Goal: Task Accomplishment & Management: Use online tool/utility

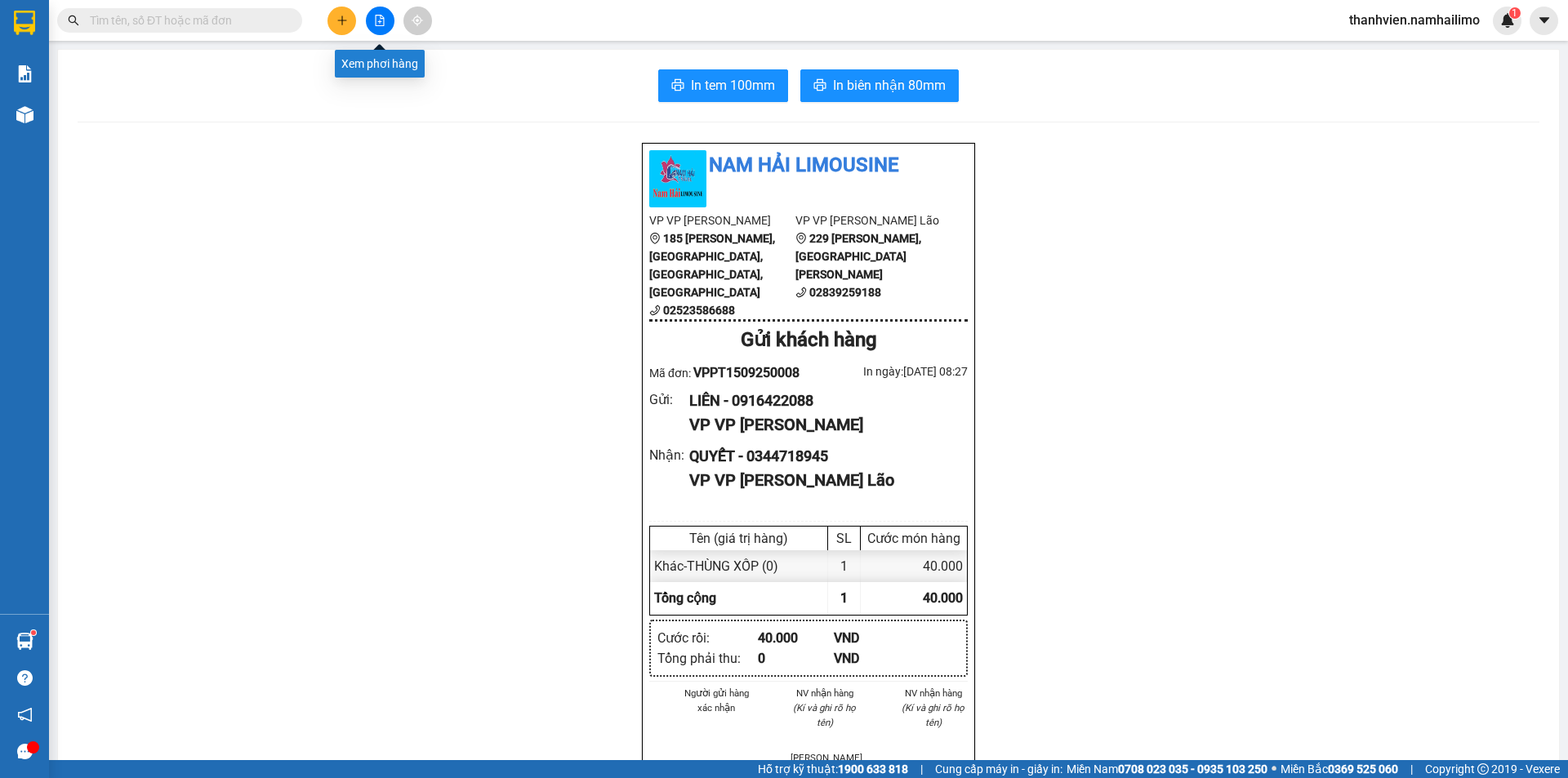
click at [378, 21] on icon "file-add" at bounding box center [379, 20] width 11 height 11
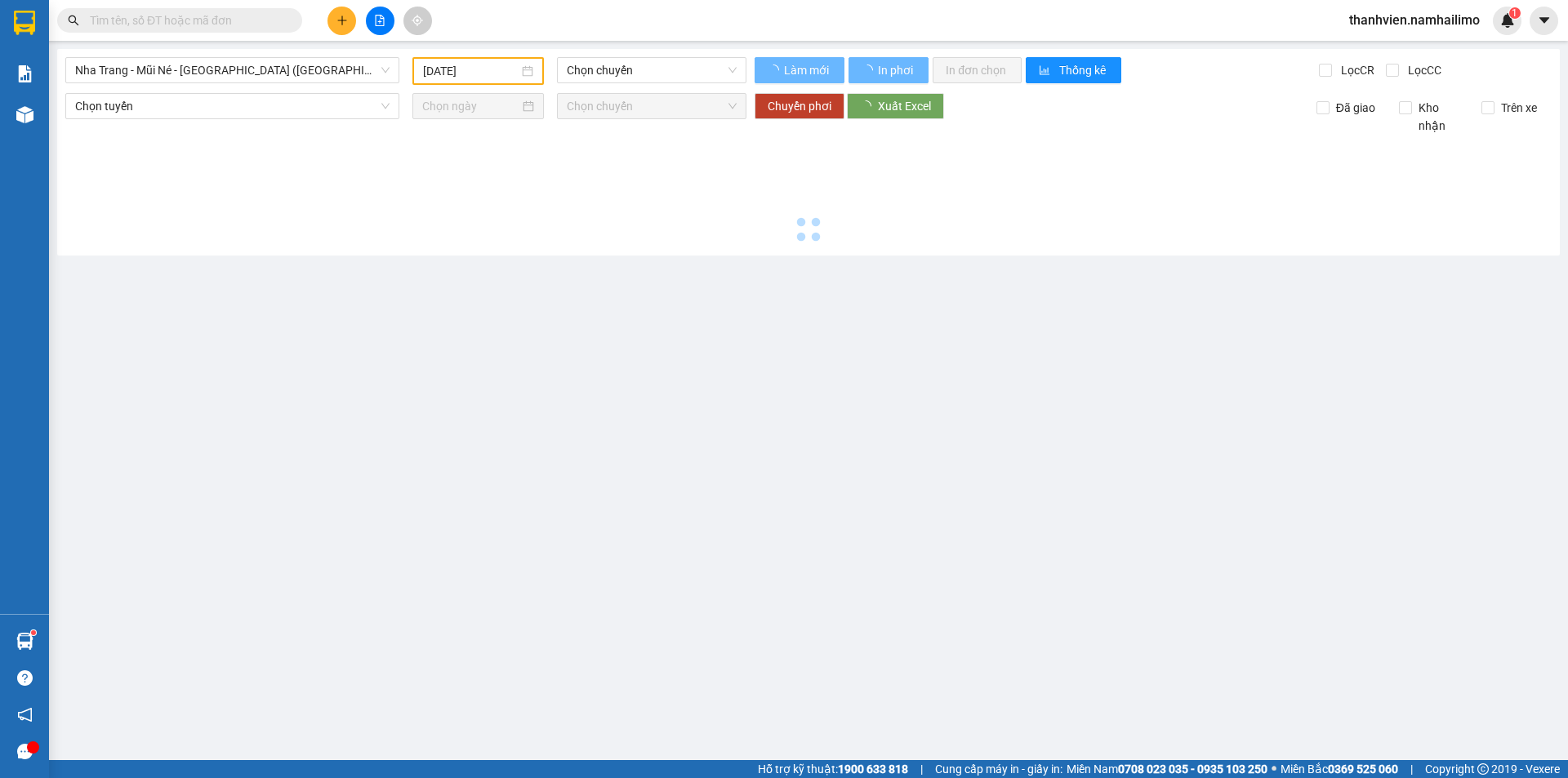
type input "[DATE]"
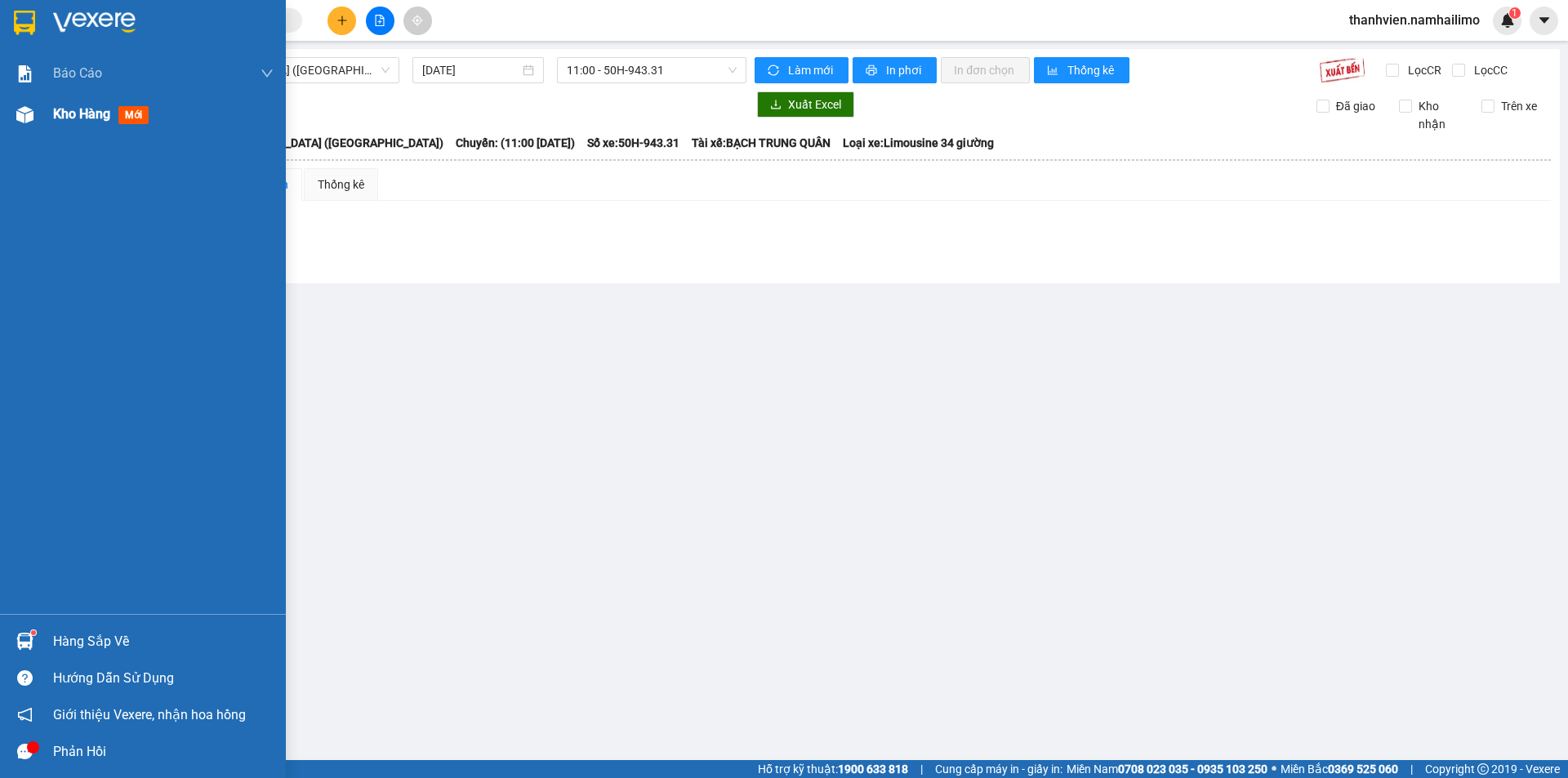
click at [86, 116] on span "Kho hàng" at bounding box center [81, 114] width 57 height 16
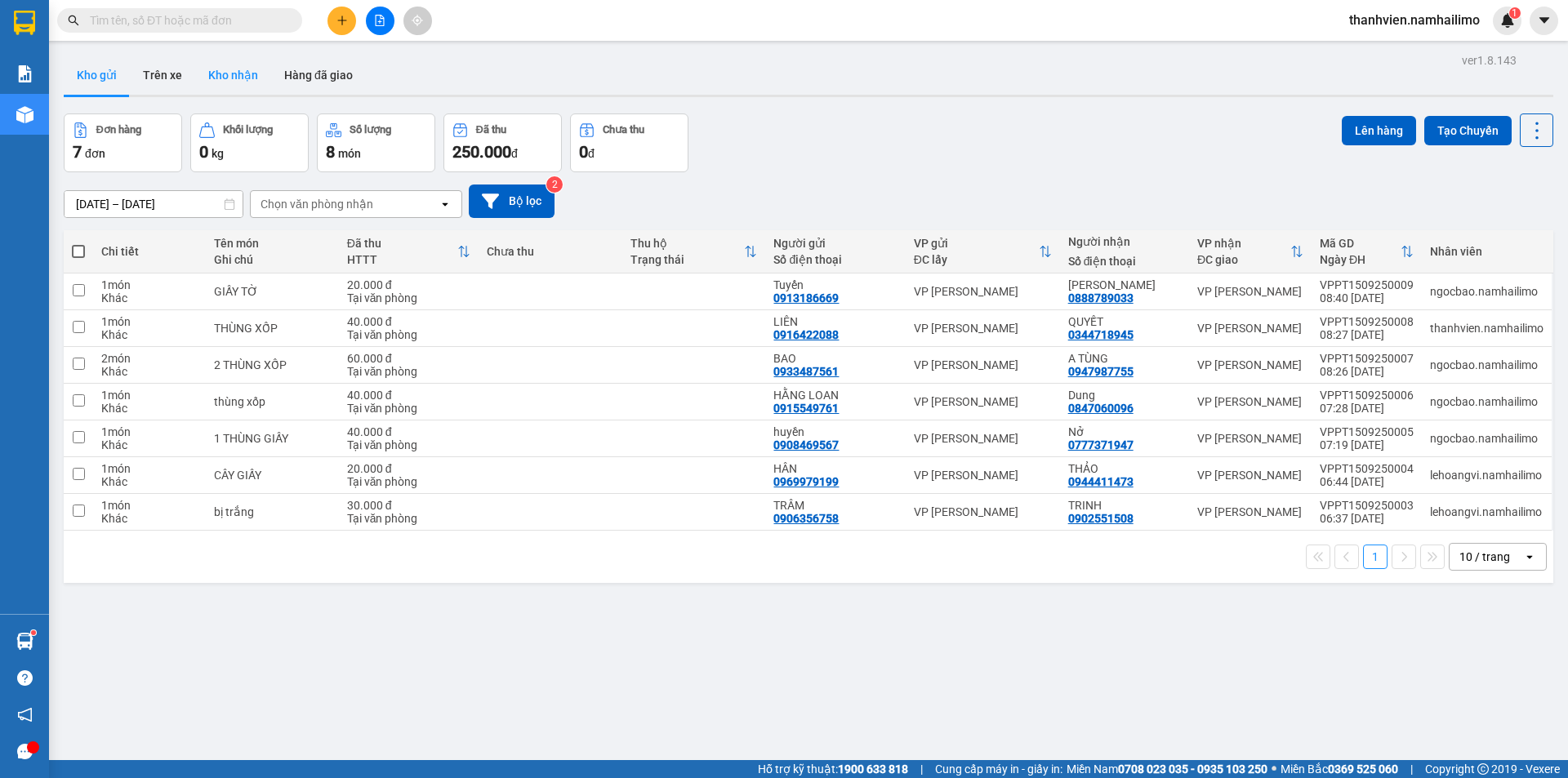
click at [213, 79] on button "Kho nhận" at bounding box center [233, 75] width 76 height 40
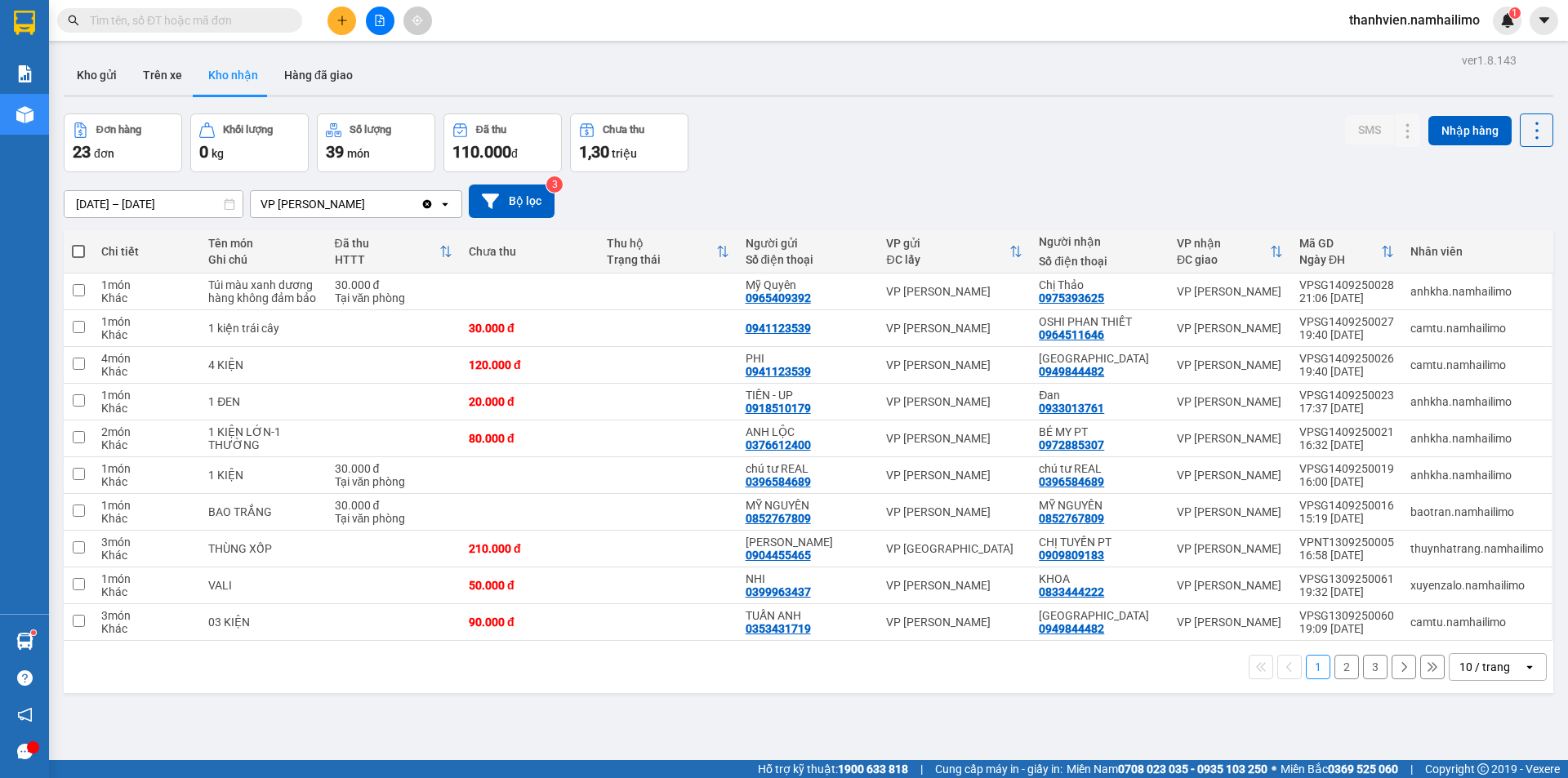
click at [1335, 674] on button "2" at bounding box center [1347, 667] width 25 height 25
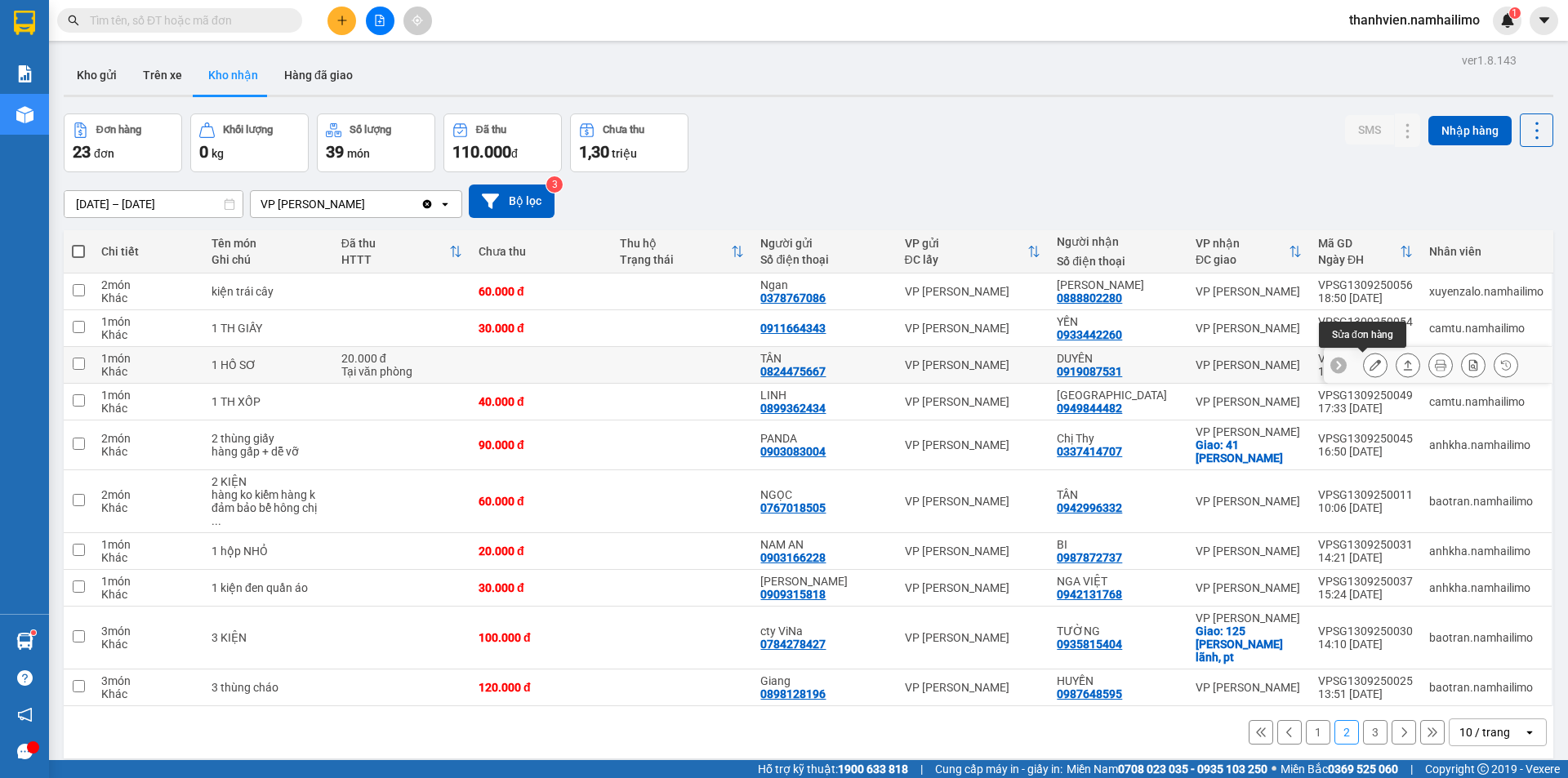
click at [1364, 362] on button at bounding box center [1376, 365] width 23 height 29
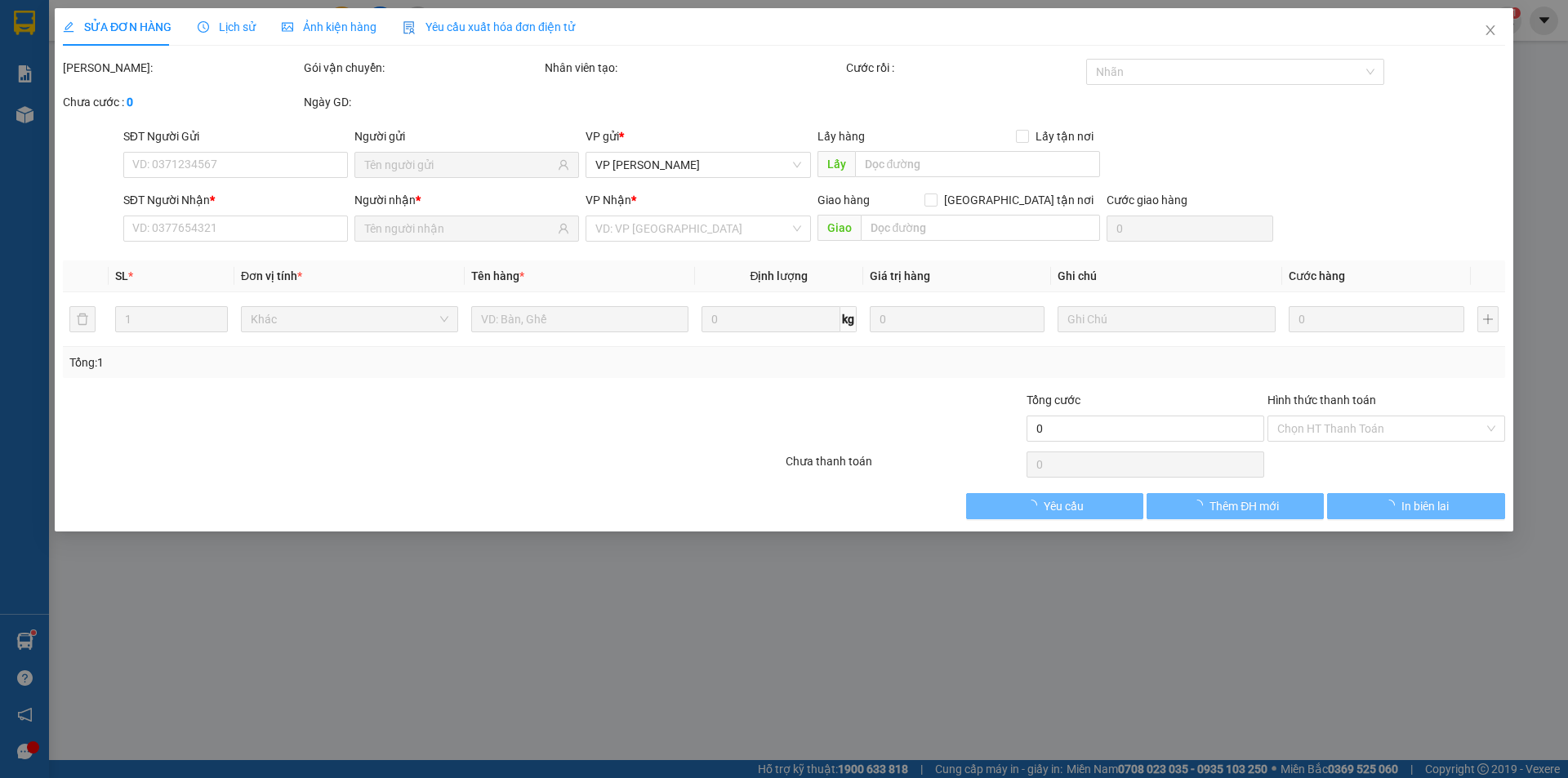
type input "0824475667"
type input "TÂN"
type input "0919087531"
type input "DUYÊN"
type input "20.000"
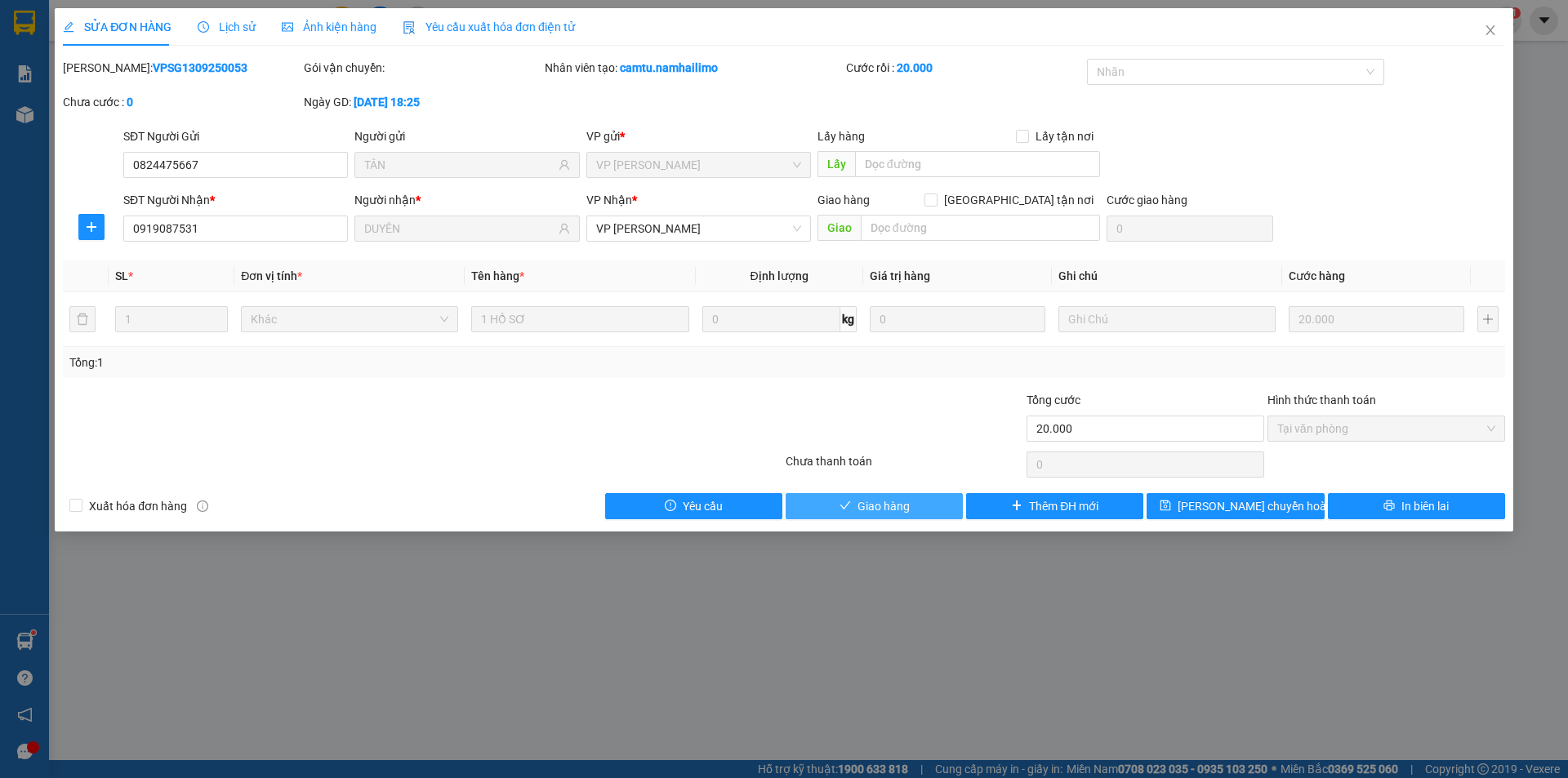
click at [918, 509] on button "Giao hàng" at bounding box center [874, 507] width 177 height 26
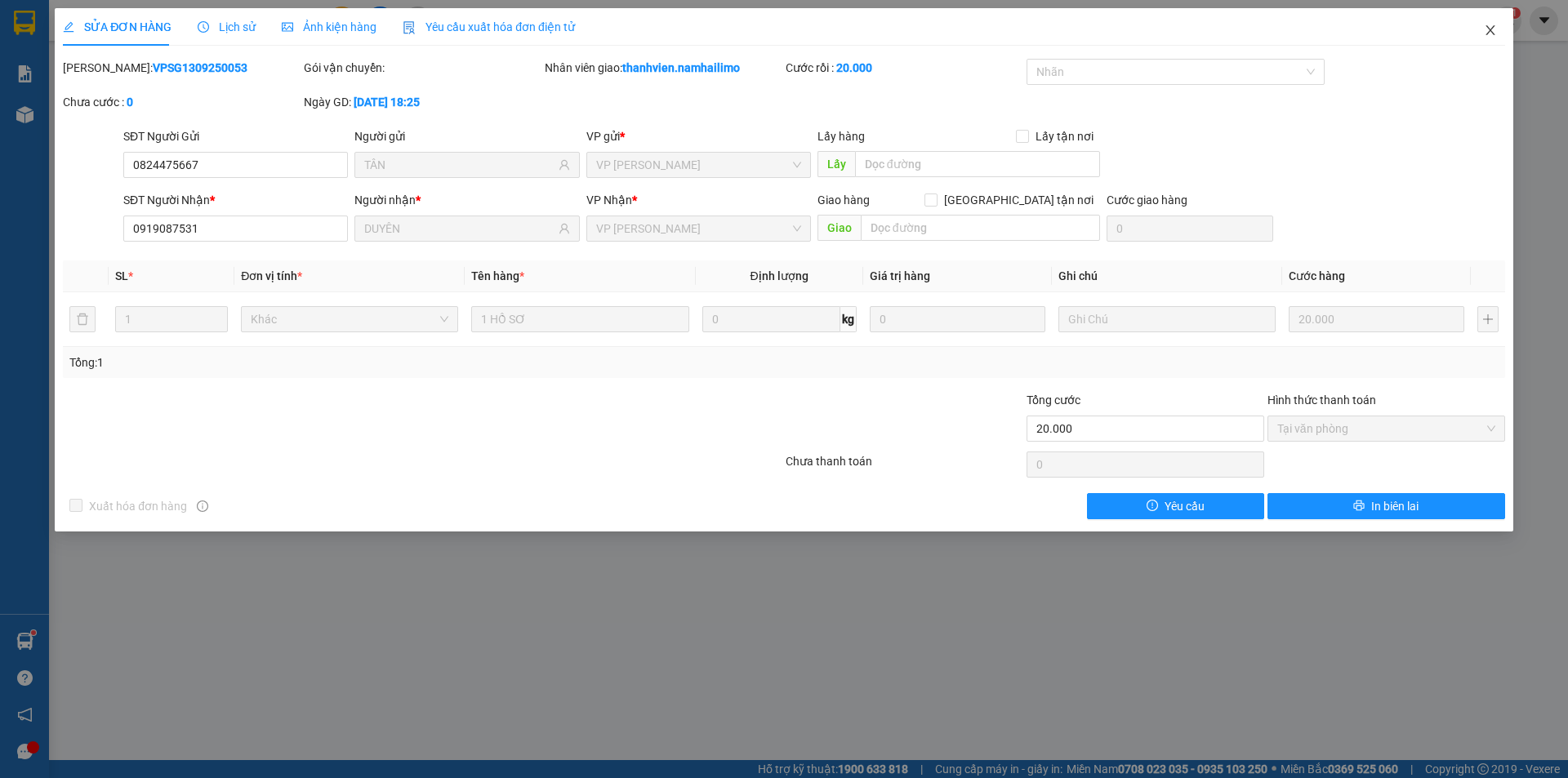
click at [1487, 34] on icon "close" at bounding box center [1490, 30] width 9 height 10
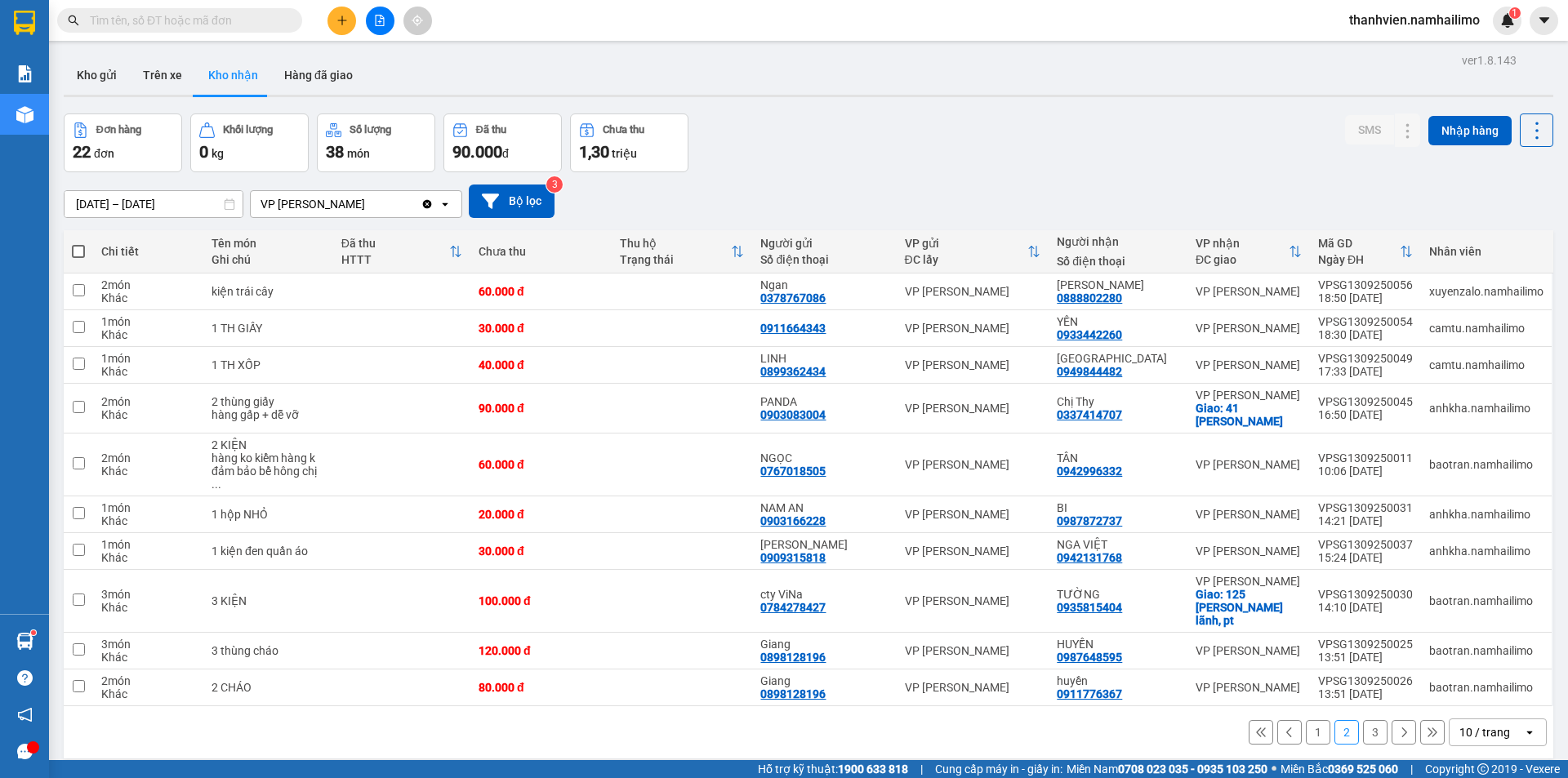
click at [1306, 720] on button "1" at bounding box center [1319, 732] width 25 height 25
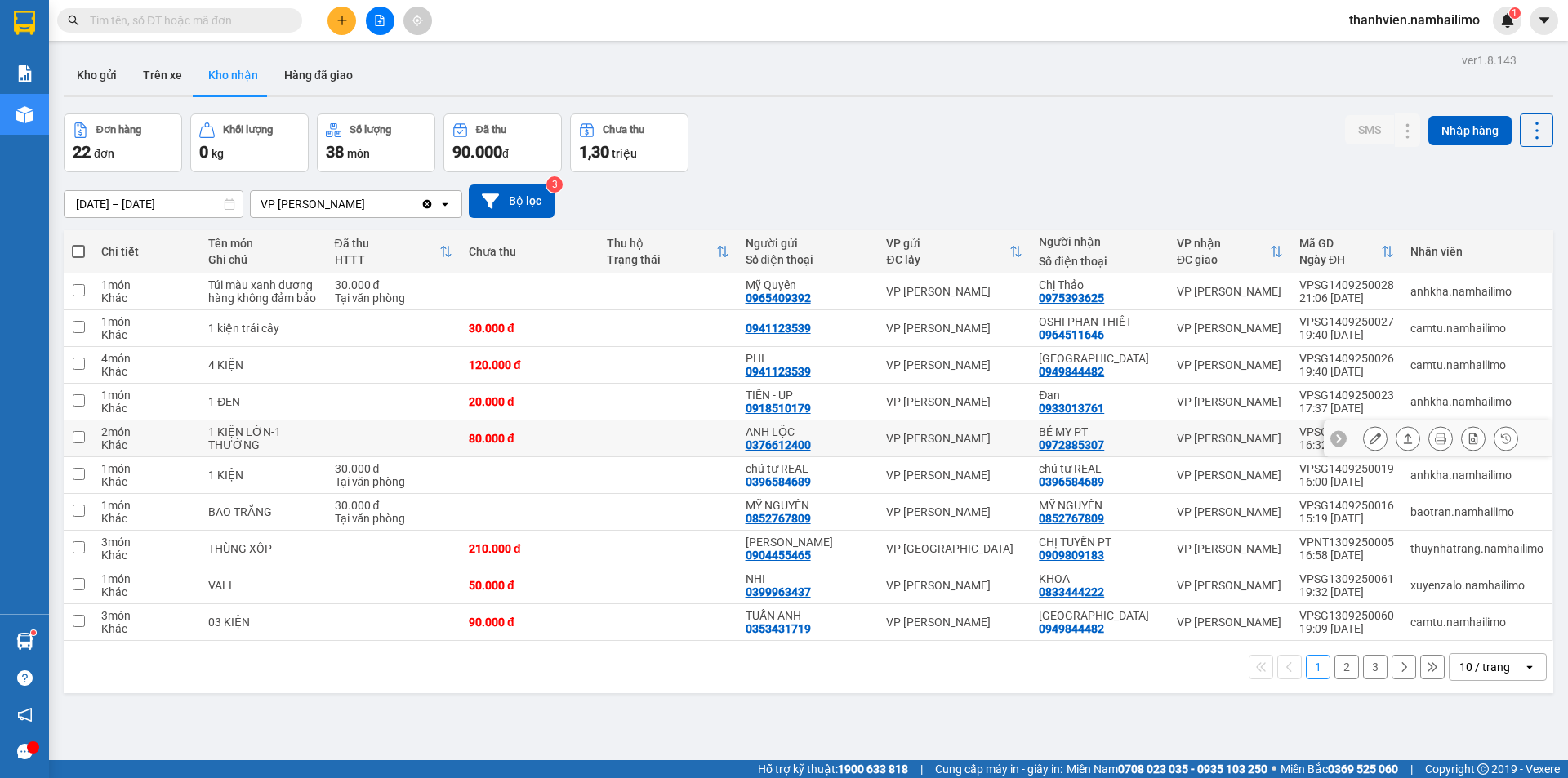
click at [1369, 437] on icon at bounding box center [1375, 438] width 11 height 11
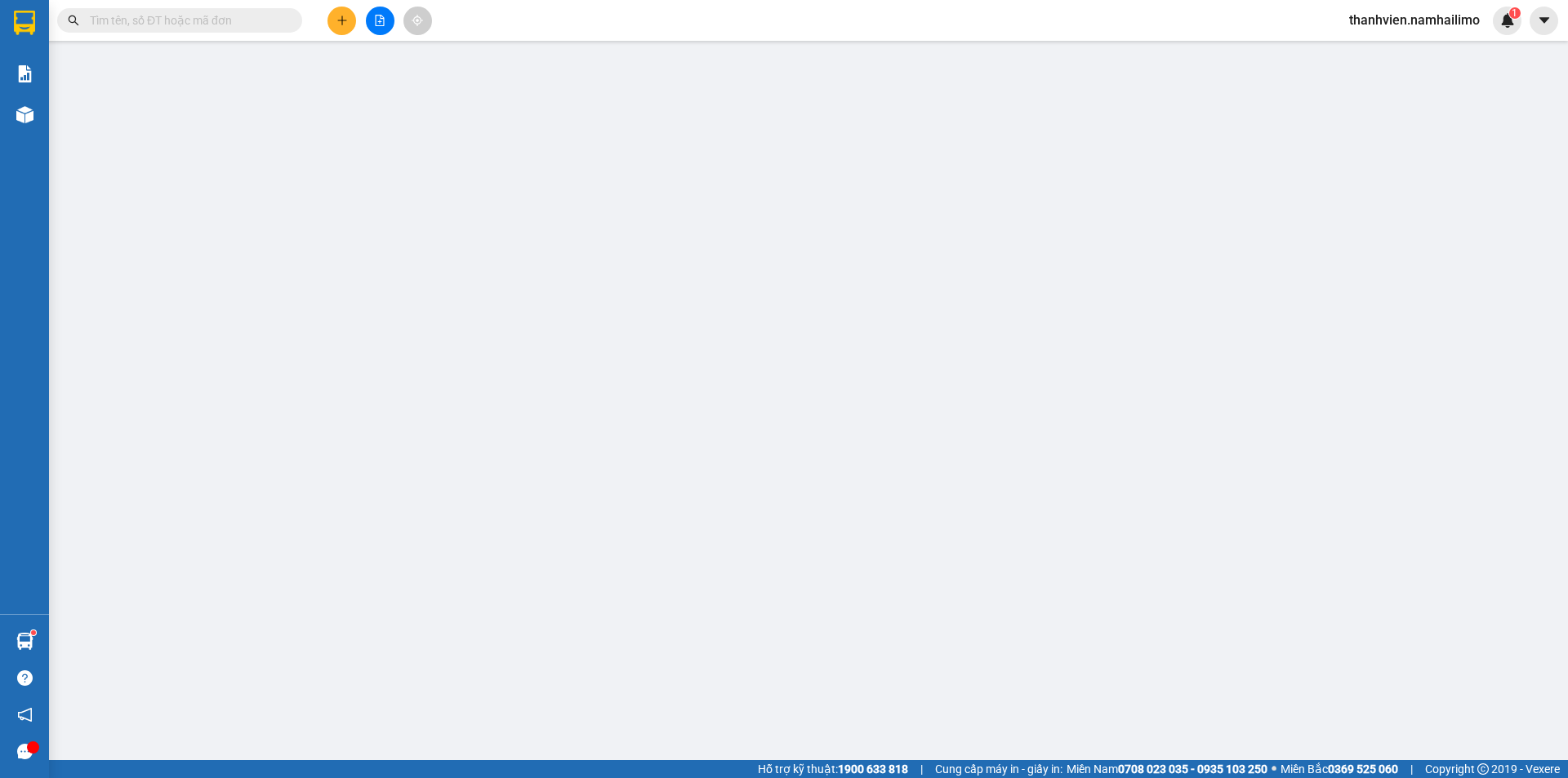
type input "0376612400"
type input "ANH LỘC"
type input "0972885307"
type input "BÉ MY PT"
type input "80.000"
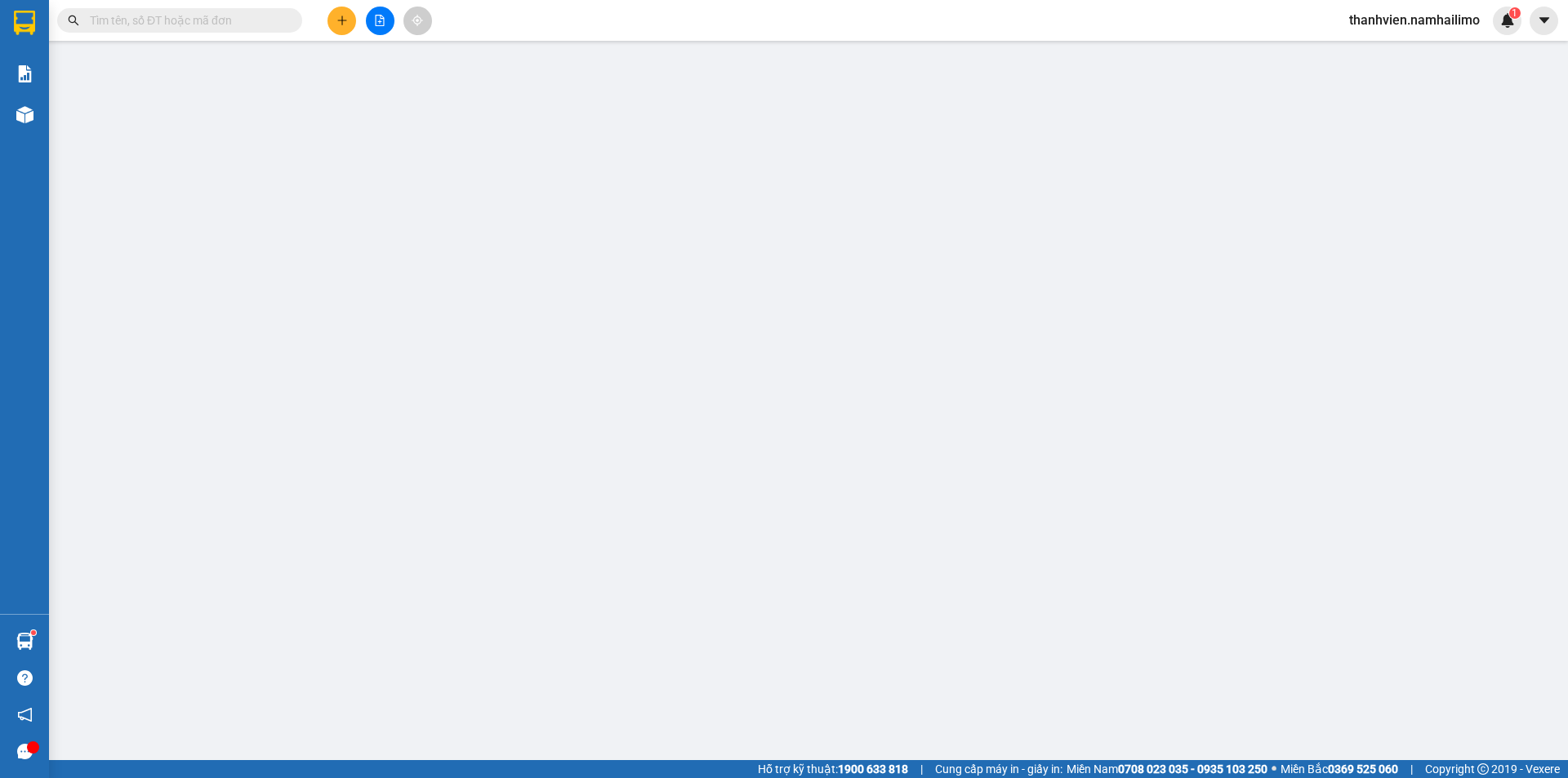
type input "80.000"
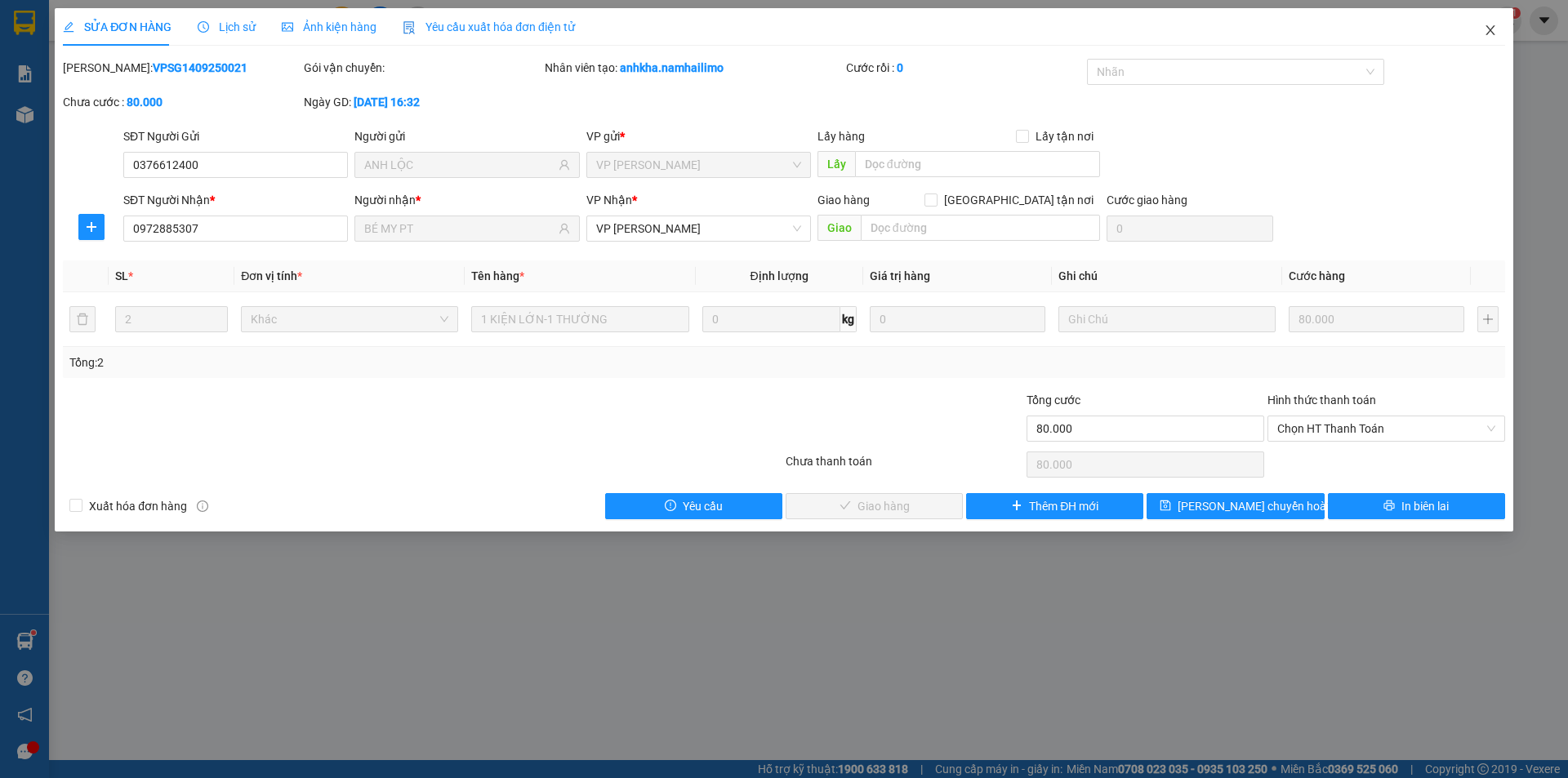
click at [1491, 34] on icon "close" at bounding box center [1490, 30] width 13 height 13
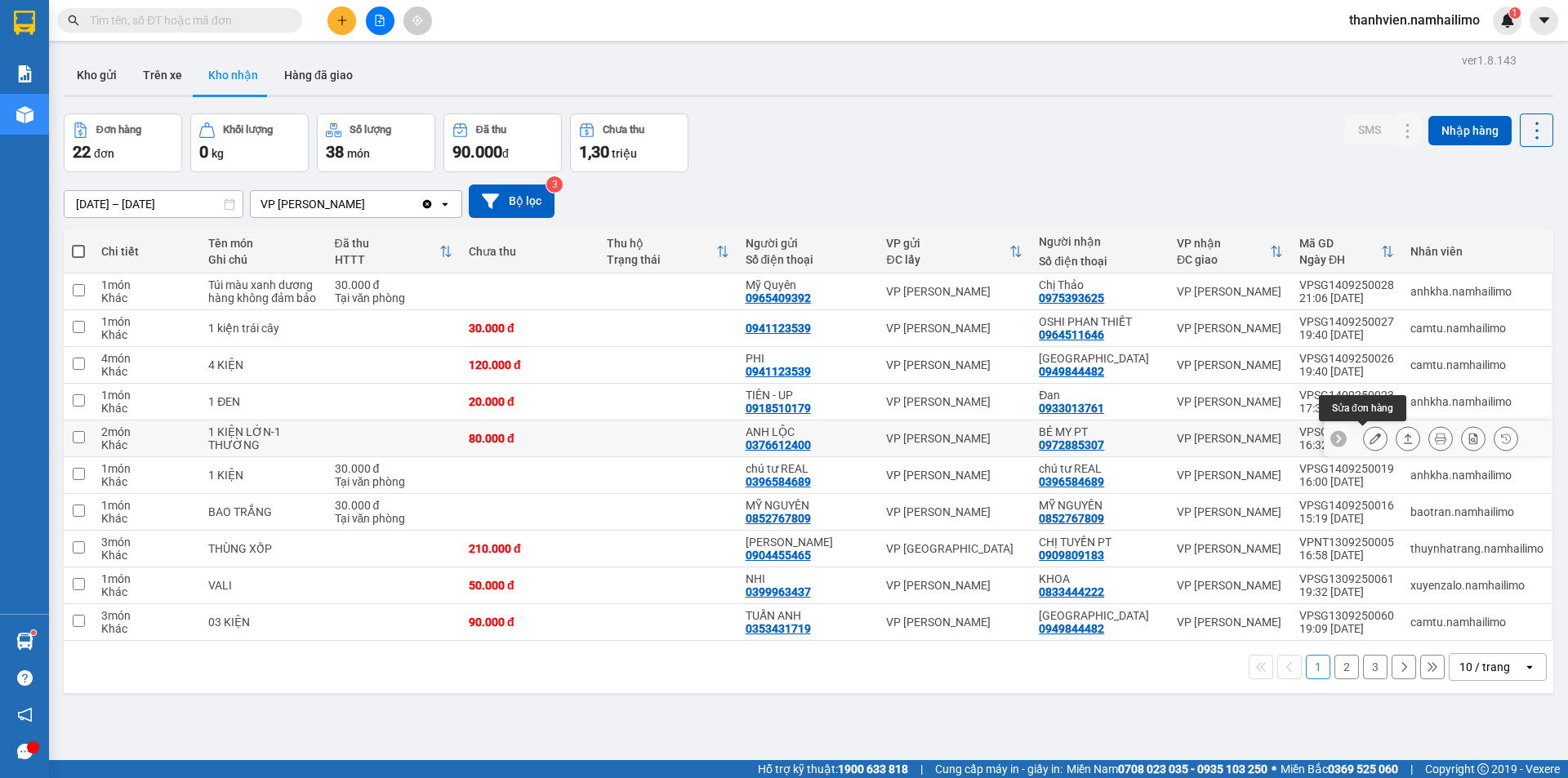
click at [1369, 438] on icon at bounding box center [1375, 438] width 11 height 11
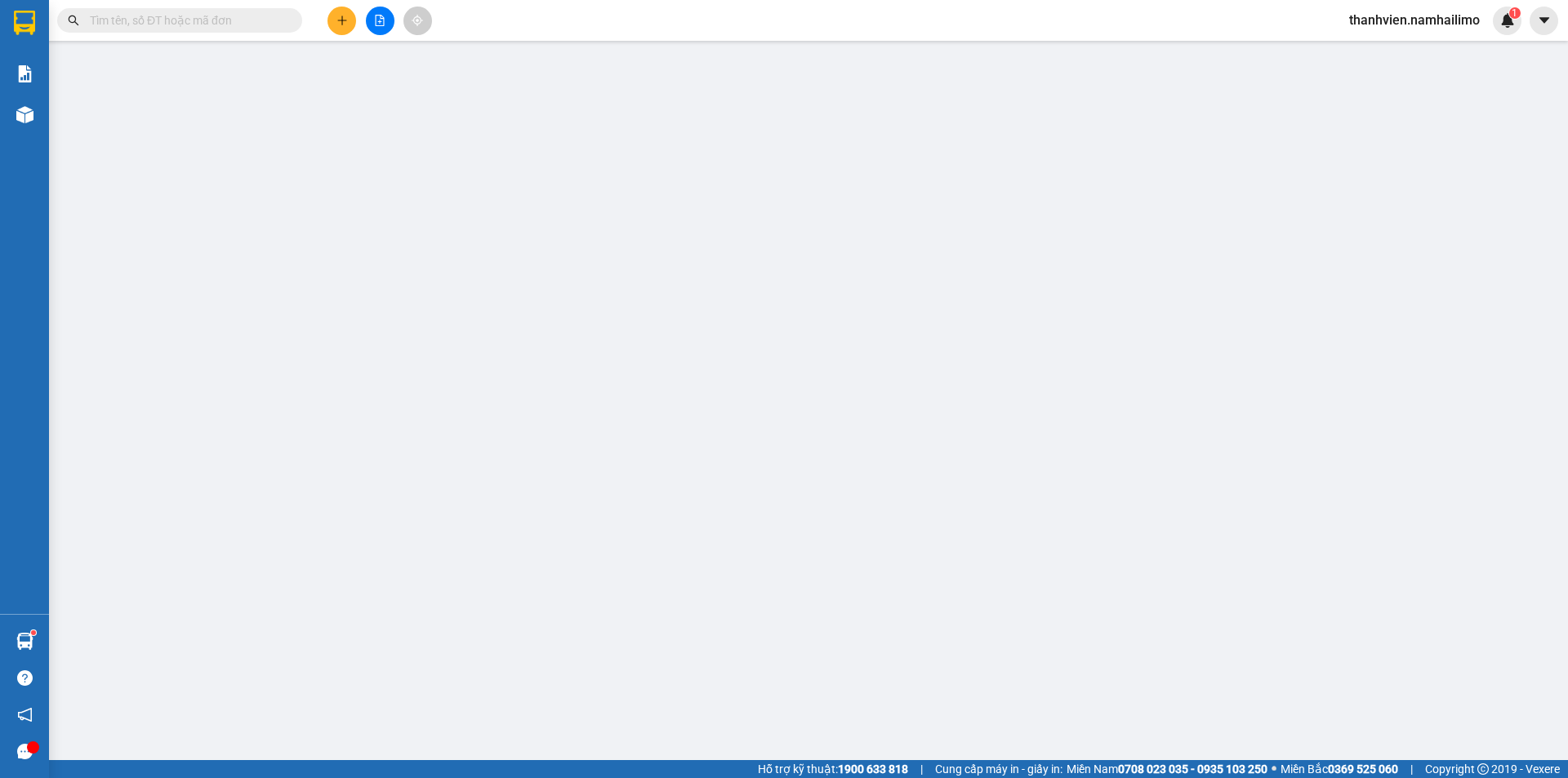
type input "0376612400"
type input "ANH LỘC"
type input "0972885307"
type input "BÉ MY PT"
type input "80.000"
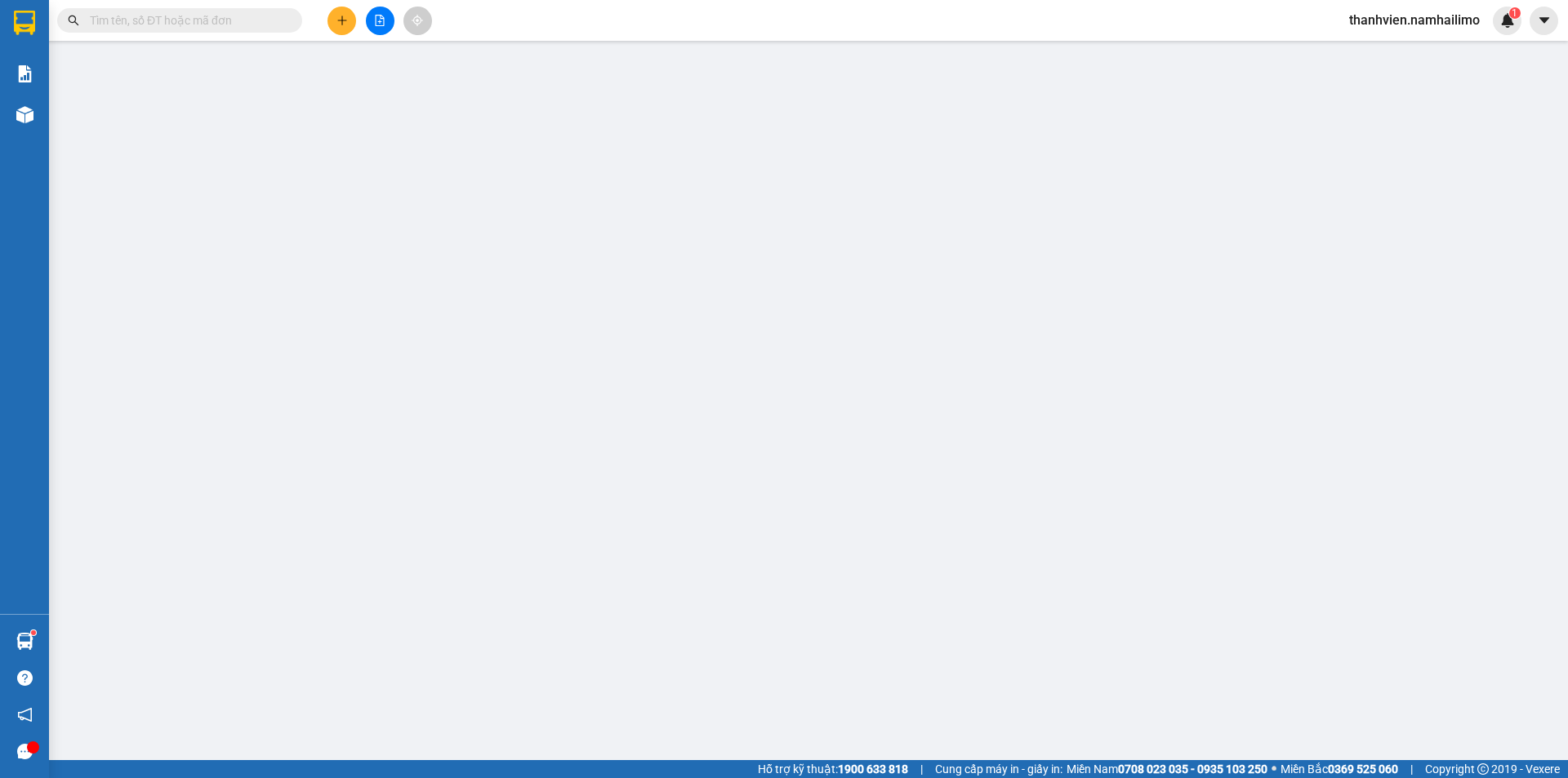
type input "80.000"
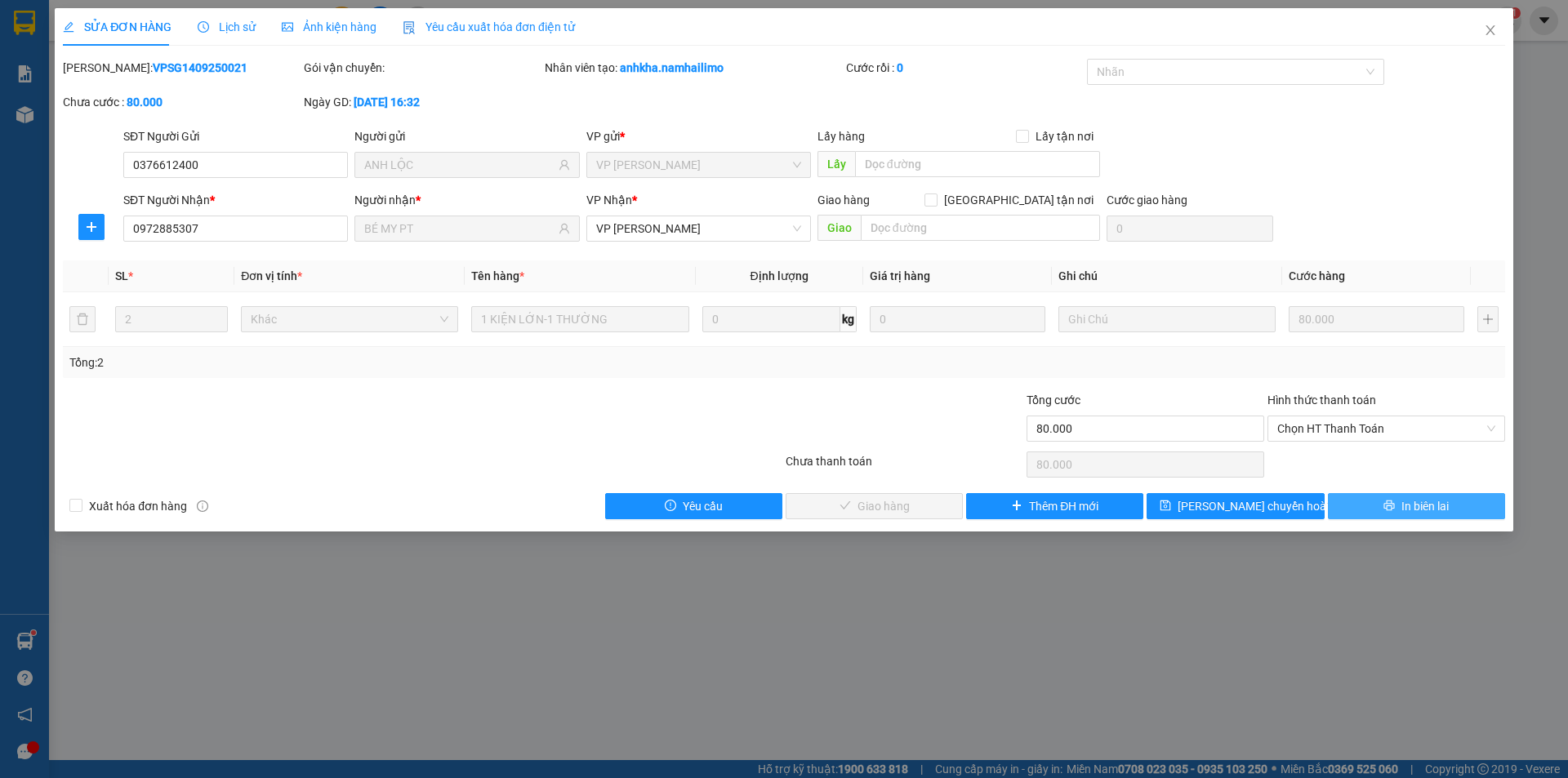
click at [1365, 509] on button "In biên lai" at bounding box center [1417, 507] width 177 height 26
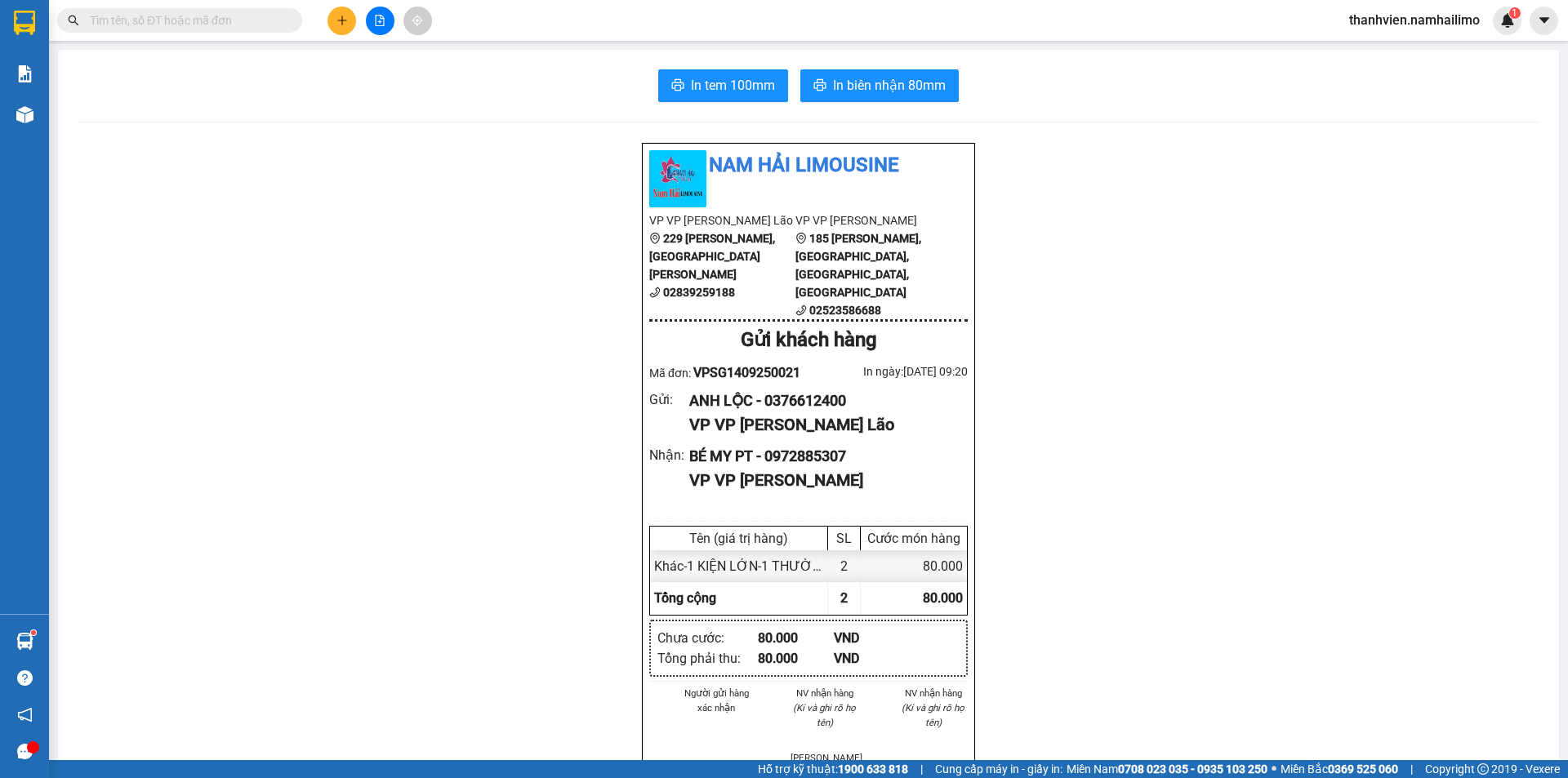
drag, startPoint x: 1353, startPoint y: 213, endPoint x: 1254, endPoint y: 173, distance: 106.8
click at [382, 26] on button at bounding box center [379, 20] width 29 height 29
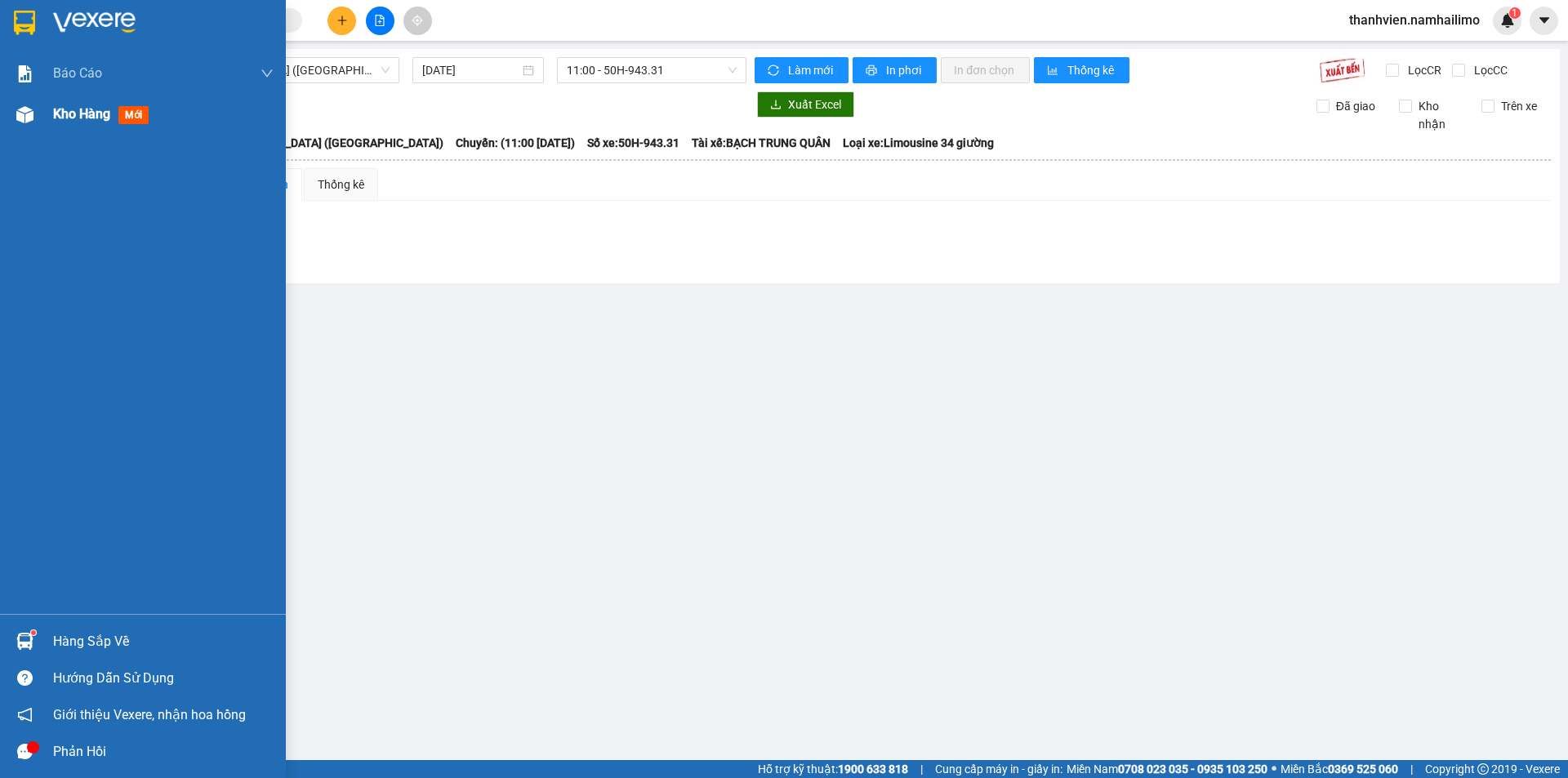
click at [56, 112] on span "Kho hàng" at bounding box center [81, 114] width 57 height 16
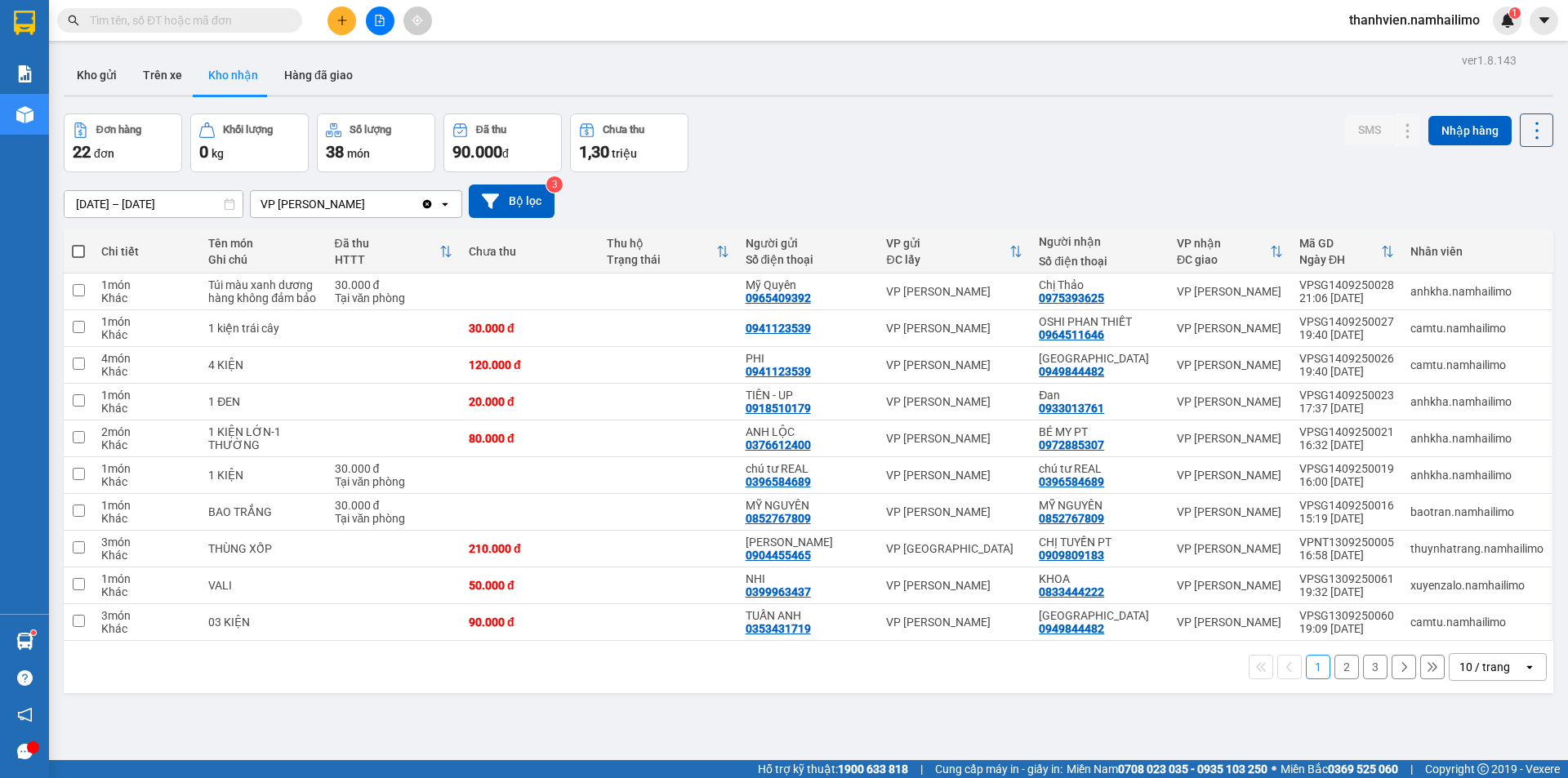
click at [1334, 671] on button "2" at bounding box center [1347, 667] width 25 height 25
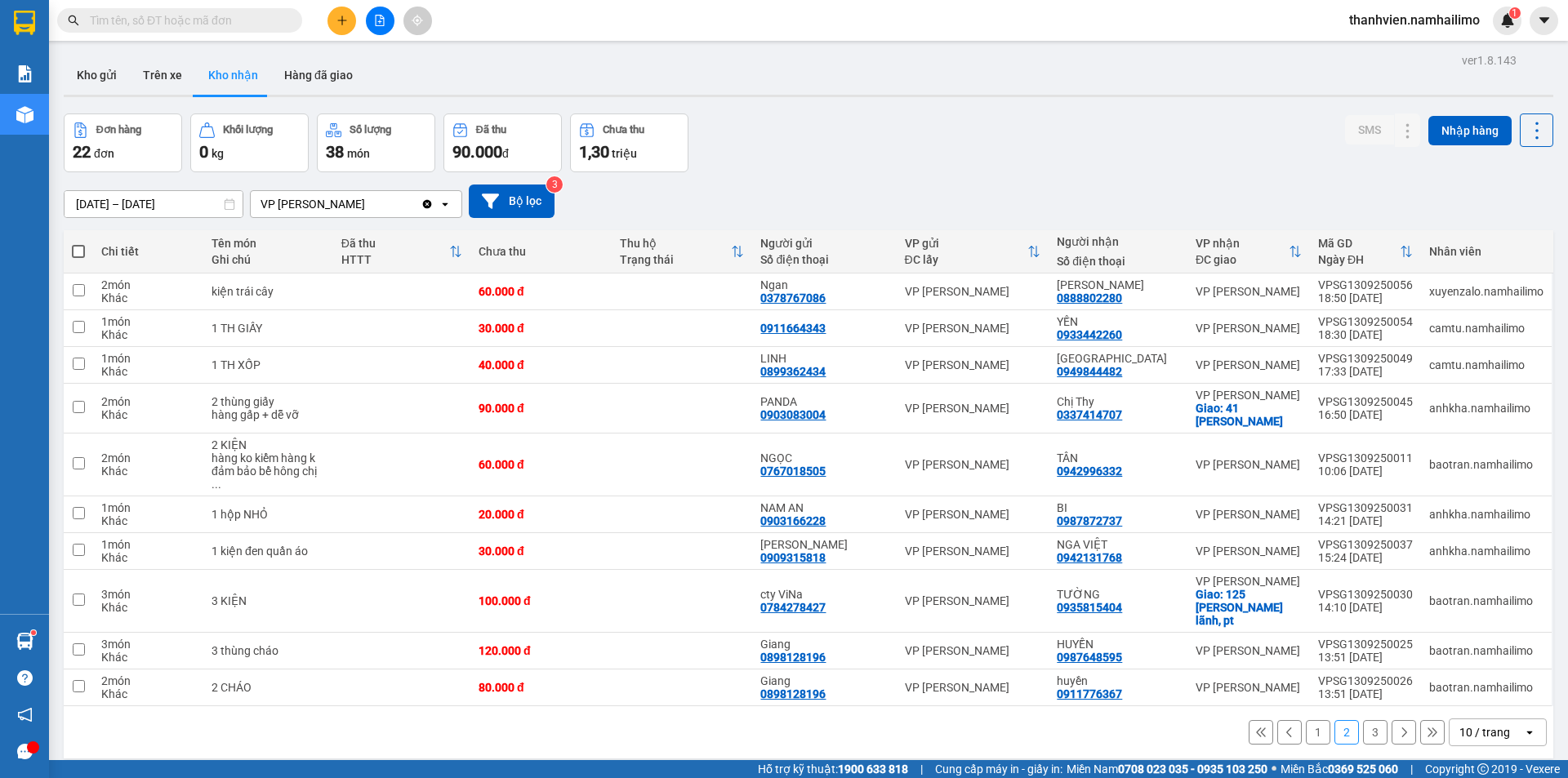
click at [1367, 720] on button "3" at bounding box center [1376, 732] width 25 height 25
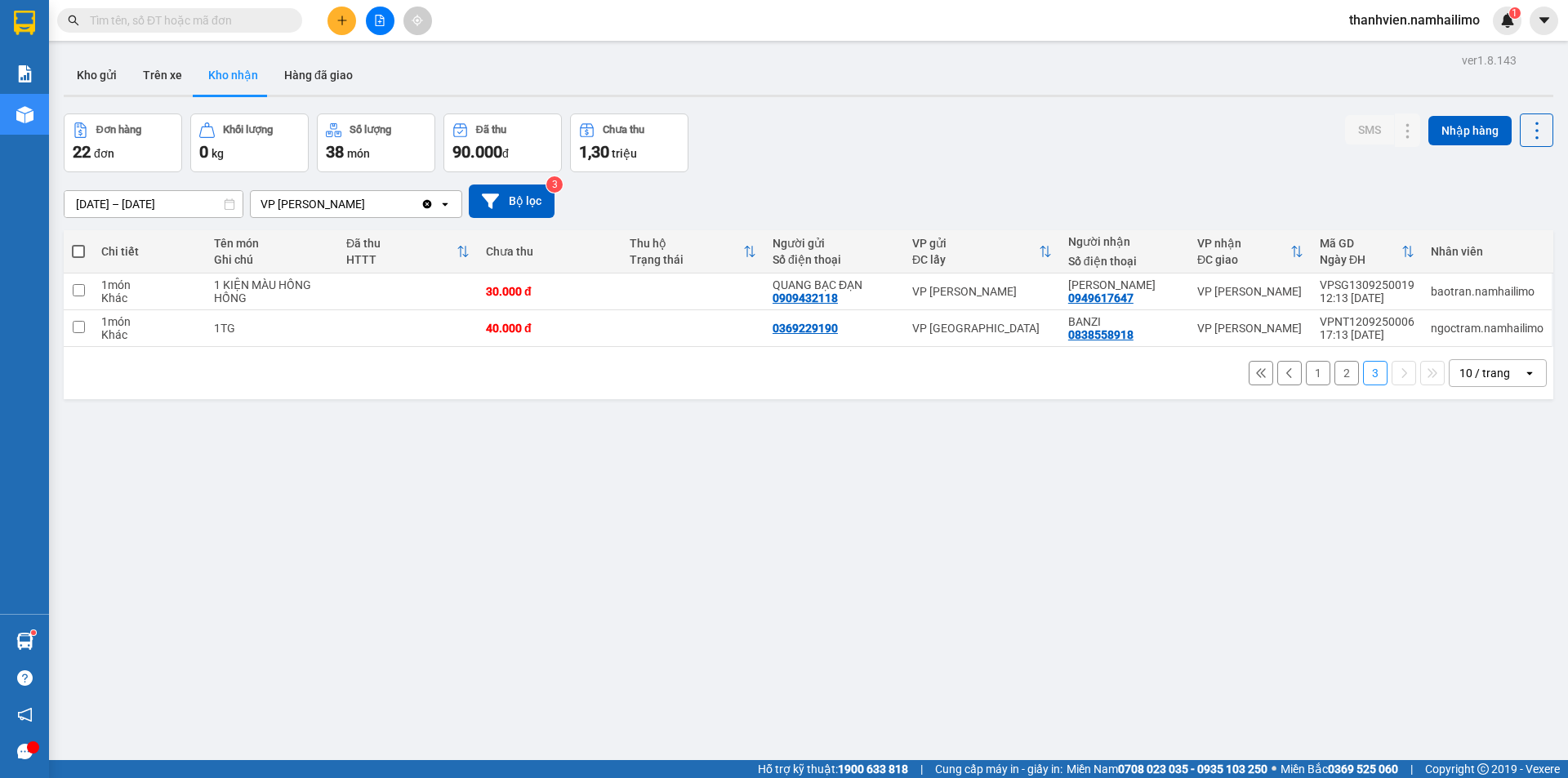
click at [1306, 373] on button "1" at bounding box center [1319, 373] width 25 height 25
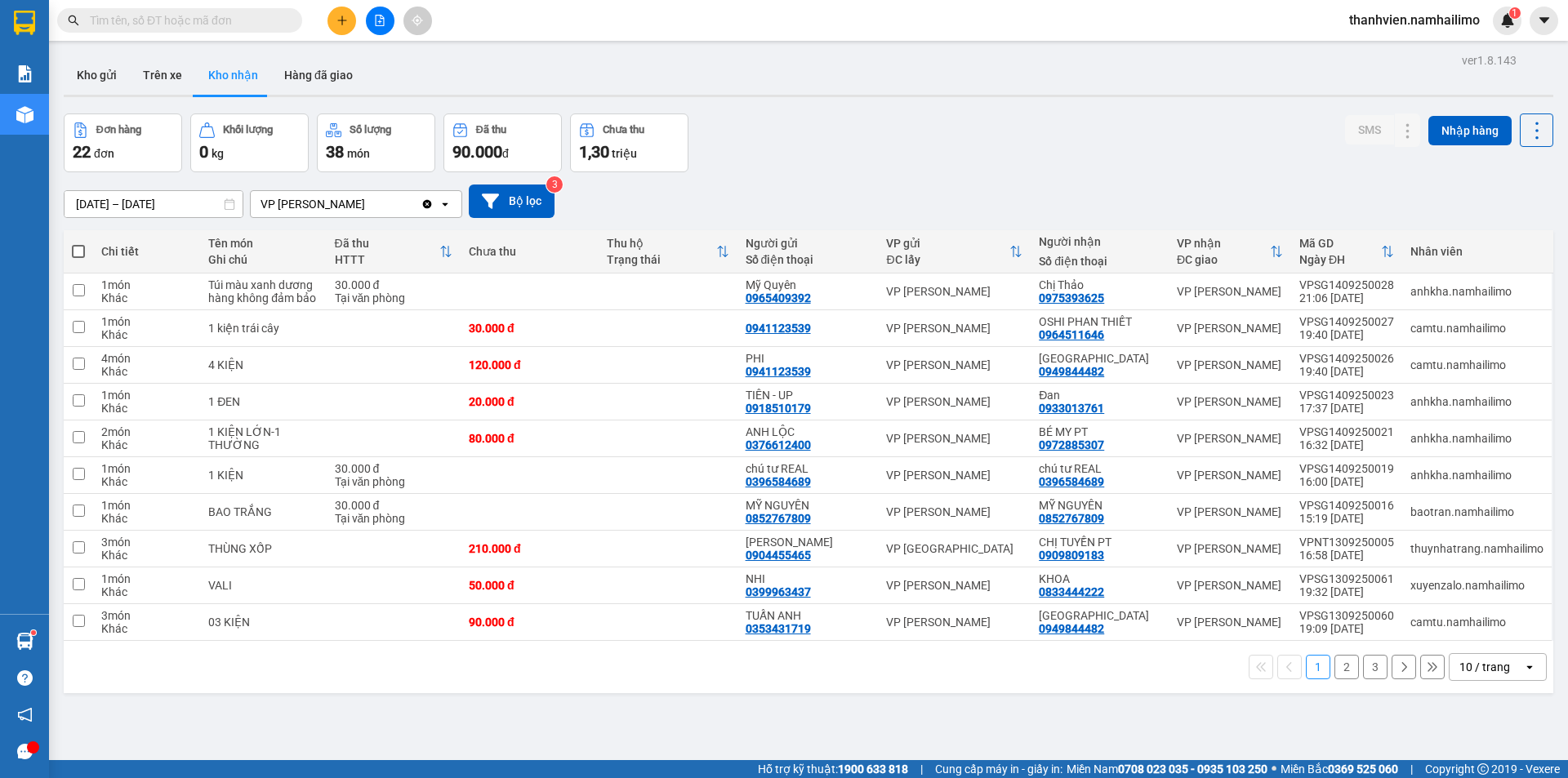
click at [1342, 671] on button "2" at bounding box center [1347, 667] width 25 height 25
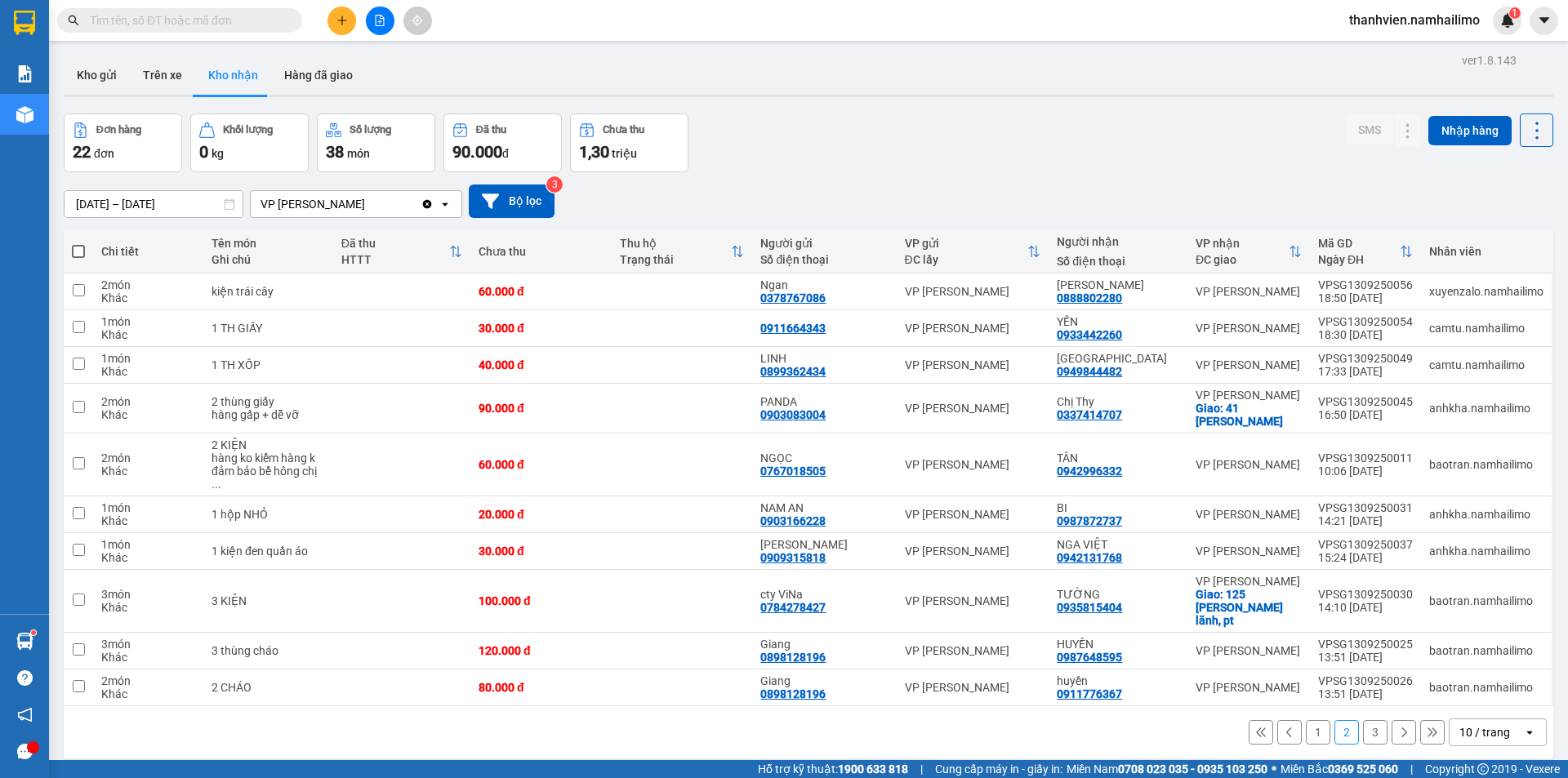
click at [1363, 720] on button "3" at bounding box center [1376, 732] width 25 height 25
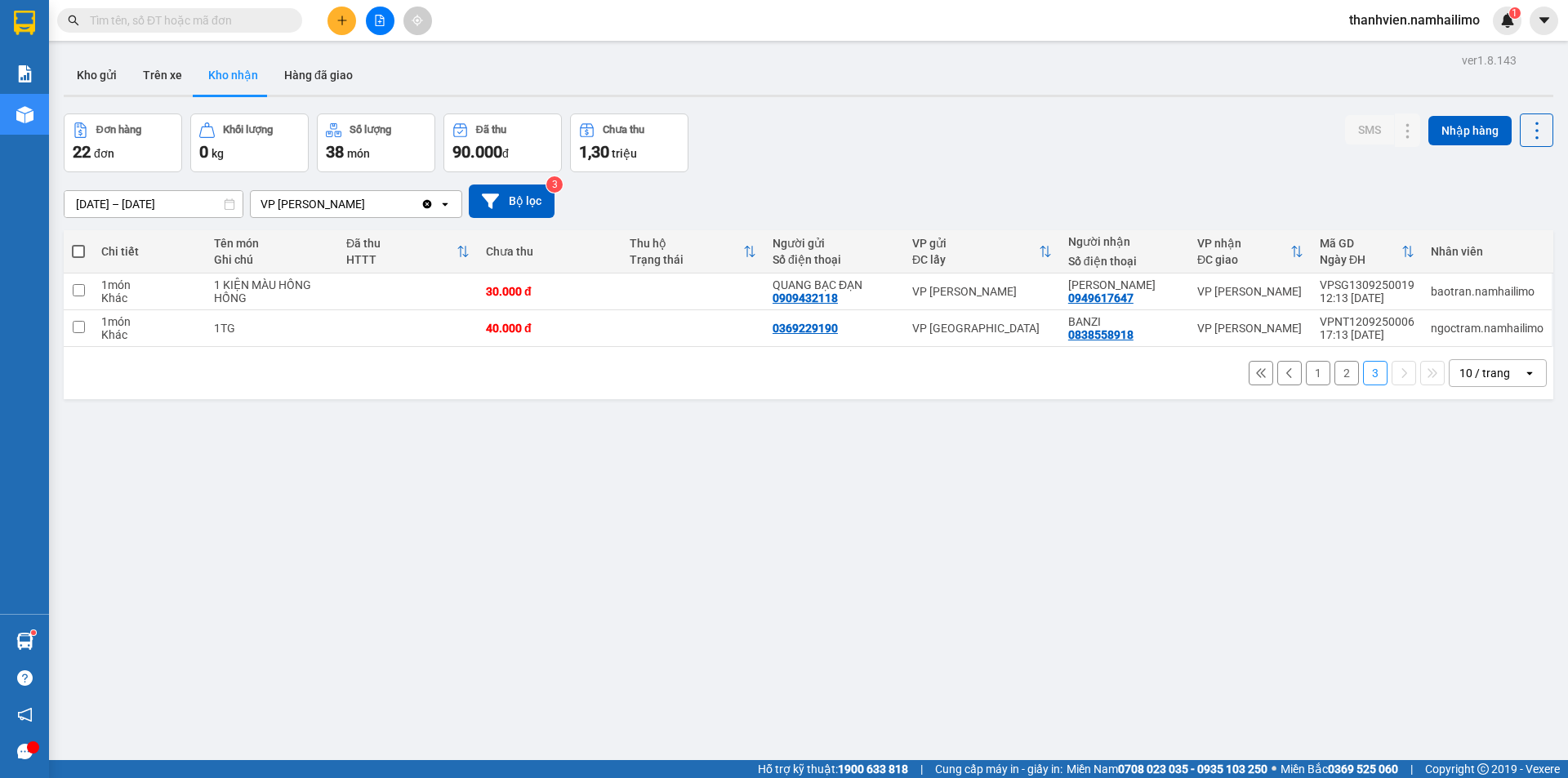
click at [237, 81] on button "Kho nhận" at bounding box center [233, 75] width 76 height 40
click at [1307, 382] on button "1" at bounding box center [1319, 373] width 25 height 25
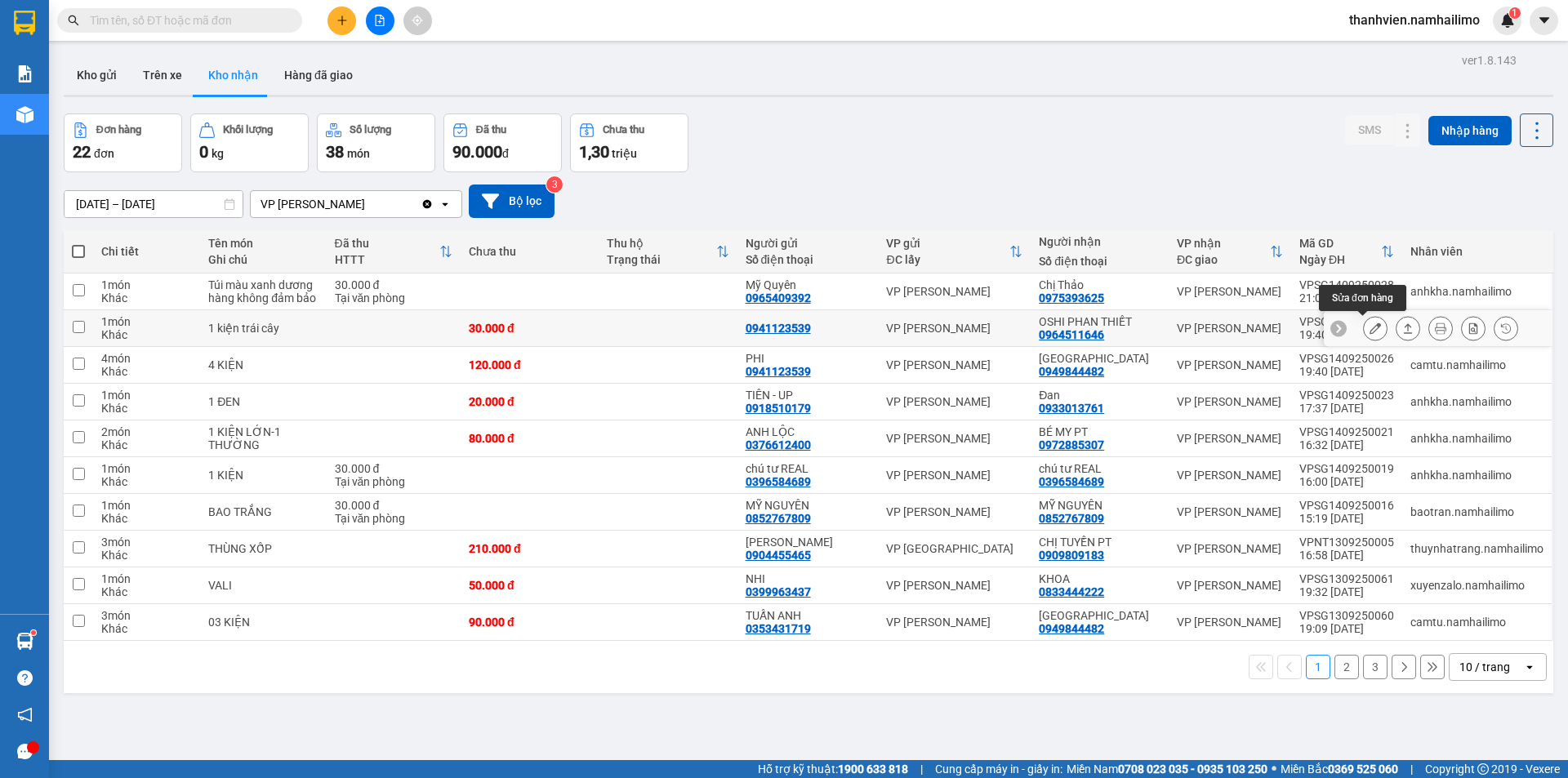
click at [1369, 326] on icon at bounding box center [1375, 328] width 11 height 11
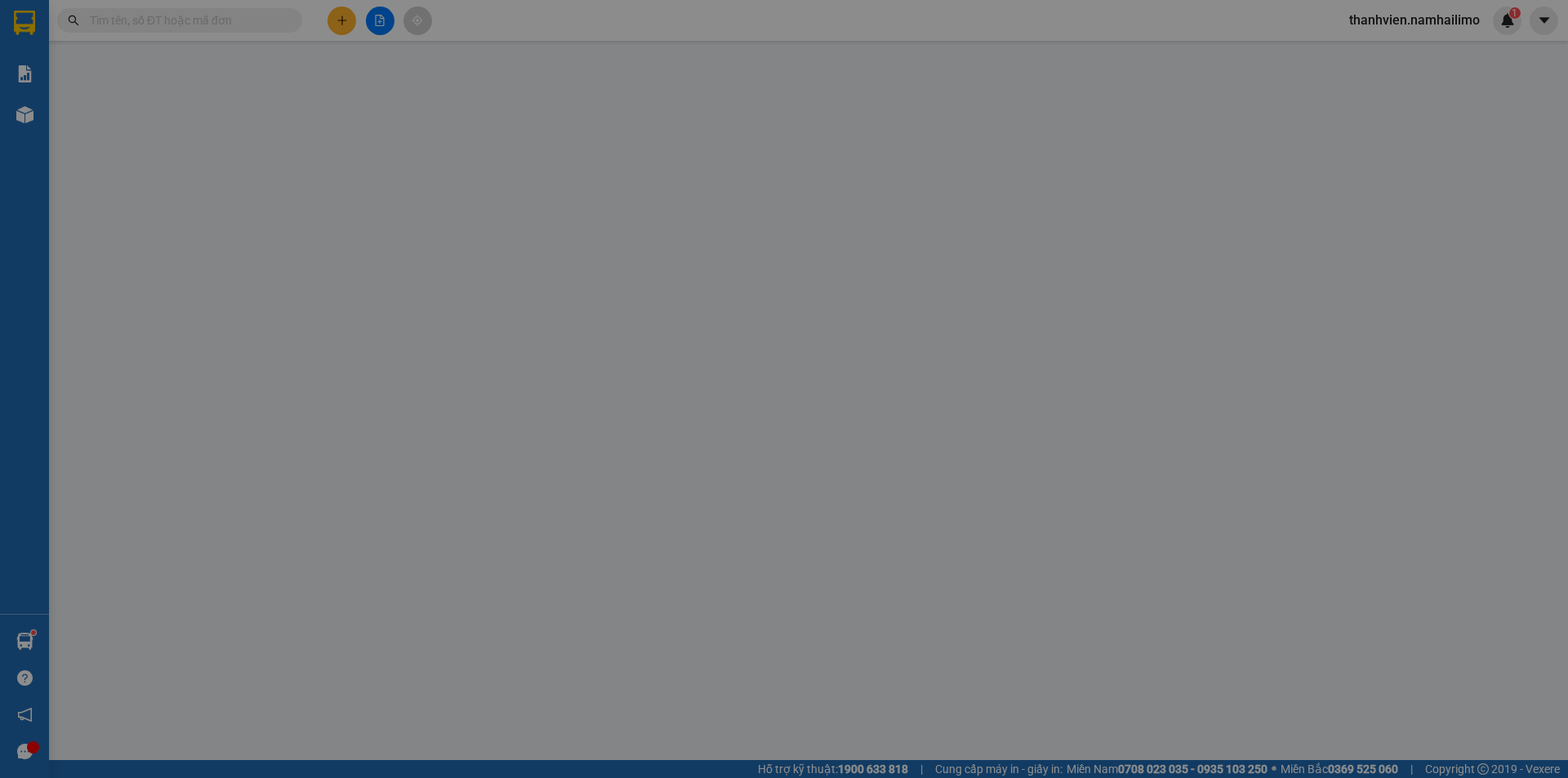
type input "0941123539"
type input "0964511646"
type input "OSHI PHAN THIẾT"
type input "30.000"
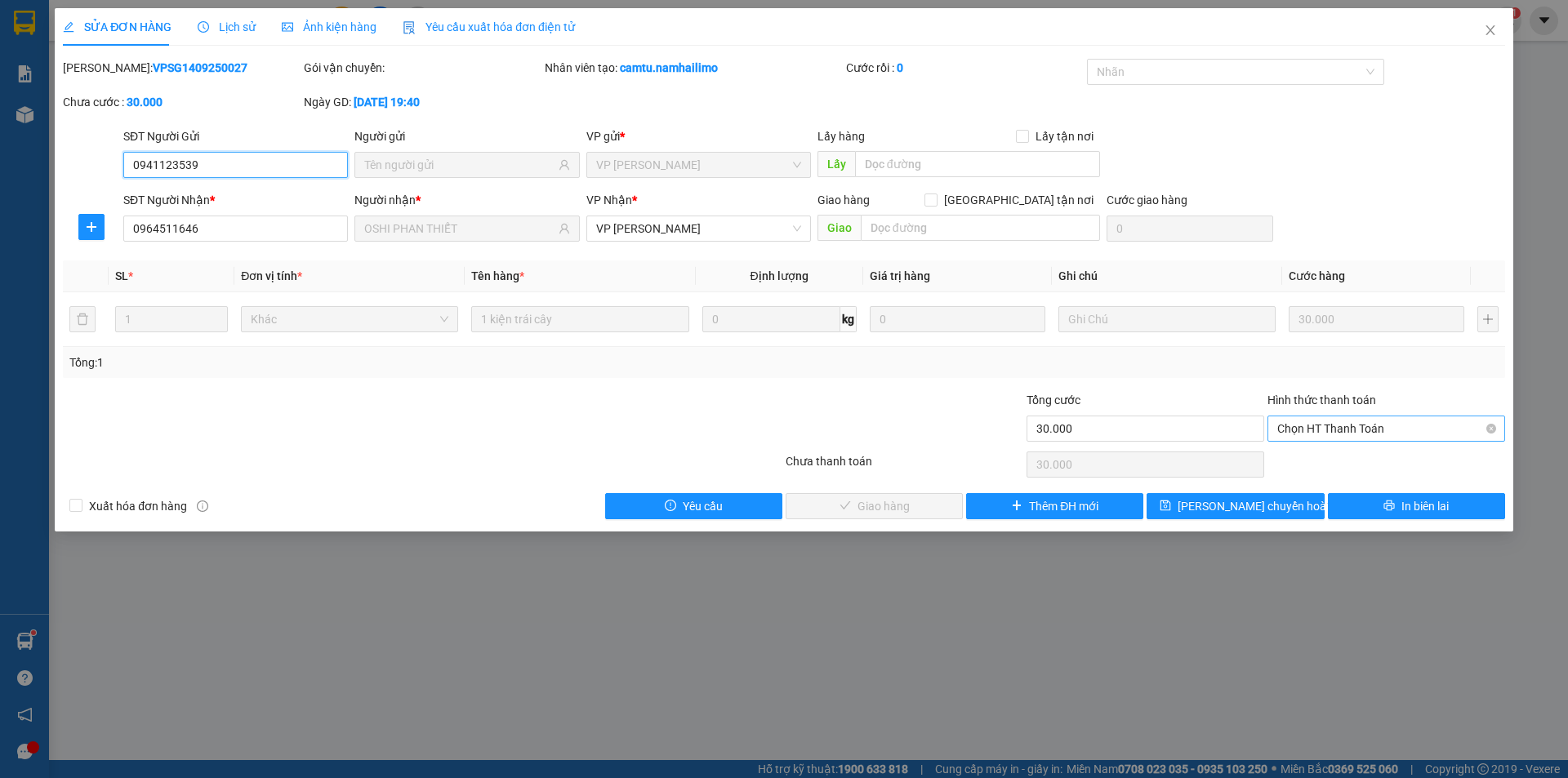
click at [1309, 422] on span "Chọn HT Thanh Toán" at bounding box center [1386, 429] width 218 height 25
click at [1316, 461] on div "Tại văn phòng" at bounding box center [1386, 461] width 218 height 18
type input "0"
click at [917, 501] on button "Giao hàng" at bounding box center [874, 507] width 177 height 26
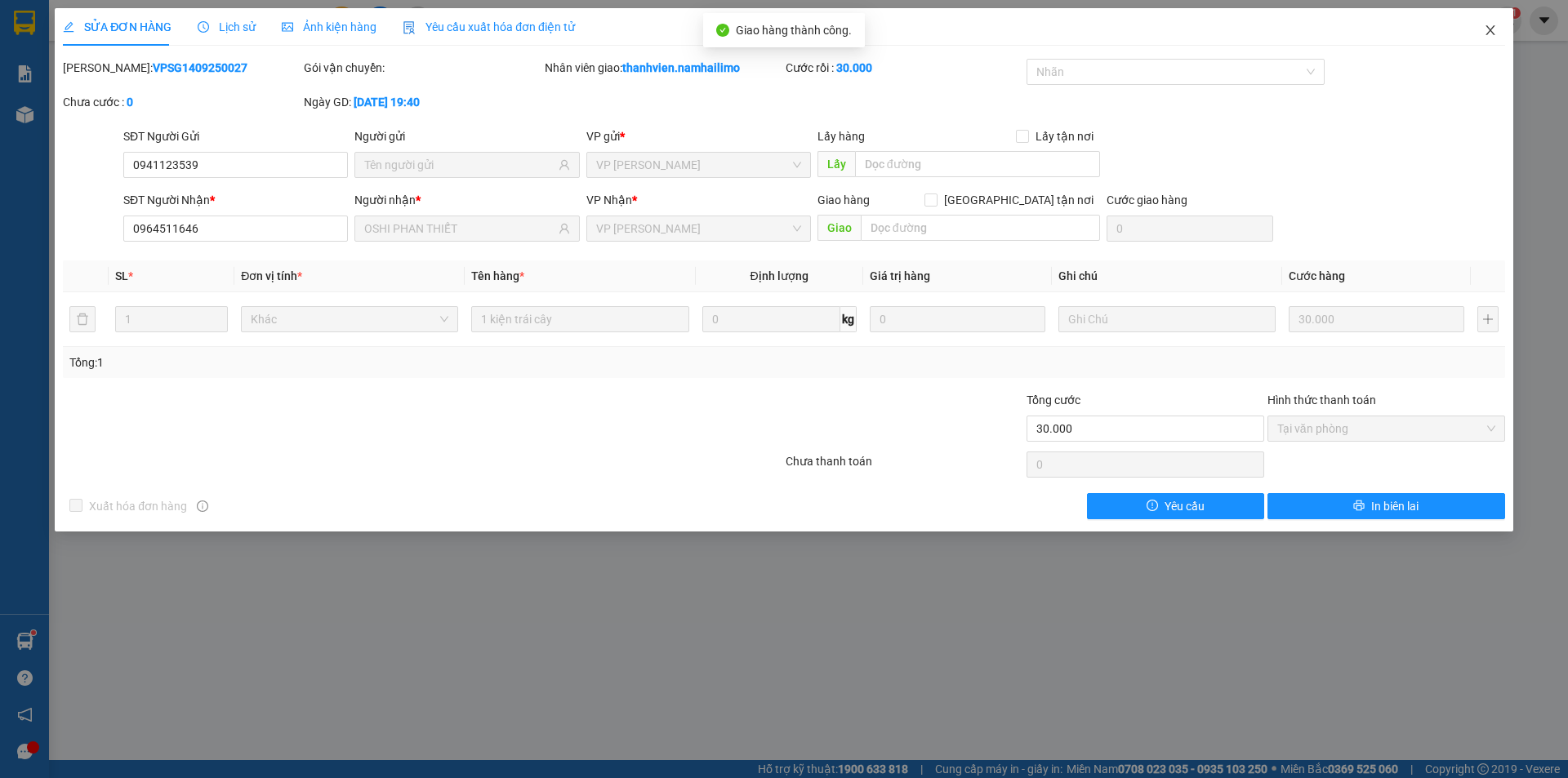
click at [1487, 32] on icon "close" at bounding box center [1490, 30] width 13 height 13
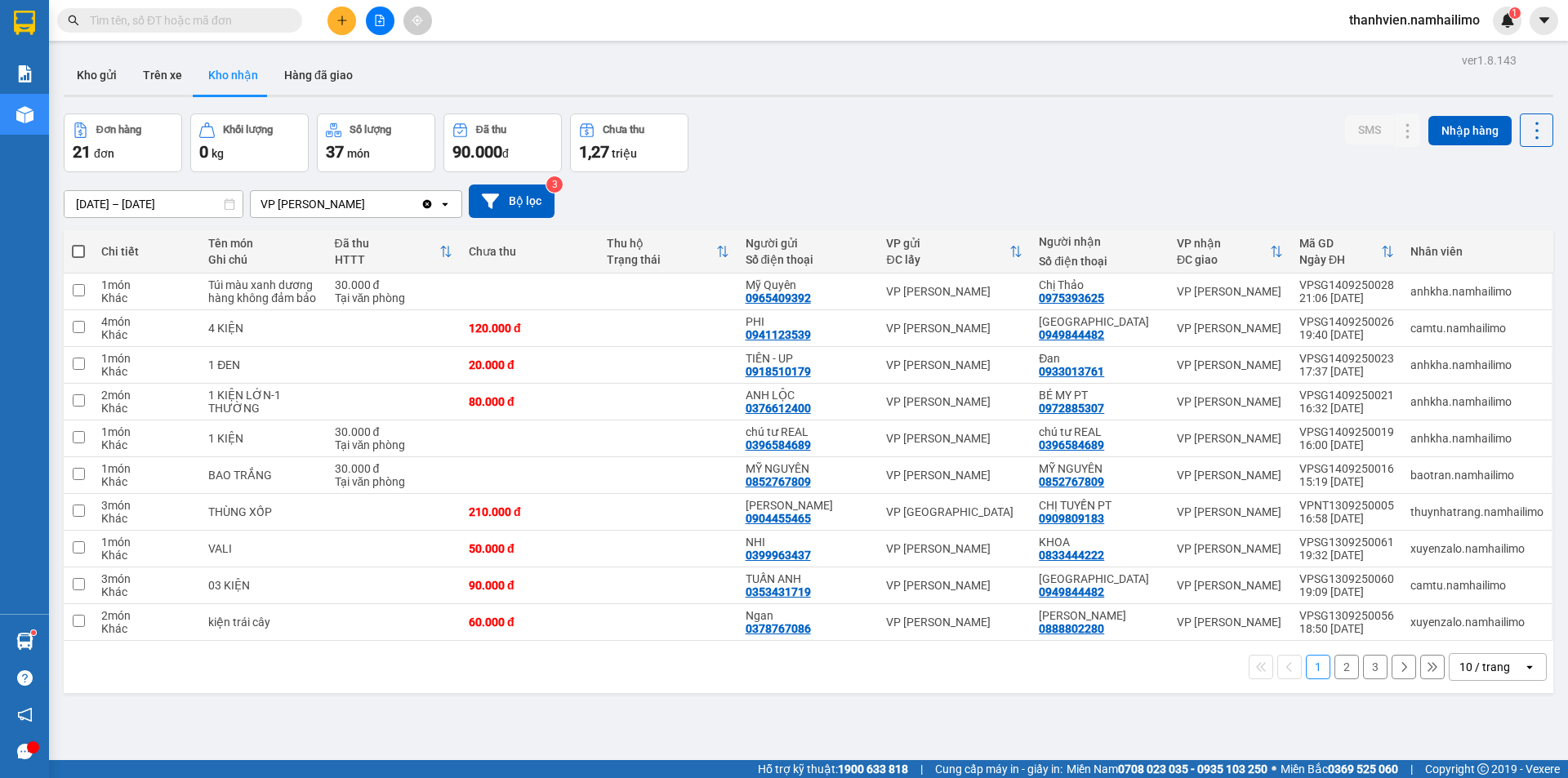
click at [1334, 672] on button "2" at bounding box center [1347, 667] width 25 height 25
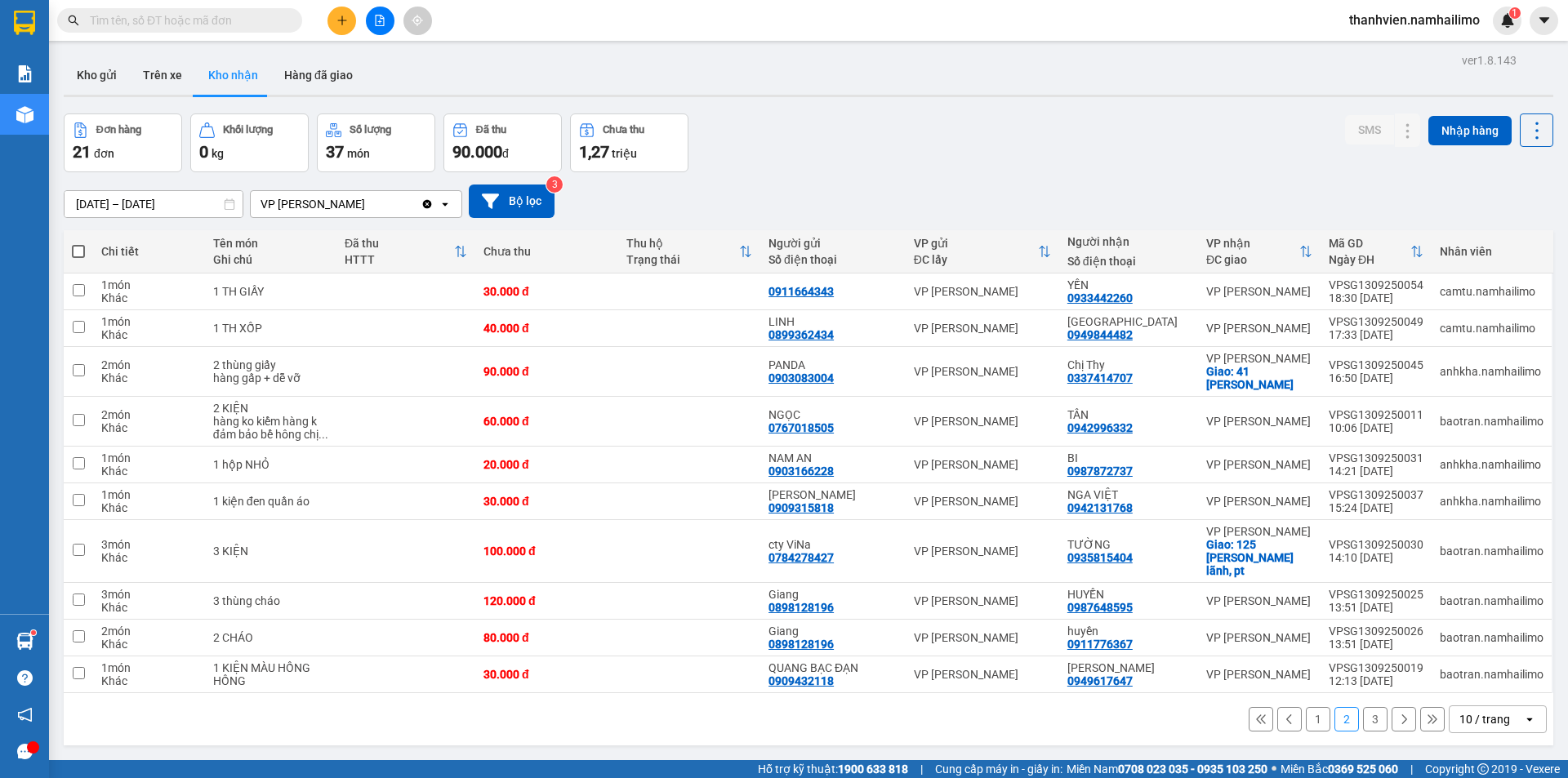
click at [1310, 712] on button "1" at bounding box center [1319, 719] width 25 height 25
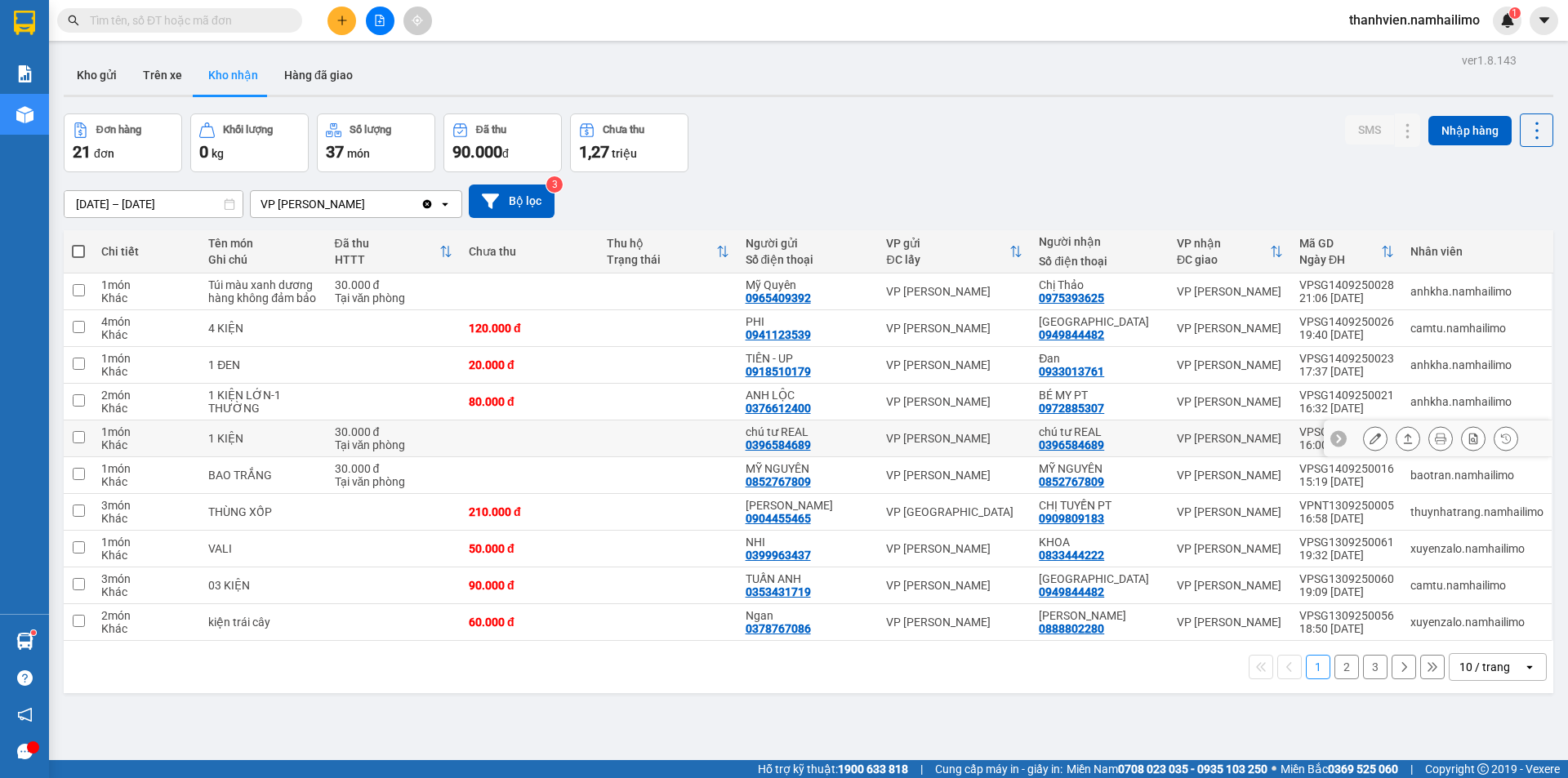
scroll to position [76, 0]
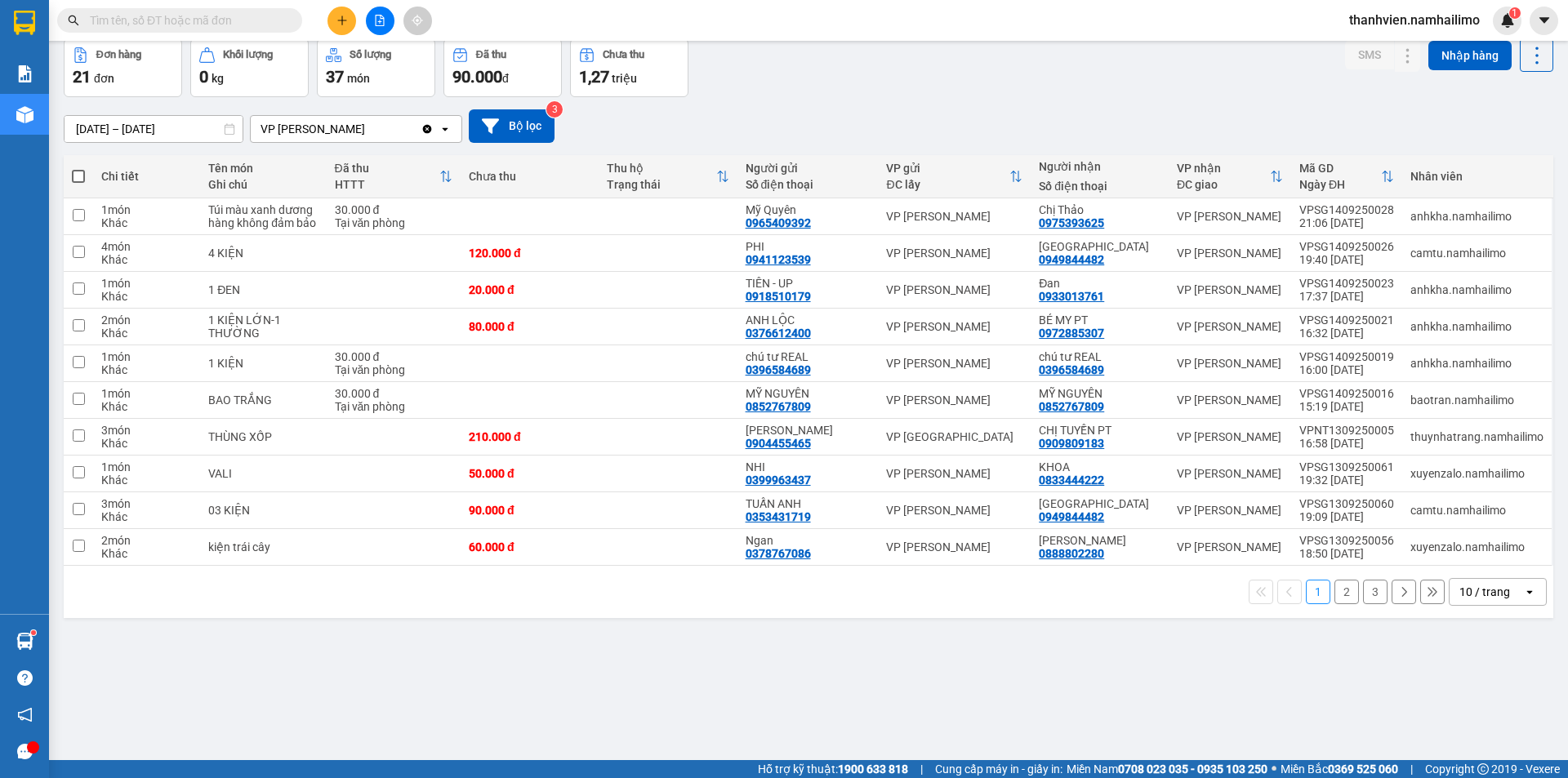
click at [1334, 597] on button "2" at bounding box center [1347, 592] width 25 height 25
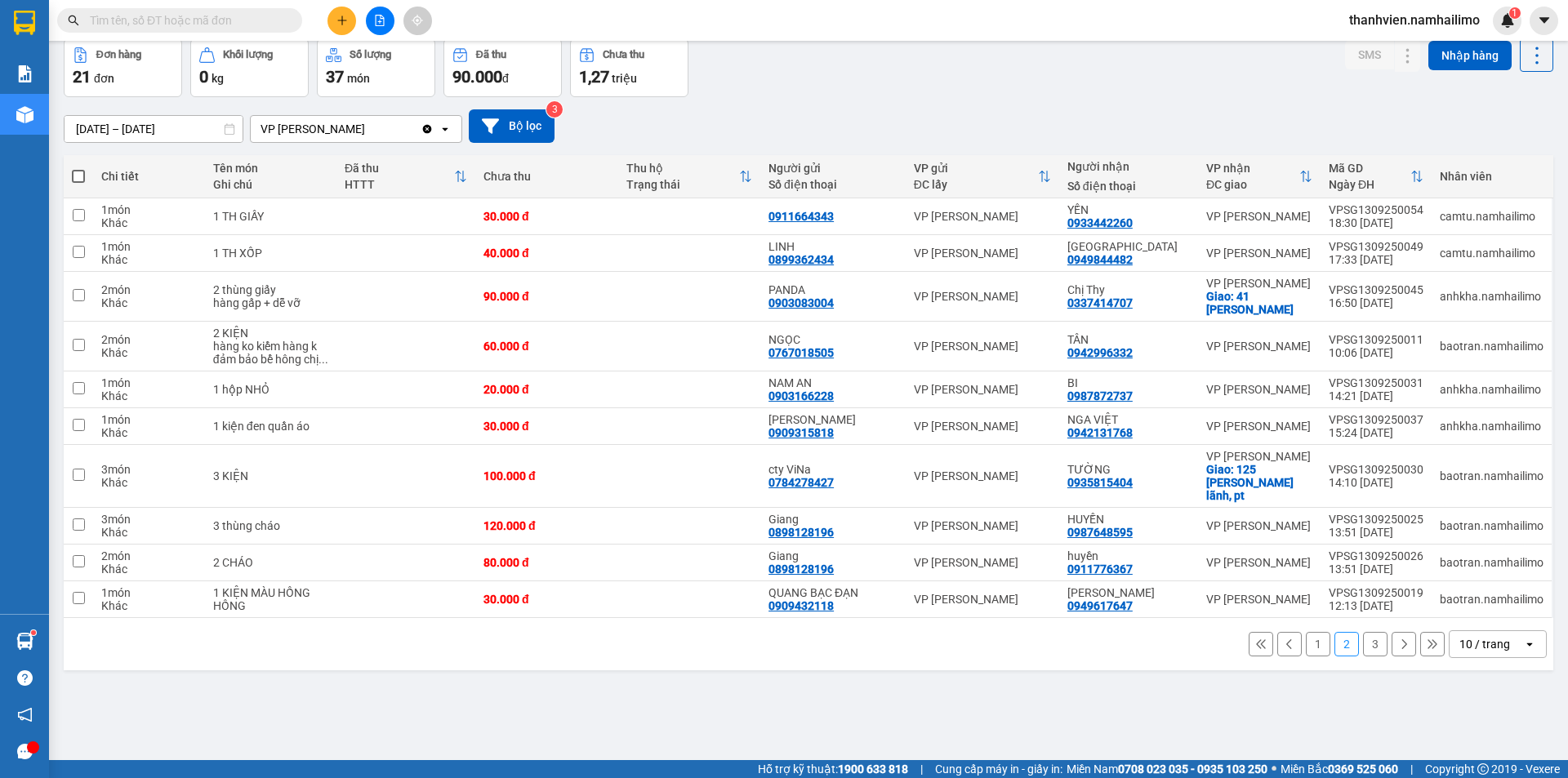
click at [1366, 638] on button "3" at bounding box center [1376, 645] width 25 height 25
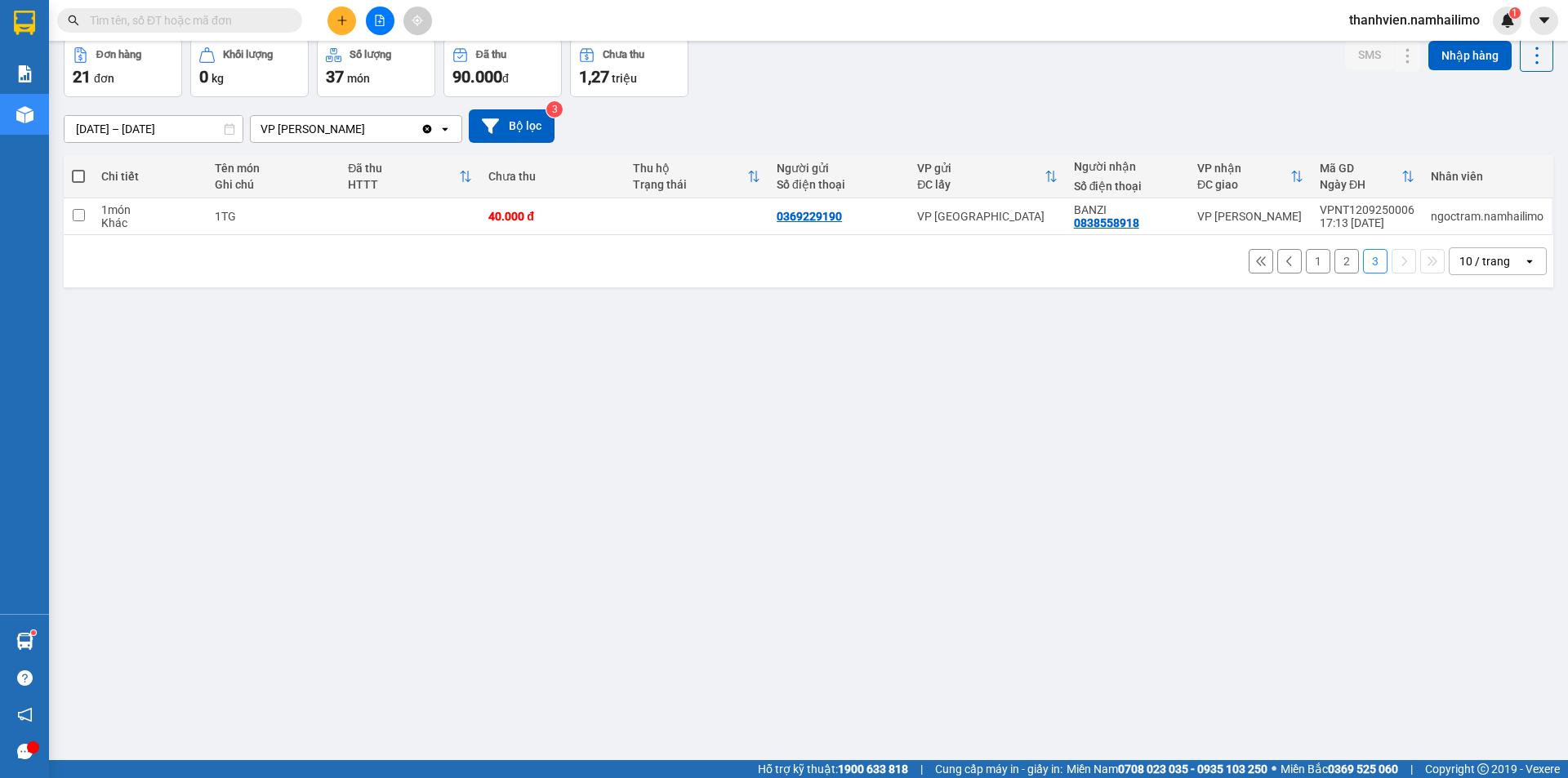
click at [1306, 269] on button "1" at bounding box center [1319, 262] width 25 height 25
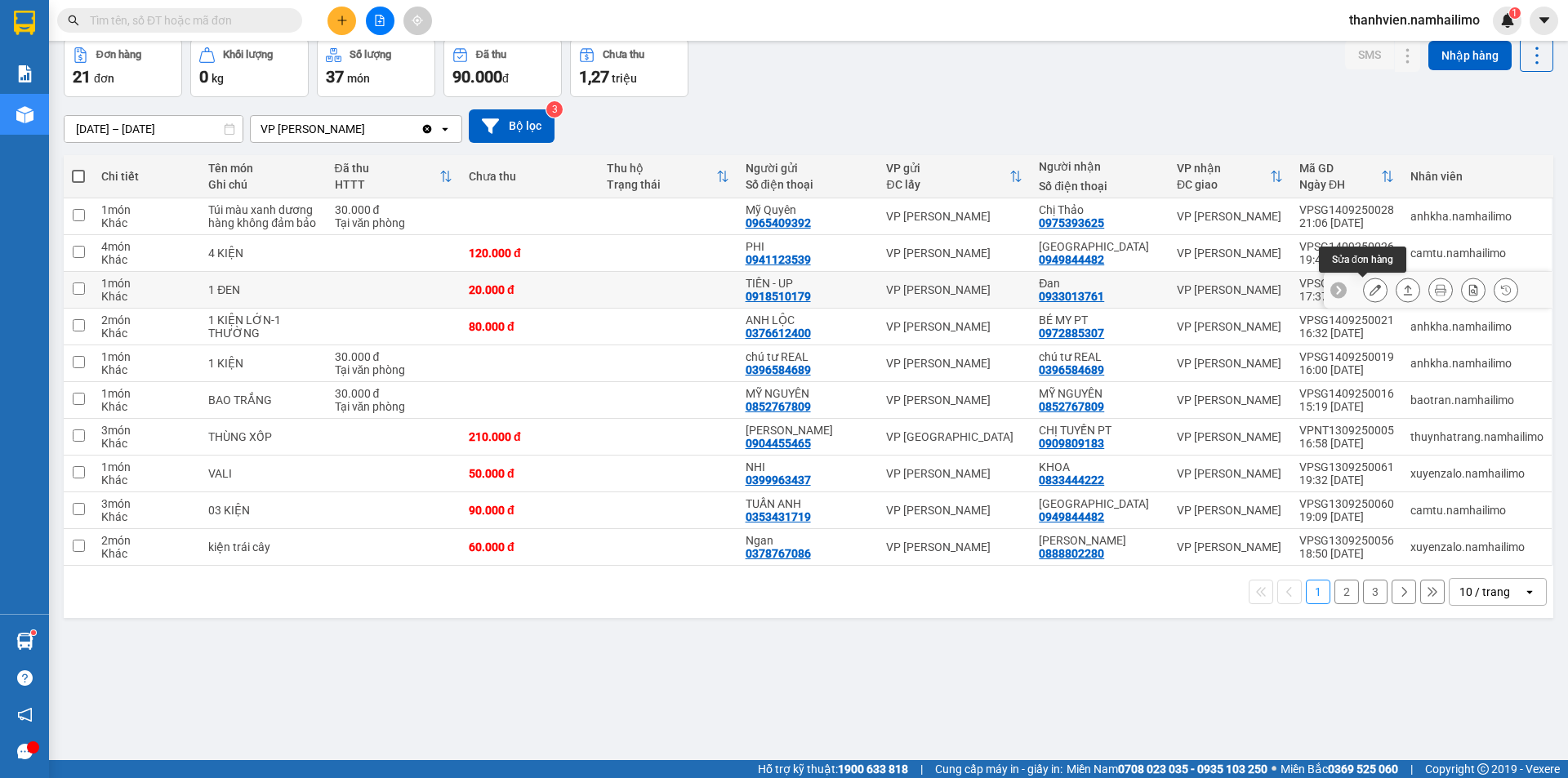
click at [1369, 288] on icon at bounding box center [1375, 290] width 11 height 11
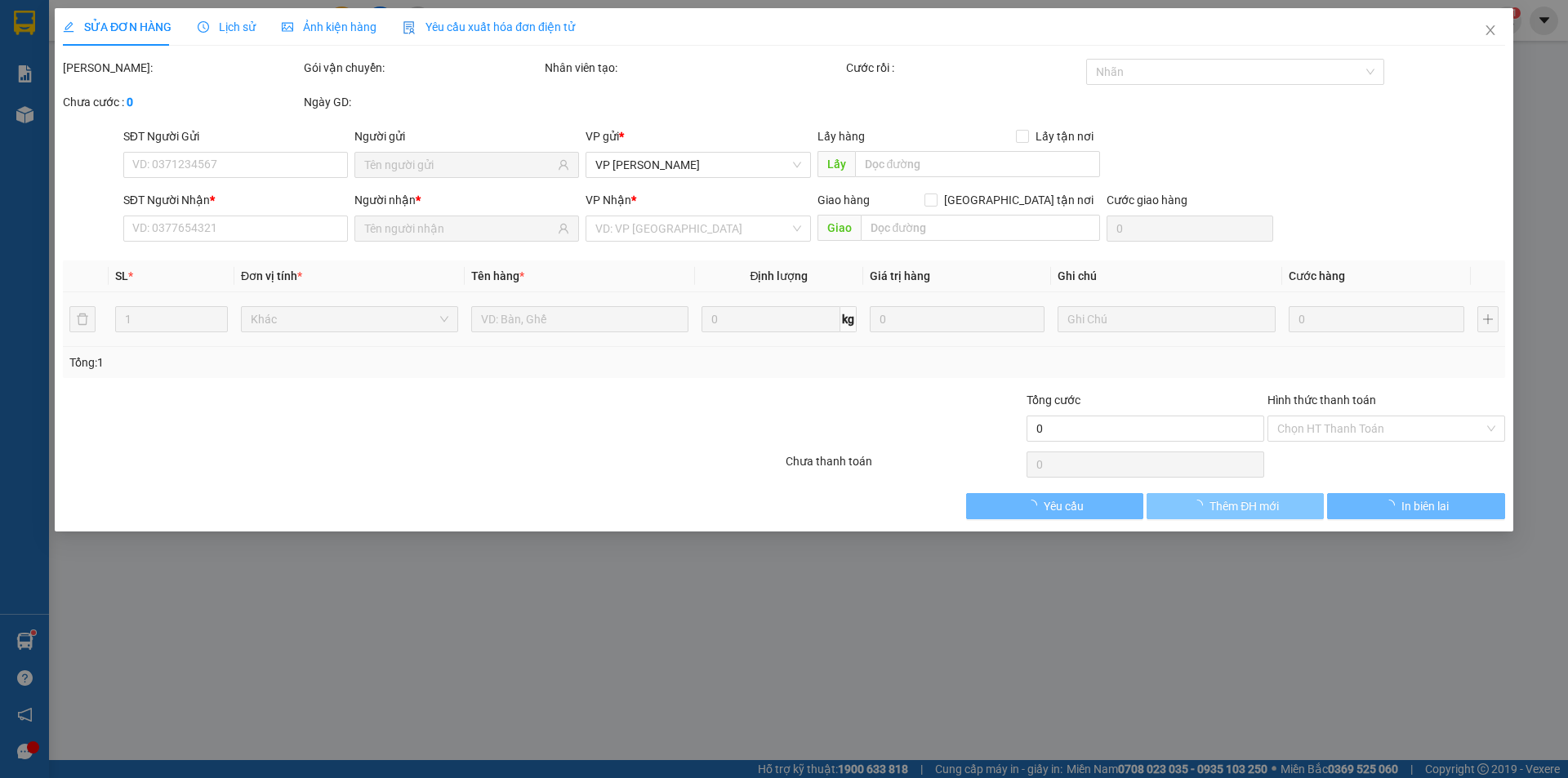
type input "0918510179"
type input "TIÊN - UP"
type input "0933013761"
type input "Đan"
type input "20.000"
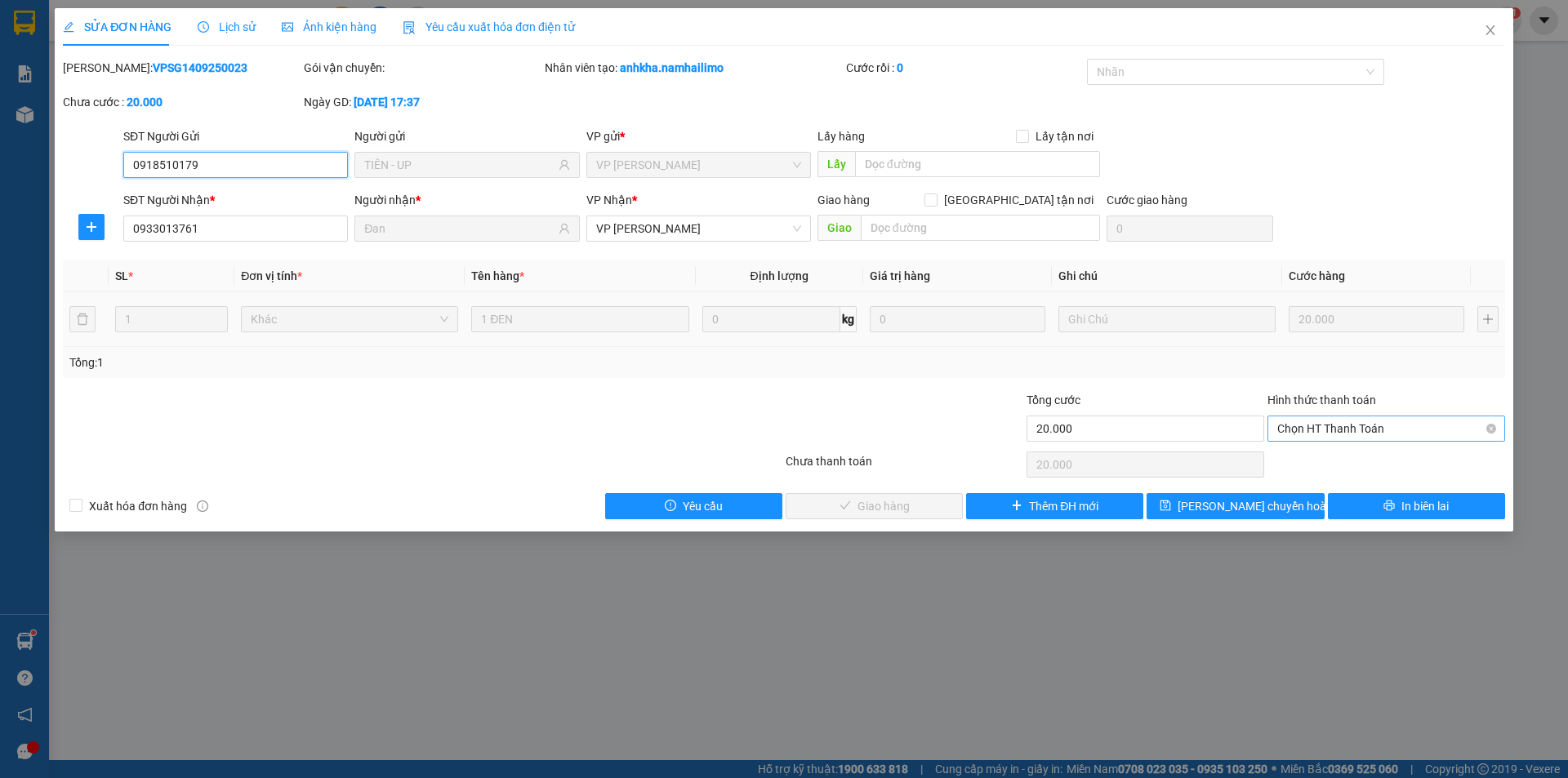
click at [1301, 424] on span "Chọn HT Thanh Toán" at bounding box center [1386, 429] width 218 height 25
click at [1310, 466] on div "Tại văn phòng" at bounding box center [1386, 461] width 218 height 18
type input "0"
click at [897, 505] on span "Giao hàng" at bounding box center [883, 506] width 52 height 18
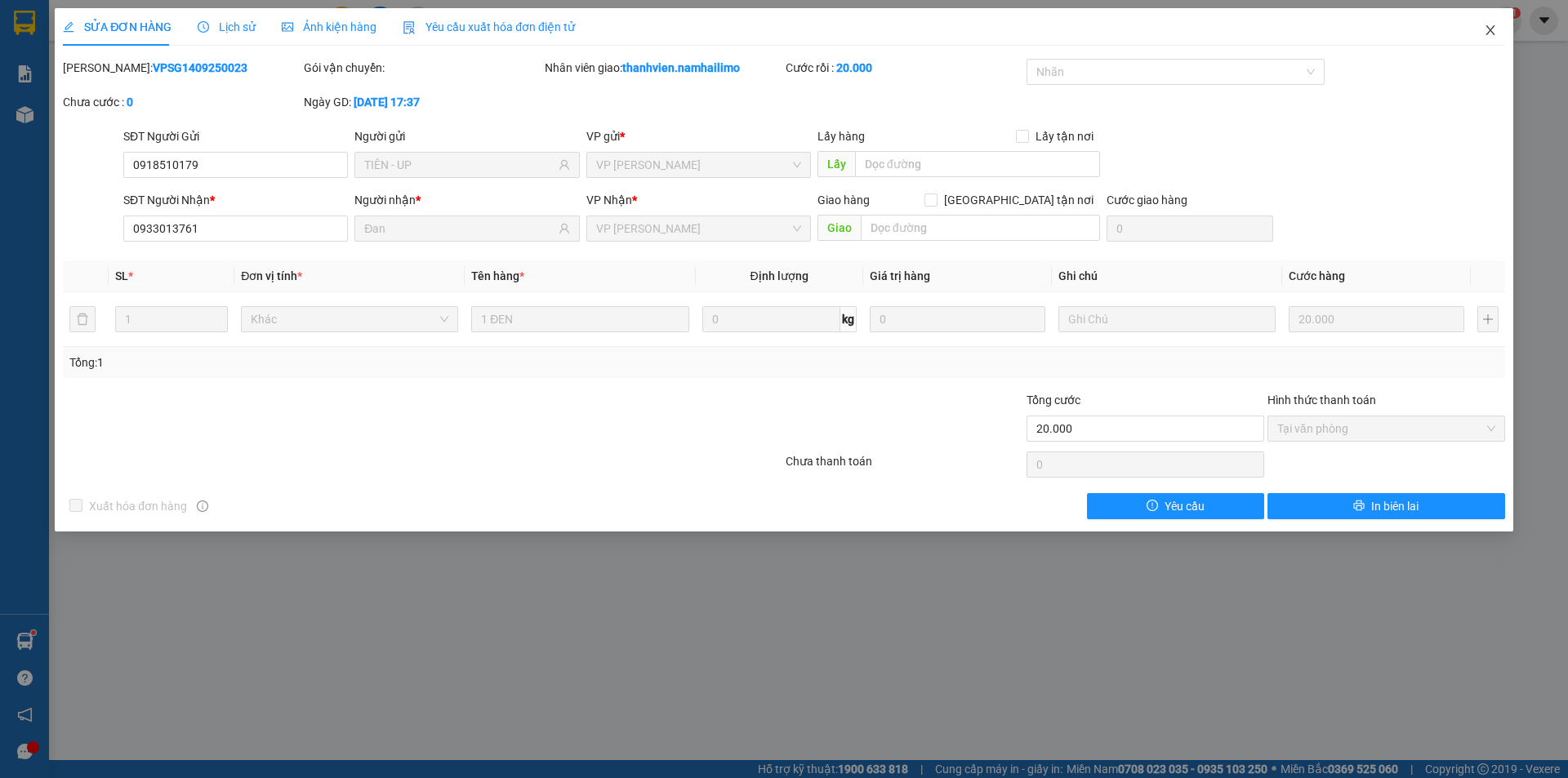
click at [1484, 34] on icon "close" at bounding box center [1490, 30] width 13 height 13
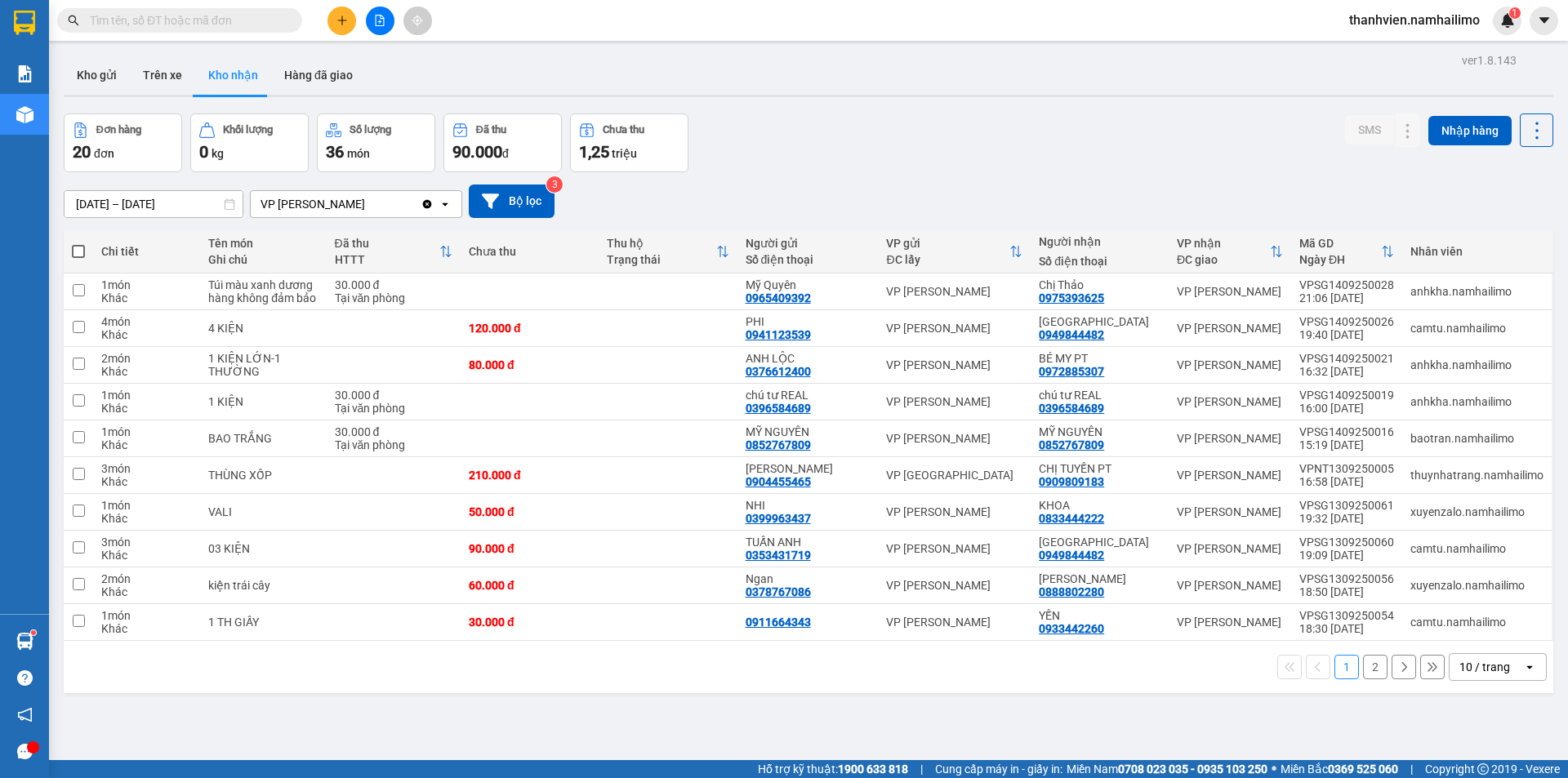
click at [1363, 666] on button "2" at bounding box center [1376, 667] width 25 height 25
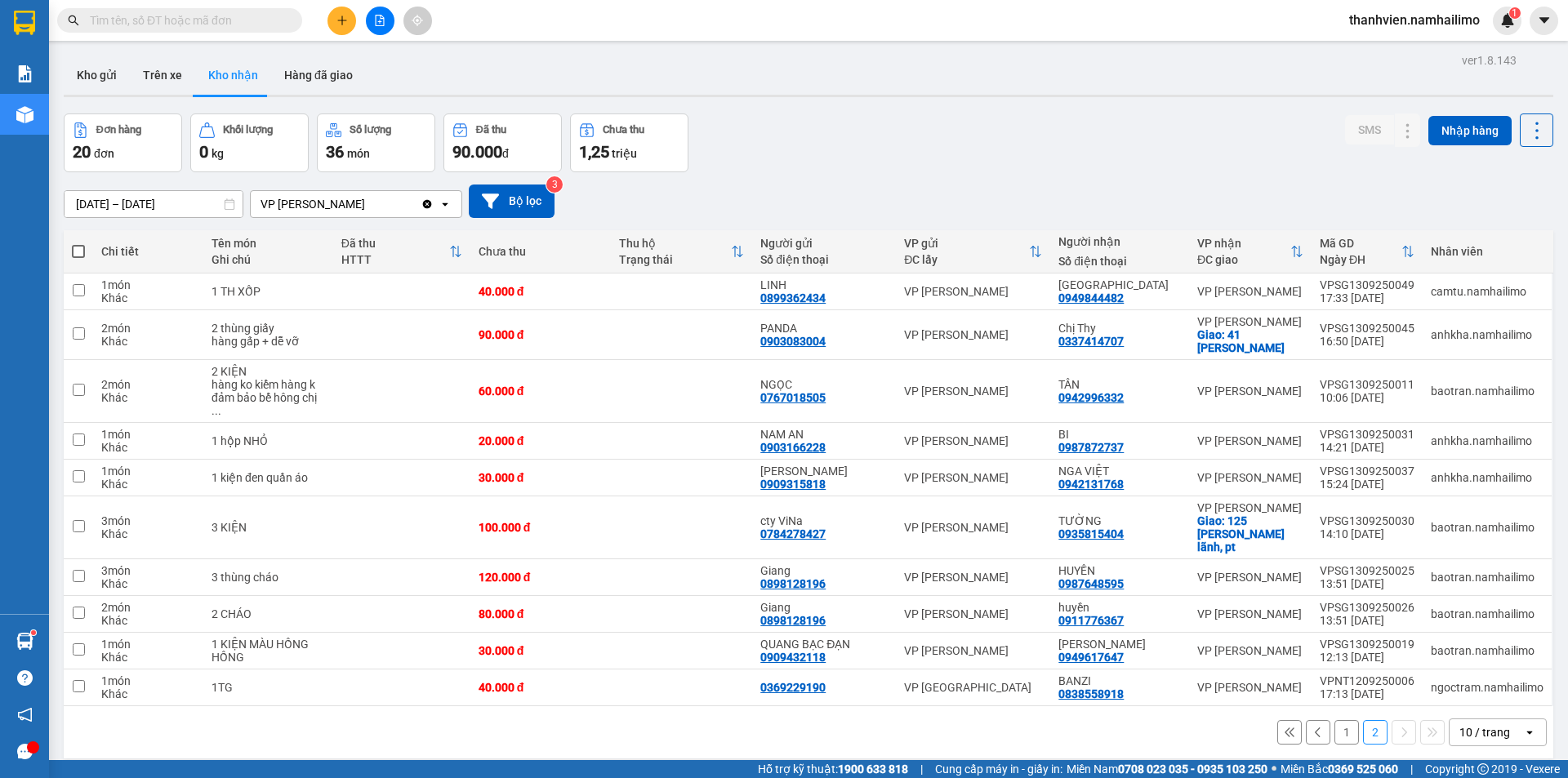
click at [1334, 720] on button "1" at bounding box center [1347, 732] width 25 height 25
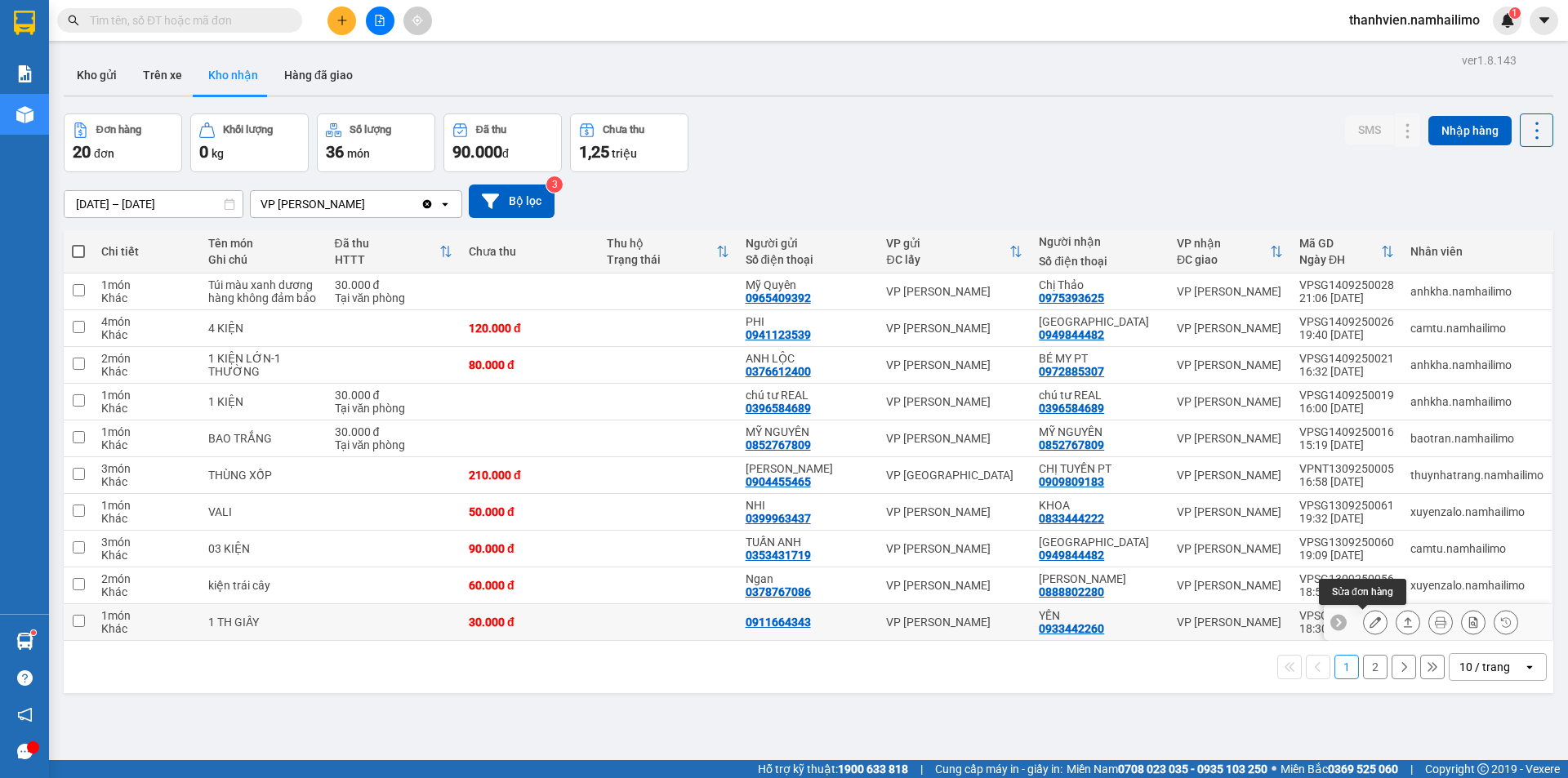
click at [1369, 621] on icon at bounding box center [1375, 622] width 11 height 11
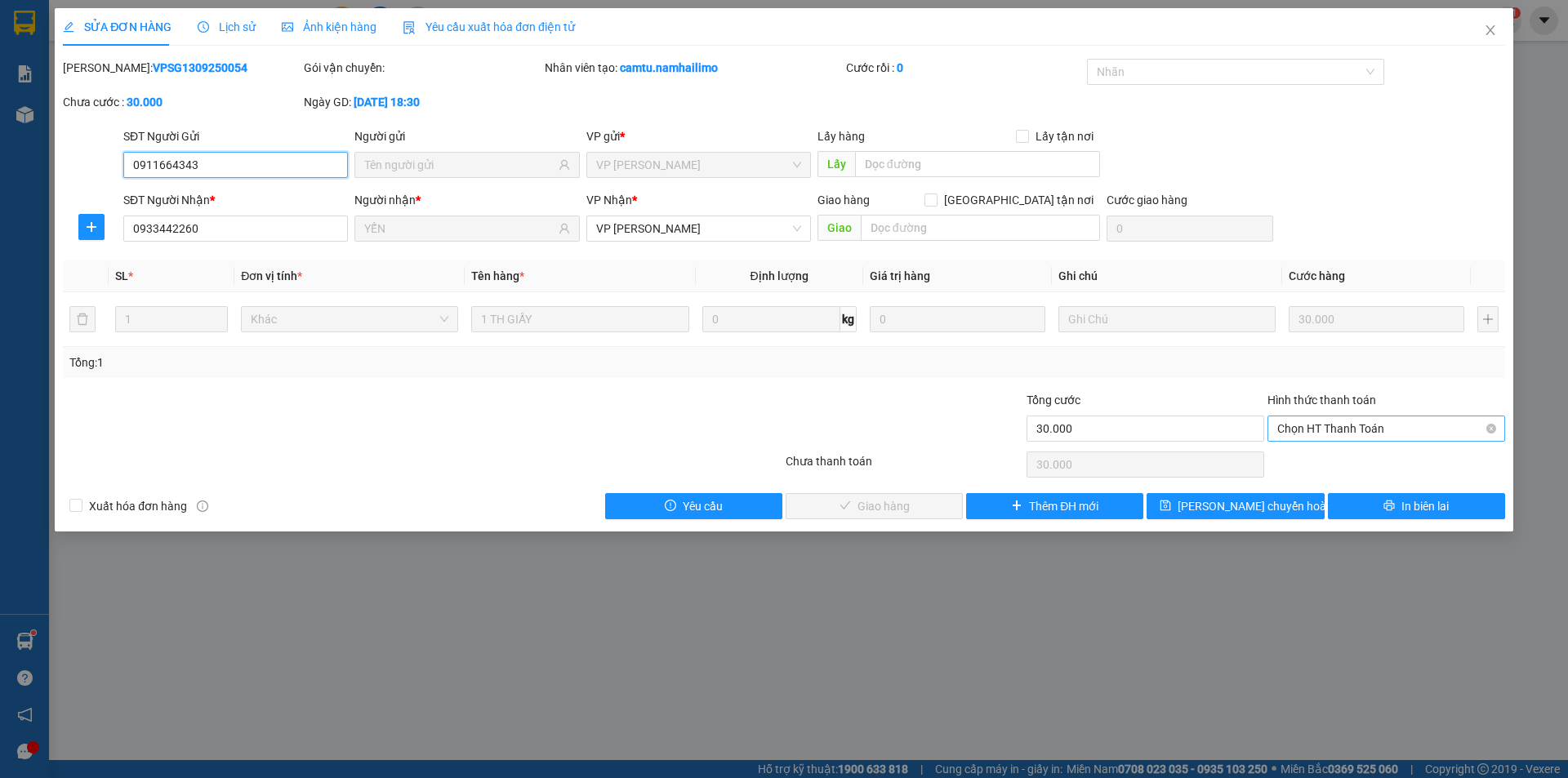
click at [1356, 427] on span "Chọn HT Thanh Toán" at bounding box center [1386, 429] width 218 height 25
click at [1356, 455] on div "Tại văn phòng" at bounding box center [1386, 461] width 218 height 18
type input "0"
click at [908, 505] on span "Giao hàng" at bounding box center [883, 506] width 52 height 18
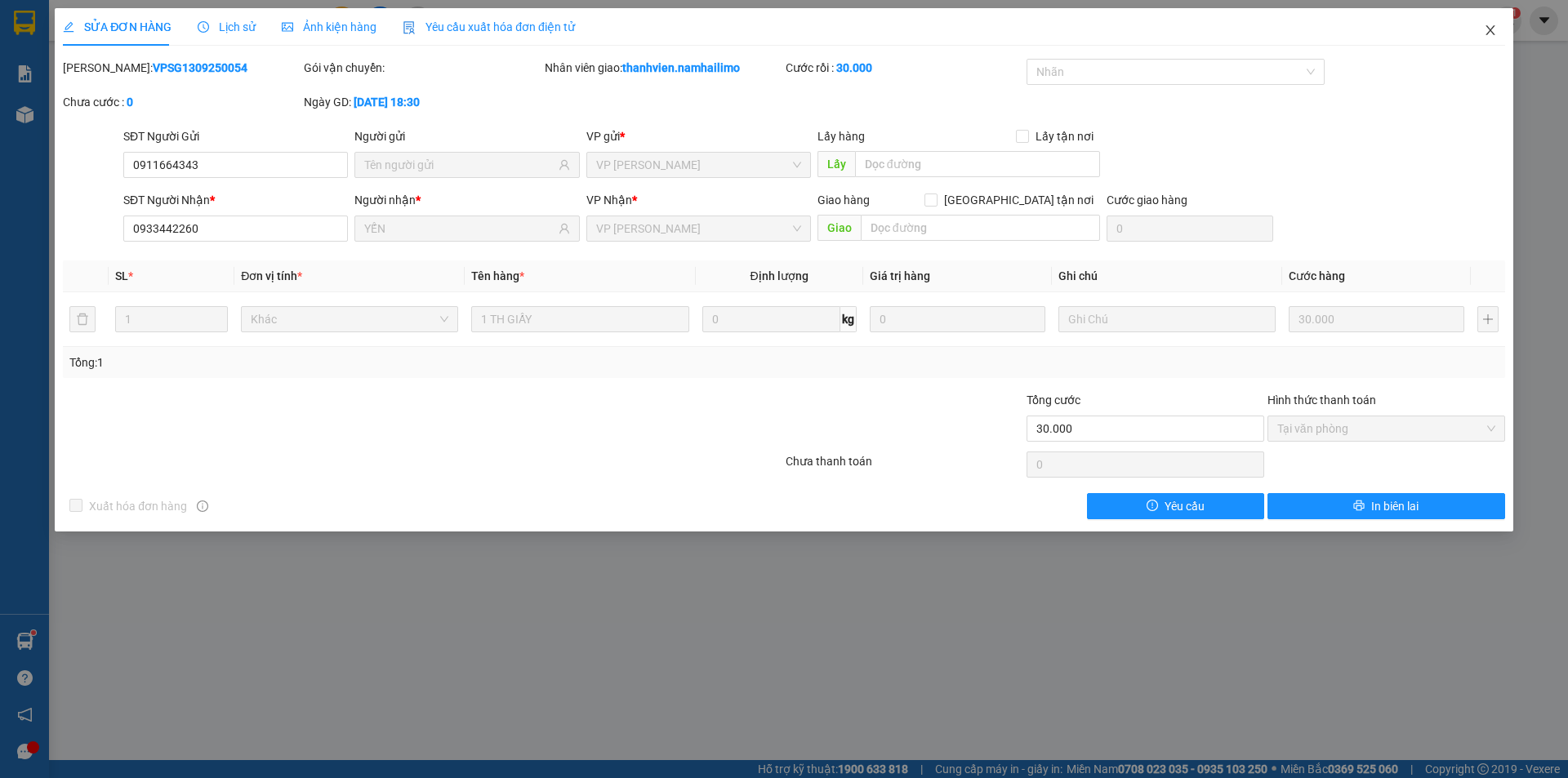
click at [1487, 32] on icon "close" at bounding box center [1490, 30] width 13 height 13
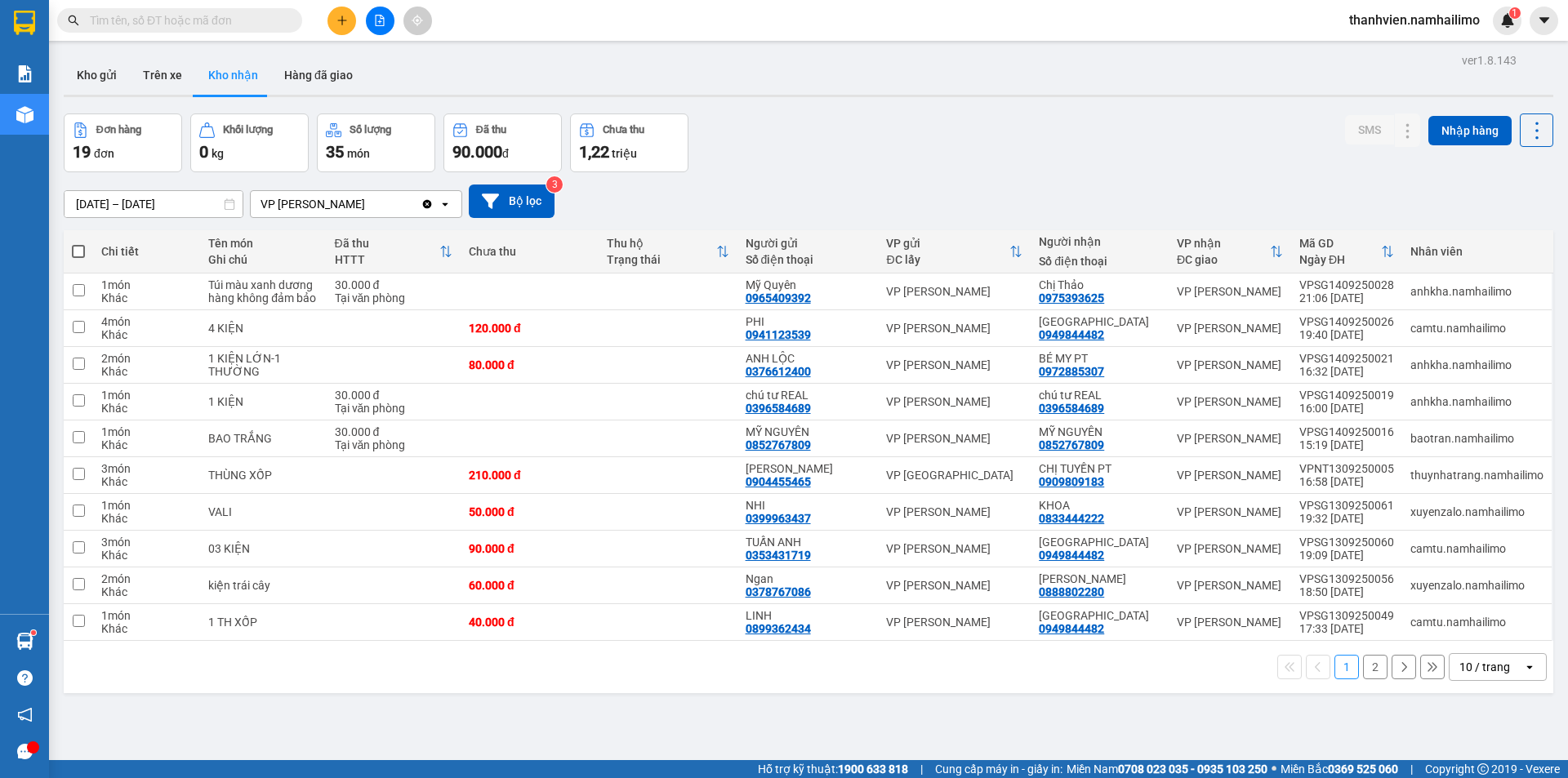
click at [1363, 671] on button "2" at bounding box center [1376, 667] width 25 height 25
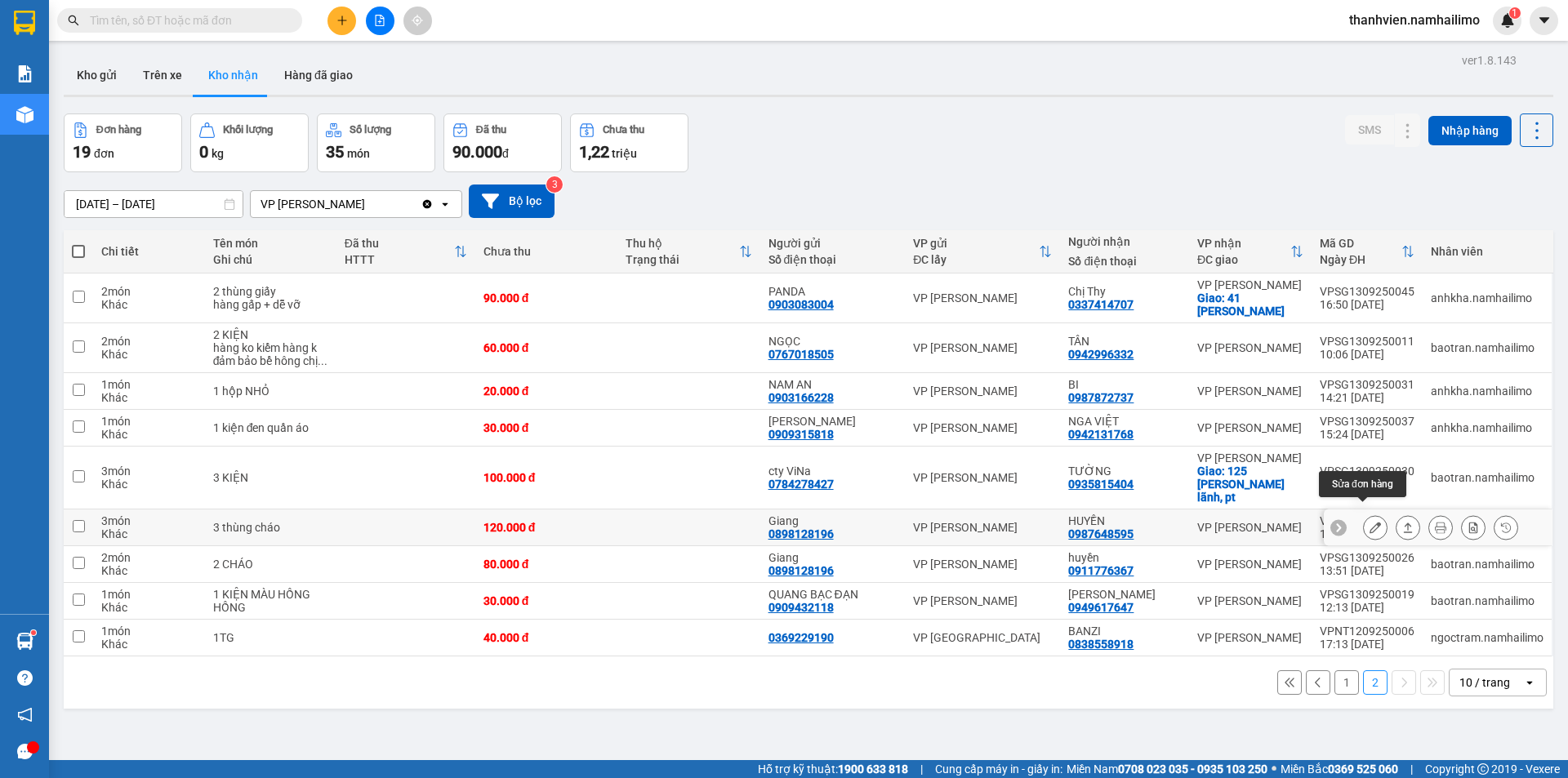
click at [1369, 522] on icon at bounding box center [1375, 527] width 11 height 11
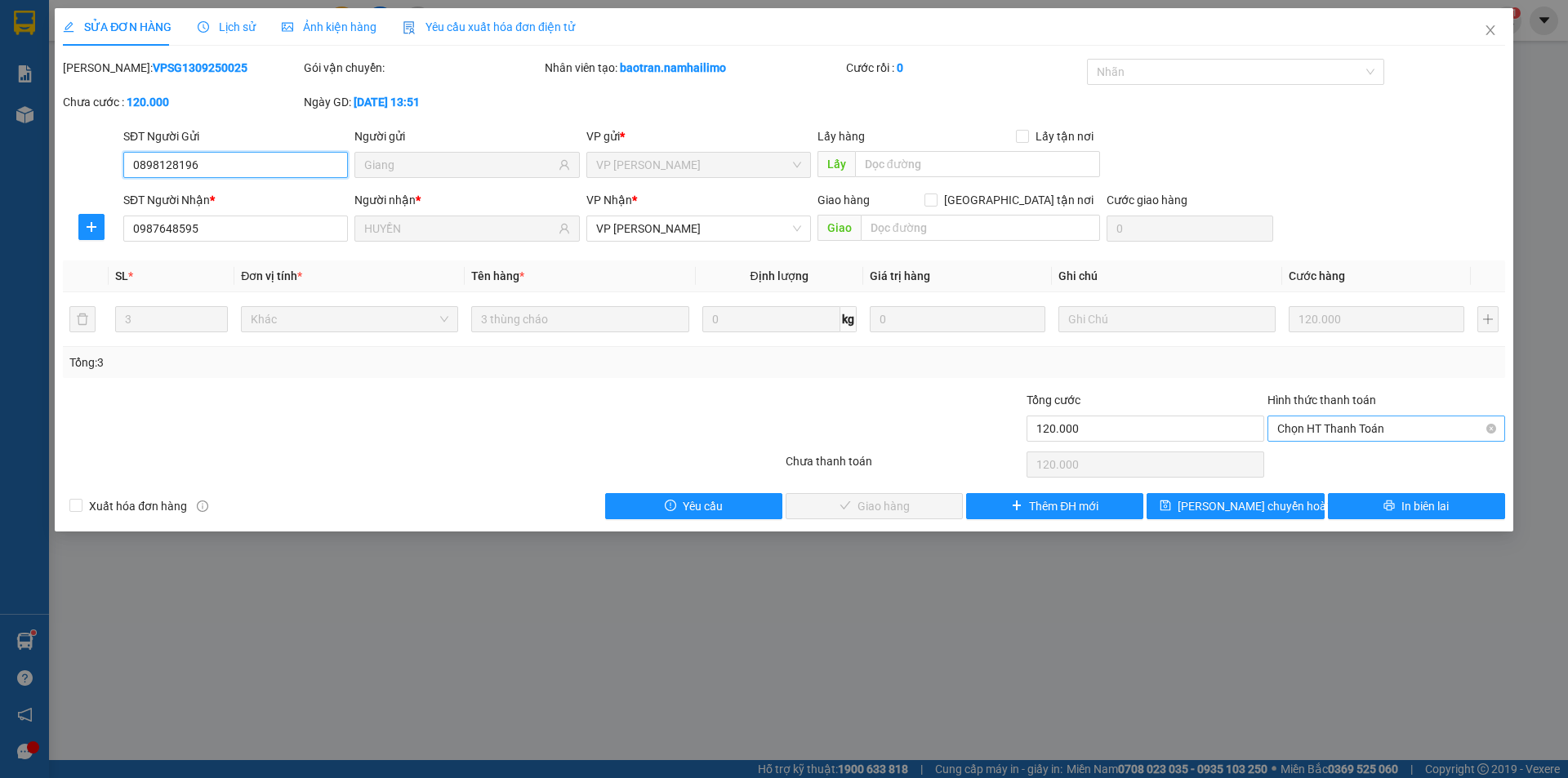
click at [1425, 423] on span "Chọn HT Thanh Toán" at bounding box center [1386, 429] width 218 height 25
click at [1412, 464] on div "Tại văn phòng" at bounding box center [1386, 461] width 218 height 18
type input "0"
drag, startPoint x: 895, startPoint y: 513, endPoint x: 929, endPoint y: 523, distance: 35.4
click at [896, 512] on span "Giao hàng" at bounding box center [883, 506] width 52 height 18
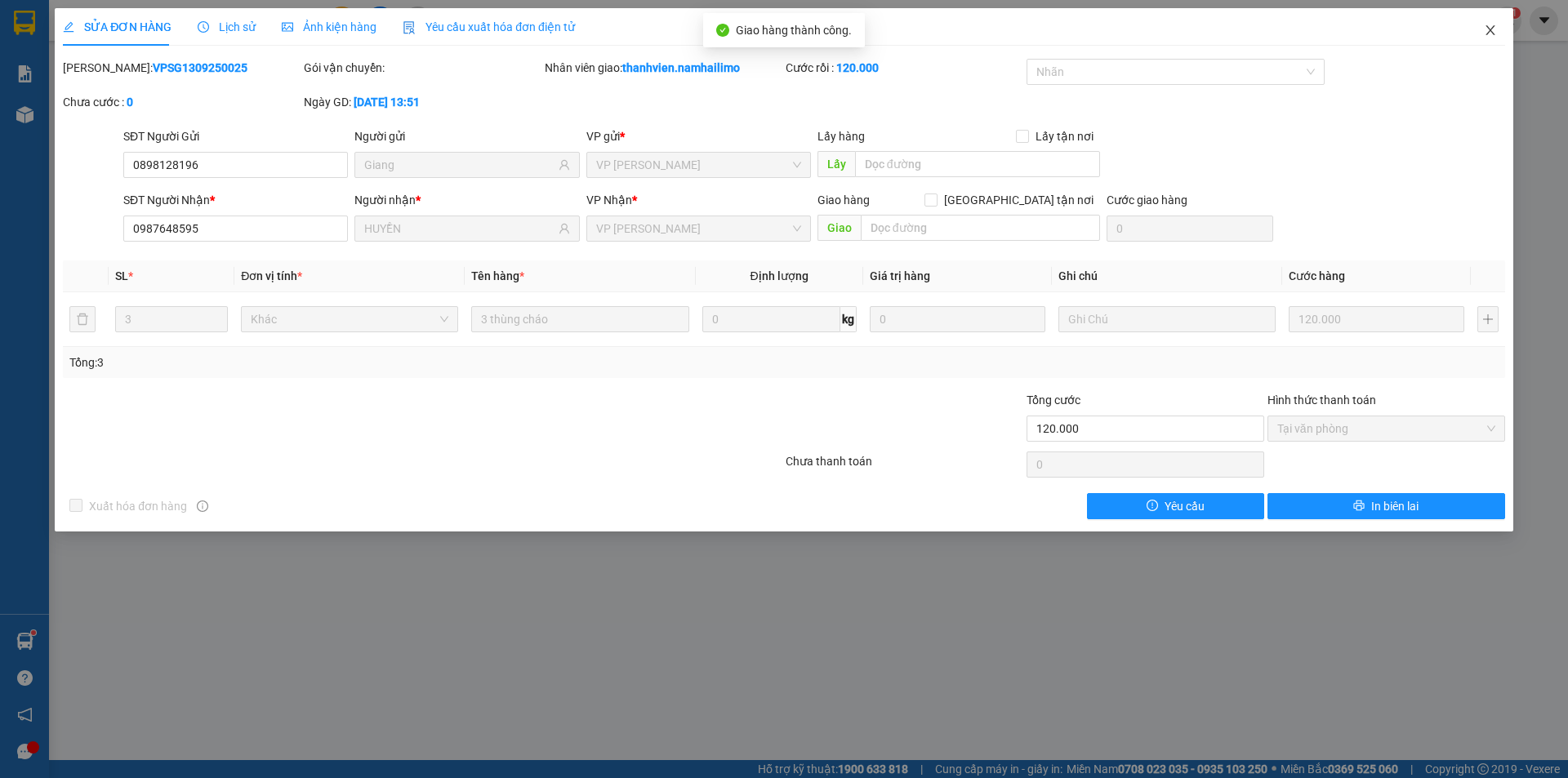
click at [1492, 32] on icon "close" at bounding box center [1490, 30] width 13 height 13
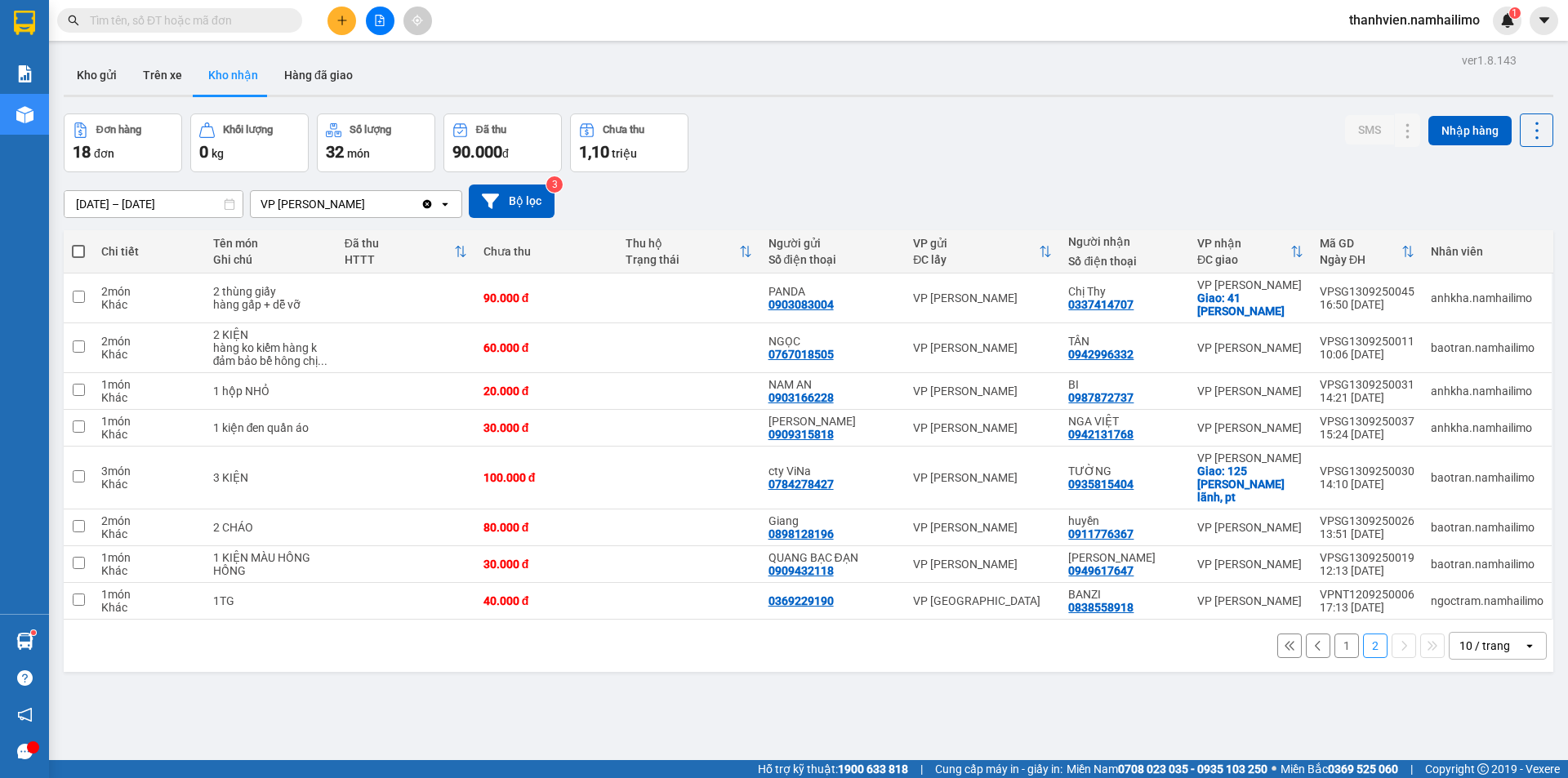
click at [1340, 633] on button "1" at bounding box center [1347, 645] width 25 height 25
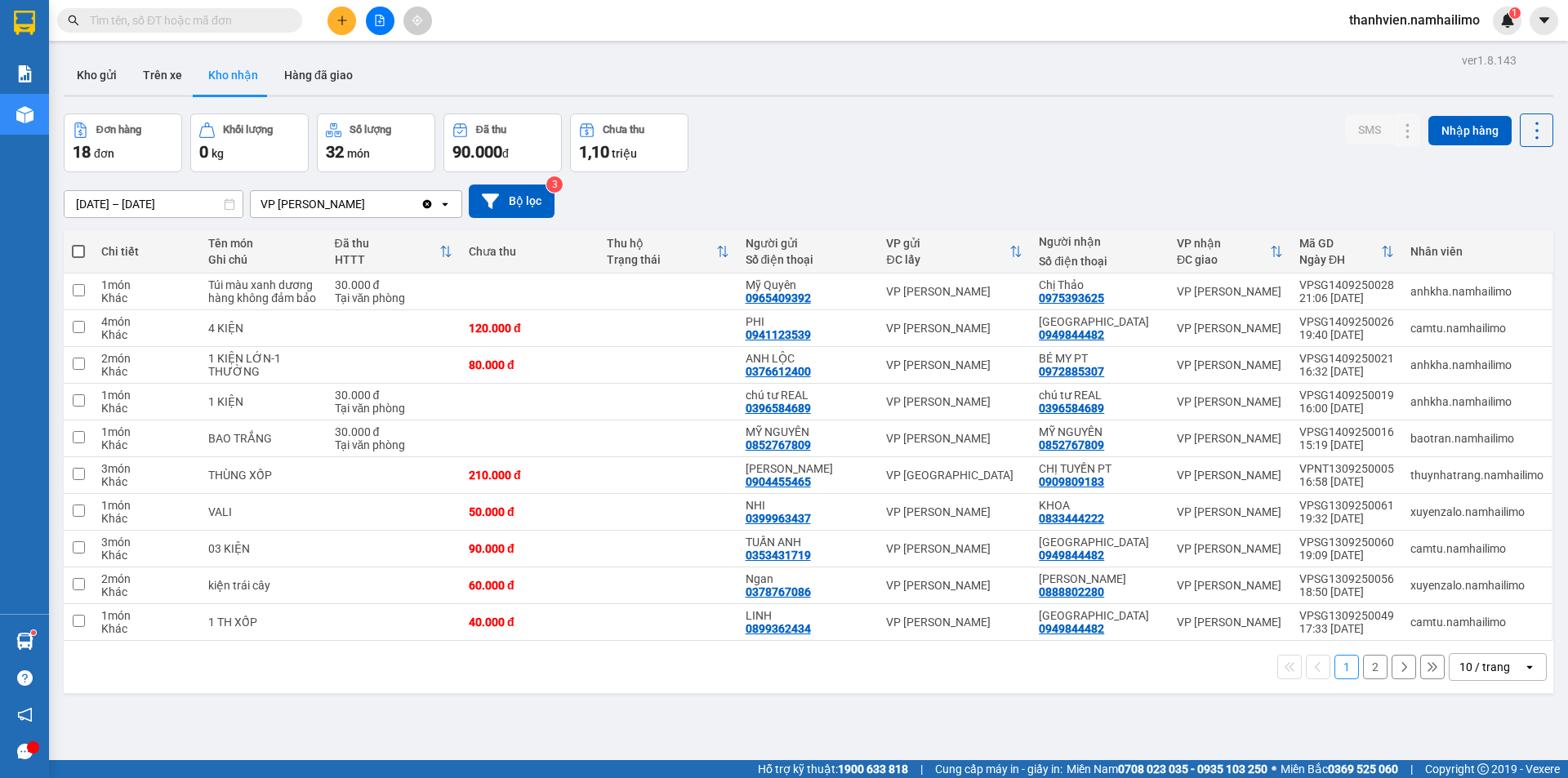
click at [1363, 671] on button "2" at bounding box center [1376, 667] width 25 height 25
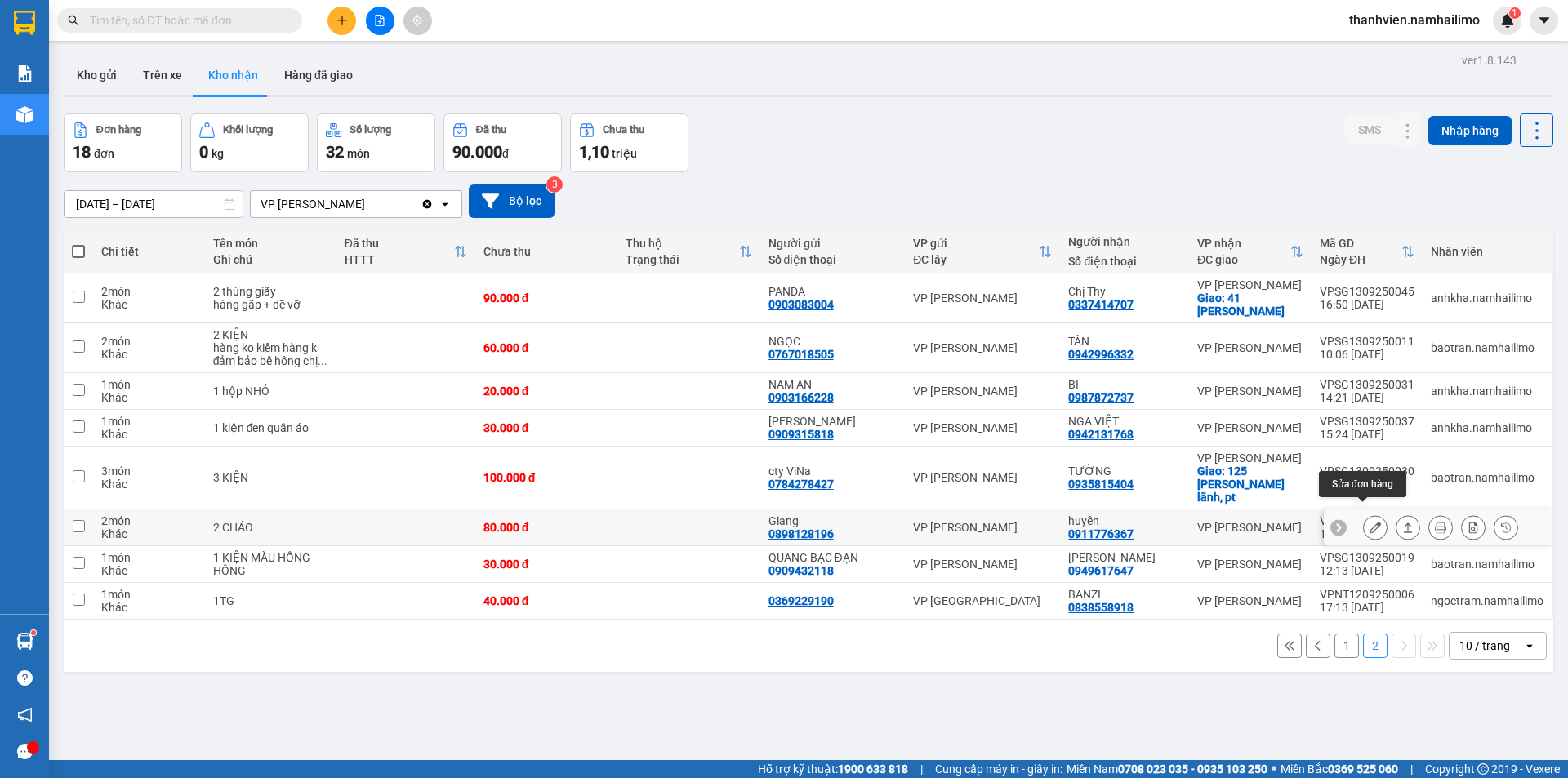
click at [1369, 522] on icon at bounding box center [1375, 527] width 11 height 11
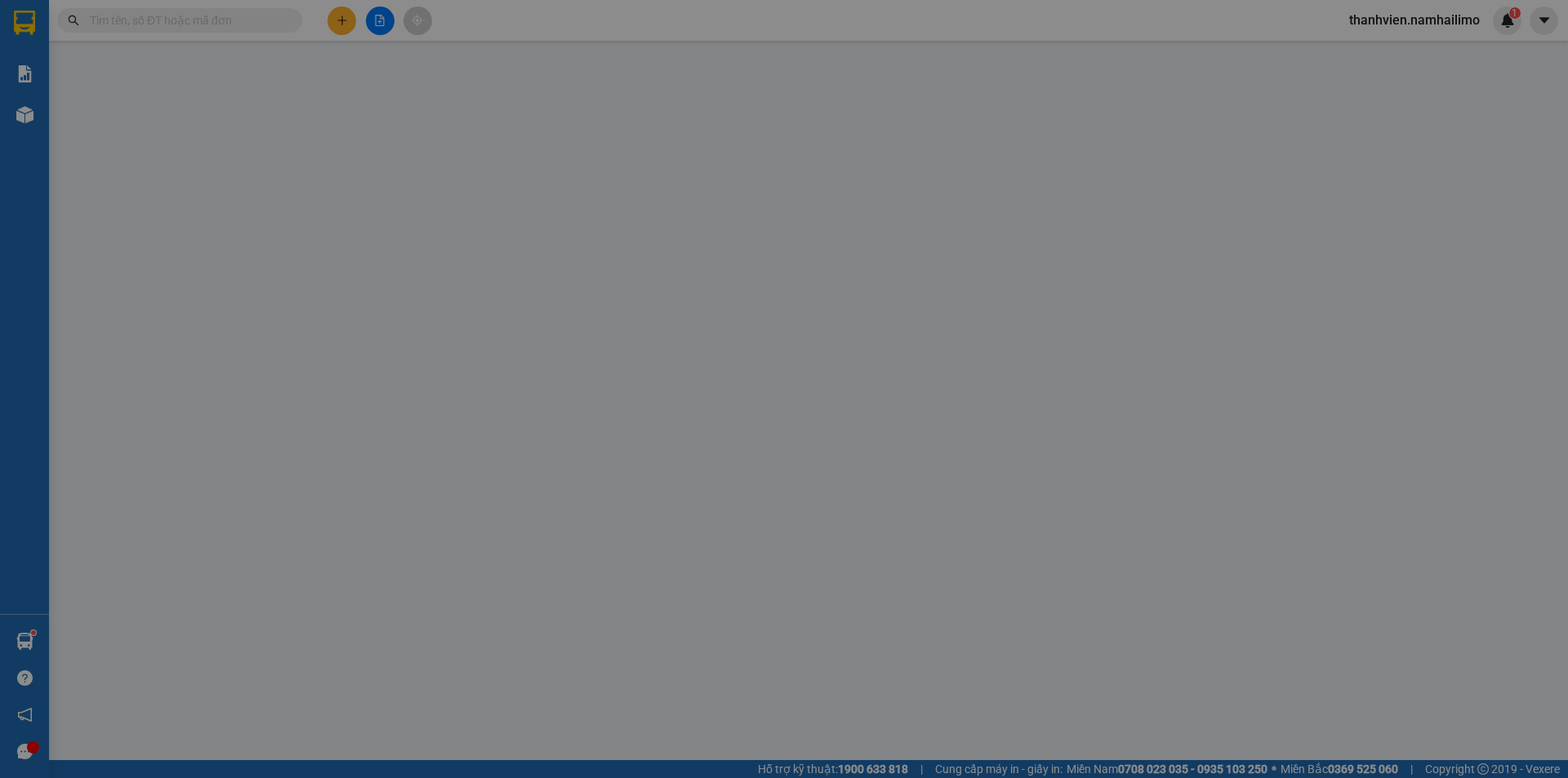
type input "0898128196"
type input "Giang"
type input "0911776367"
type input "huyền"
type input "80.000"
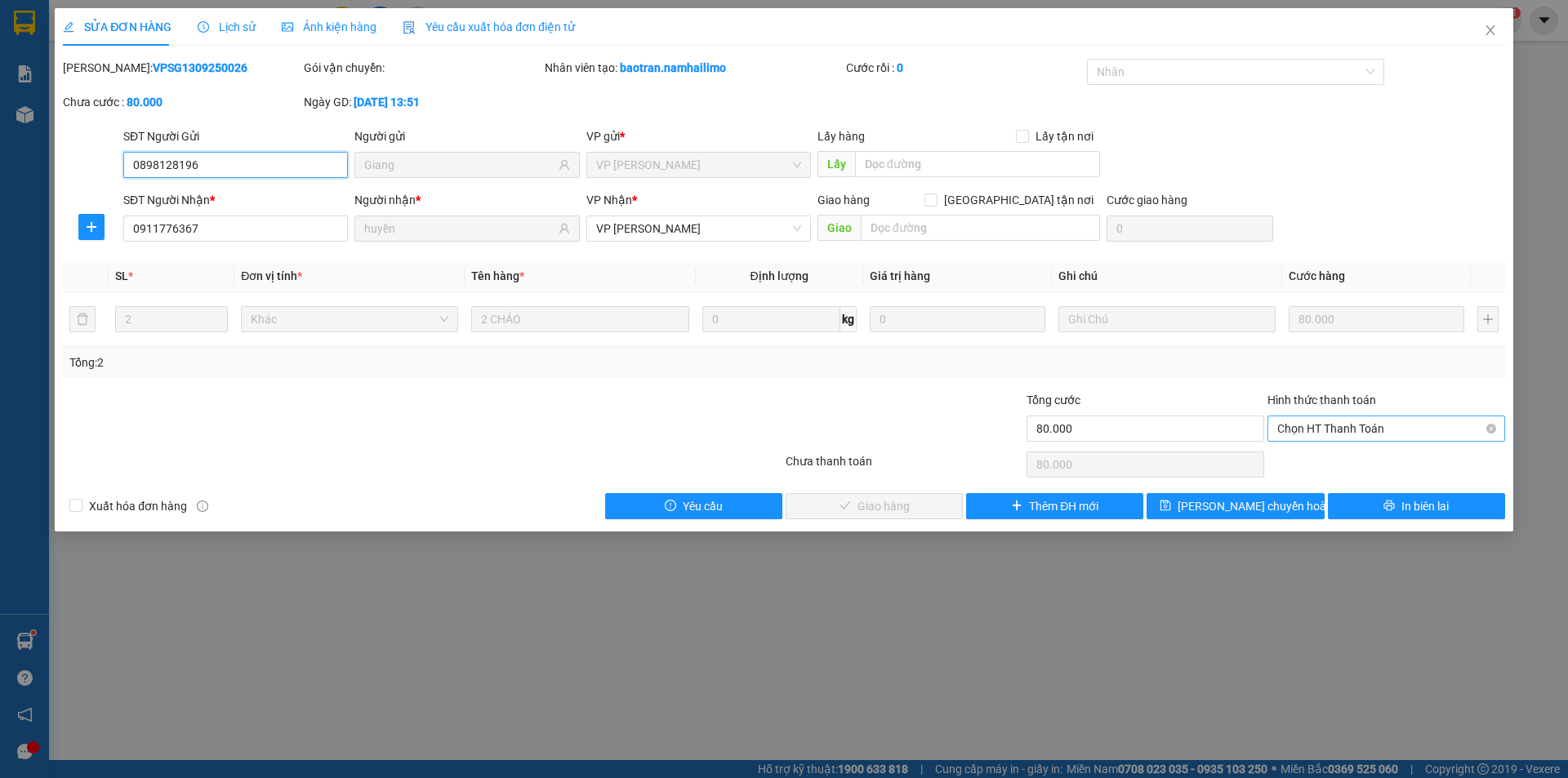
click at [1343, 430] on span "Chọn HT Thanh Toán" at bounding box center [1386, 429] width 218 height 25
click at [1348, 453] on div "Tại văn phòng" at bounding box center [1386, 461] width 218 height 18
type input "0"
click at [928, 502] on button "Giao hàng" at bounding box center [874, 507] width 177 height 26
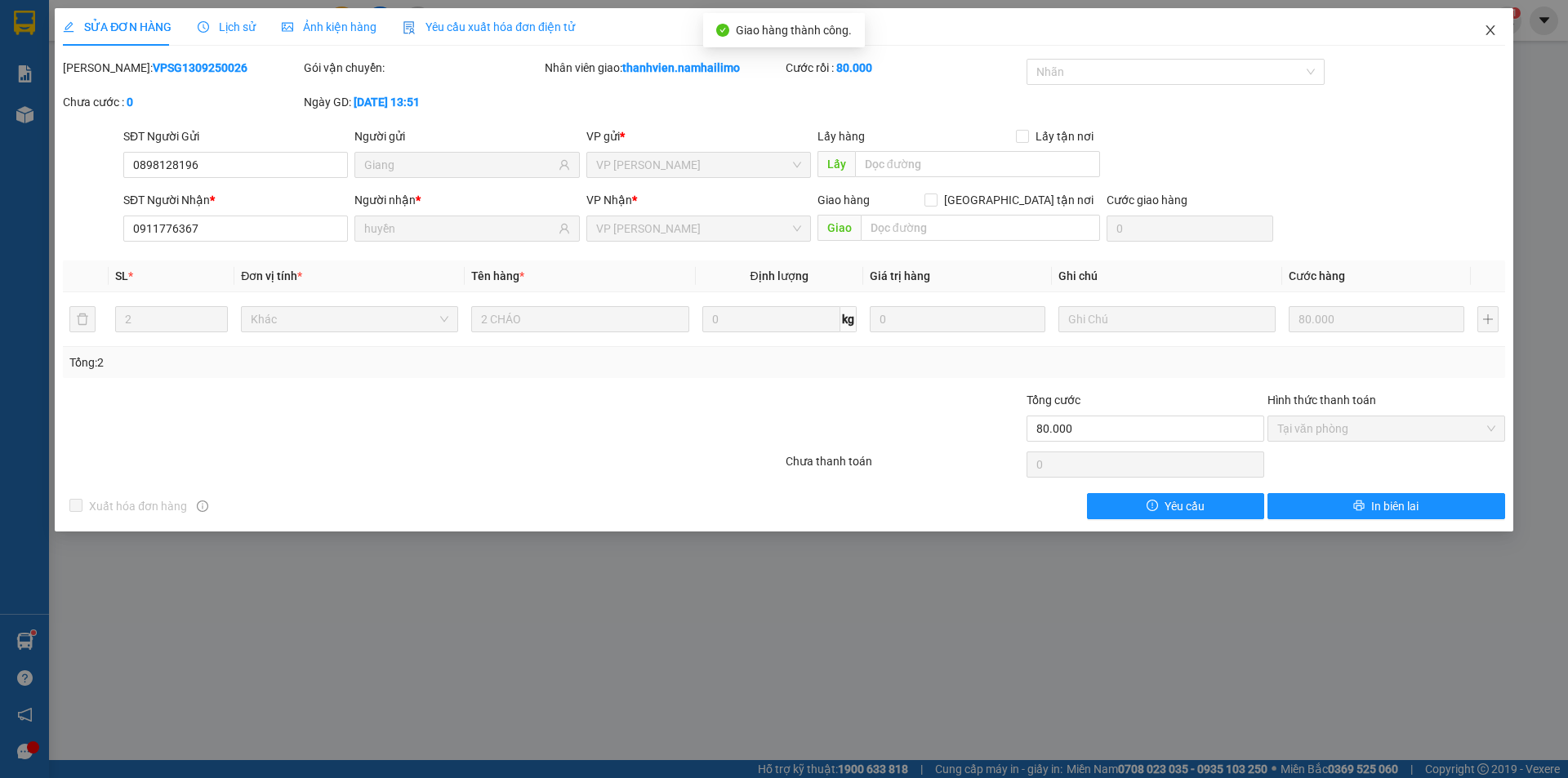
click at [1492, 37] on icon "close" at bounding box center [1490, 30] width 13 height 13
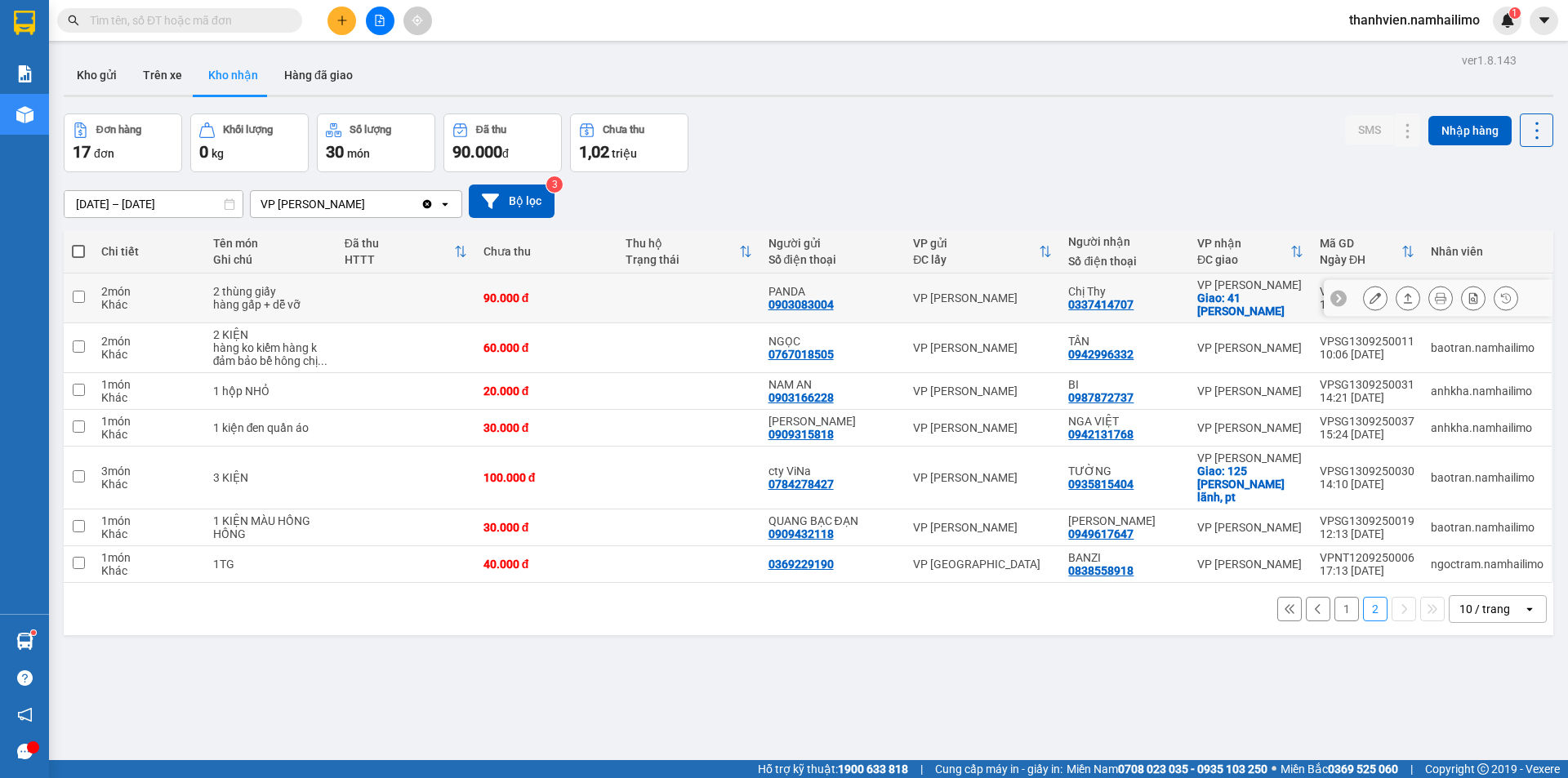
click at [1369, 301] on icon at bounding box center [1375, 298] width 11 height 11
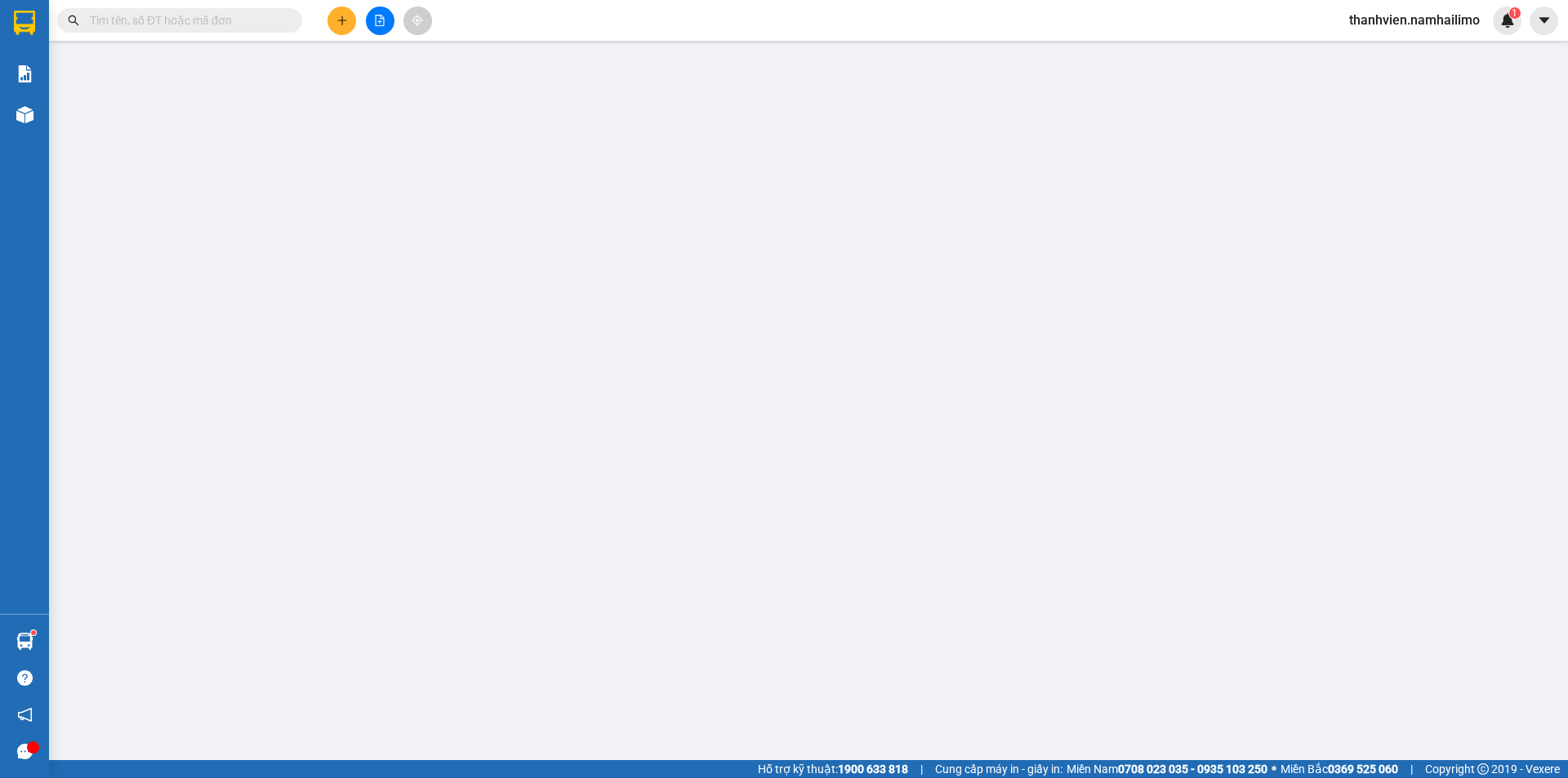
type input "0903083004"
type input "PANDA"
type input "0337414707"
type input "Chị Thy"
checkbox input "true"
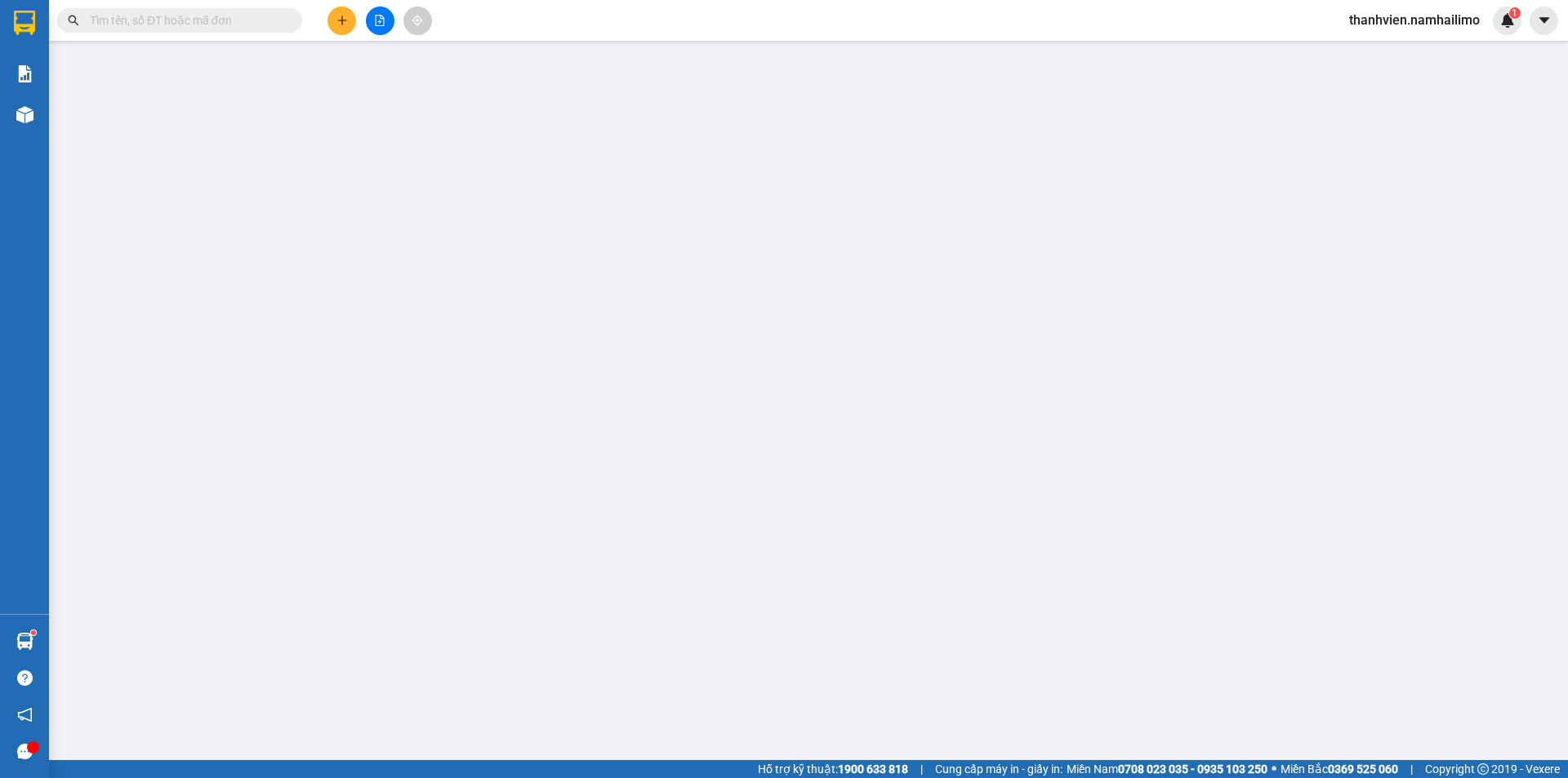
type input "41 [PERSON_NAME]"
type input "10.000"
type input "90.000"
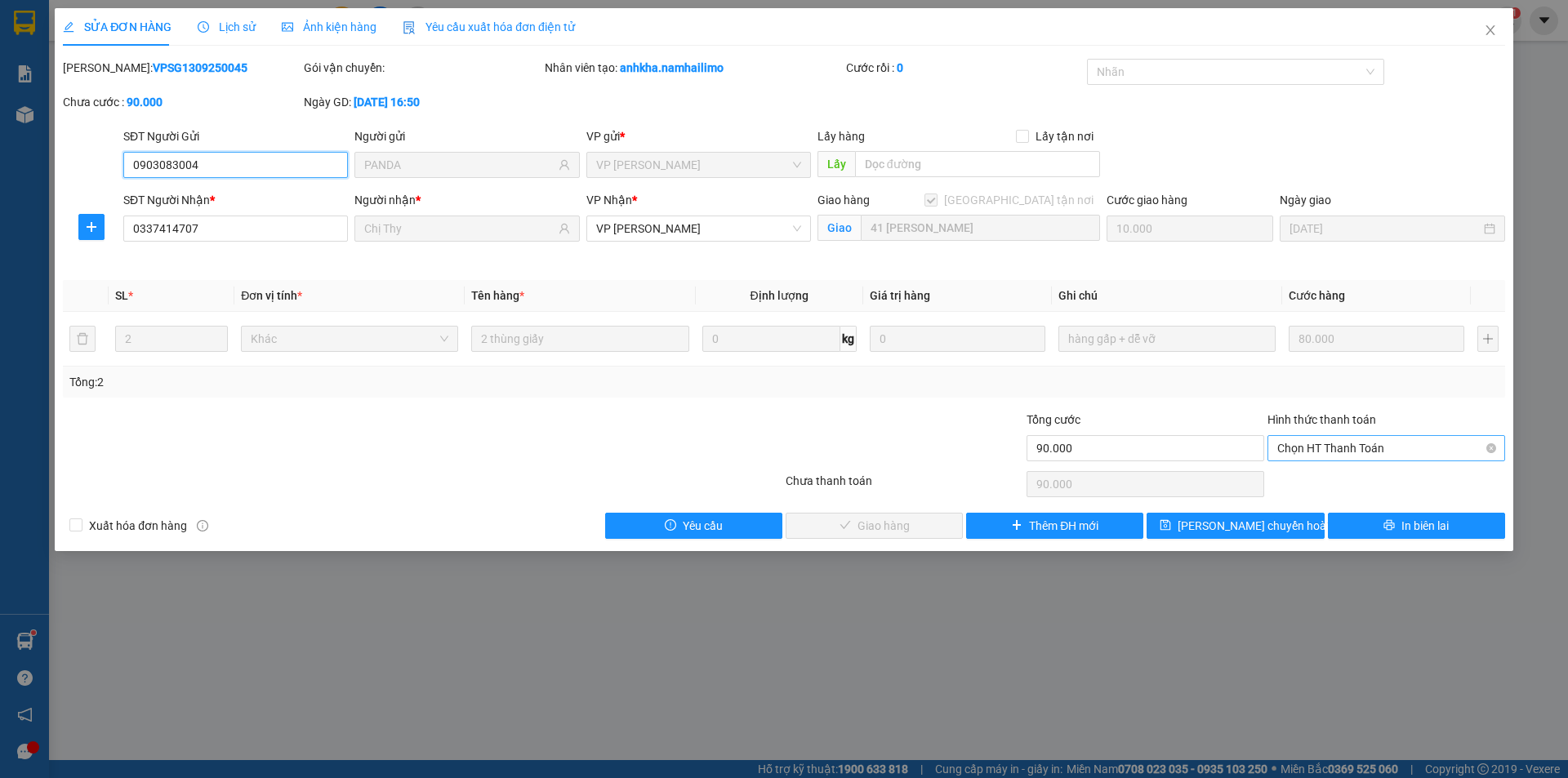
click at [1332, 443] on span "Chọn HT Thanh Toán" at bounding box center [1386, 448] width 218 height 25
click at [1338, 479] on div "Tại văn phòng" at bounding box center [1386, 480] width 218 height 18
type input "0"
click at [940, 528] on button "Giao hàng" at bounding box center [874, 526] width 177 height 26
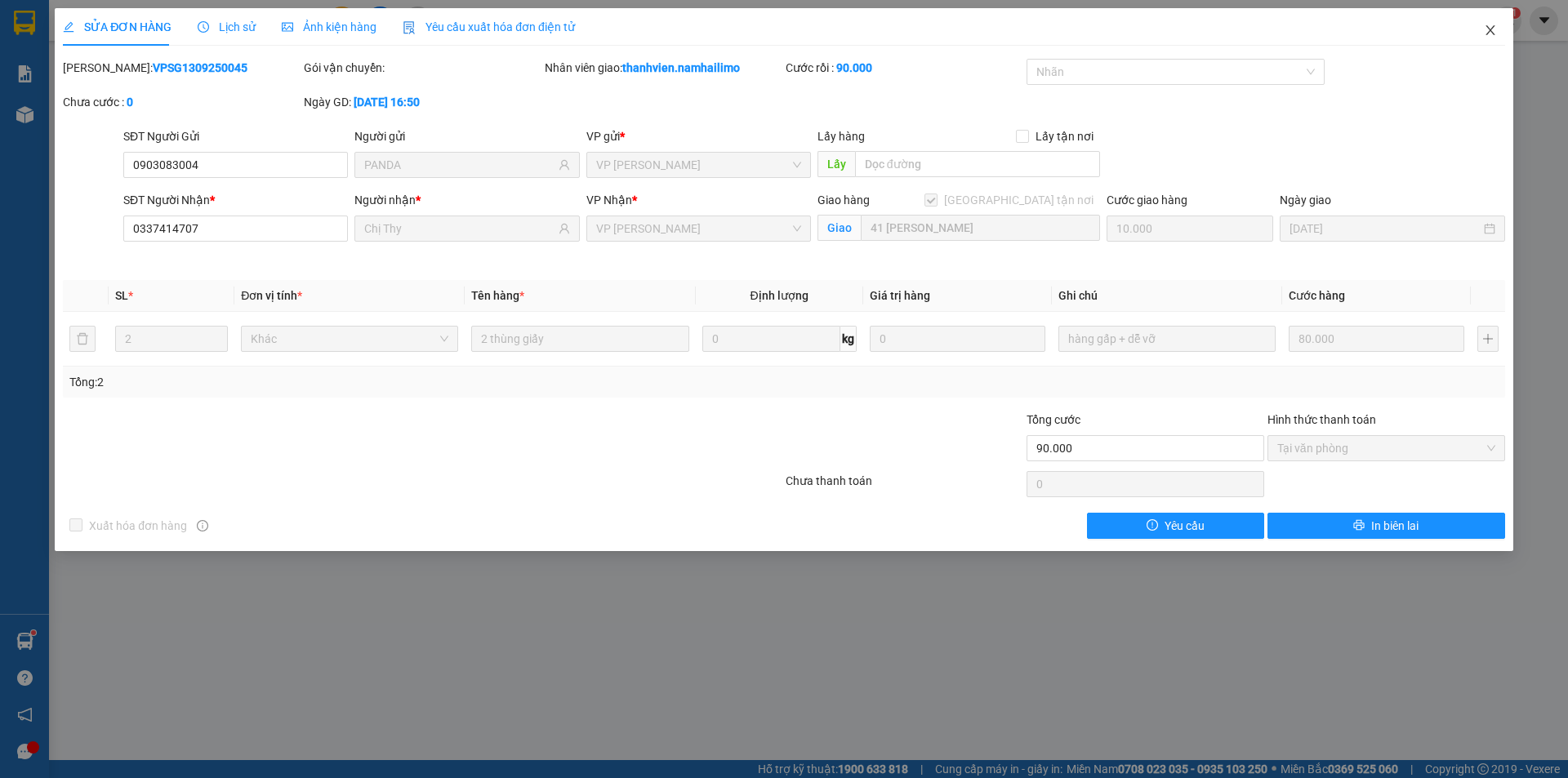
click at [1492, 35] on icon "close" at bounding box center [1490, 30] width 13 height 13
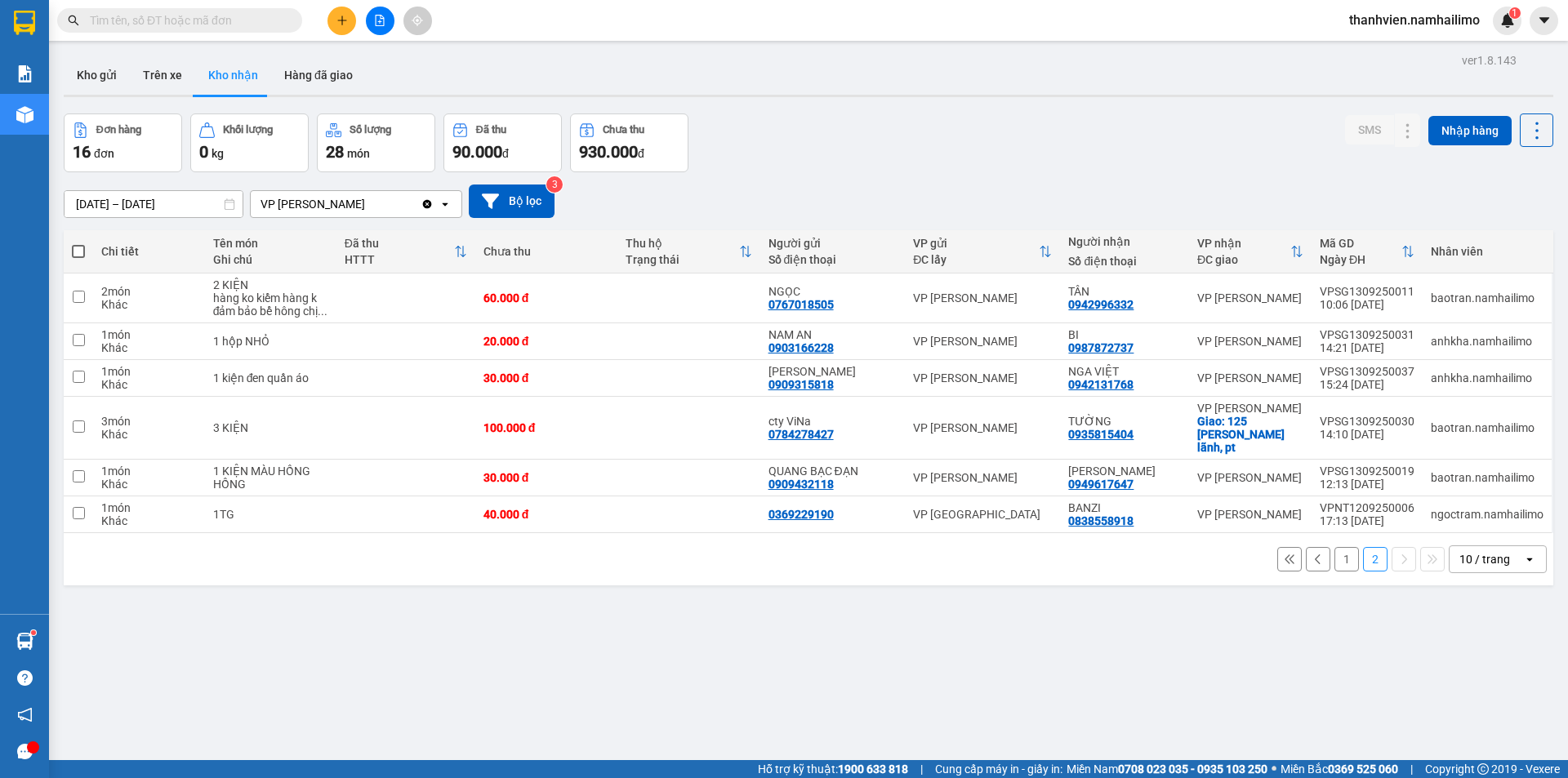
click at [1334, 547] on button "1" at bounding box center [1347, 559] width 25 height 25
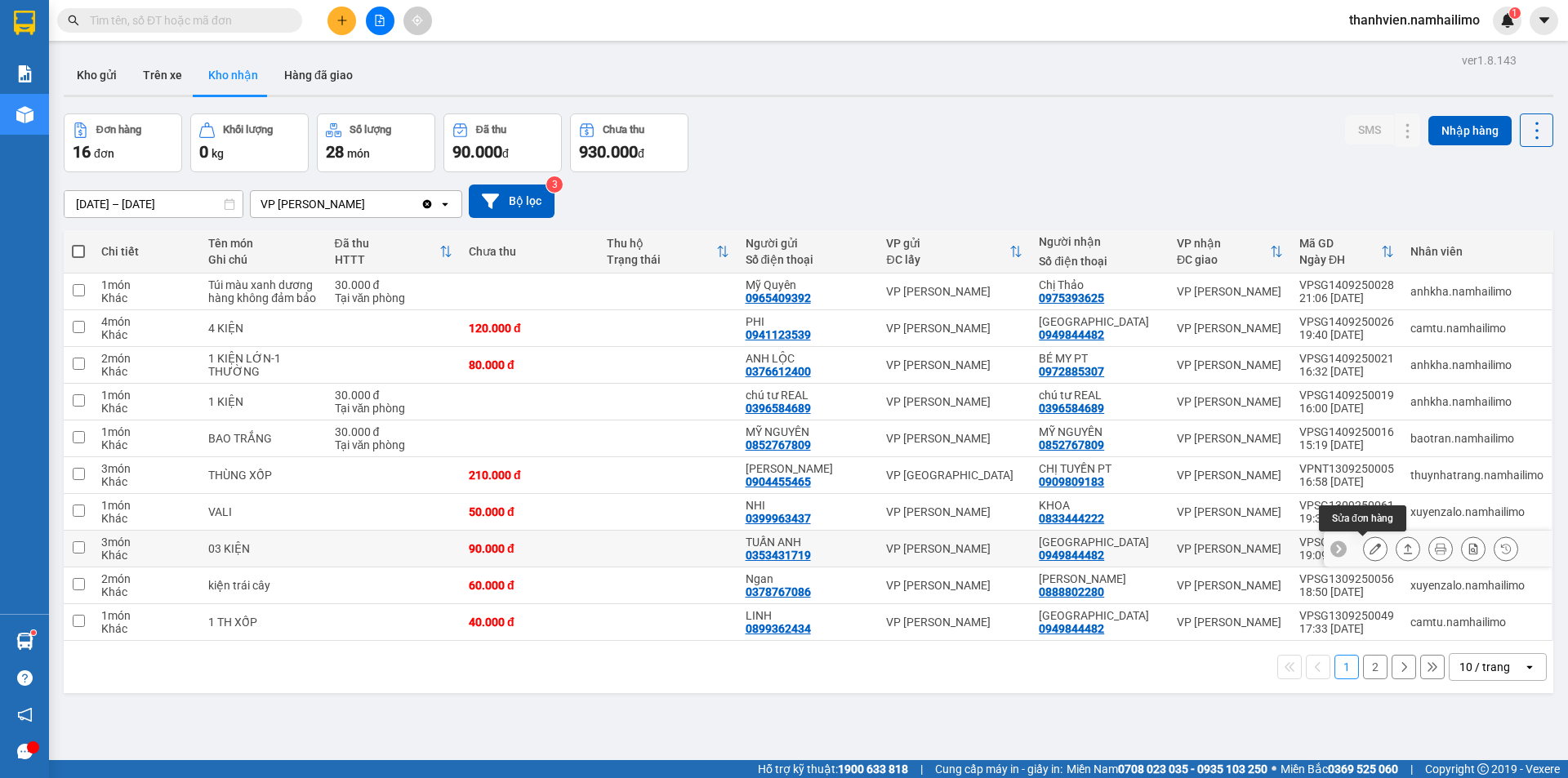
click at [1364, 551] on button at bounding box center [1376, 549] width 23 height 29
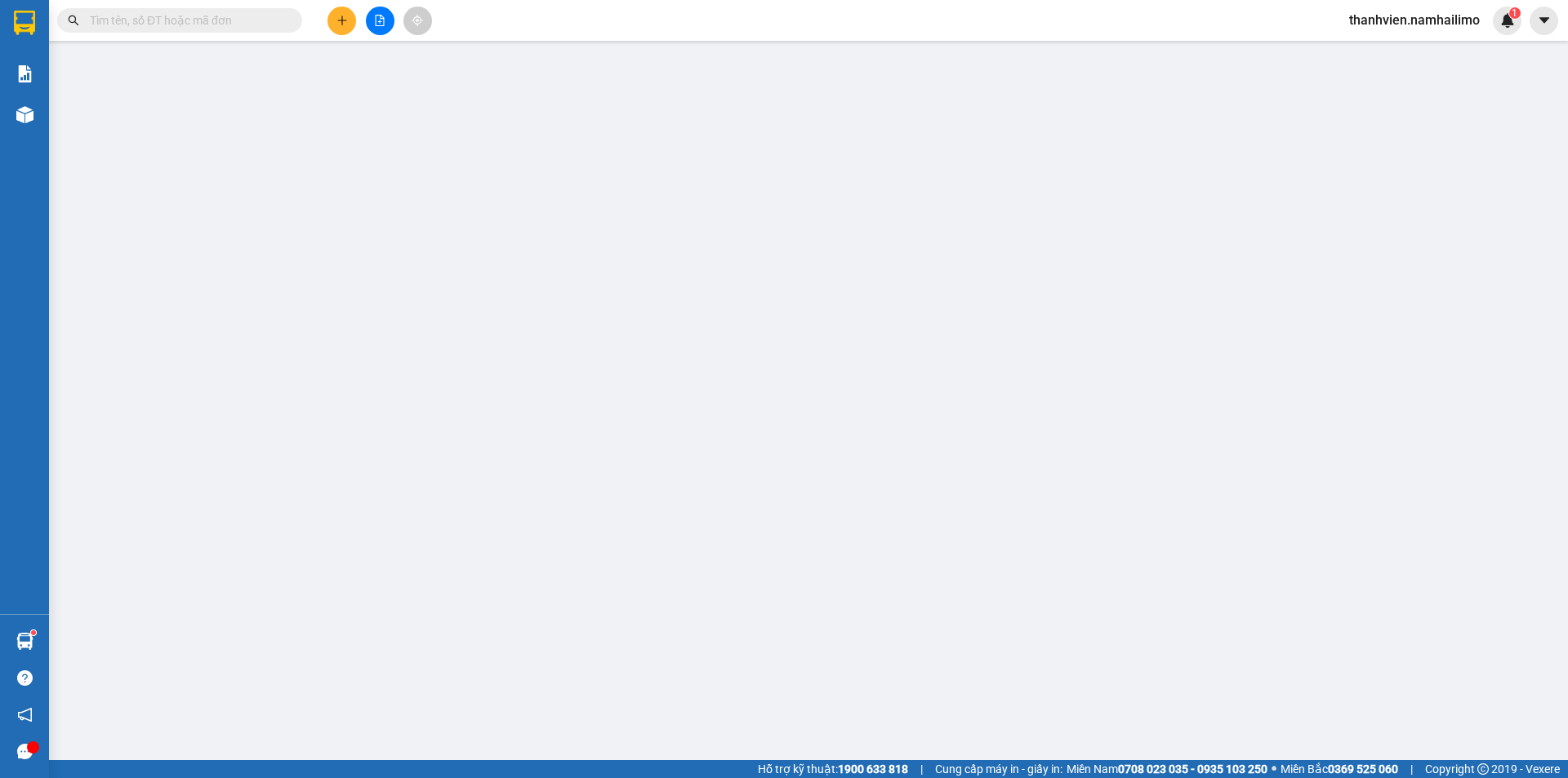
type input "0353431719"
type input "TUẤN ANH"
type input "0949844482"
type input "[GEOGRAPHIC_DATA]"
type input "90.000"
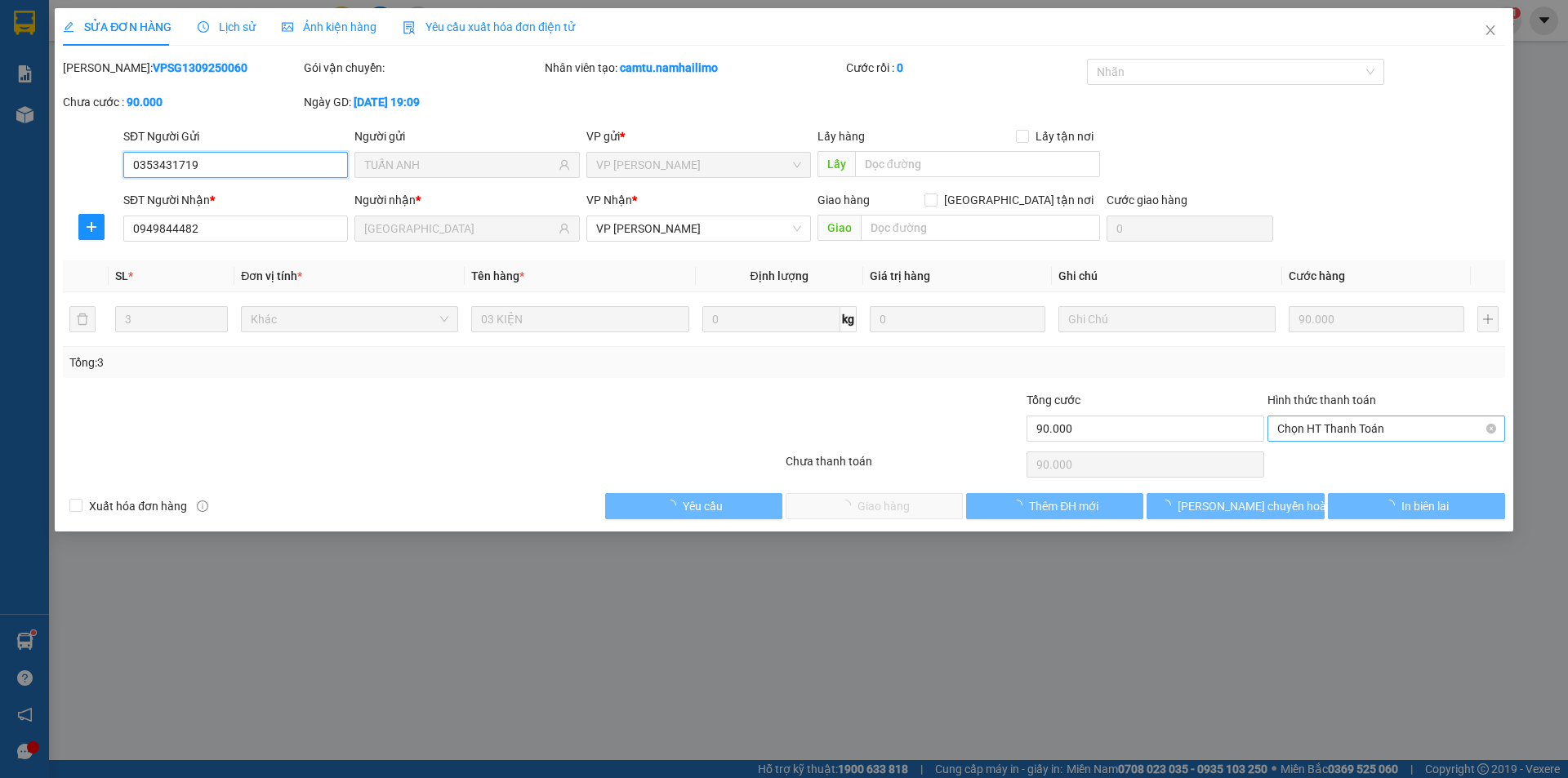
click at [1331, 428] on span "Chọn HT Thanh Toán" at bounding box center [1386, 429] width 218 height 25
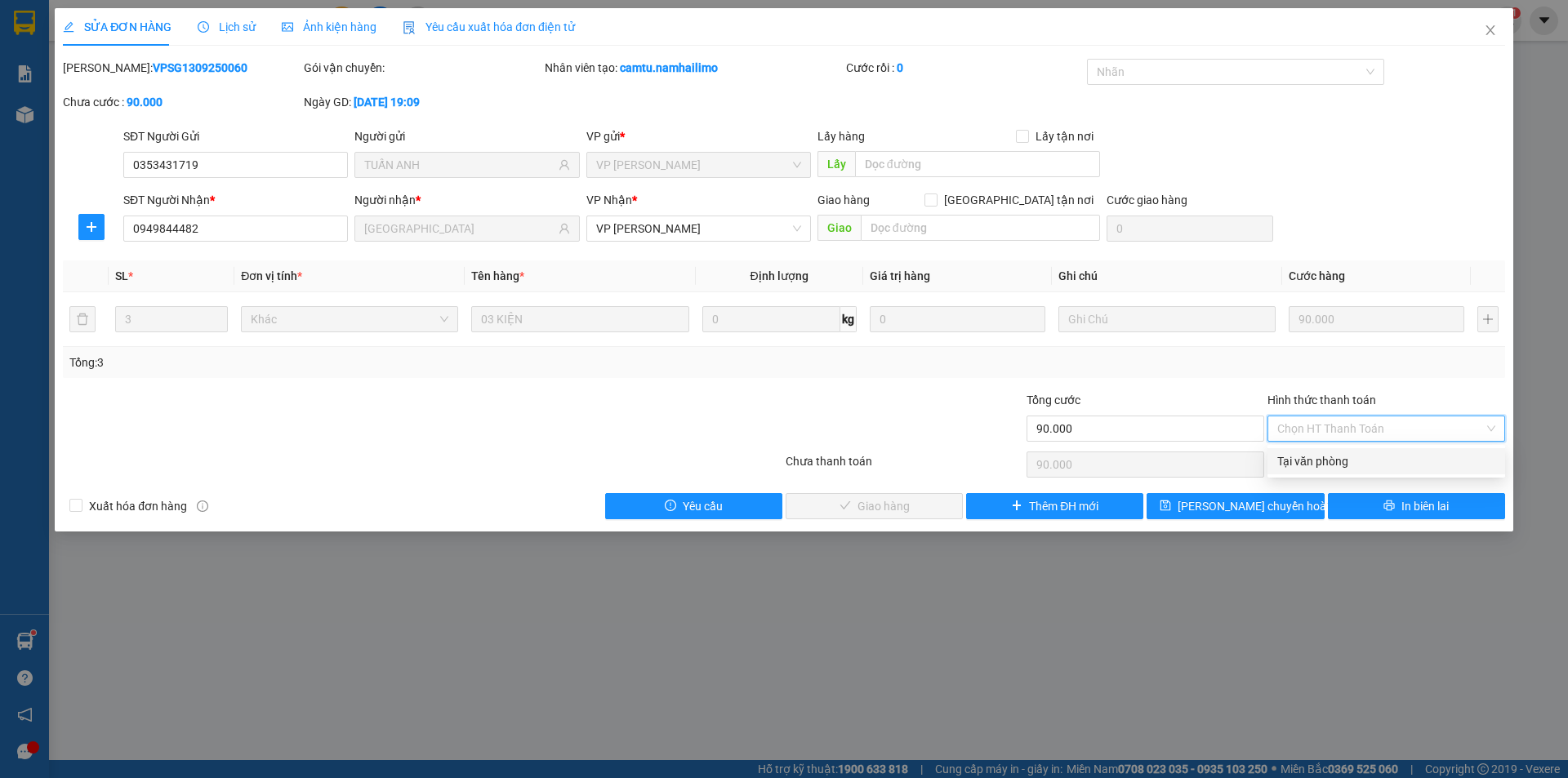
click at [1321, 462] on div "Tại văn phòng" at bounding box center [1386, 461] width 218 height 18
type input "0"
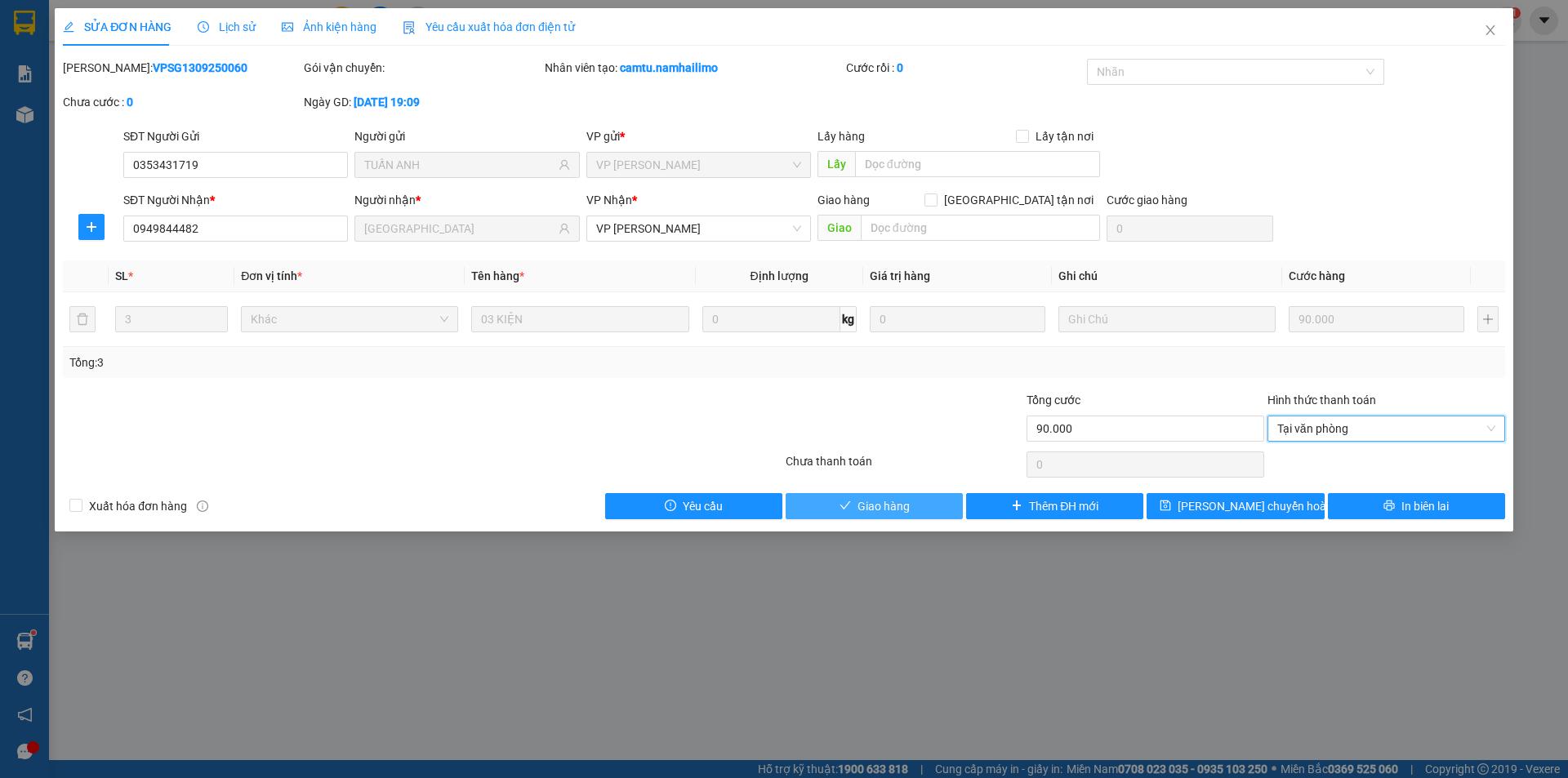
click at [921, 509] on button "Giao hàng" at bounding box center [874, 507] width 177 height 26
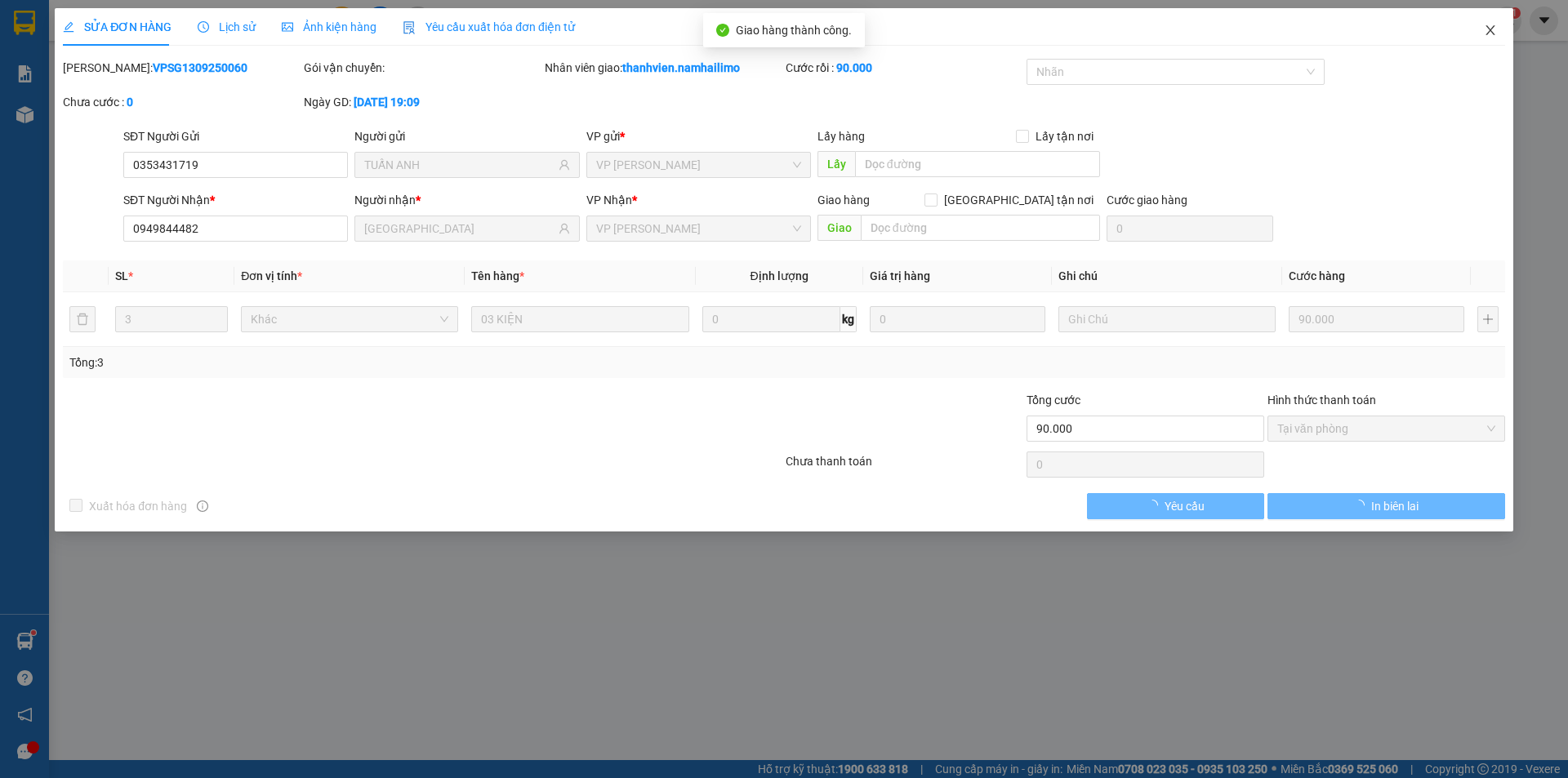
click at [1485, 32] on icon "close" at bounding box center [1490, 30] width 13 height 13
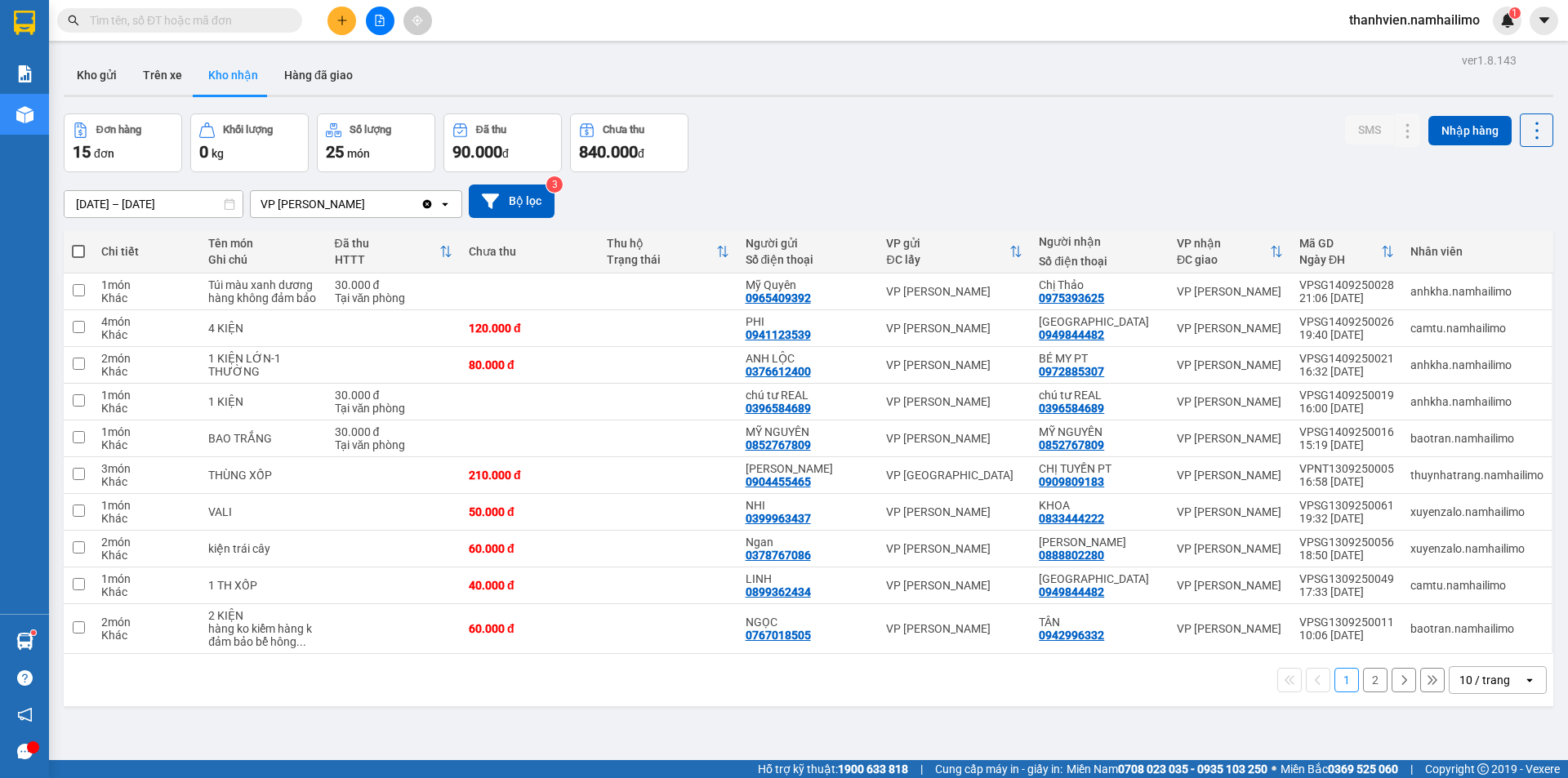
click at [1363, 681] on button "2" at bounding box center [1376, 680] width 25 height 25
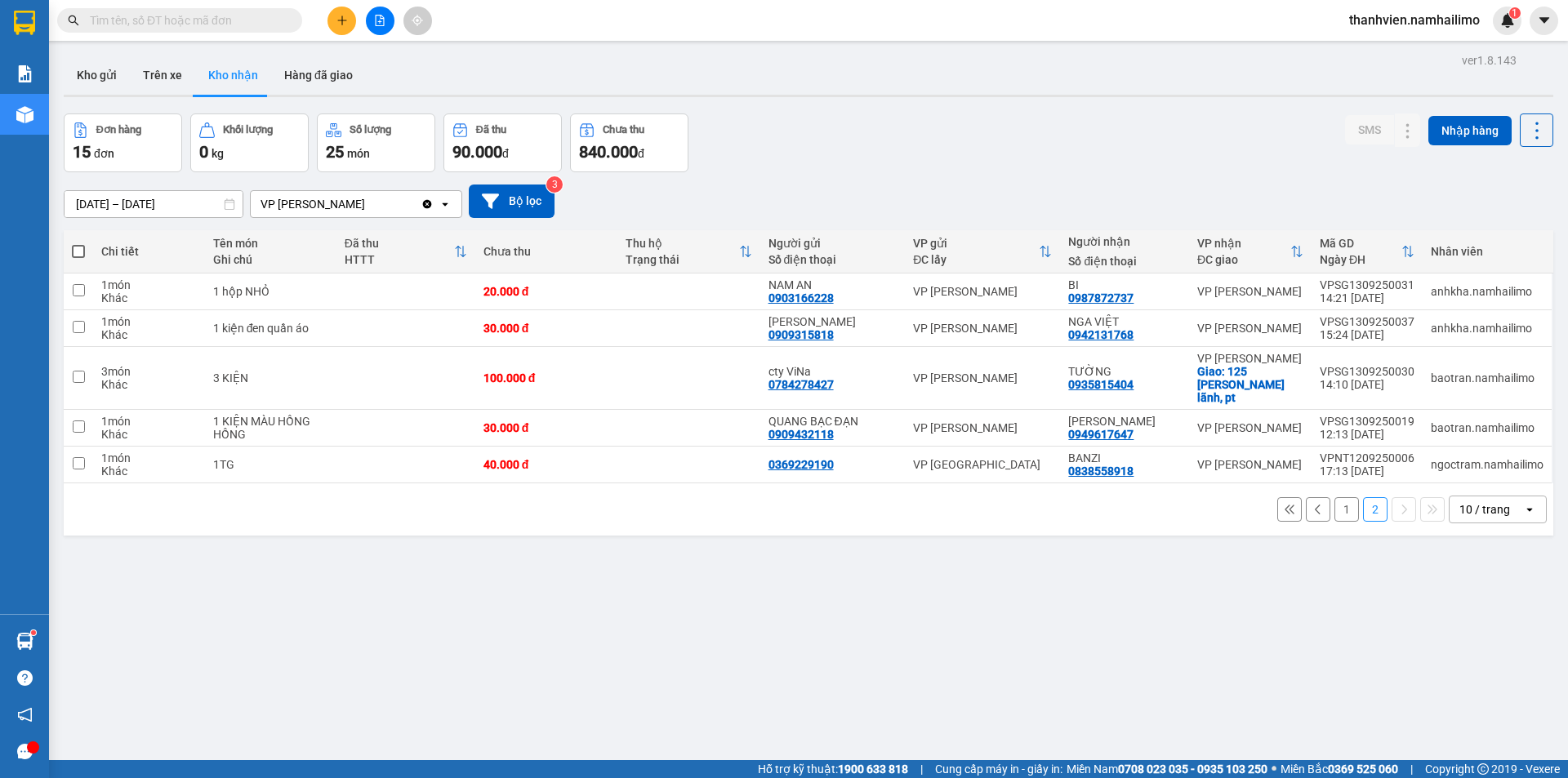
click at [1338, 501] on button "1" at bounding box center [1347, 509] width 25 height 25
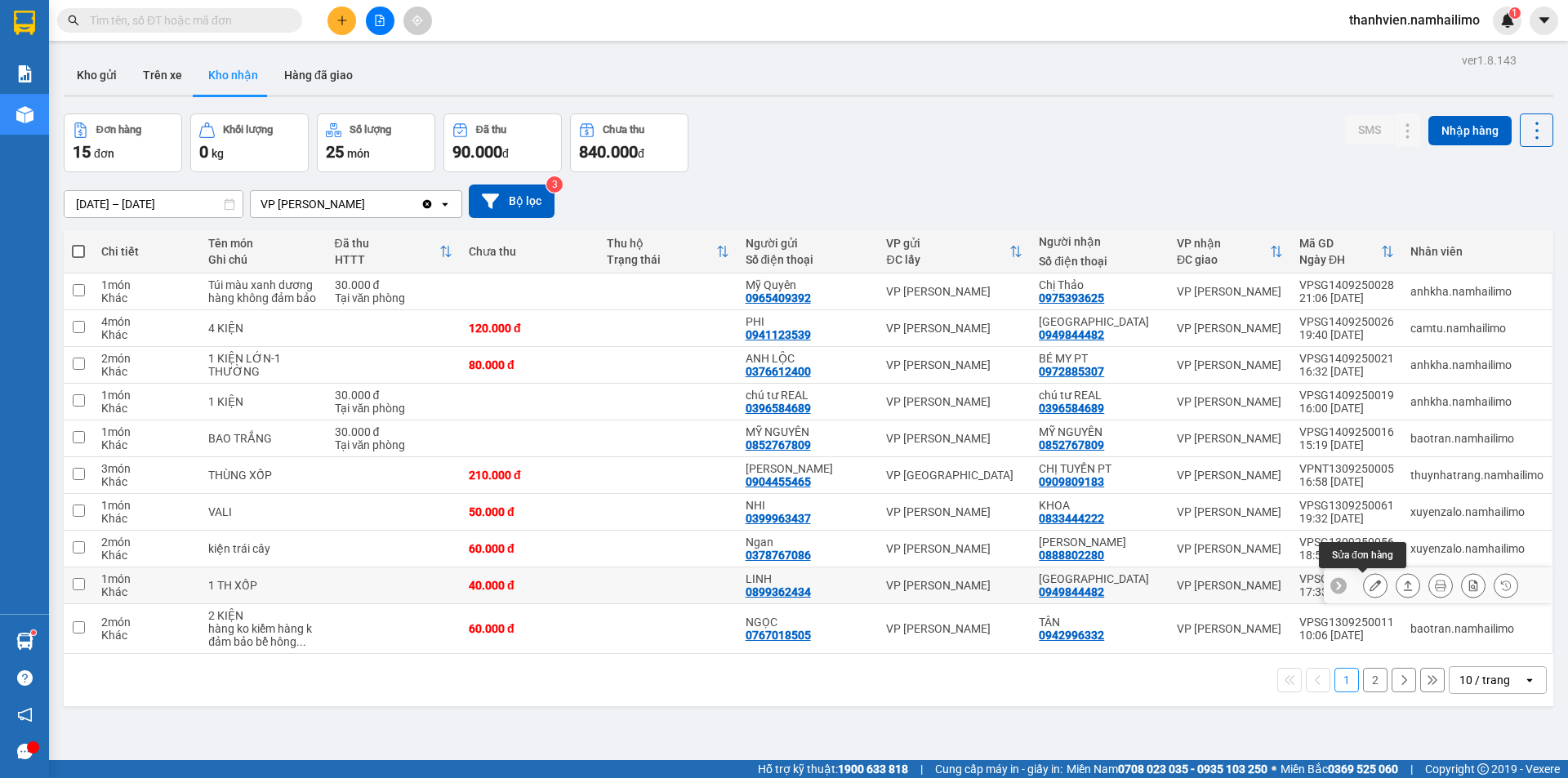
click at [1369, 588] on icon at bounding box center [1375, 585] width 11 height 11
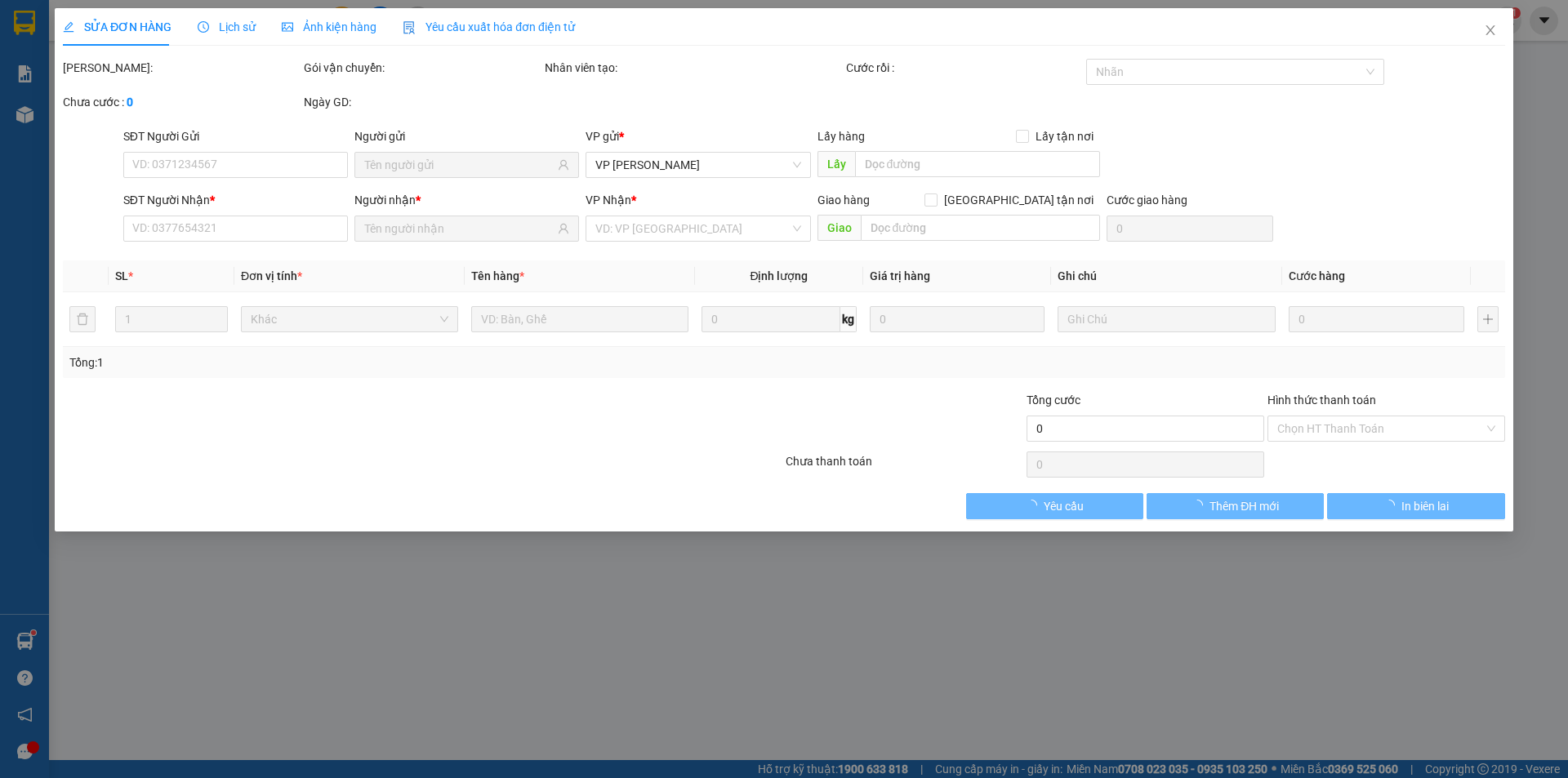
type input "0899362434"
type input "LINH"
type input "0949844482"
type input "[GEOGRAPHIC_DATA]"
type input "40.000"
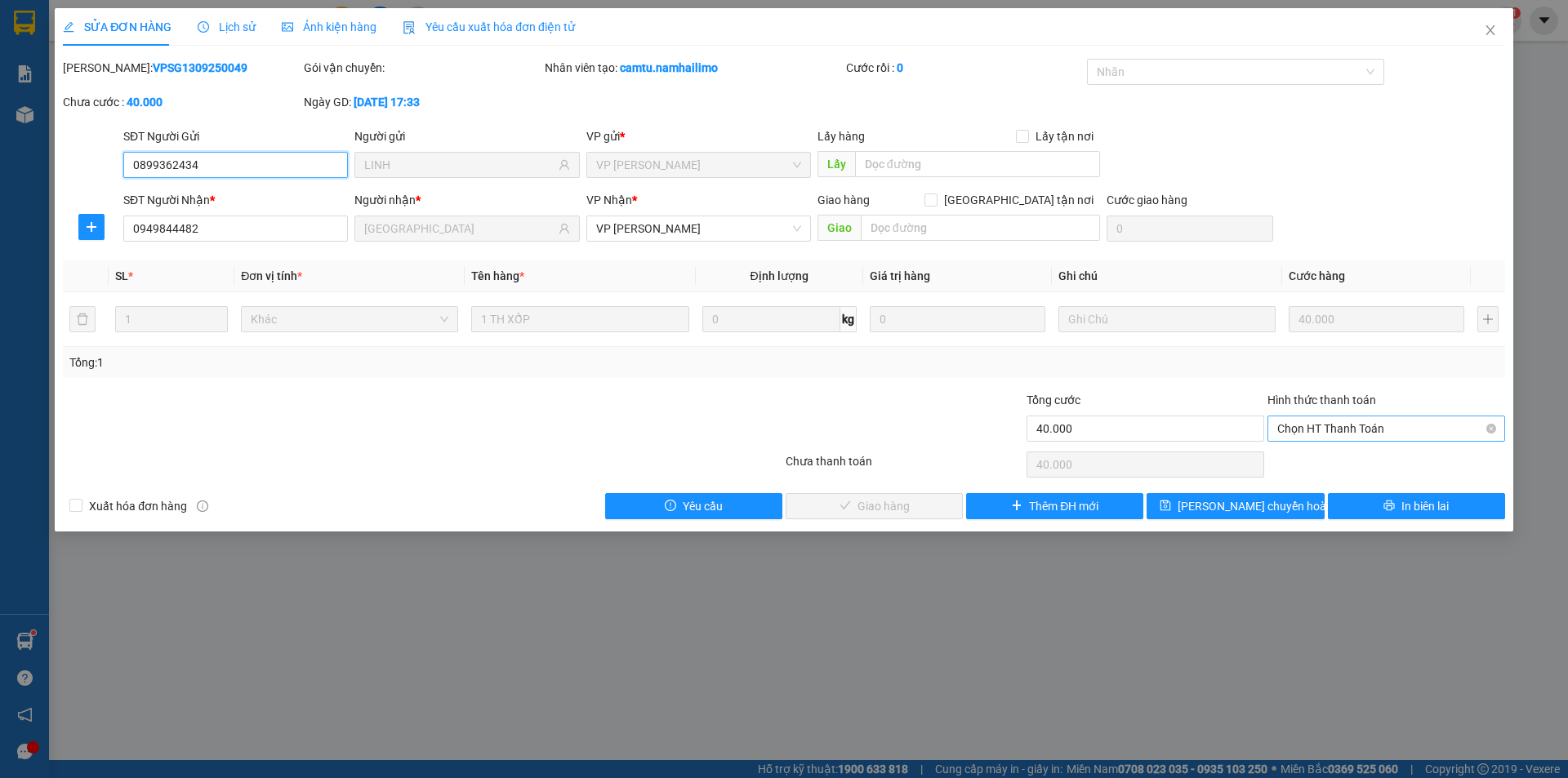
click at [1312, 429] on span "Chọn HT Thanh Toán" at bounding box center [1386, 429] width 218 height 25
click at [1312, 461] on div "Tại văn phòng" at bounding box center [1386, 461] width 218 height 18
type input "0"
click at [914, 507] on button "Giao hàng" at bounding box center [874, 507] width 177 height 26
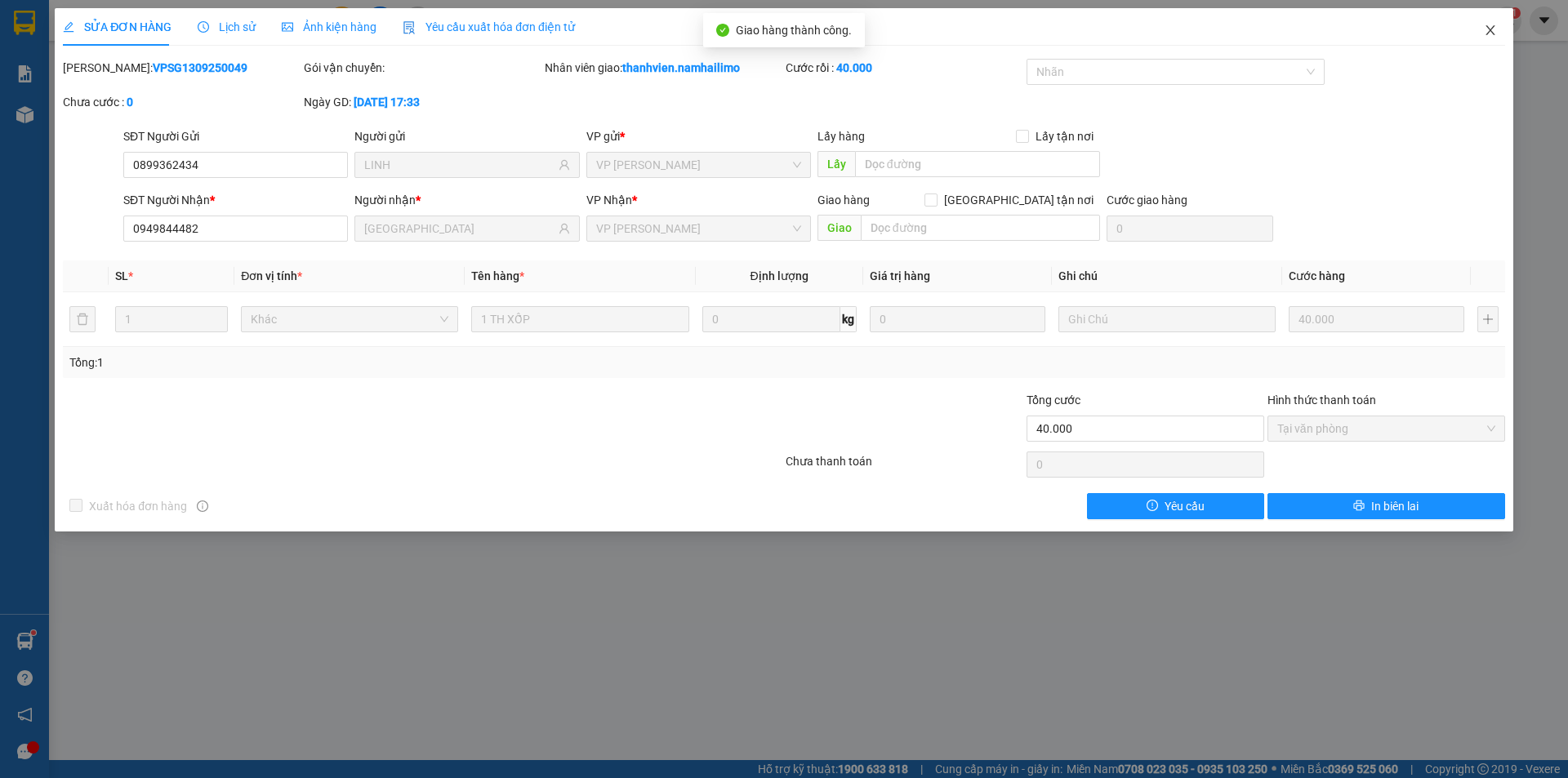
click at [1491, 34] on icon "close" at bounding box center [1490, 30] width 13 height 13
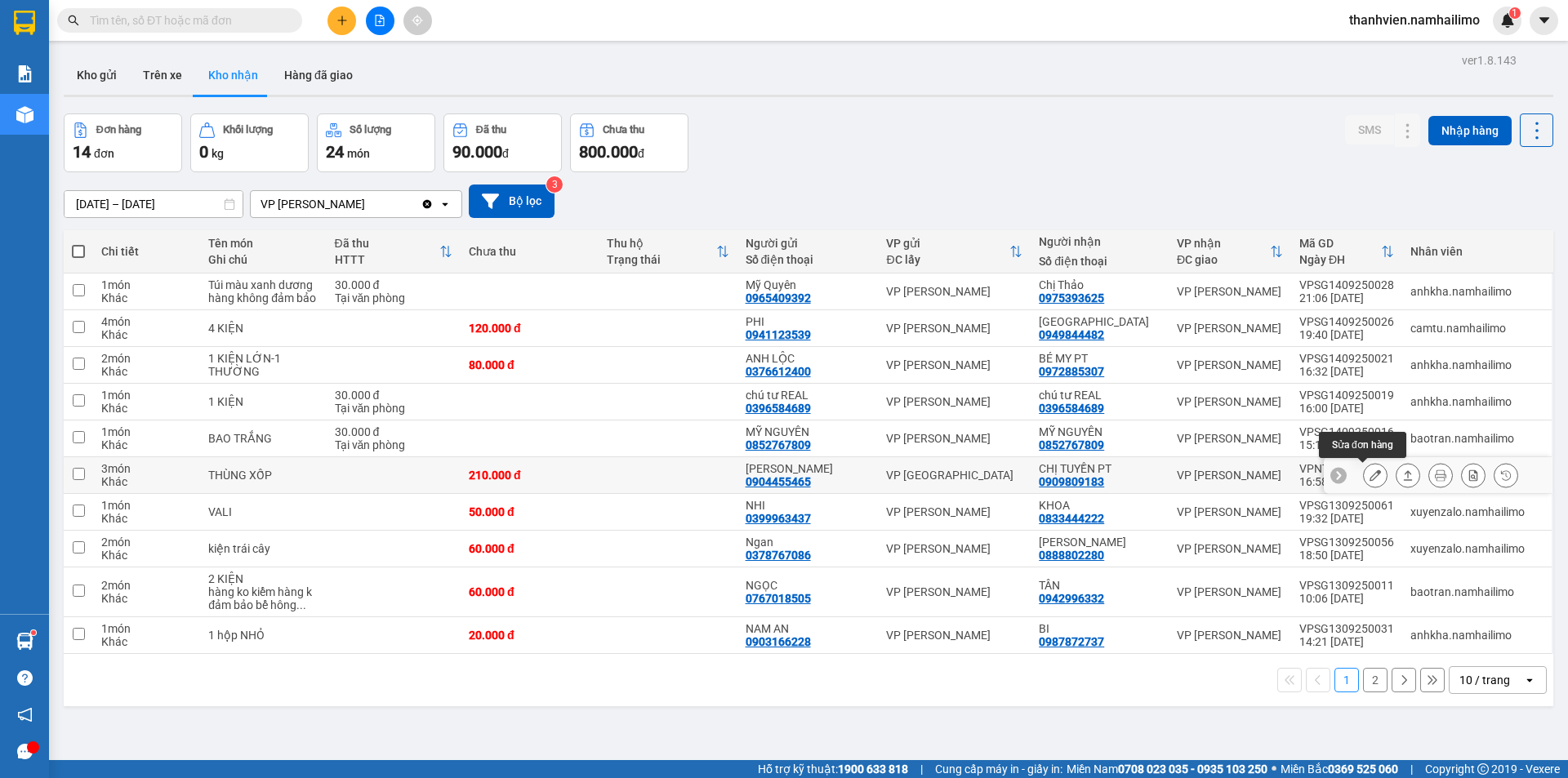
click at [1369, 472] on icon at bounding box center [1375, 475] width 11 height 11
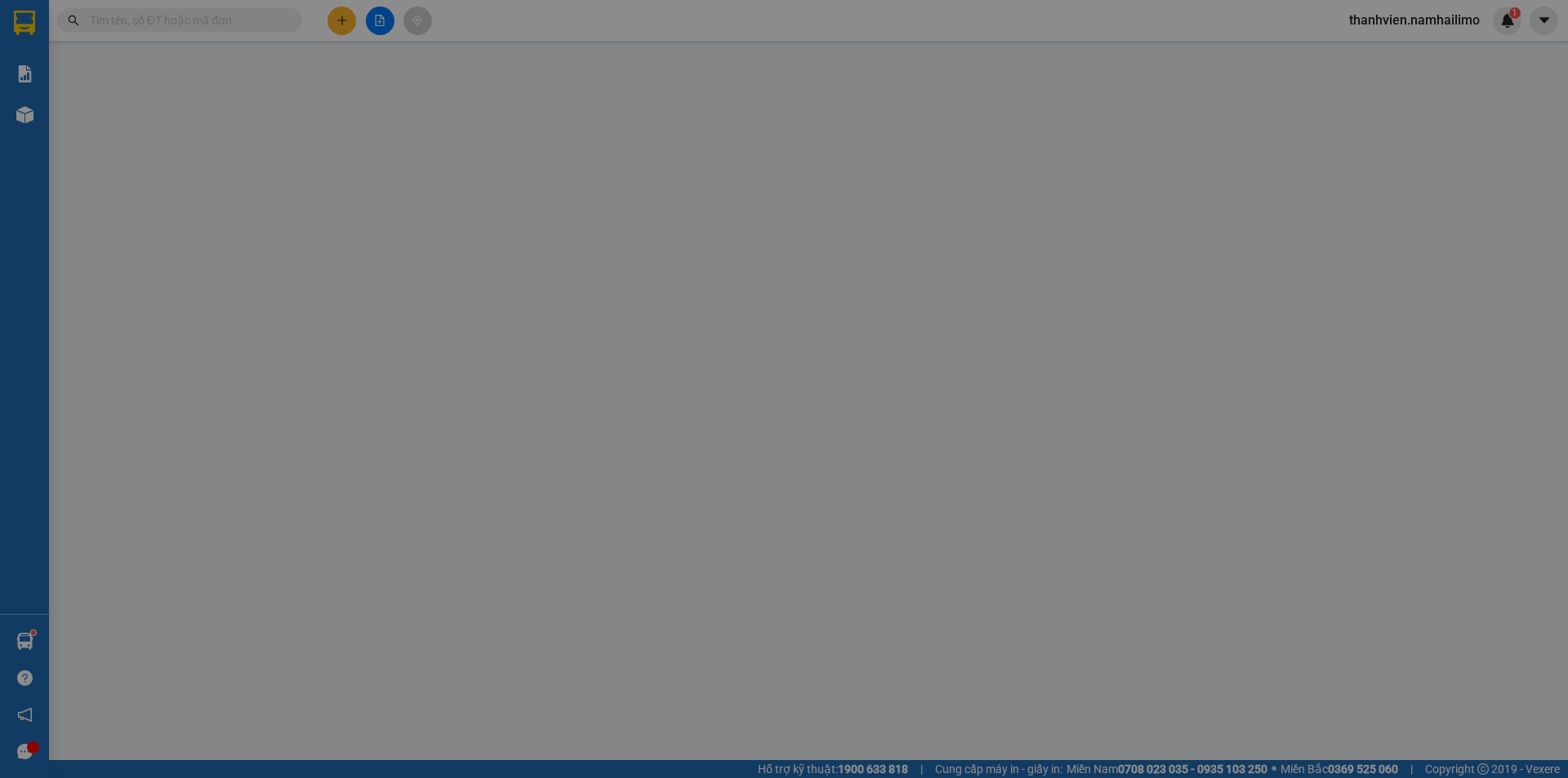
type input "0904455465"
type input "[PERSON_NAME]"
type input "0909809183"
type input "CHỊ TUYỀN PT"
type input "210.000"
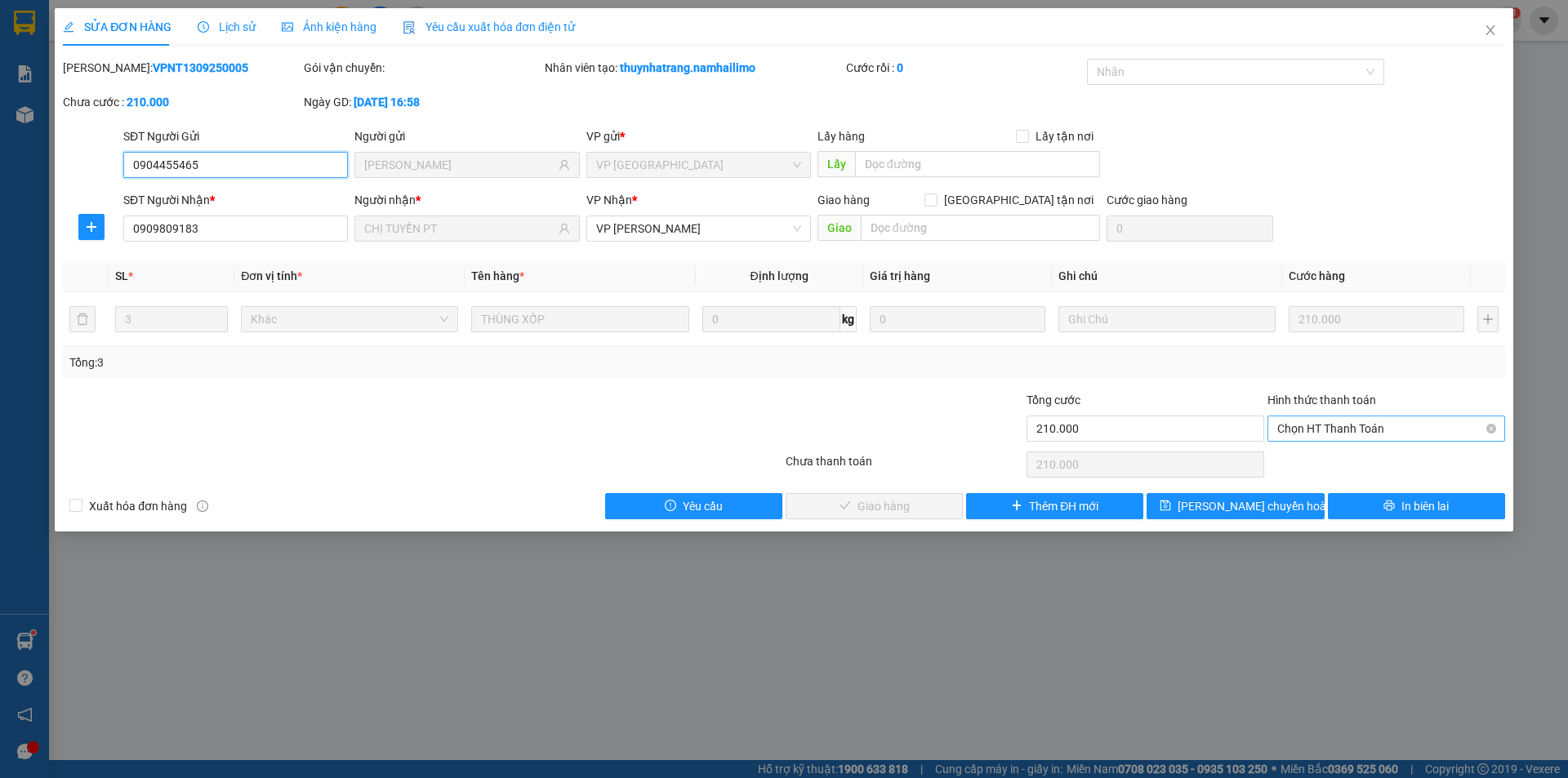
click at [1335, 427] on span "Chọn HT Thanh Toán" at bounding box center [1386, 429] width 218 height 25
click at [1333, 457] on div "Tại văn phòng" at bounding box center [1386, 461] width 218 height 18
type input "0"
click at [895, 505] on span "Giao hàng" at bounding box center [883, 506] width 52 height 18
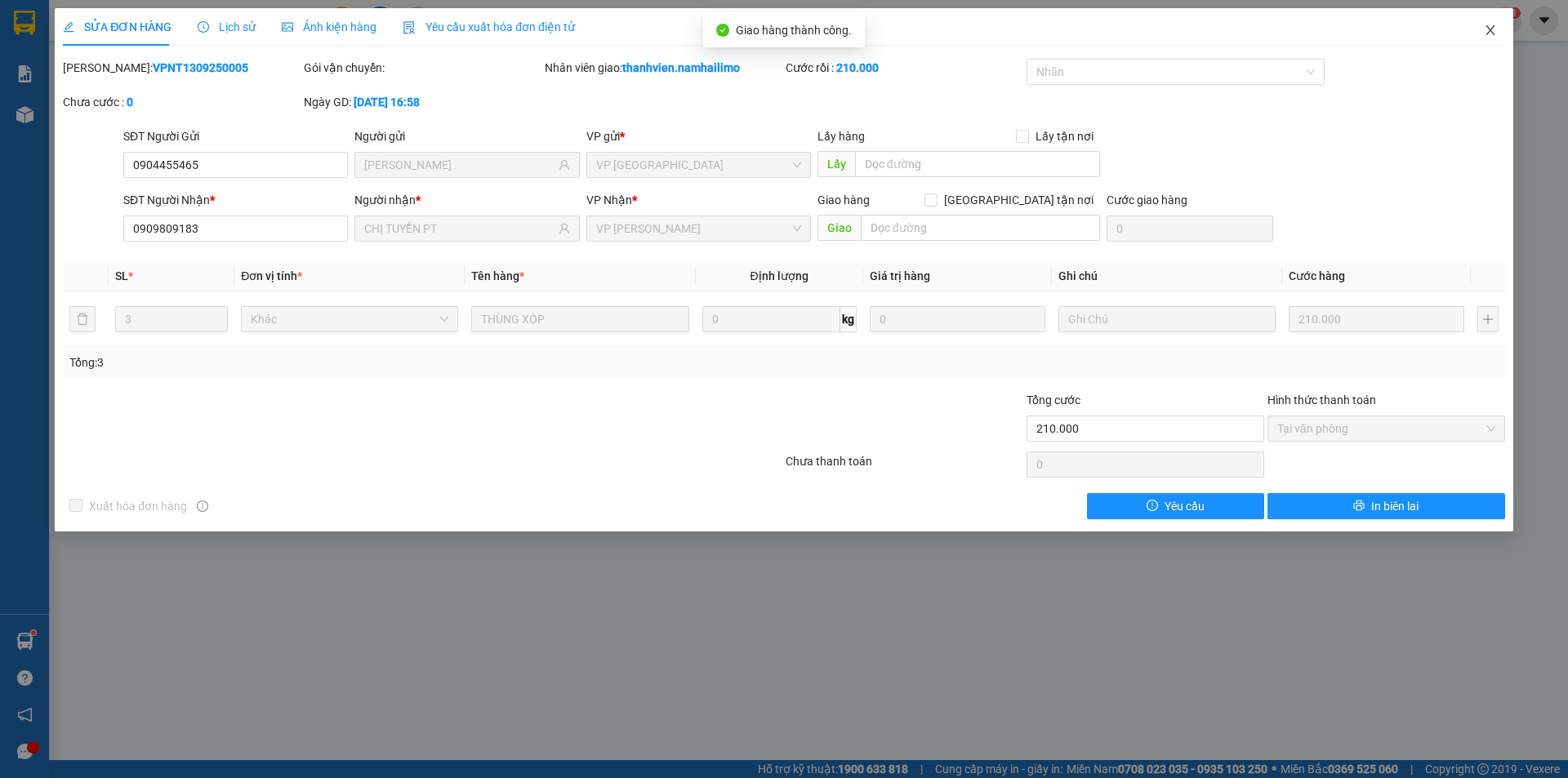
click at [1492, 28] on icon "close" at bounding box center [1490, 30] width 13 height 13
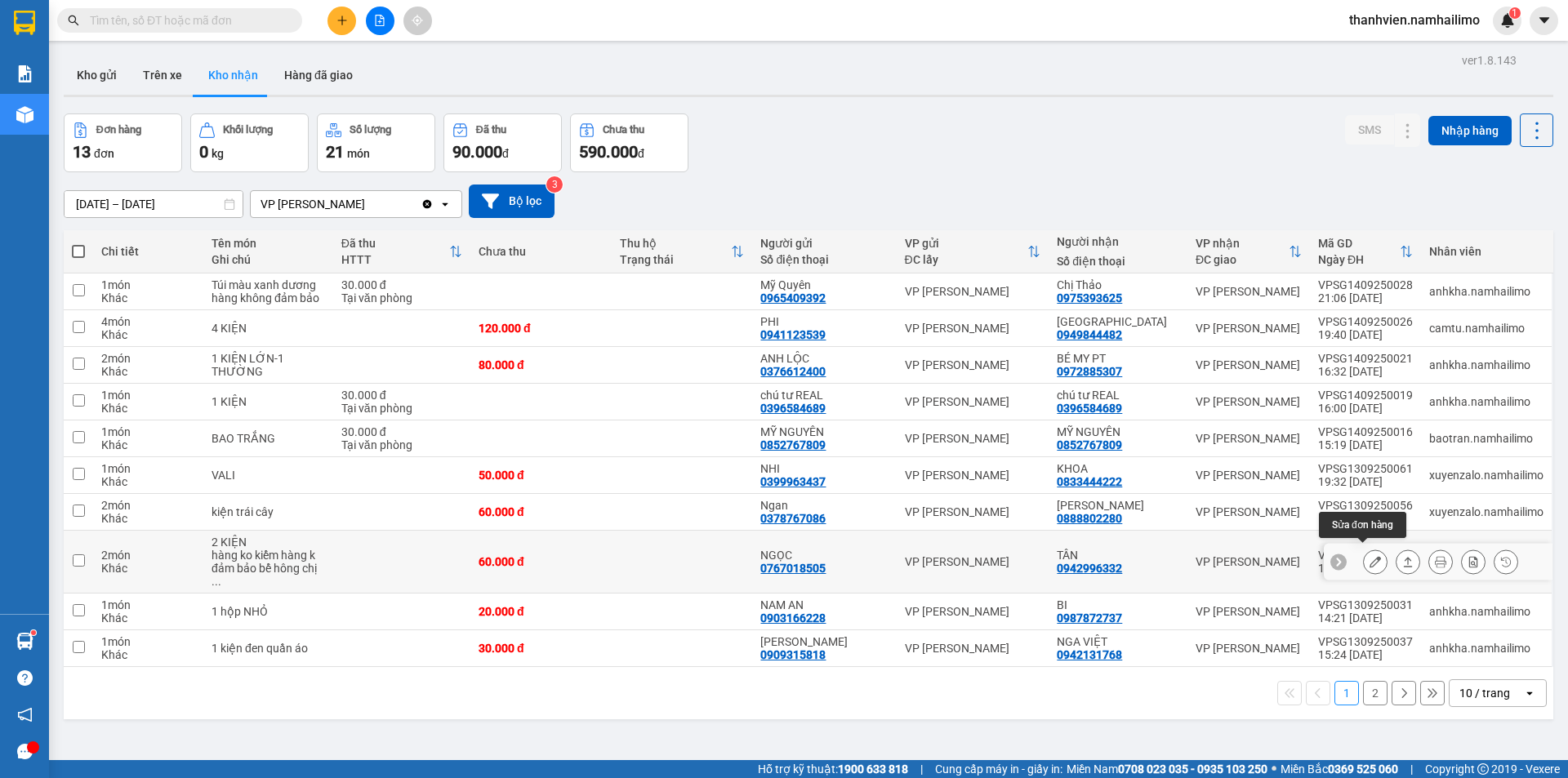
click at [1369, 557] on icon at bounding box center [1375, 561] width 11 height 11
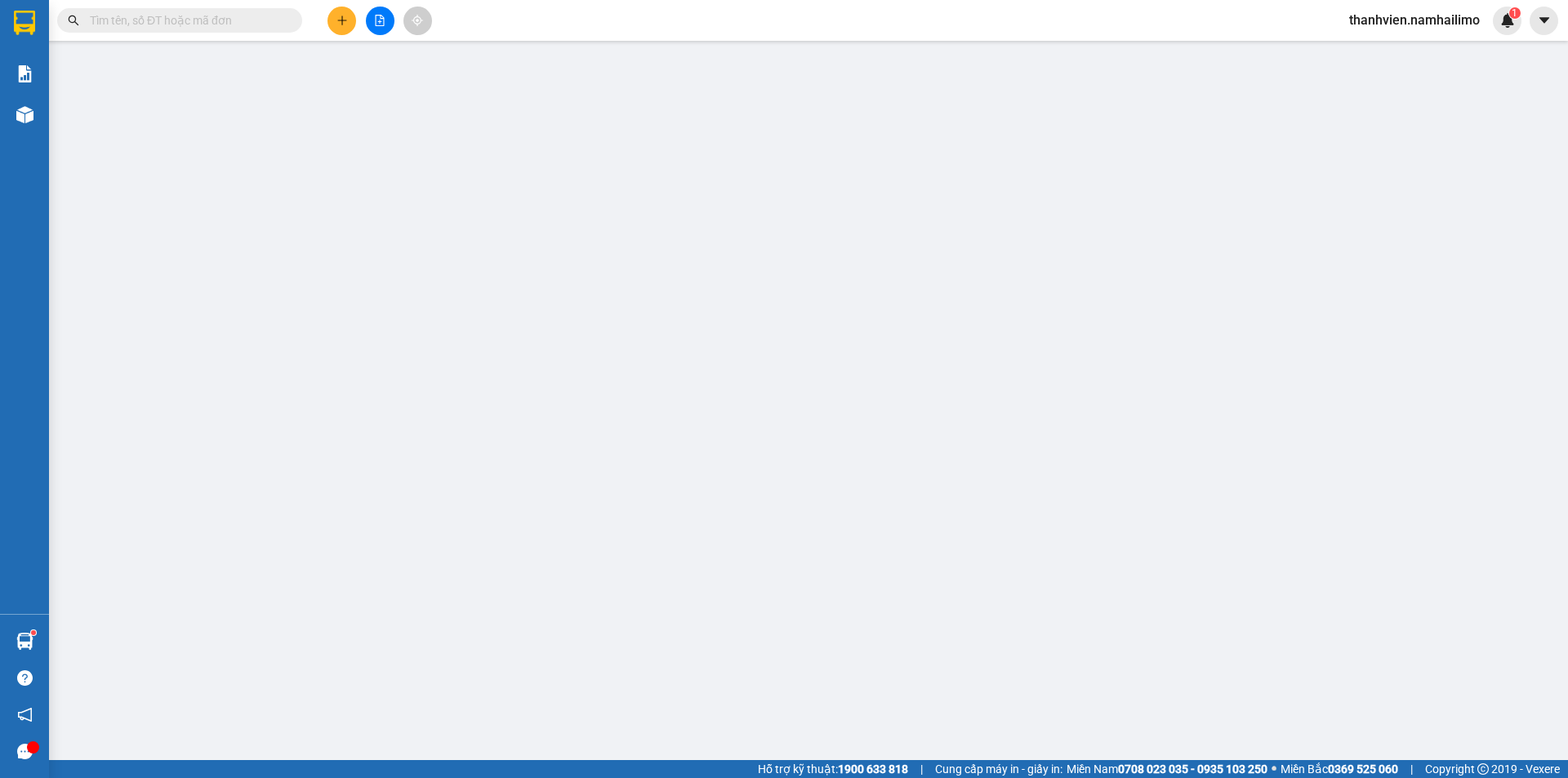
type input "0767018505"
type input "NGỌC"
type input "0942996332"
type input "TÂN"
type input "60.000"
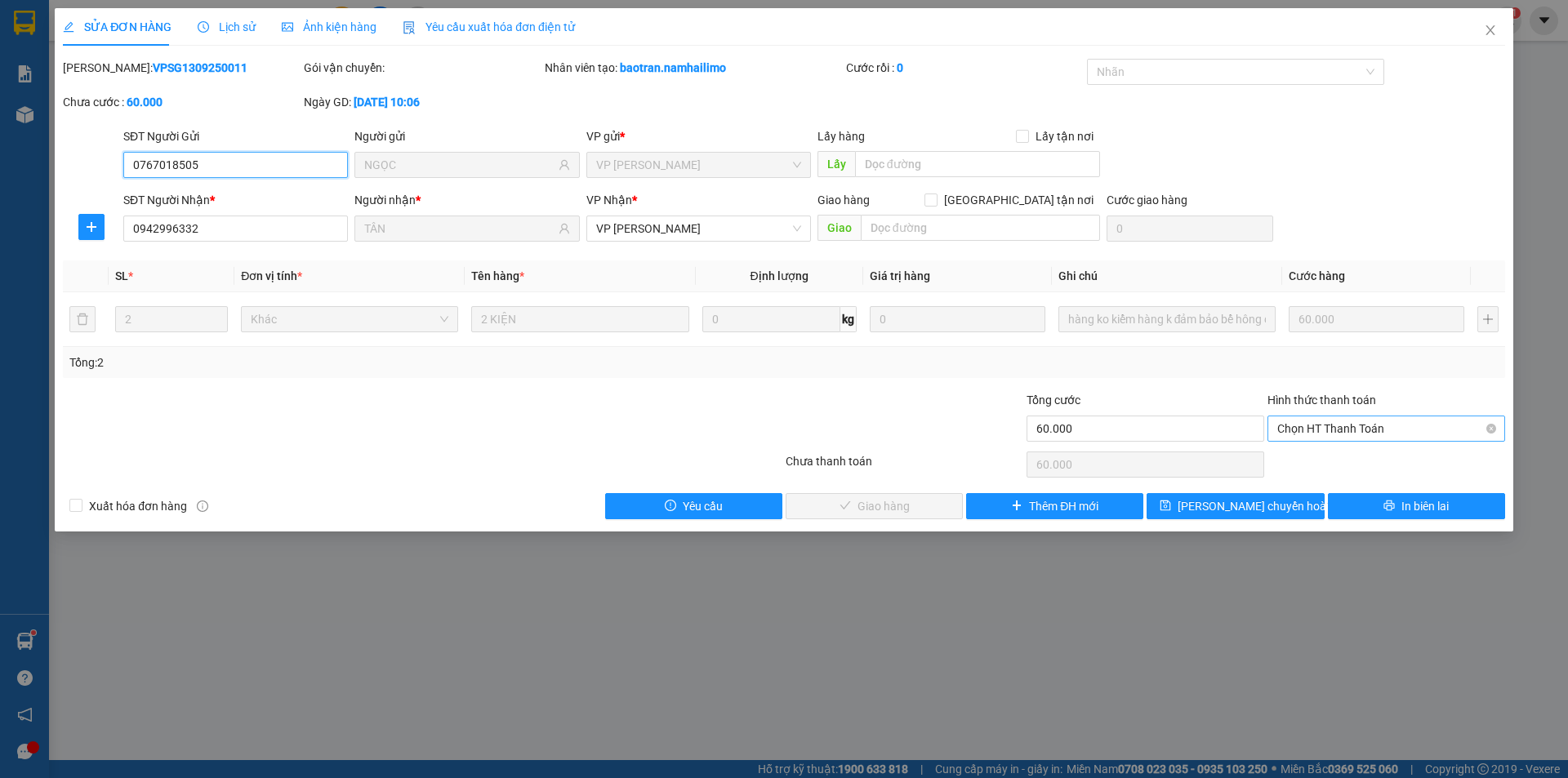
click at [1353, 426] on span "Chọn HT Thanh Toán" at bounding box center [1386, 429] width 218 height 25
click at [1350, 463] on div "Tại văn phòng" at bounding box center [1386, 461] width 218 height 18
type input "0"
click at [906, 512] on span "Giao hàng" at bounding box center [883, 506] width 52 height 18
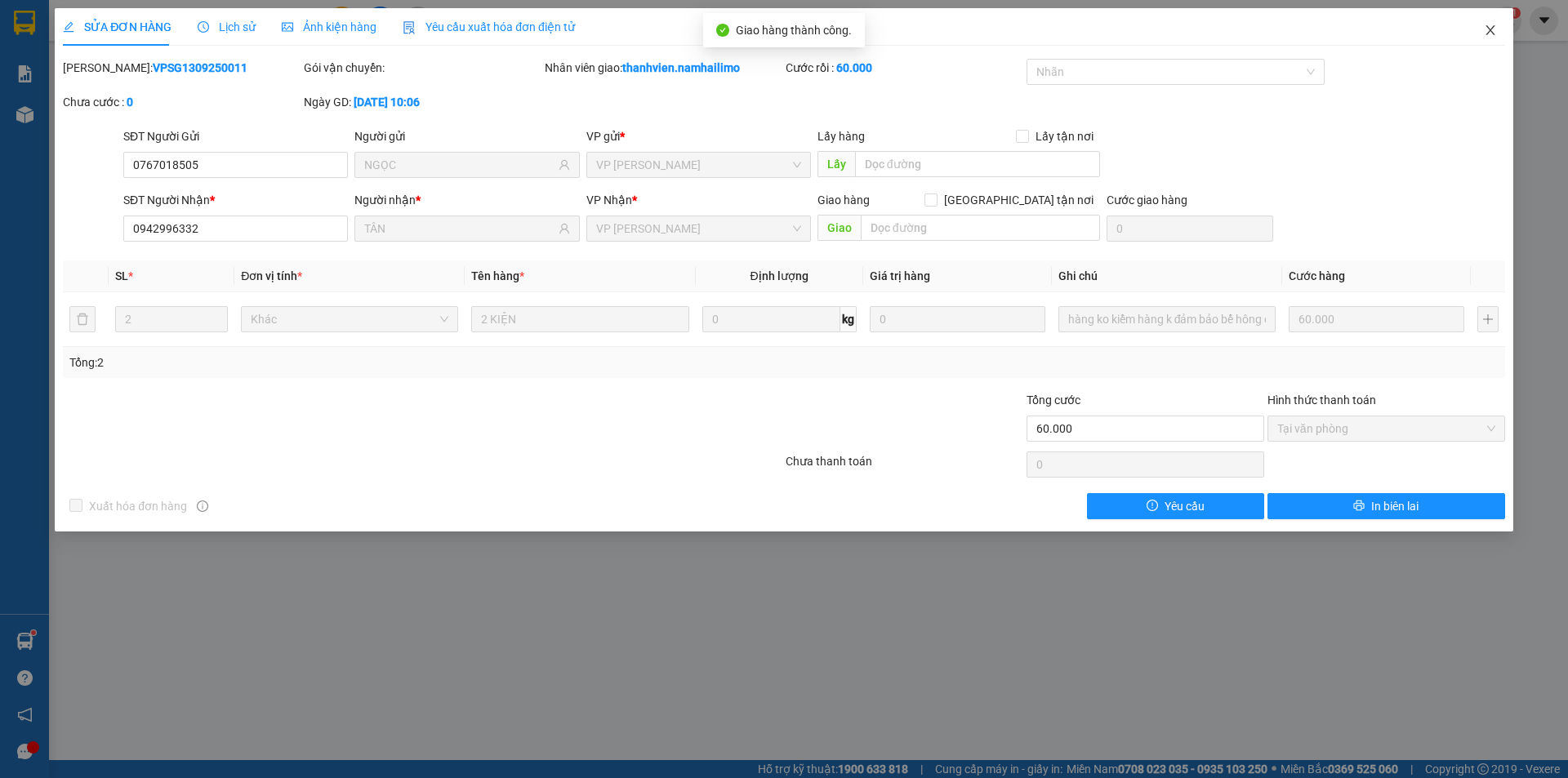
click at [1492, 32] on icon "close" at bounding box center [1490, 30] width 13 height 13
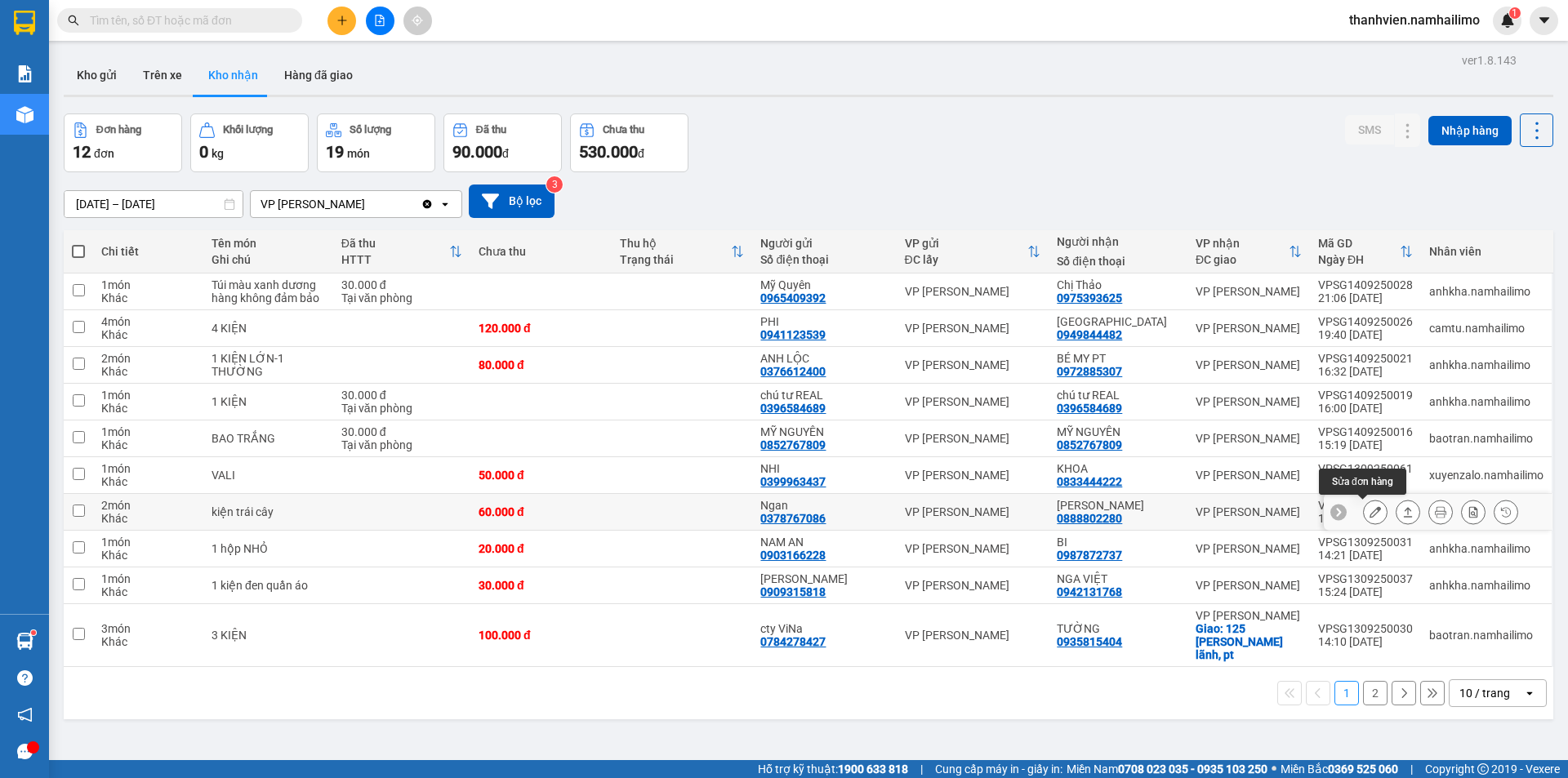
click at [1369, 508] on icon at bounding box center [1375, 511] width 11 height 11
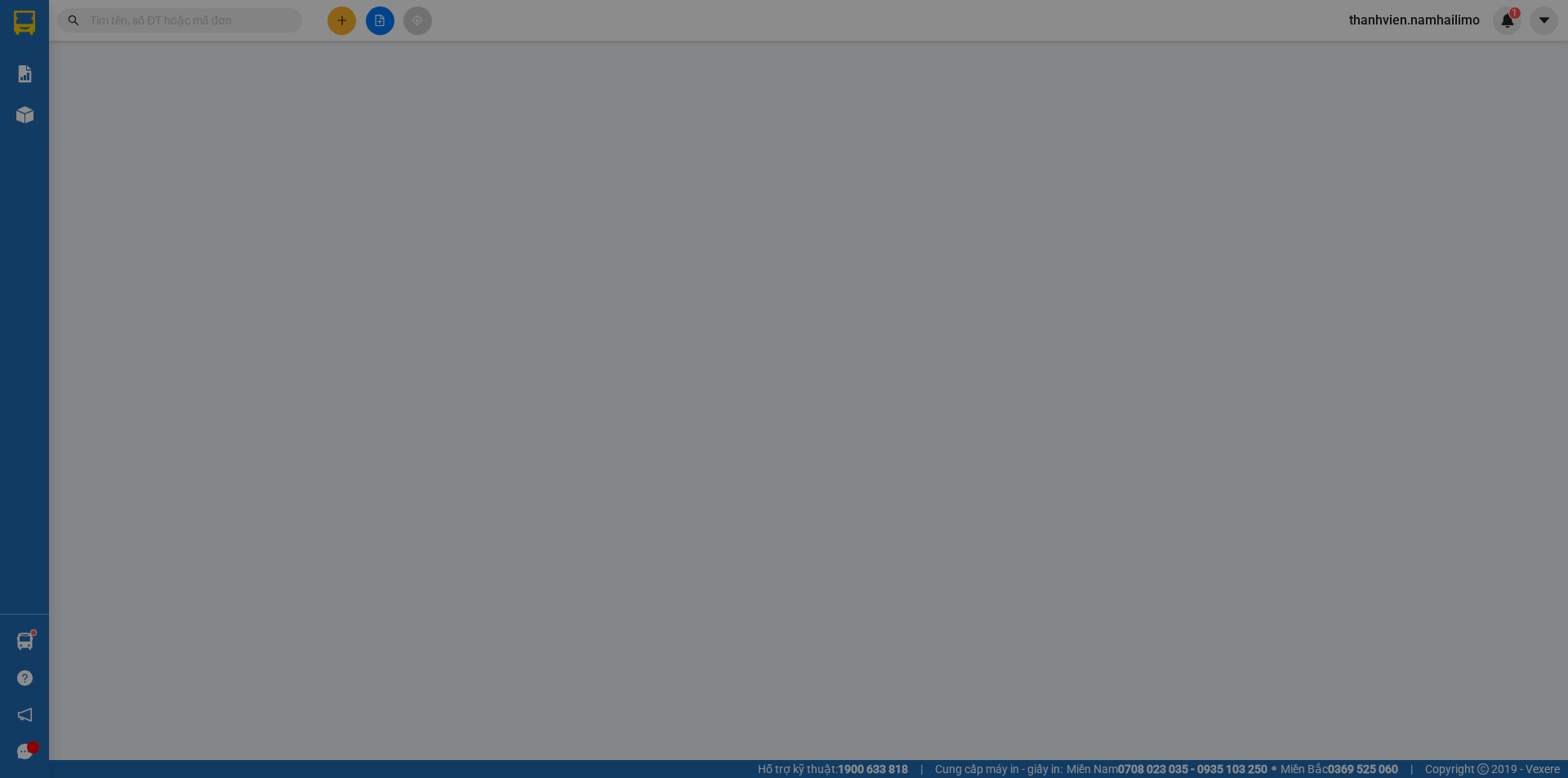
type input "0378767086"
type input "Ngan"
type input "0888802280"
type input "[PERSON_NAME]"
type input "60.000"
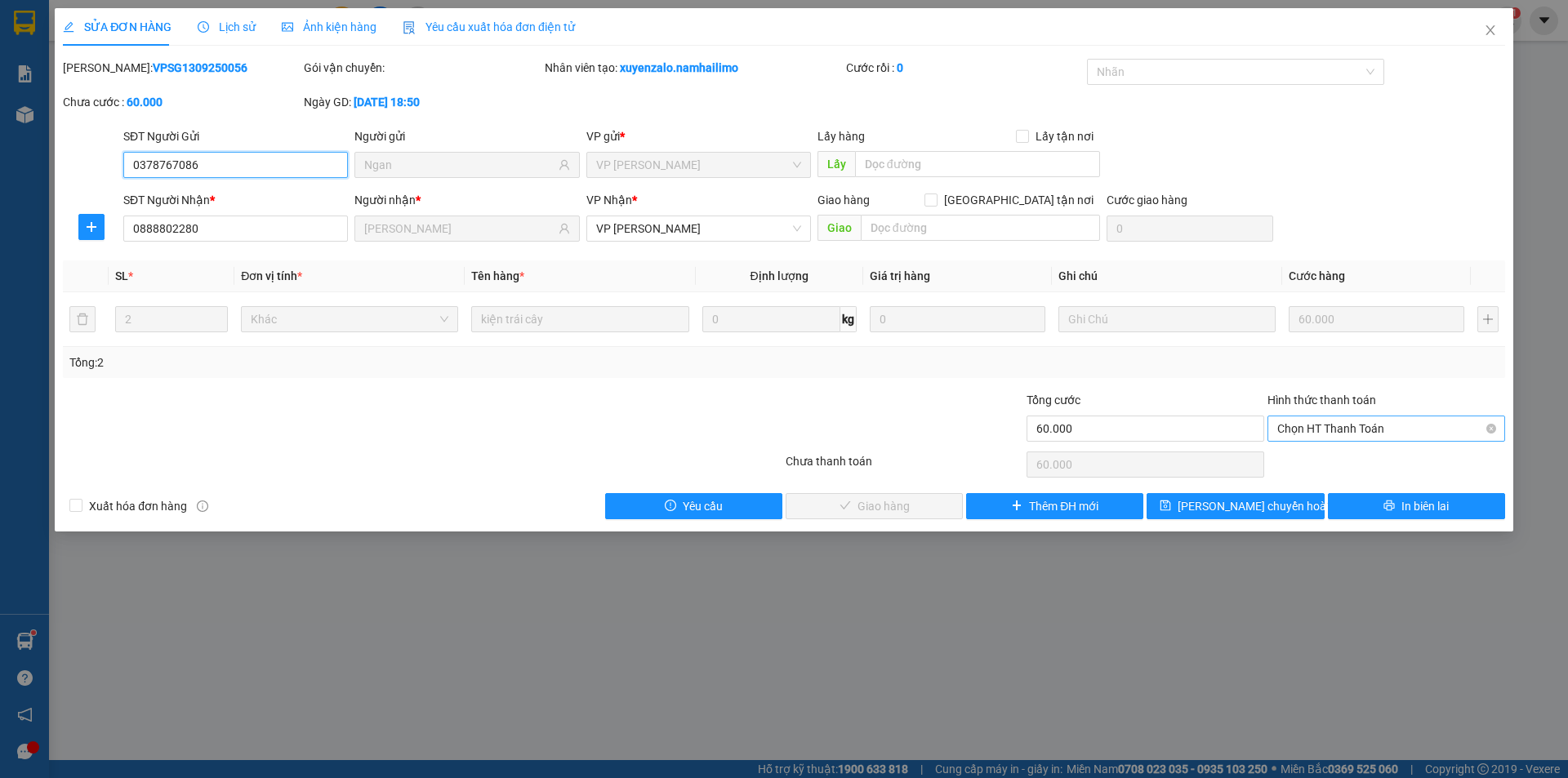
click at [1335, 426] on span "Chọn HT Thanh Toán" at bounding box center [1386, 429] width 218 height 25
click at [1340, 457] on div "Tại văn phòng" at bounding box center [1386, 461] width 218 height 18
type input "0"
click at [923, 500] on button "Giao hàng" at bounding box center [874, 507] width 177 height 26
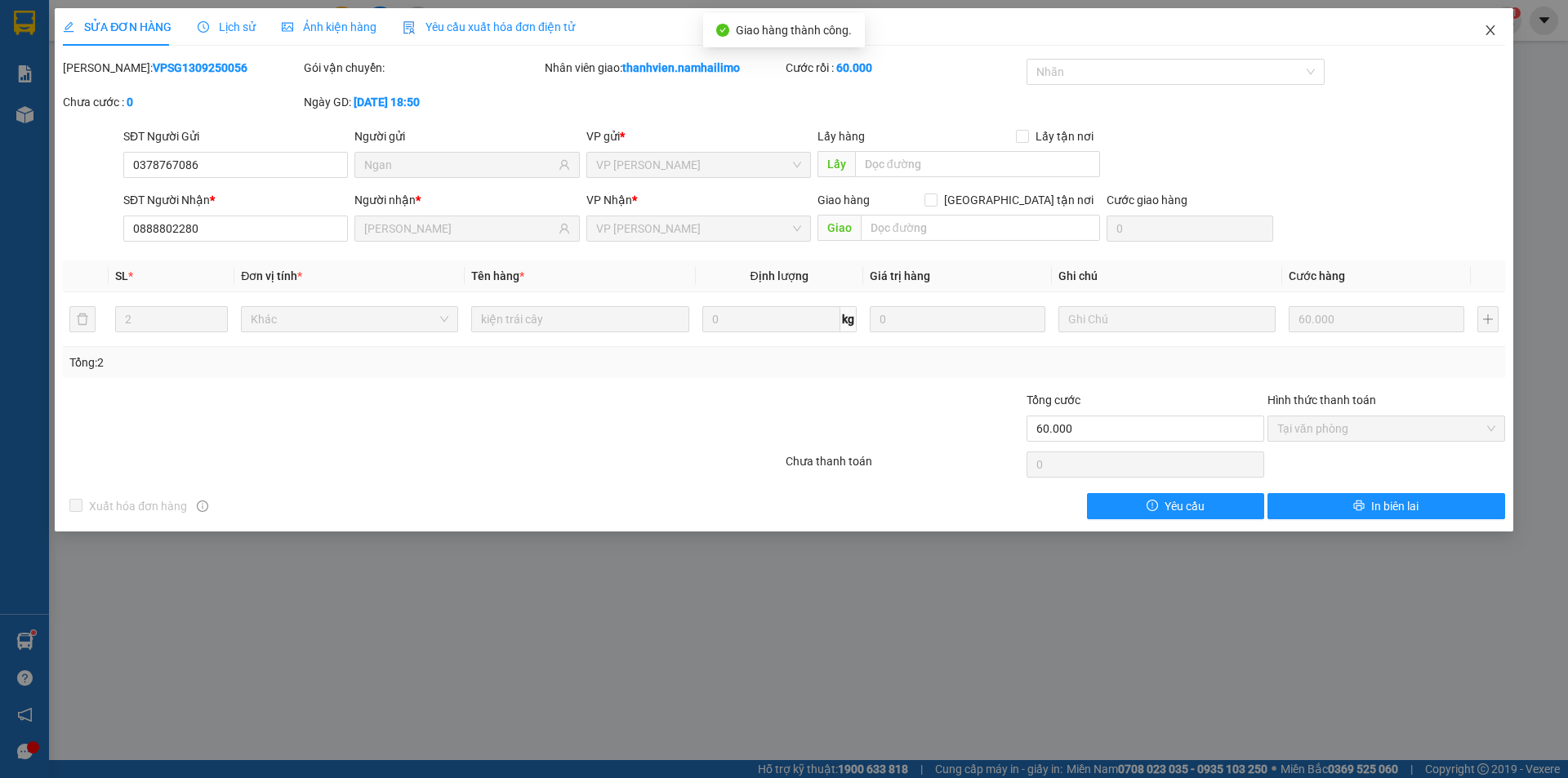
click at [1485, 34] on icon "close" at bounding box center [1490, 30] width 13 height 13
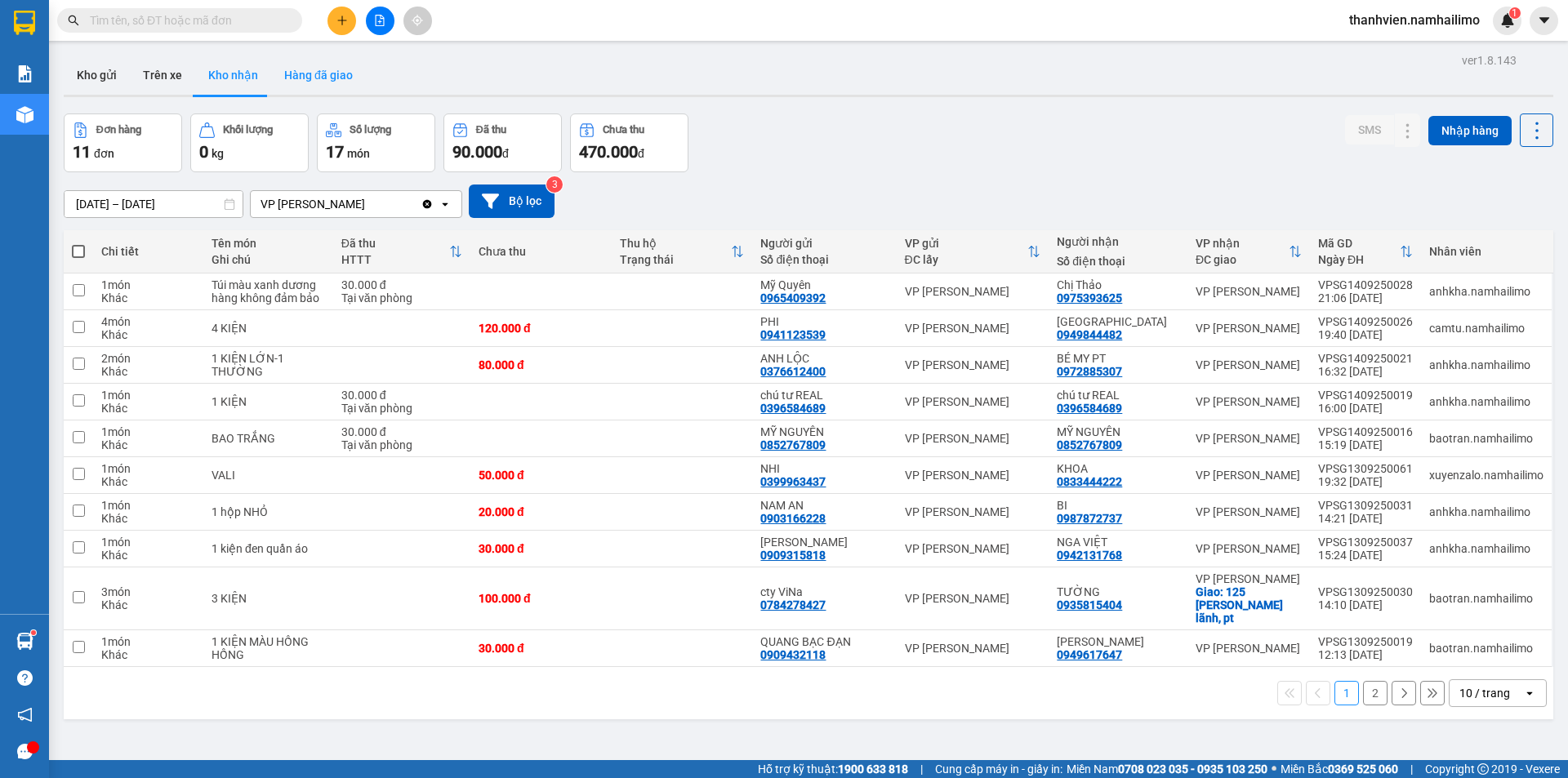
click at [307, 71] on button "Hàng đã giao" at bounding box center [319, 75] width 95 height 40
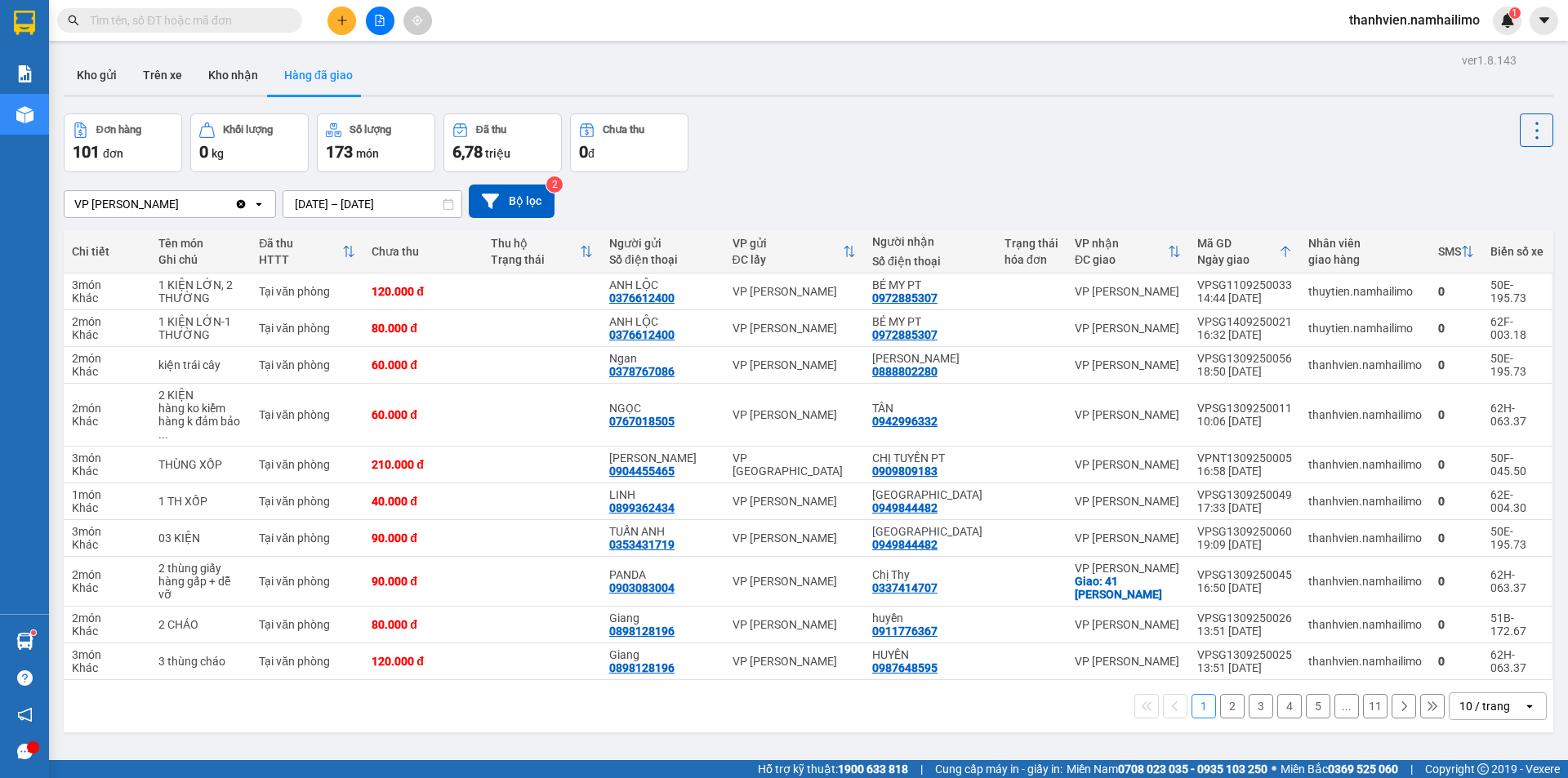
click at [1225, 694] on button "2" at bounding box center [1232, 706] width 25 height 25
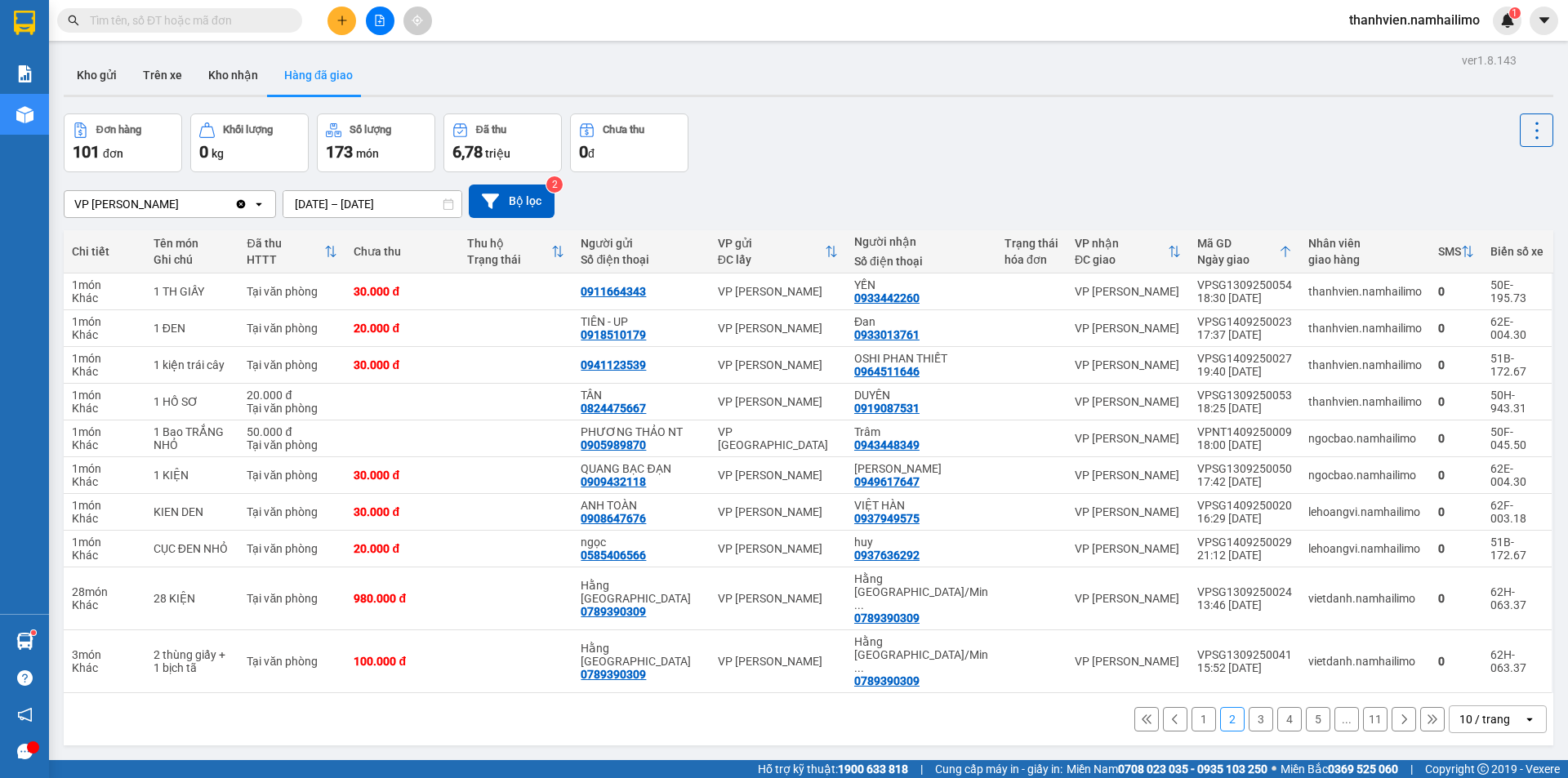
click at [1248, 707] on button "3" at bounding box center [1261, 719] width 25 height 25
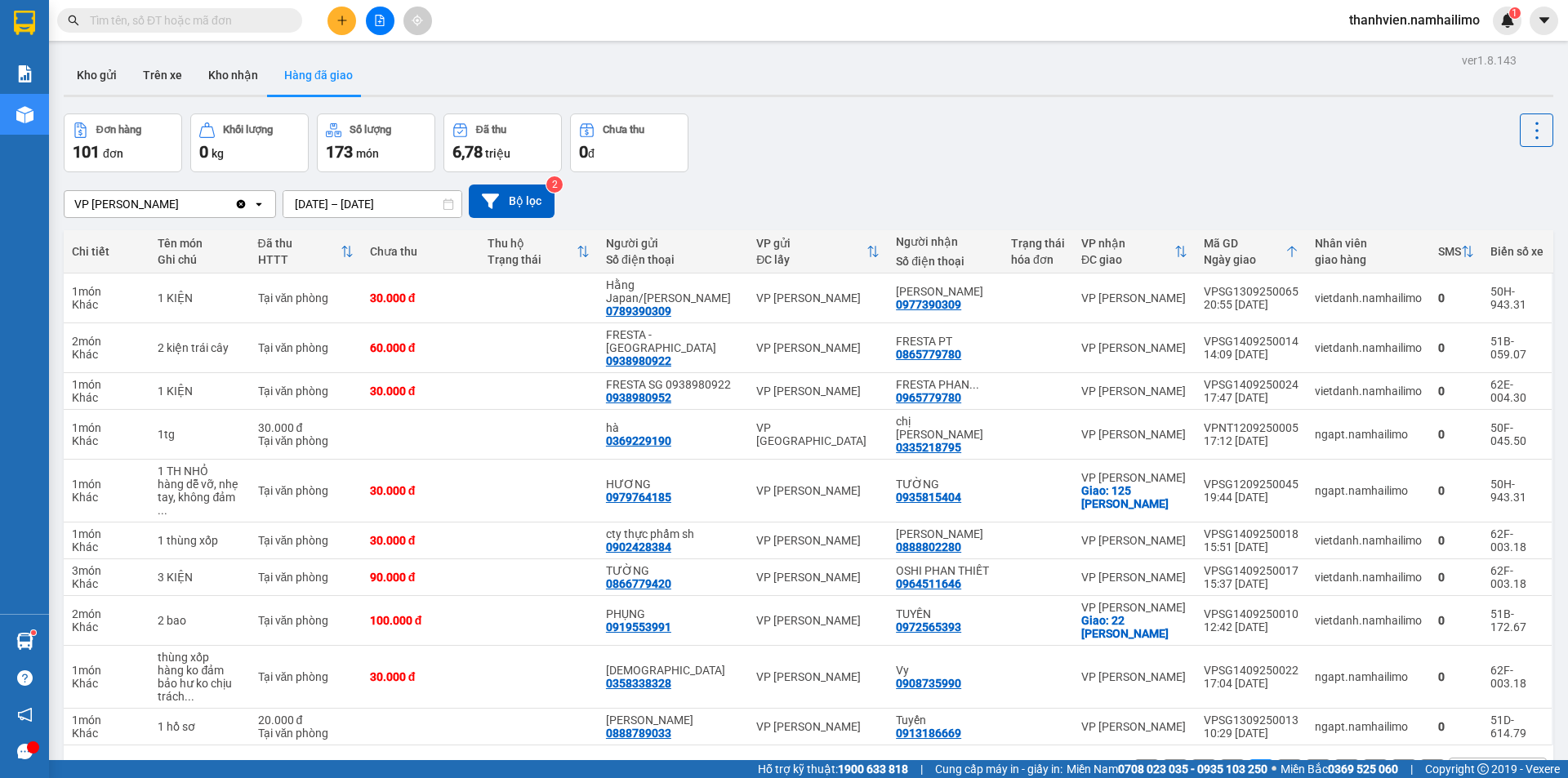
click at [1288, 760] on button "4" at bounding box center [1290, 772] width 25 height 25
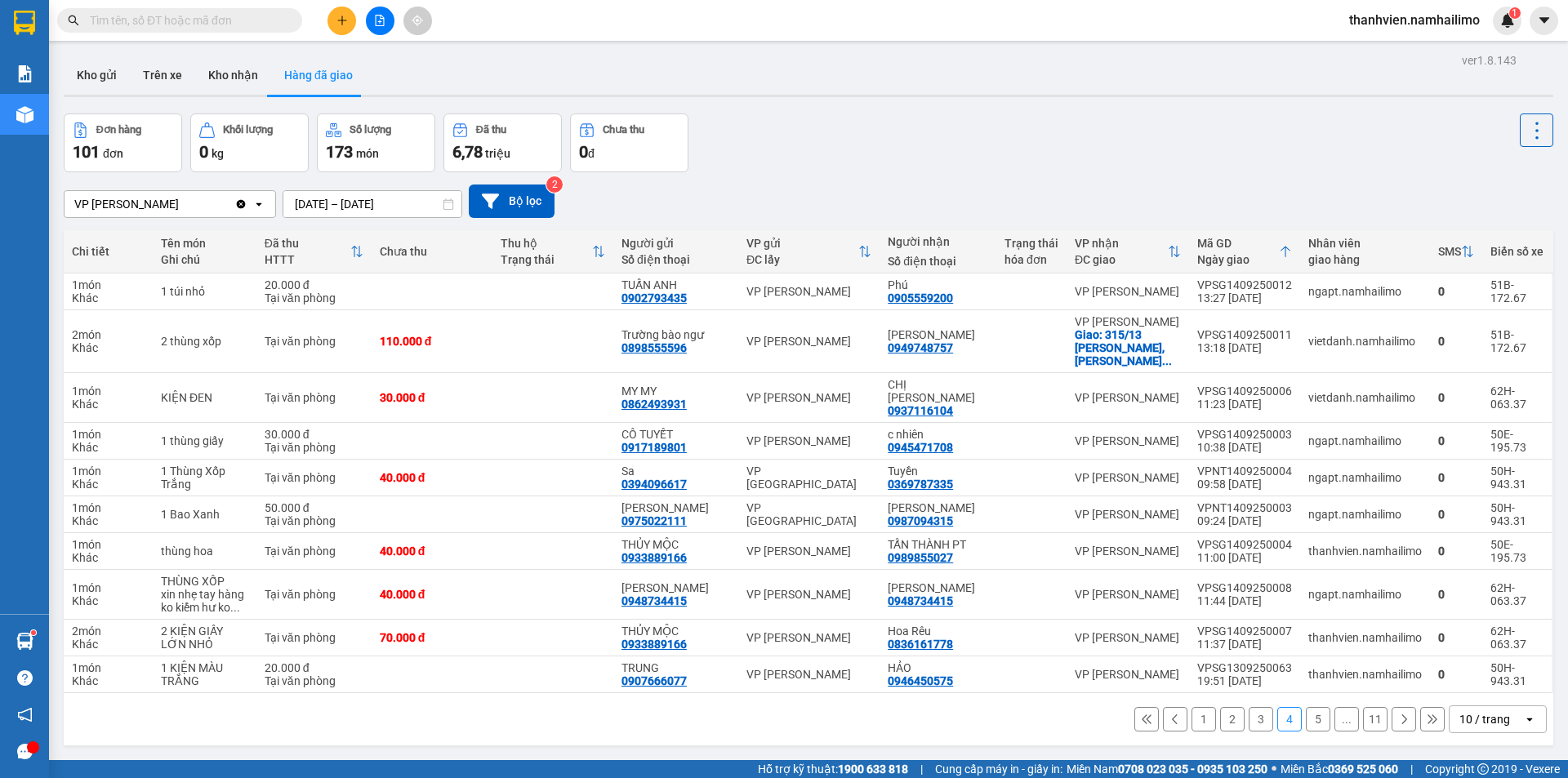
click at [1306, 707] on button "5" at bounding box center [1319, 719] width 25 height 25
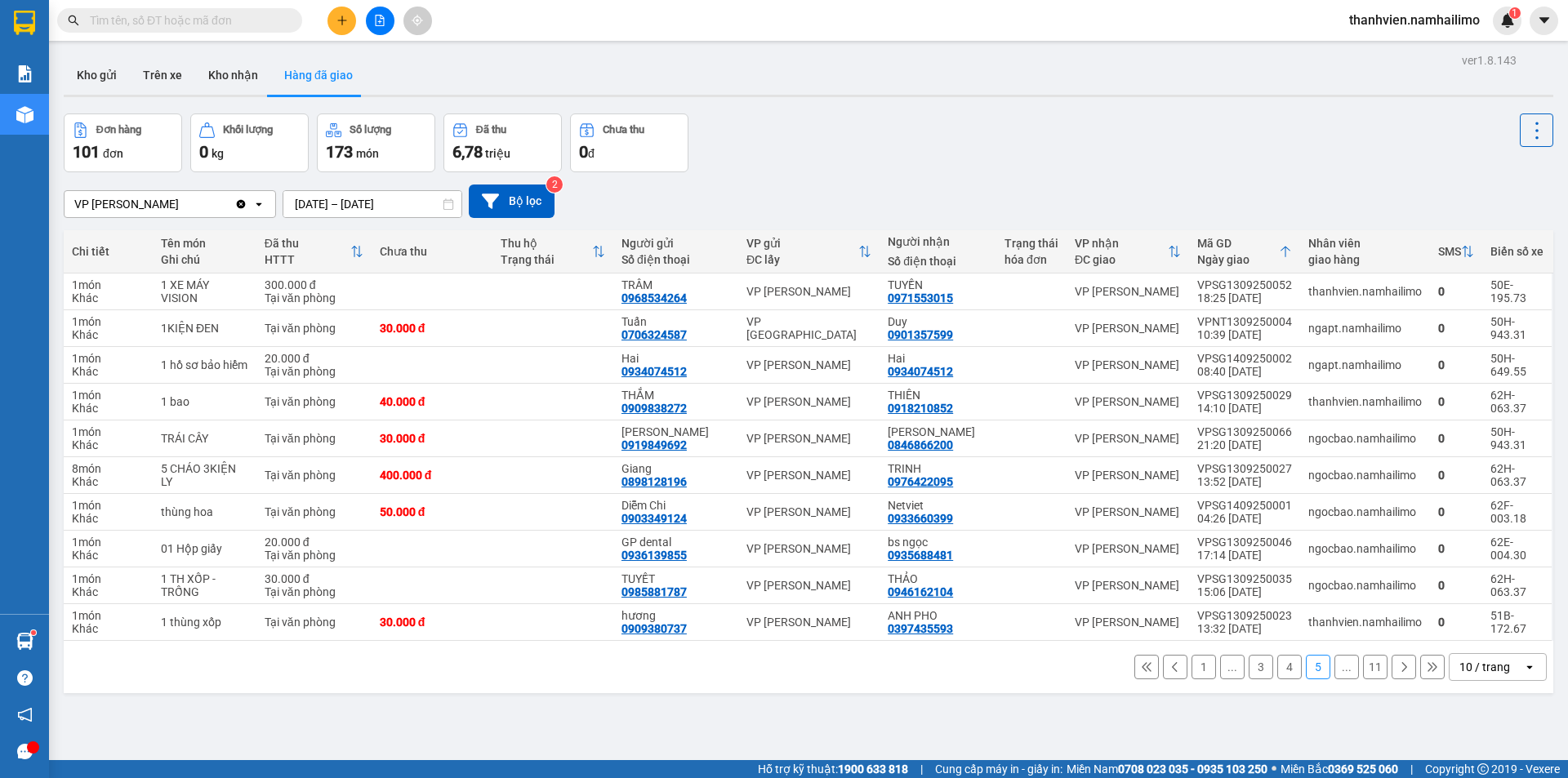
click at [1398, 668] on icon at bounding box center [1404, 666] width 11 height 11
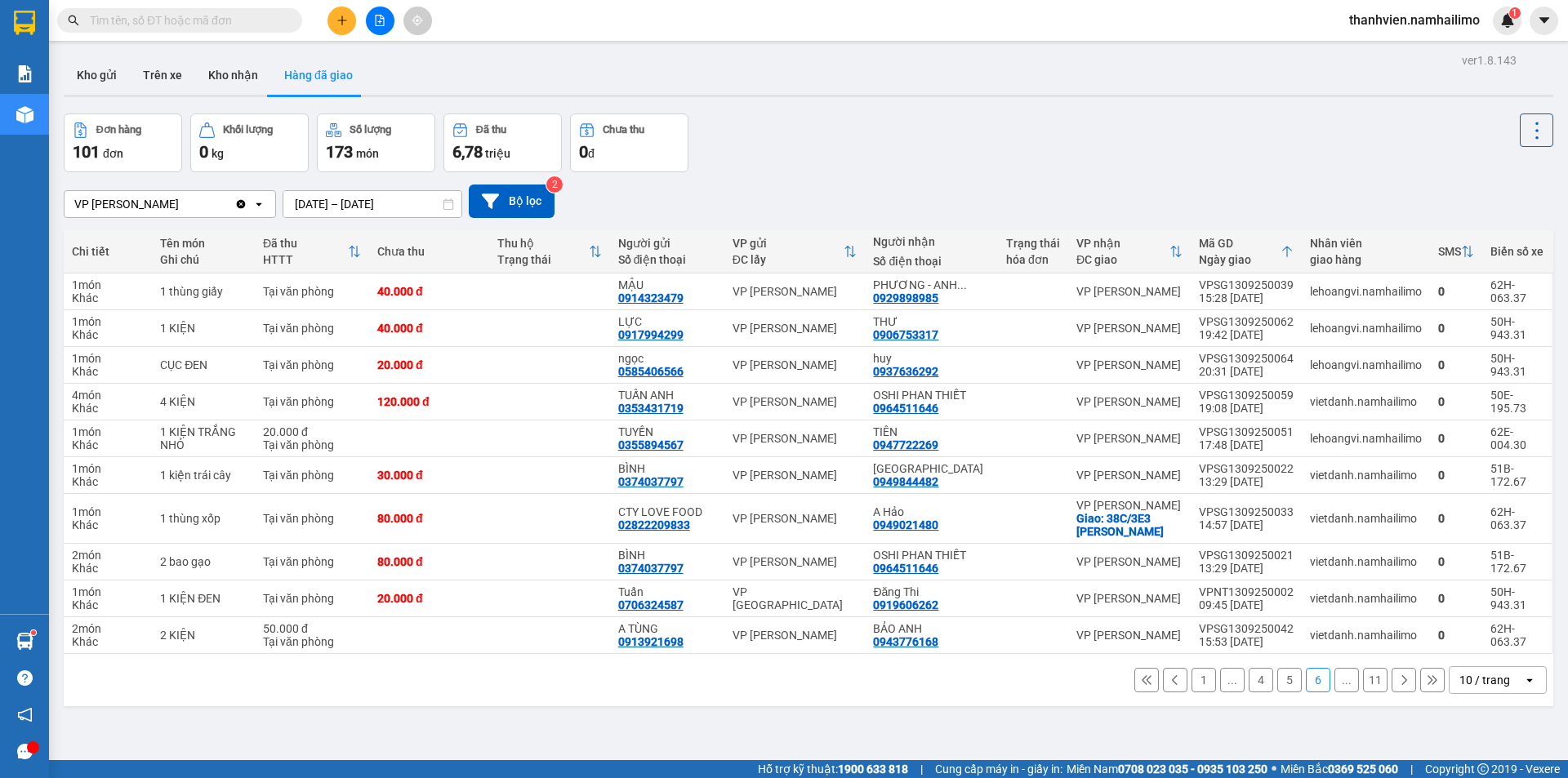
click at [1398, 682] on icon at bounding box center [1404, 680] width 11 height 11
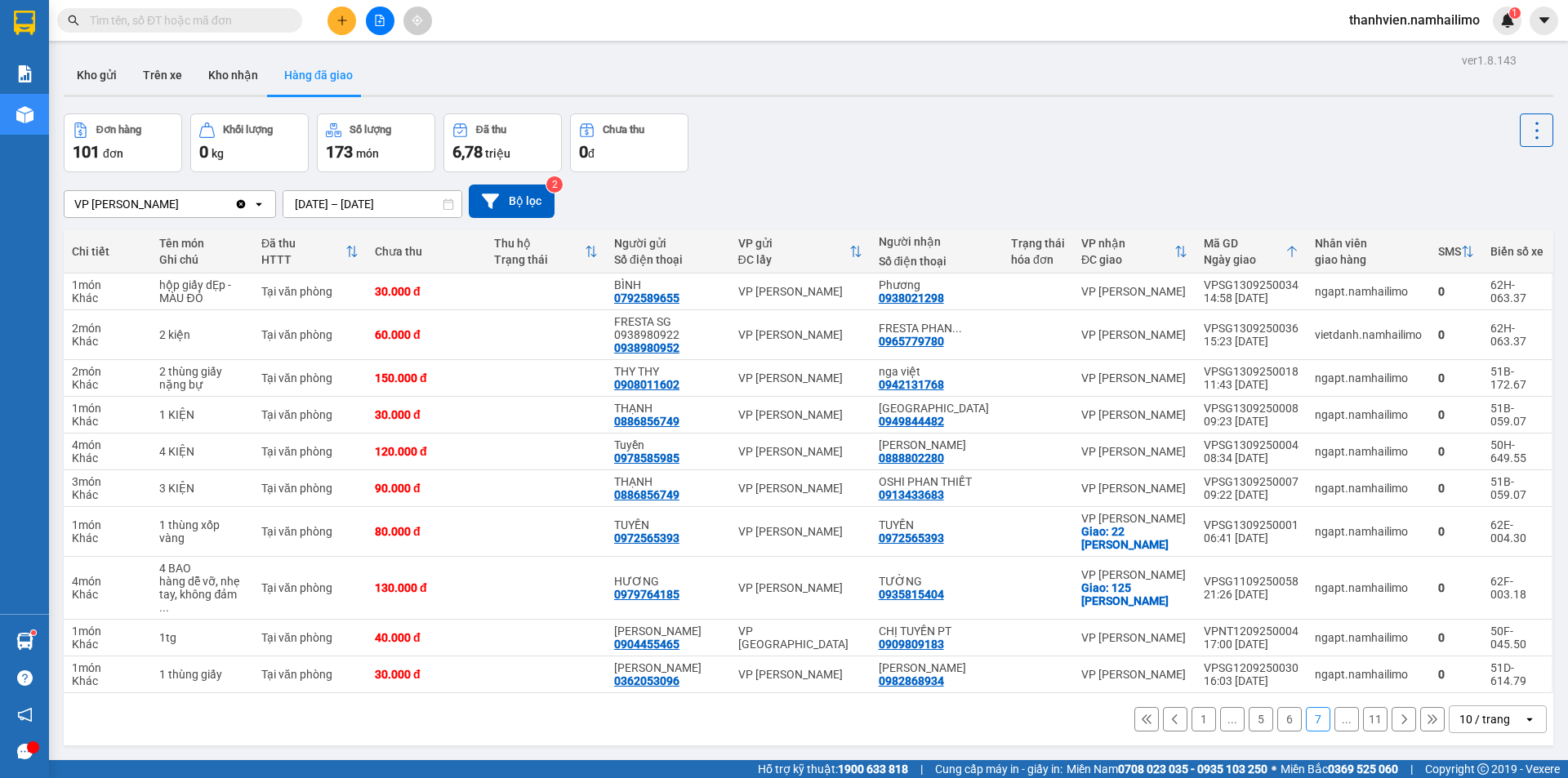
click at [1398, 714] on icon at bounding box center [1404, 719] width 11 height 11
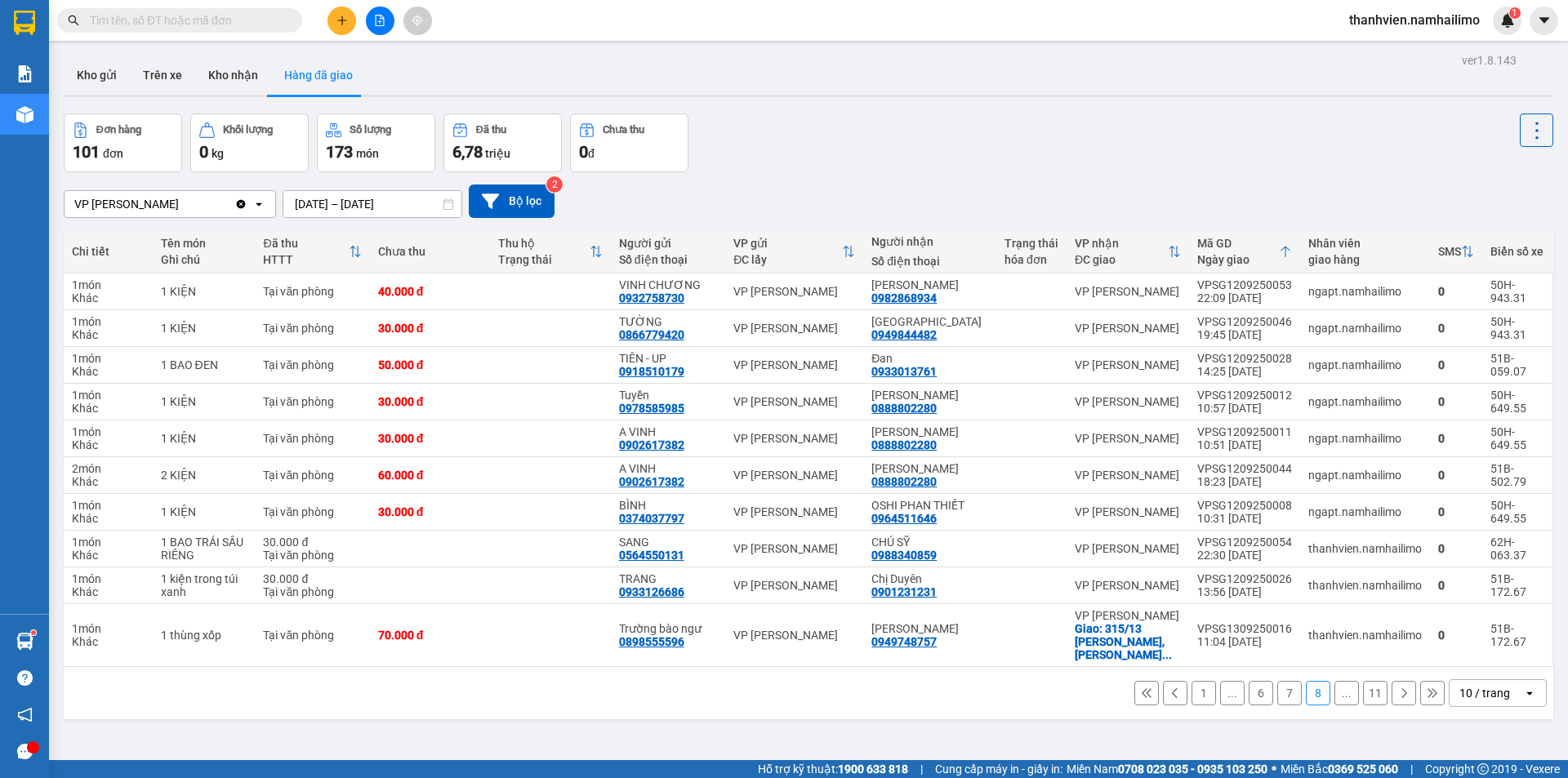
click at [1391, 681] on button at bounding box center [1404, 693] width 25 height 25
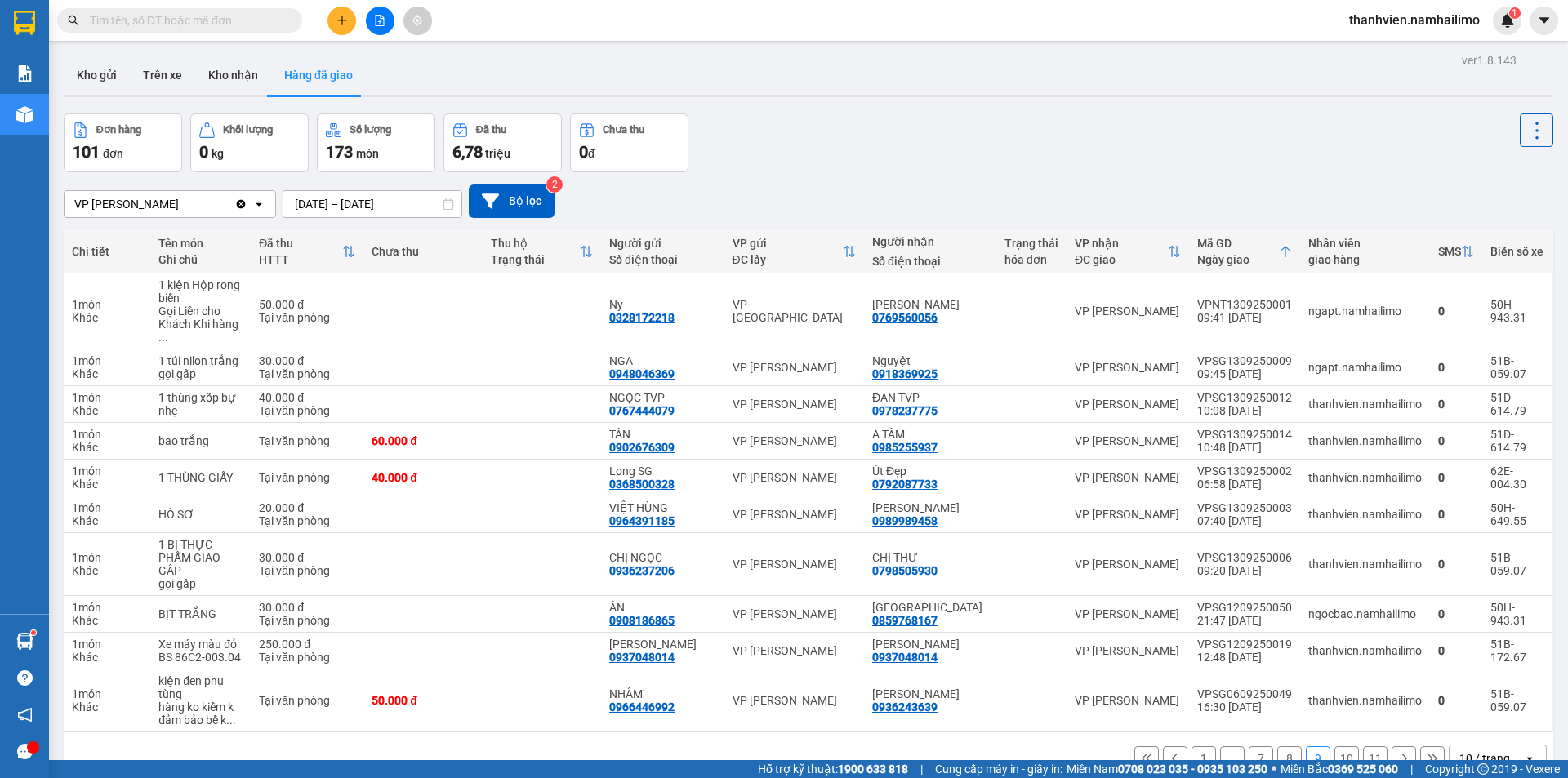
click at [1398, 753] on icon at bounding box center [1404, 758] width 11 height 11
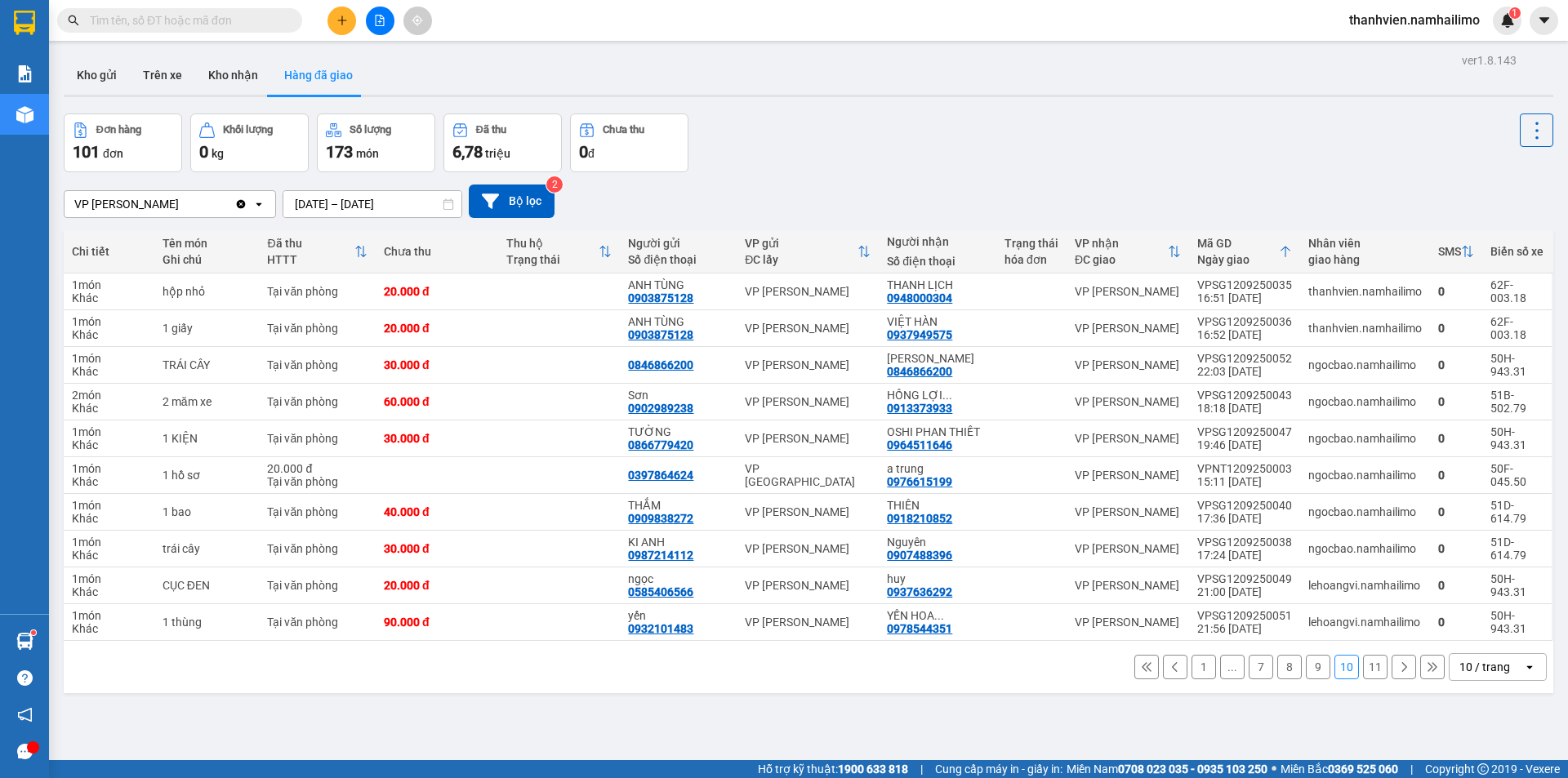
click at [1398, 667] on icon at bounding box center [1404, 666] width 11 height 11
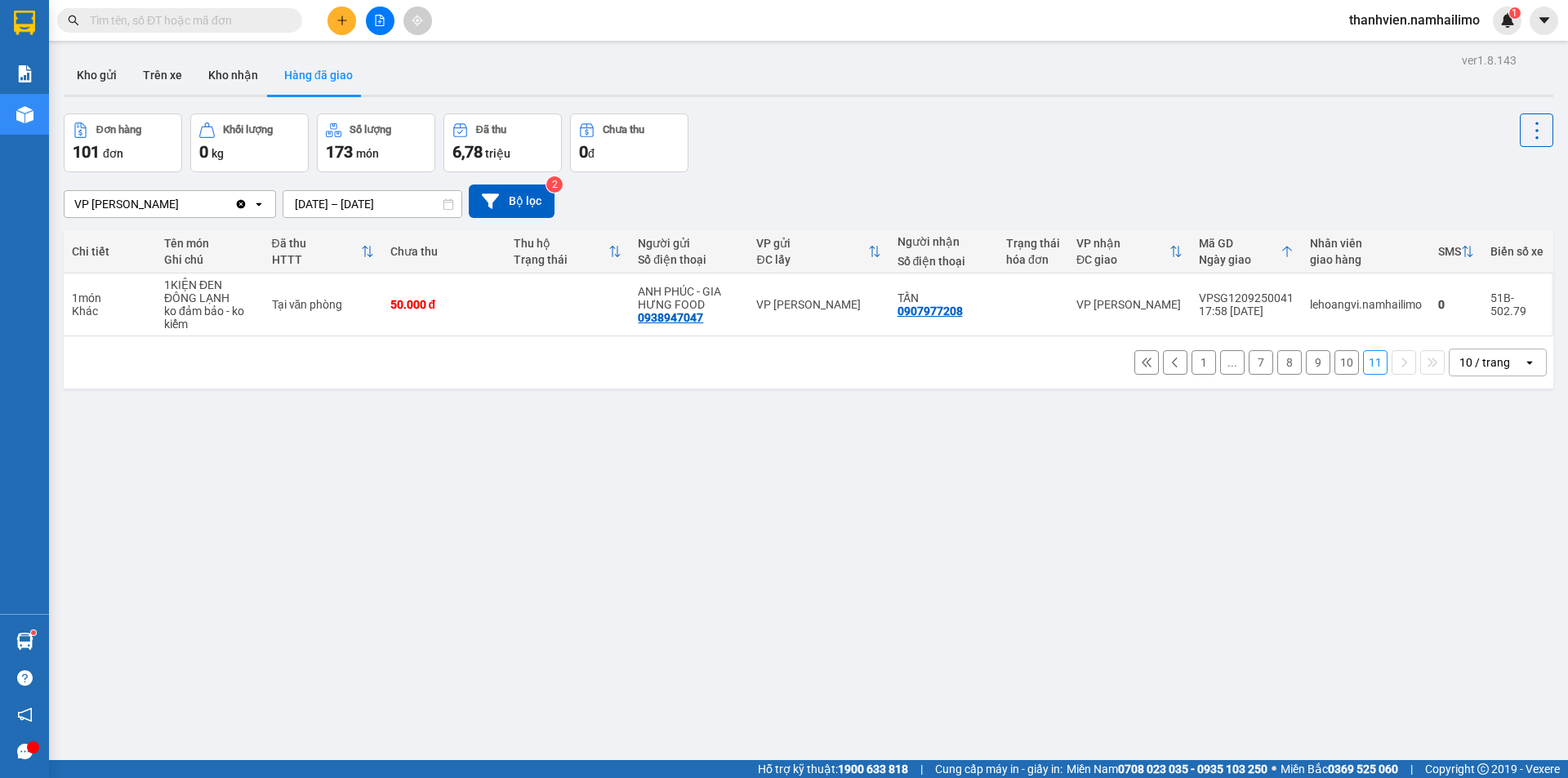
click at [1169, 365] on icon at bounding box center [1174, 362] width 11 height 11
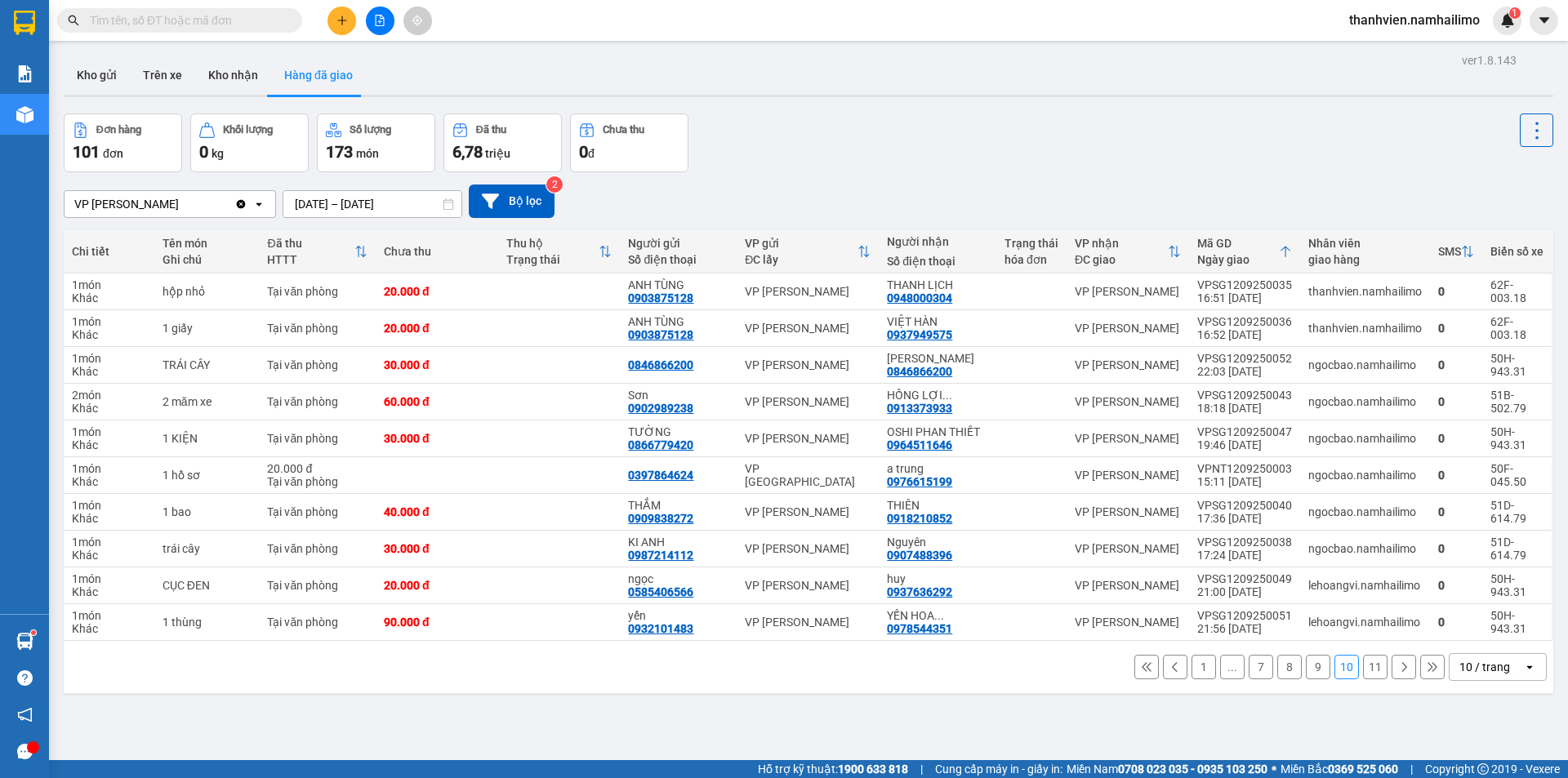
click at [1312, 670] on button "9" at bounding box center [1319, 667] width 25 height 25
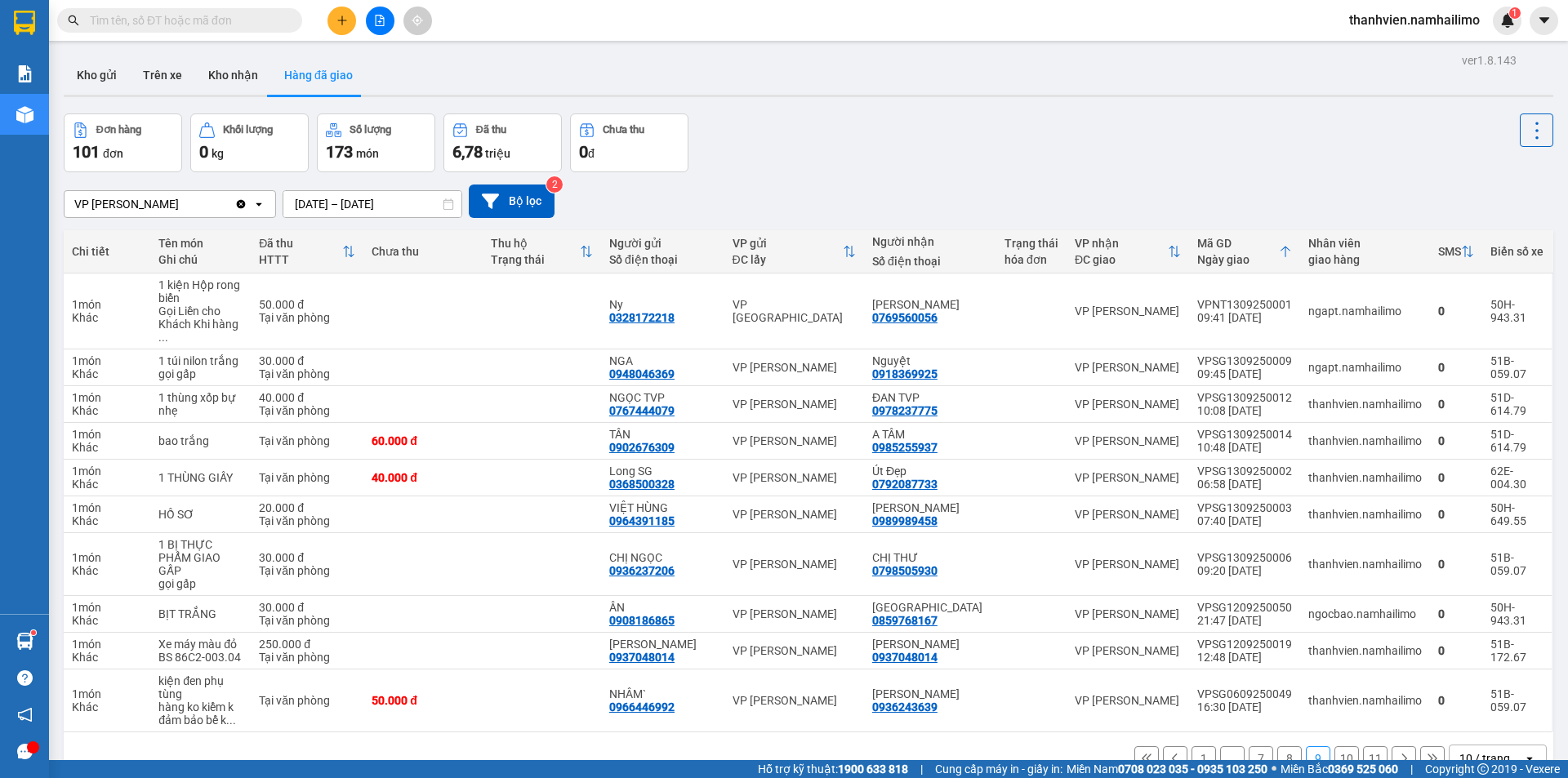
click at [1280, 746] on button "8" at bounding box center [1290, 759] width 25 height 25
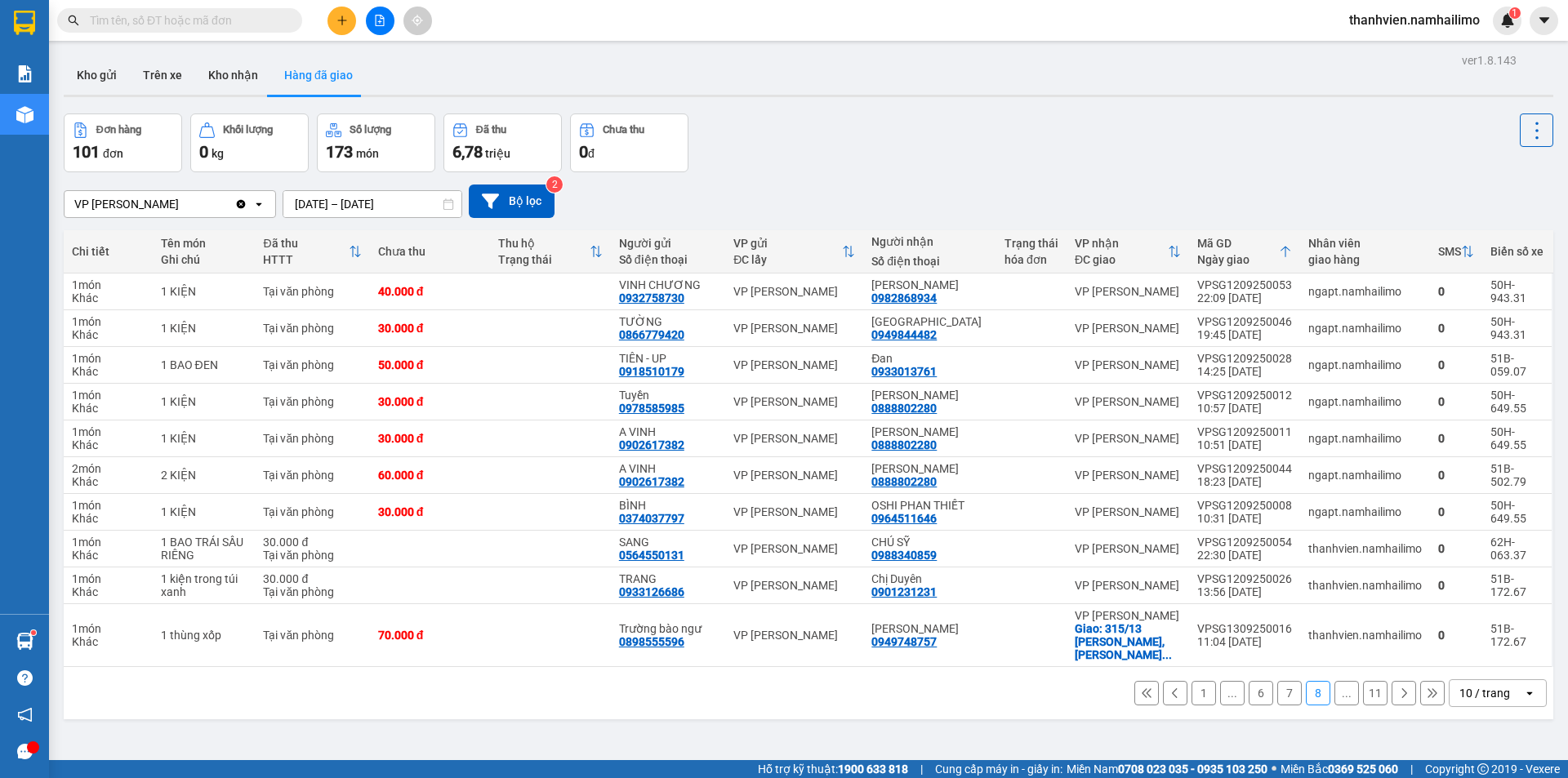
click at [1277, 681] on button "7" at bounding box center [1290, 693] width 25 height 25
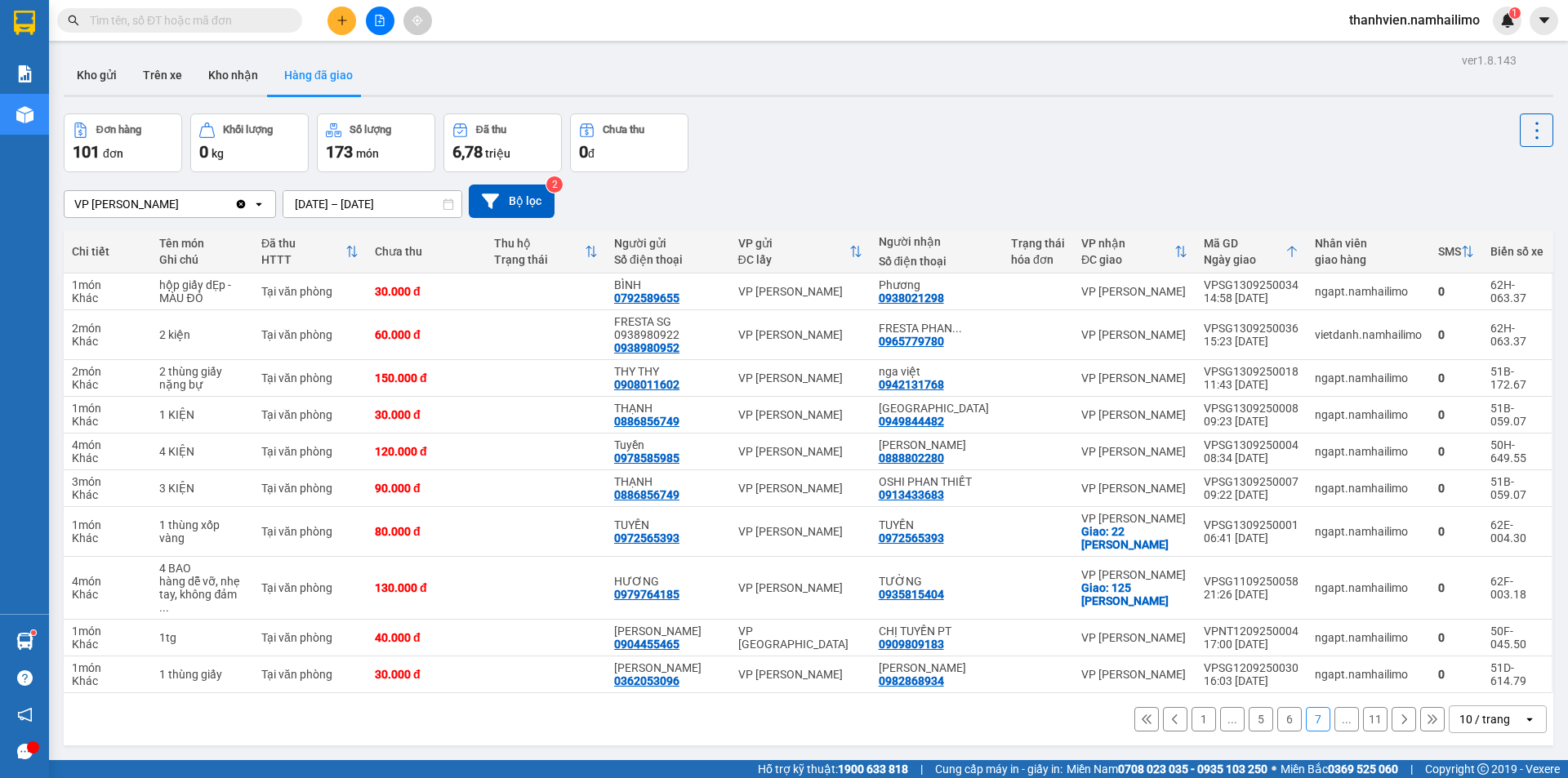
click at [1277, 707] on button "6" at bounding box center [1290, 719] width 25 height 25
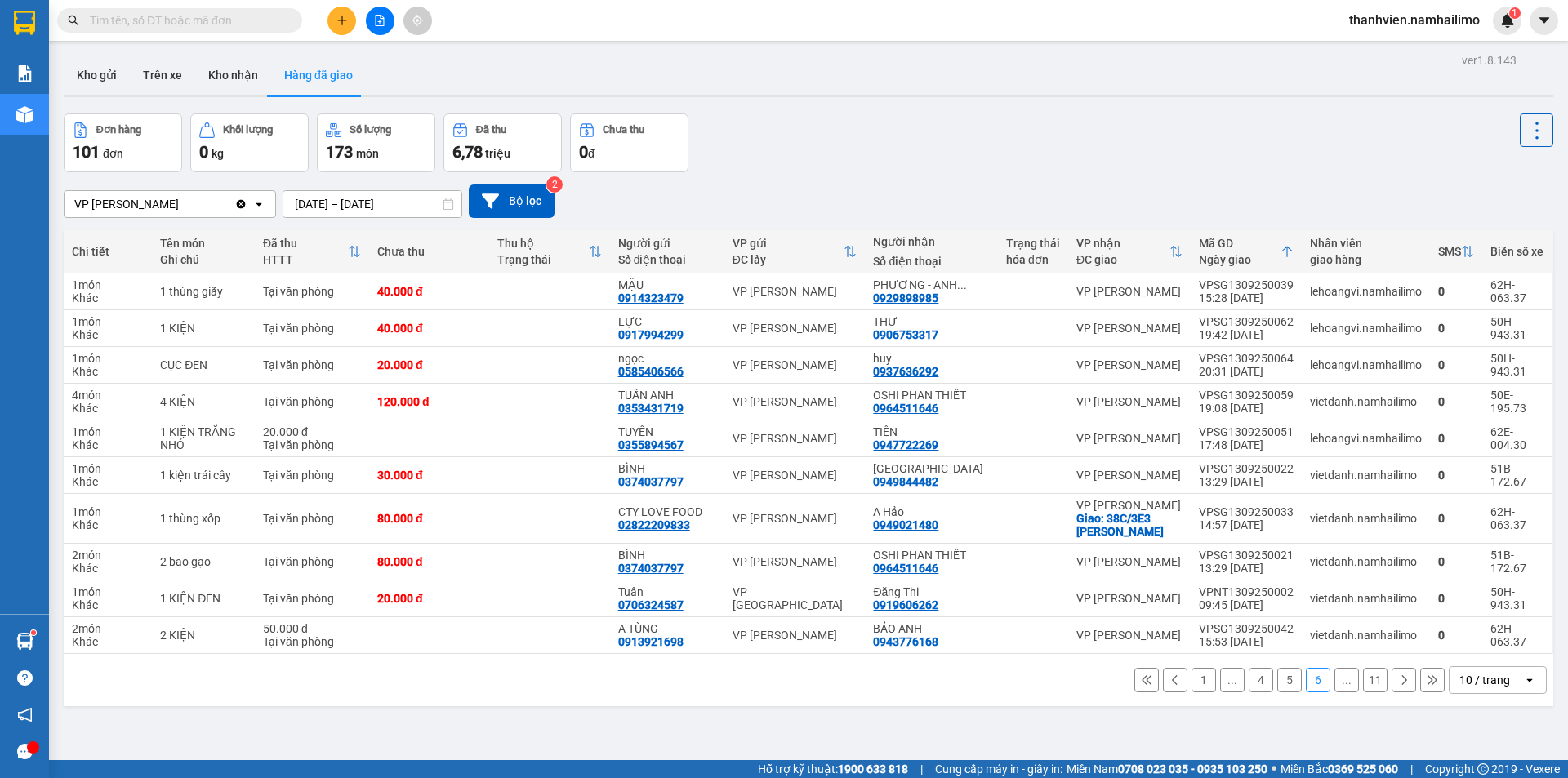
click at [1277, 681] on button "5" at bounding box center [1290, 680] width 25 height 25
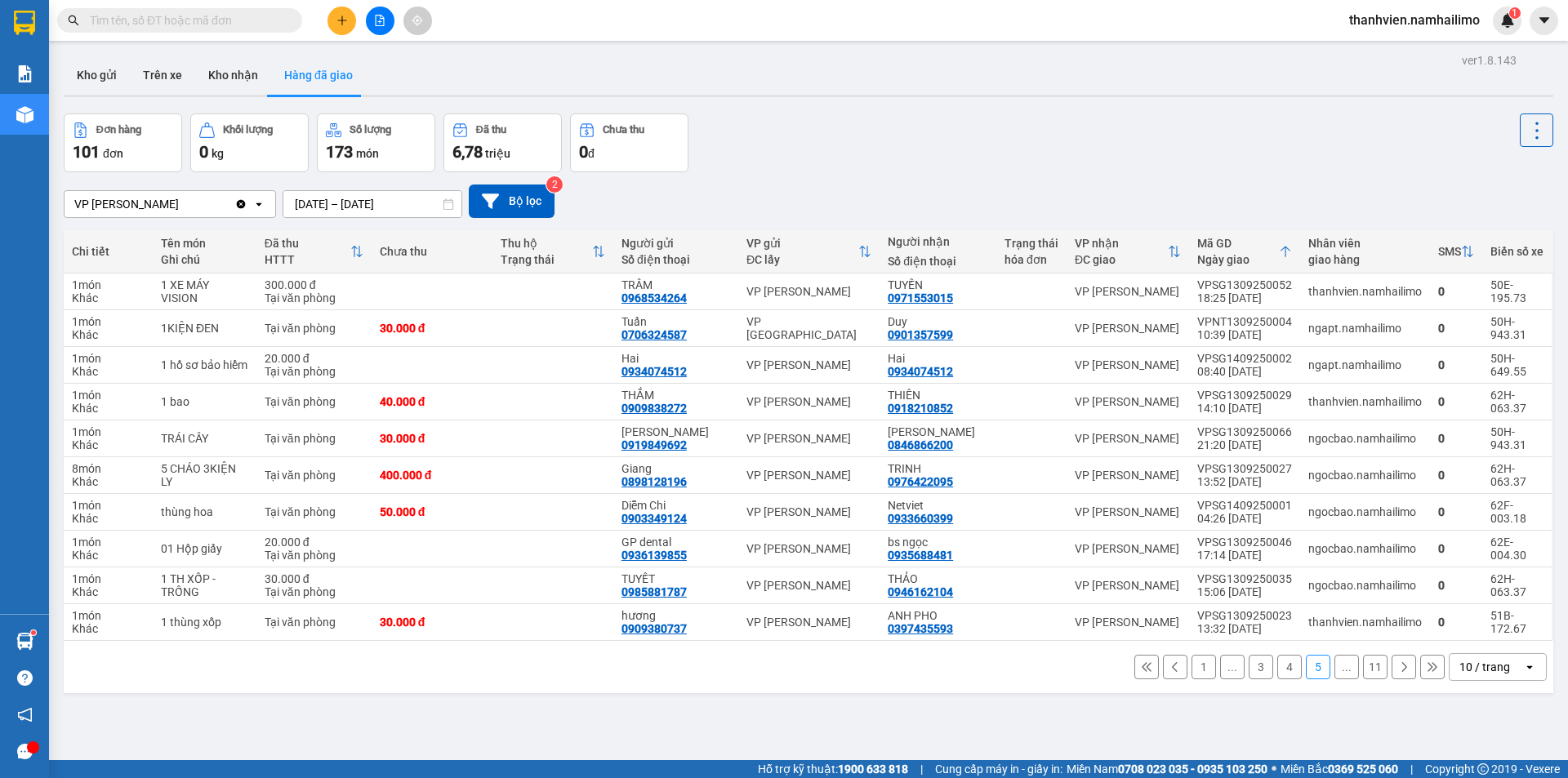
click at [1283, 670] on button "4" at bounding box center [1290, 667] width 25 height 25
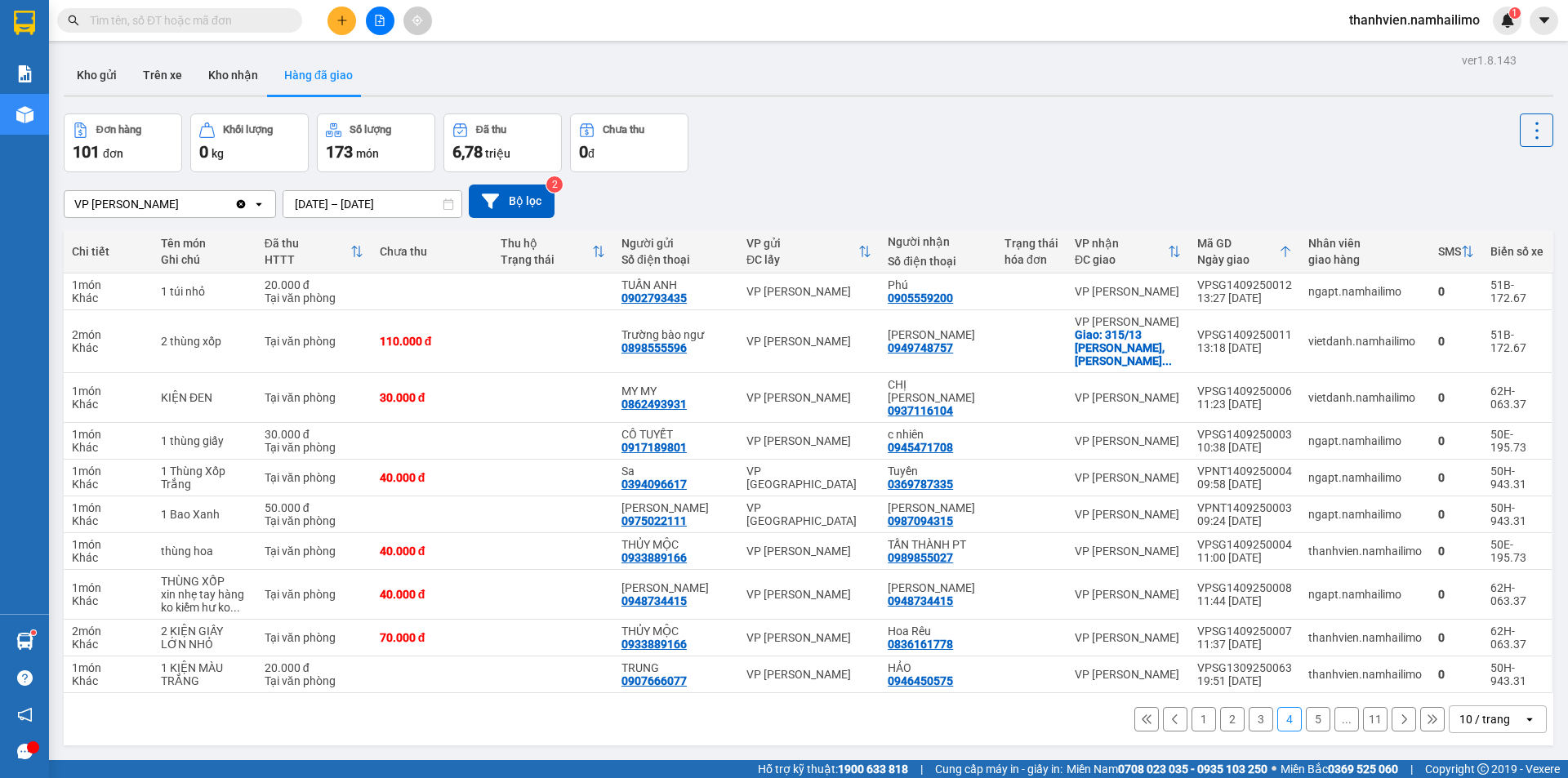
click at [1257, 707] on button "3" at bounding box center [1261, 719] width 25 height 25
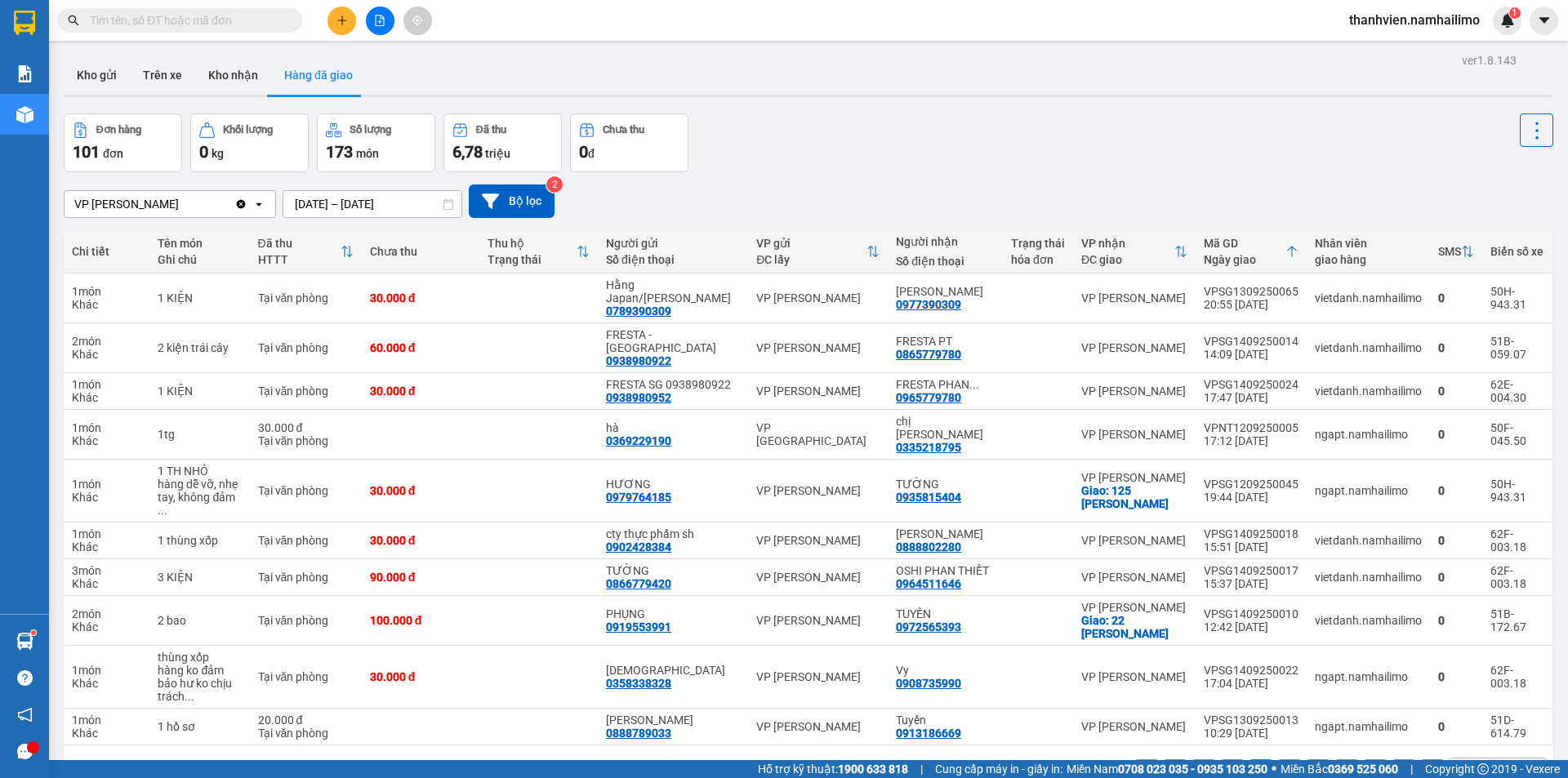
click at [1225, 760] on button "2" at bounding box center [1232, 772] width 25 height 25
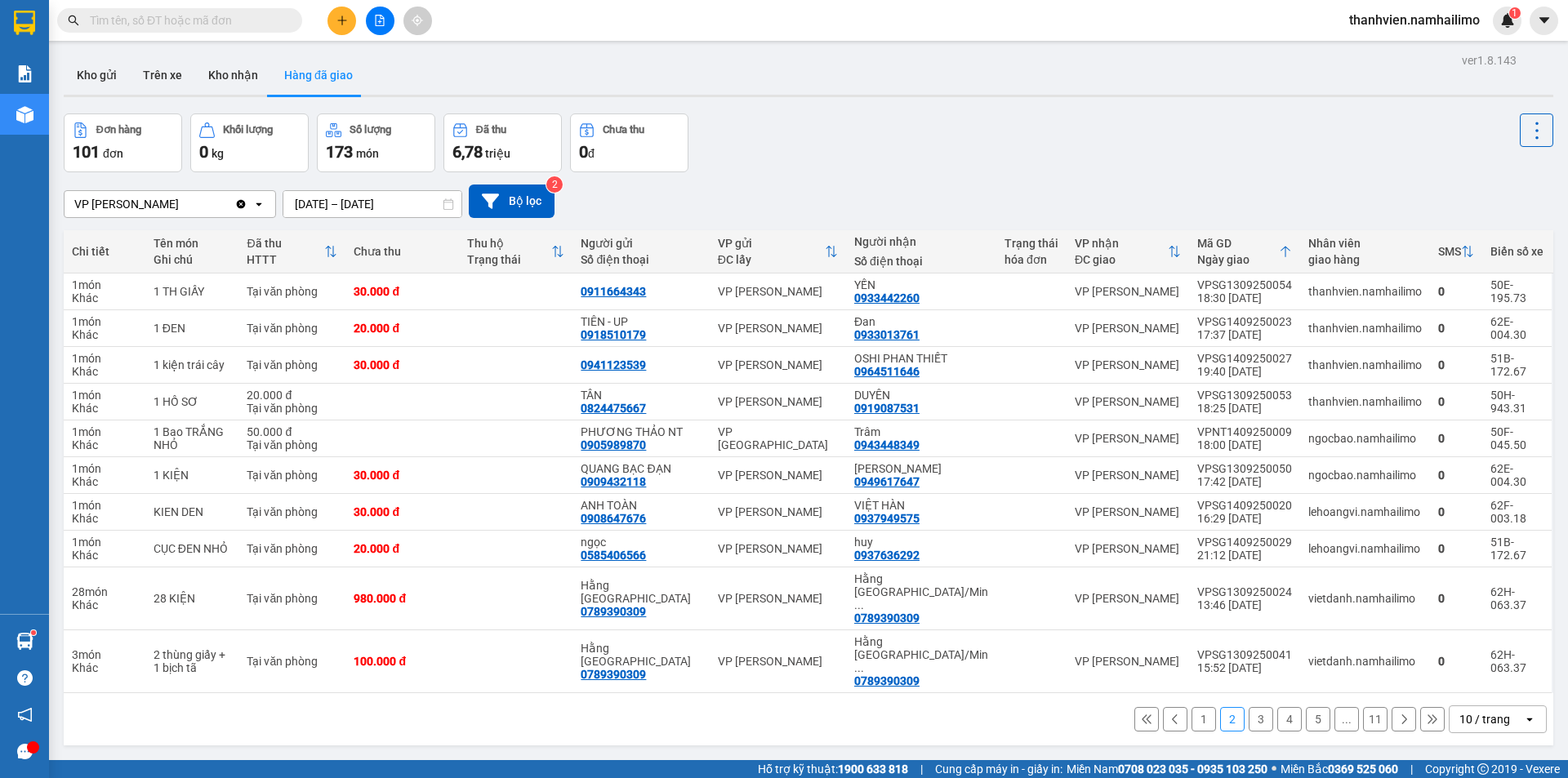
click at [1196, 707] on button "1" at bounding box center [1203, 719] width 25 height 25
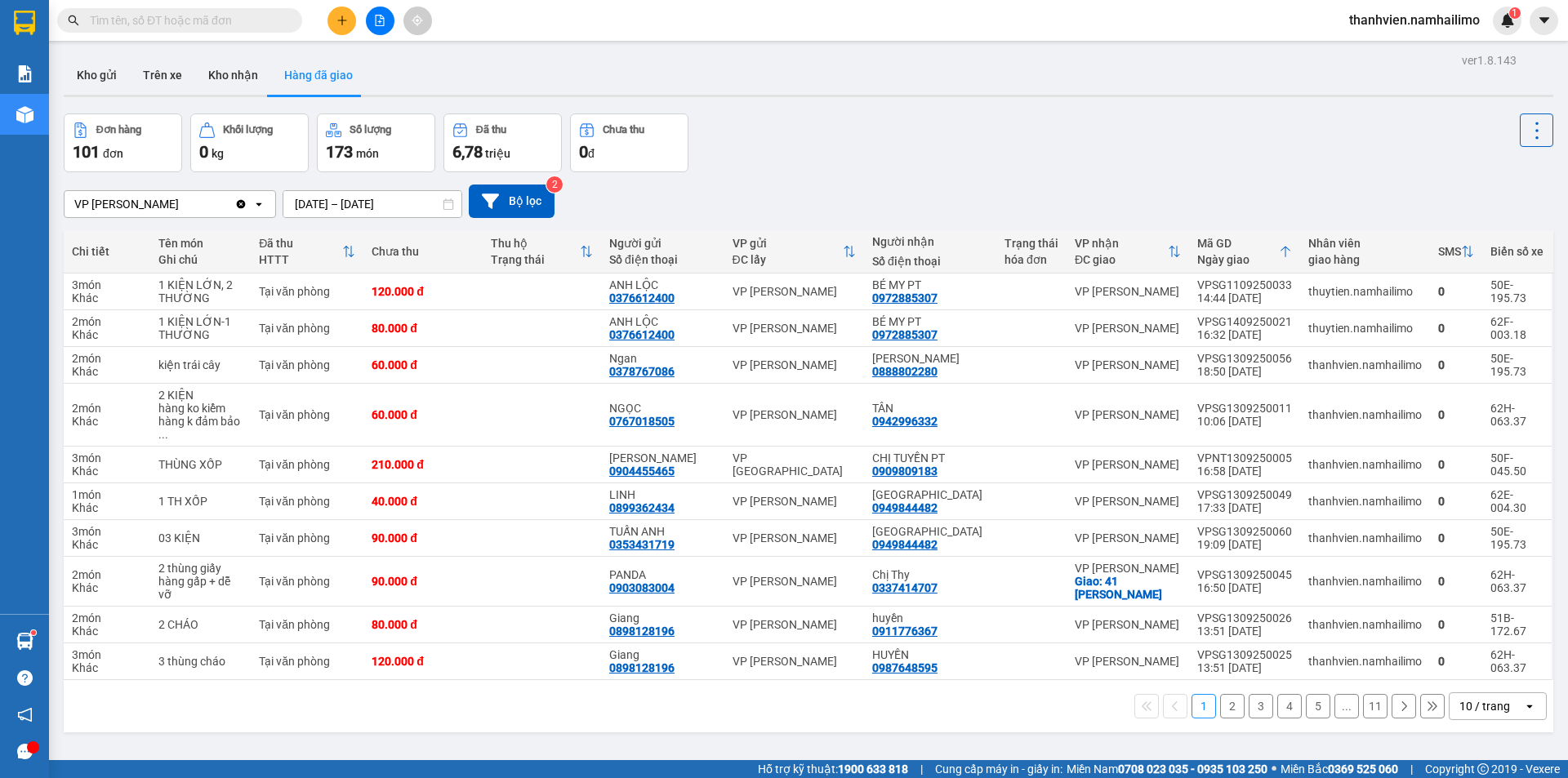
click at [1523, 700] on icon "open" at bounding box center [1529, 706] width 13 height 13
click at [1491, 567] on span "20 / trang" at bounding box center [1475, 569] width 52 height 17
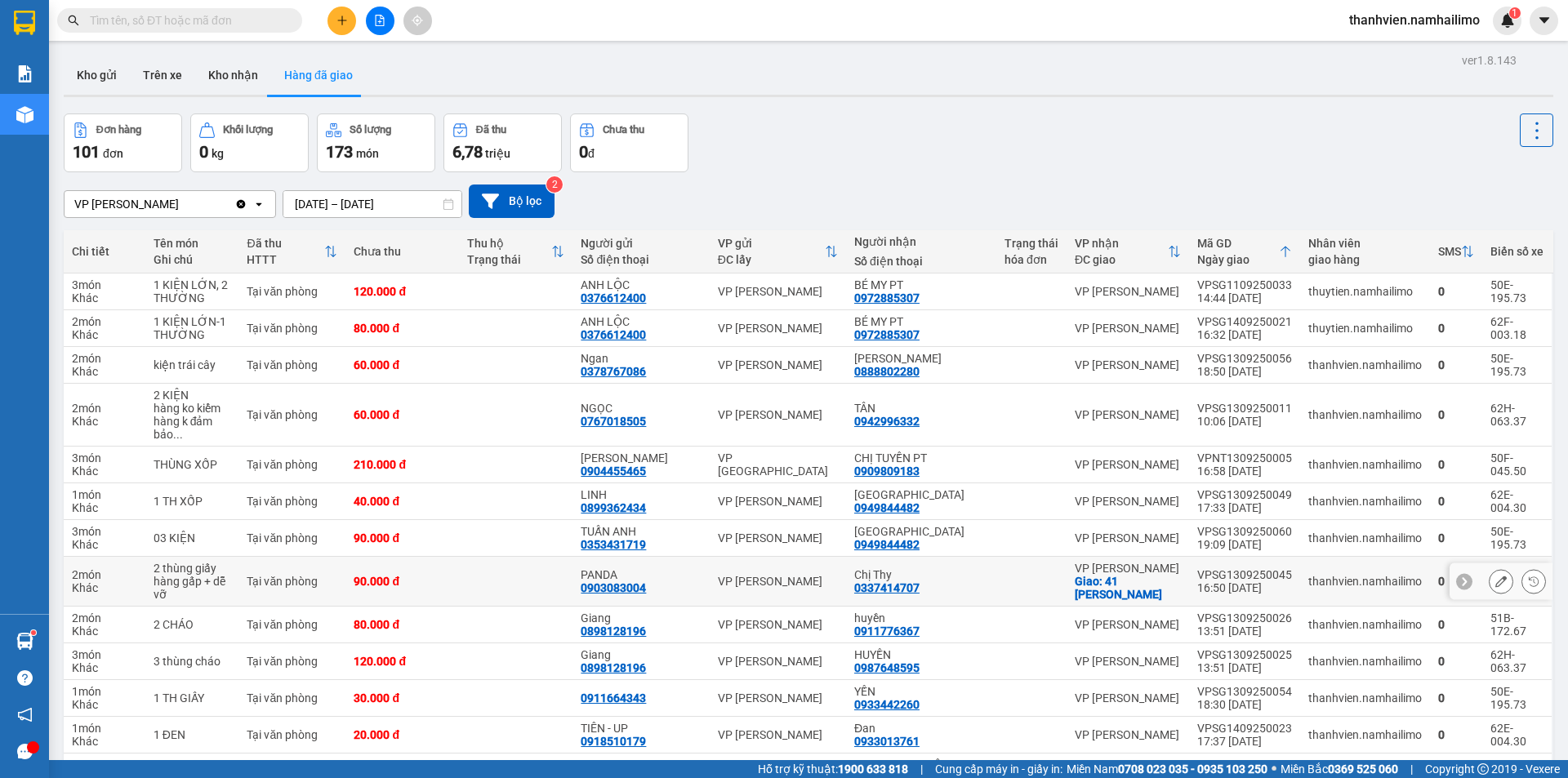
scroll to position [342, 0]
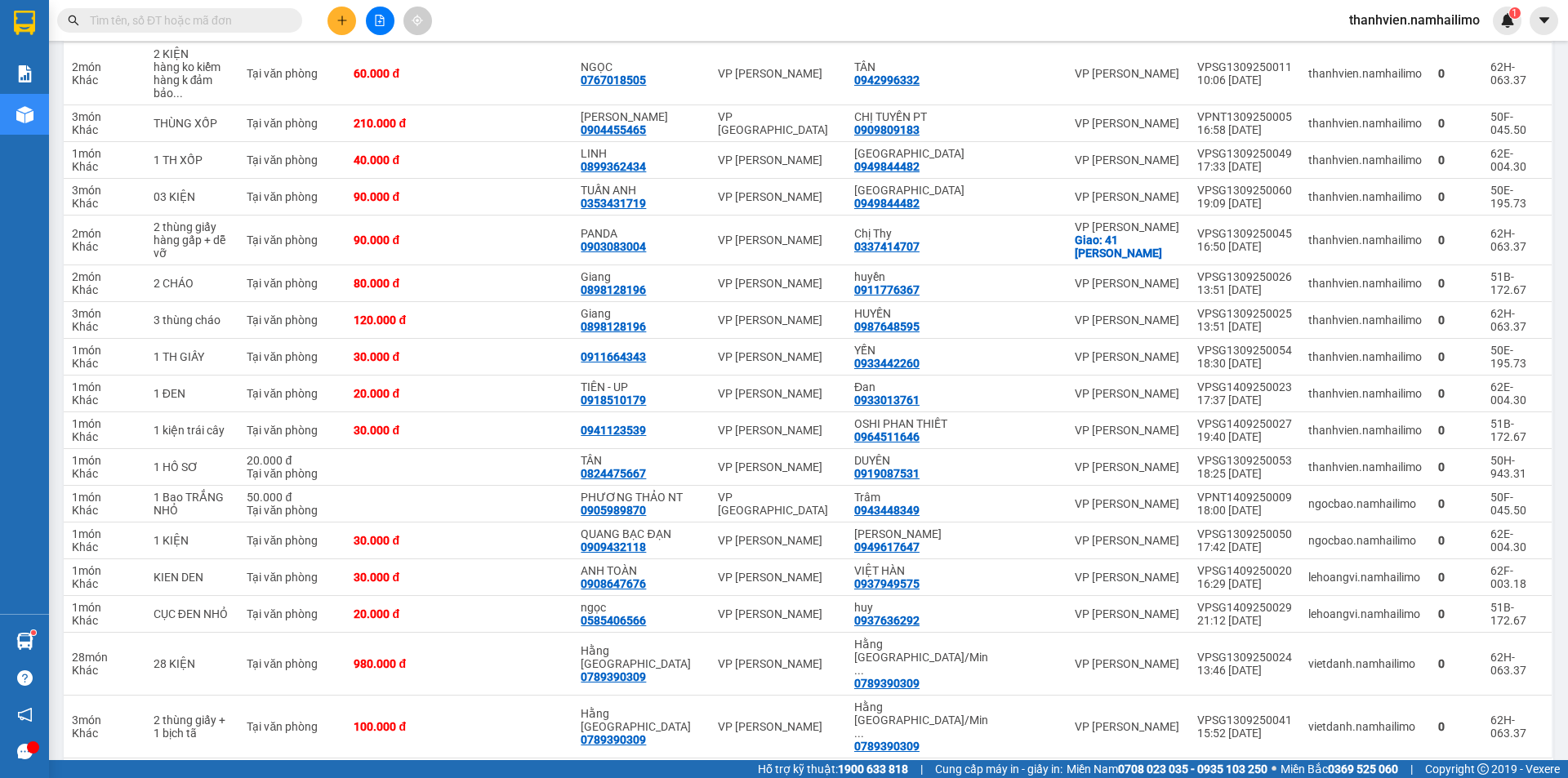
click at [1398, 772] on button at bounding box center [1404, 784] width 25 height 25
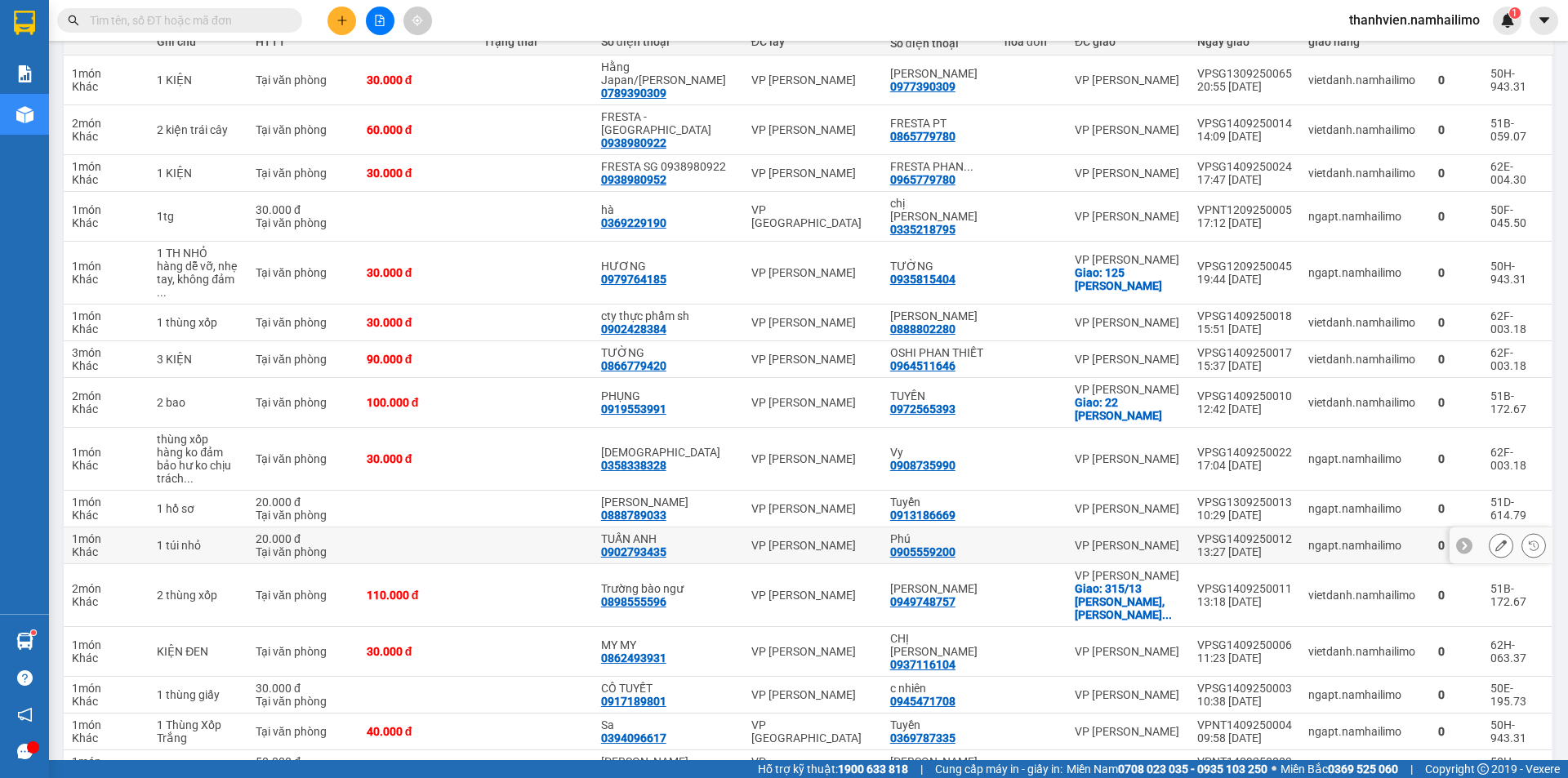
scroll to position [407, 0]
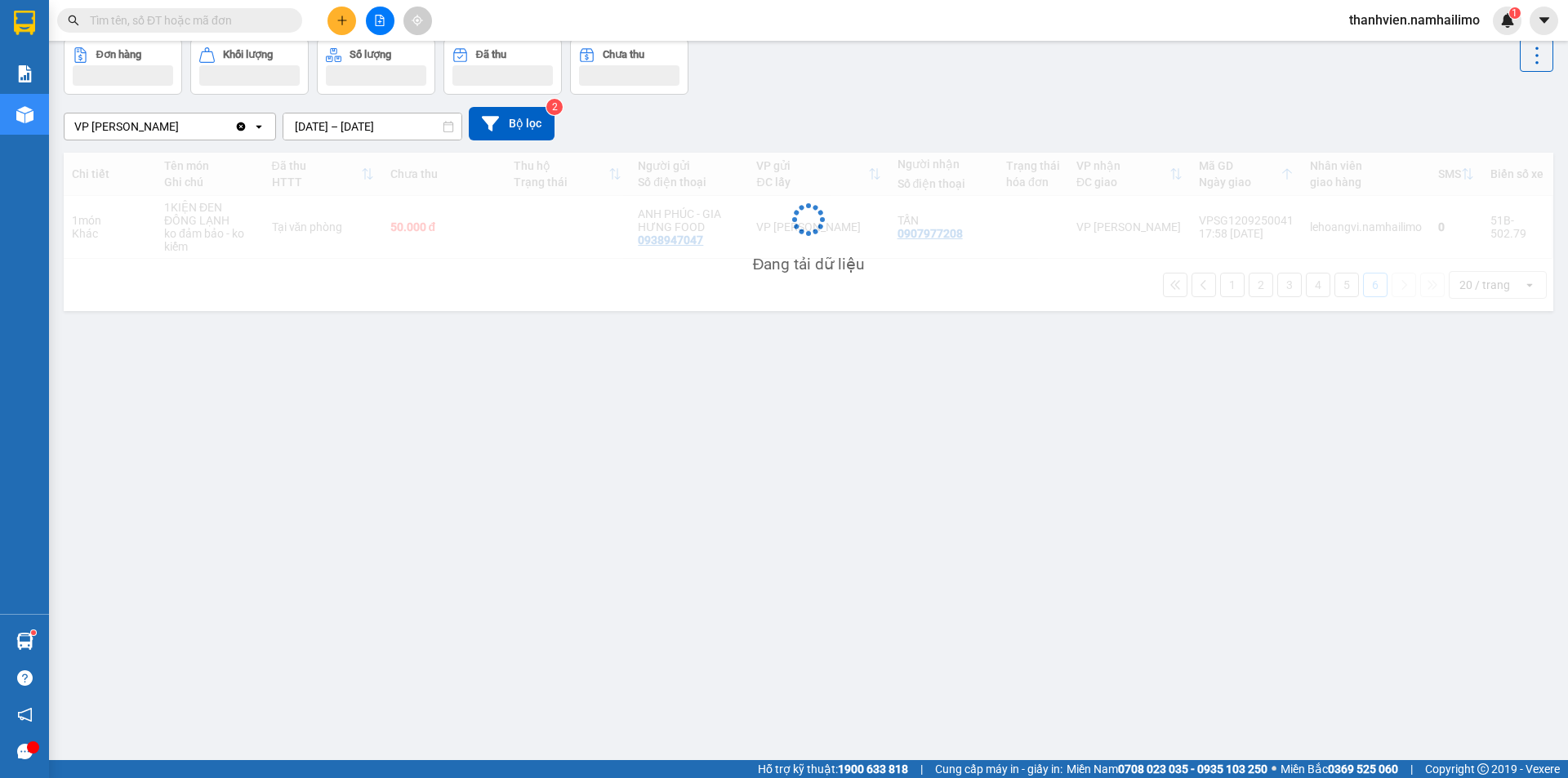
scroll to position [76, 0]
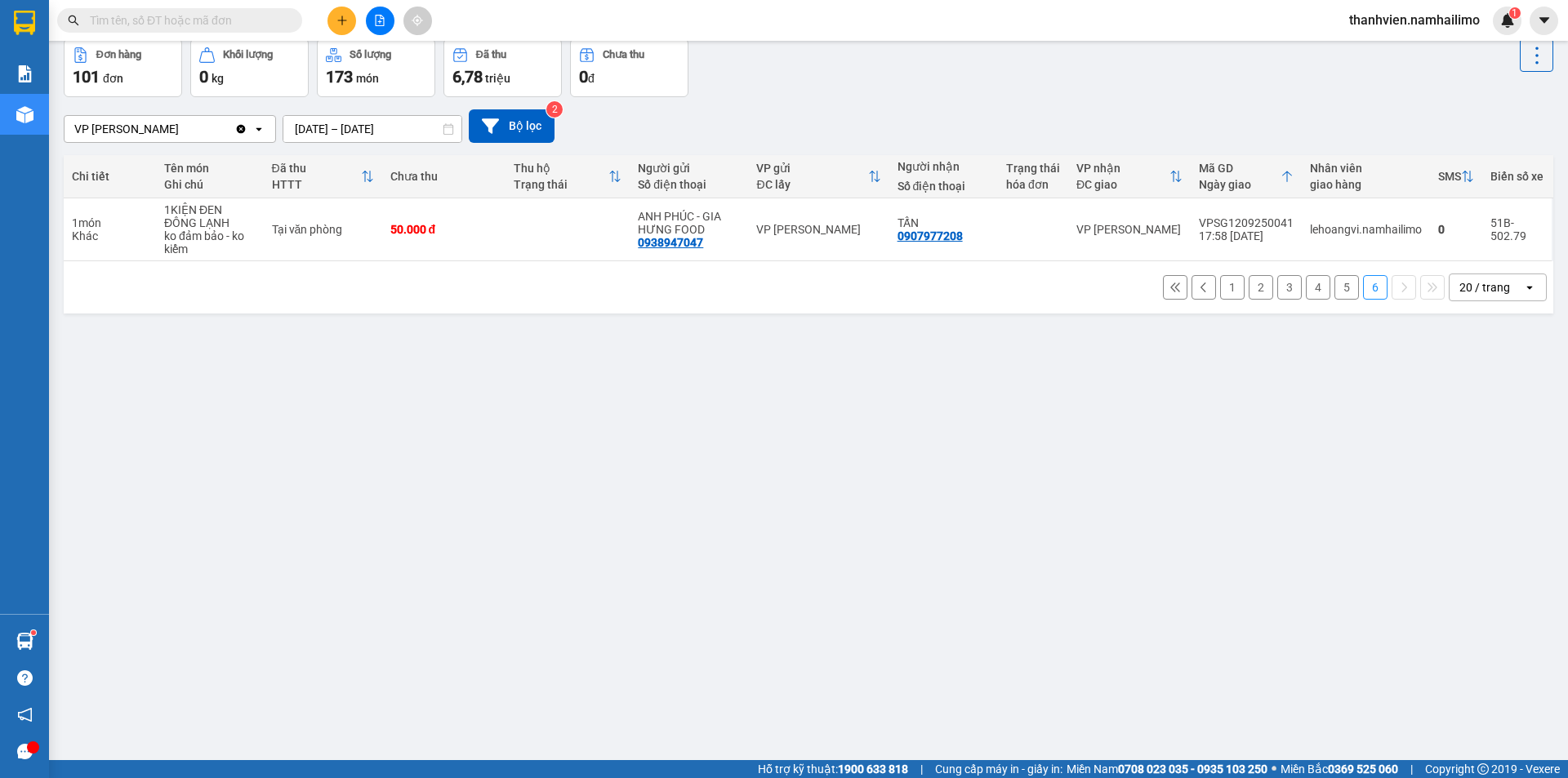
click at [1365, 292] on button "6" at bounding box center [1376, 287] width 25 height 25
click at [1340, 295] on button "5" at bounding box center [1347, 287] width 25 height 25
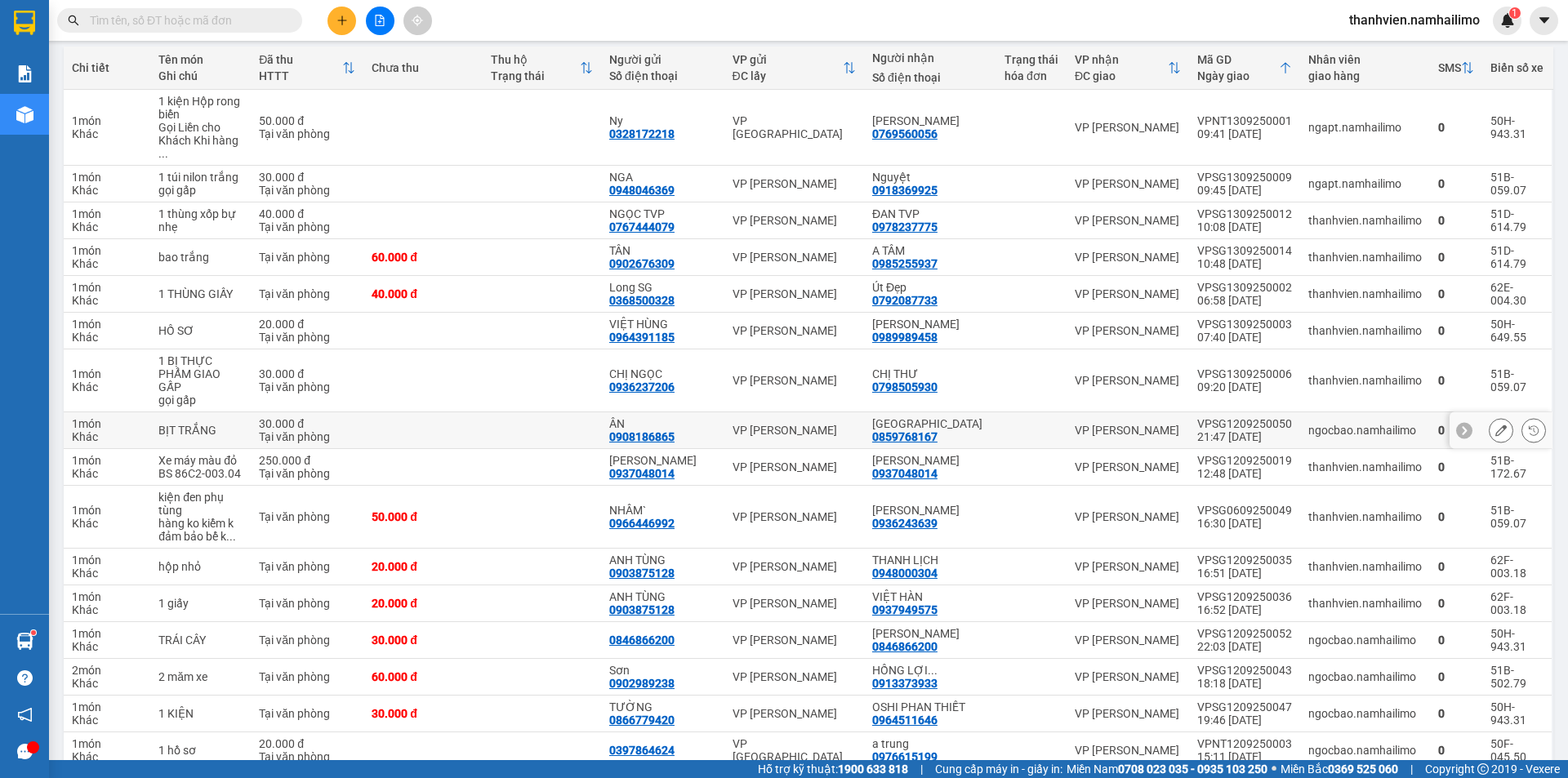
scroll to position [380, 0]
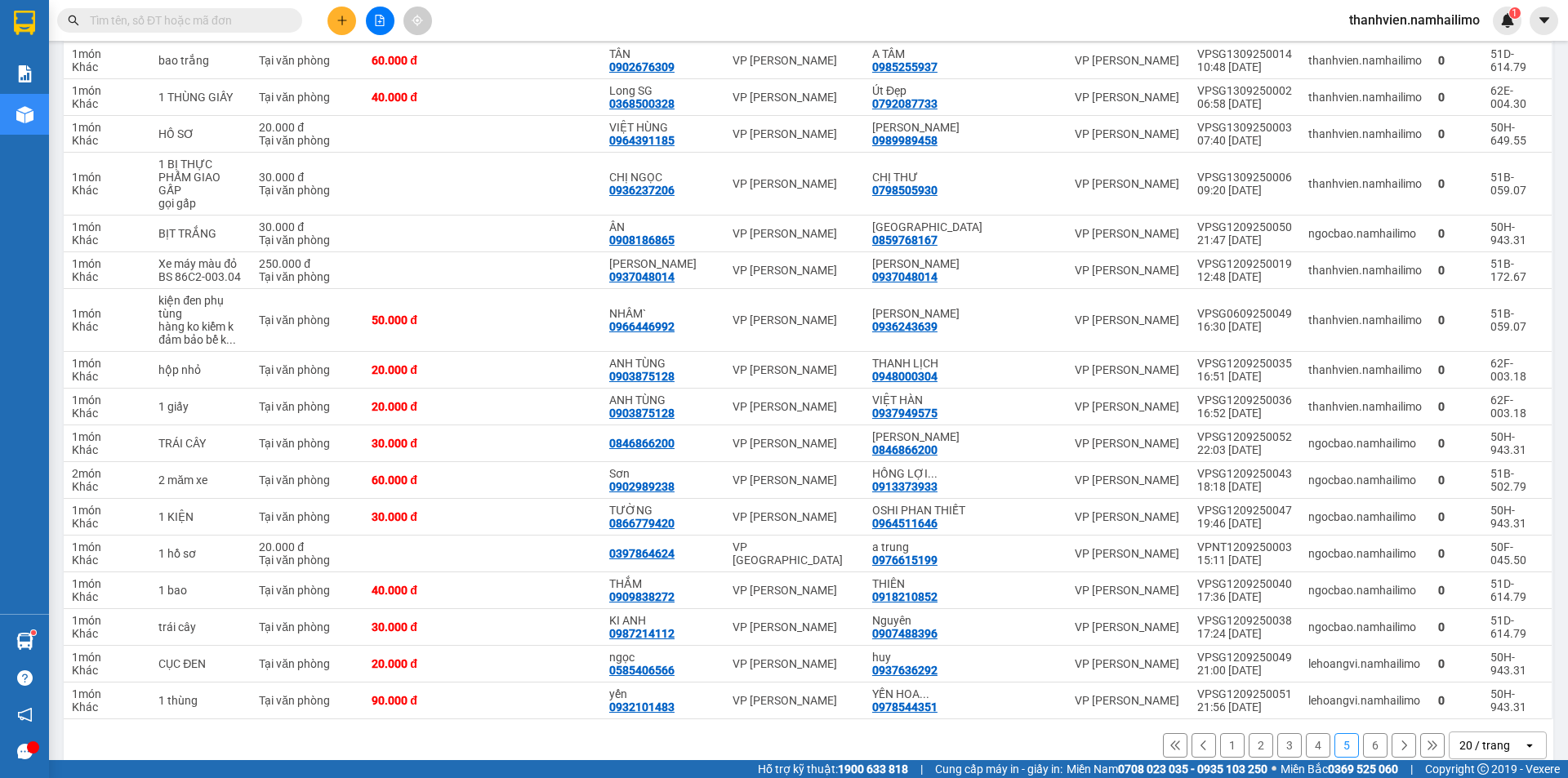
click at [1306, 733] on button "4" at bounding box center [1319, 746] width 25 height 25
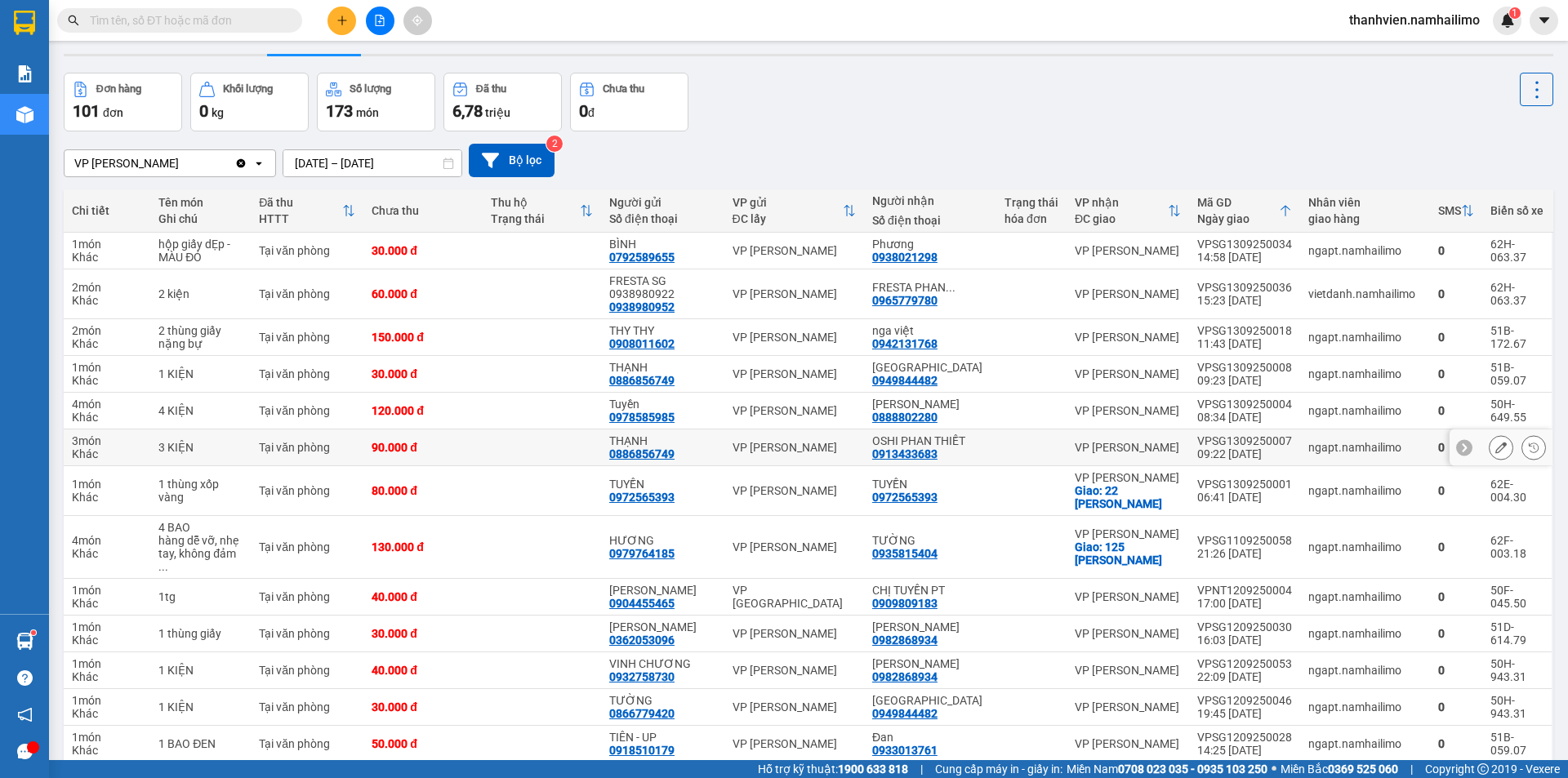
scroll to position [367, 0]
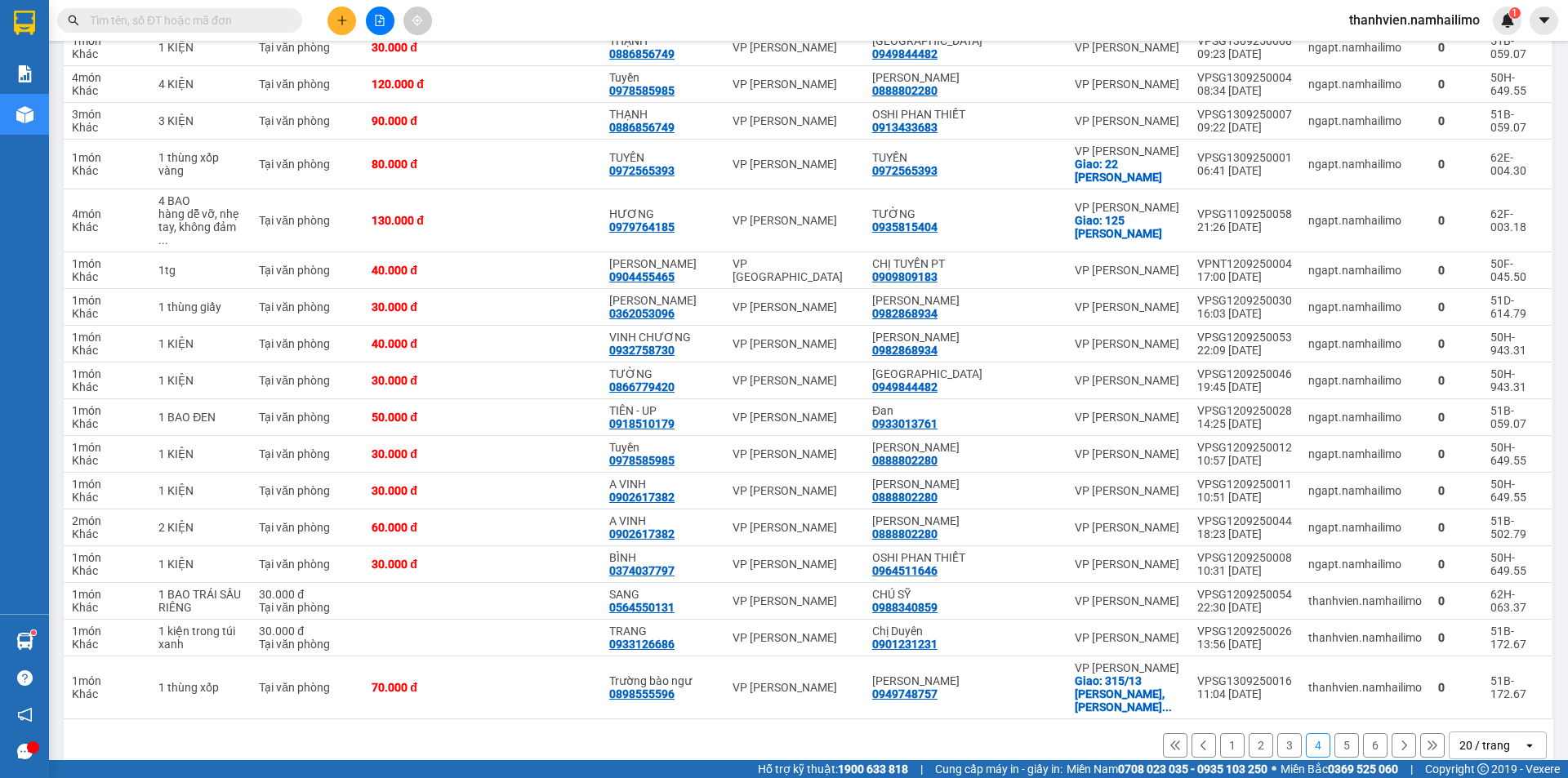
click at [1277, 733] on button "3" at bounding box center [1290, 746] width 25 height 25
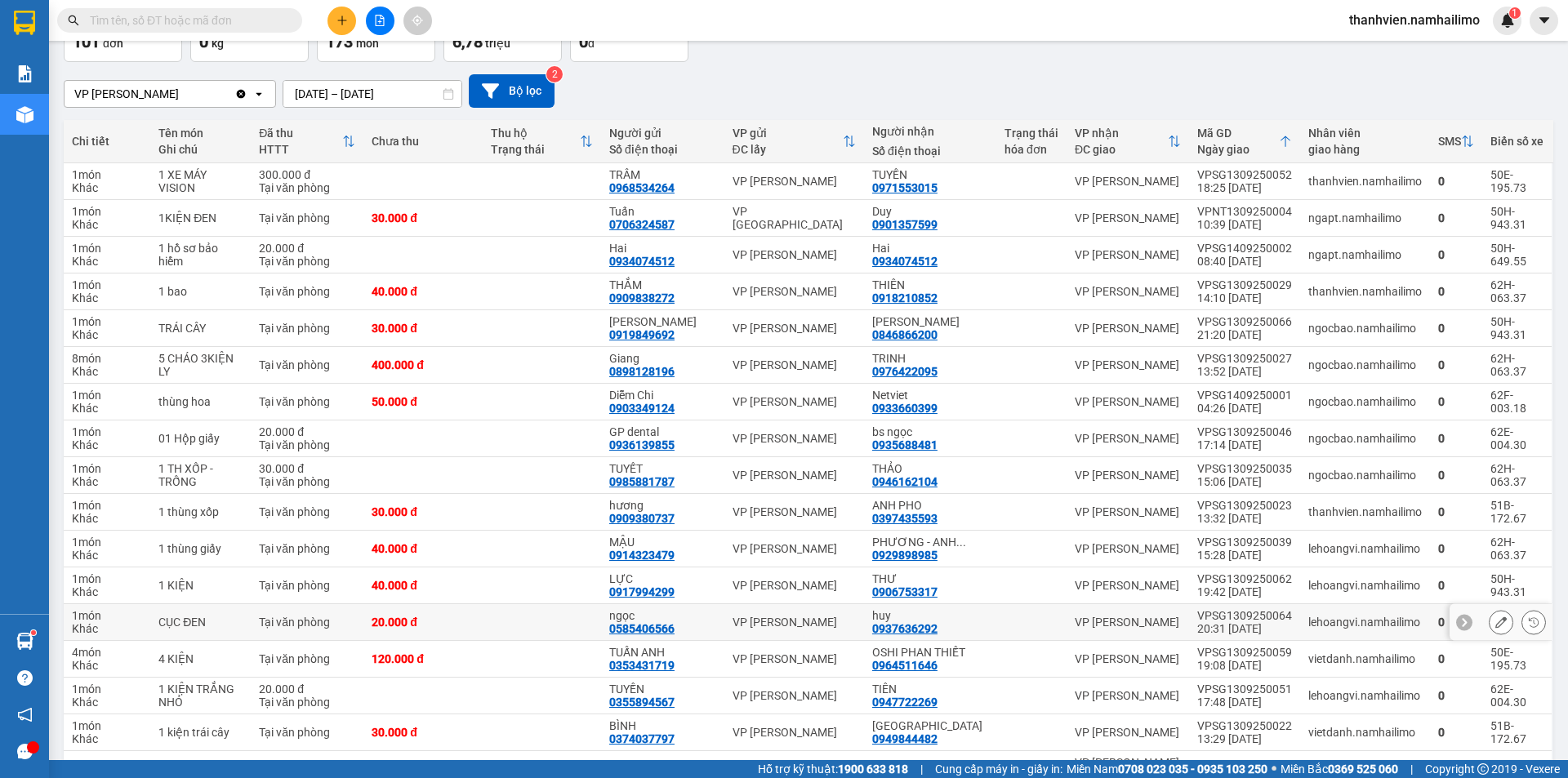
scroll to position [328, 0]
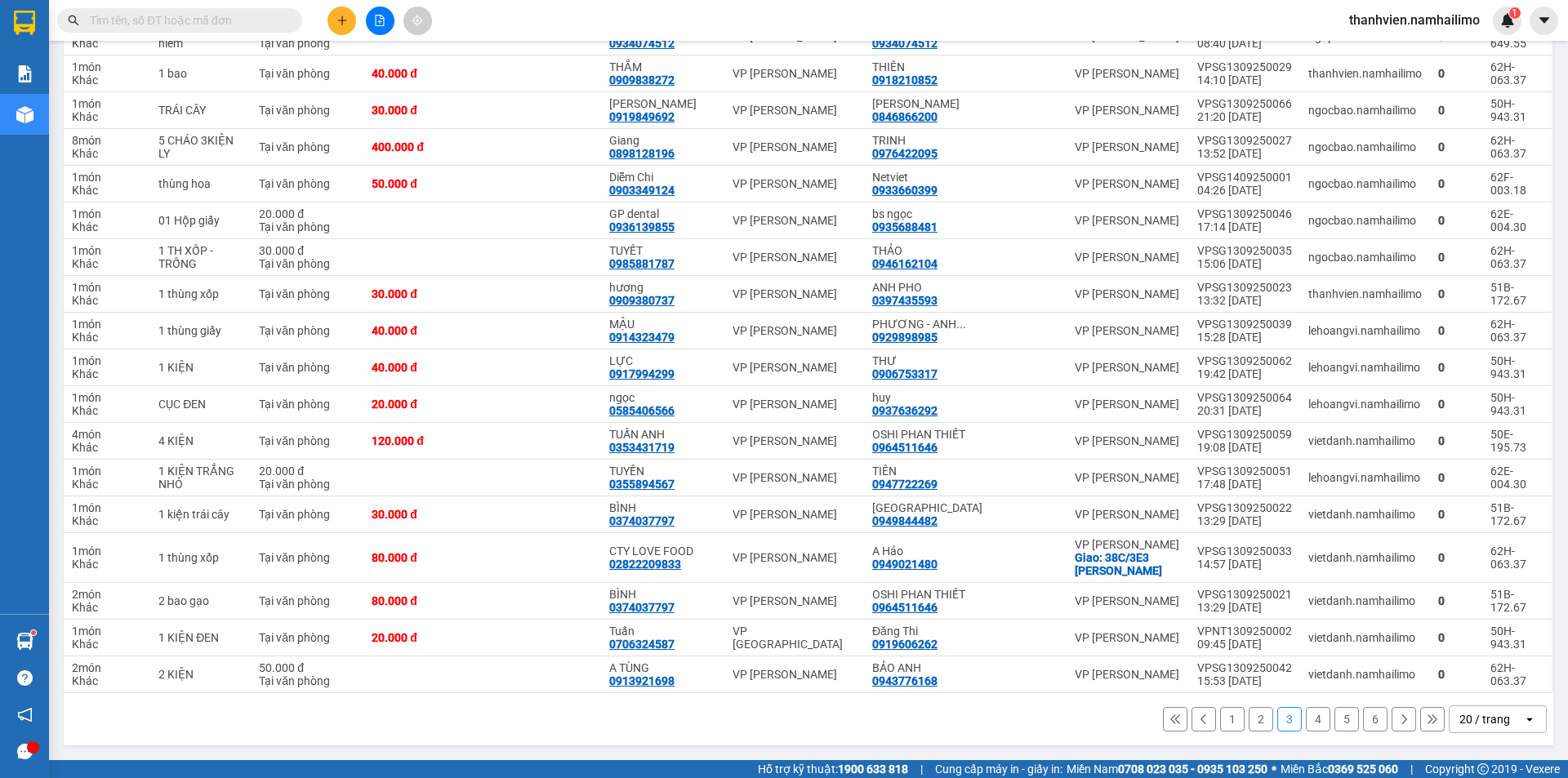
click at [1256, 723] on button "2" at bounding box center [1261, 719] width 25 height 25
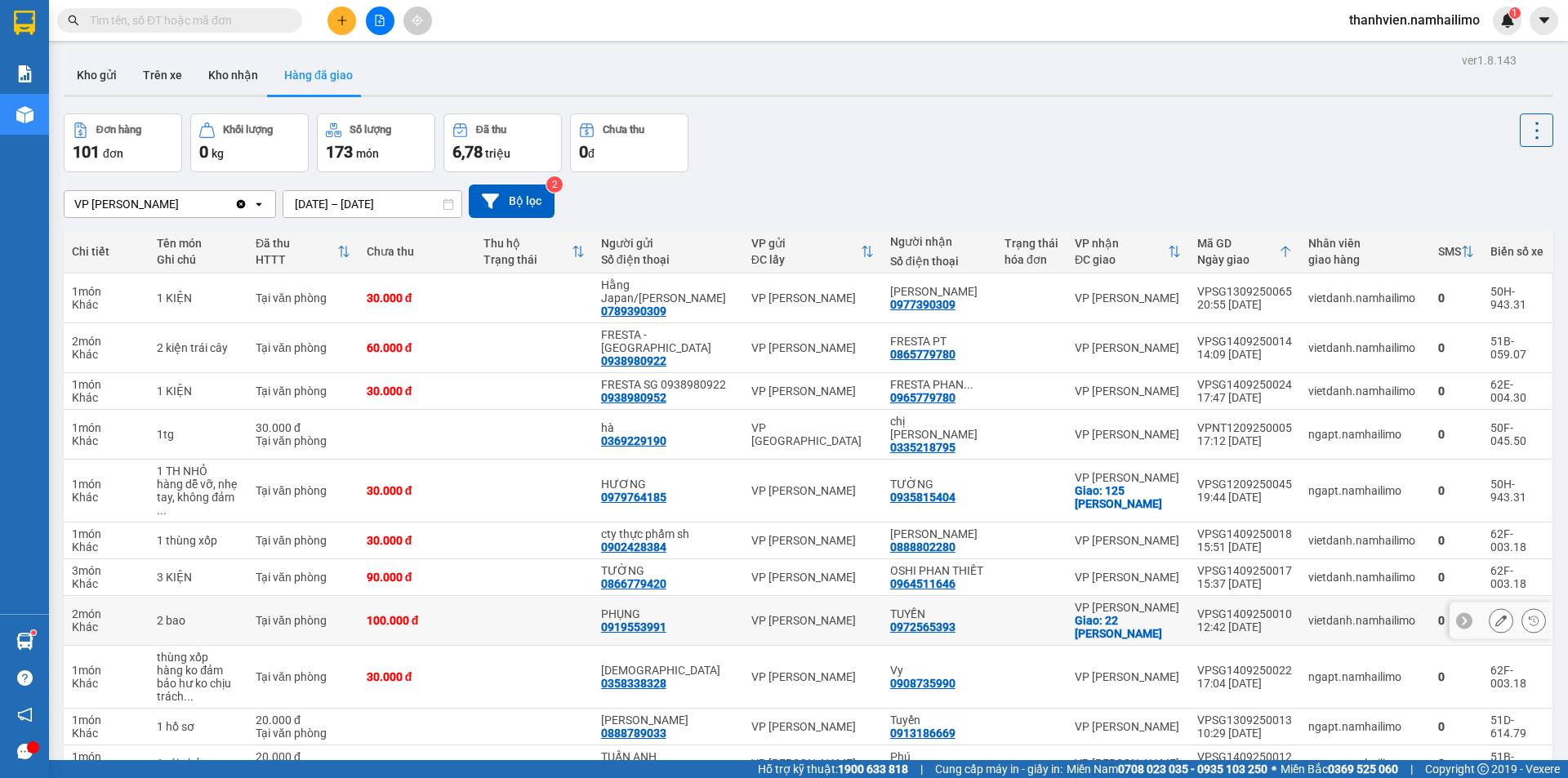
scroll to position [407, 0]
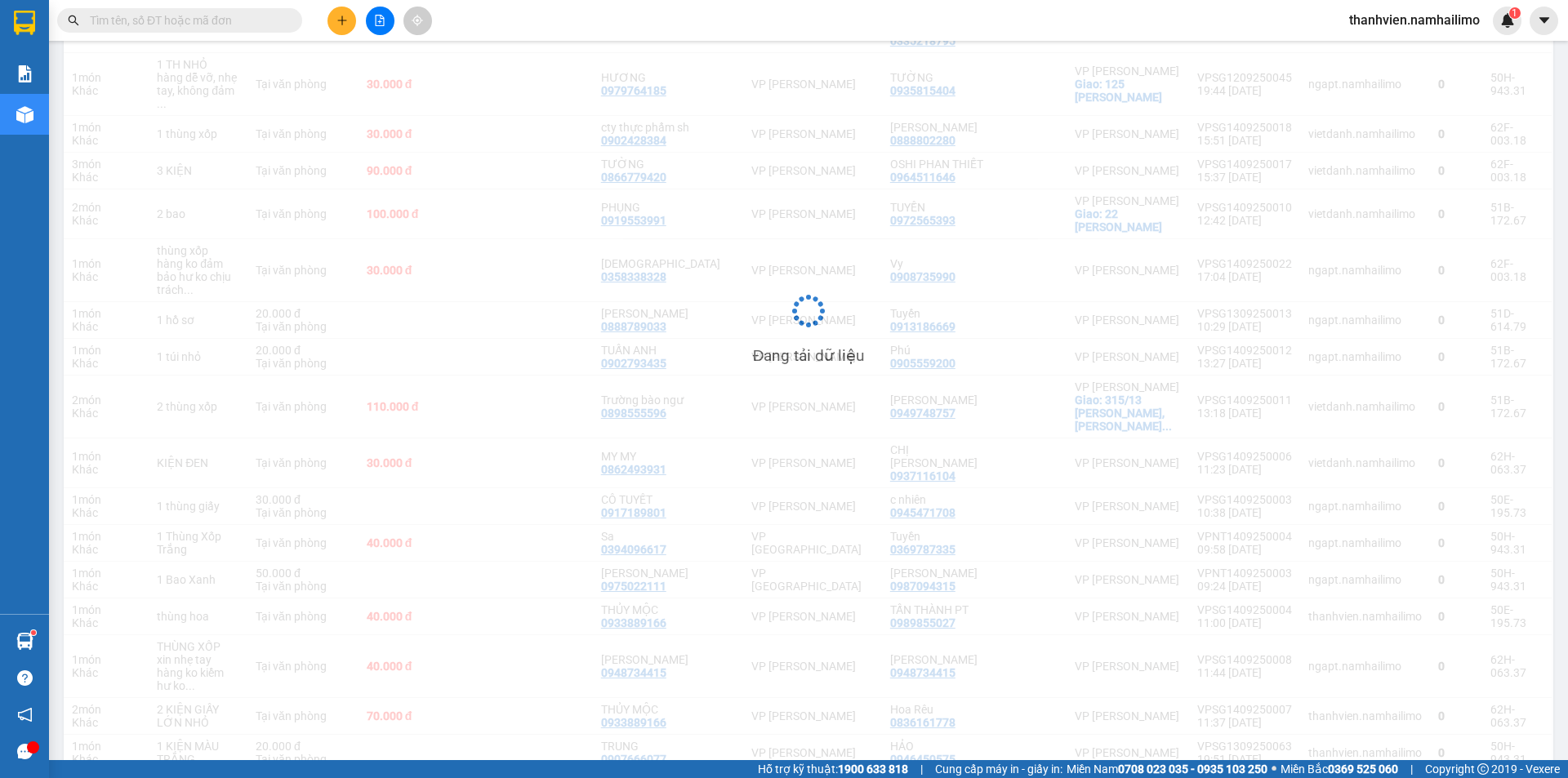
scroll to position [76, 0]
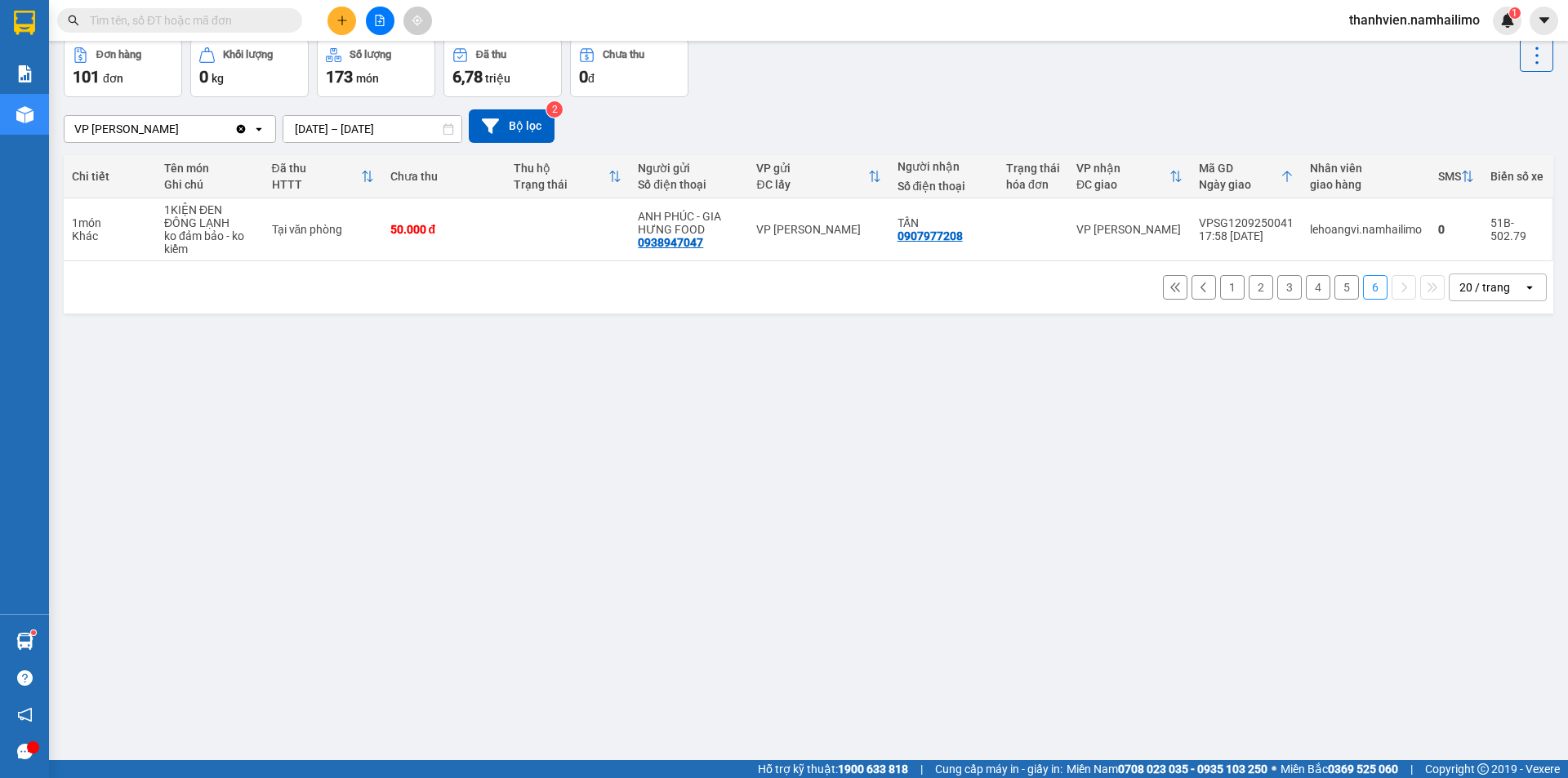
click at [1510, 291] on div "20 / trang" at bounding box center [1486, 287] width 74 height 26
click at [1510, 287] on div "20 / trang" at bounding box center [1486, 287] width 74 height 26
click at [441, 127] on input "[DATE] – [DATE]" at bounding box center [372, 129] width 178 height 26
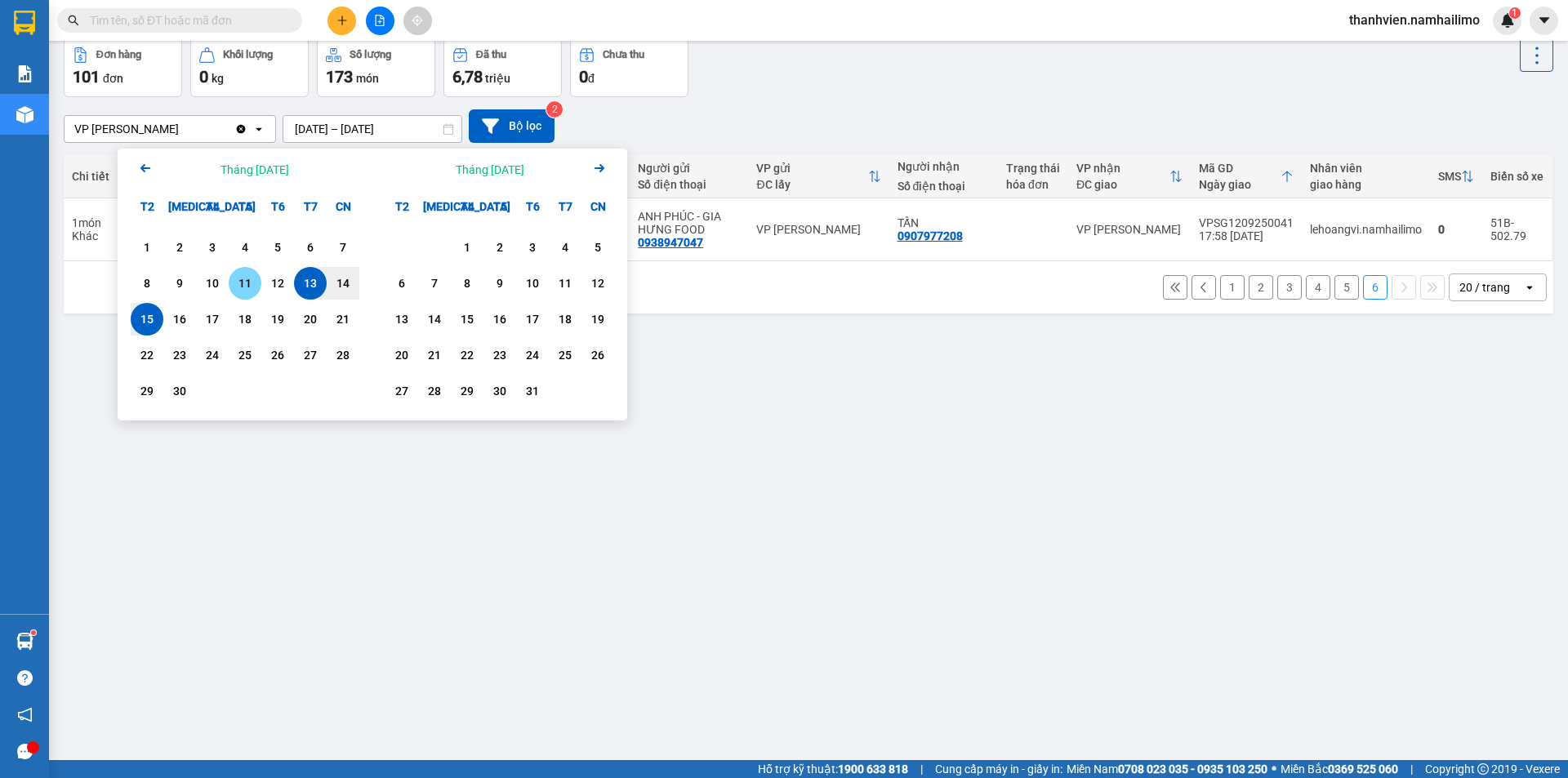
click at [257, 288] on div "11" at bounding box center [244, 283] width 33 height 32
click at [265, 510] on div "ver 1.8.143 Kho gửi Trên xe Kho nhận Hàng đã giao Đơn hàng 101 đơn Khối lượng 0…" at bounding box center [808, 363] width 1503 height 778
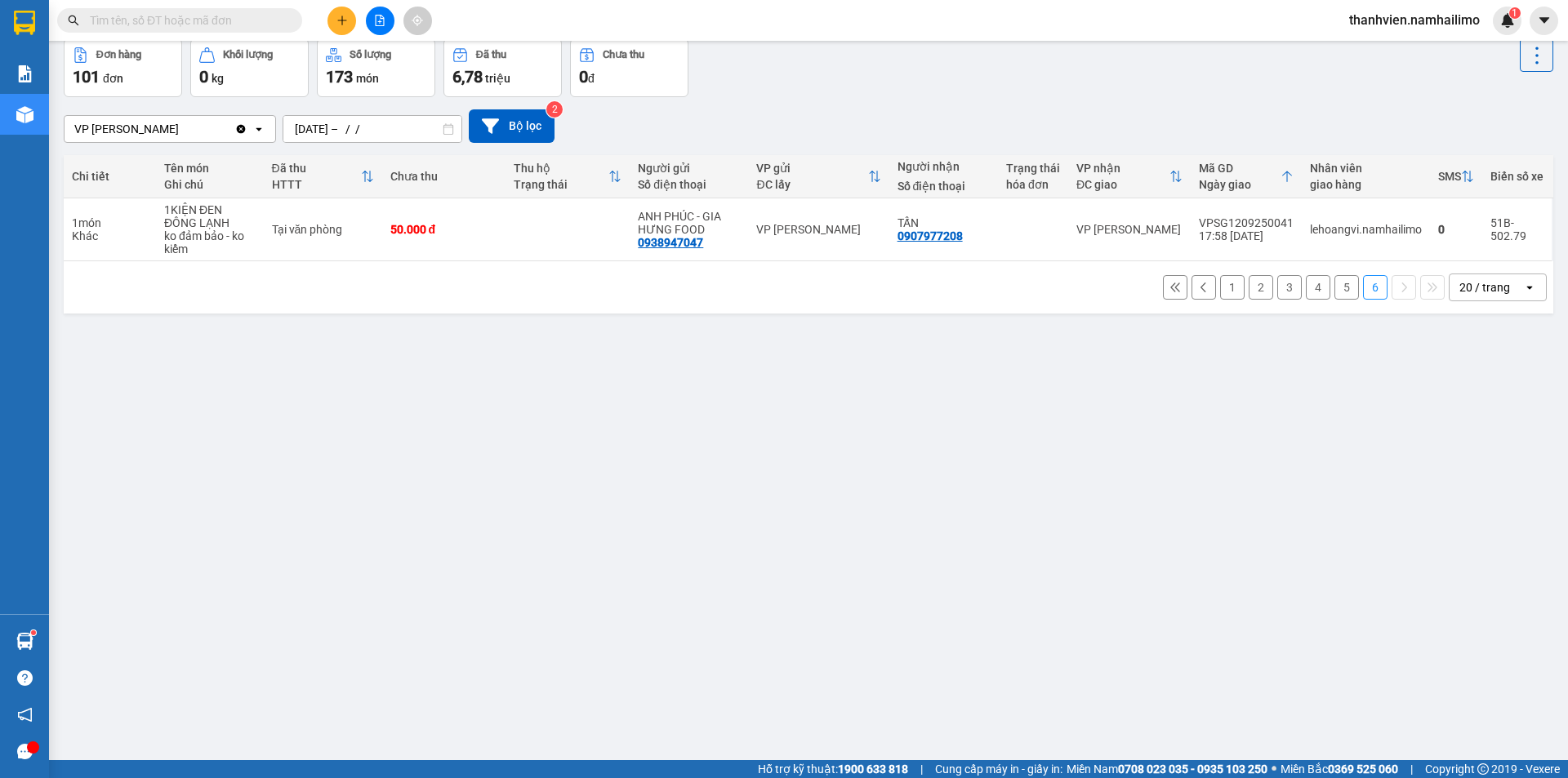
click at [1367, 292] on button "6" at bounding box center [1376, 287] width 25 height 25
click at [1340, 290] on button "5" at bounding box center [1347, 287] width 25 height 25
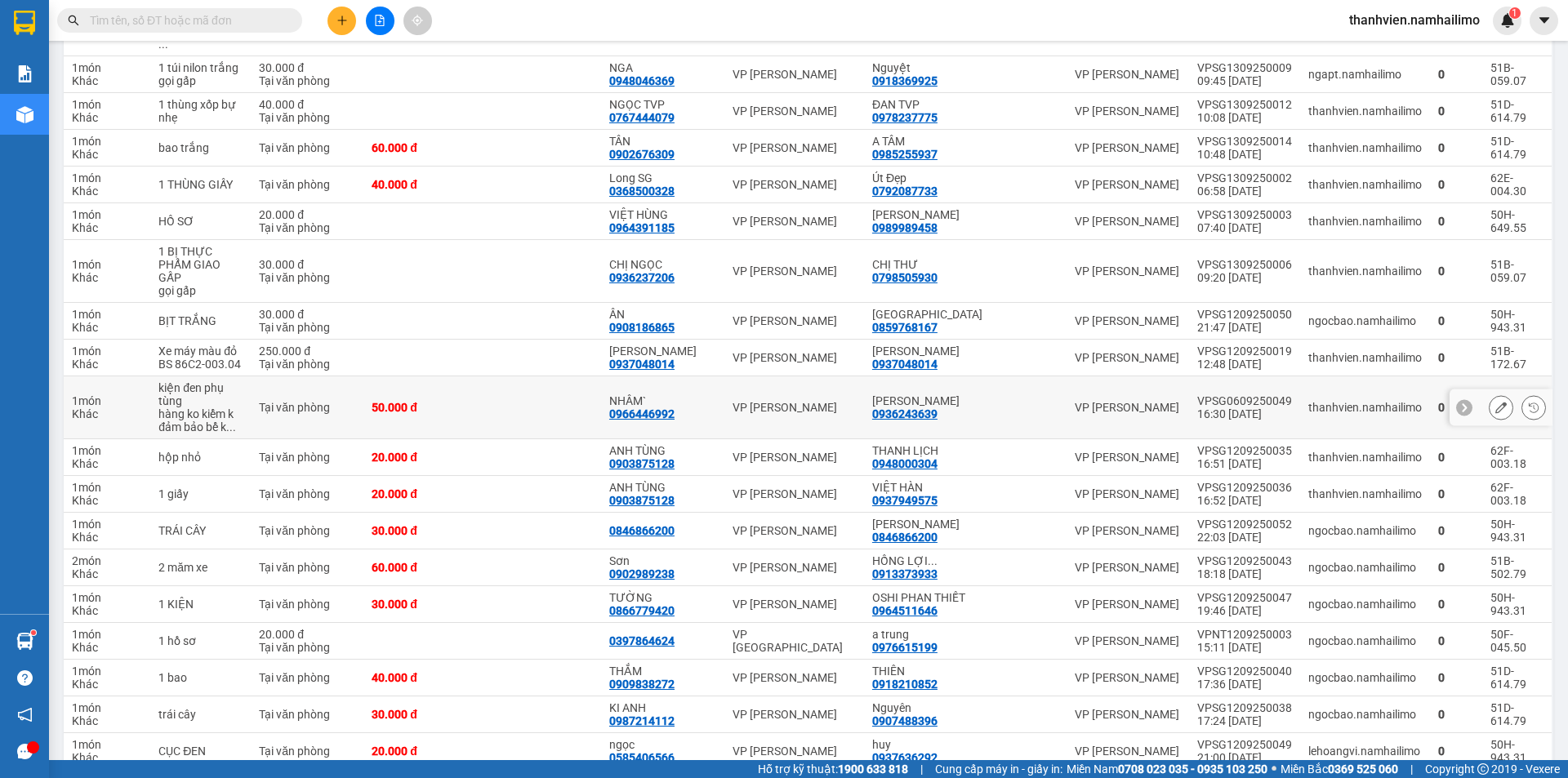
scroll to position [380, 0]
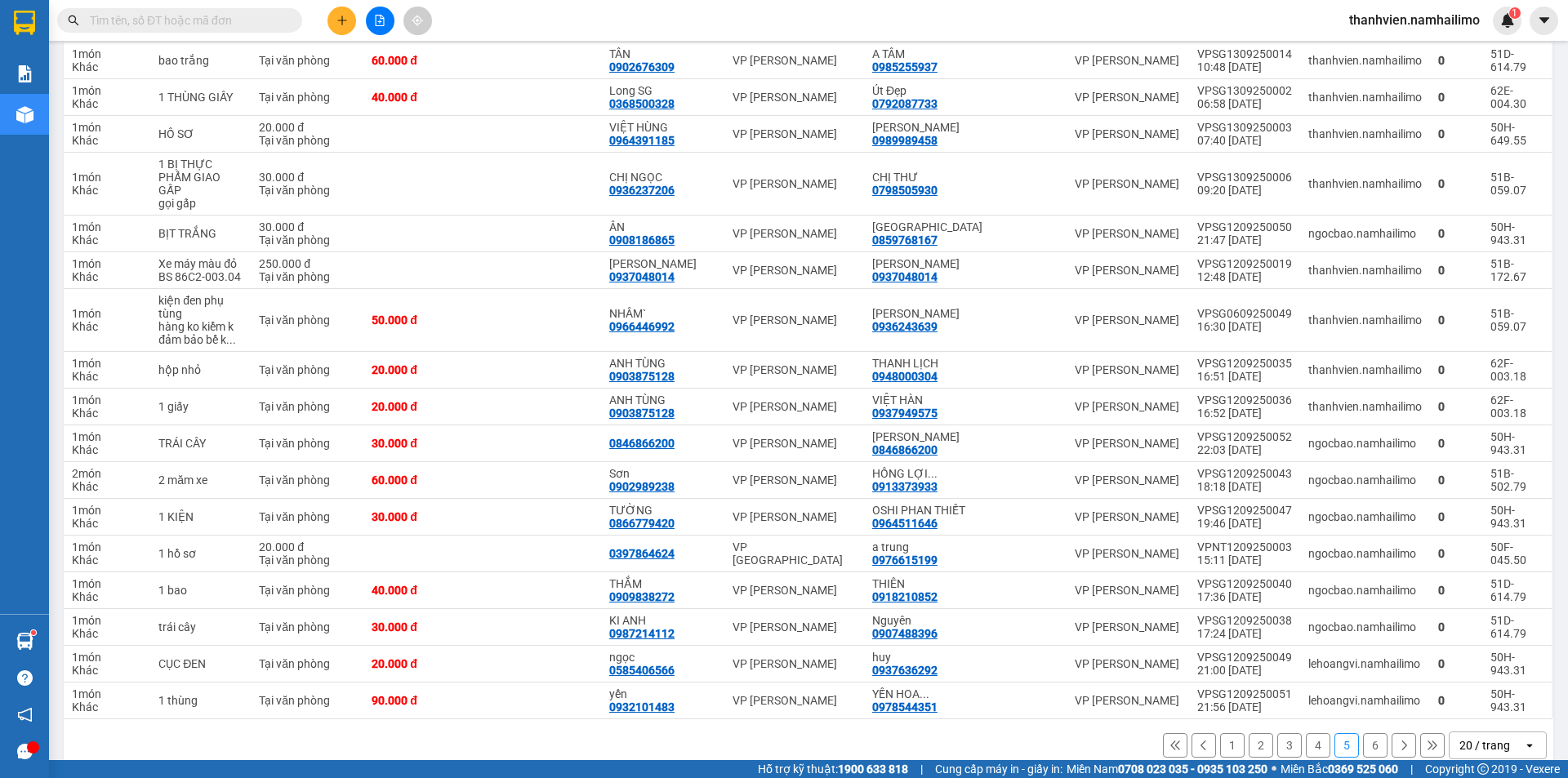
click at [1306, 733] on button "4" at bounding box center [1319, 746] width 25 height 25
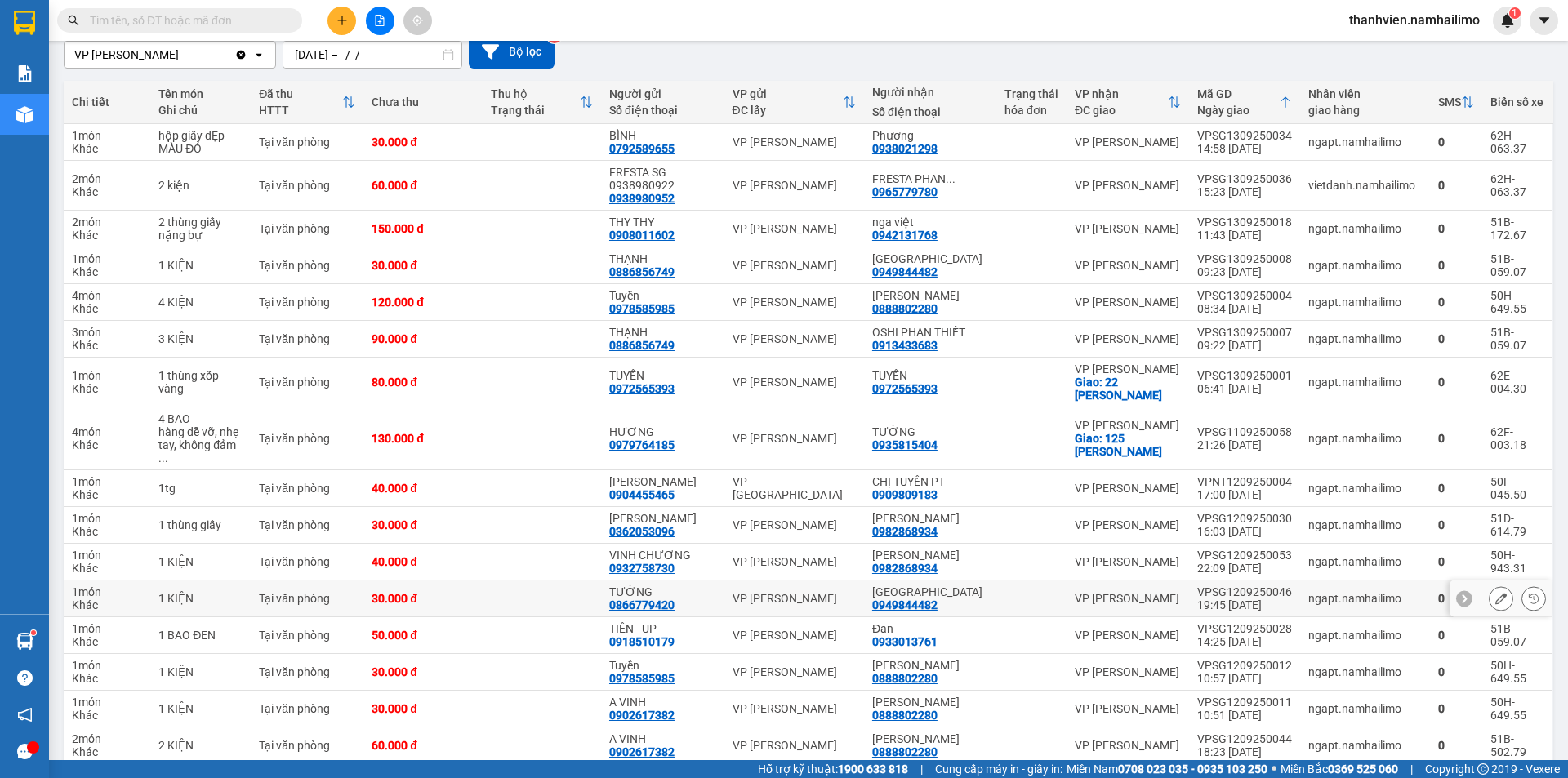
scroll to position [367, 0]
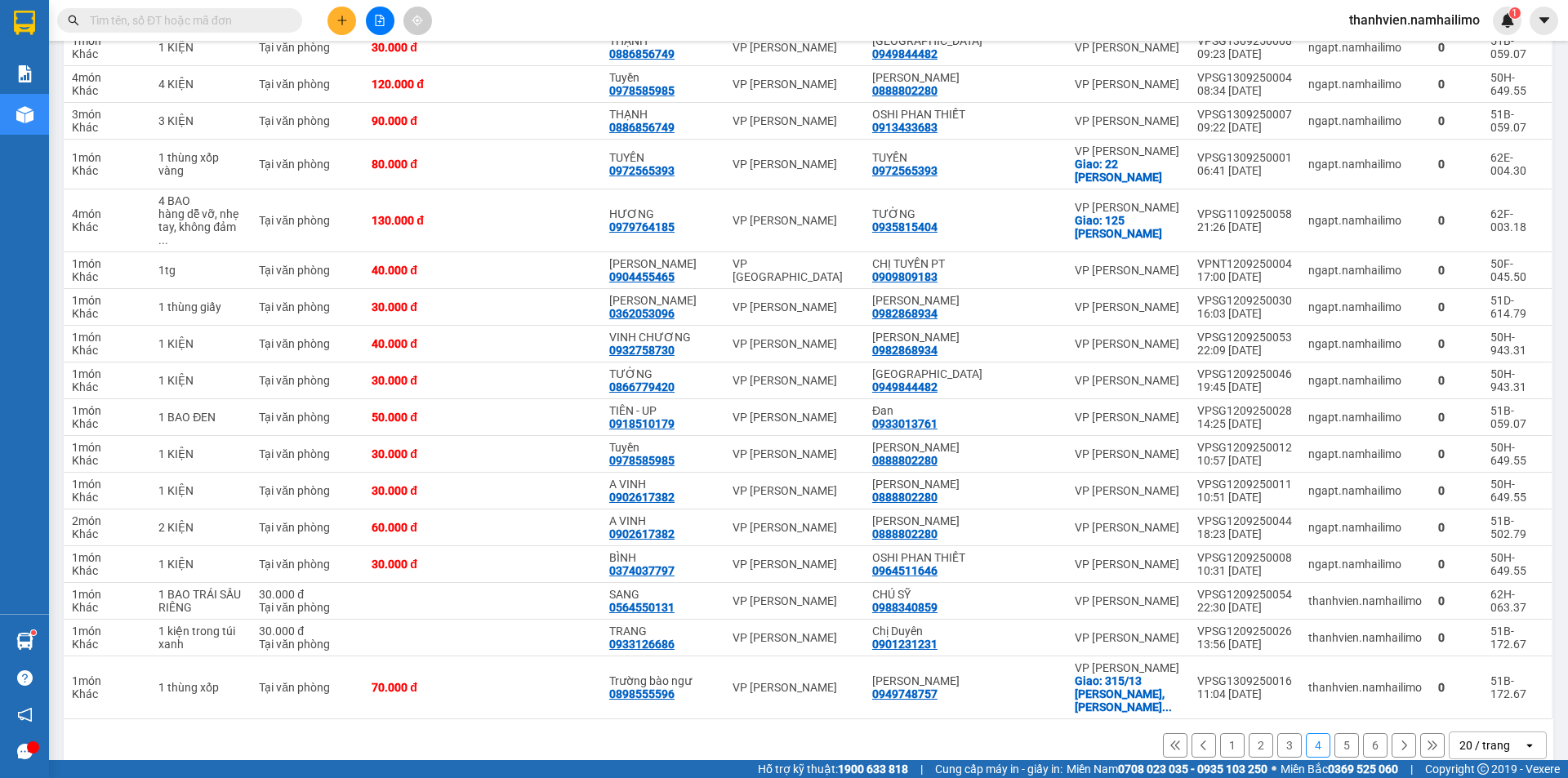
click at [1282, 733] on button "3" at bounding box center [1290, 746] width 25 height 25
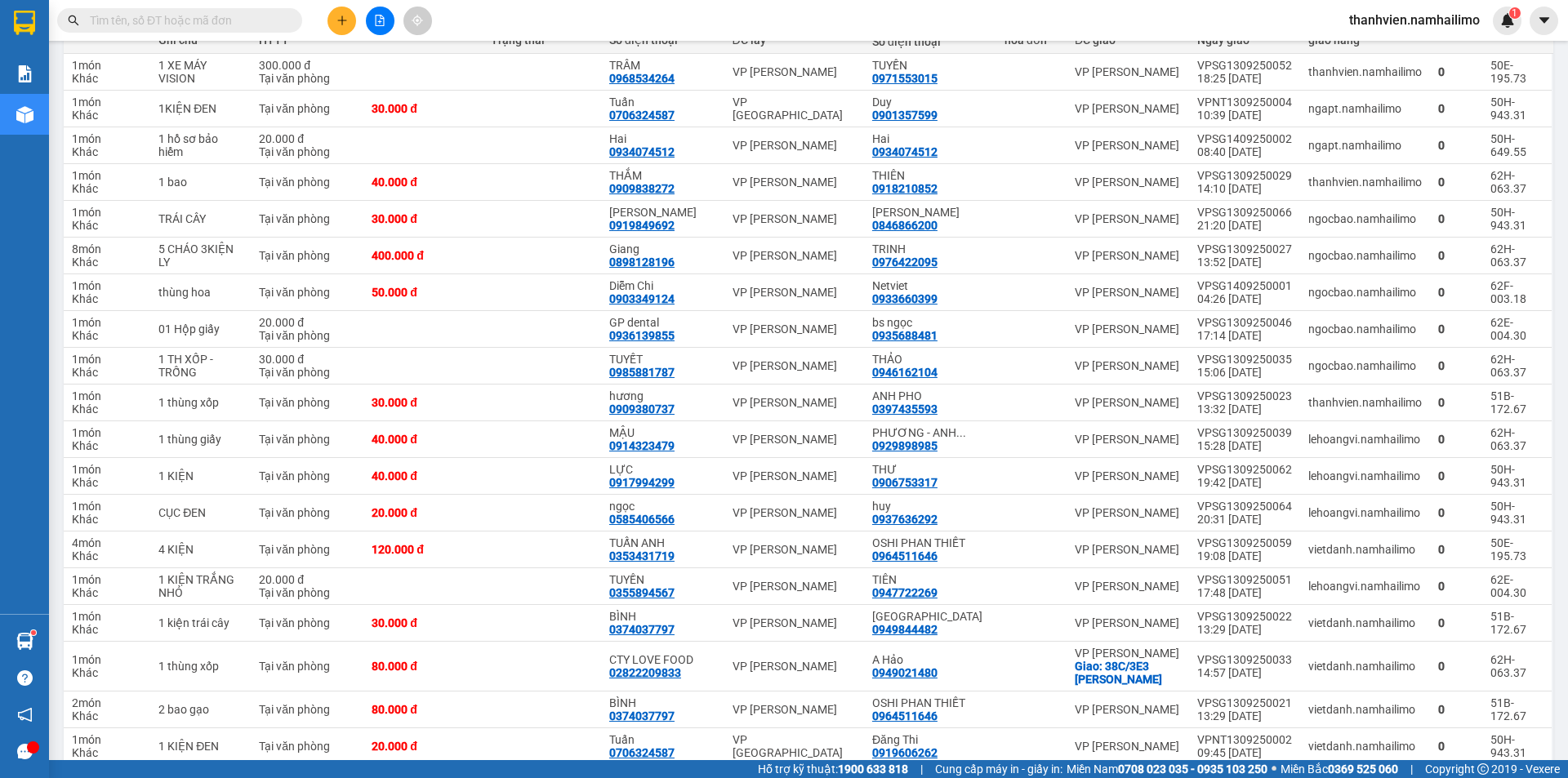
scroll to position [328, 0]
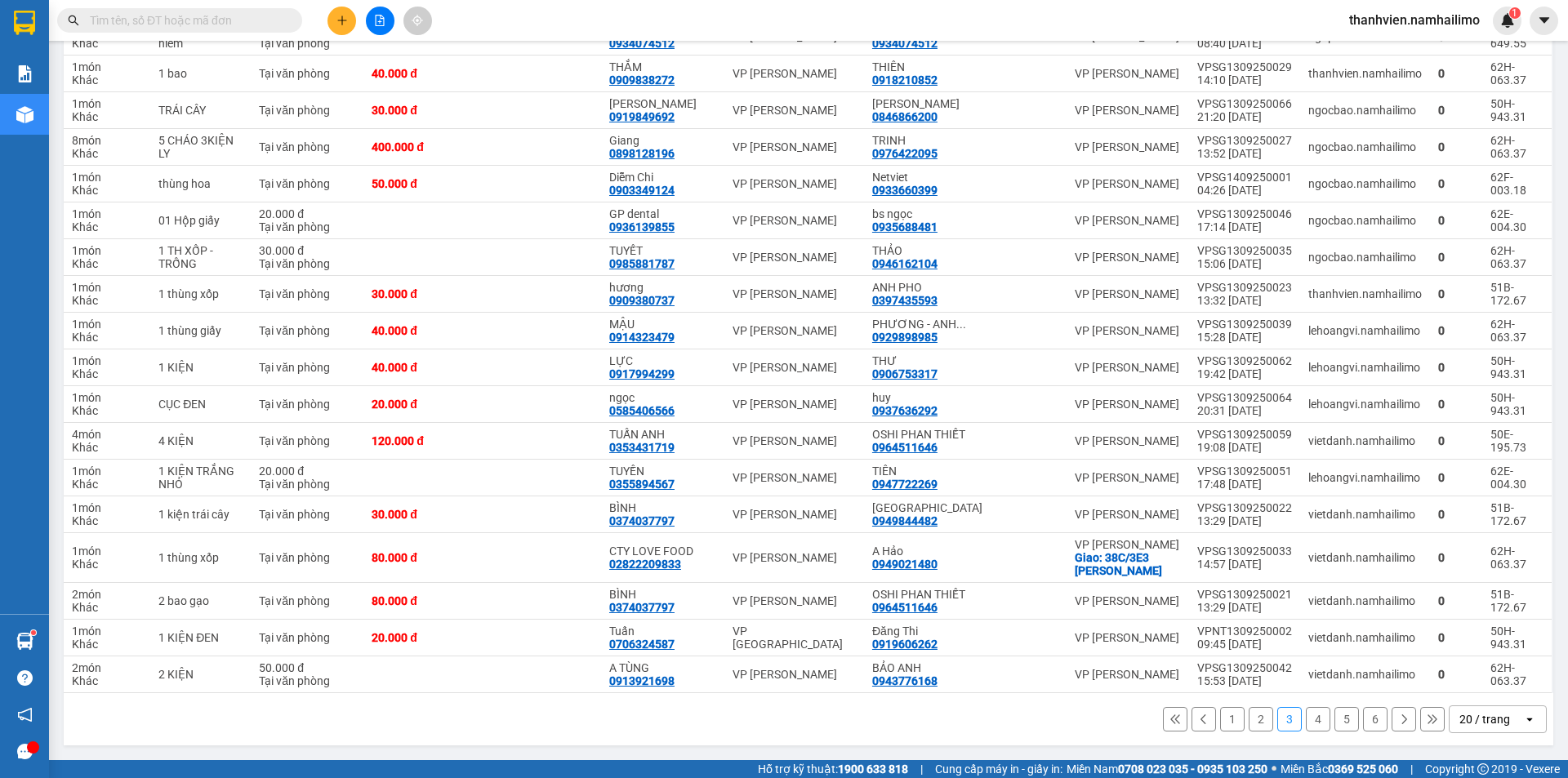
click at [1248, 727] on button "2" at bounding box center [1261, 719] width 25 height 25
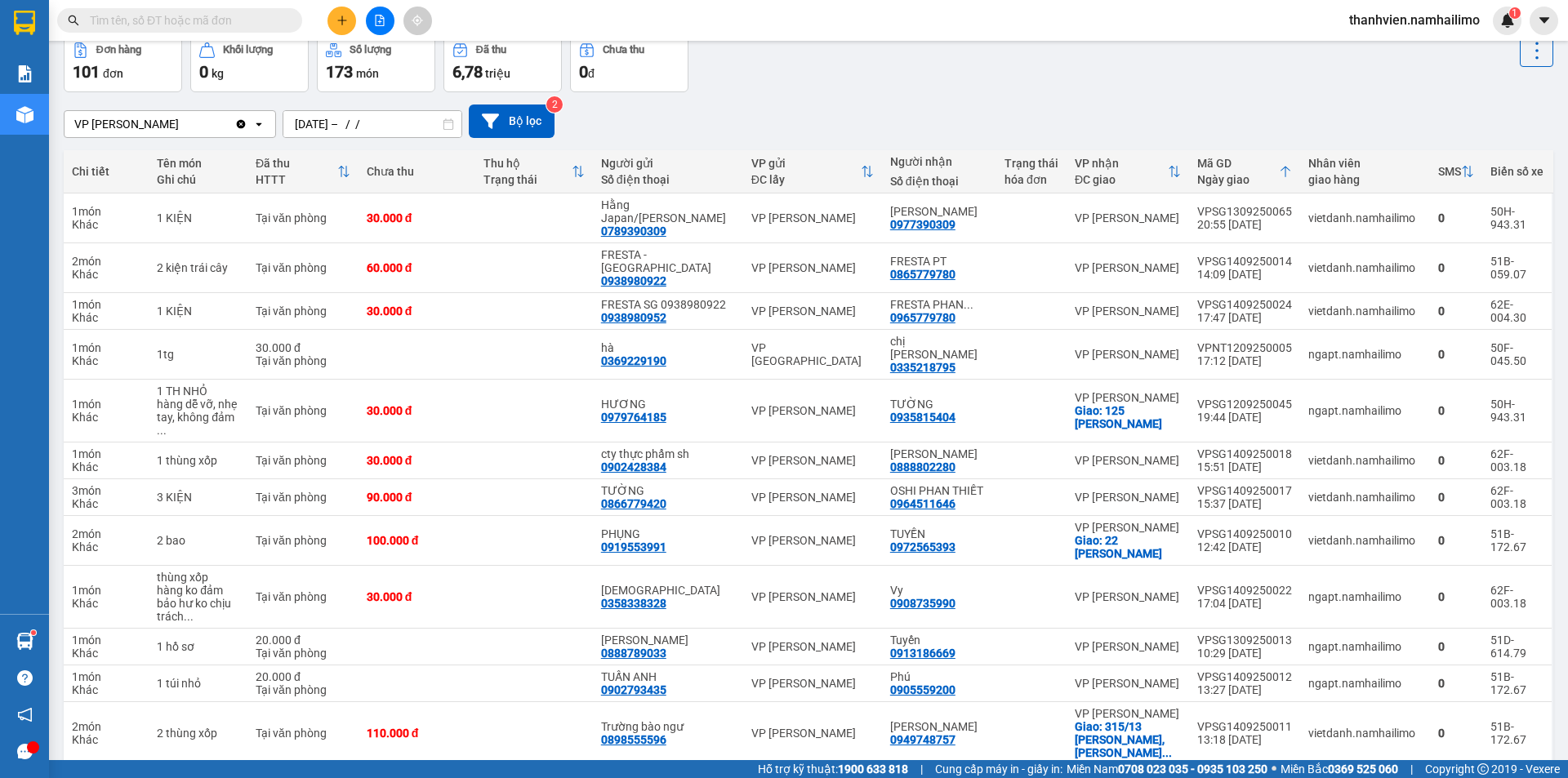
scroll to position [407, 0]
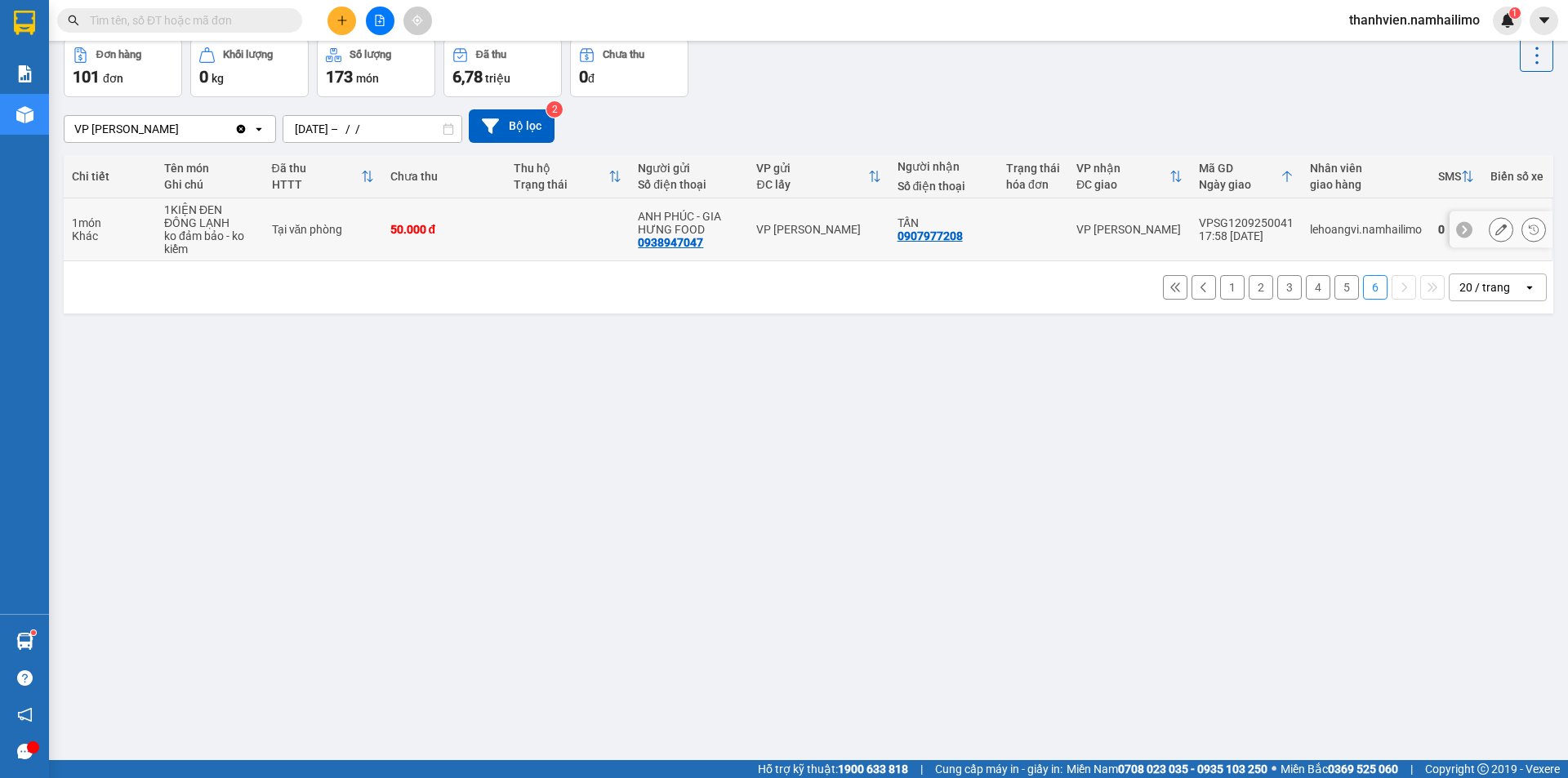
scroll to position [0, 0]
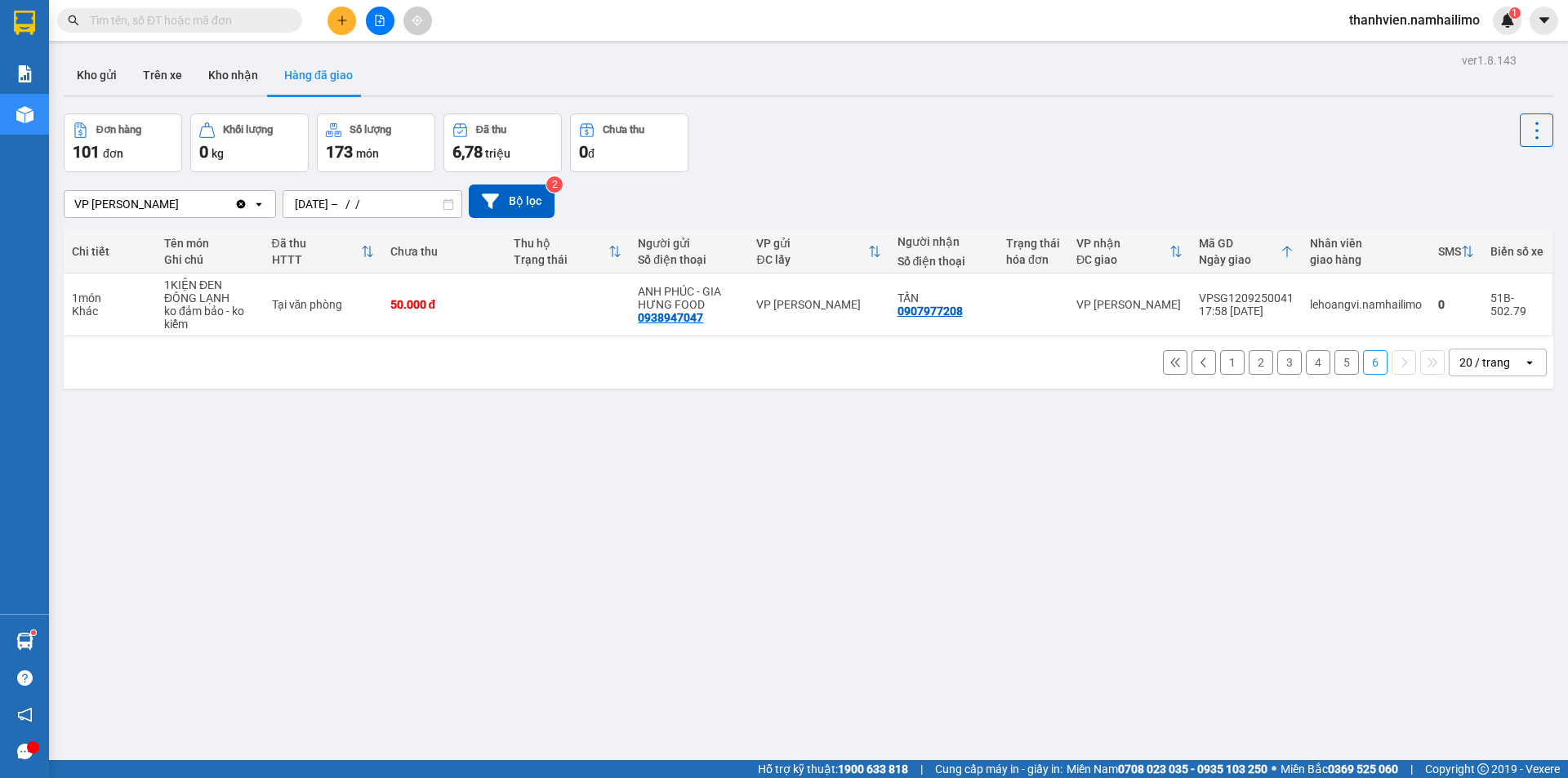
click at [387, 200] on input "[DATE] – / /" at bounding box center [372, 205] width 178 height 26
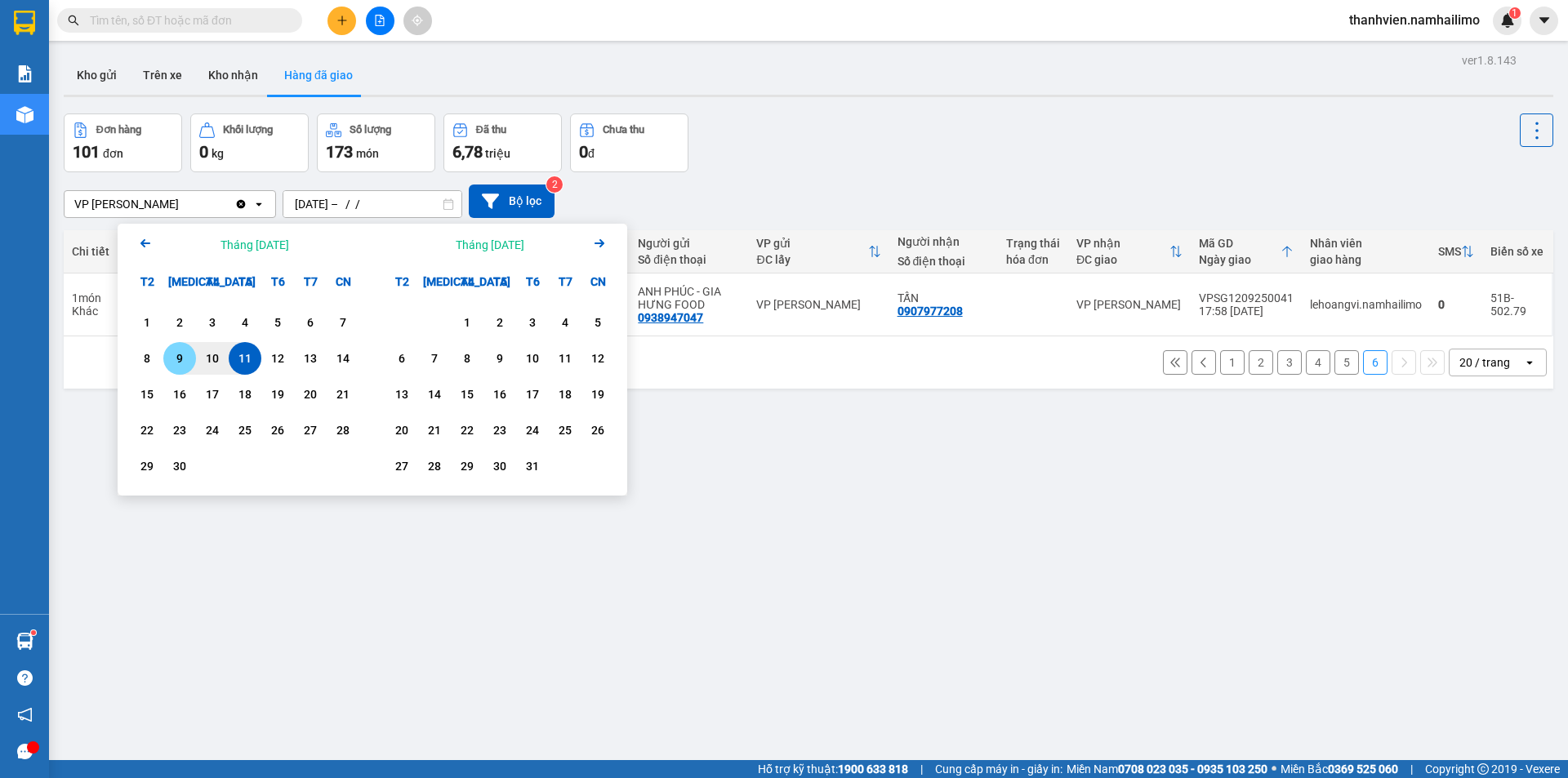
click at [181, 364] on div "9" at bounding box center [180, 358] width 23 height 19
type input "[DATE] – [DATE]"
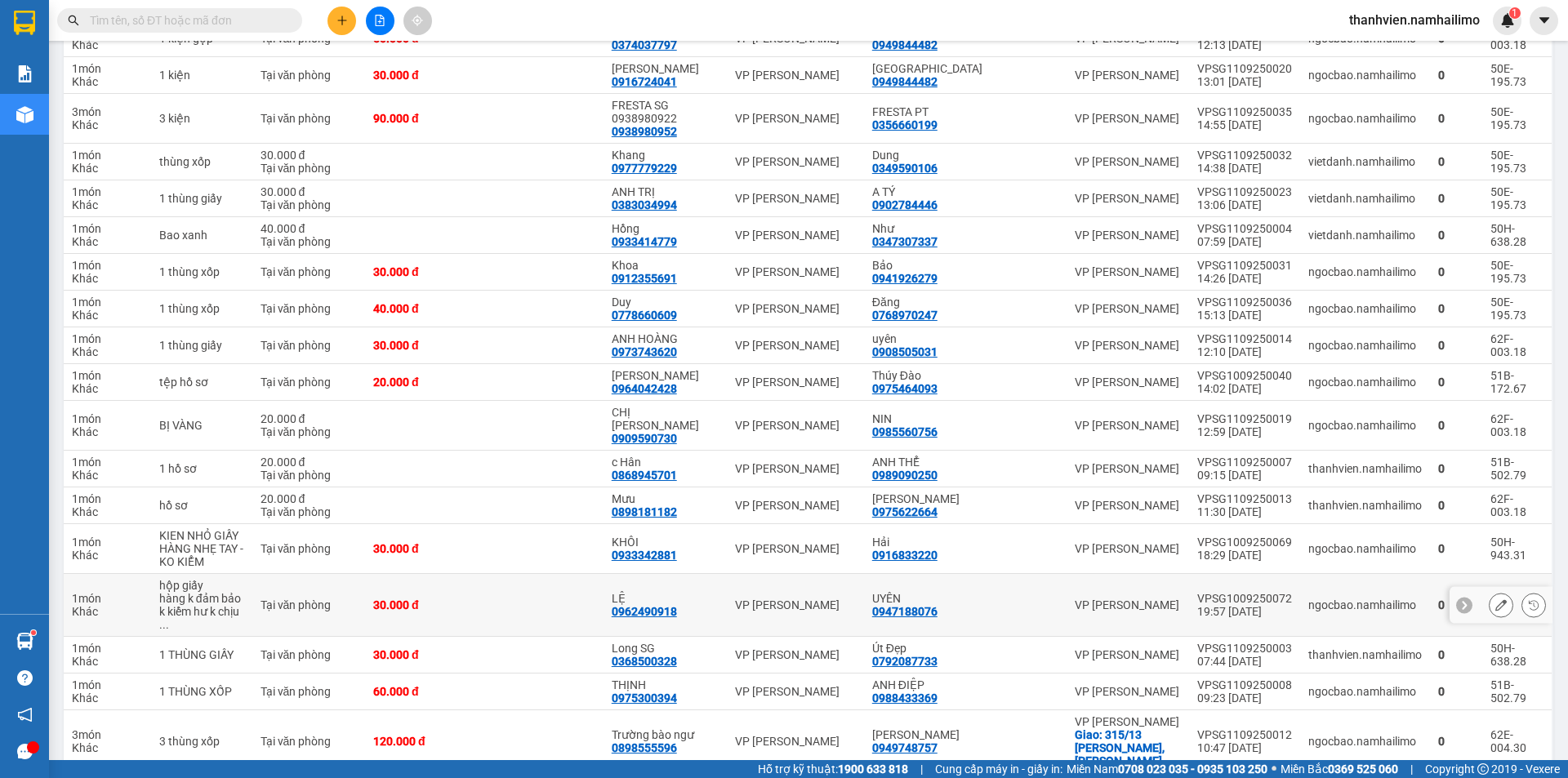
scroll to position [367, 0]
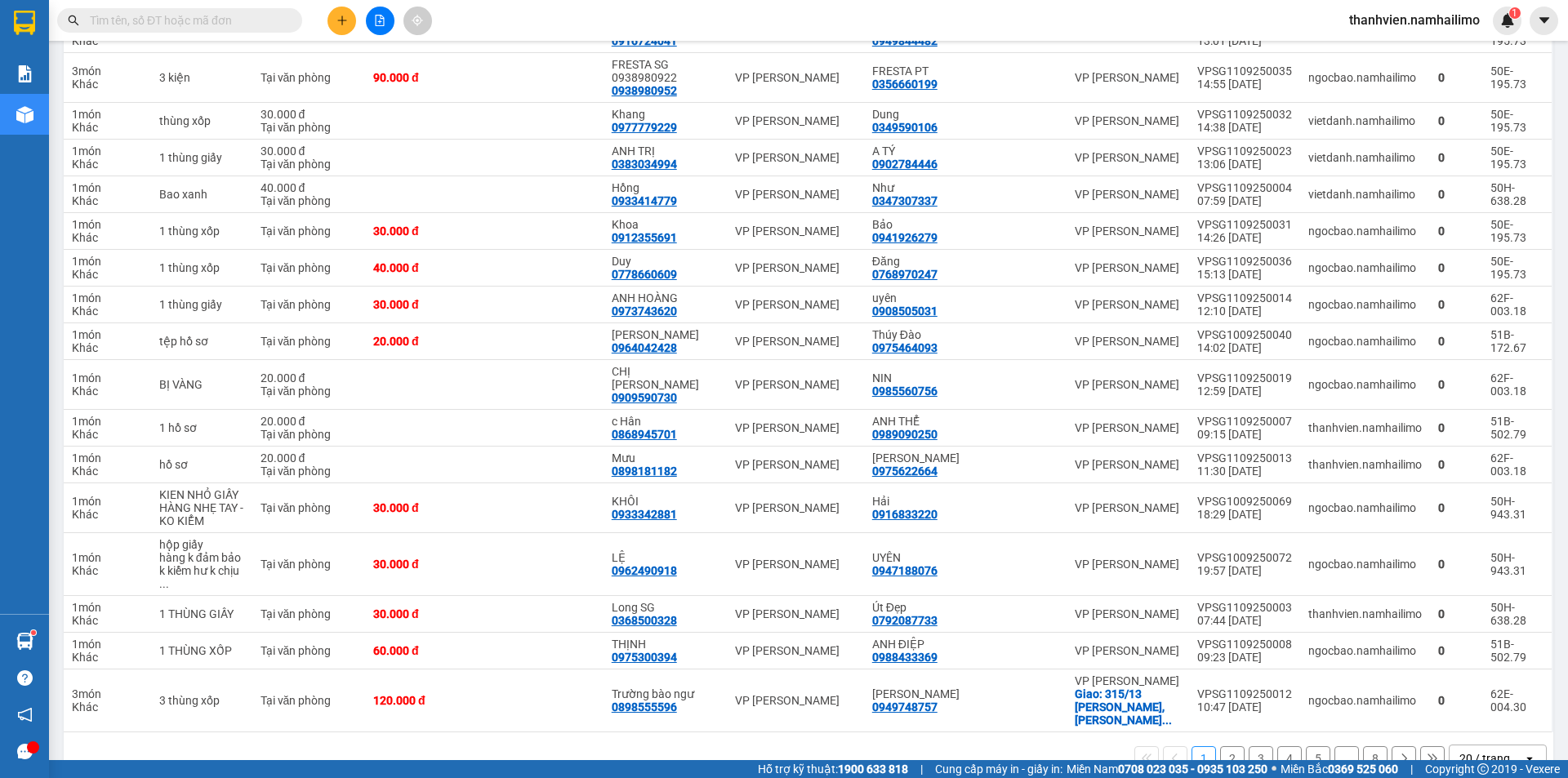
click at [1227, 746] on button "2" at bounding box center [1232, 759] width 25 height 25
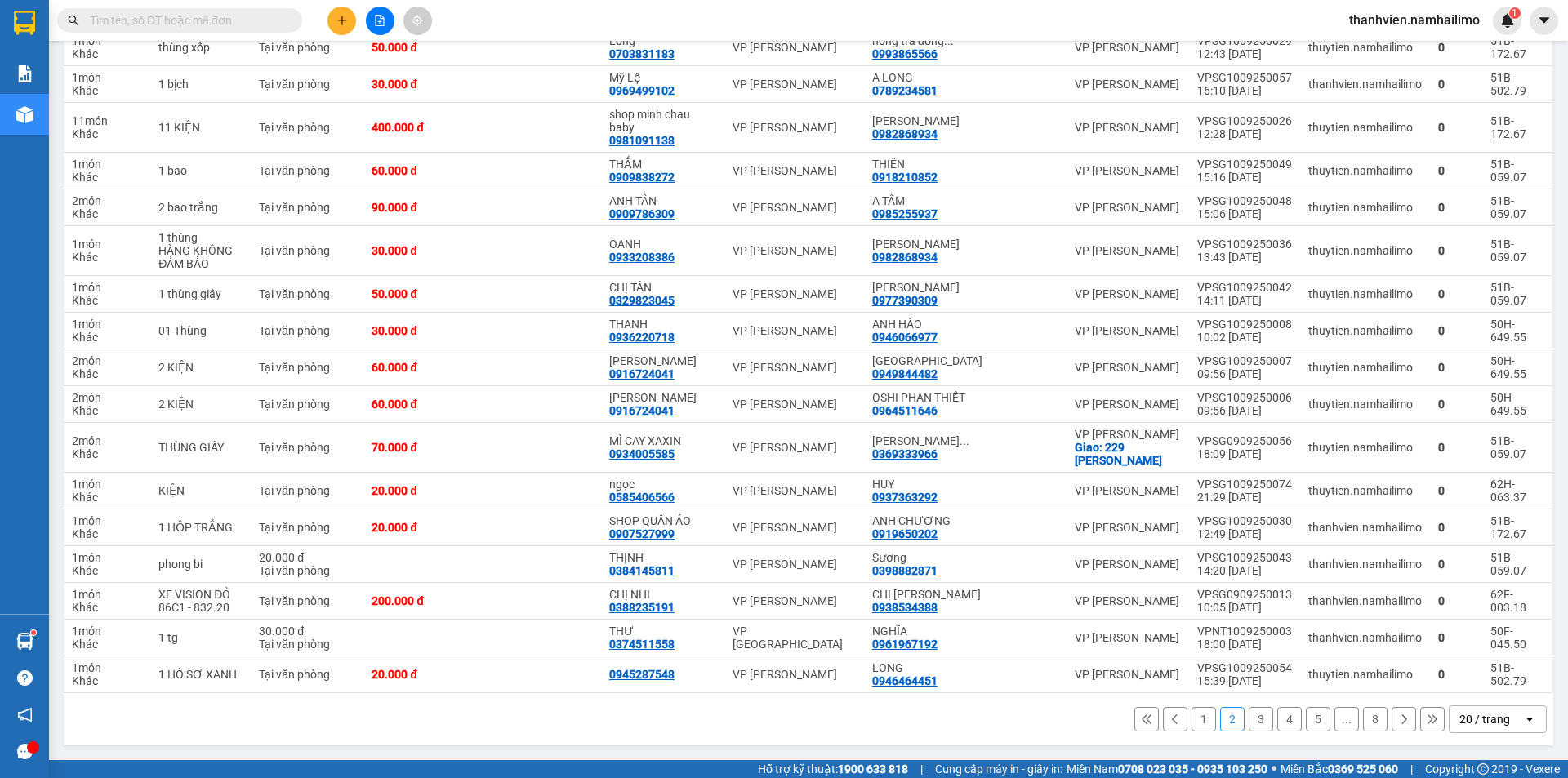
click at [1248, 725] on button "3" at bounding box center [1261, 719] width 25 height 25
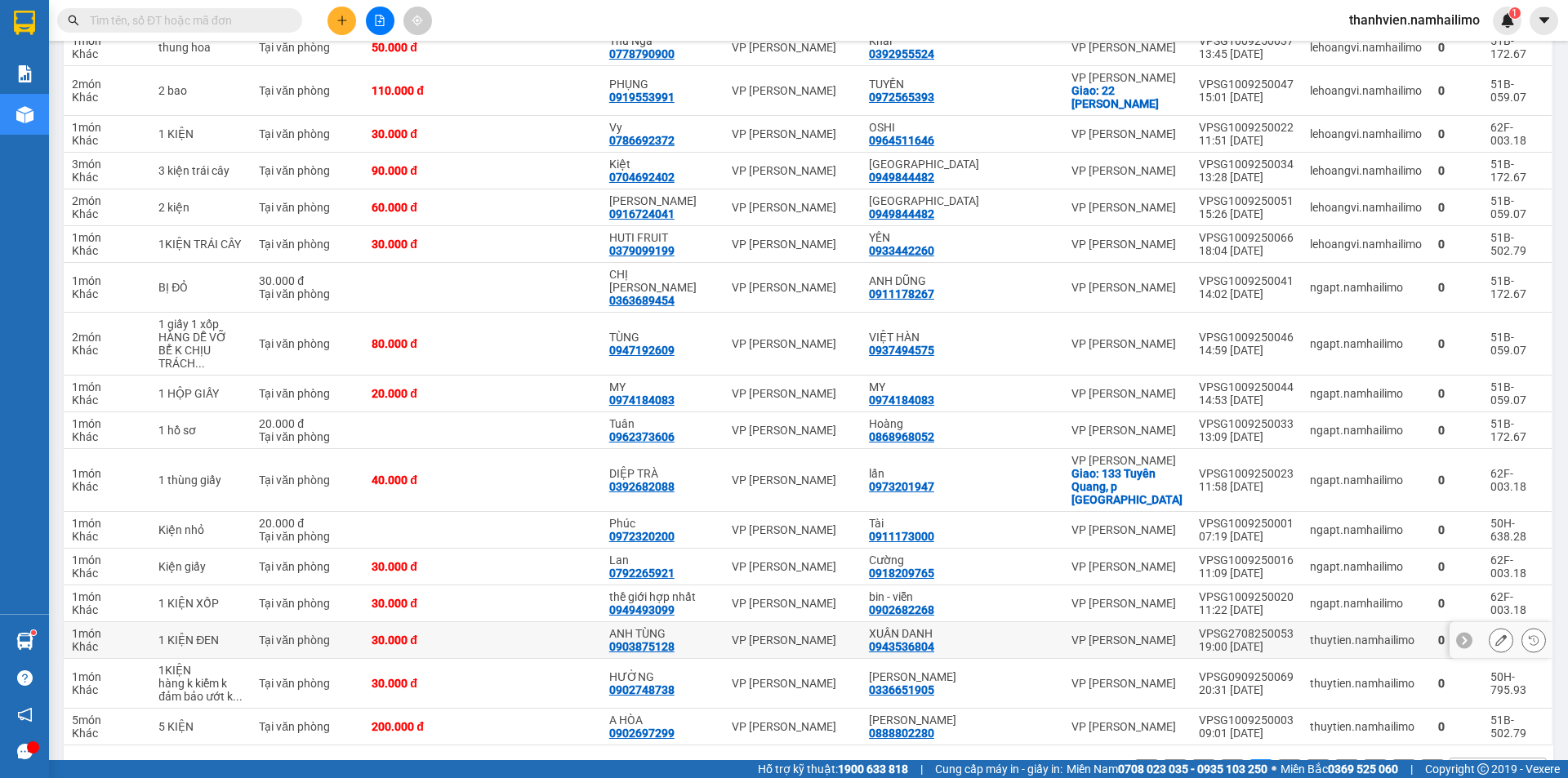
scroll to position [393, 0]
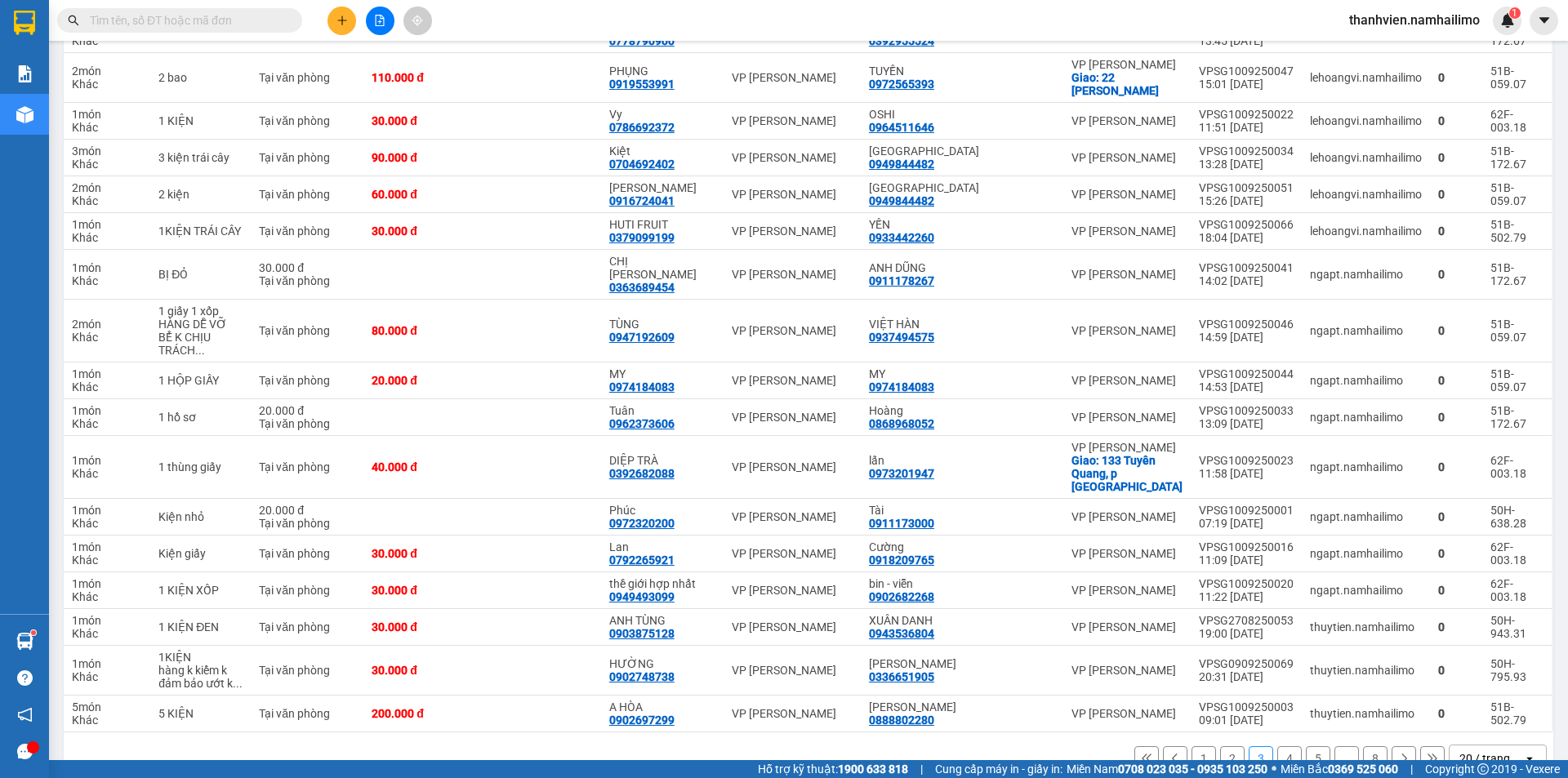
click at [1277, 746] on button "4" at bounding box center [1290, 759] width 25 height 25
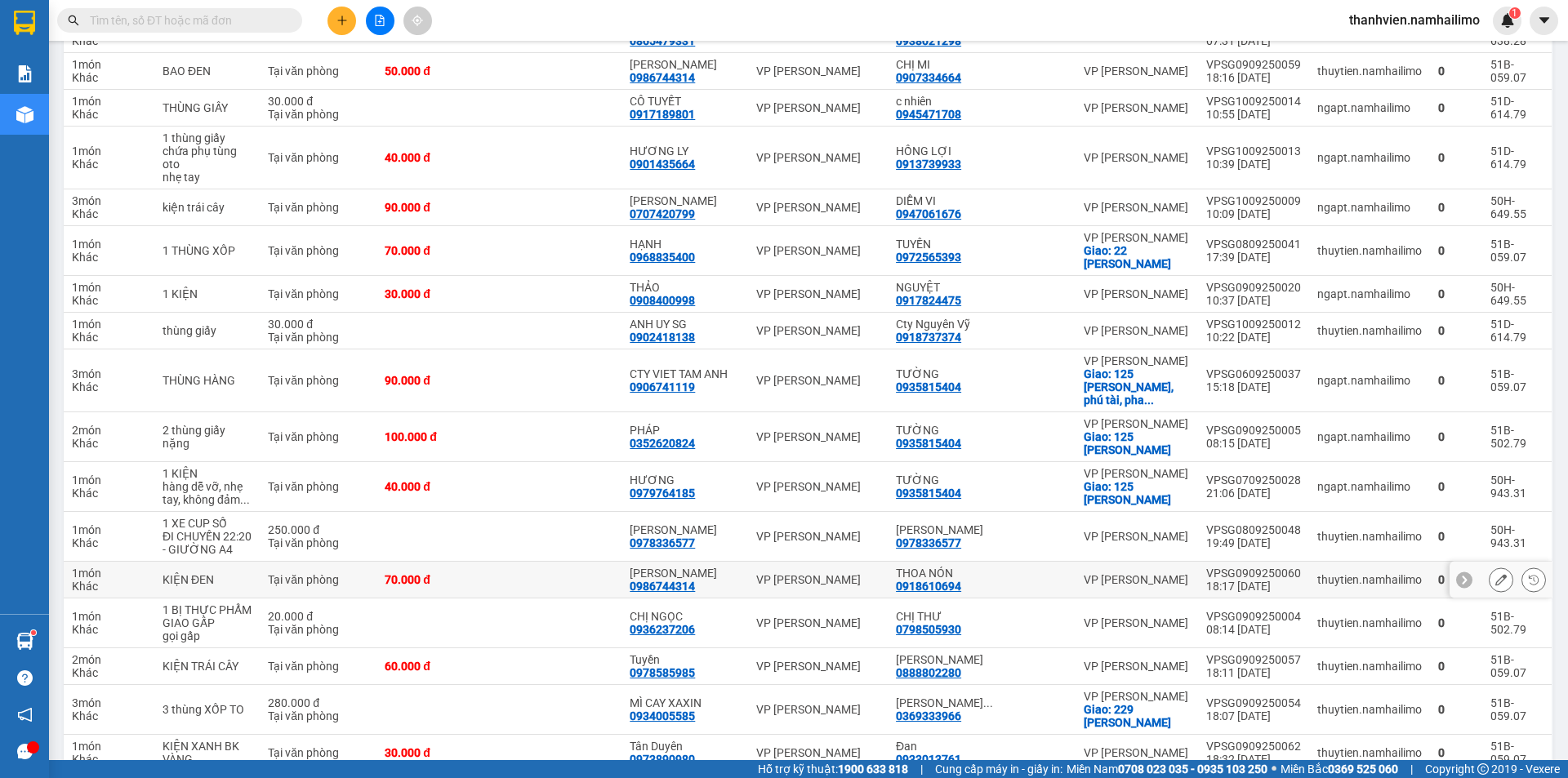
scroll to position [420, 0]
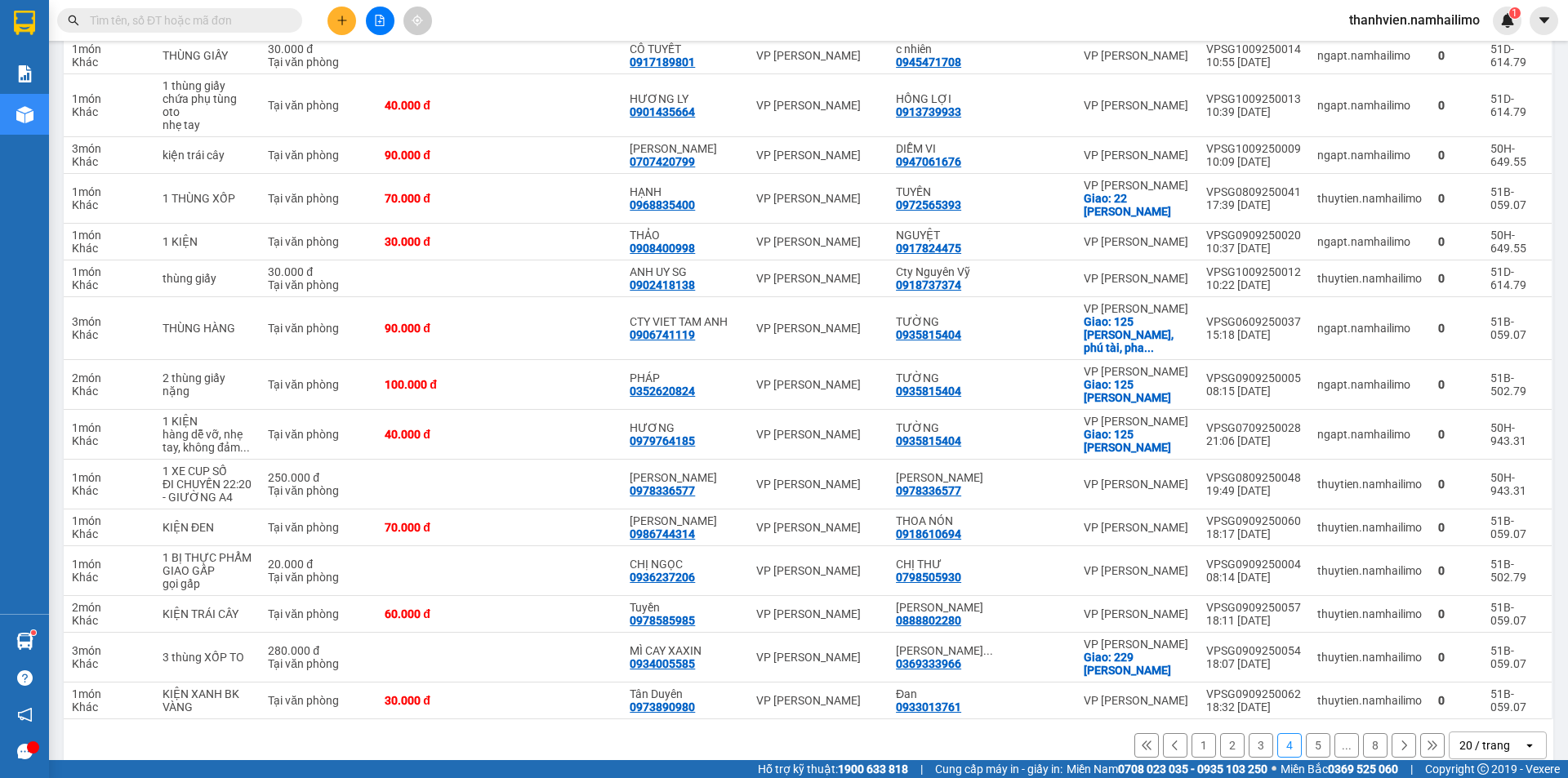
click at [1306, 733] on button "5" at bounding box center [1319, 746] width 25 height 25
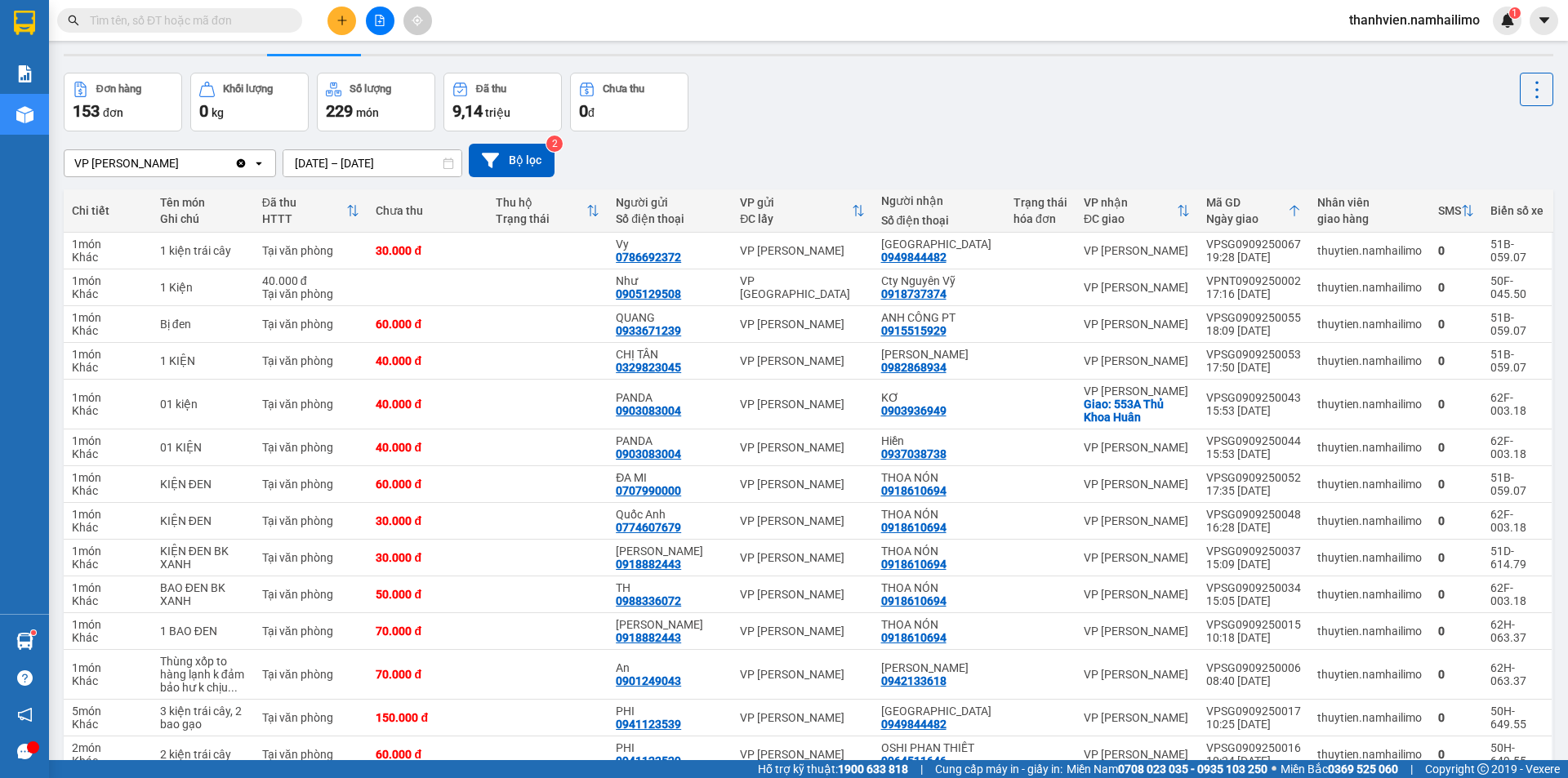
scroll to position [367, 0]
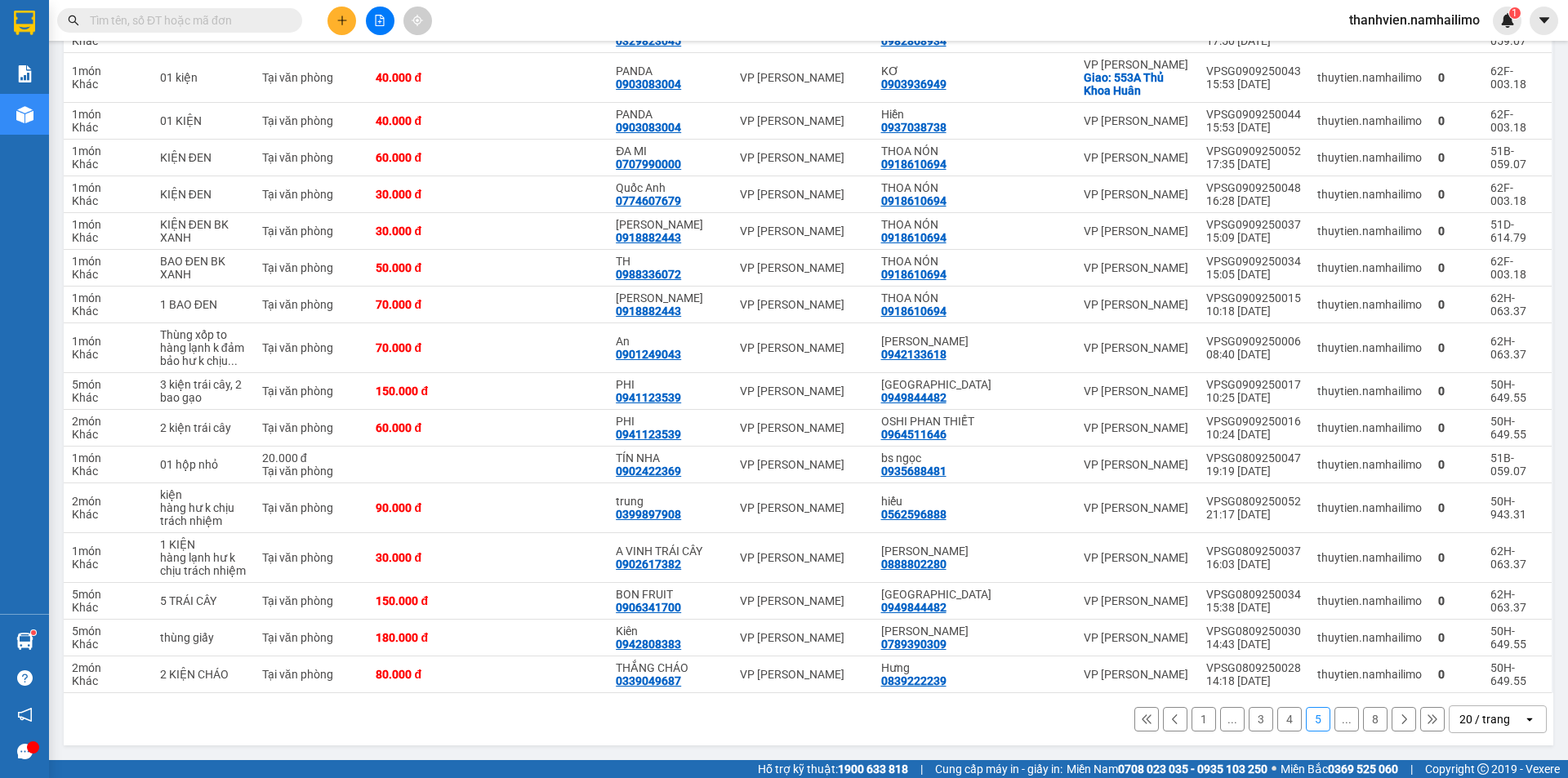
click at [1398, 720] on icon at bounding box center [1404, 719] width 11 height 11
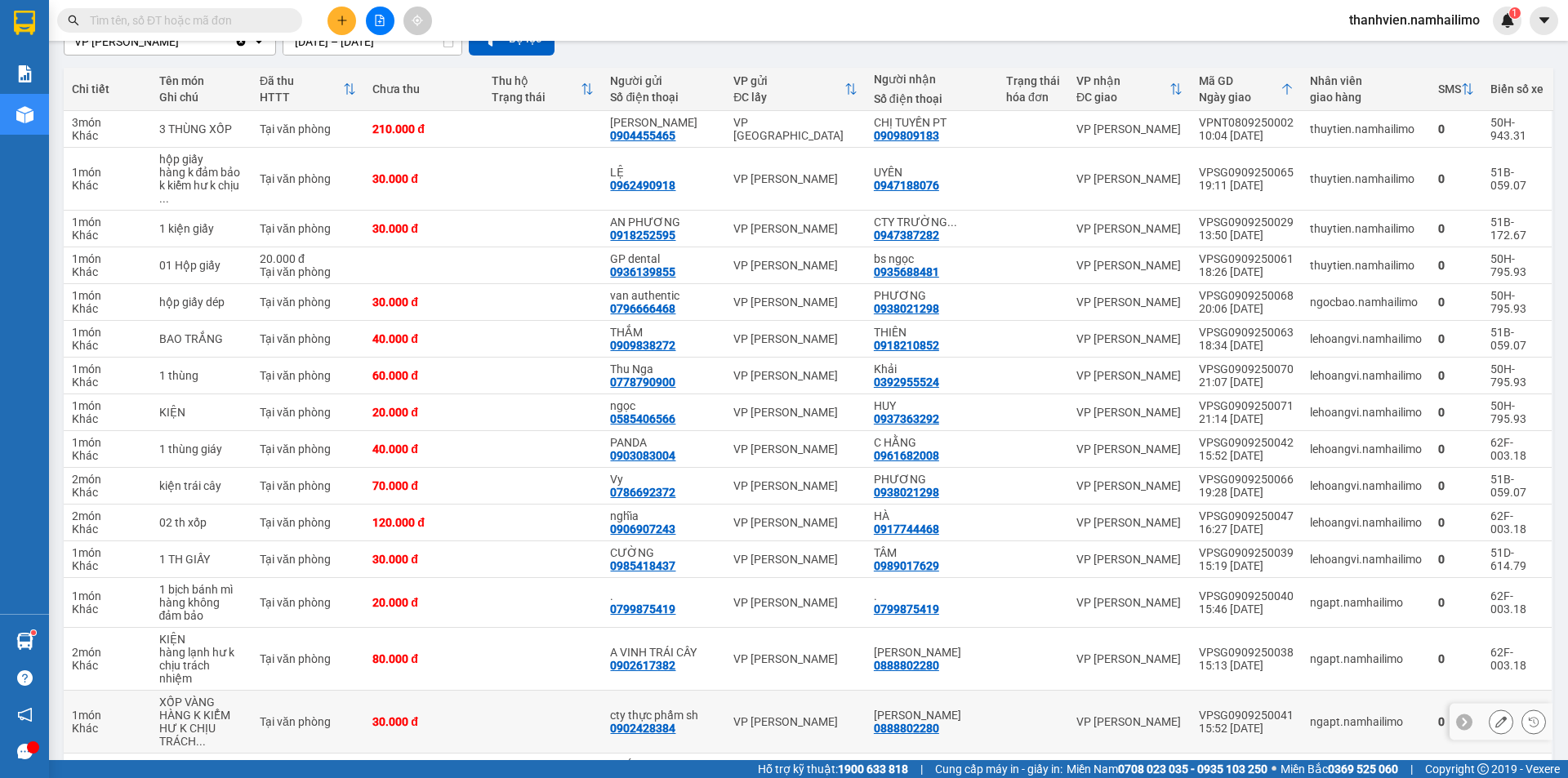
scroll to position [407, 0]
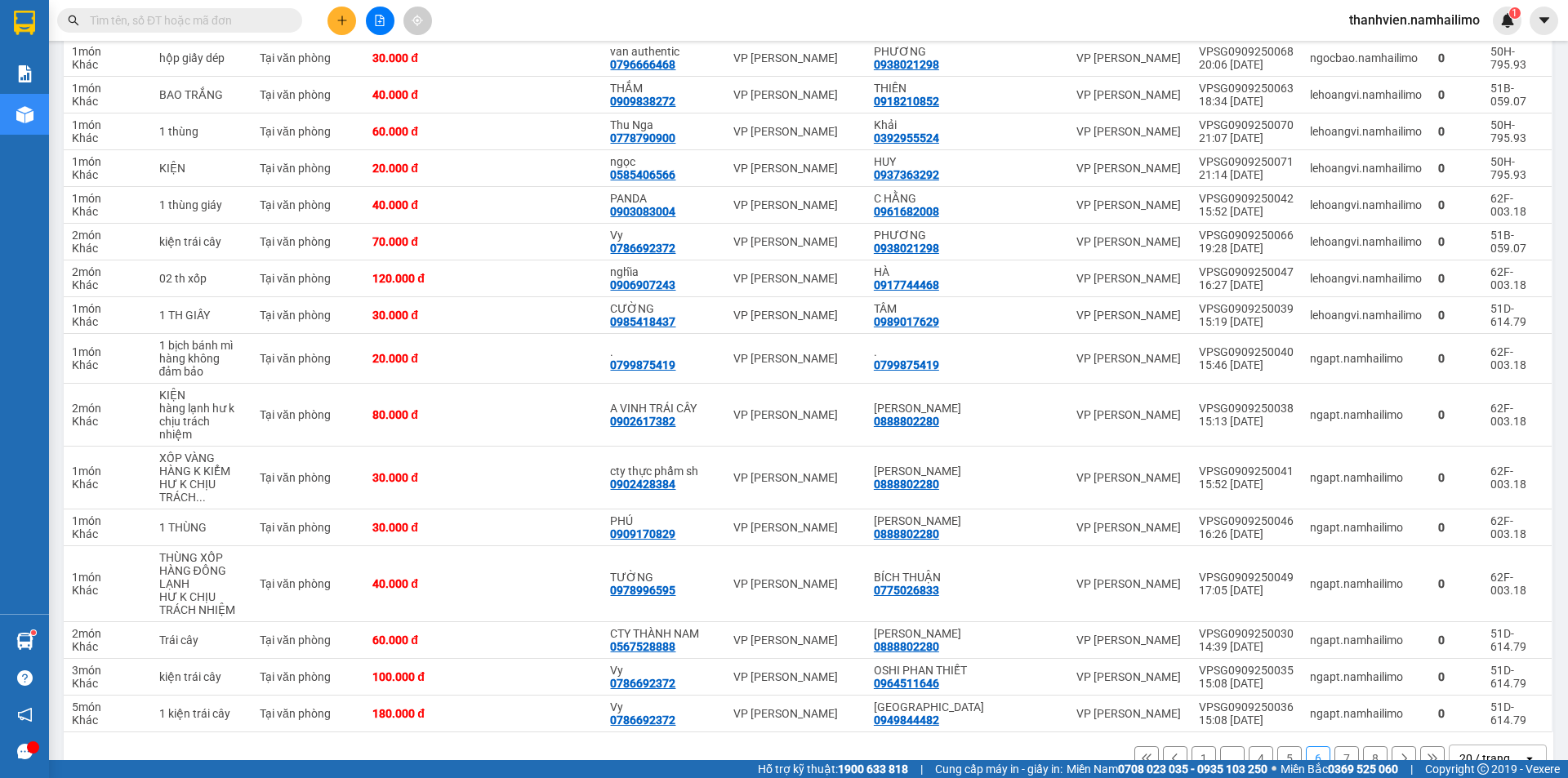
click at [1427, 753] on icon at bounding box center [1432, 758] width 9 height 9
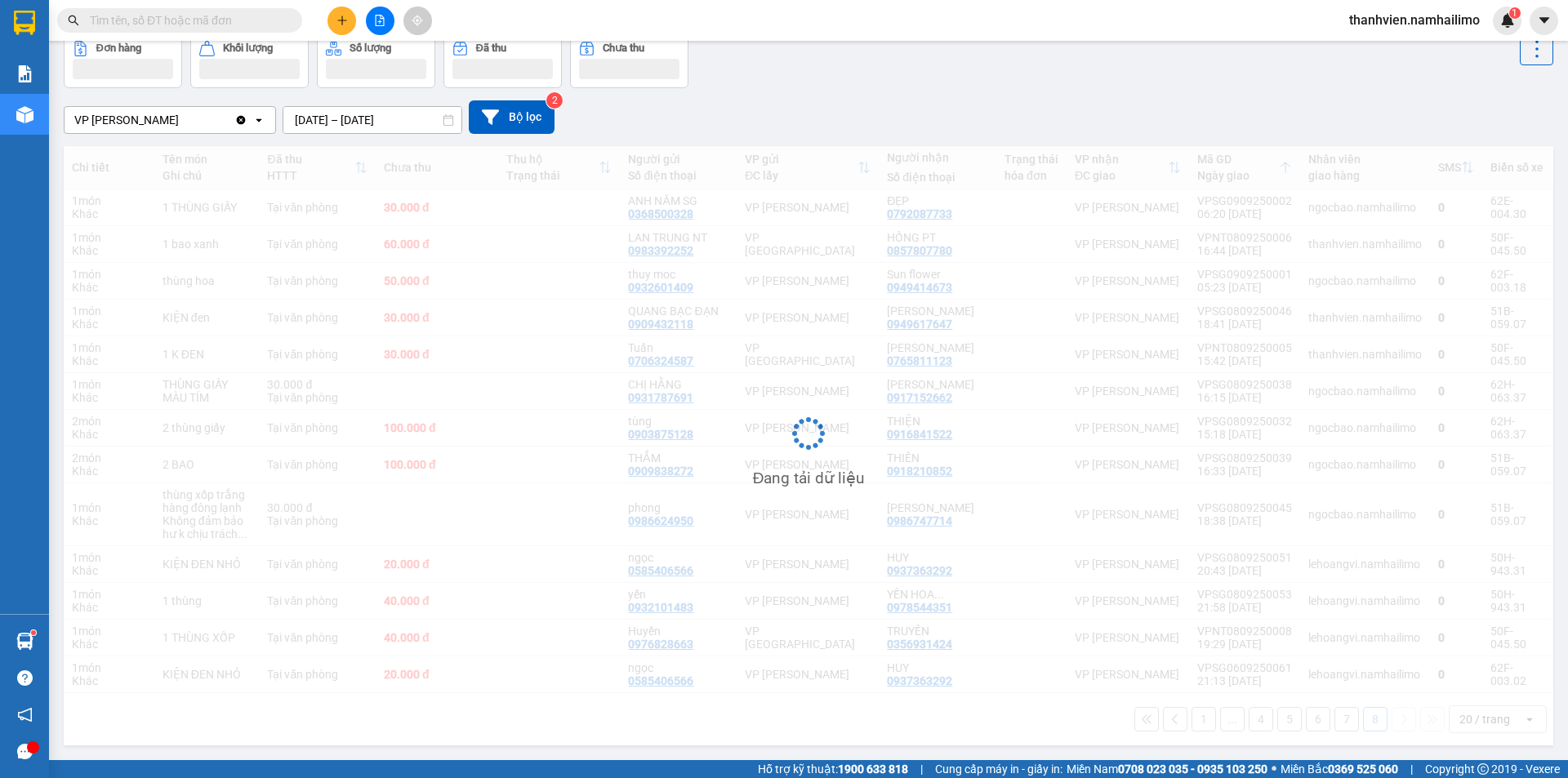
scroll to position [84, 0]
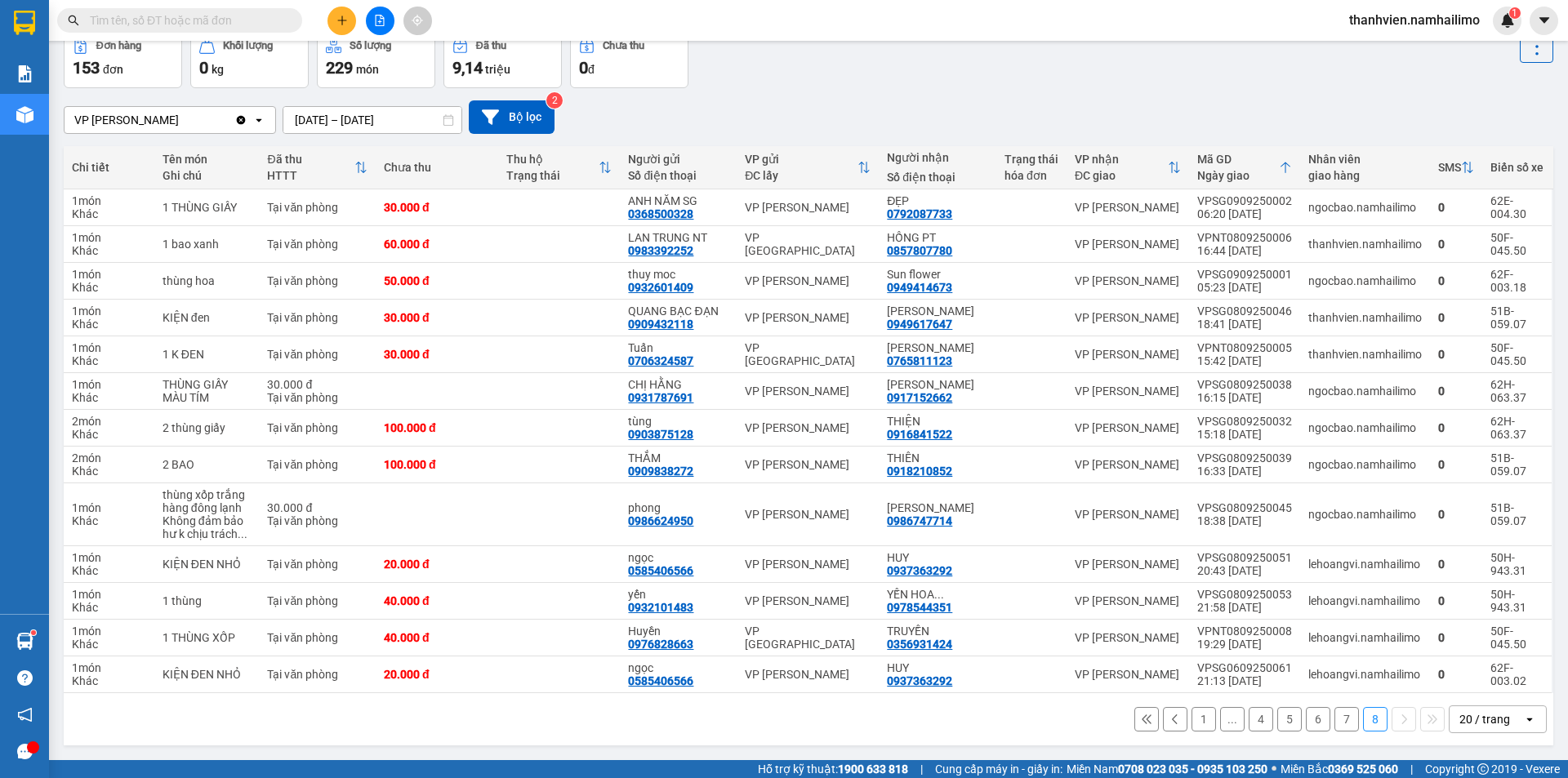
click at [1367, 722] on button "8" at bounding box center [1376, 719] width 25 height 25
click at [1334, 717] on button "7" at bounding box center [1347, 719] width 25 height 25
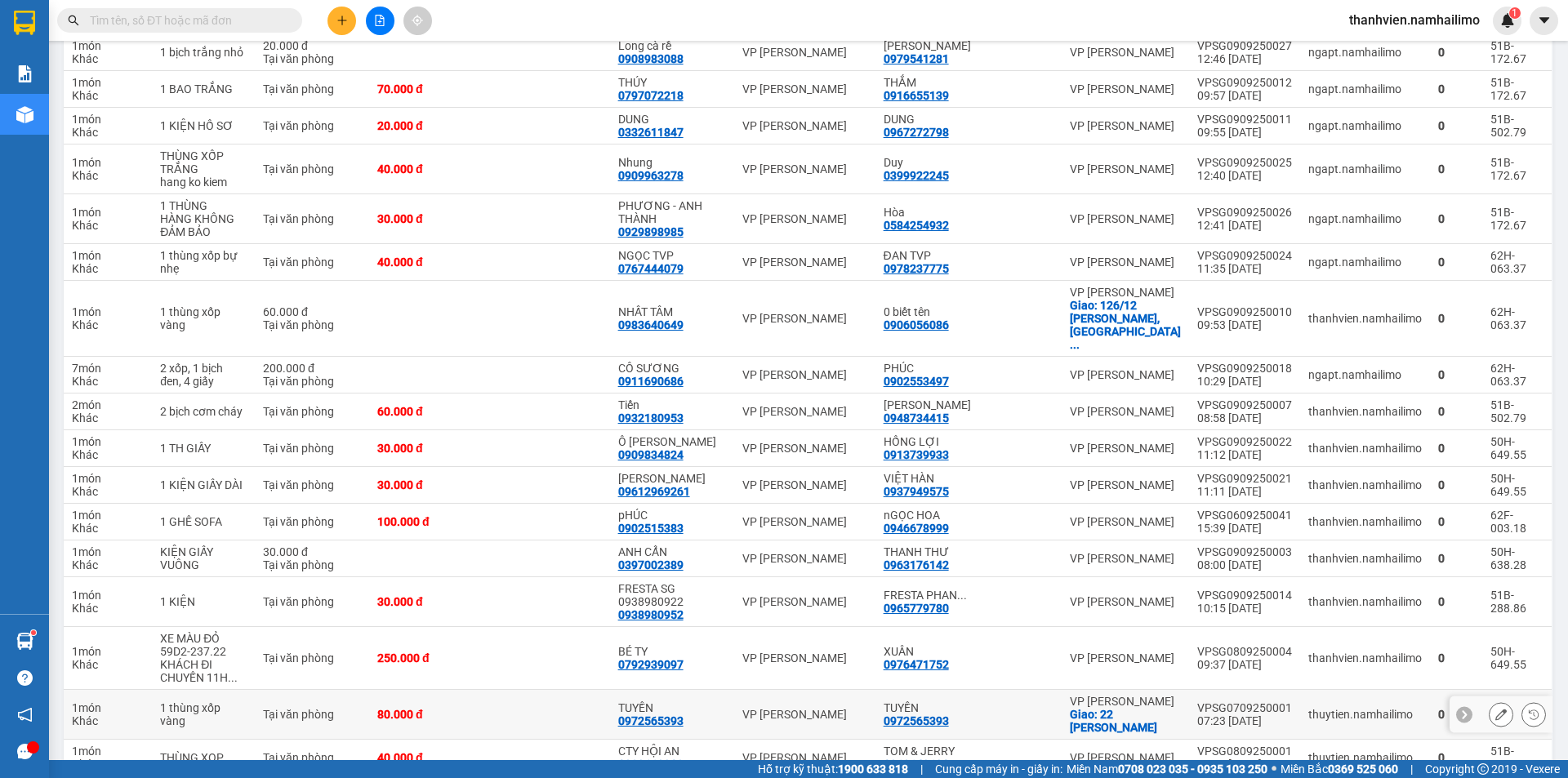
scroll to position [411, 0]
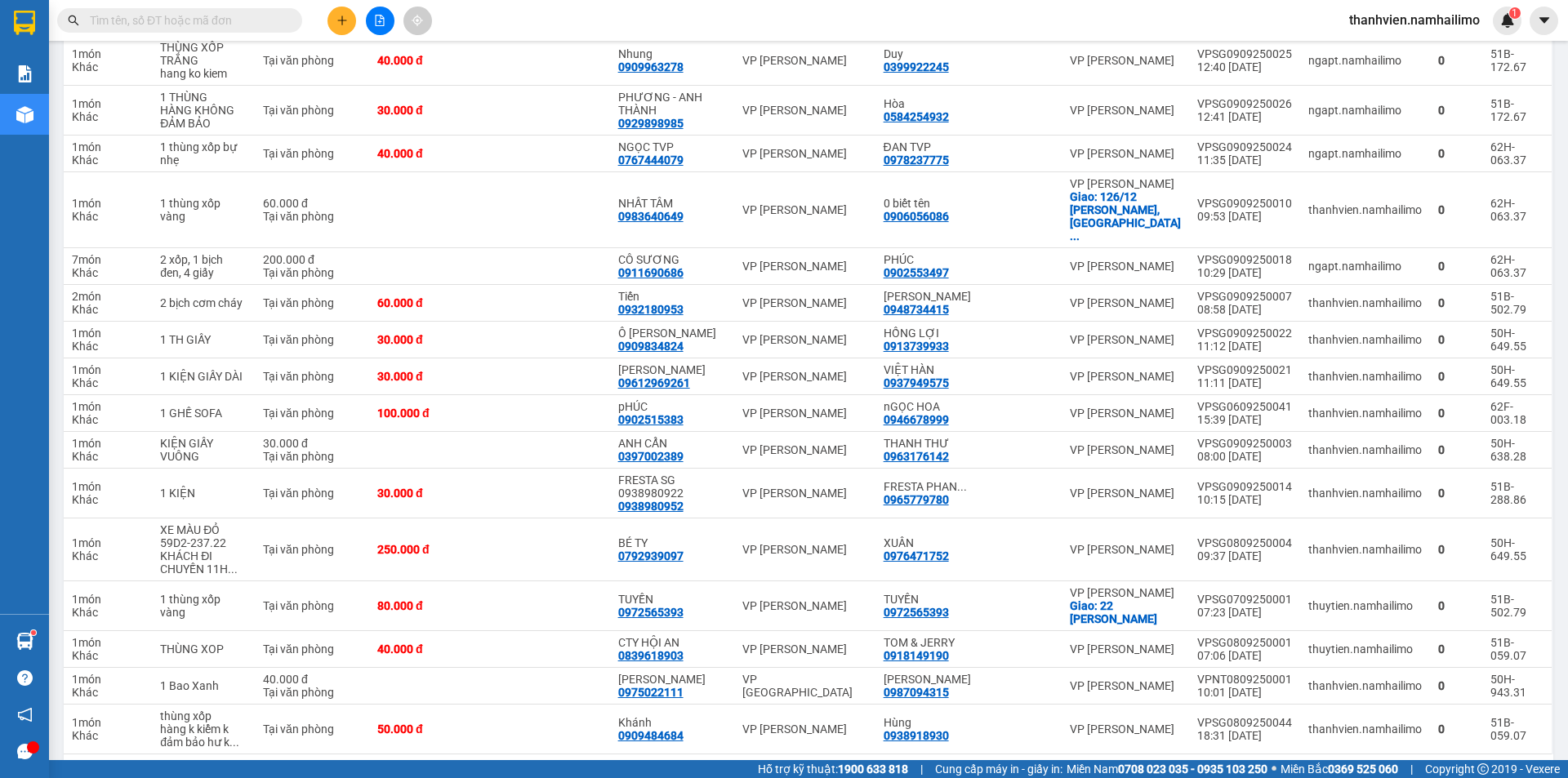
click at [1311, 768] on button "6" at bounding box center [1319, 781] width 25 height 25
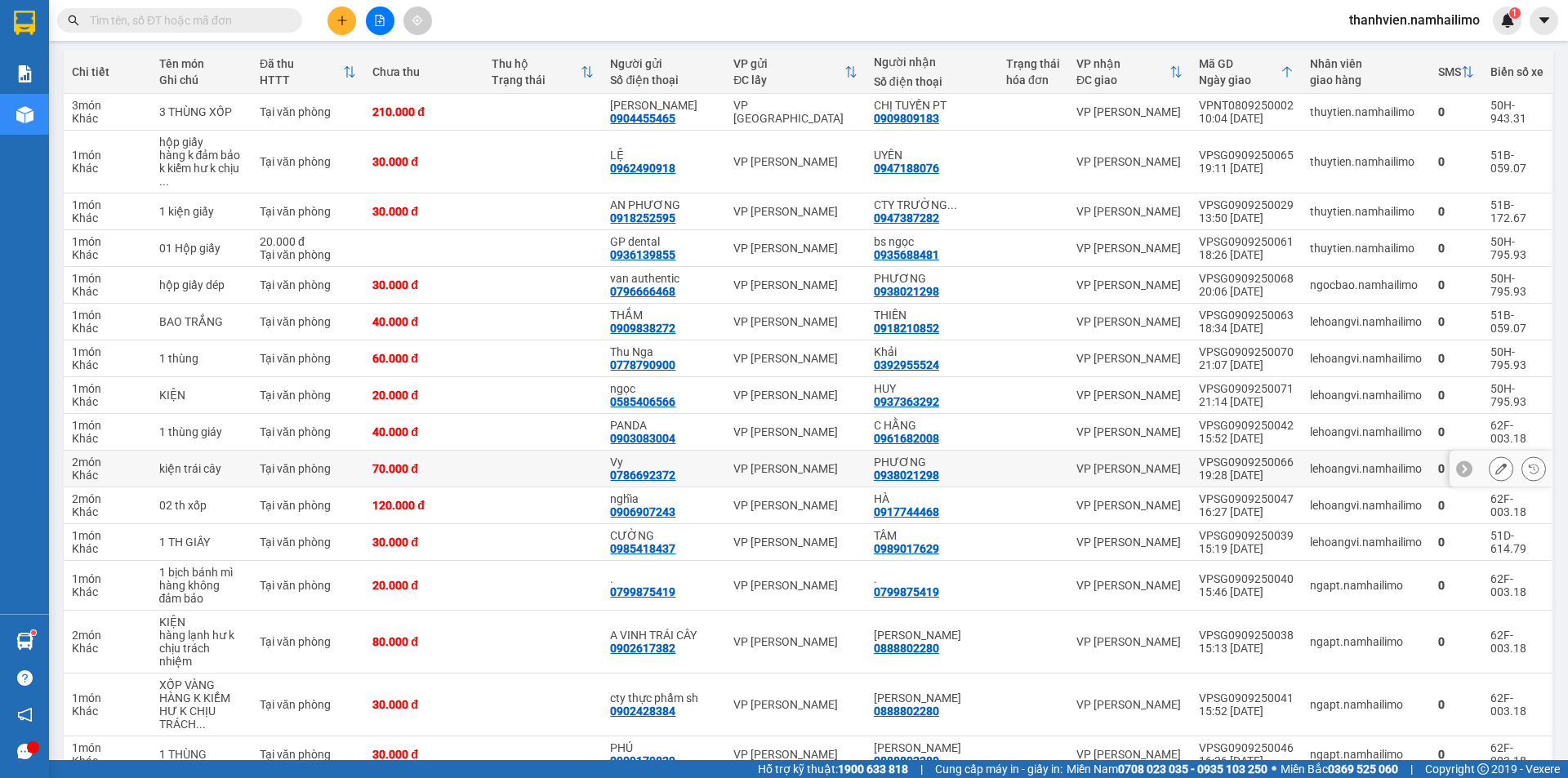
scroll to position [407, 0]
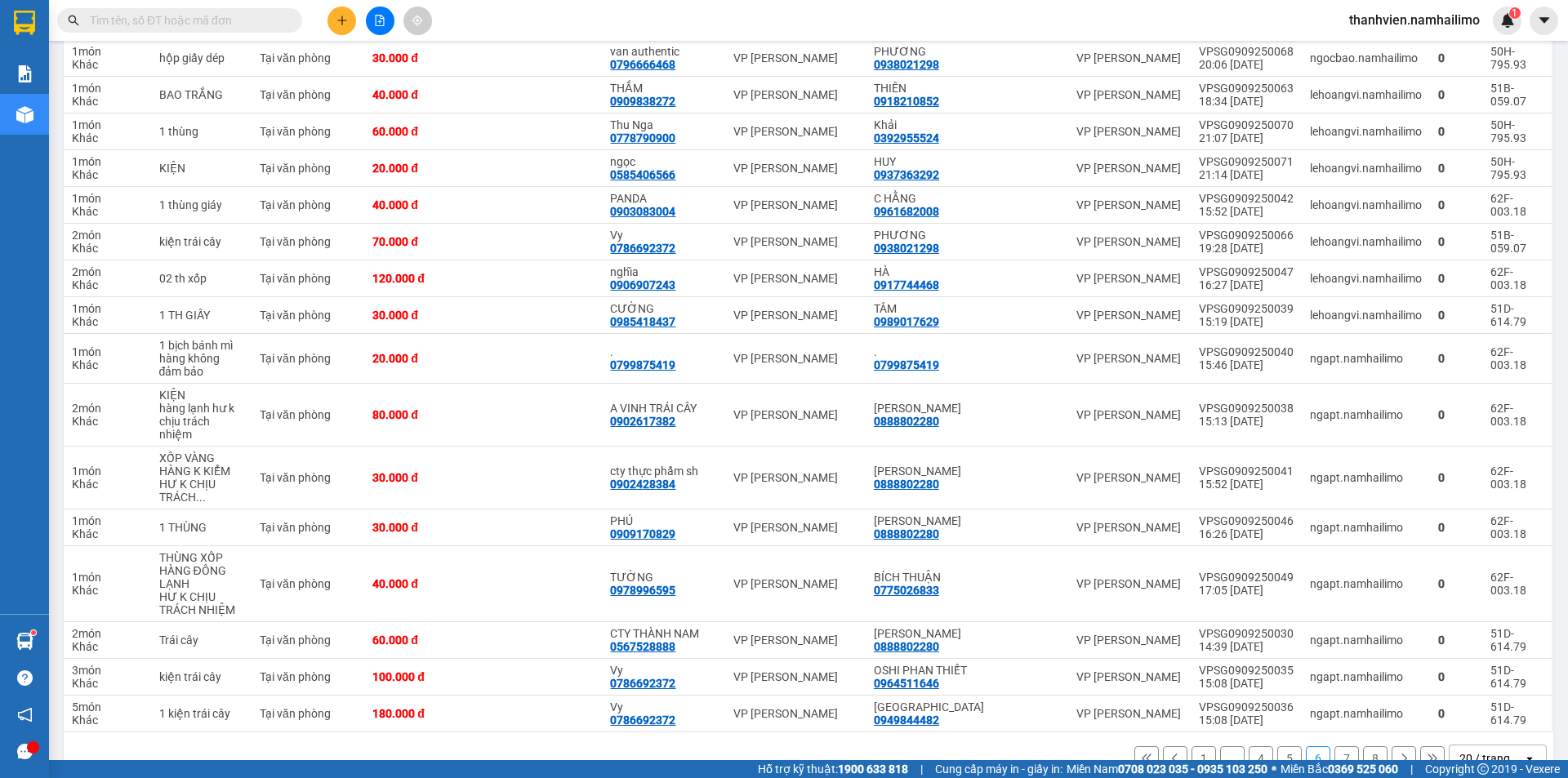
click at [1282, 746] on button "5" at bounding box center [1290, 759] width 25 height 25
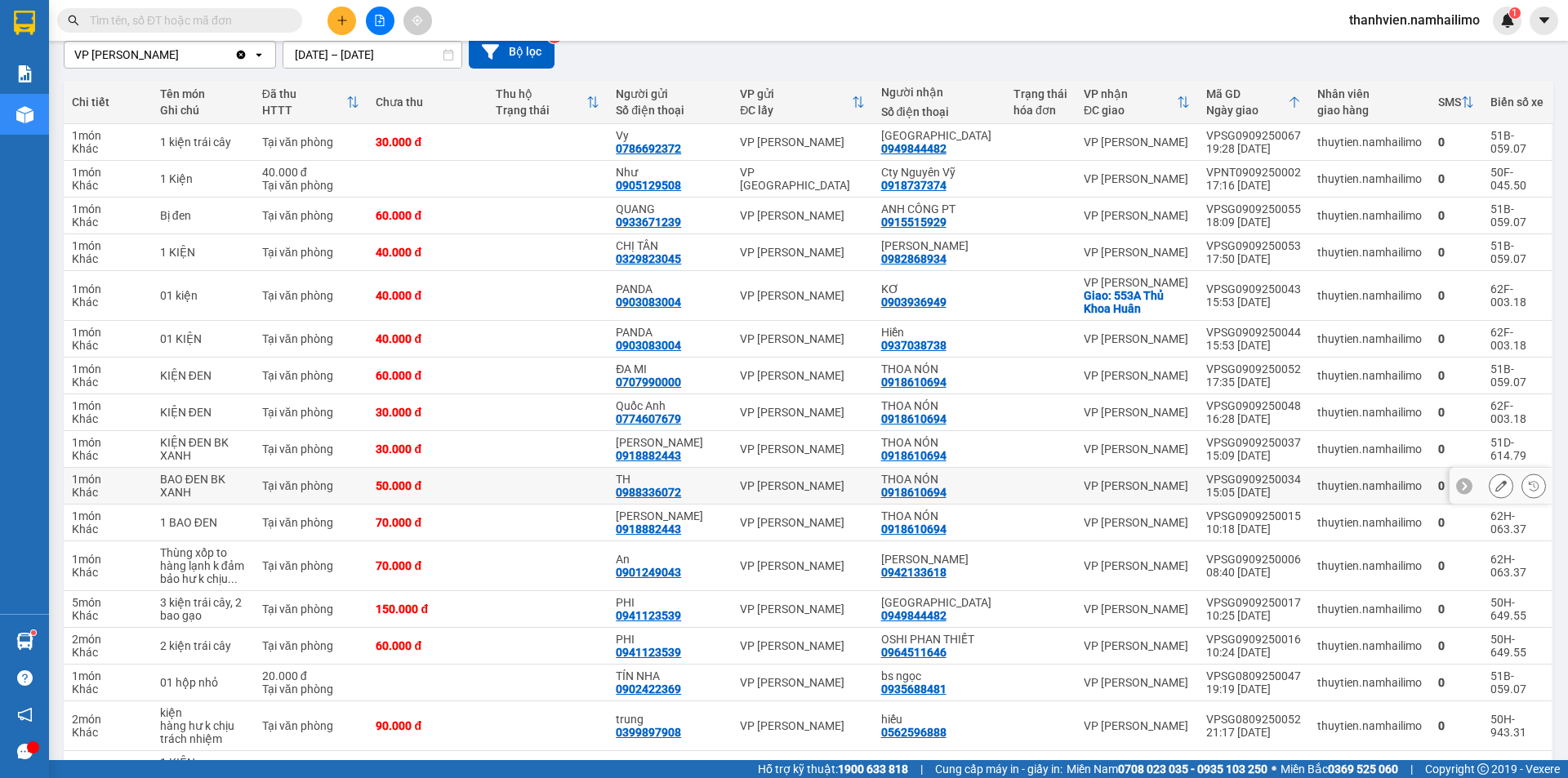
scroll to position [367, 0]
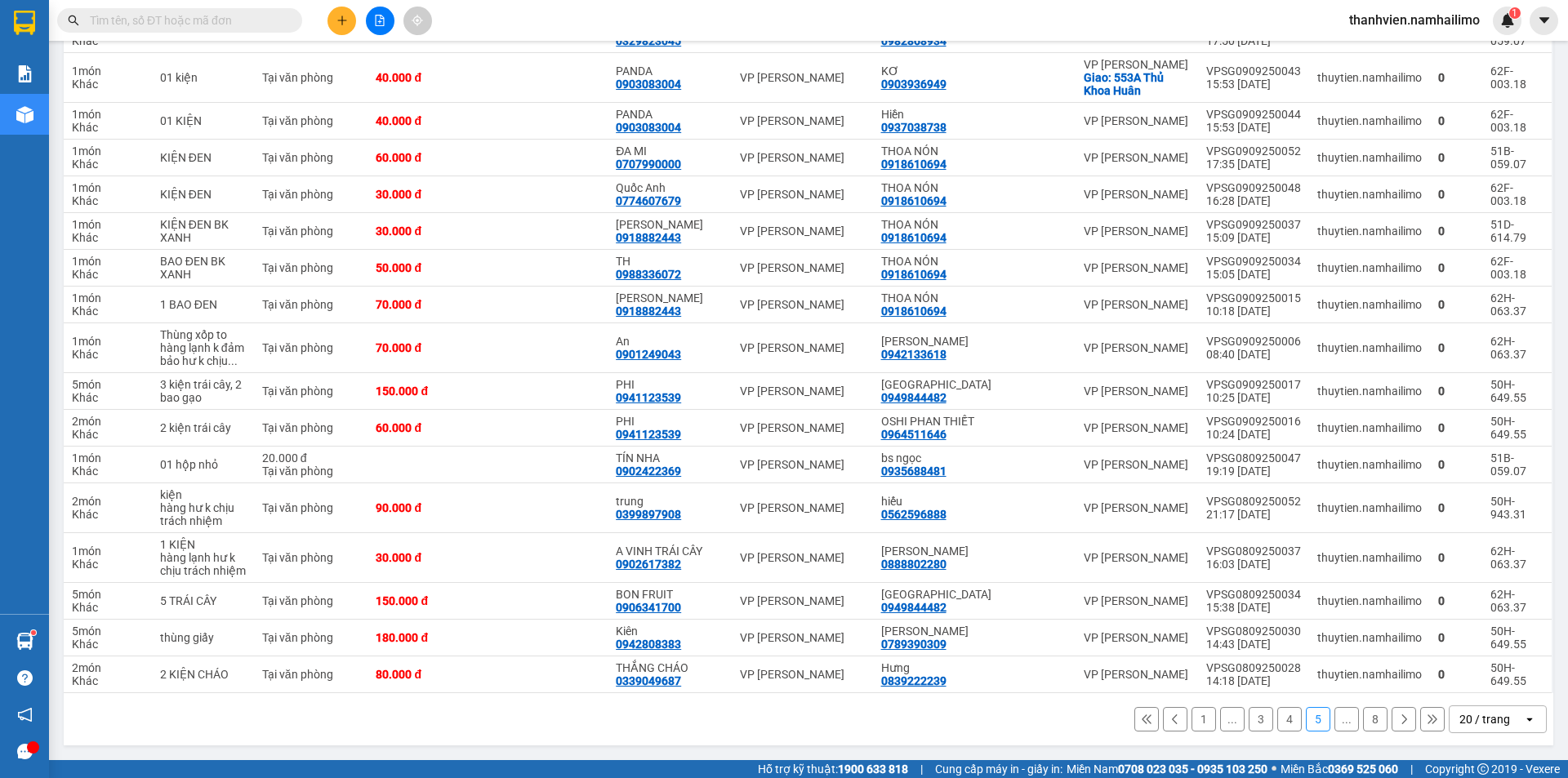
click at [1277, 717] on button "4" at bounding box center [1290, 719] width 25 height 25
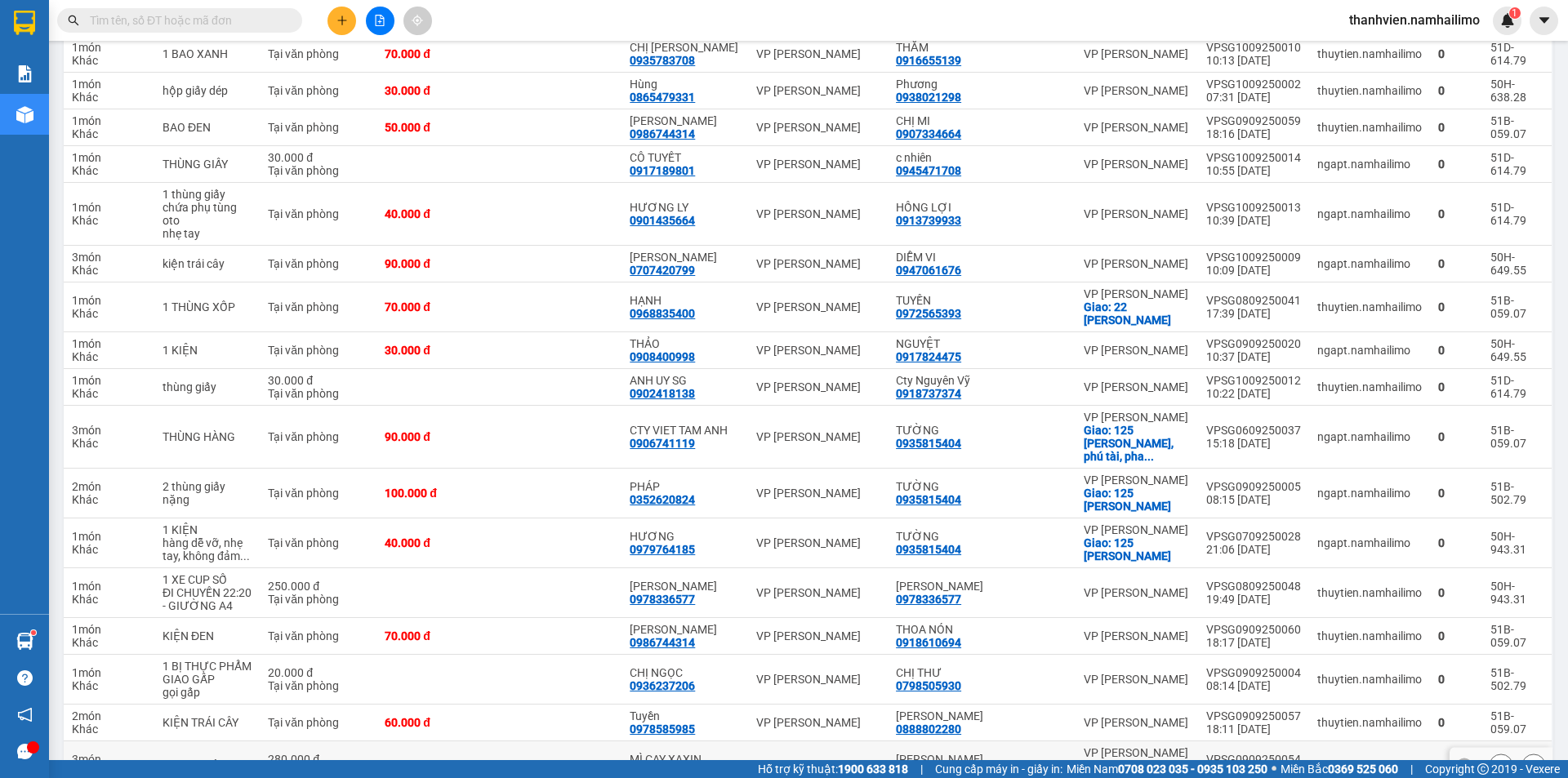
scroll to position [420, 0]
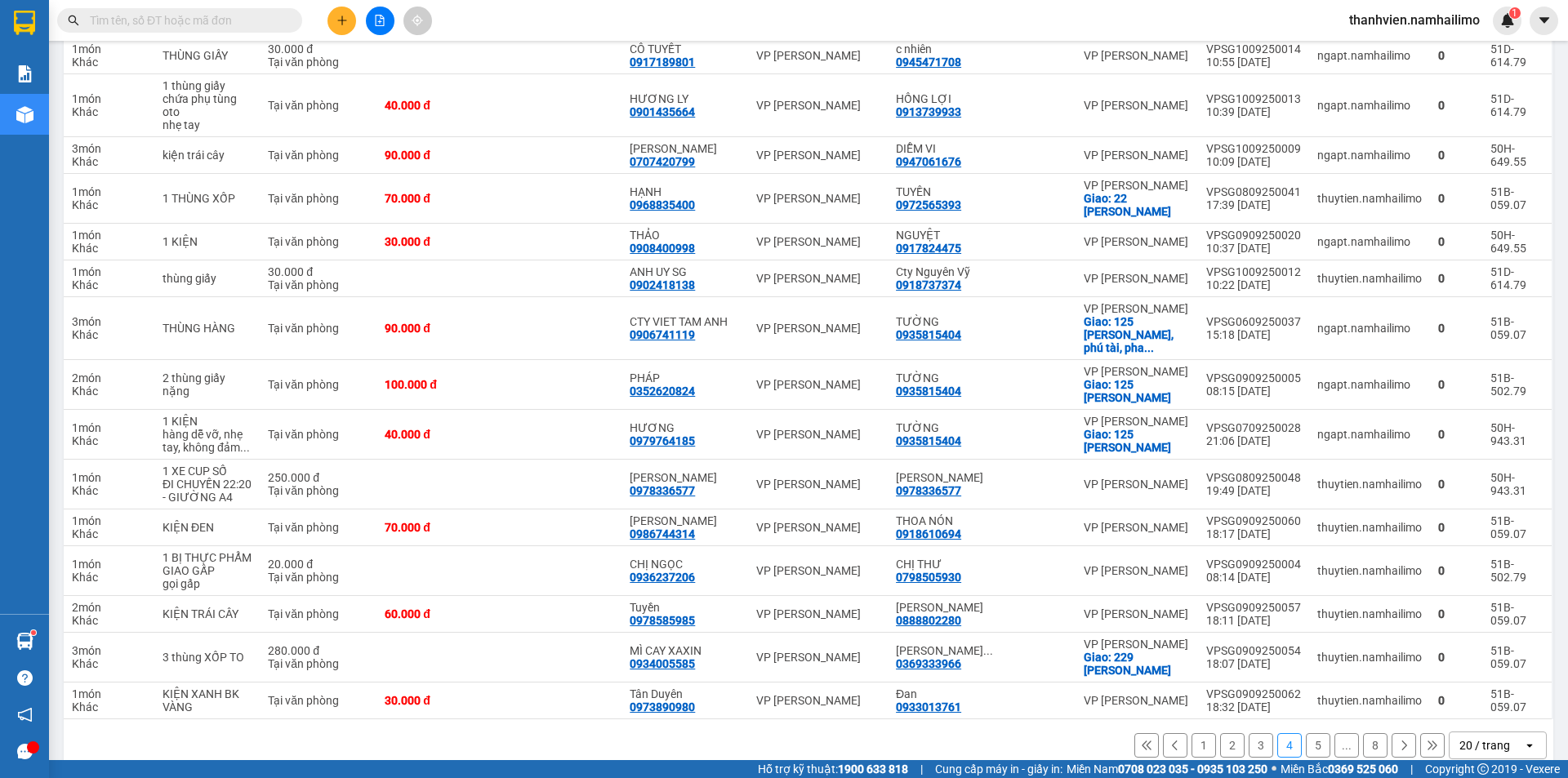
click at [1250, 733] on button "3" at bounding box center [1261, 746] width 25 height 25
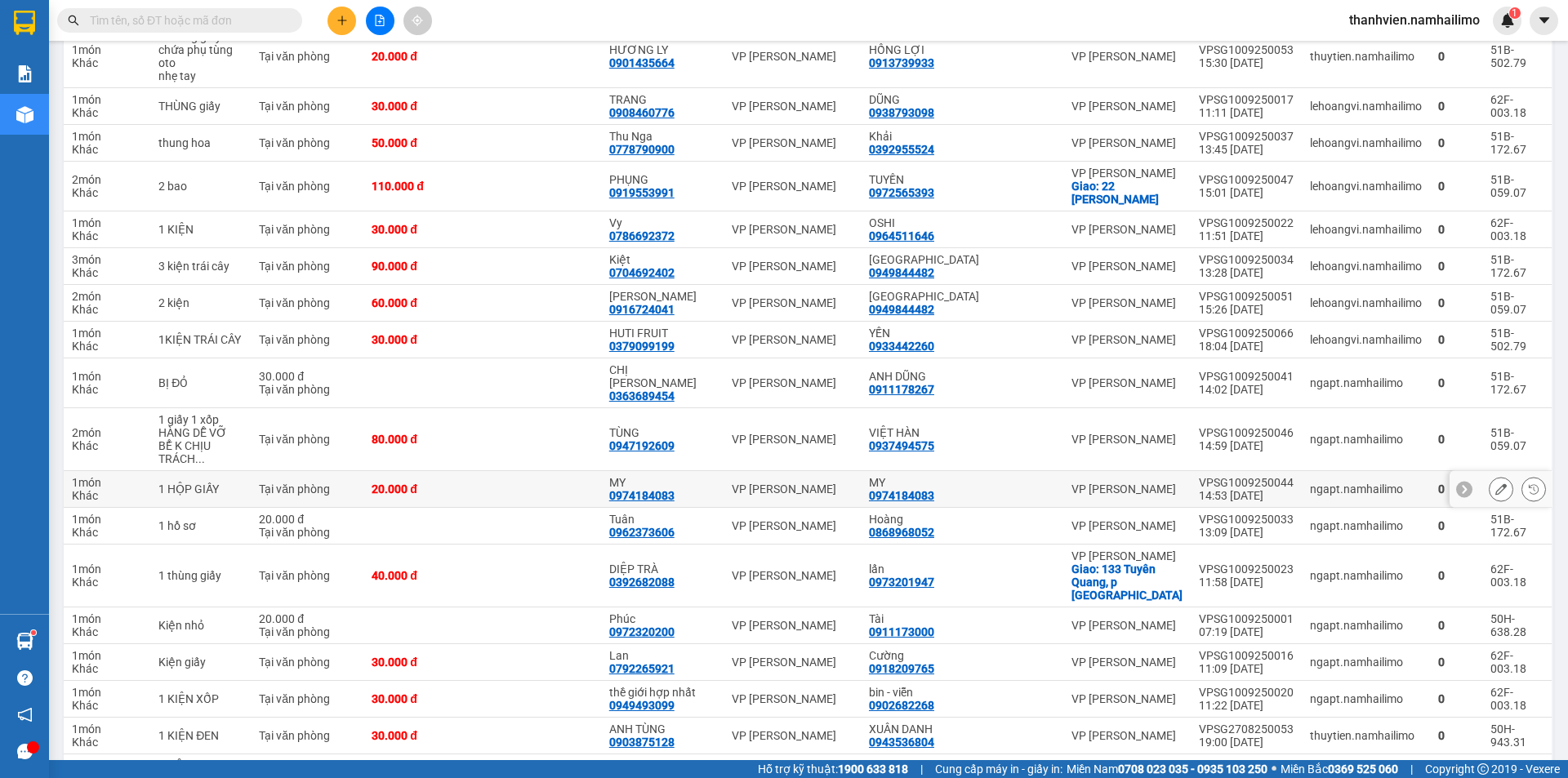
scroll to position [393, 0]
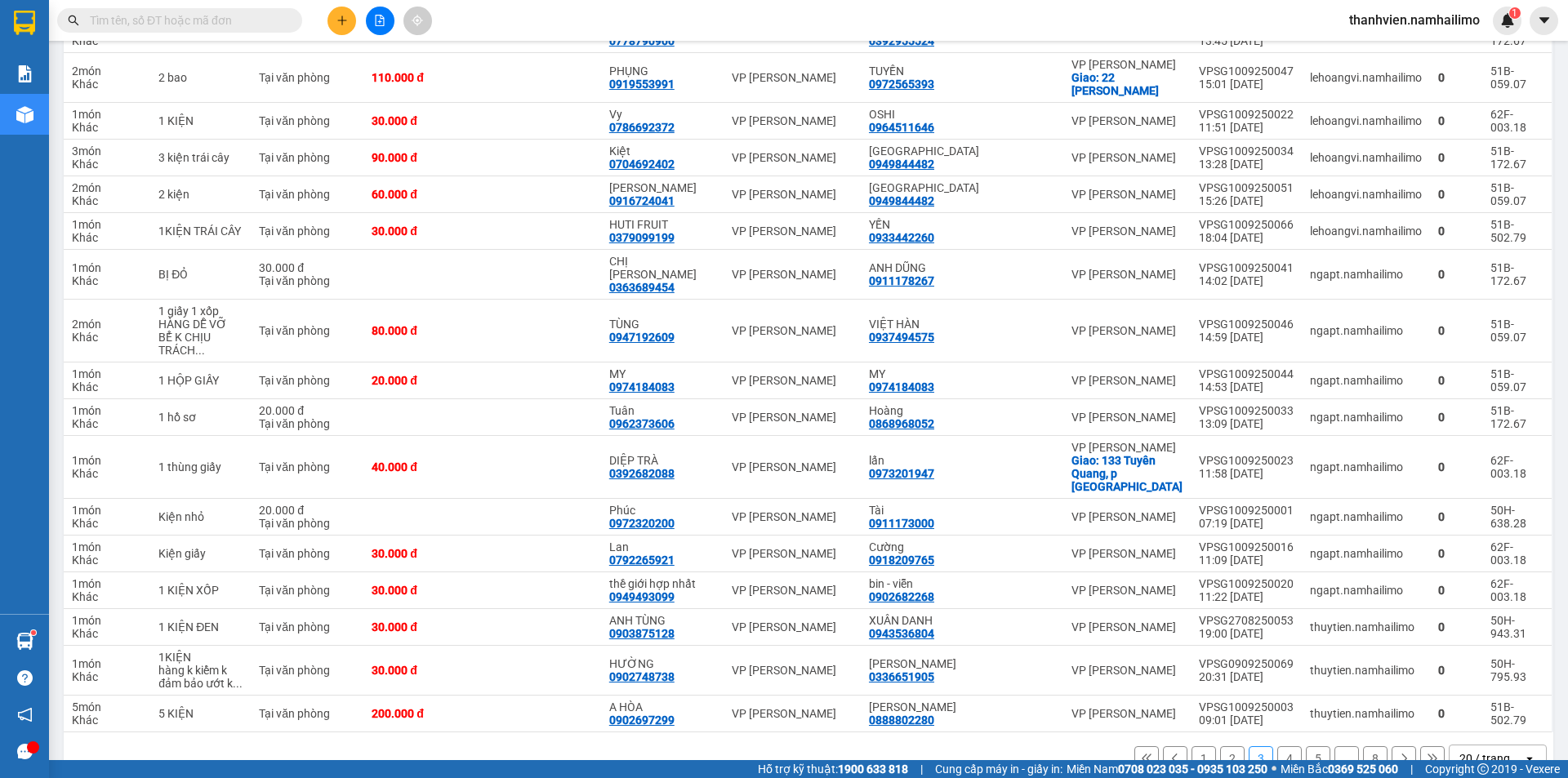
click at [1221, 746] on button "2" at bounding box center [1232, 759] width 25 height 25
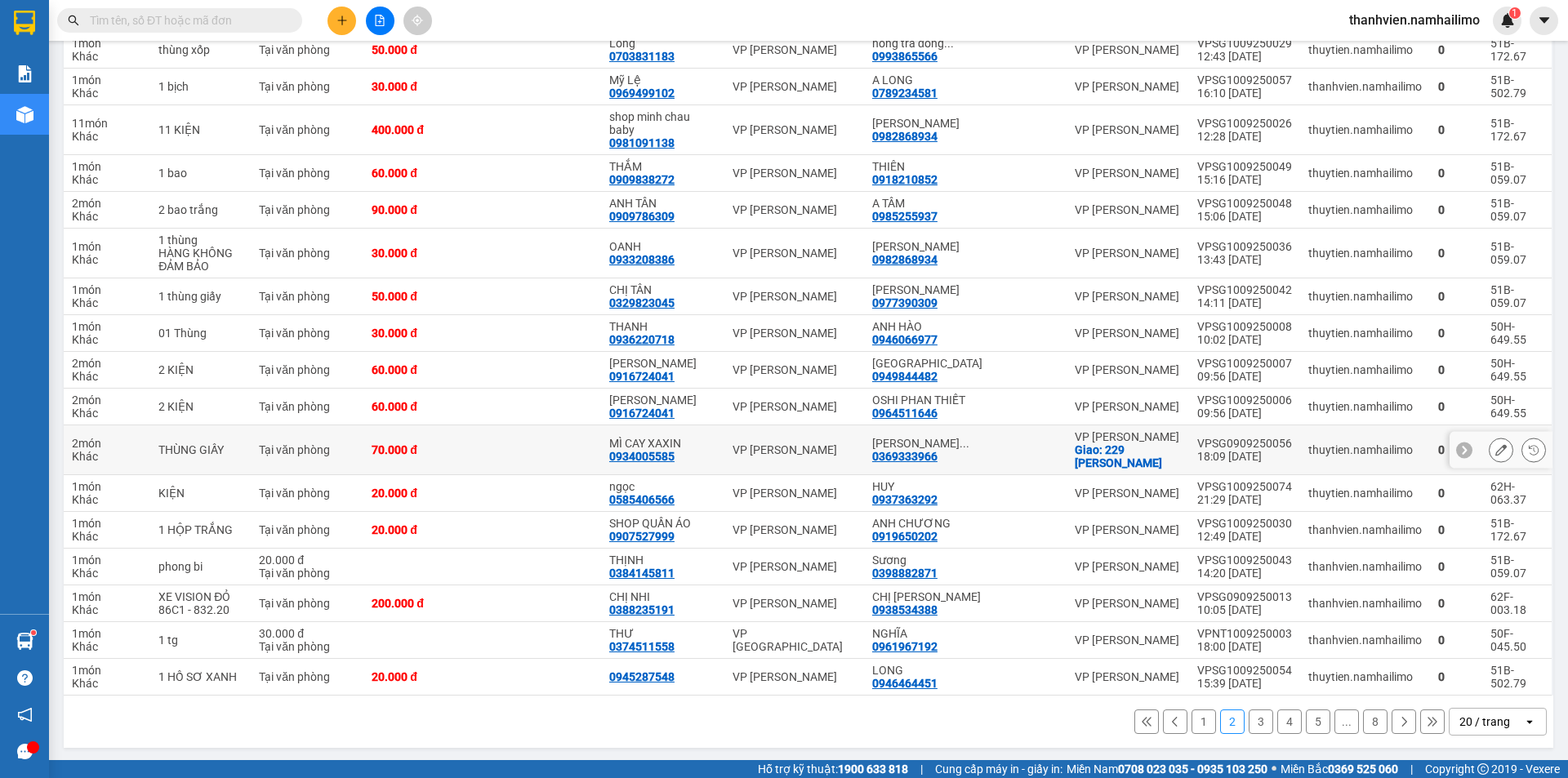
scroll to position [367, 0]
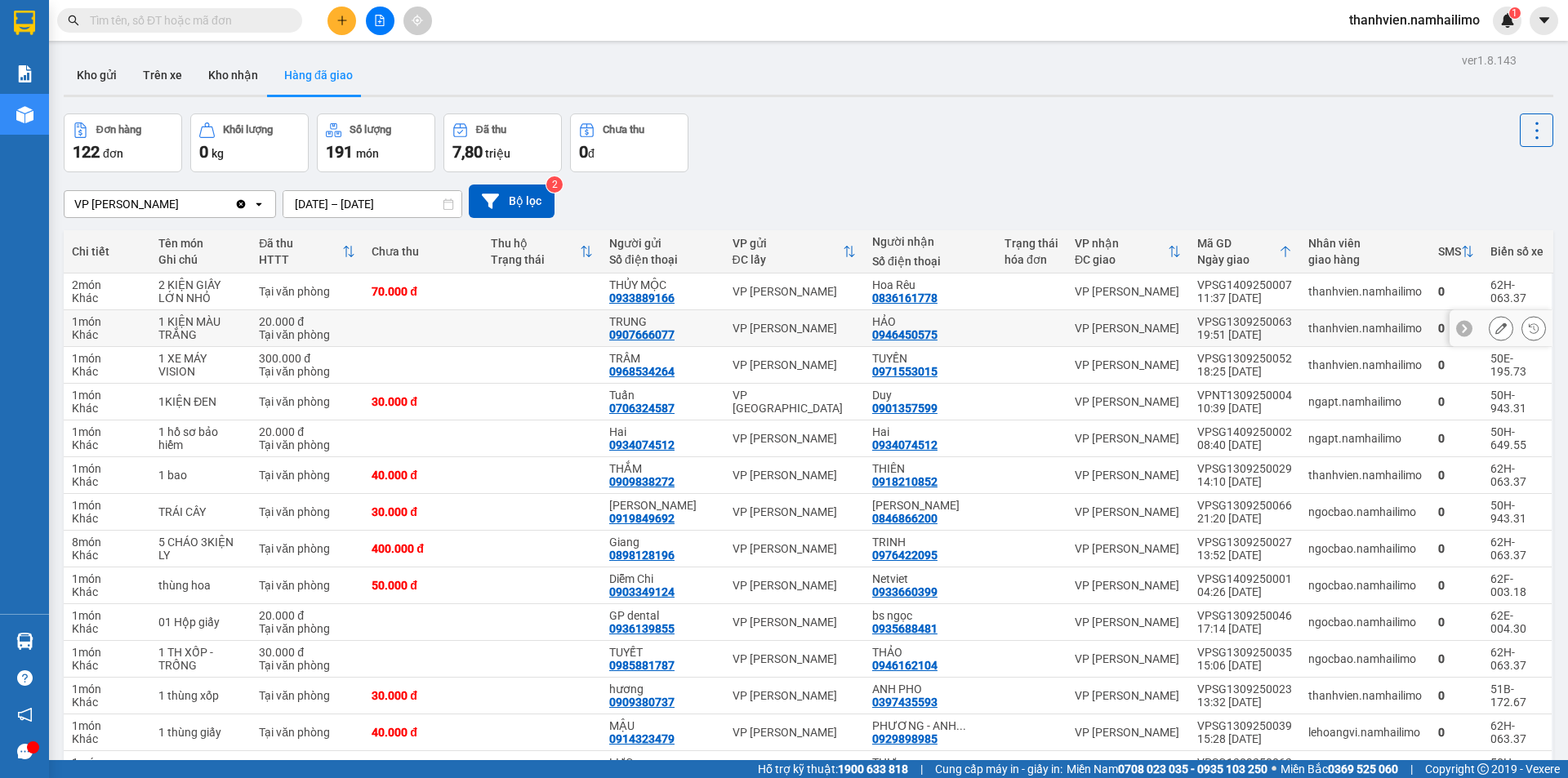
scroll to position [109, 0]
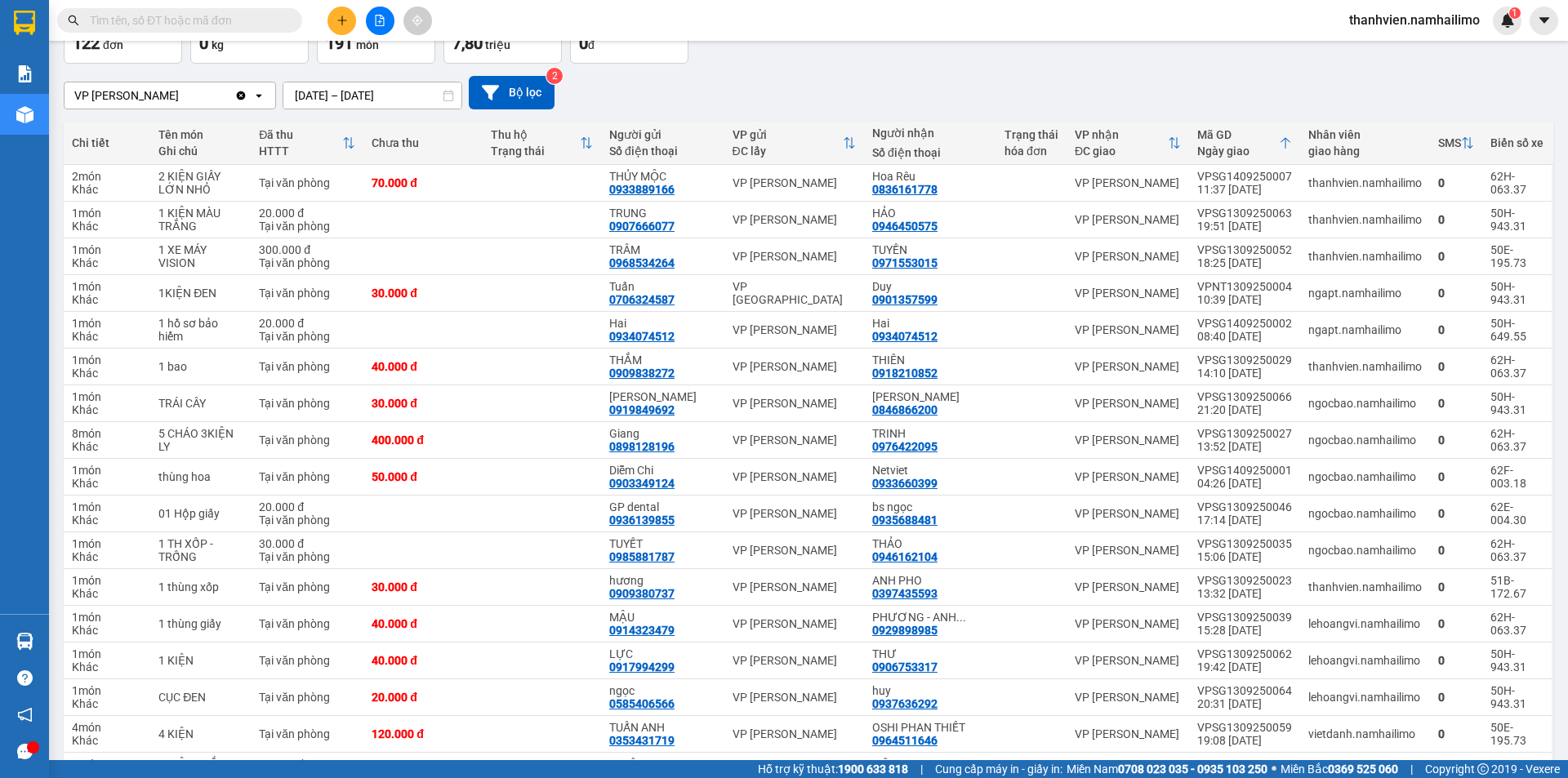
click at [423, 90] on input "[DATE] – [DATE]" at bounding box center [372, 96] width 178 height 26
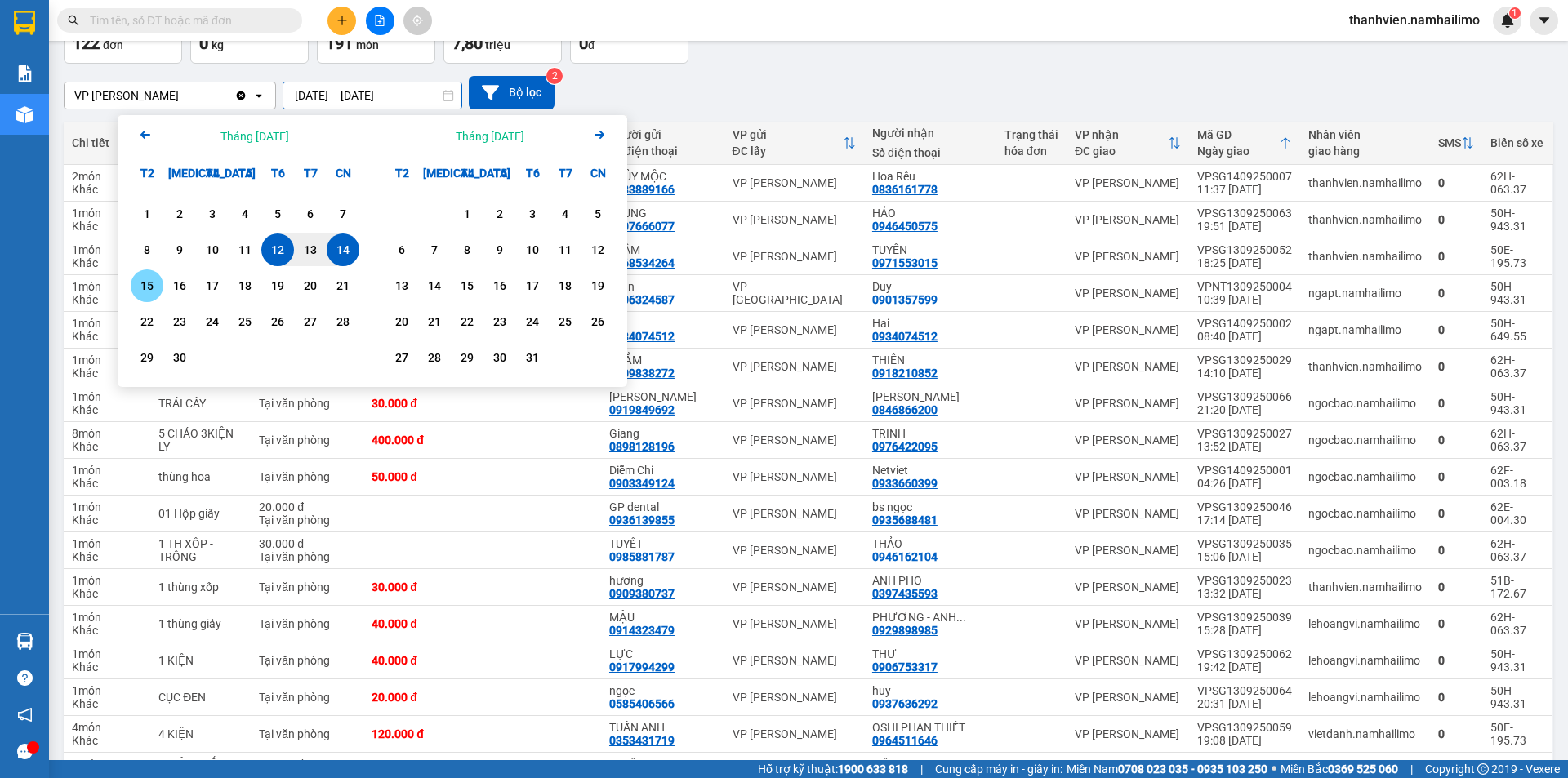
click at [151, 293] on div "15" at bounding box center [147, 285] width 23 height 19
type input "[DATE] – / /"
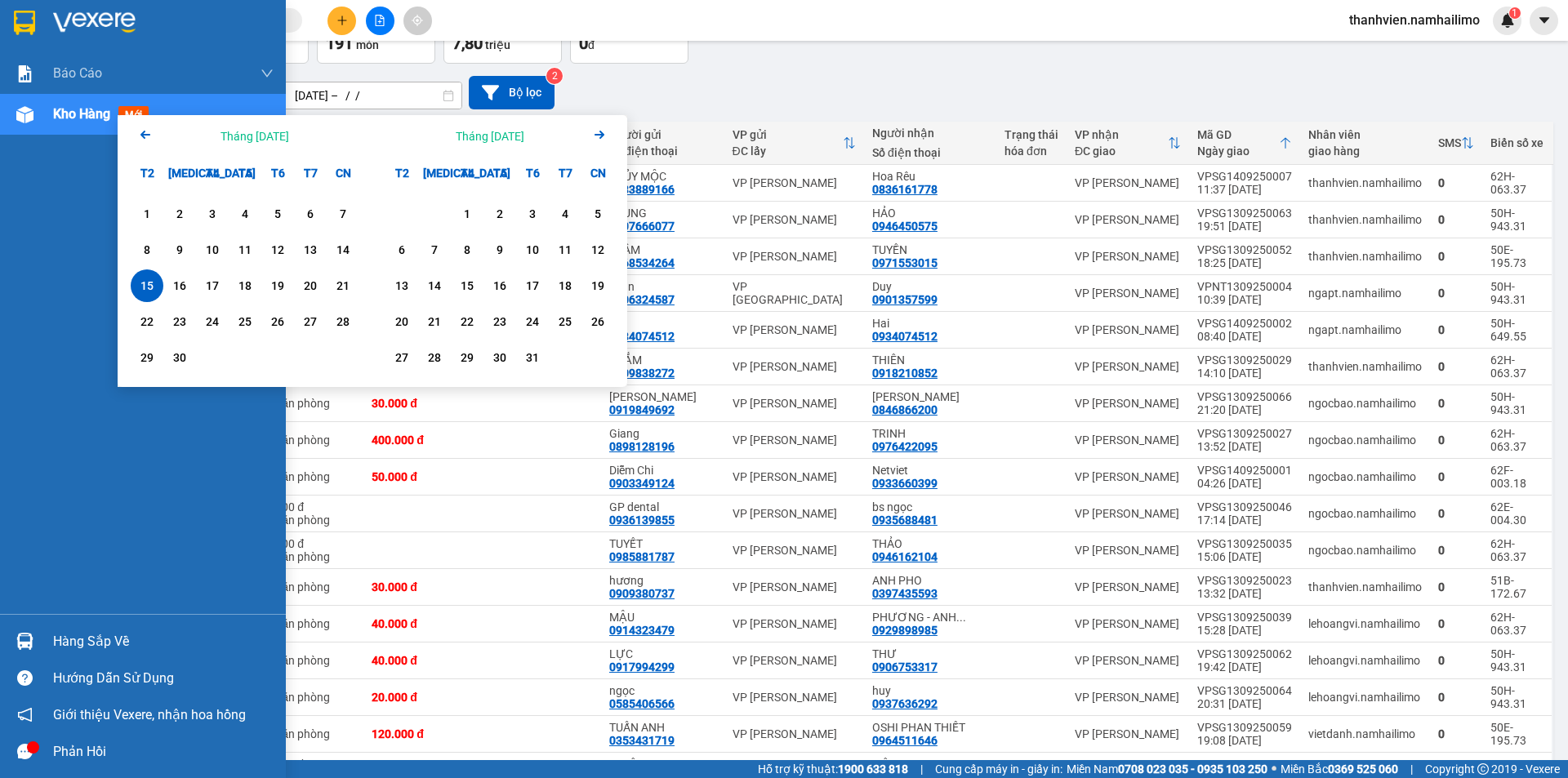
click at [11, 452] on div "Báo cáo Báo cáo dòng tiền (trạm) Doanh số tạo đơn theo VP gửi (trạm) Kho hàng m…" at bounding box center [142, 333] width 285 height 561
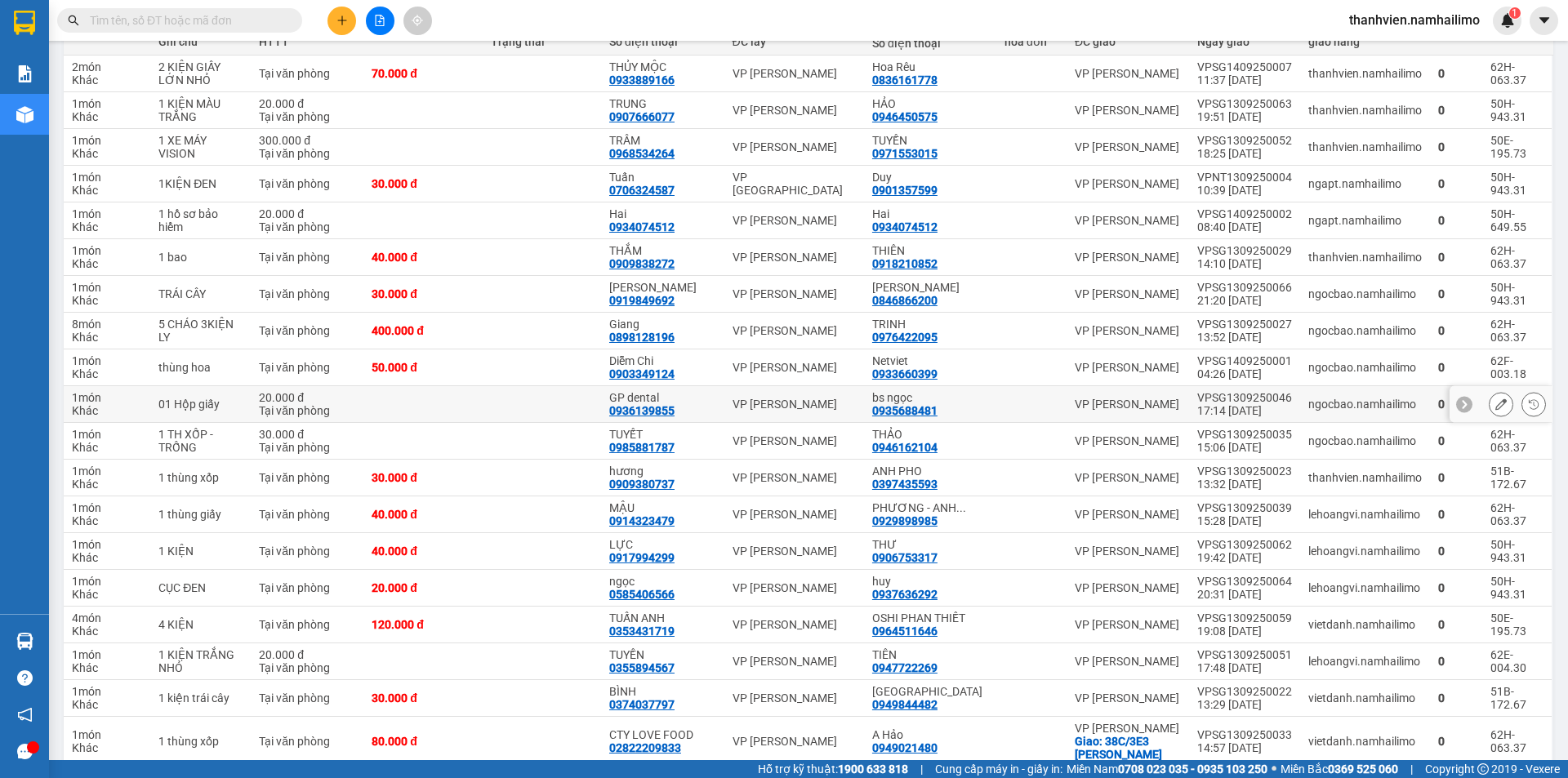
scroll to position [327, 0]
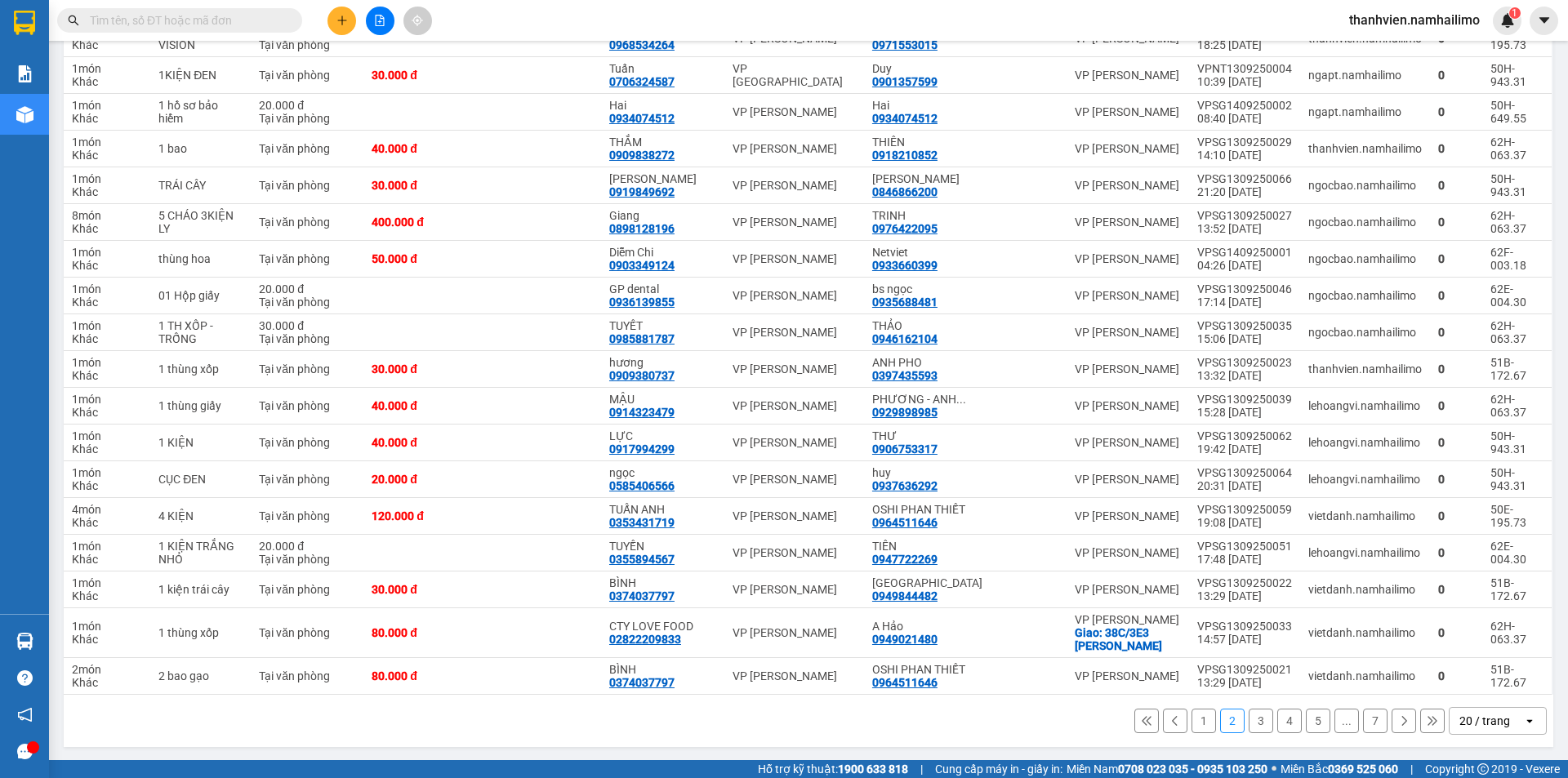
click at [1192, 725] on button "1" at bounding box center [1203, 721] width 25 height 25
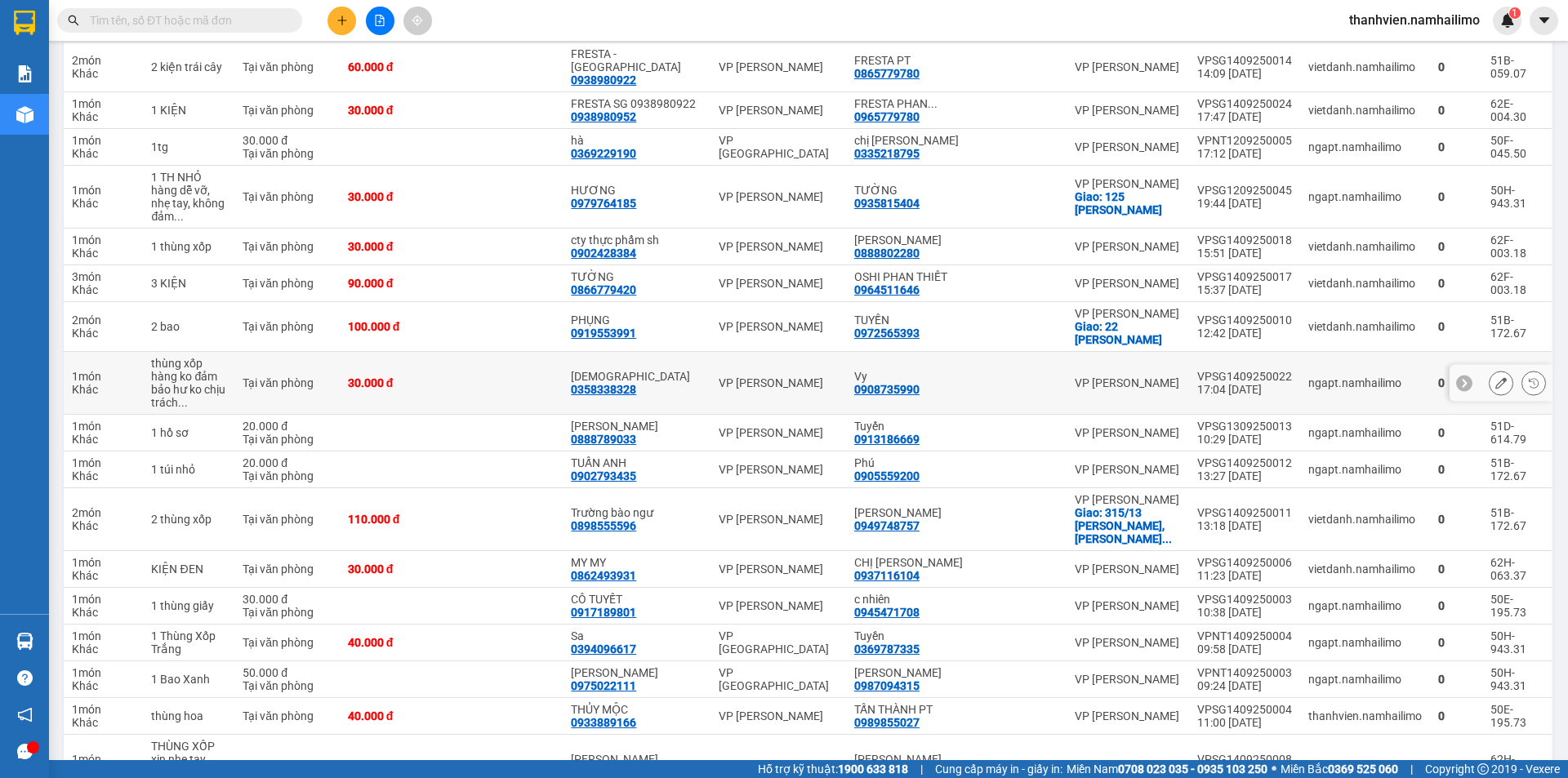
scroll to position [0, 0]
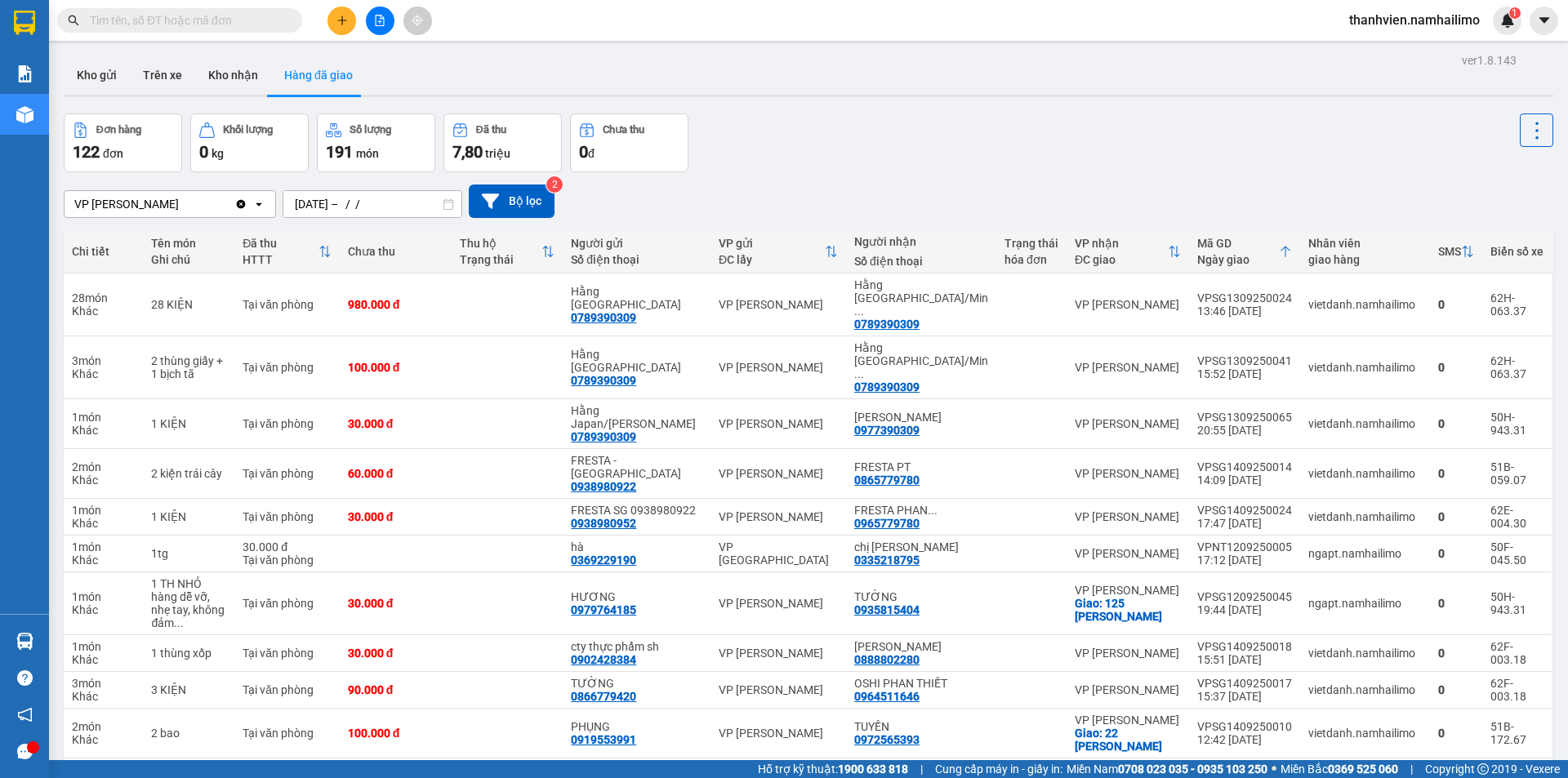
click at [300, 79] on button "Hàng đã giao" at bounding box center [319, 75] width 95 height 40
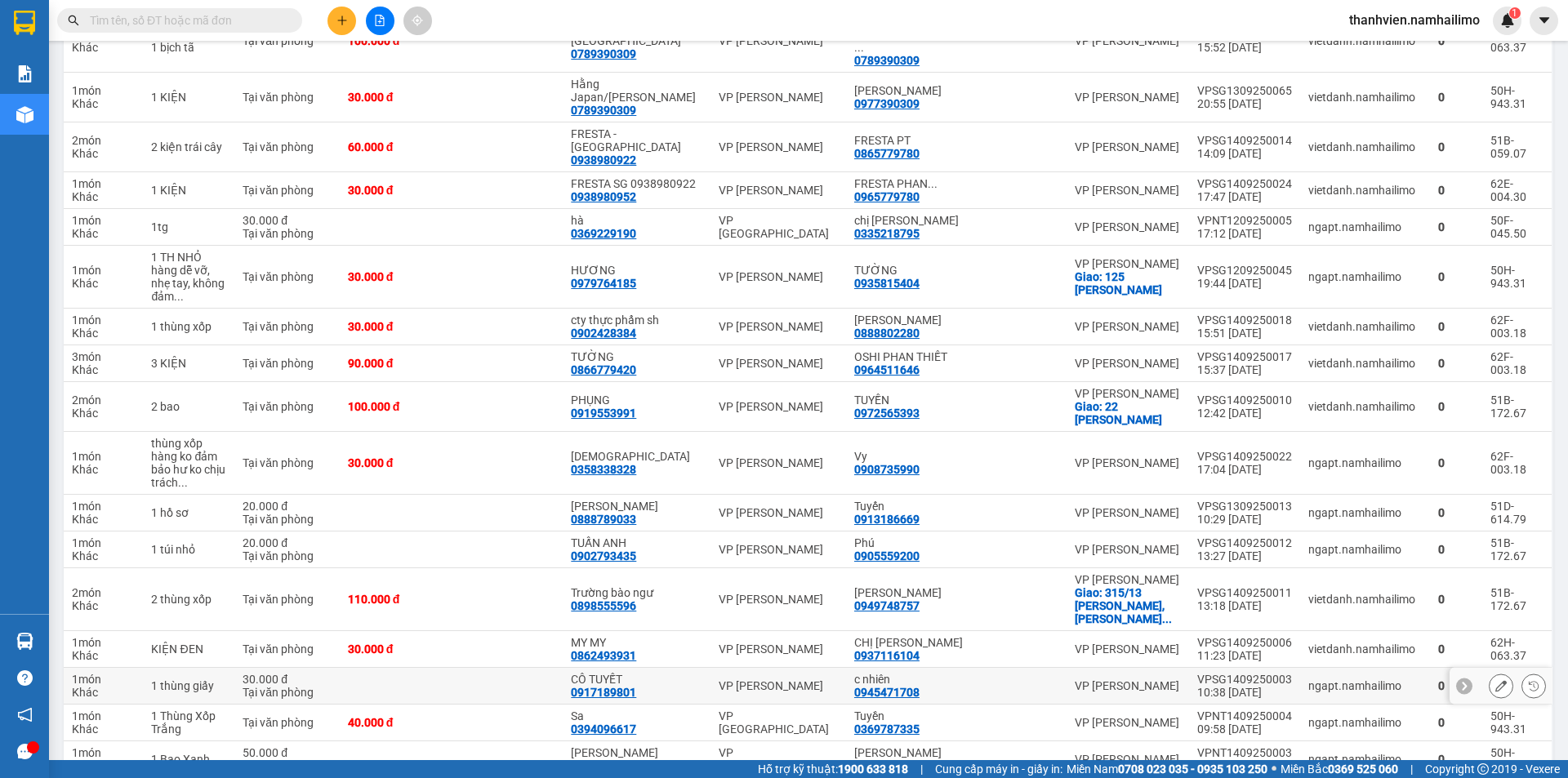
scroll to position [407, 0]
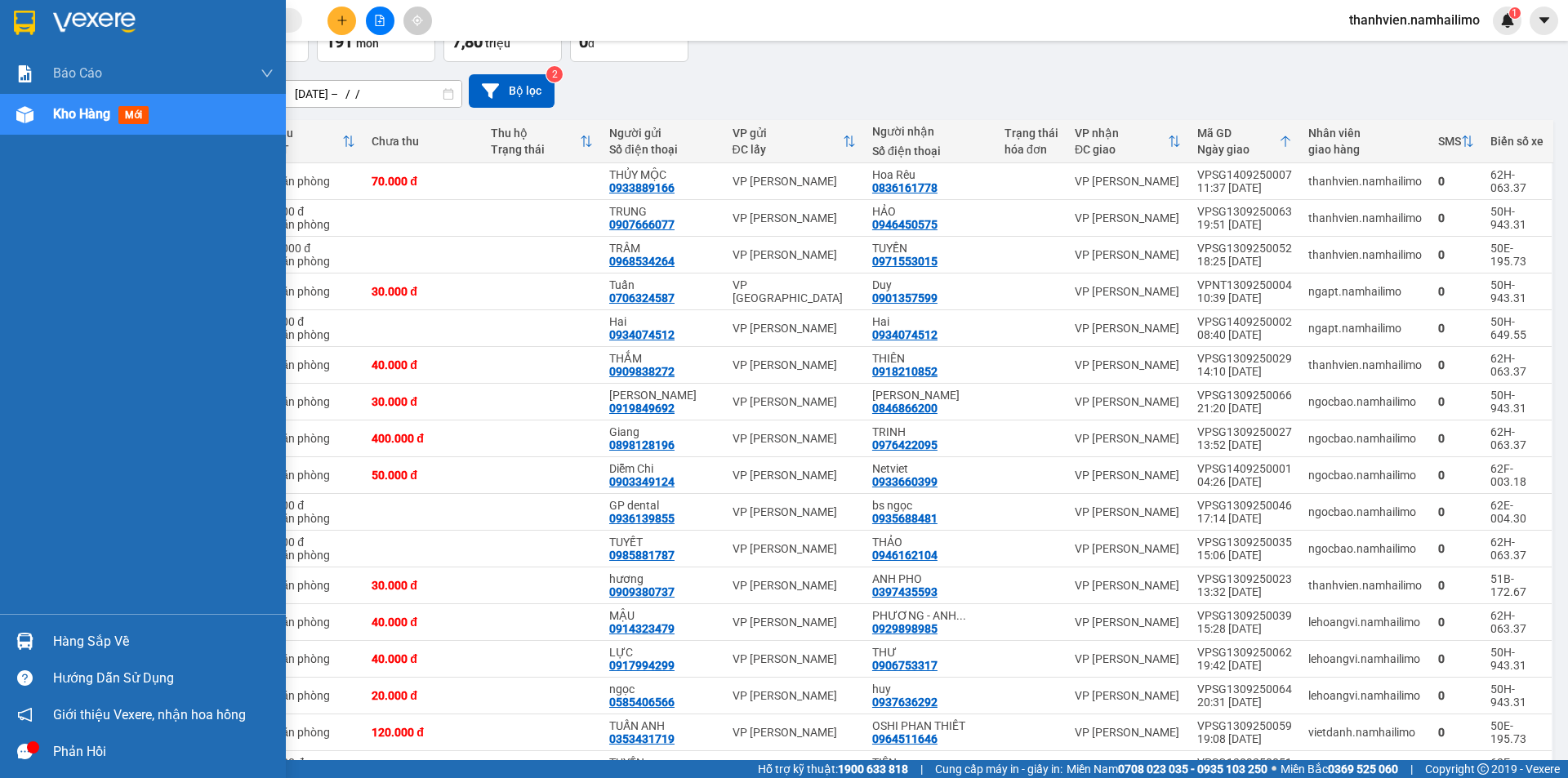
scroll to position [0, 0]
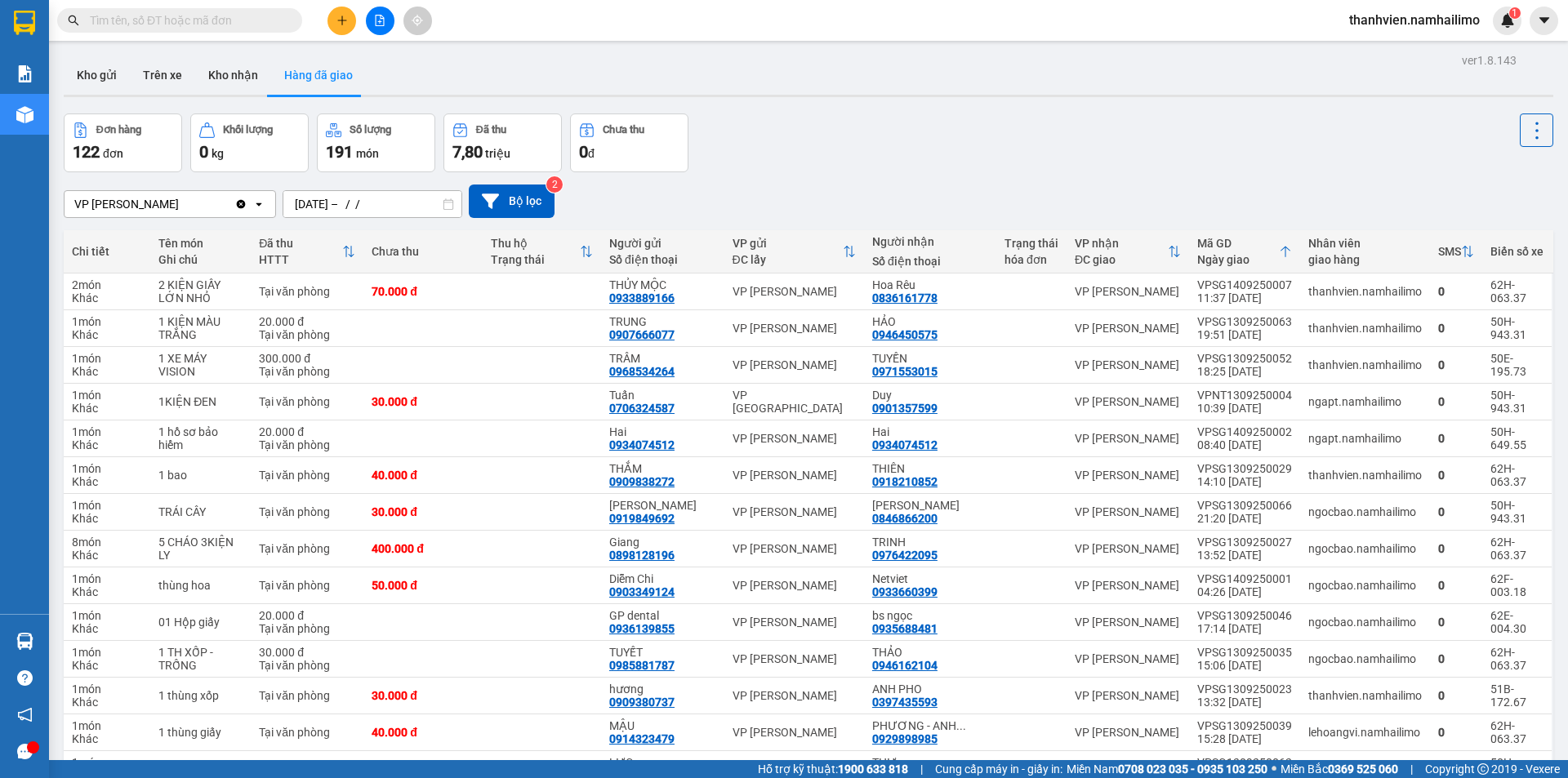
click at [295, 66] on button "Hàng đã giao" at bounding box center [319, 75] width 95 height 40
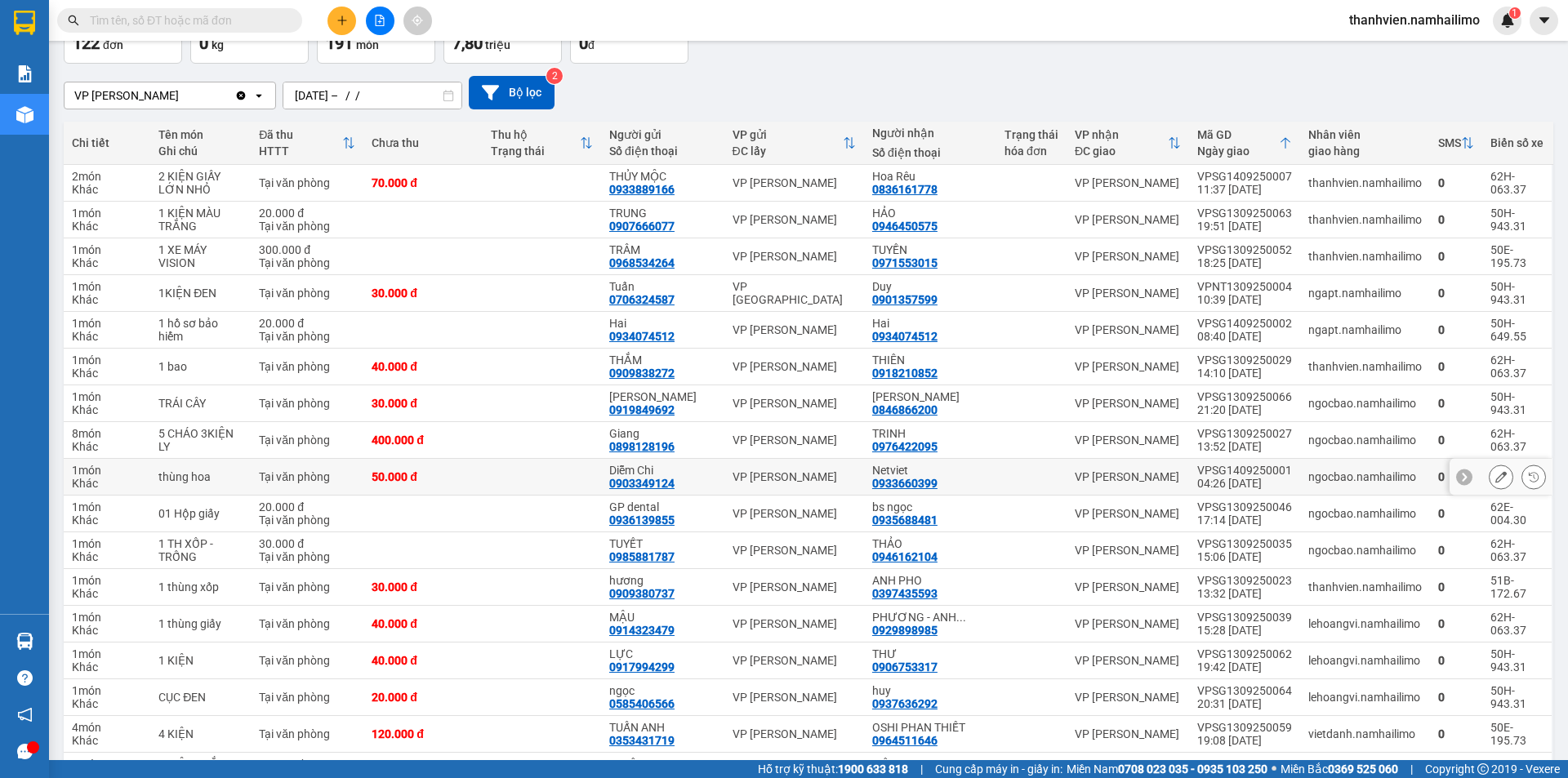
scroll to position [218, 0]
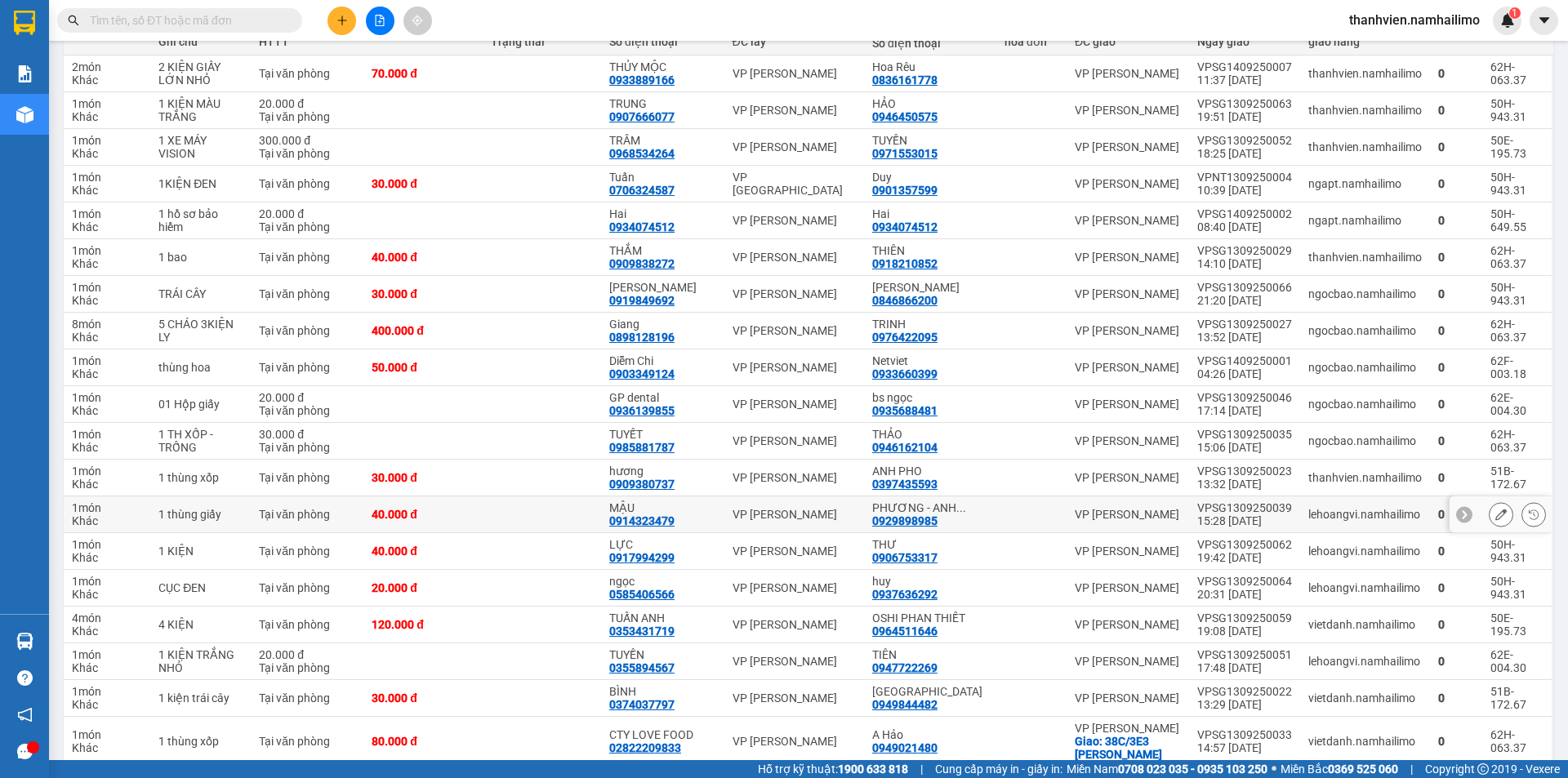
scroll to position [328, 0]
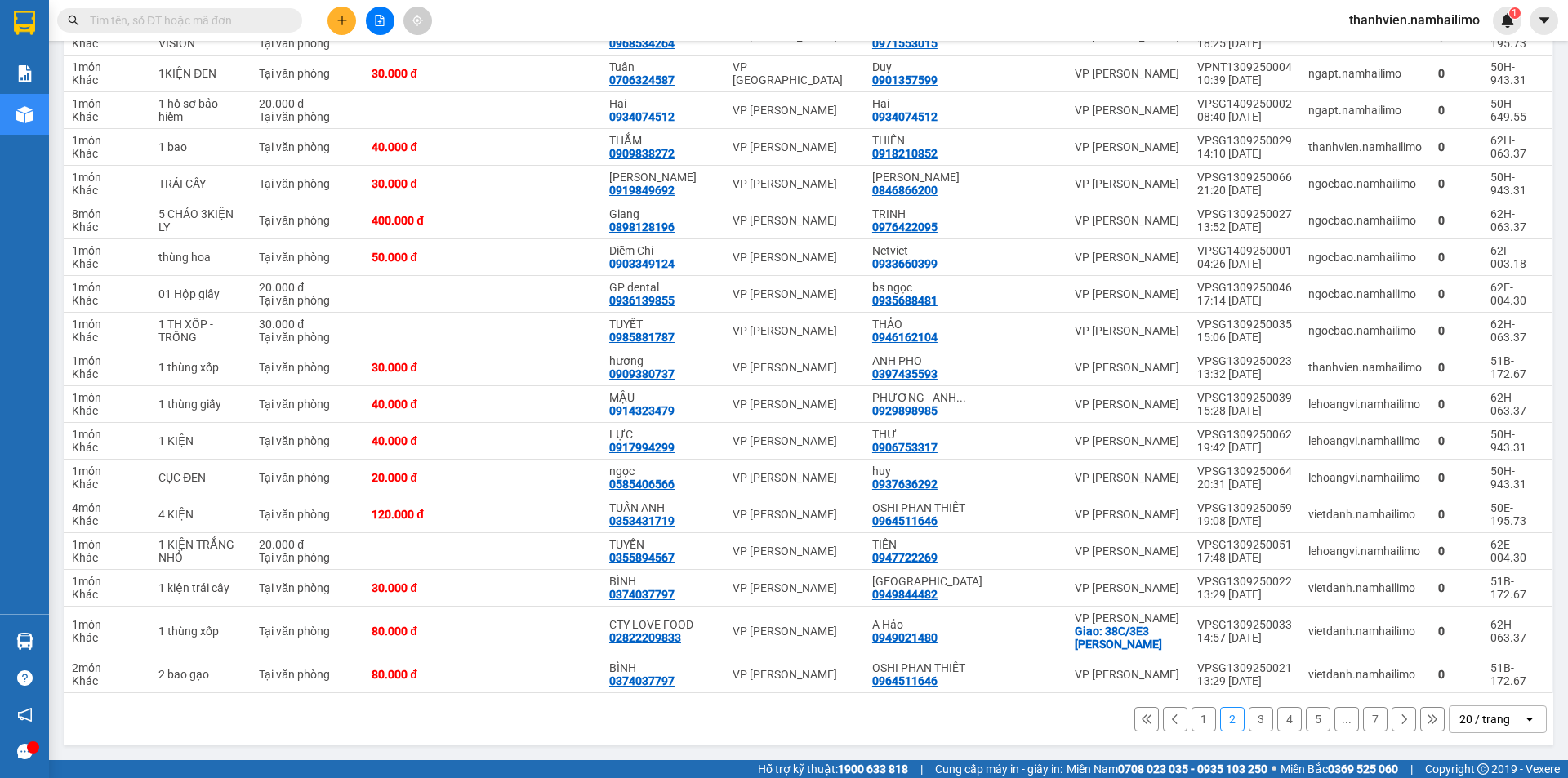
click at [1193, 724] on button "1" at bounding box center [1203, 719] width 25 height 25
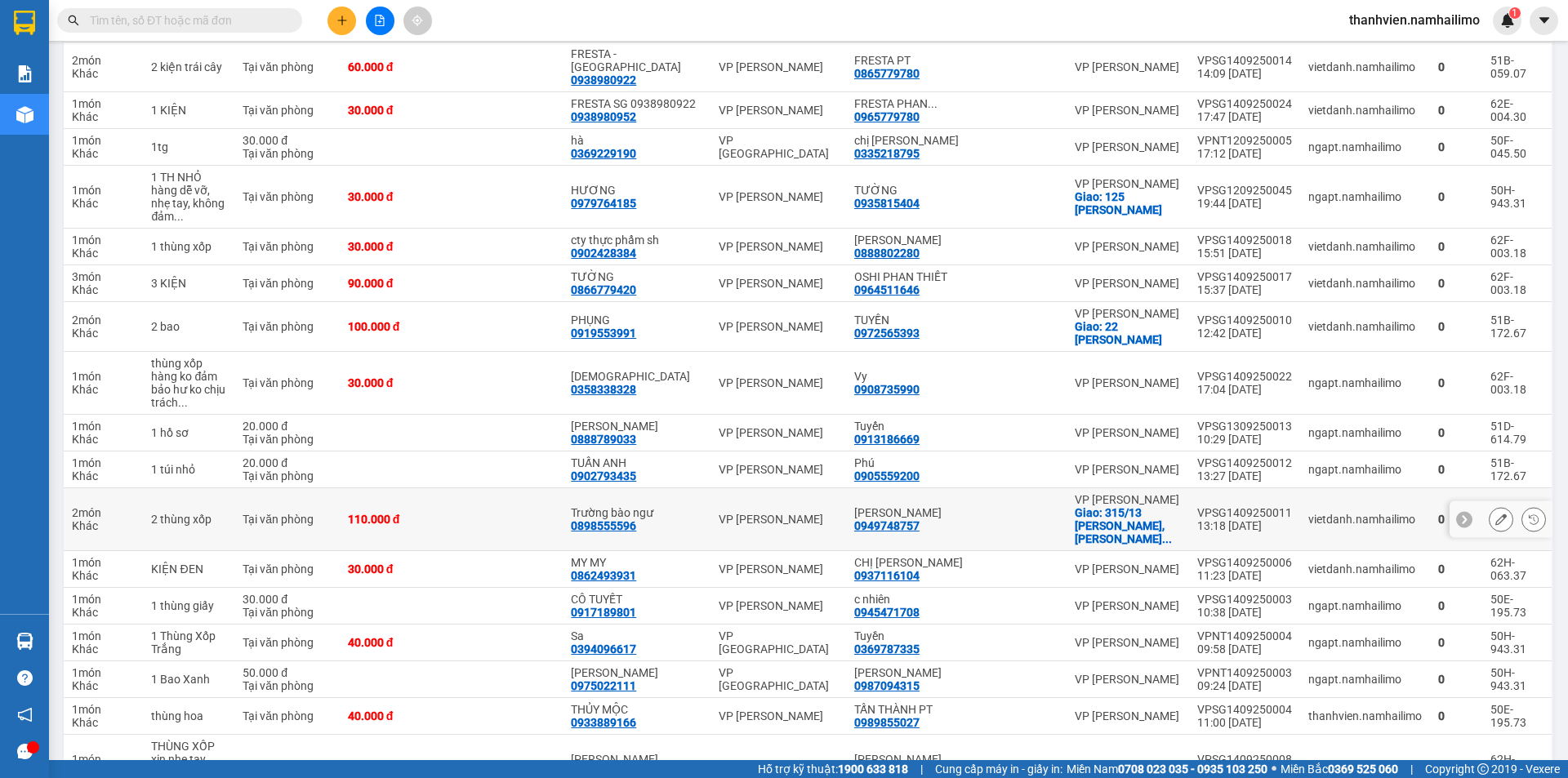
scroll to position [0, 0]
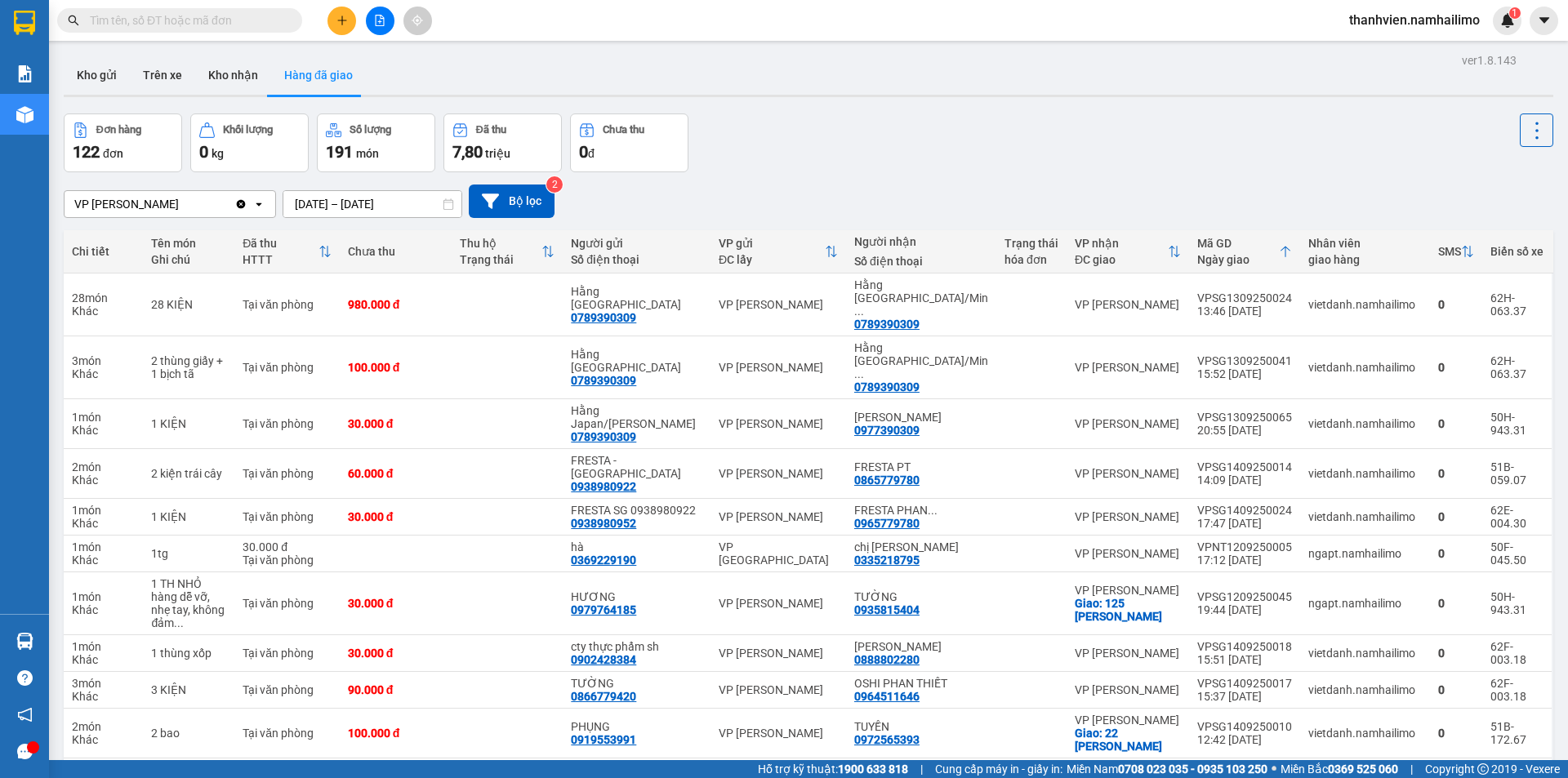
click at [430, 203] on input "[DATE] – [DATE]" at bounding box center [372, 205] width 178 height 26
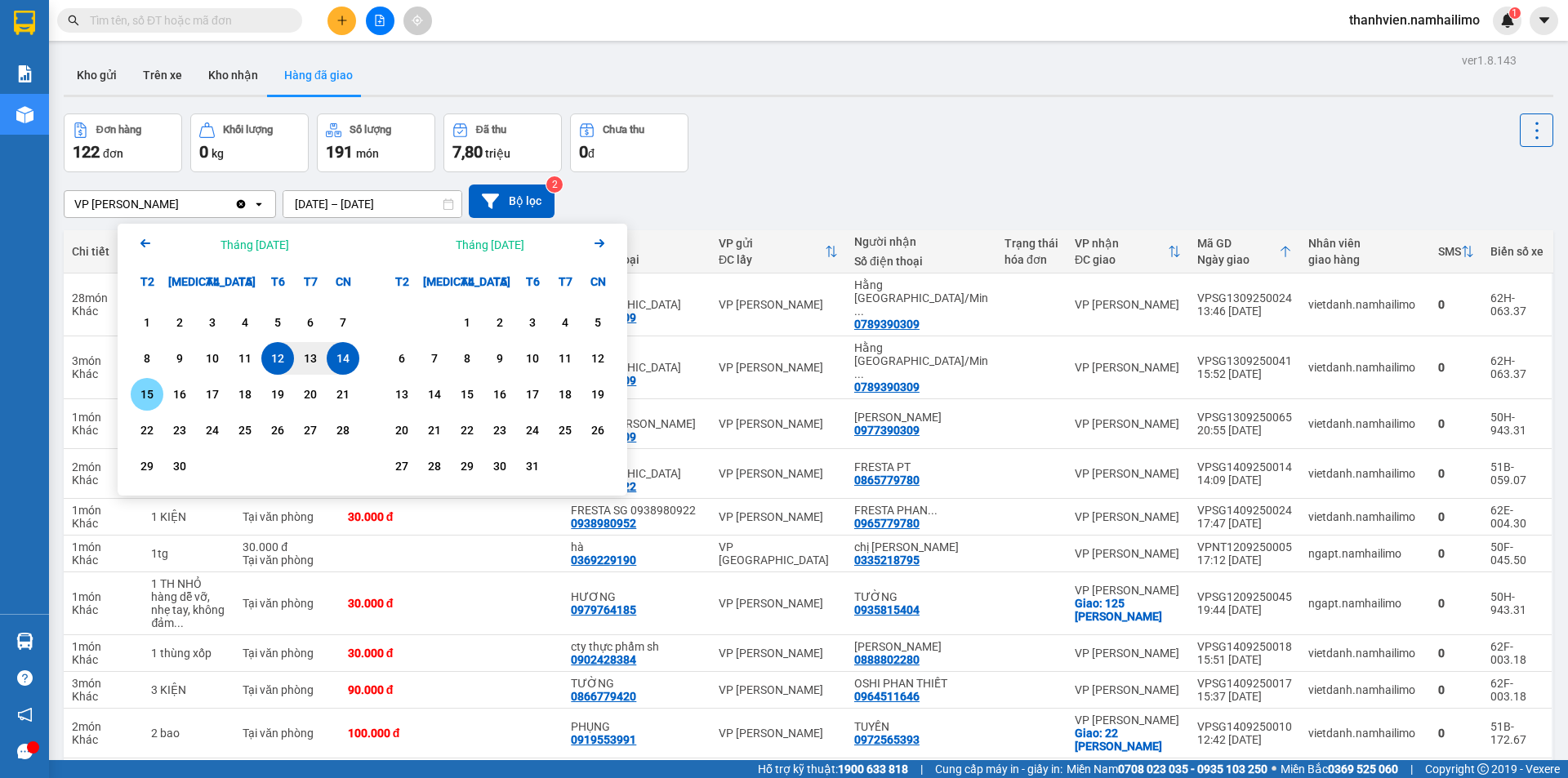
click at [137, 399] on div "15" at bounding box center [147, 394] width 23 height 19
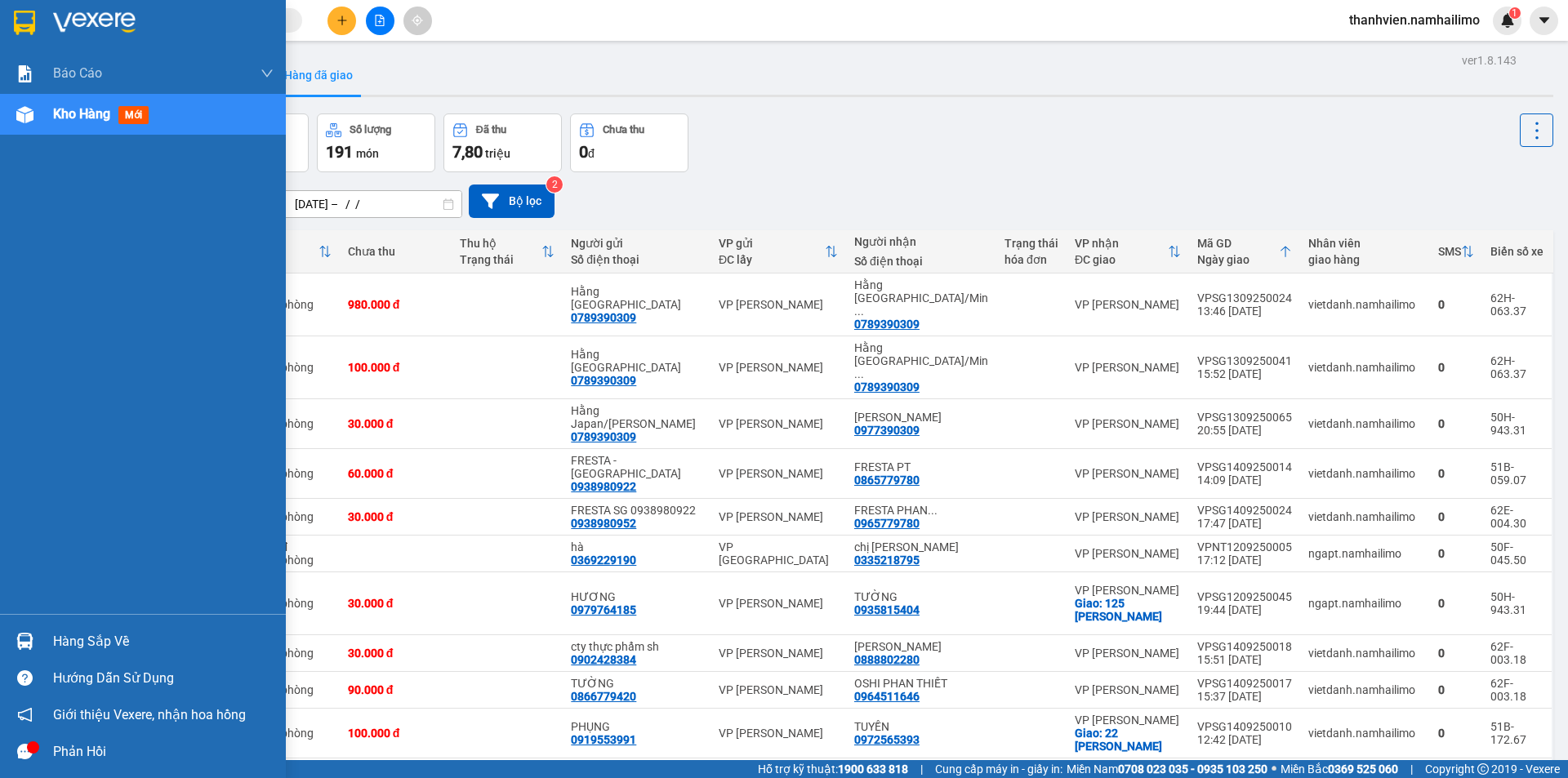
drag, startPoint x: 25, startPoint y: 511, endPoint x: 273, endPoint y: 510, distance: 248.0
click at [25, 510] on div "Báo cáo Báo cáo dòng tiền (trạm) Doanh số tạo đơn theo VP gửi (trạm) Kho hàng m…" at bounding box center [142, 333] width 285 height 561
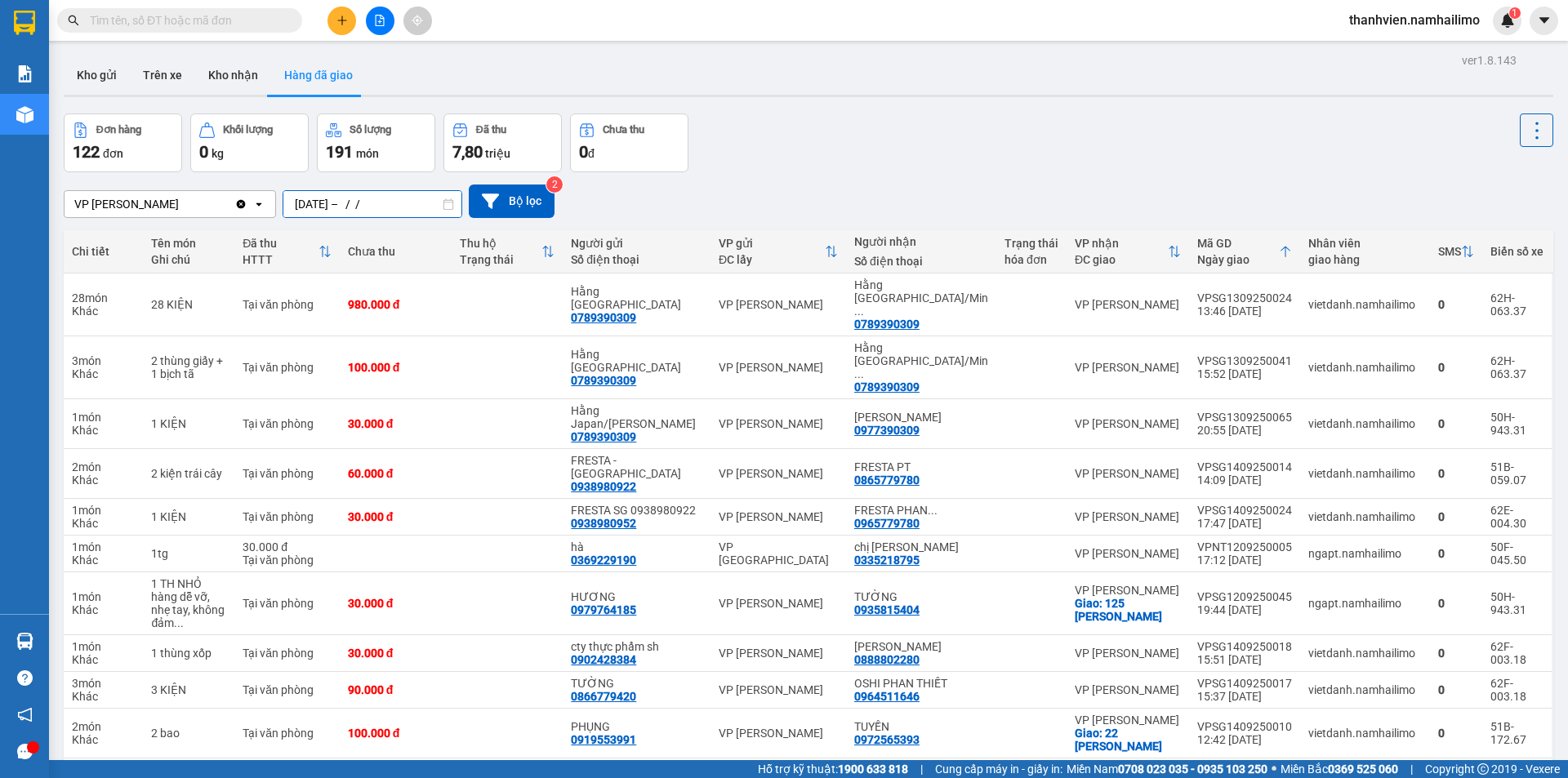
click at [403, 205] on input "[DATE] – / /" at bounding box center [372, 205] width 178 height 26
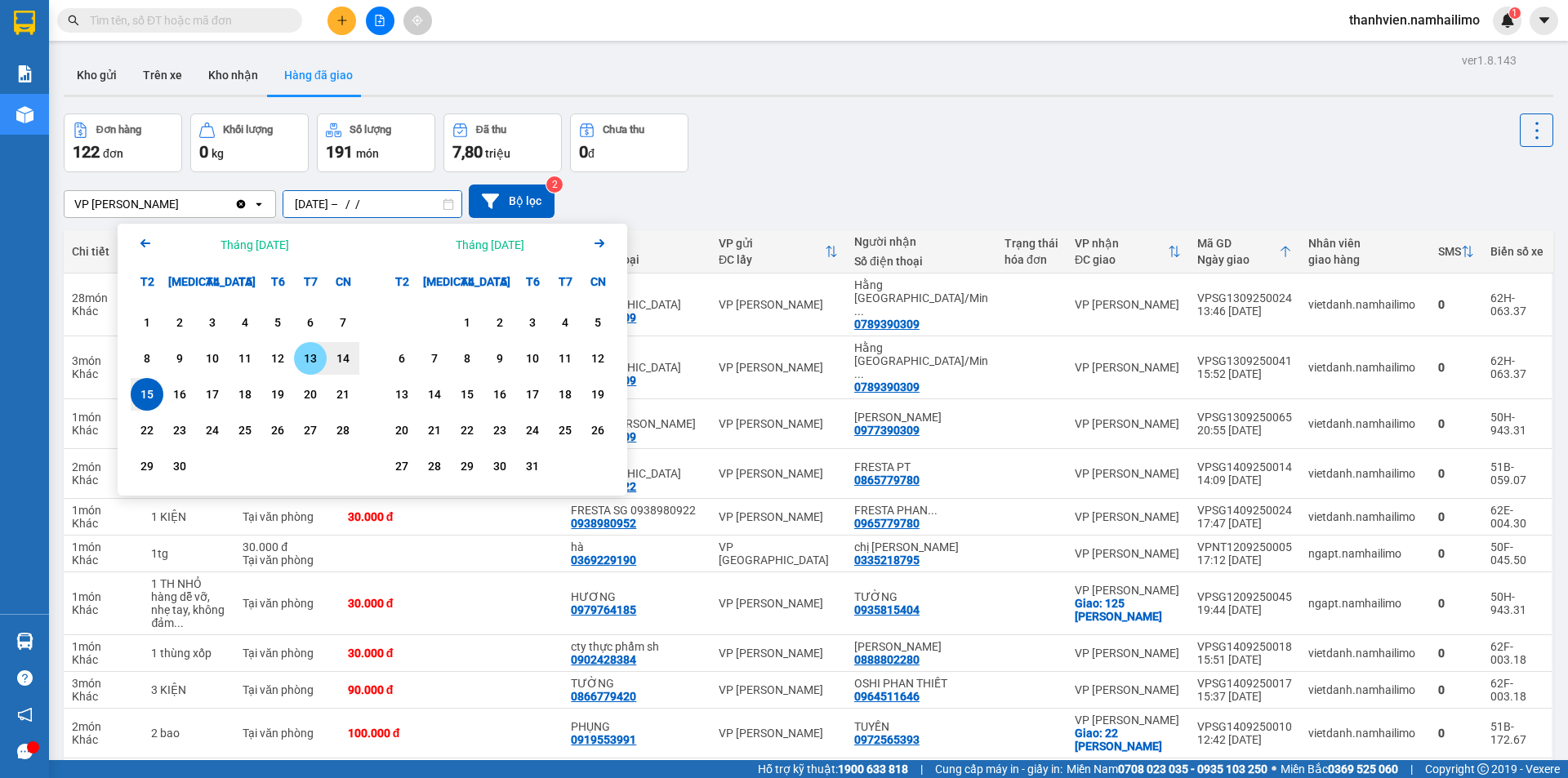
click at [310, 361] on div "13" at bounding box center [310, 358] width 23 height 19
type input "[DATE] – [DATE]"
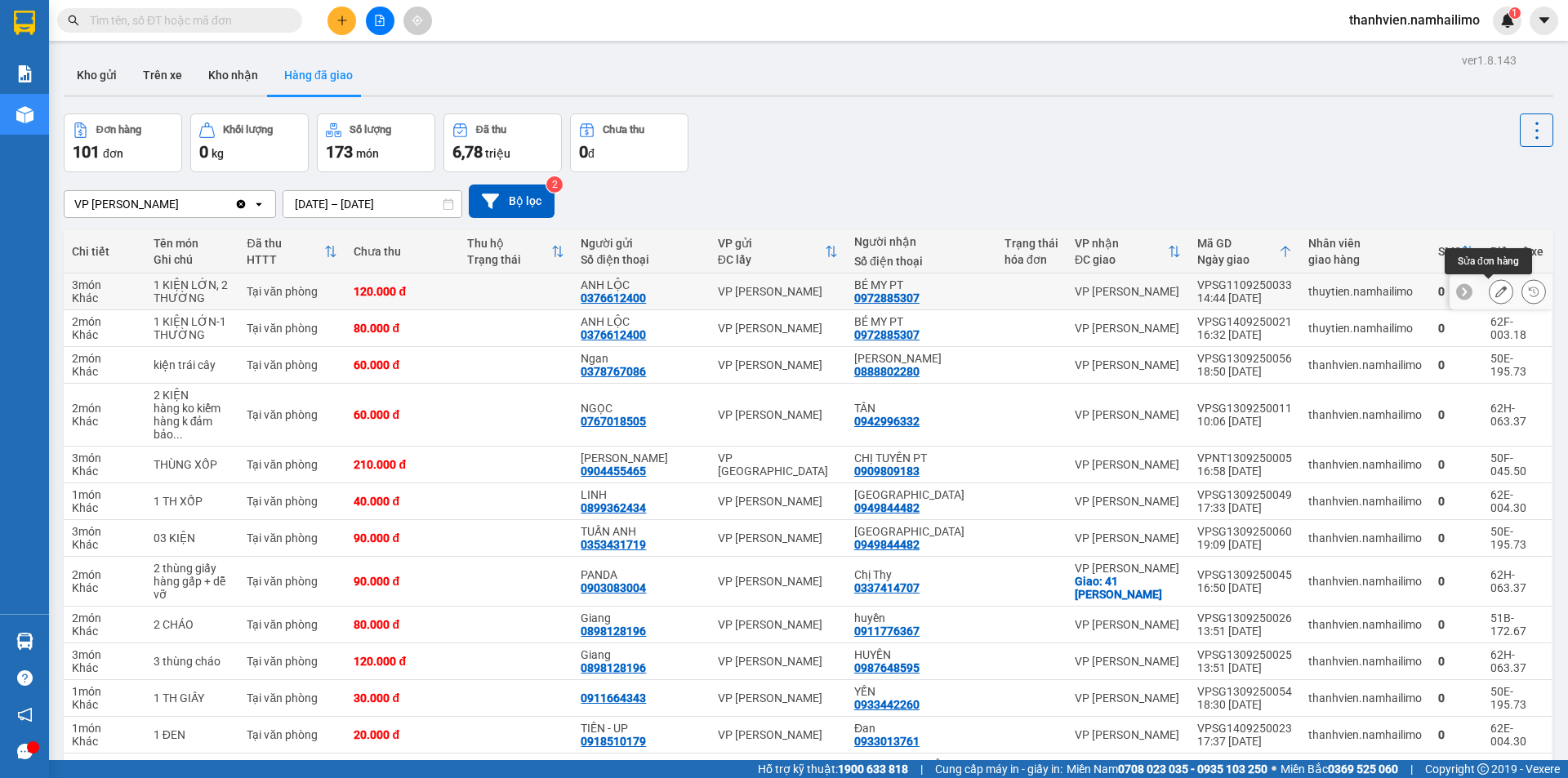
click at [1495, 288] on icon at bounding box center [1500, 291] width 11 height 11
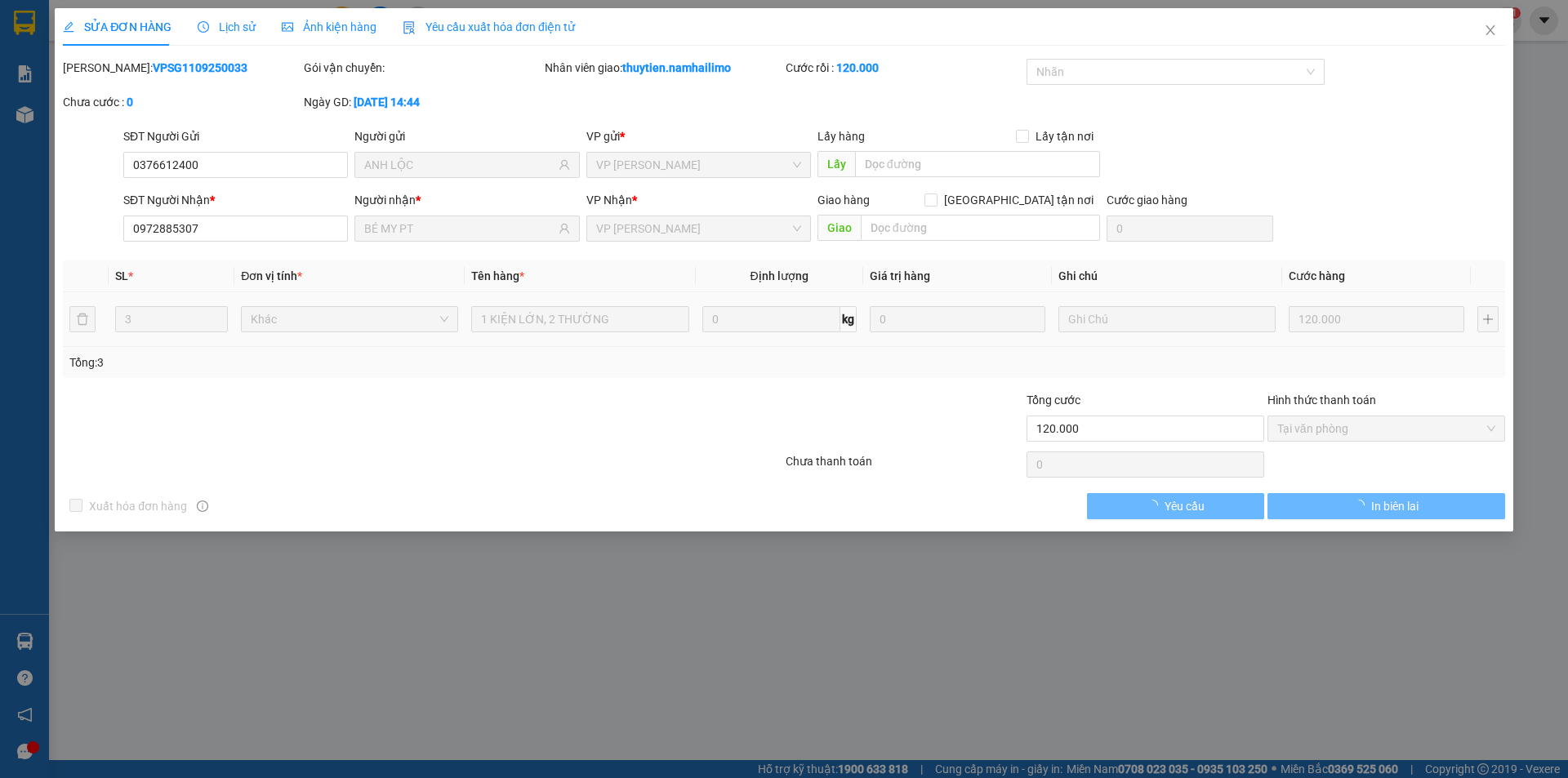
type input "0376612400"
type input "ANH LỘC"
type input "0972885307"
type input "BÉ MY PT"
type input "120.000"
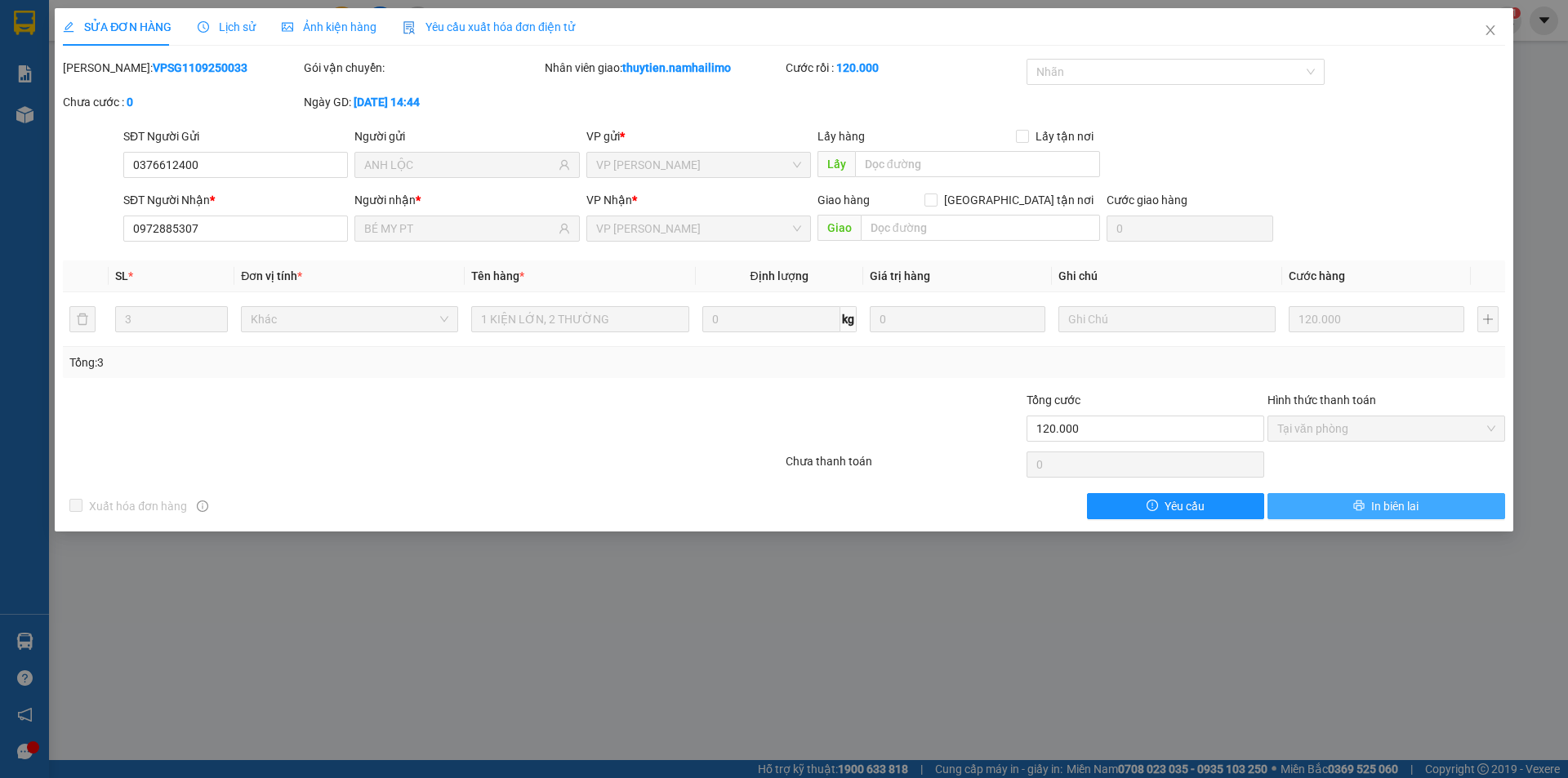
click at [1313, 503] on button "In biên lai" at bounding box center [1386, 507] width 238 height 26
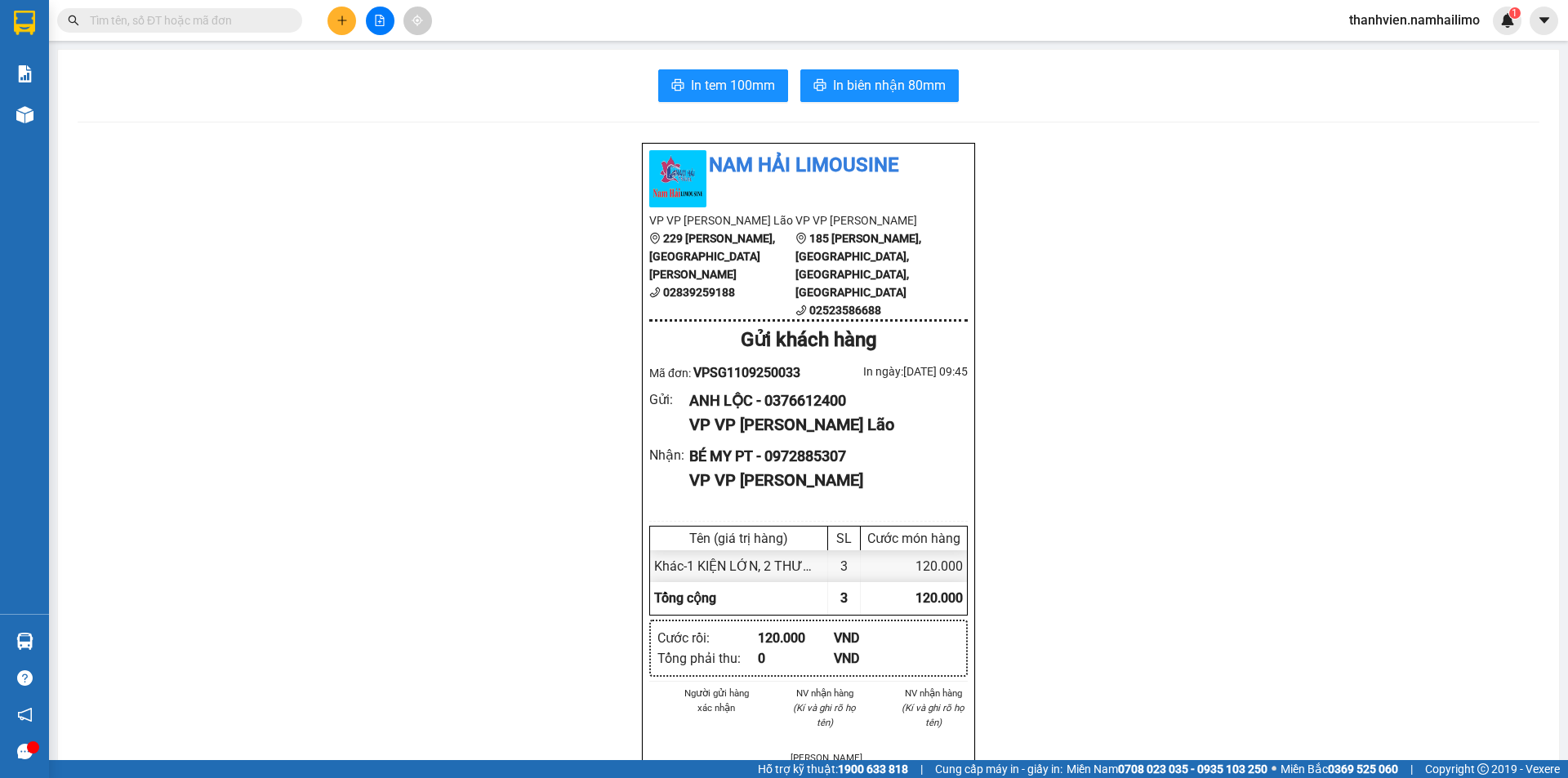
click at [386, 25] on button at bounding box center [379, 20] width 29 height 29
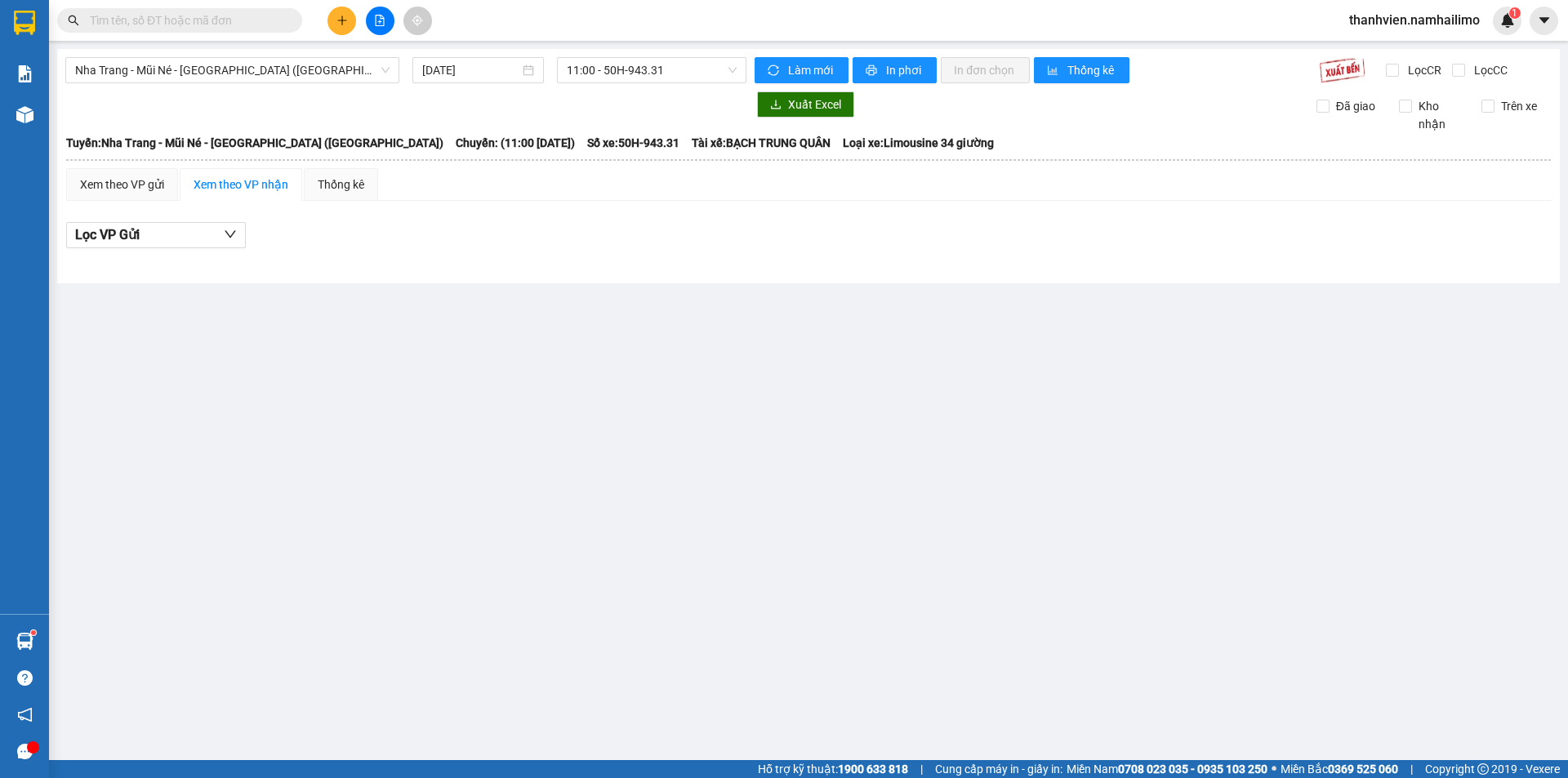
click at [191, 11] on input "text" at bounding box center [185, 20] width 192 height 18
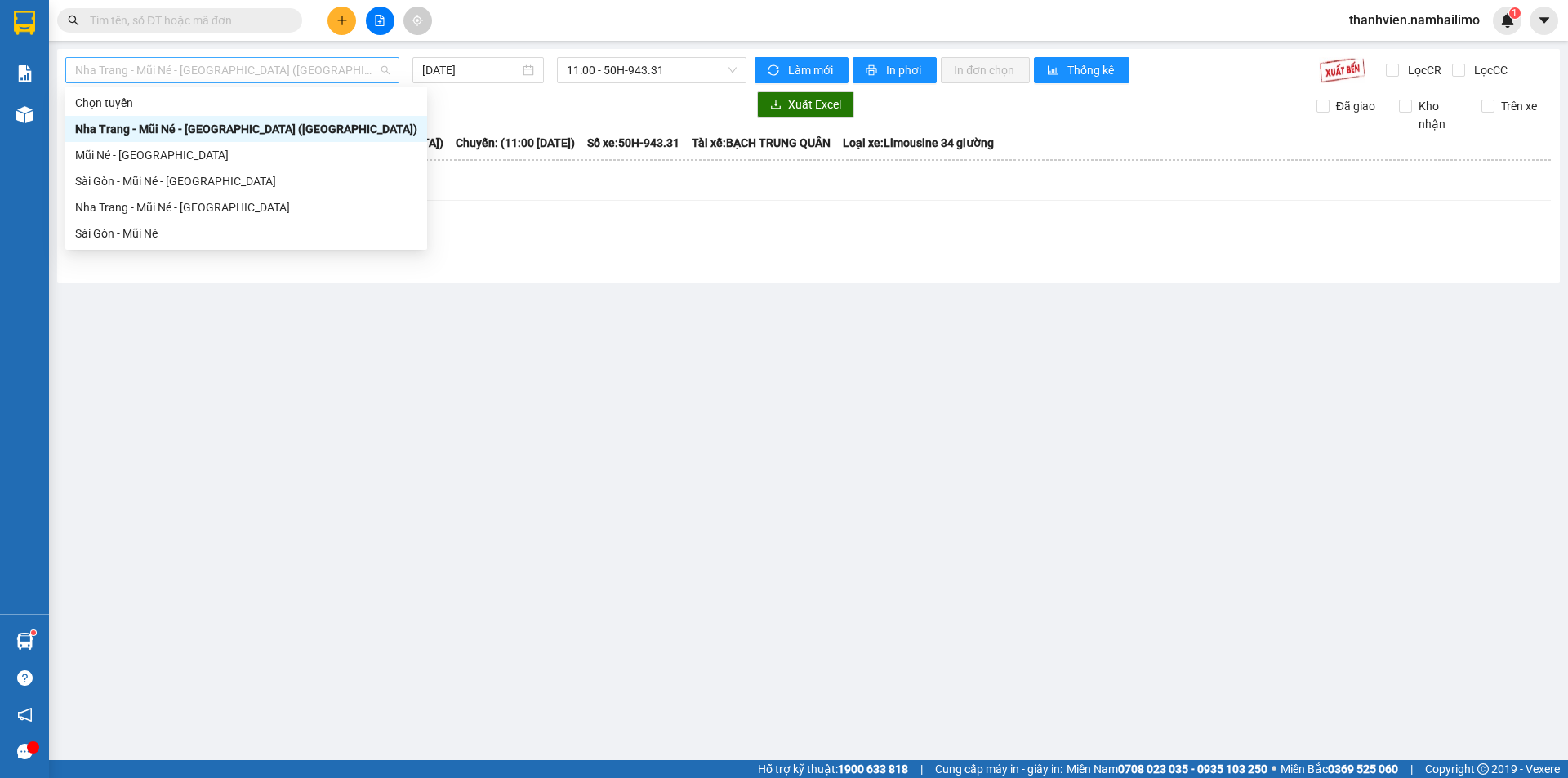
click at [281, 73] on span "Nha Trang - Mũi Né - [GEOGRAPHIC_DATA] ([GEOGRAPHIC_DATA])" at bounding box center [233, 70] width 314 height 25
click at [169, 227] on div "Sài Gòn - Mũi Né" at bounding box center [247, 234] width 343 height 18
type input "[DATE]"
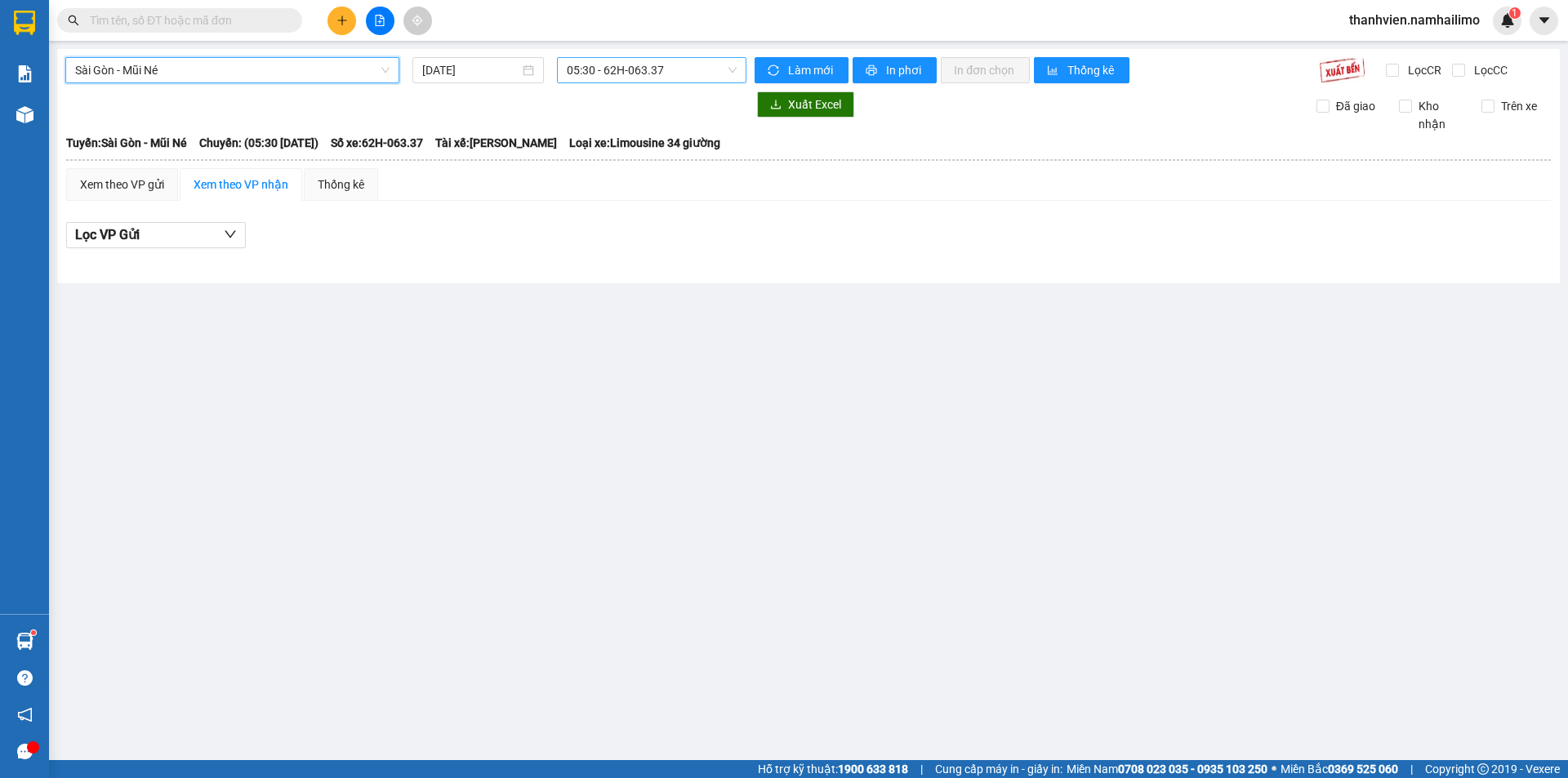
click at [708, 69] on span "05:30 - 62H-063.37" at bounding box center [651, 70] width 170 height 25
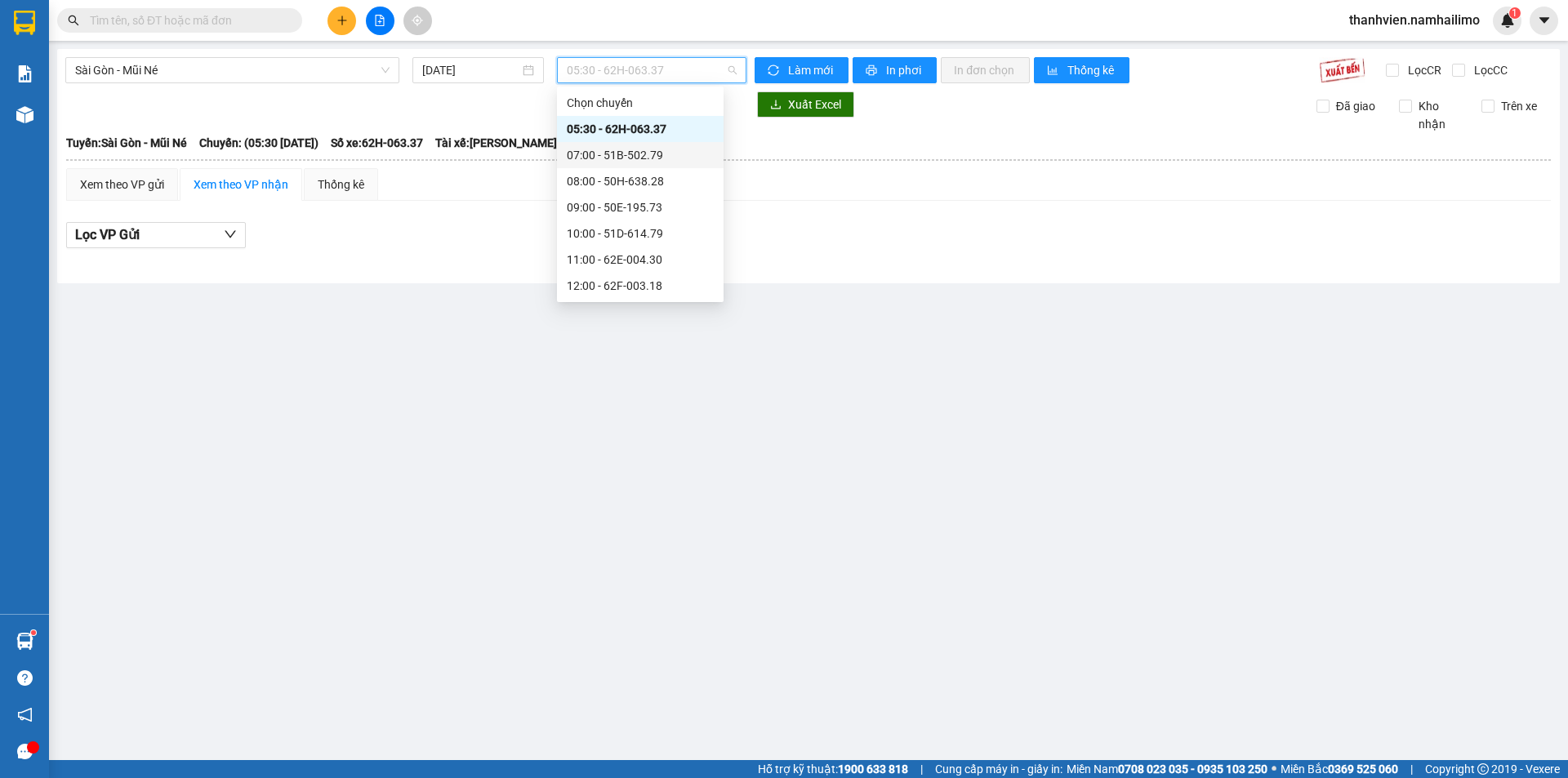
click at [668, 155] on div "07:00 - 51B-502.79" at bounding box center [639, 155] width 147 height 18
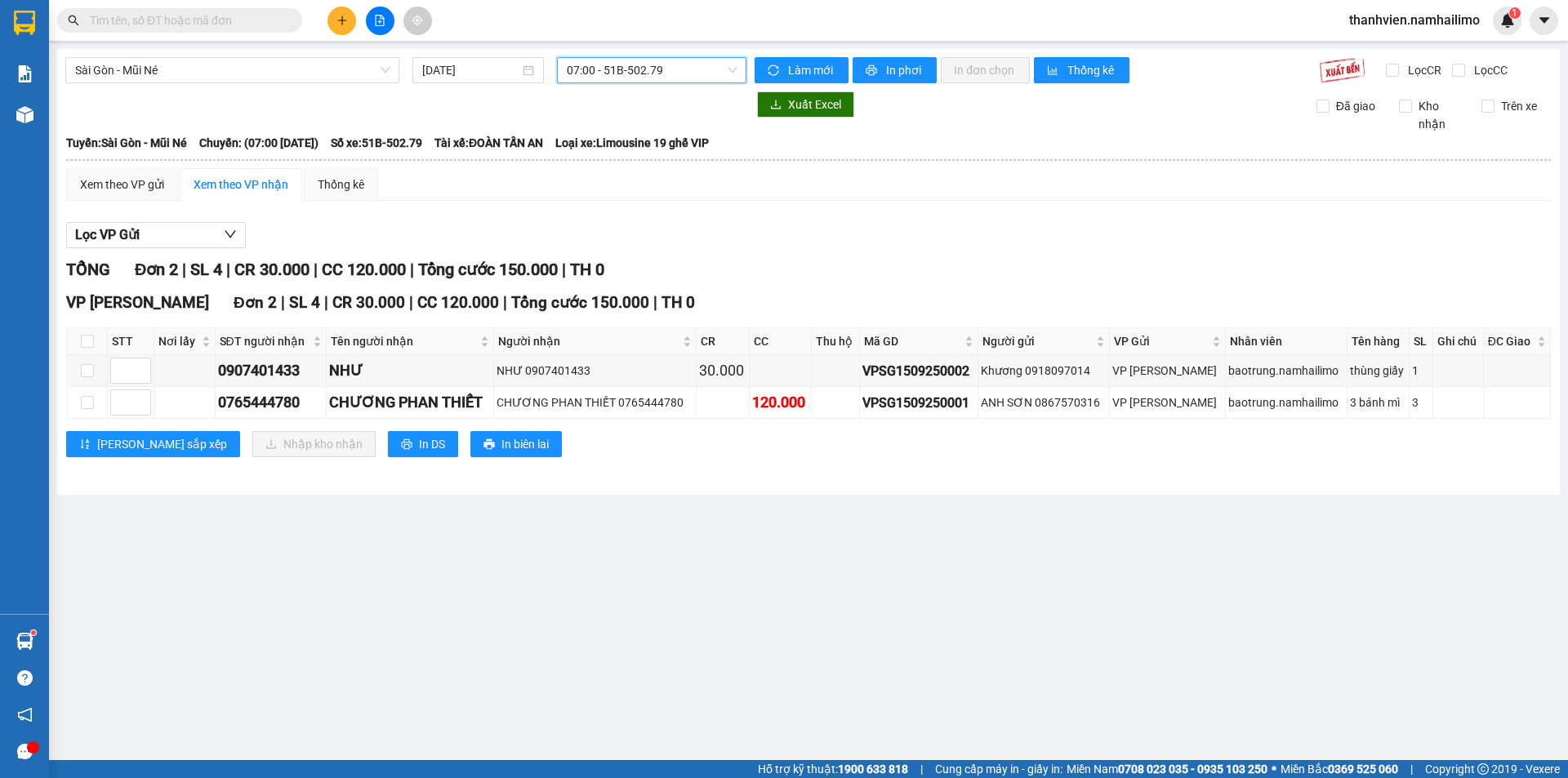
click at [668, 80] on span "07:00 - 51B-502.79" at bounding box center [651, 70] width 170 height 25
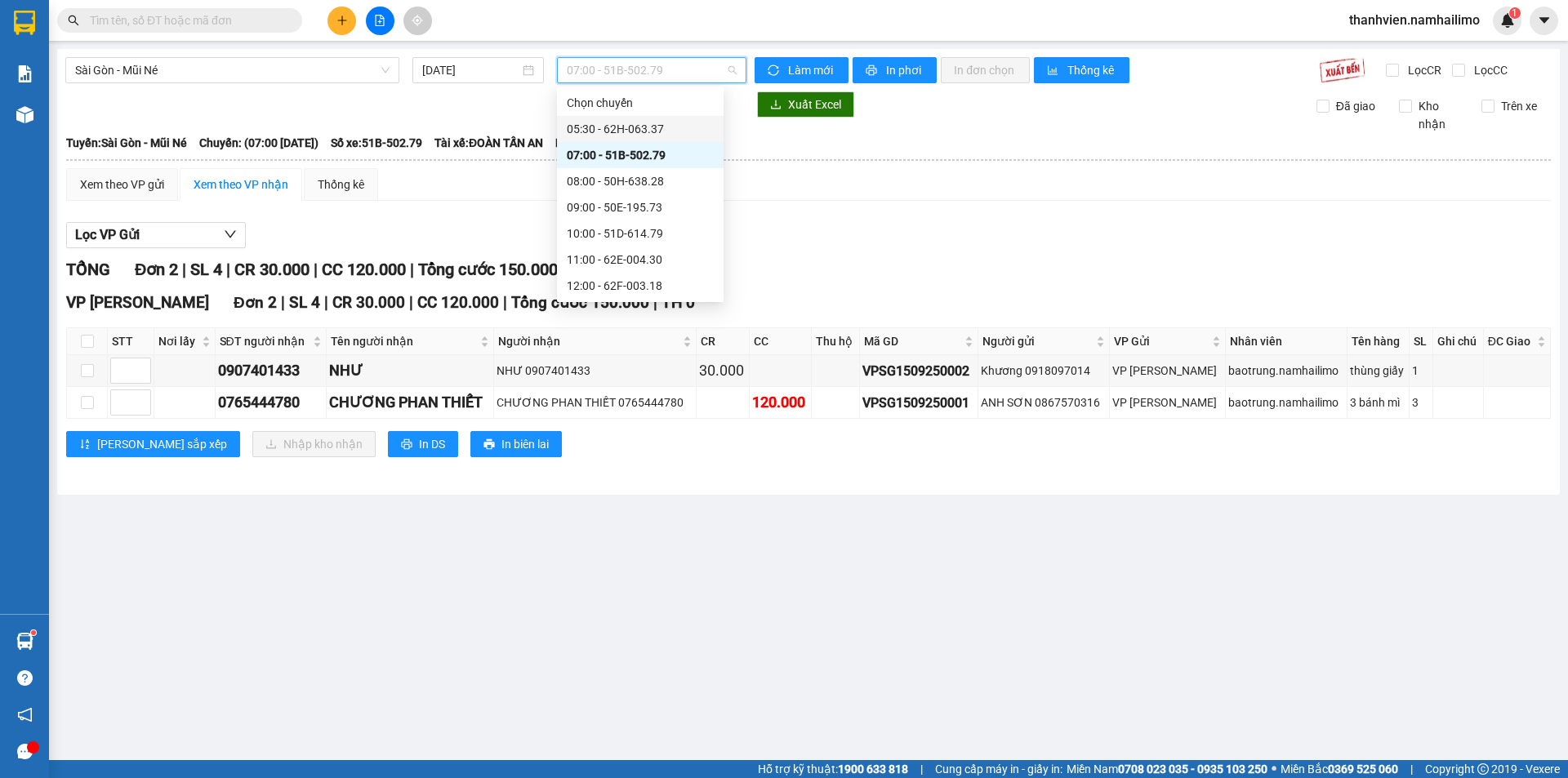
click at [656, 131] on div "05:30 - 62H-063.37" at bounding box center [639, 129] width 147 height 18
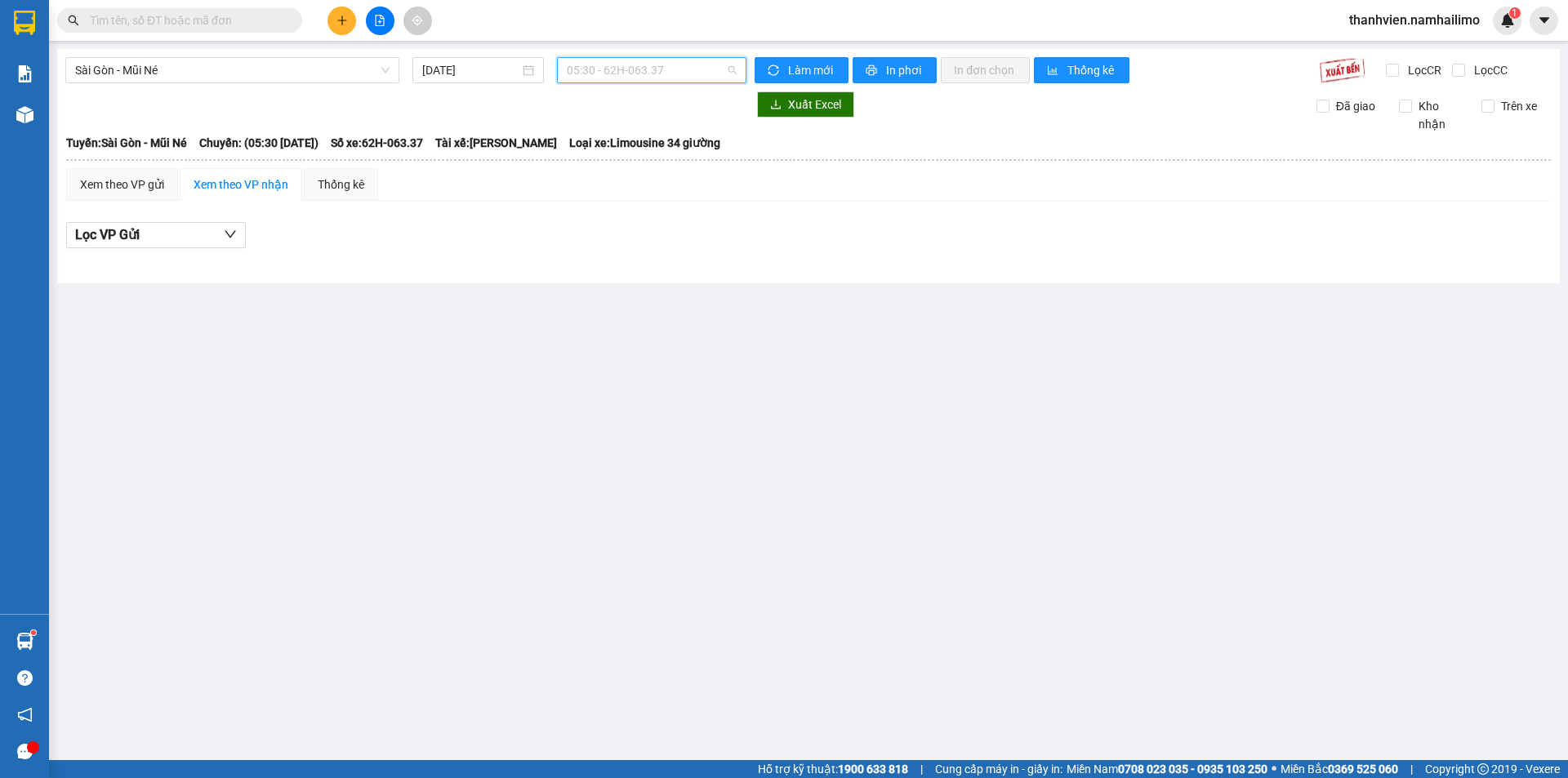
click at [680, 76] on span "05:30 - 62H-063.37" at bounding box center [651, 70] width 170 height 25
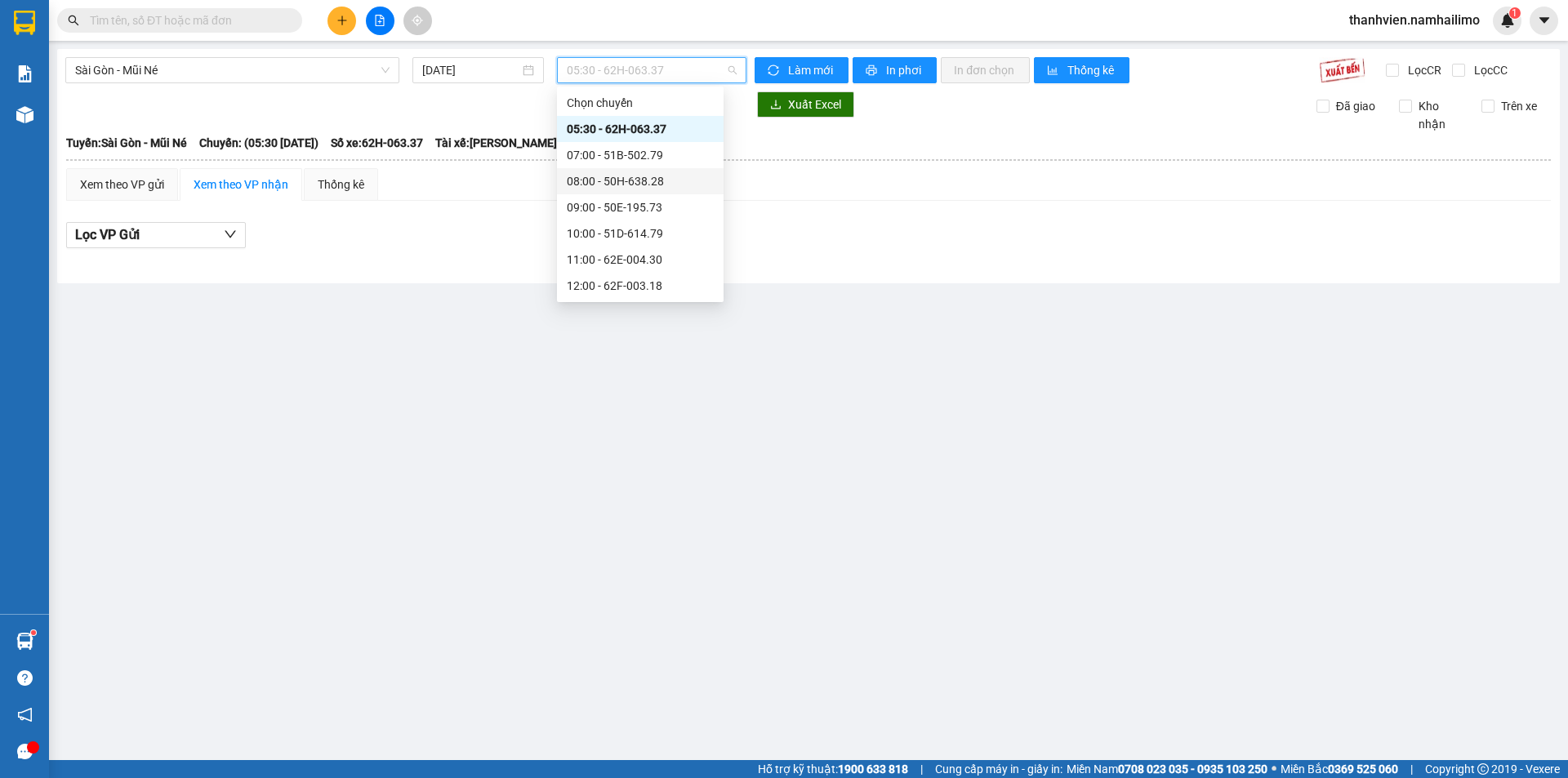
click at [661, 180] on div "08:00 - 50H-638.28" at bounding box center [639, 181] width 147 height 18
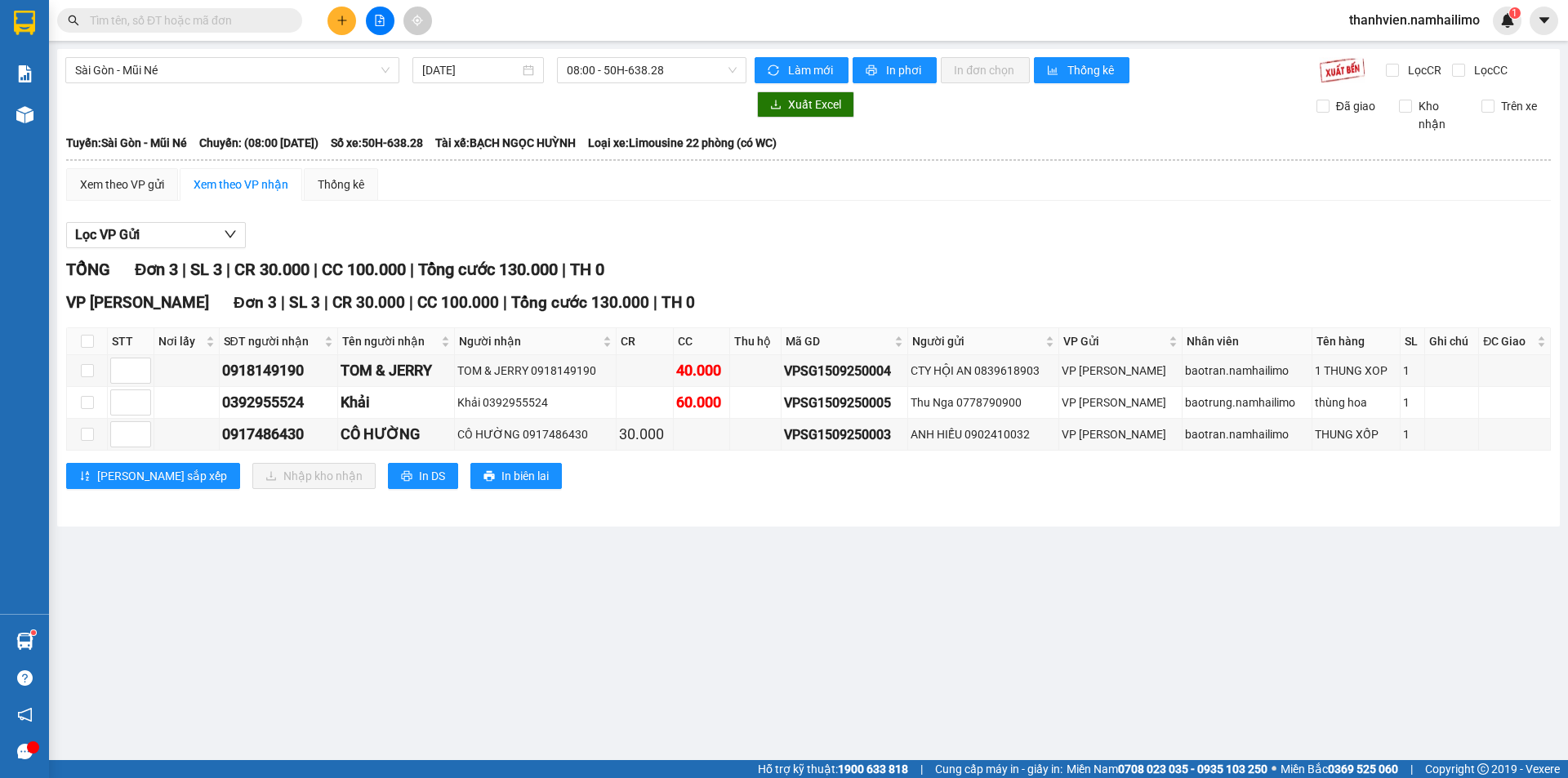
click at [690, 84] on div "Sài Gòn - Mũi Né 15/09/2025 08:00 - 50H-638.28 Làm mới In phơi In đơn chọn Thốn…" at bounding box center [808, 288] width 1503 height 478
click at [690, 70] on span "08:00 - 50H-638.28" at bounding box center [651, 70] width 170 height 25
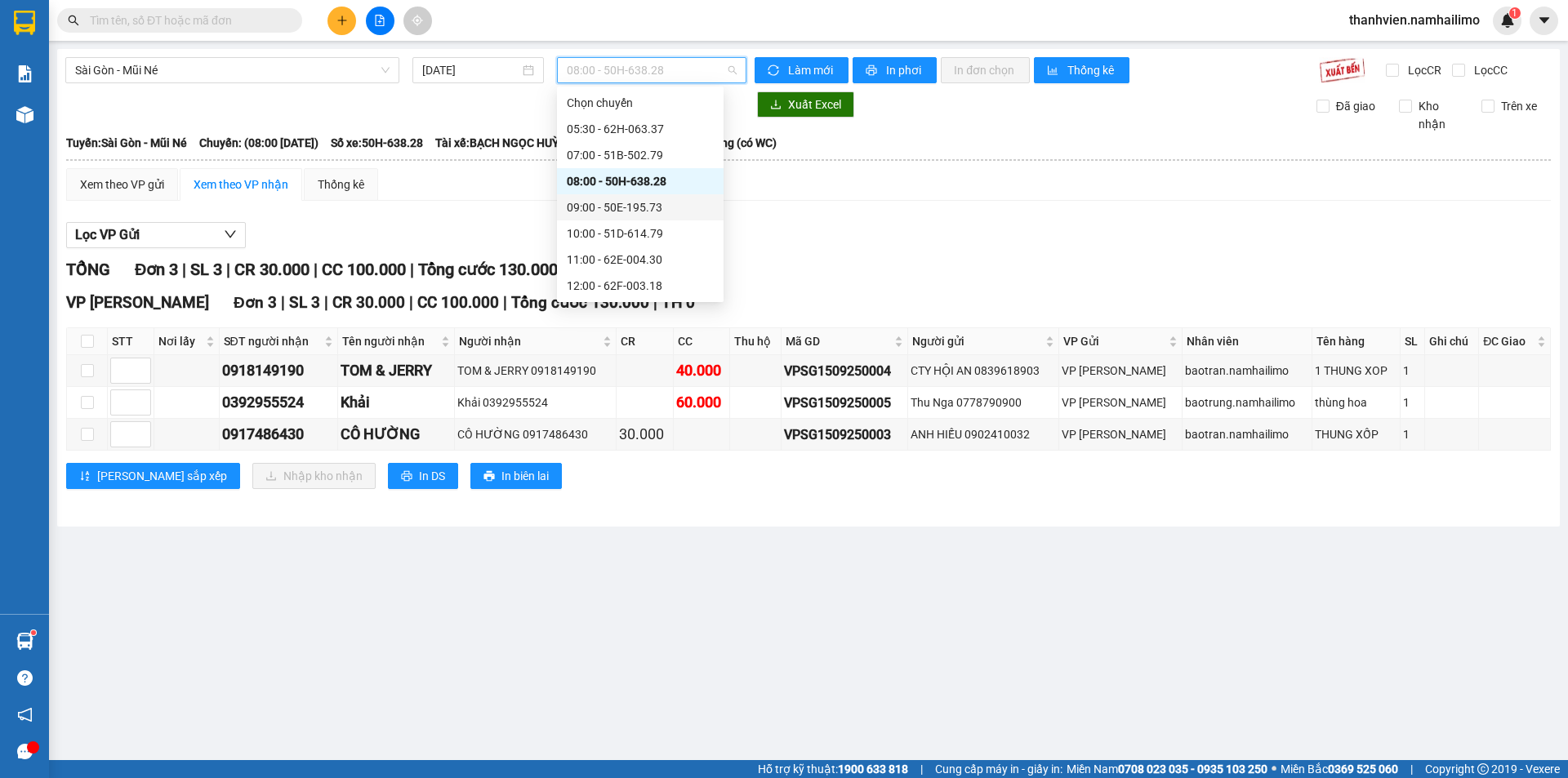
click at [661, 203] on div "09:00 - 50E-195.73" at bounding box center [639, 207] width 147 height 18
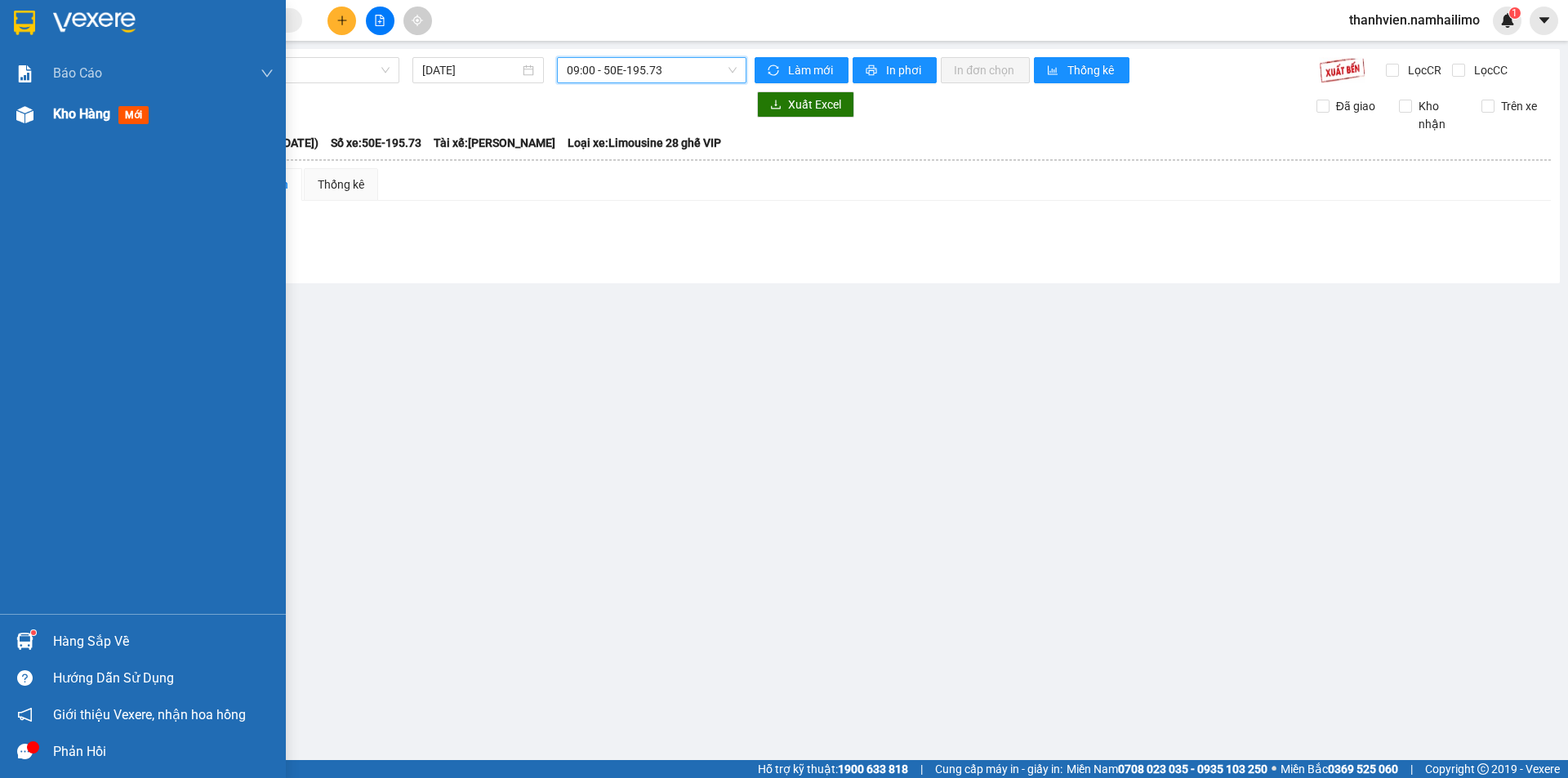
click at [89, 113] on span "Kho hàng" at bounding box center [81, 114] width 57 height 16
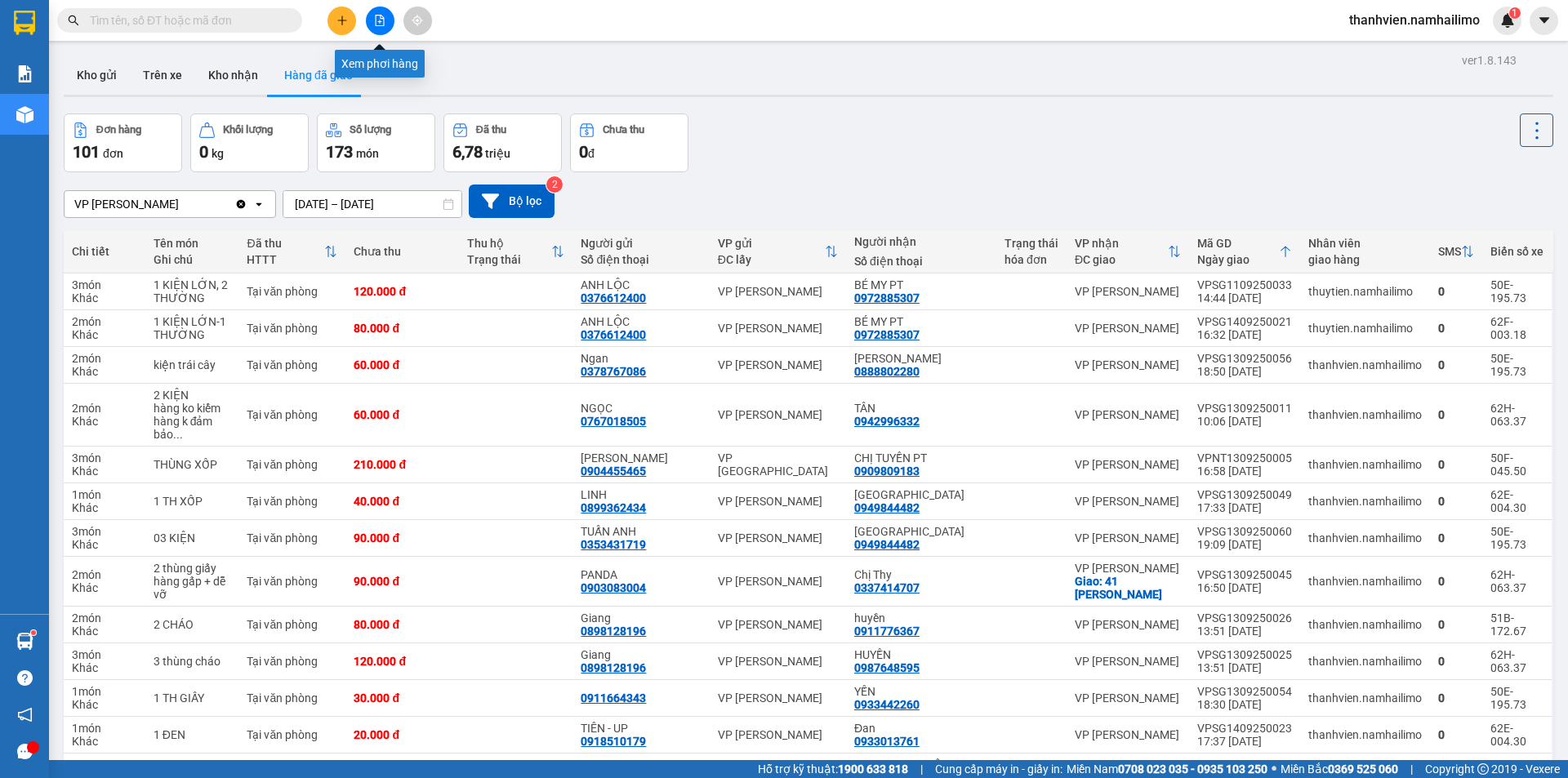
click at [373, 23] on button at bounding box center [379, 20] width 29 height 29
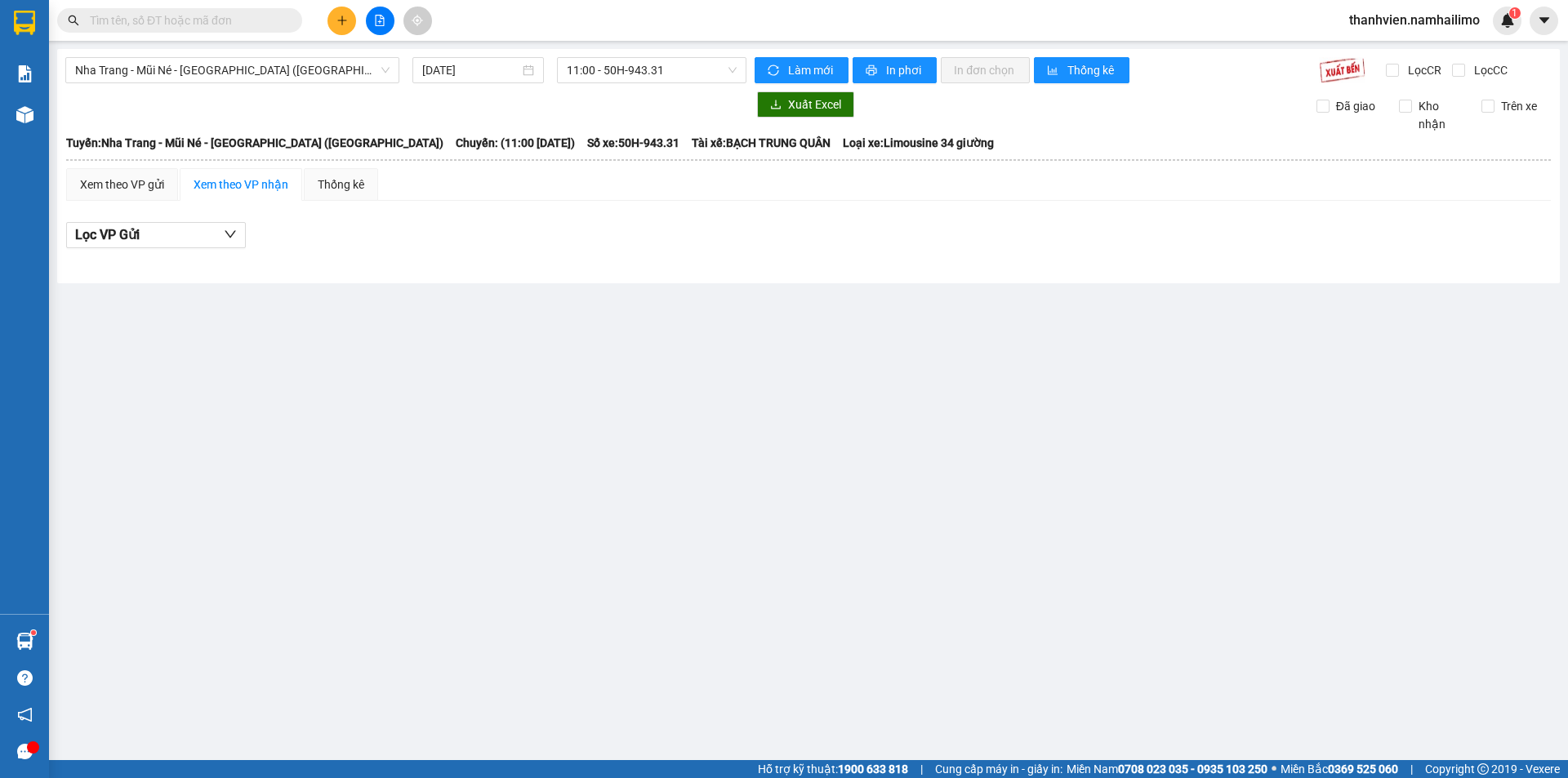
click at [87, 110] on div at bounding box center [405, 104] width 681 height 26
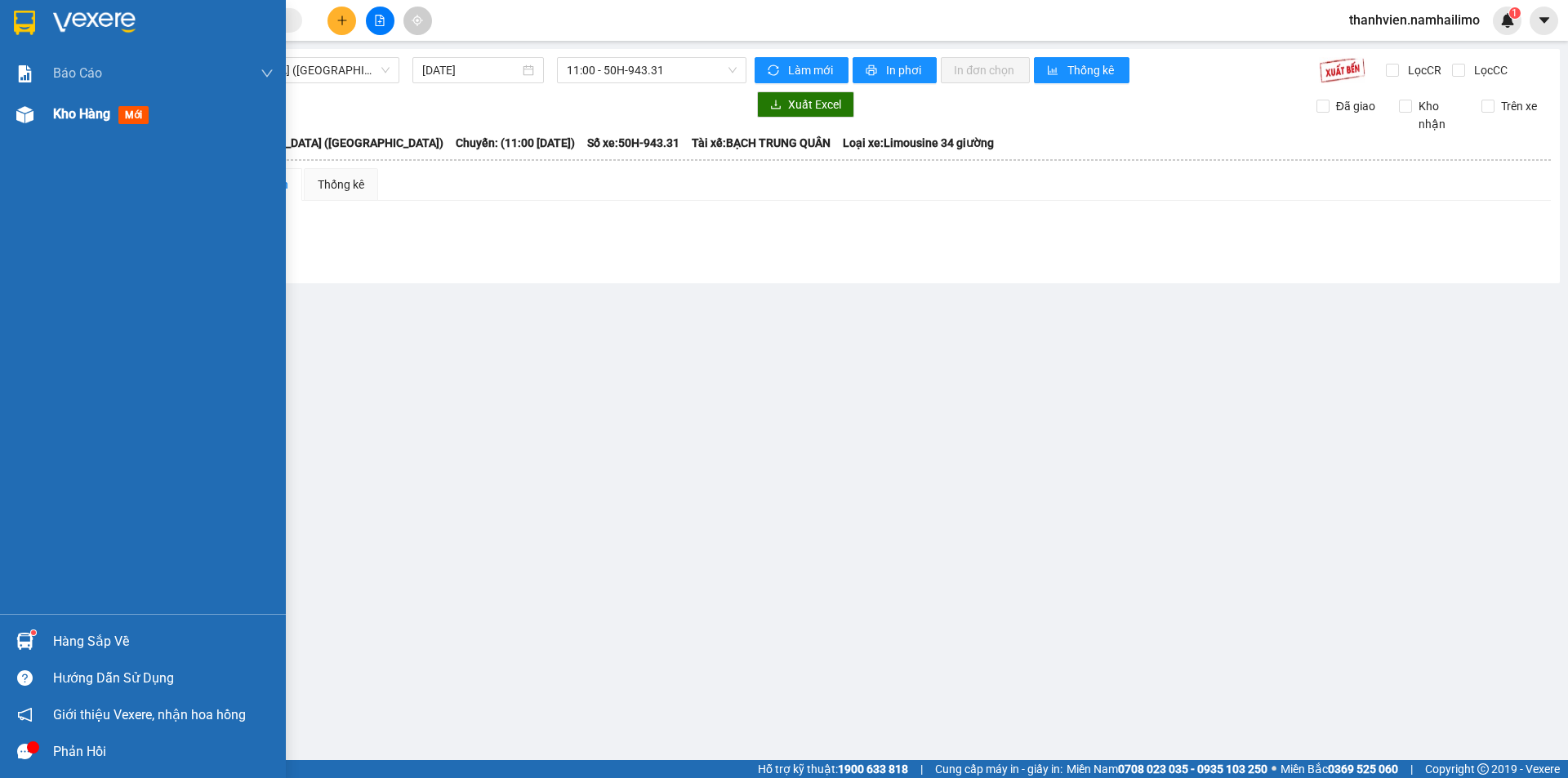
click at [63, 114] on span "Kho hàng" at bounding box center [81, 114] width 57 height 16
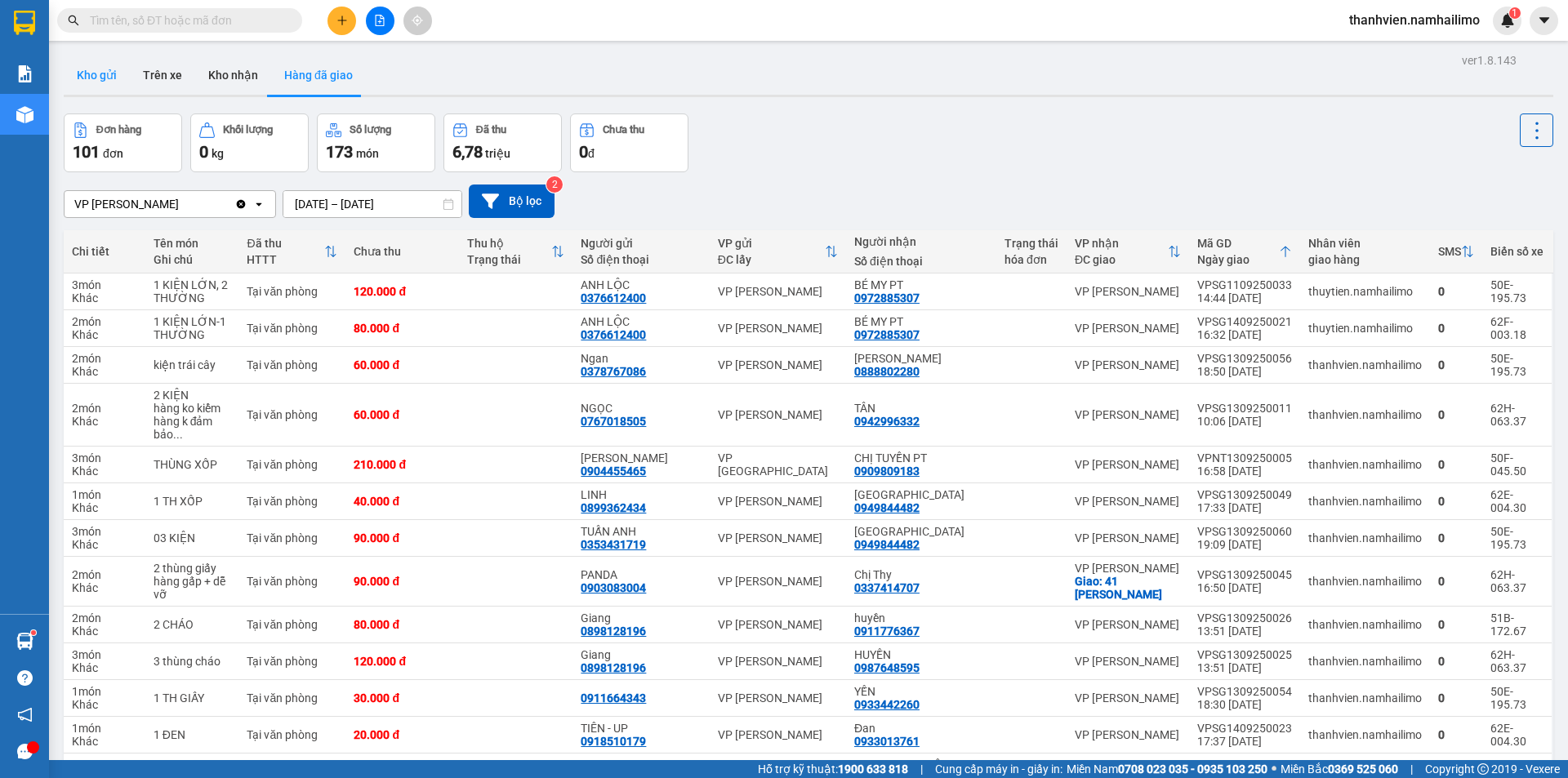
click at [105, 77] on button "Kho gửi" at bounding box center [97, 75] width 66 height 40
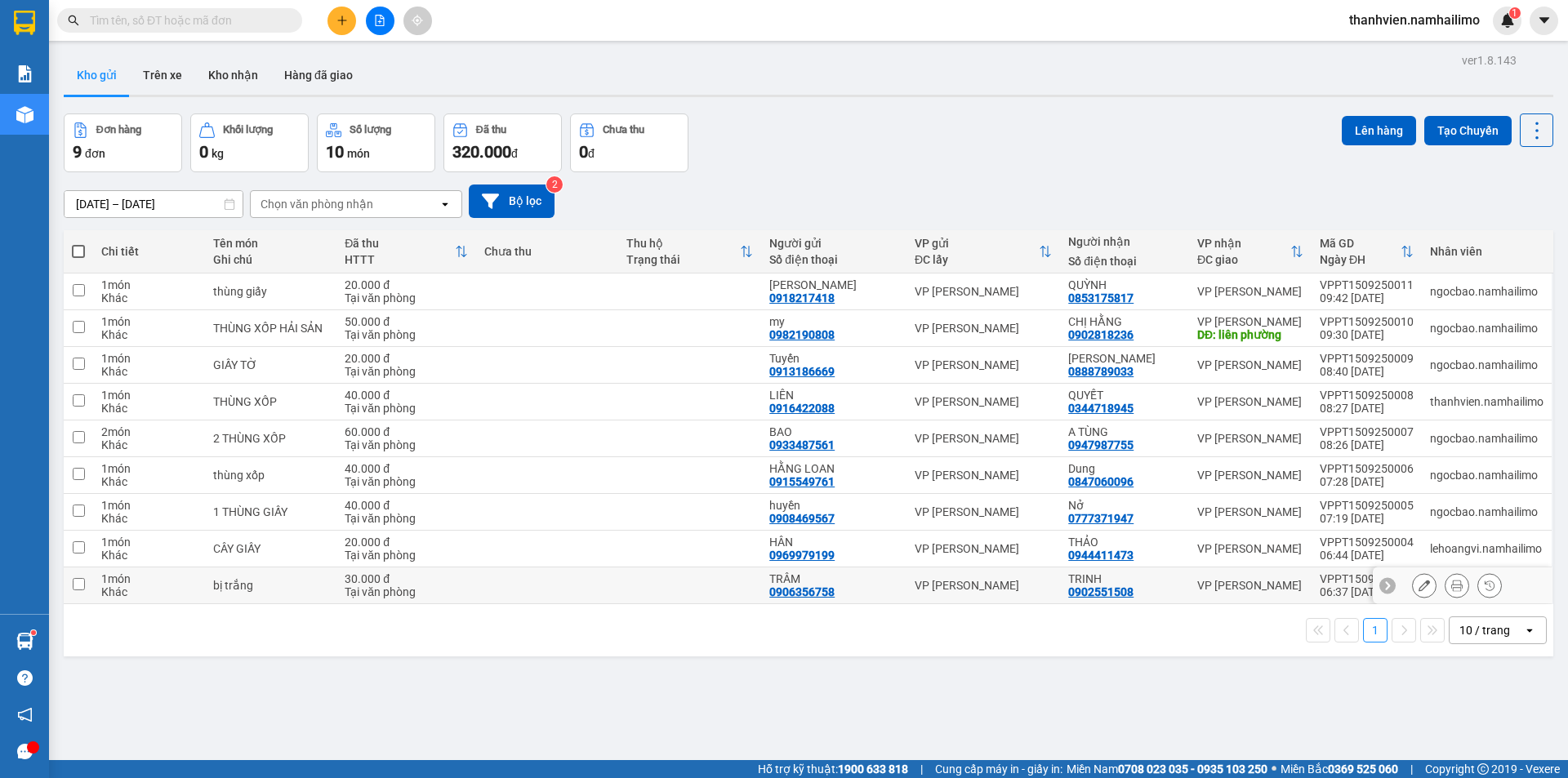
click at [1313, 587] on td "VPPT1509250003 06:37 15/09" at bounding box center [1367, 586] width 111 height 37
checkbox input "true"
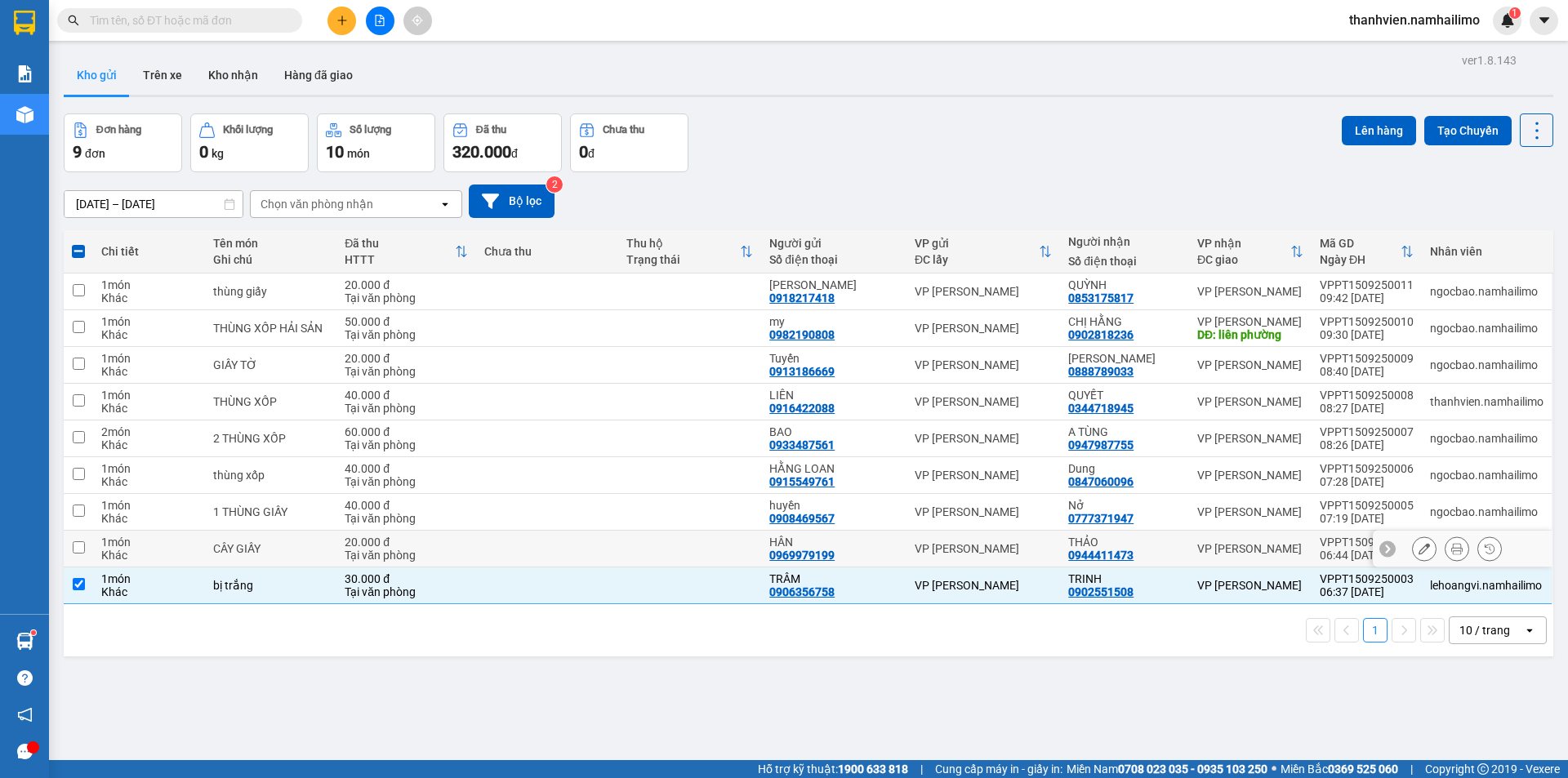
click at [1305, 553] on td "VP [PERSON_NAME]" at bounding box center [1250, 549] width 122 height 37
checkbox input "true"
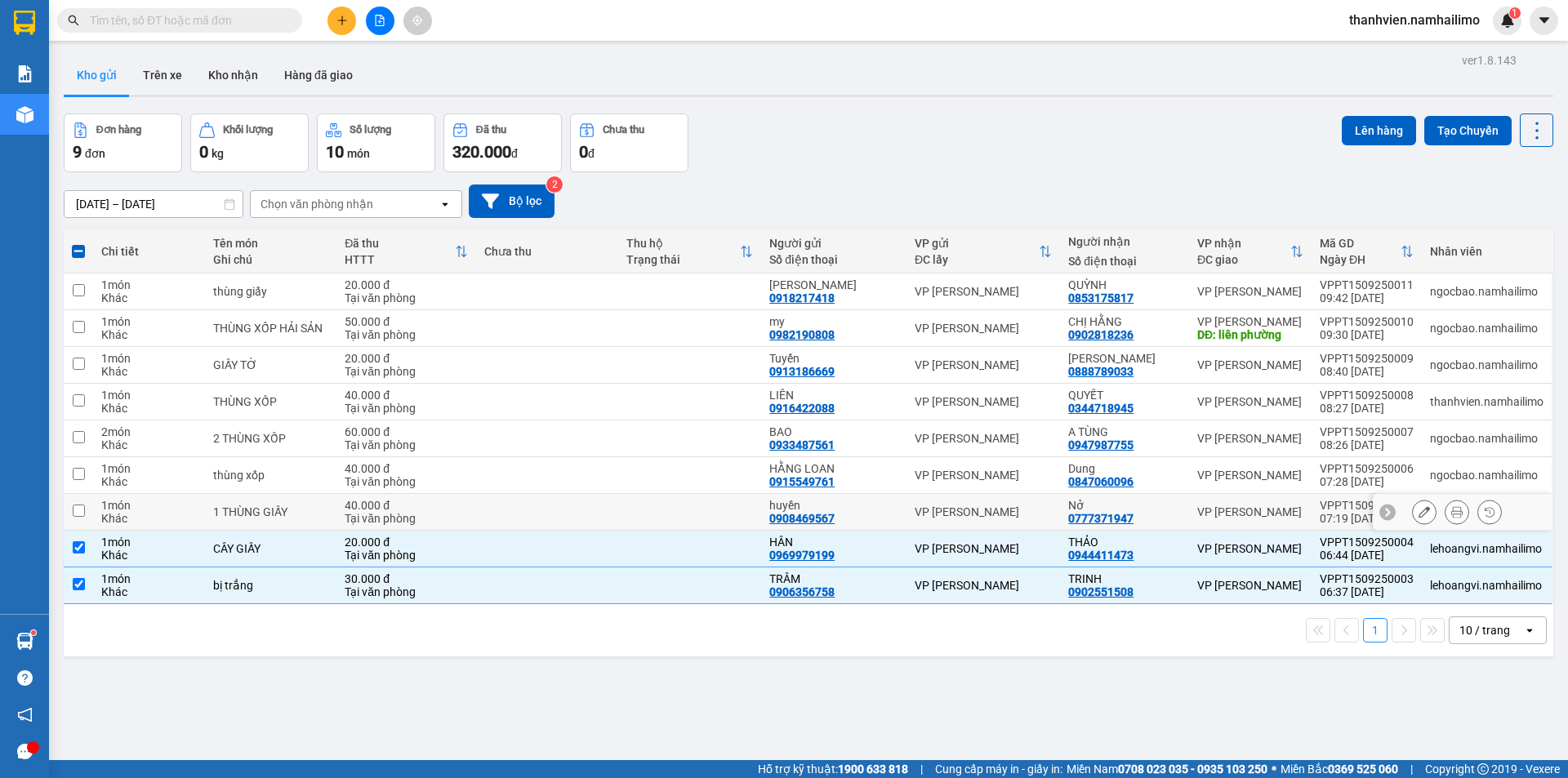
click at [1288, 515] on div "VP [PERSON_NAME]" at bounding box center [1250, 511] width 106 height 13
checkbox input "true"
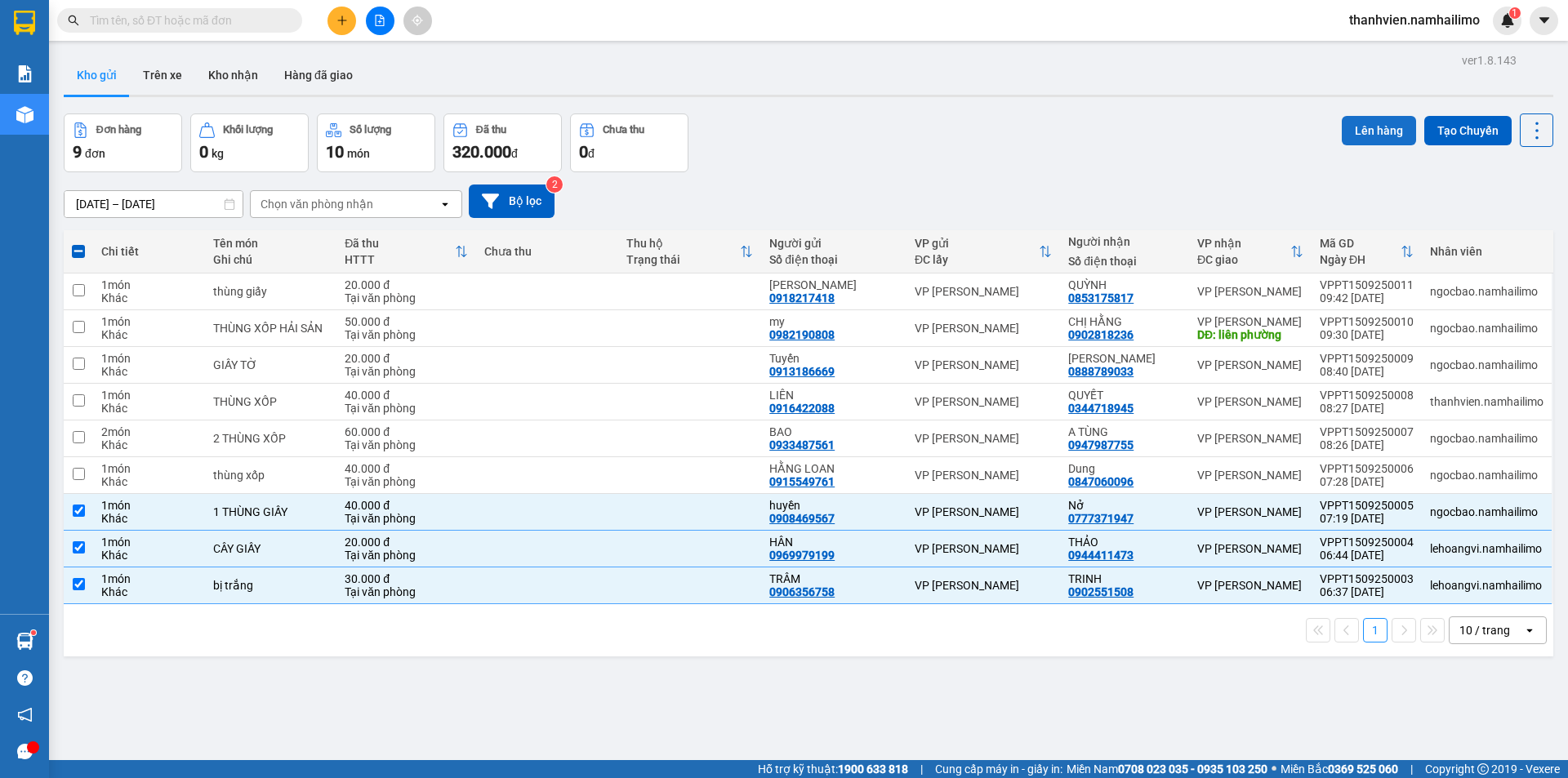
click at [1373, 133] on button "Lên hàng" at bounding box center [1378, 130] width 75 height 29
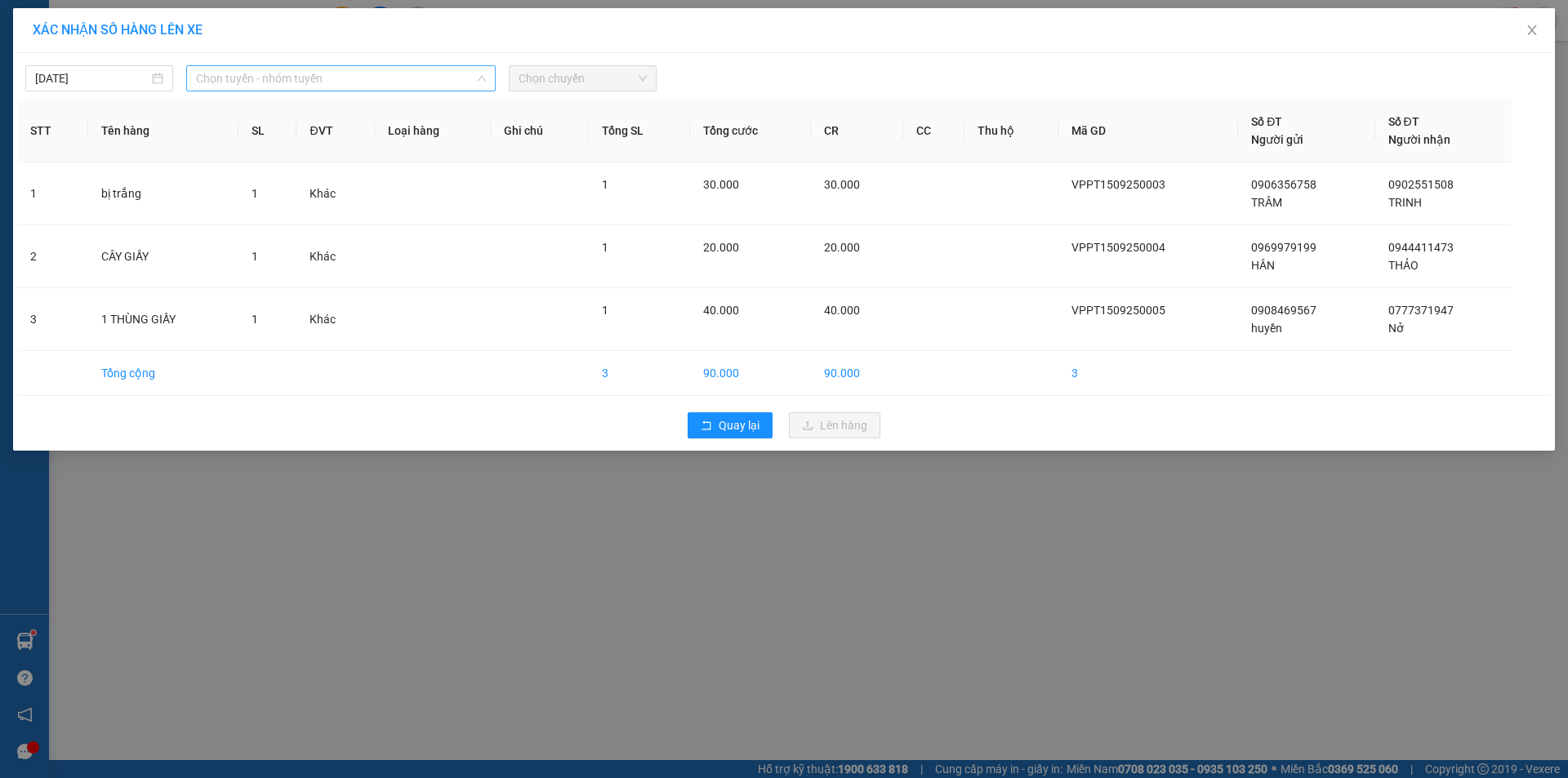
click at [391, 68] on span "Chọn tuyến - nhóm tuyến" at bounding box center [341, 78] width 290 height 25
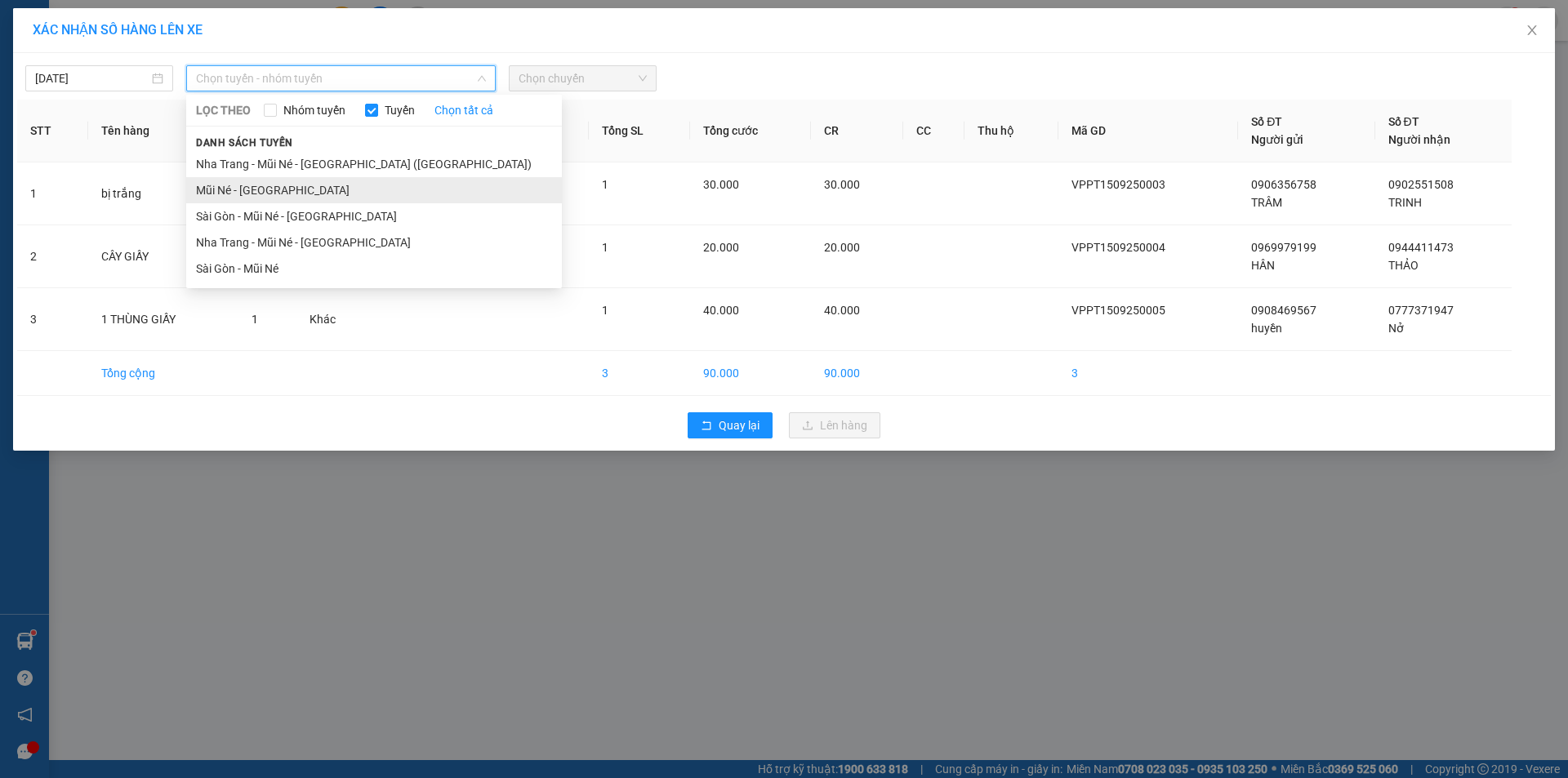
click at [268, 192] on li "Mũi Né - Sài Gòn" at bounding box center [374, 191] width 376 height 26
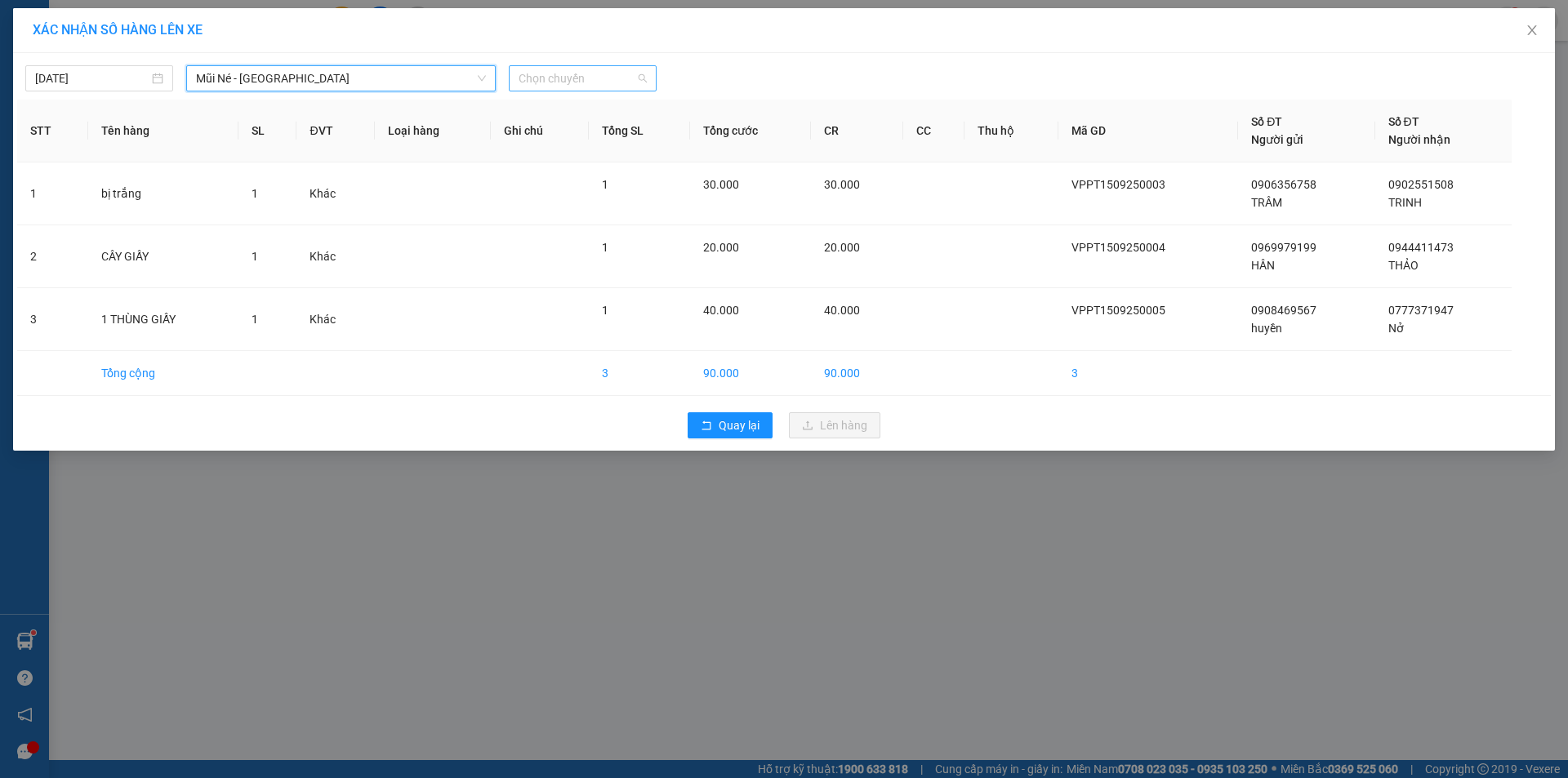
click at [618, 82] on span "Chọn chuyến" at bounding box center [582, 78] width 128 height 25
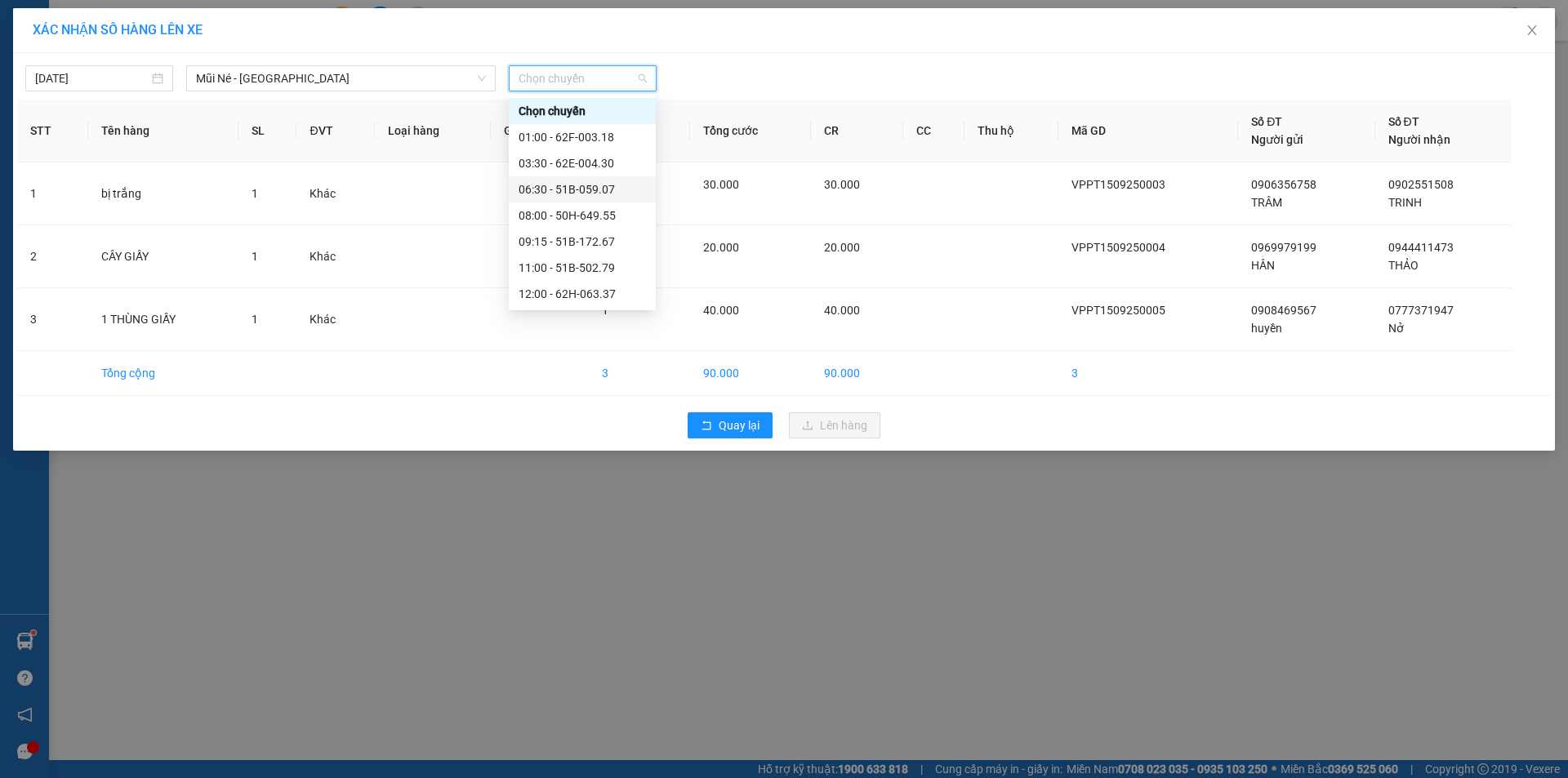
click at [612, 186] on div "06:30 - 51B-059.07" at bounding box center [582, 189] width 127 height 18
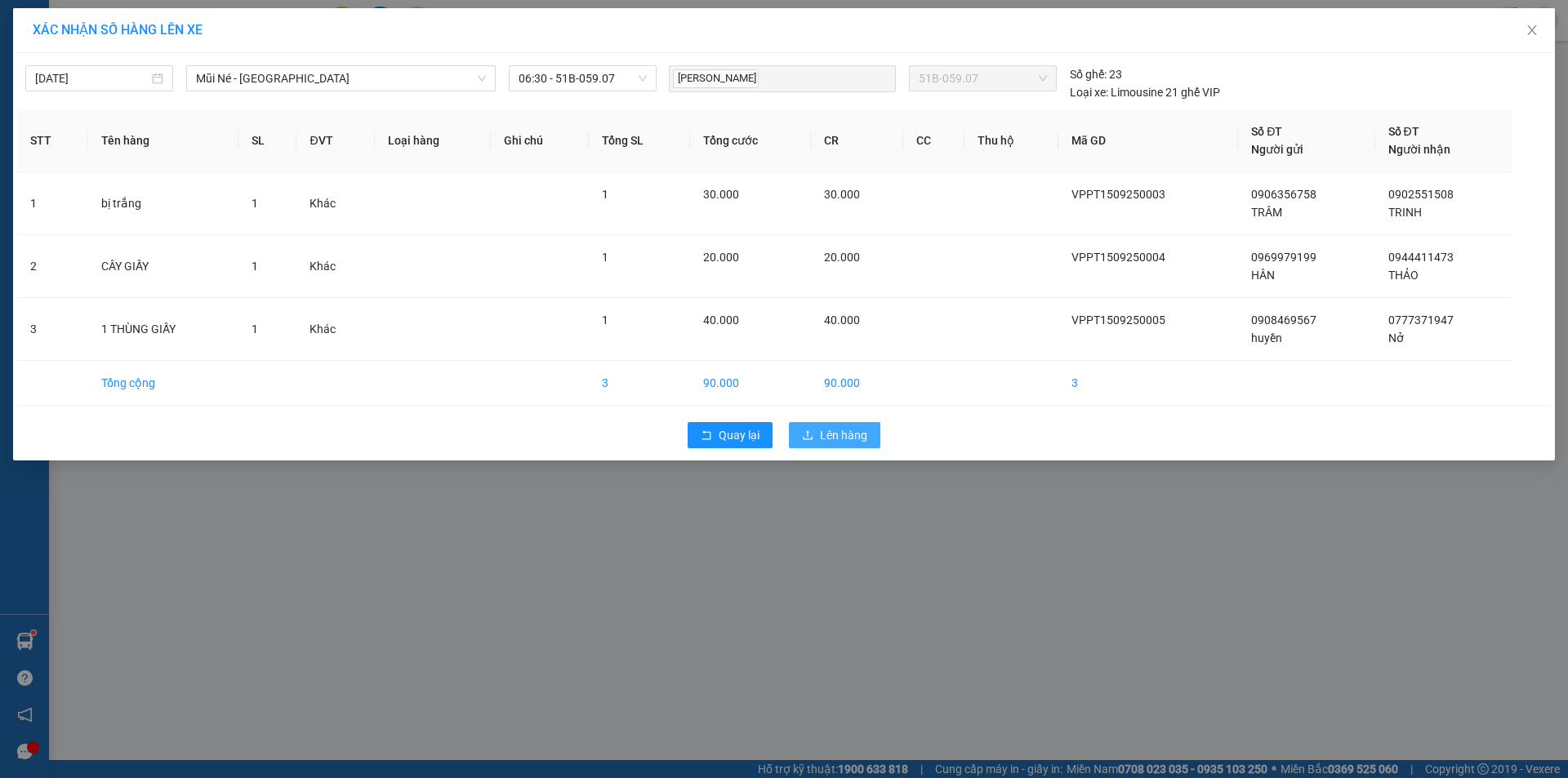
drag, startPoint x: 849, startPoint y: 444, endPoint x: 863, endPoint y: 409, distance: 37.7
click at [849, 443] on button "Lên hàng" at bounding box center [835, 436] width 91 height 26
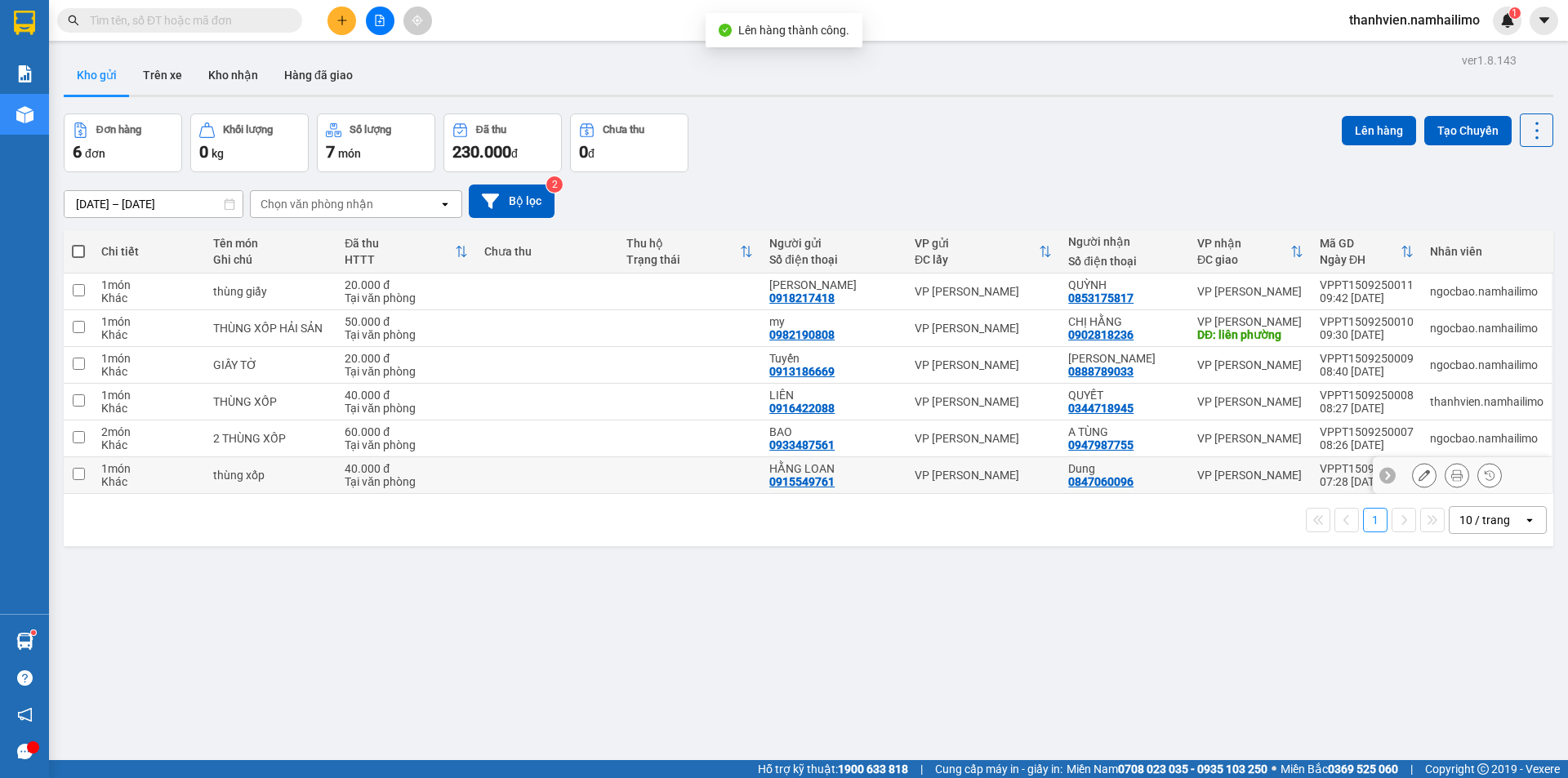
click at [1167, 479] on div "Dung 0847060096" at bounding box center [1124, 475] width 112 height 26
checkbox input "true"
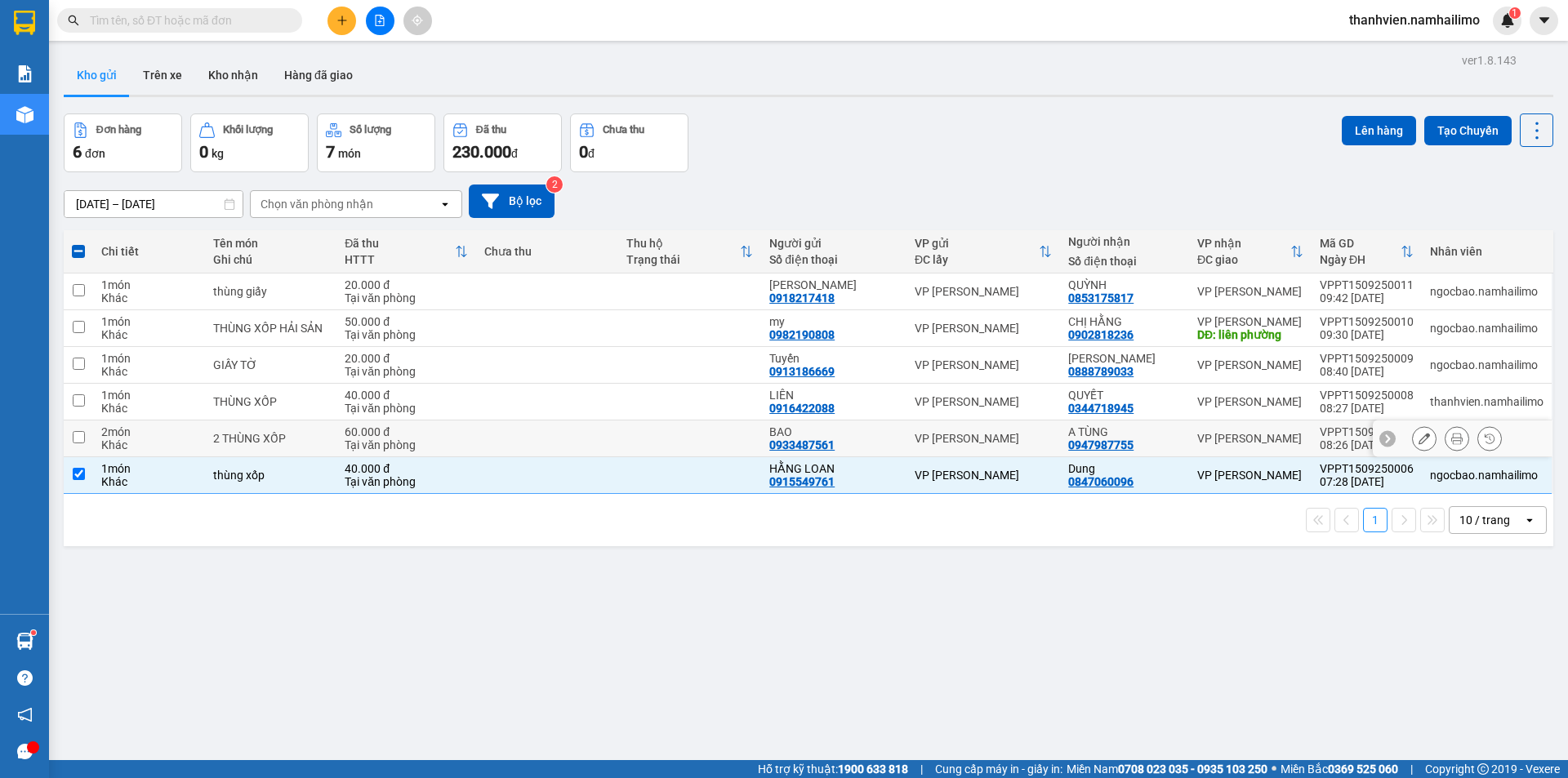
click at [1172, 442] on div "A TÙNG 0947987755" at bounding box center [1124, 438] width 112 height 26
checkbox input "true"
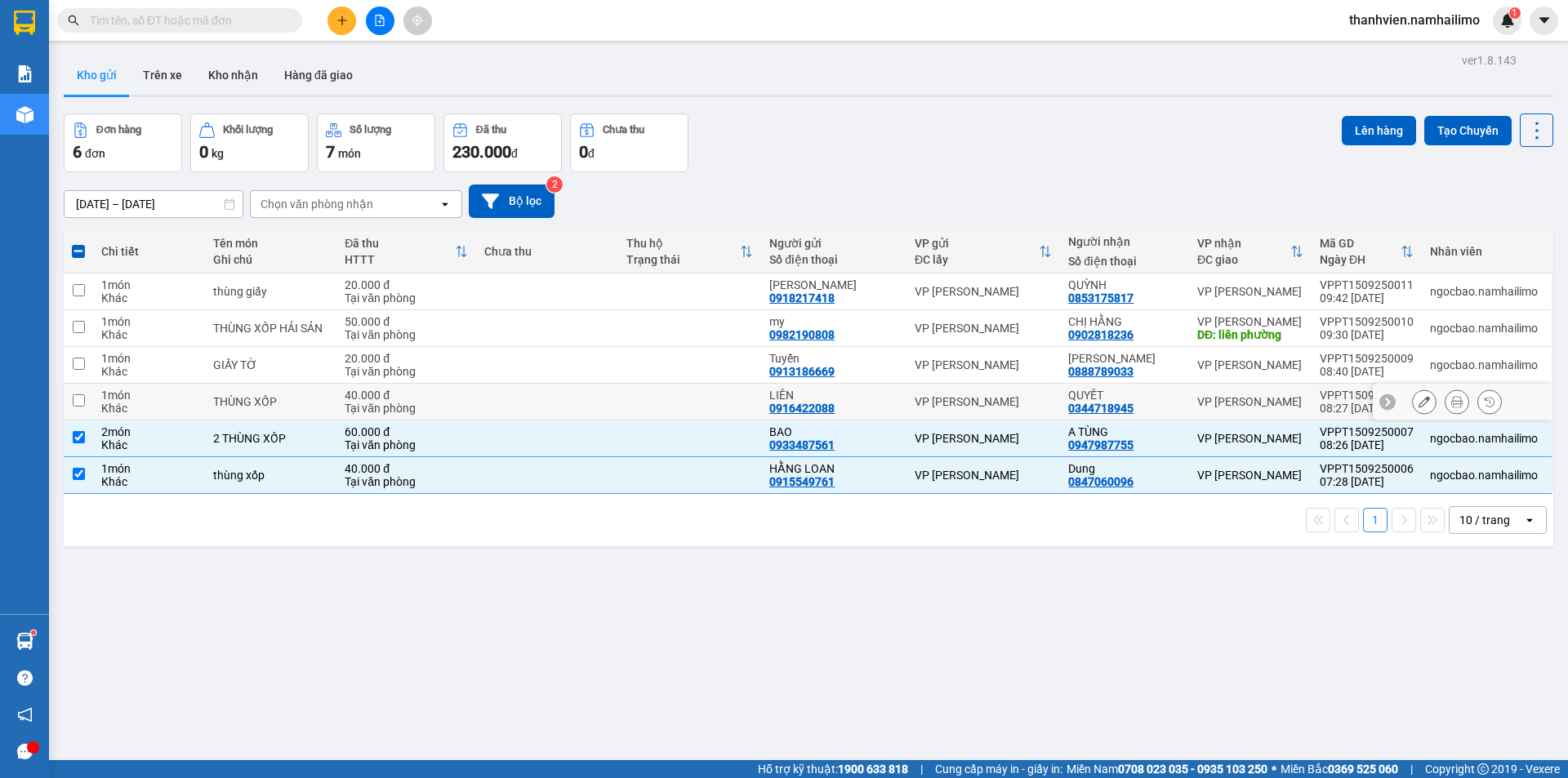
drag, startPoint x: 1178, startPoint y: 409, endPoint x: 1188, endPoint y: 382, distance: 28.8
click at [1181, 405] on td "QUYẾT 0344718945" at bounding box center [1124, 402] width 129 height 37
checkbox input "true"
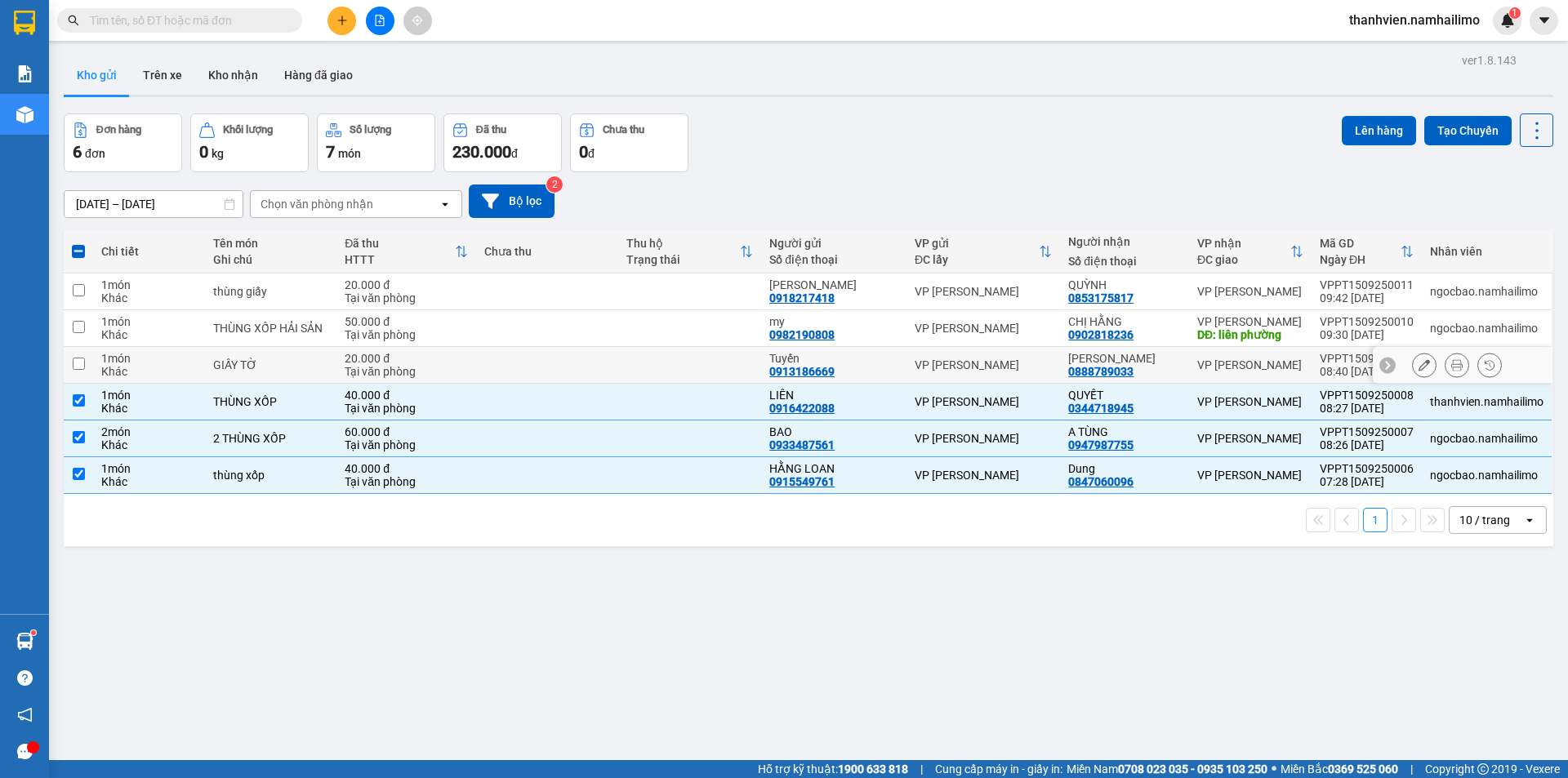
click at [1190, 372] on td "VP [PERSON_NAME]" at bounding box center [1250, 365] width 122 height 37
checkbox input "true"
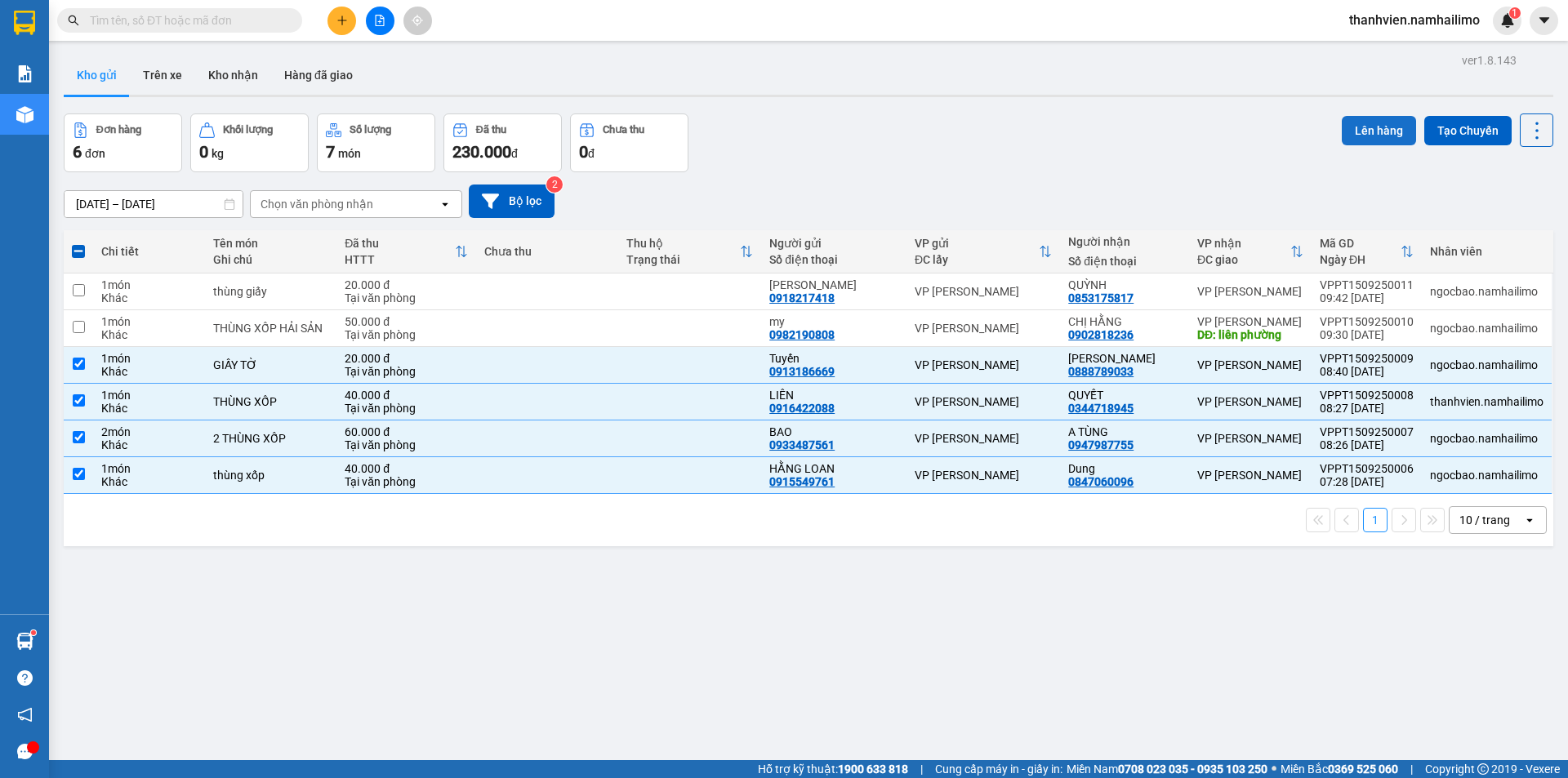
click at [1342, 119] on button "Lên hàng" at bounding box center [1378, 130] width 75 height 29
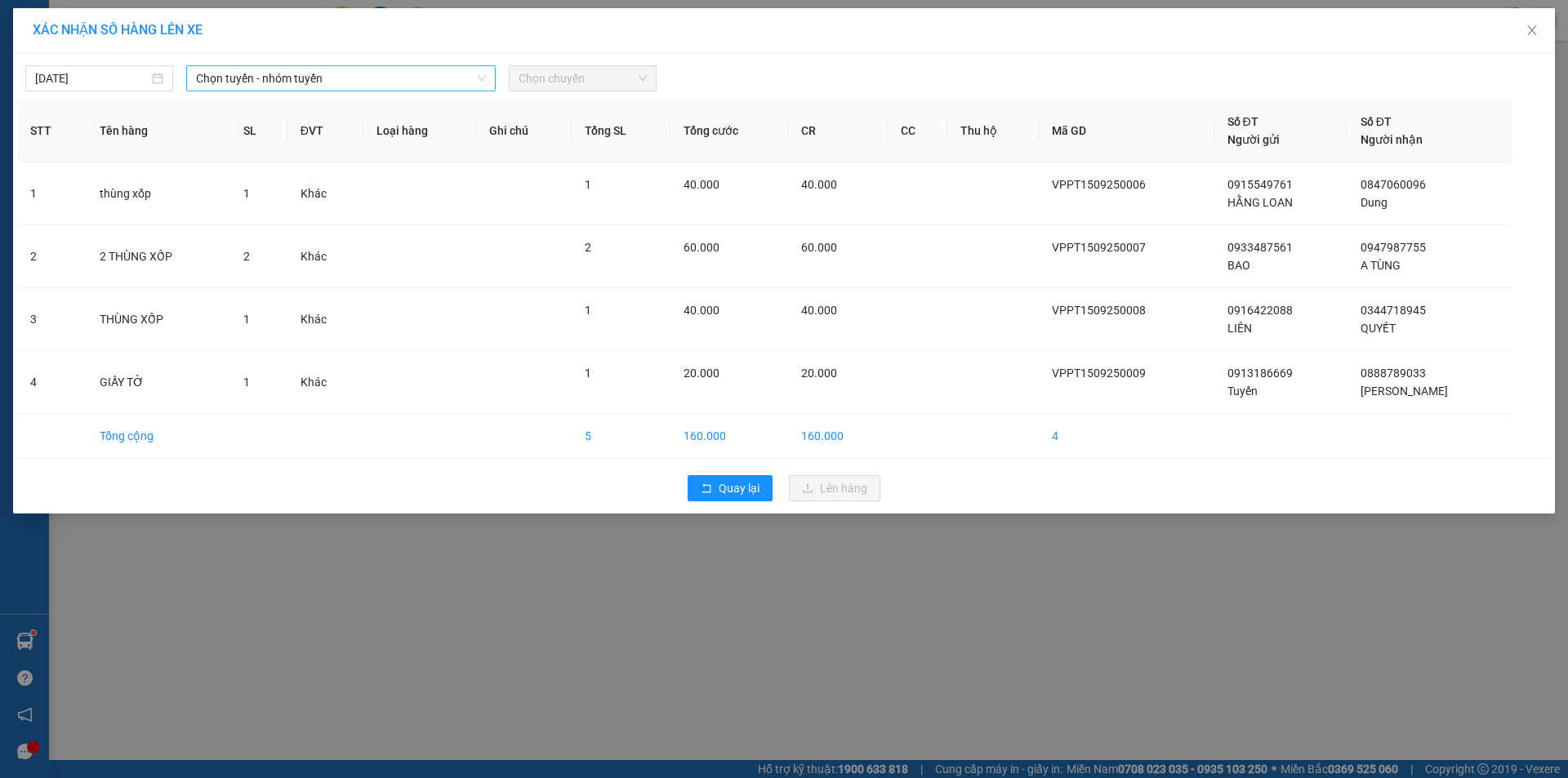
click at [389, 84] on span "Chọn tuyến - nhóm tuyến" at bounding box center [341, 78] width 290 height 25
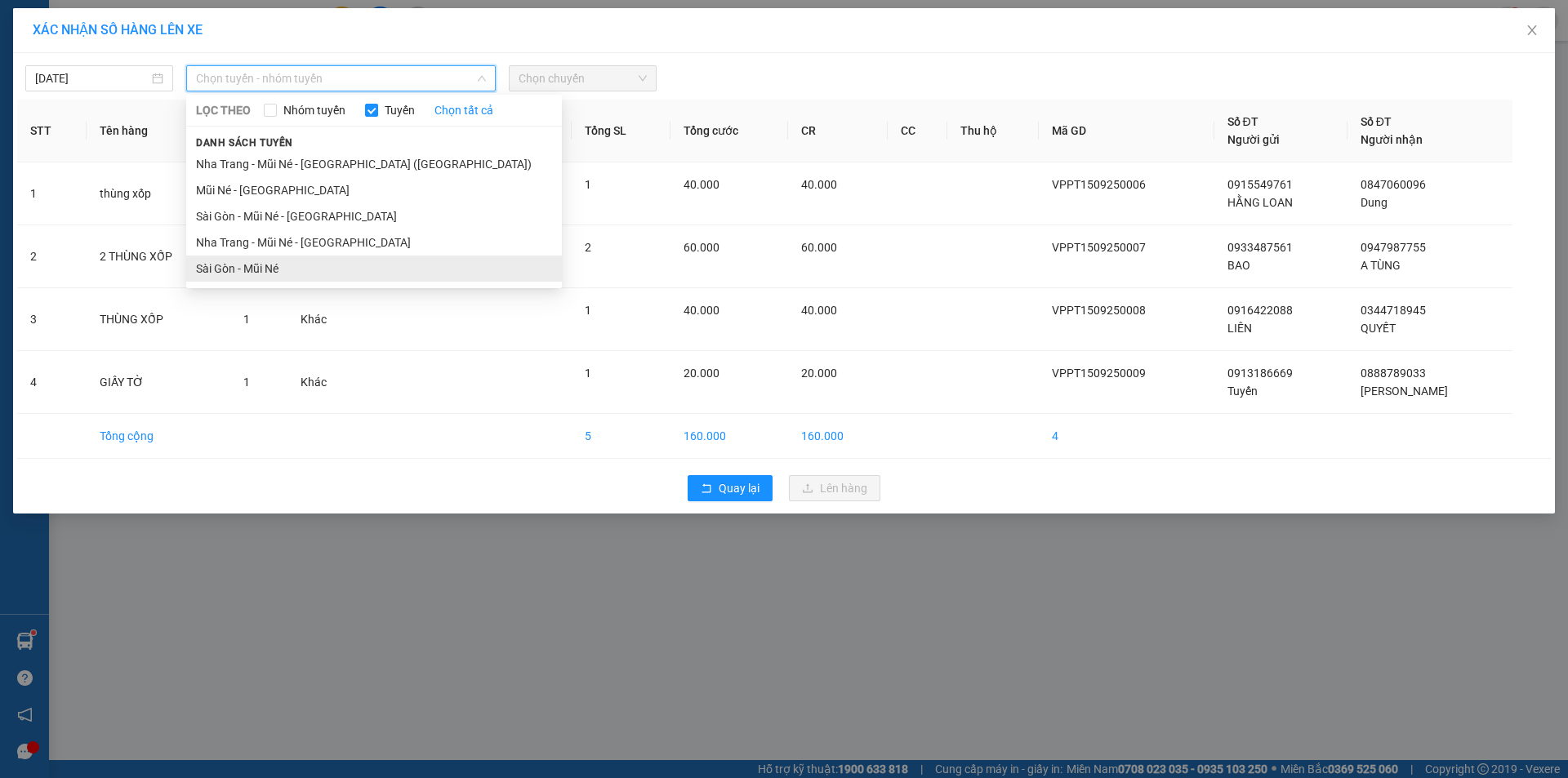
click at [312, 274] on li "Sài Gòn - Mũi Né" at bounding box center [374, 269] width 376 height 26
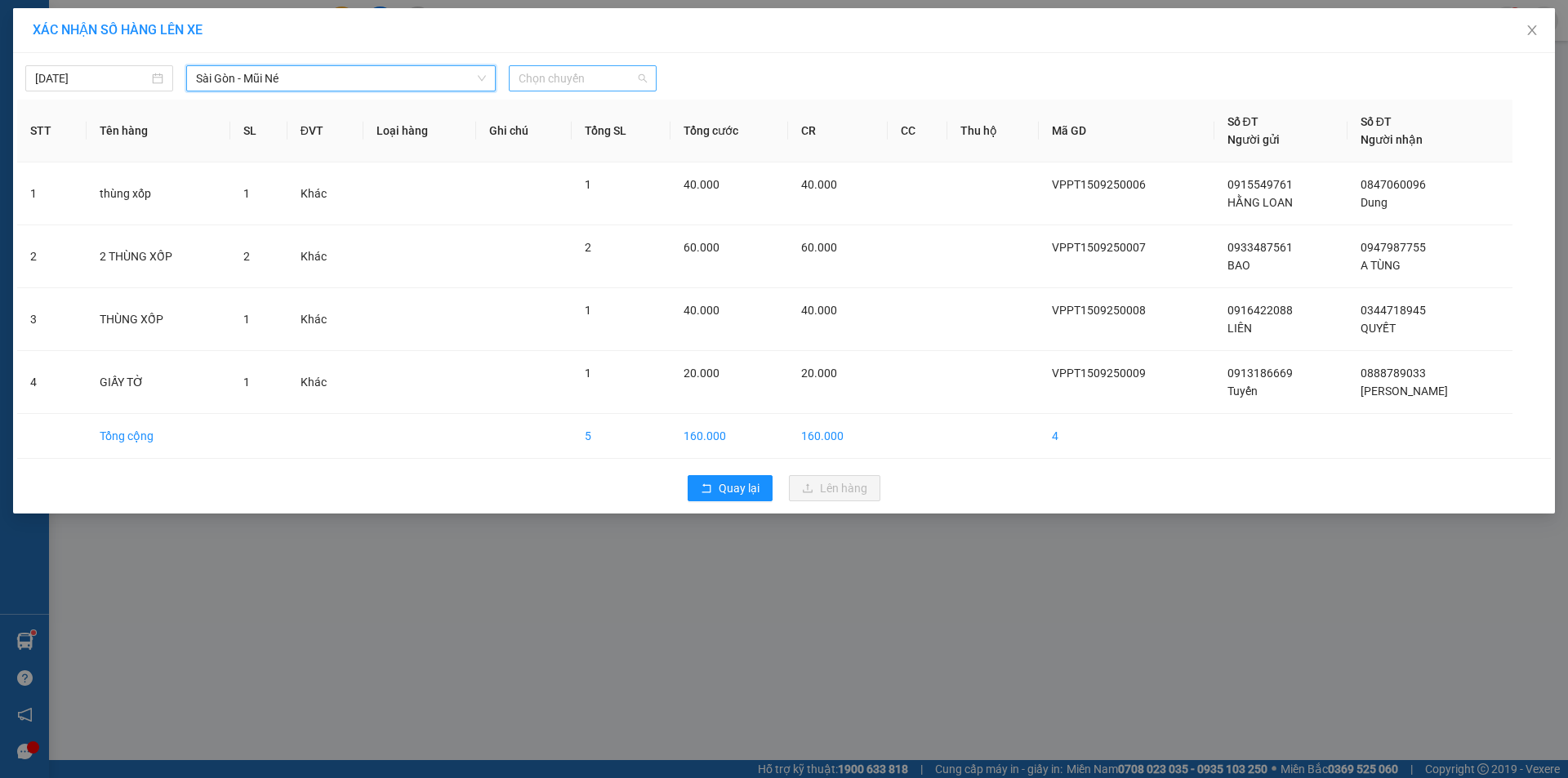
click at [612, 72] on span "Chọn chuyến" at bounding box center [582, 78] width 128 height 25
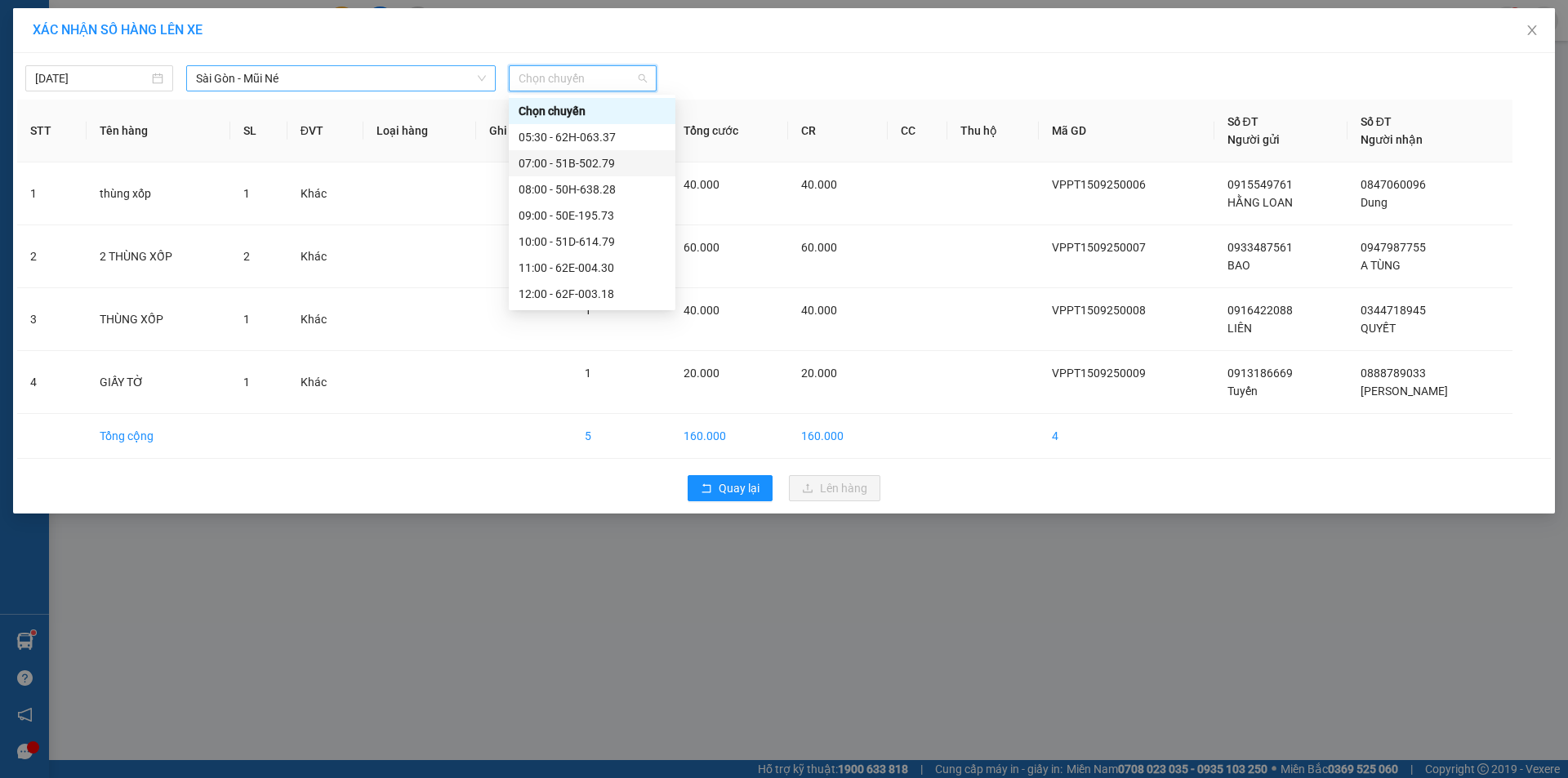
click at [353, 80] on span "Sài Gòn - Mũi Né" at bounding box center [341, 78] width 290 height 25
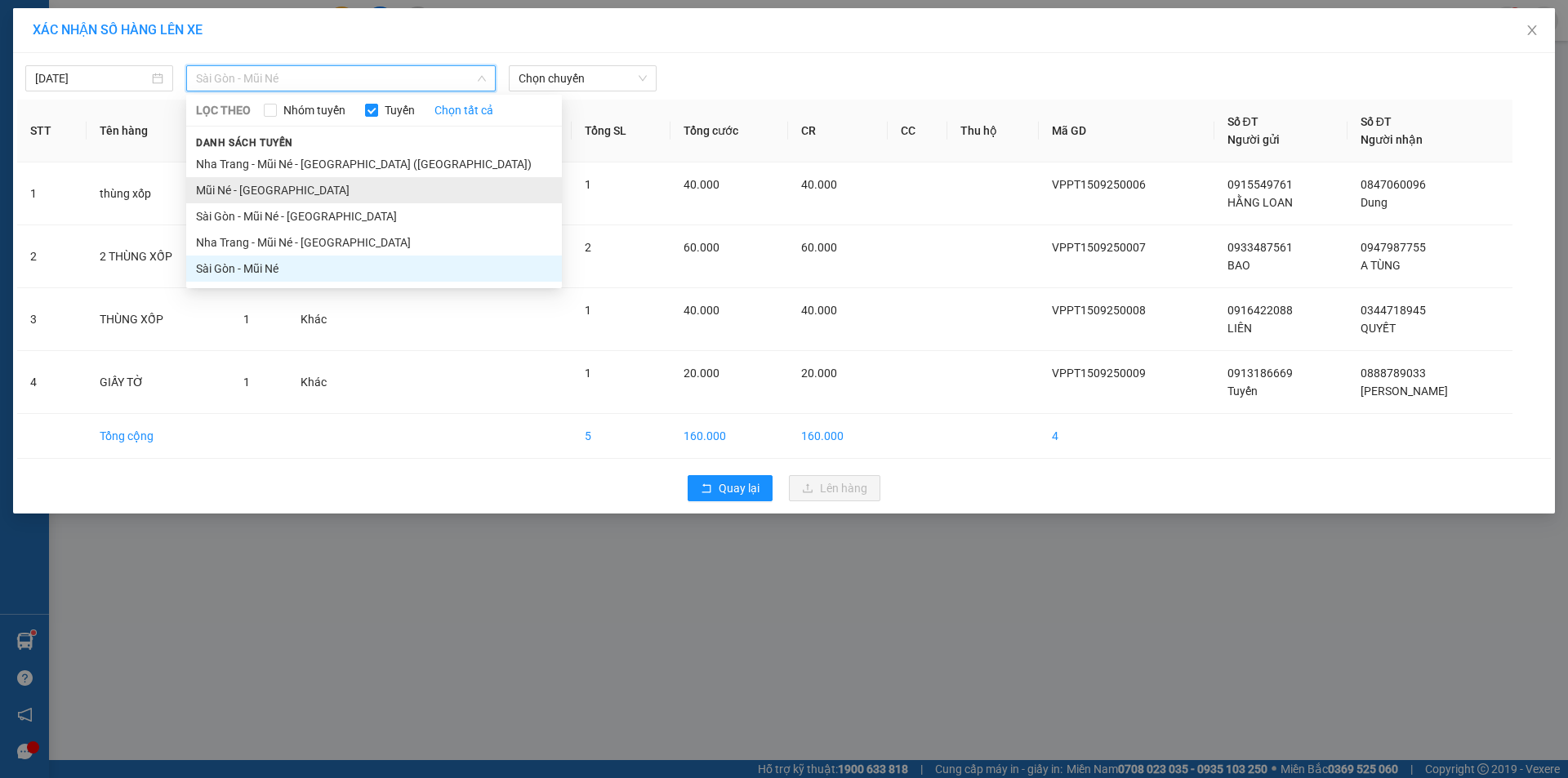
click at [293, 193] on li "Mũi Né - Sài Gòn" at bounding box center [374, 191] width 376 height 26
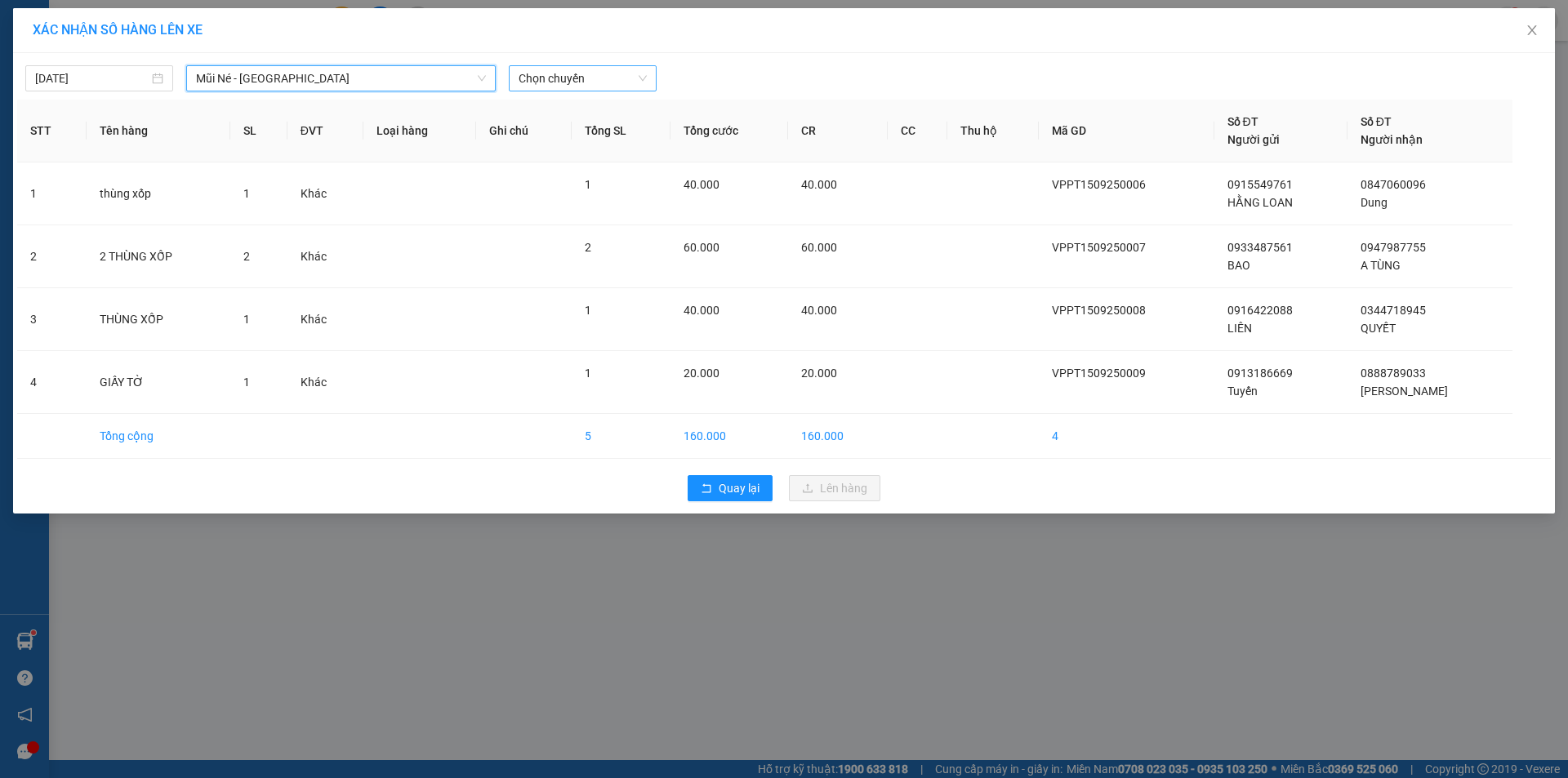
click at [622, 79] on span "Chọn chuyến" at bounding box center [582, 78] width 128 height 25
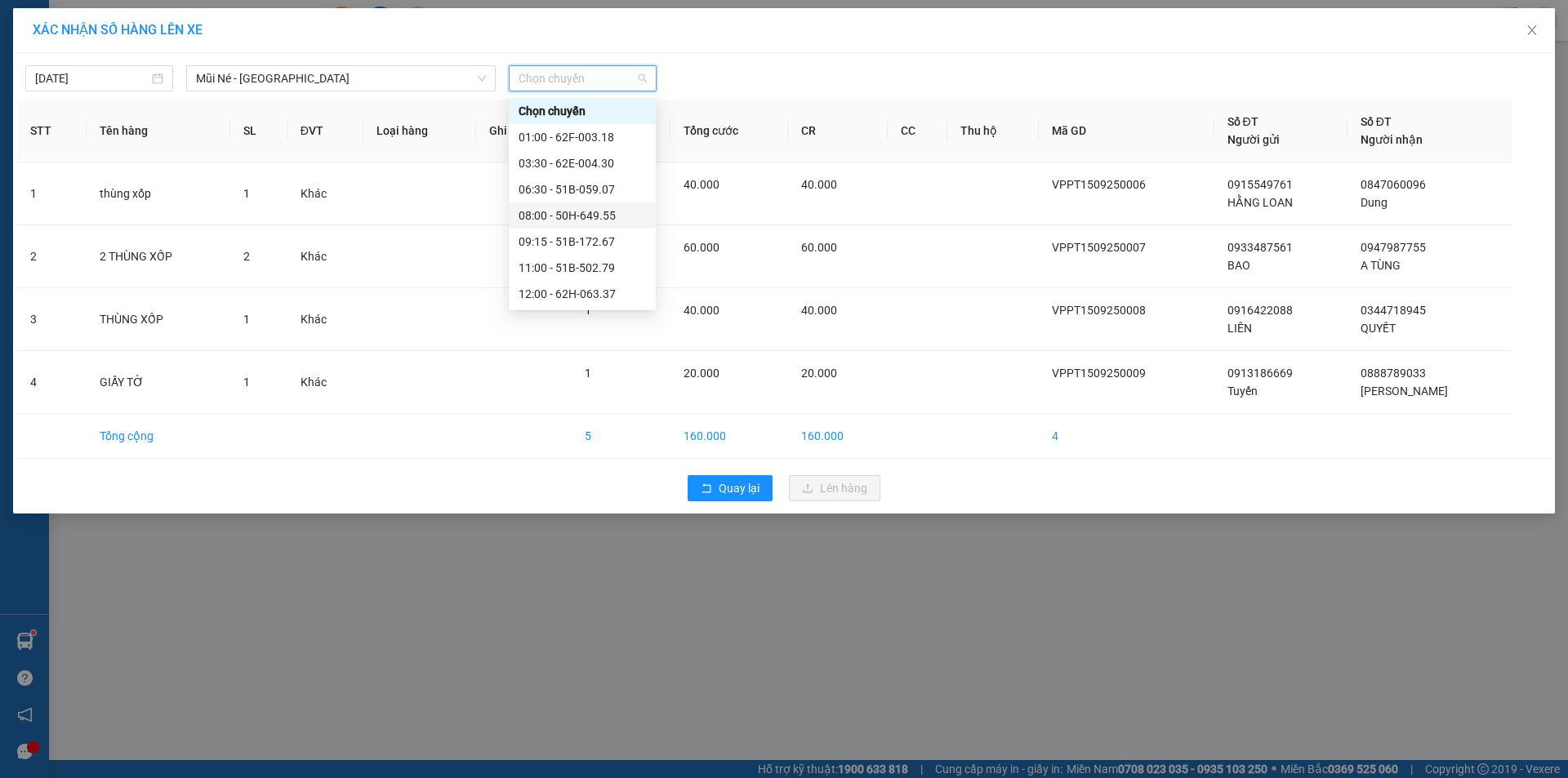
click at [612, 216] on div "08:00 - 50H-649.55" at bounding box center [582, 215] width 127 height 18
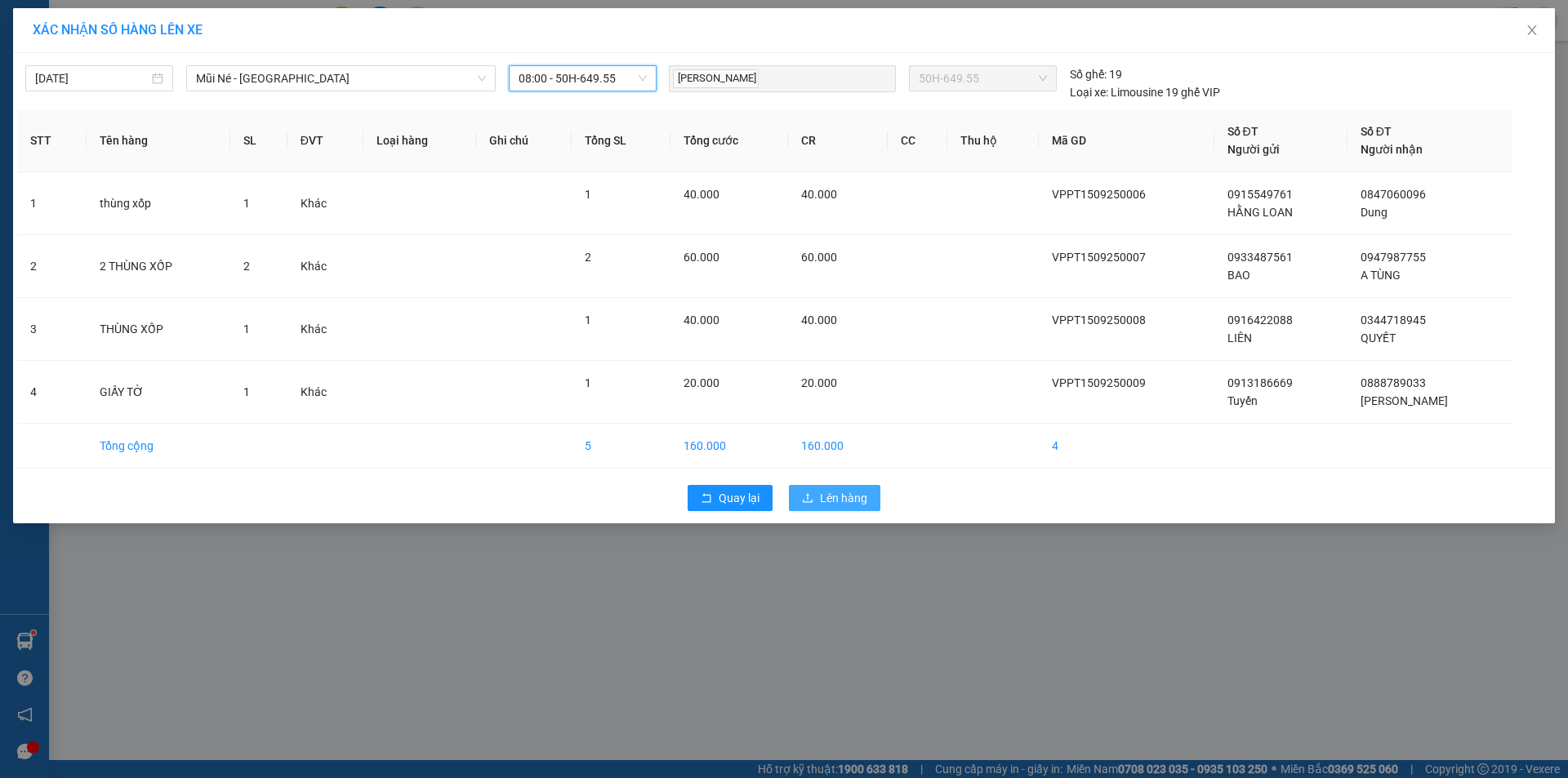
click at [856, 501] on span "Lên hàng" at bounding box center [843, 498] width 47 height 18
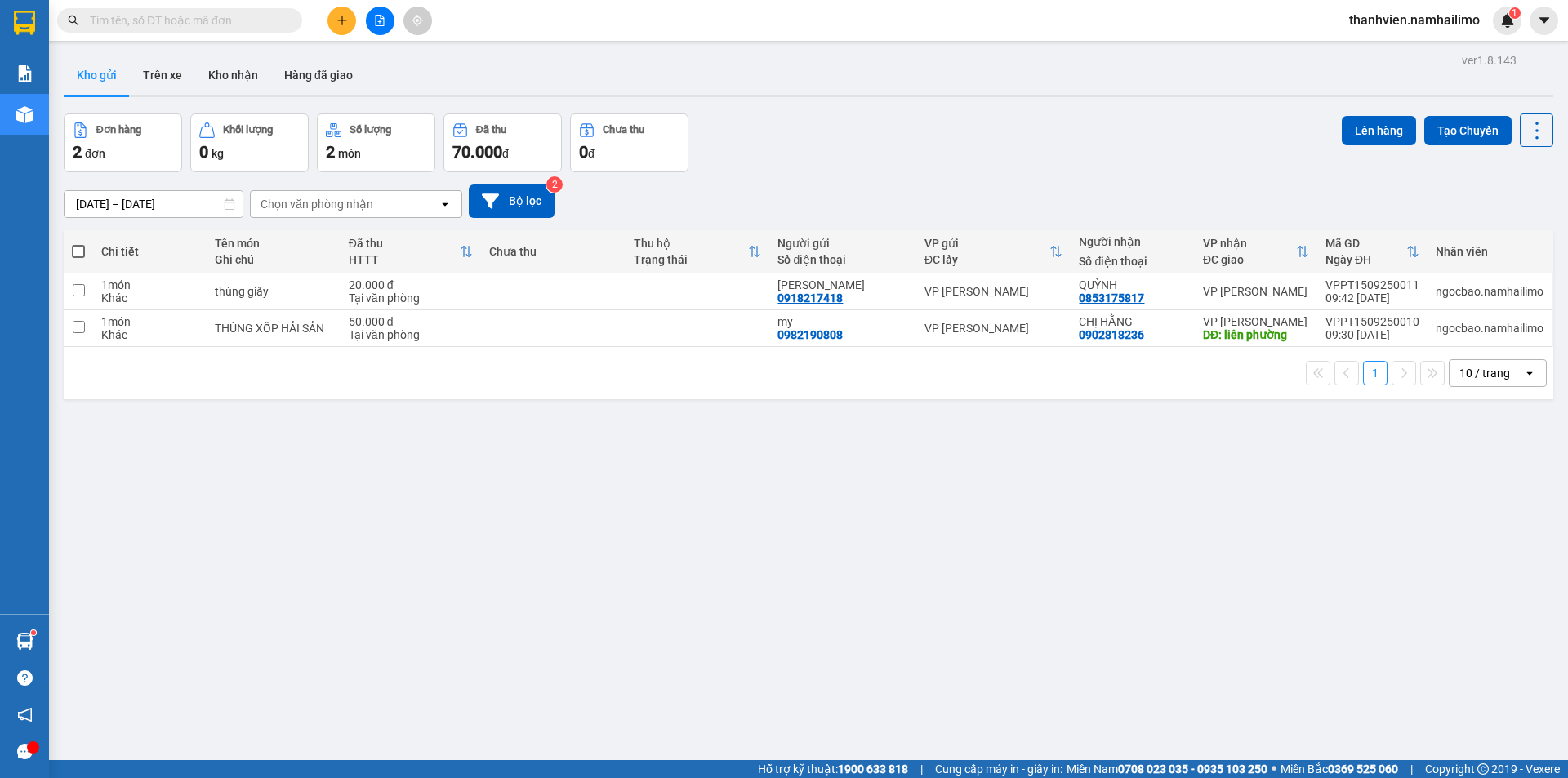
click at [177, 24] on input "text" at bounding box center [185, 20] width 192 height 18
click at [147, 31] on span at bounding box center [179, 20] width 245 height 25
click at [154, 18] on input "text" at bounding box center [185, 20] width 192 height 18
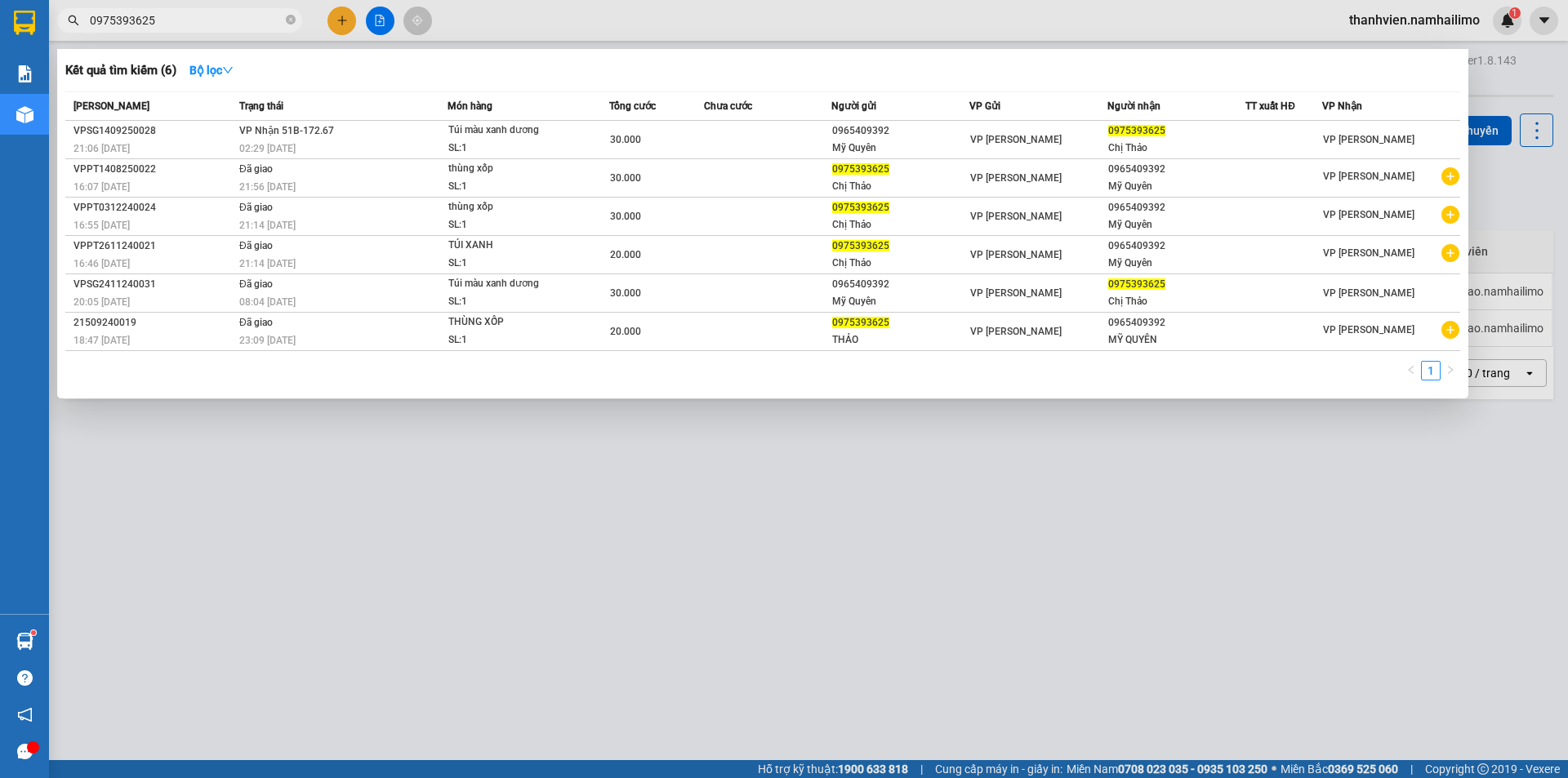
type input "0975393625"
click at [379, 21] on div at bounding box center [784, 389] width 1568 height 778
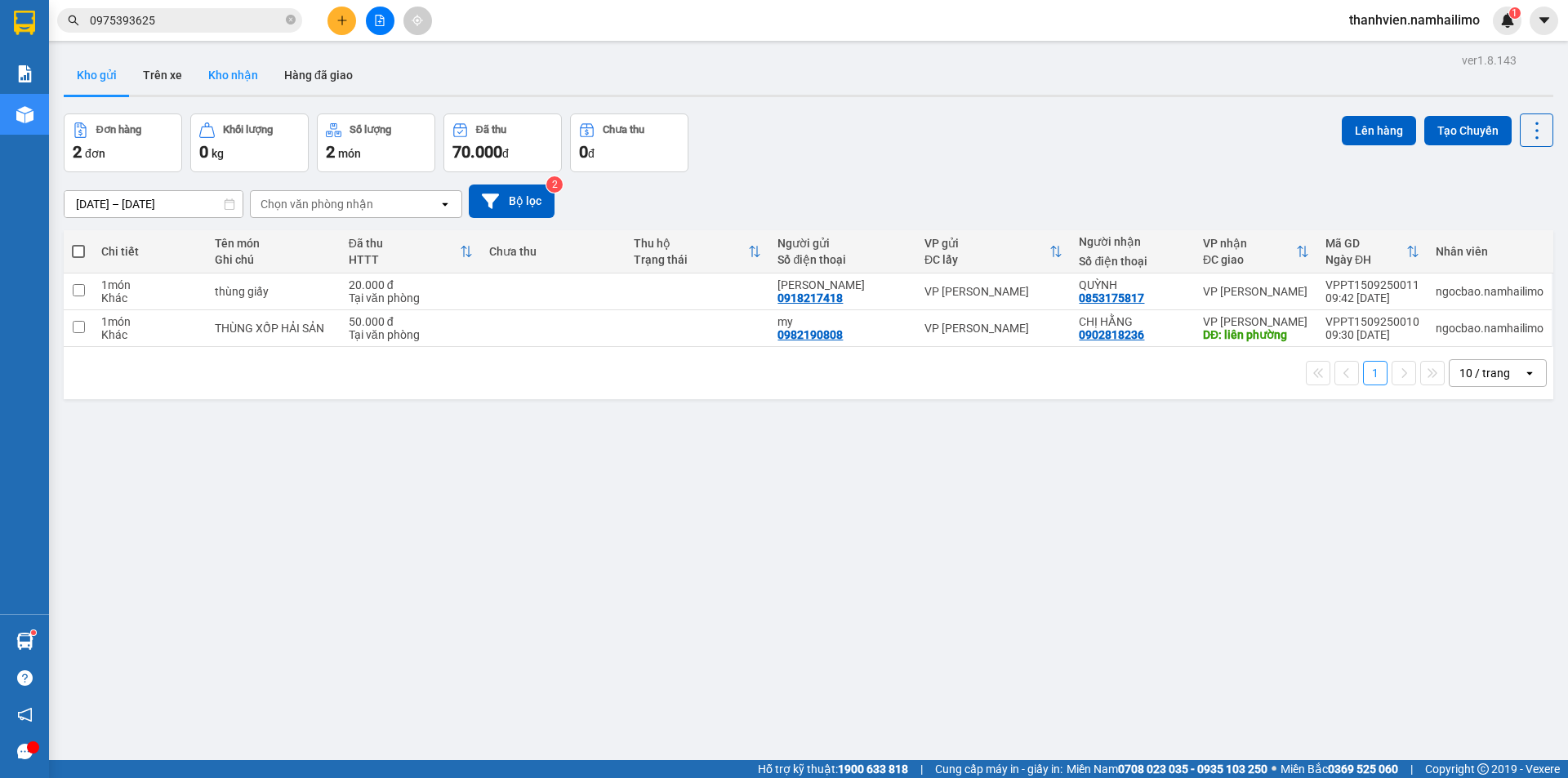
click at [243, 62] on button "Kho nhận" at bounding box center [233, 75] width 76 height 40
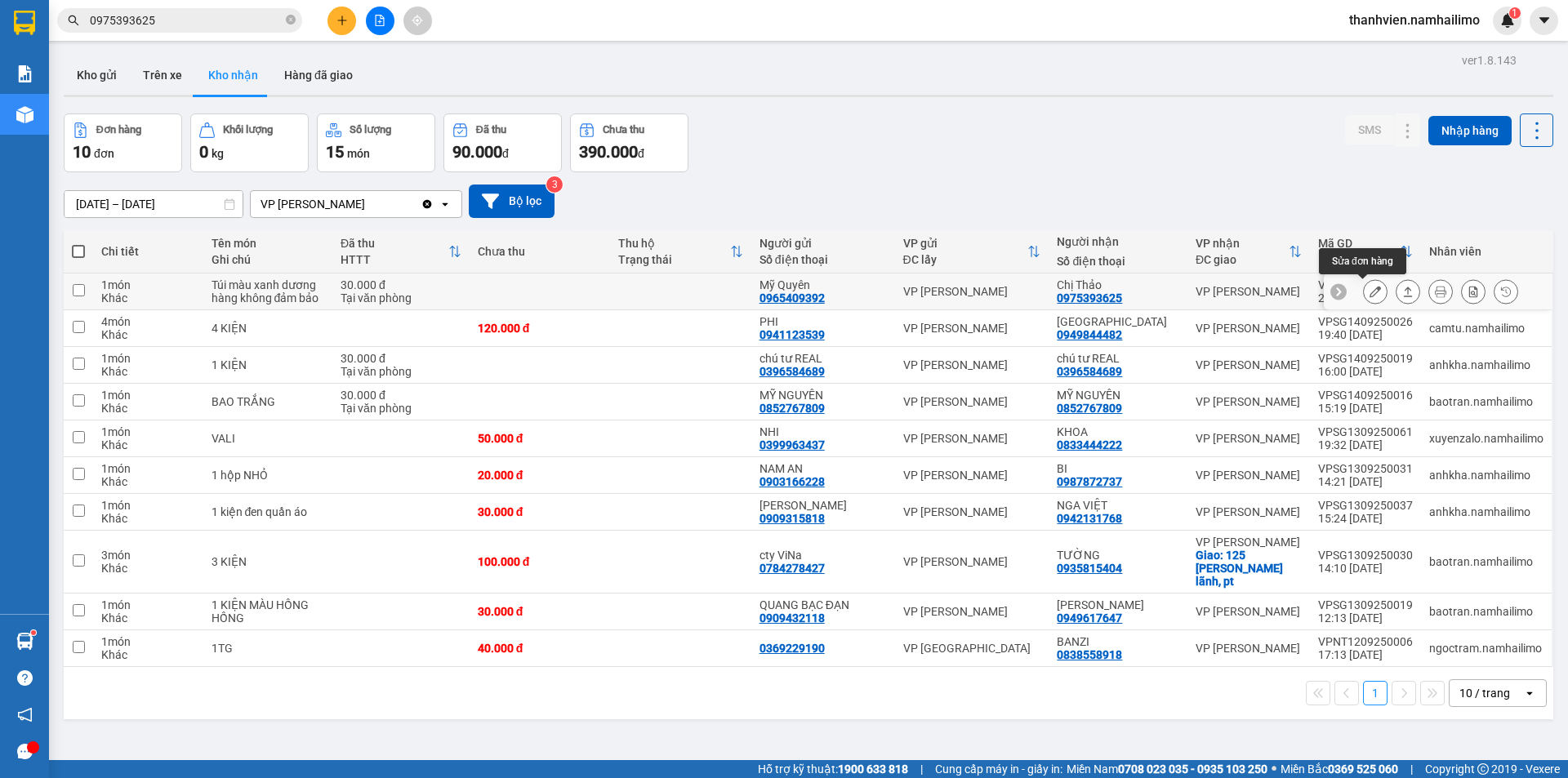
click at [1369, 295] on icon at bounding box center [1375, 291] width 11 height 11
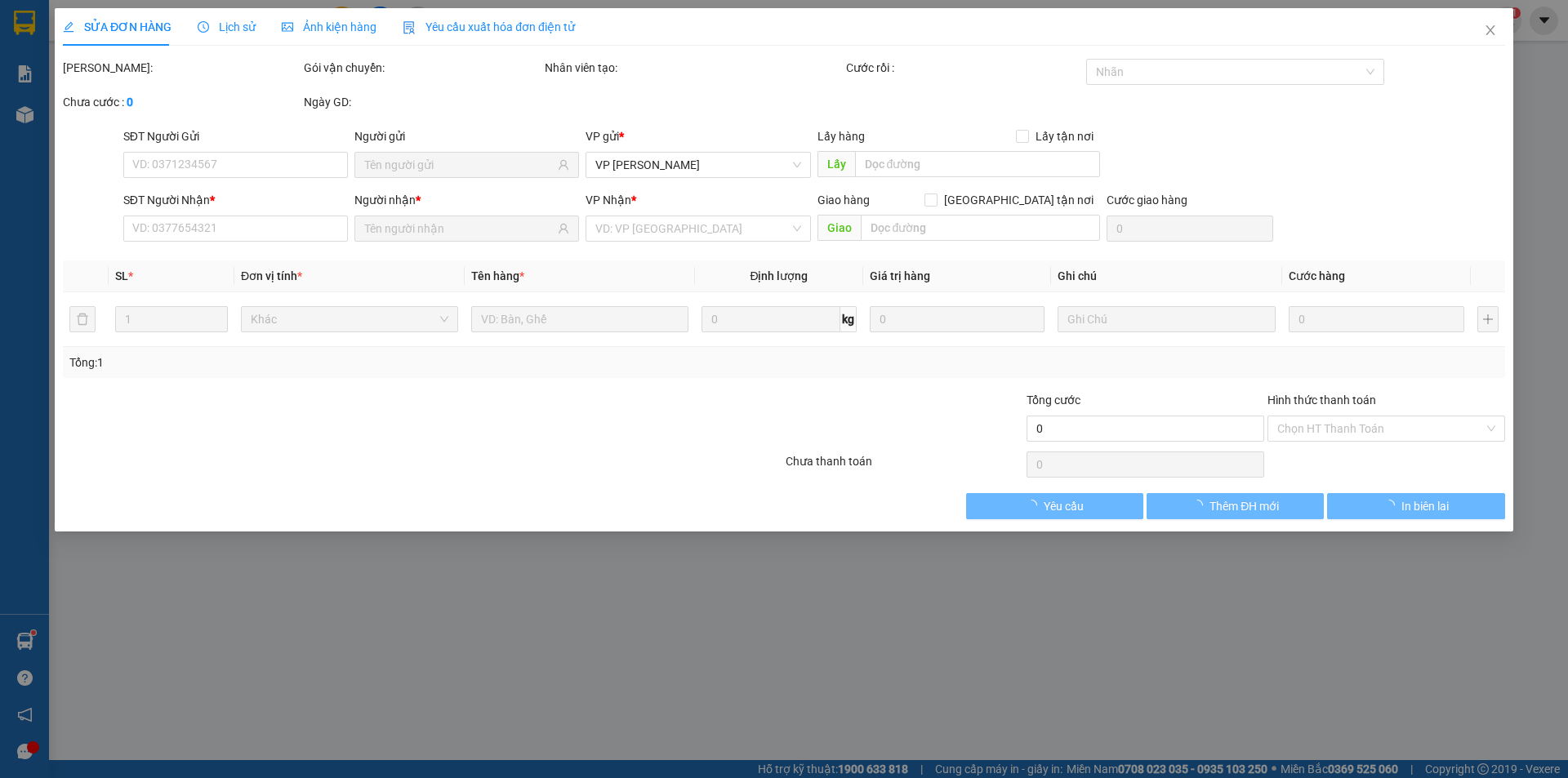
type input "0965409392"
type input "Mỹ Quyên"
type input "0975393625"
type input "Chị Thảo"
type input "30.000"
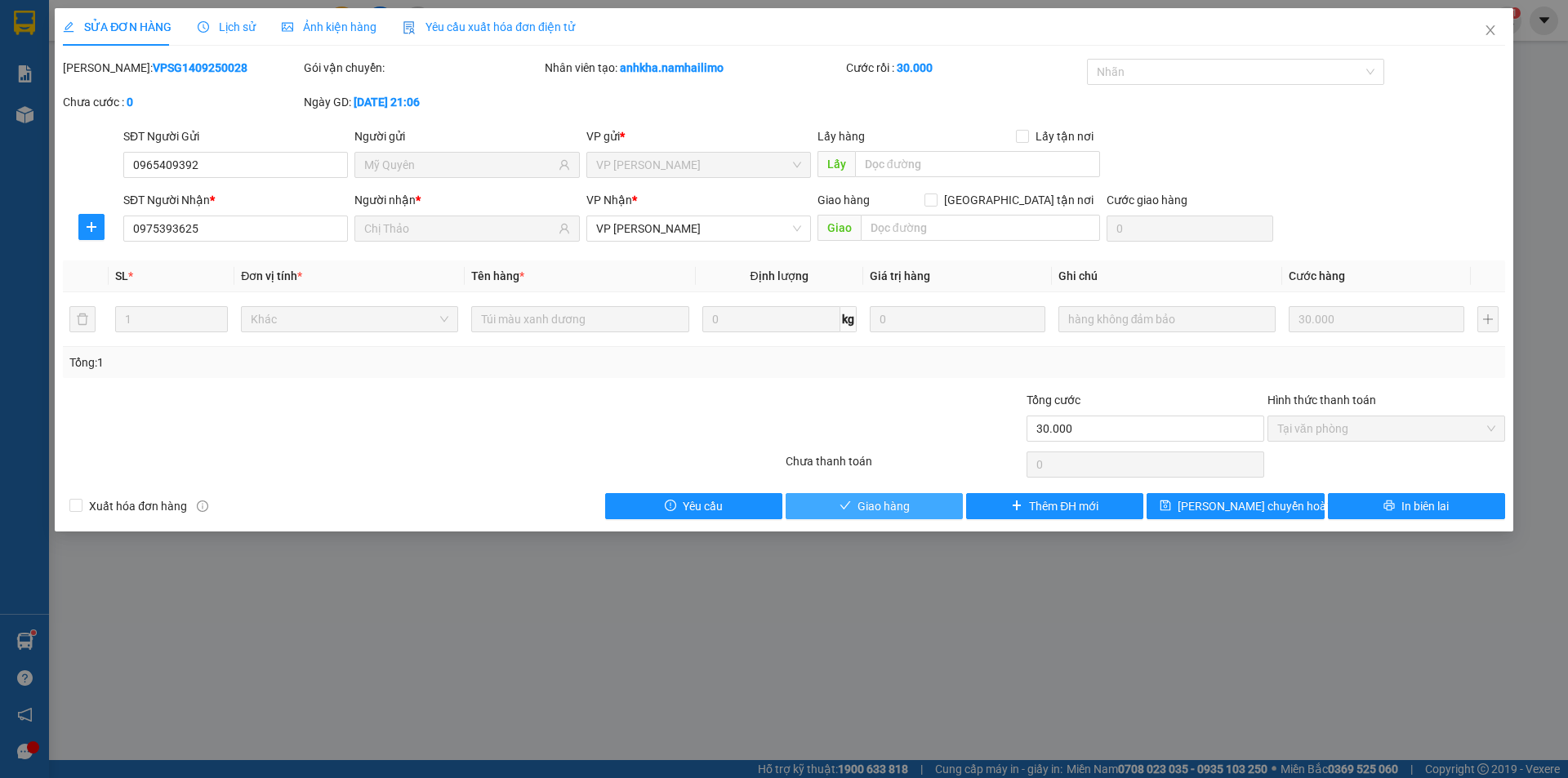
click at [900, 511] on span "Giao hàng" at bounding box center [883, 506] width 52 height 18
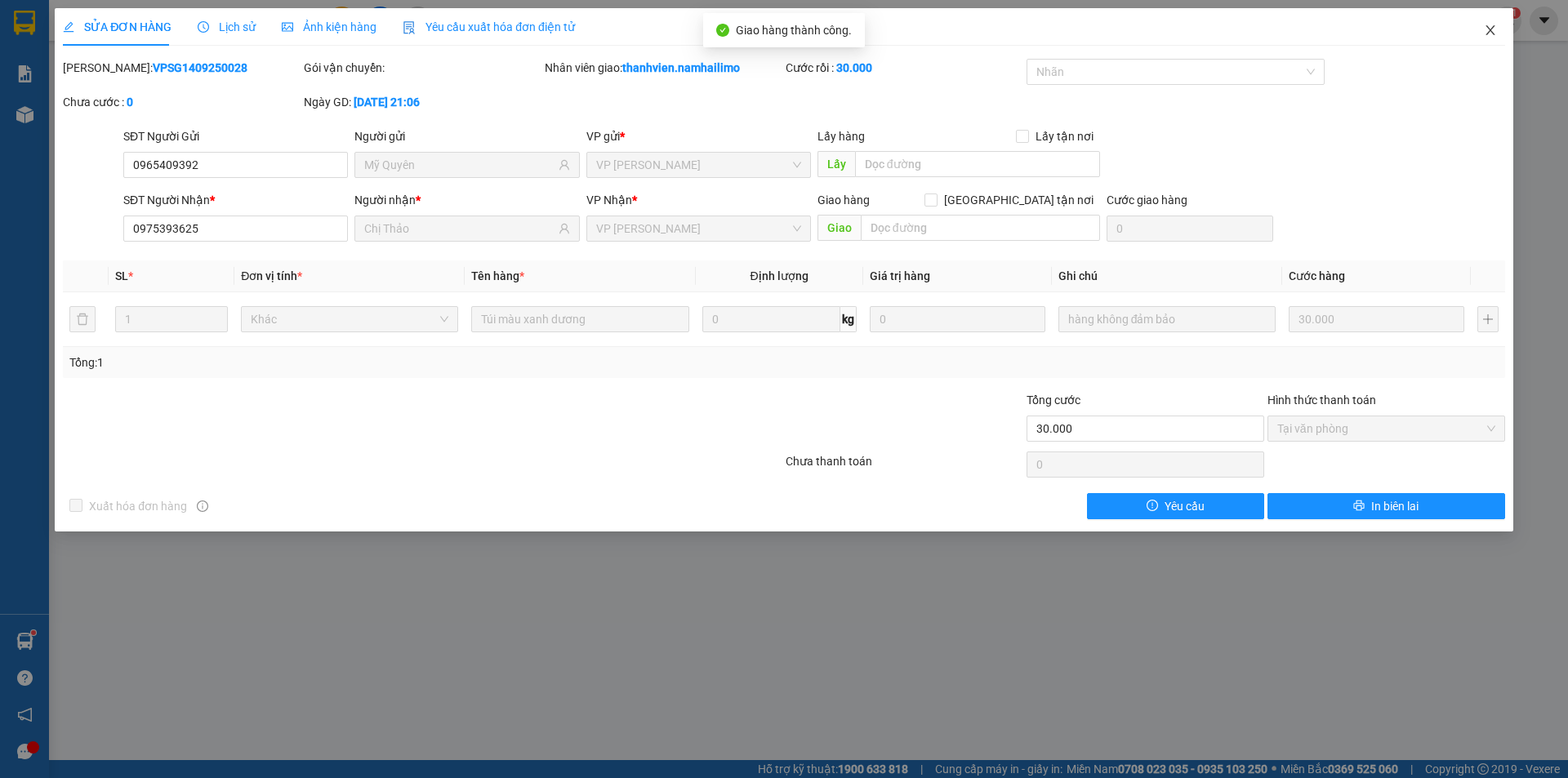
click at [1490, 30] on icon "close" at bounding box center [1490, 30] width 9 height 10
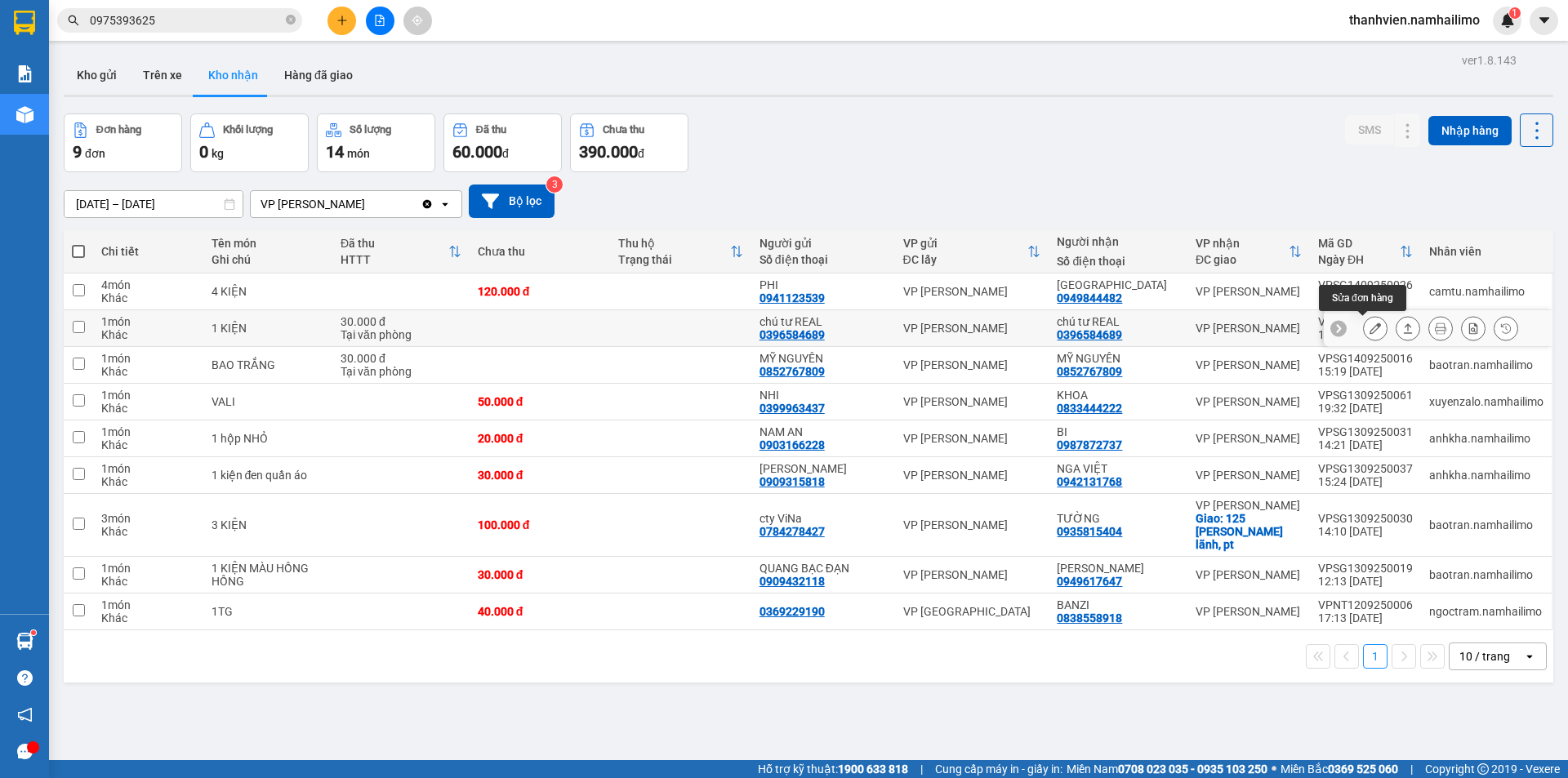
click at [1367, 335] on button at bounding box center [1376, 328] width 23 height 29
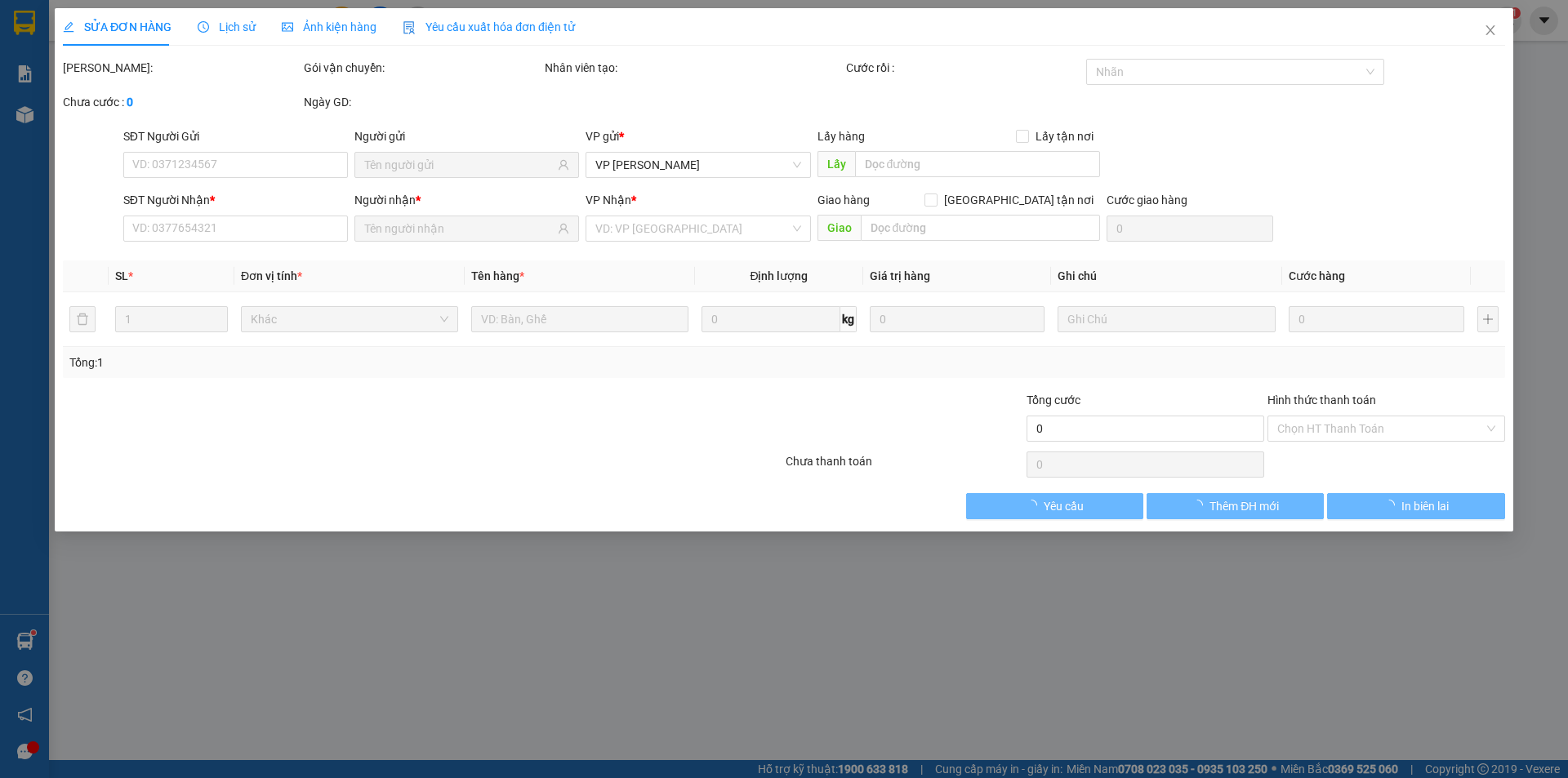
type input "0396584689"
type input "chú tư REAL"
type input "0396584689"
type input "chú tư REAL"
type input "30.000"
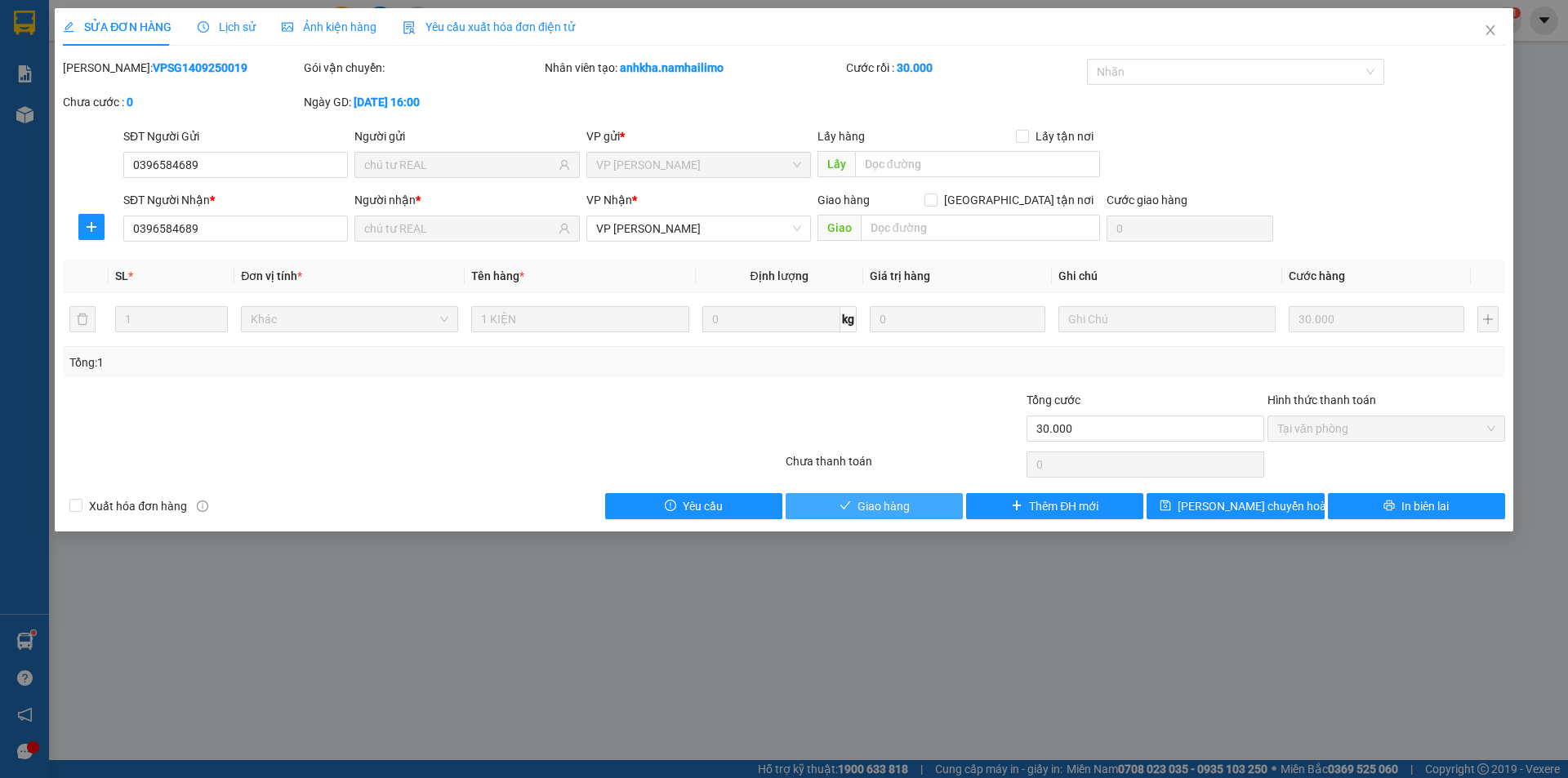
click at [903, 513] on span "Giao hàng" at bounding box center [883, 506] width 52 height 18
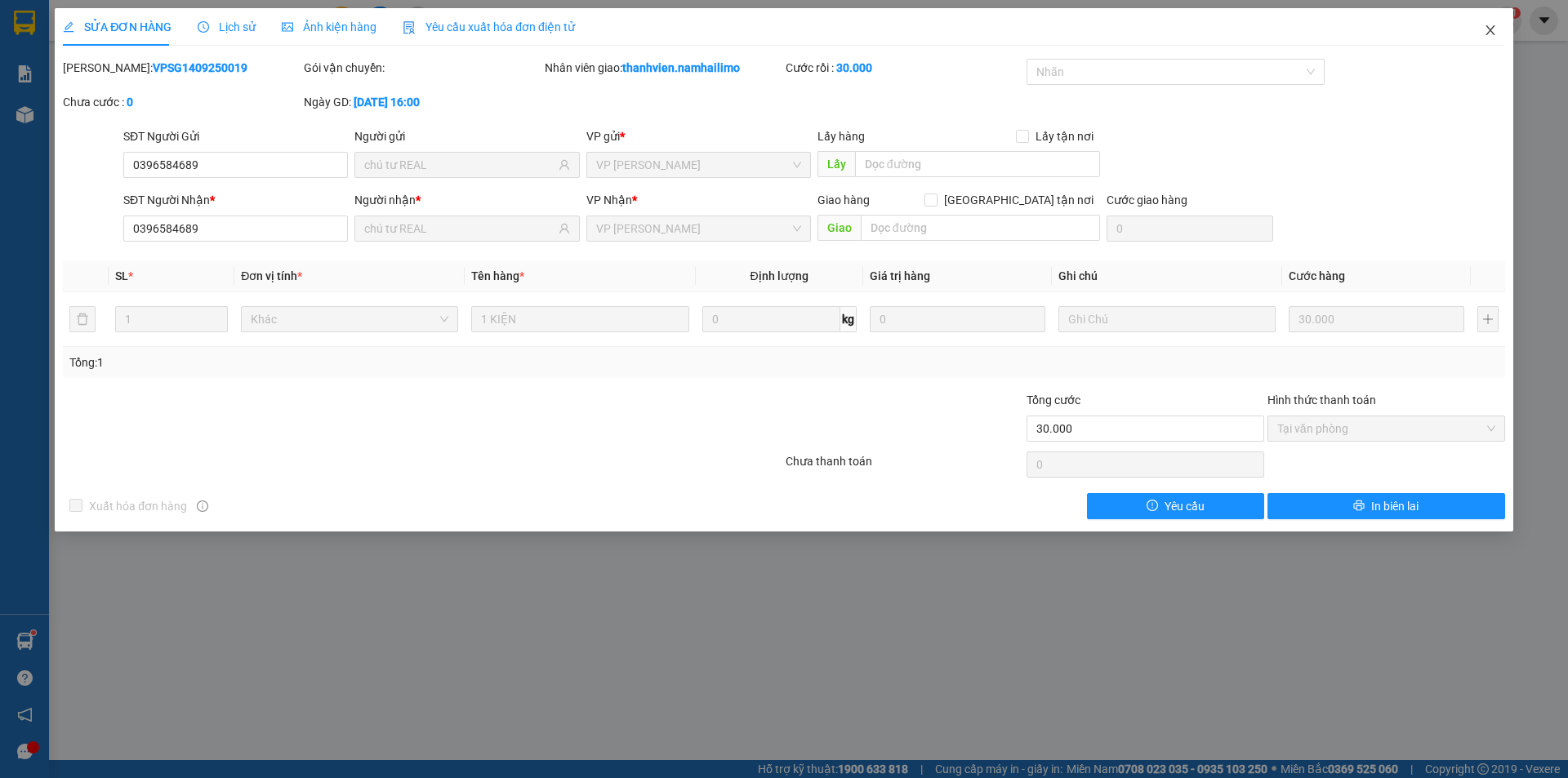
click at [1484, 32] on icon "close" at bounding box center [1490, 30] width 13 height 13
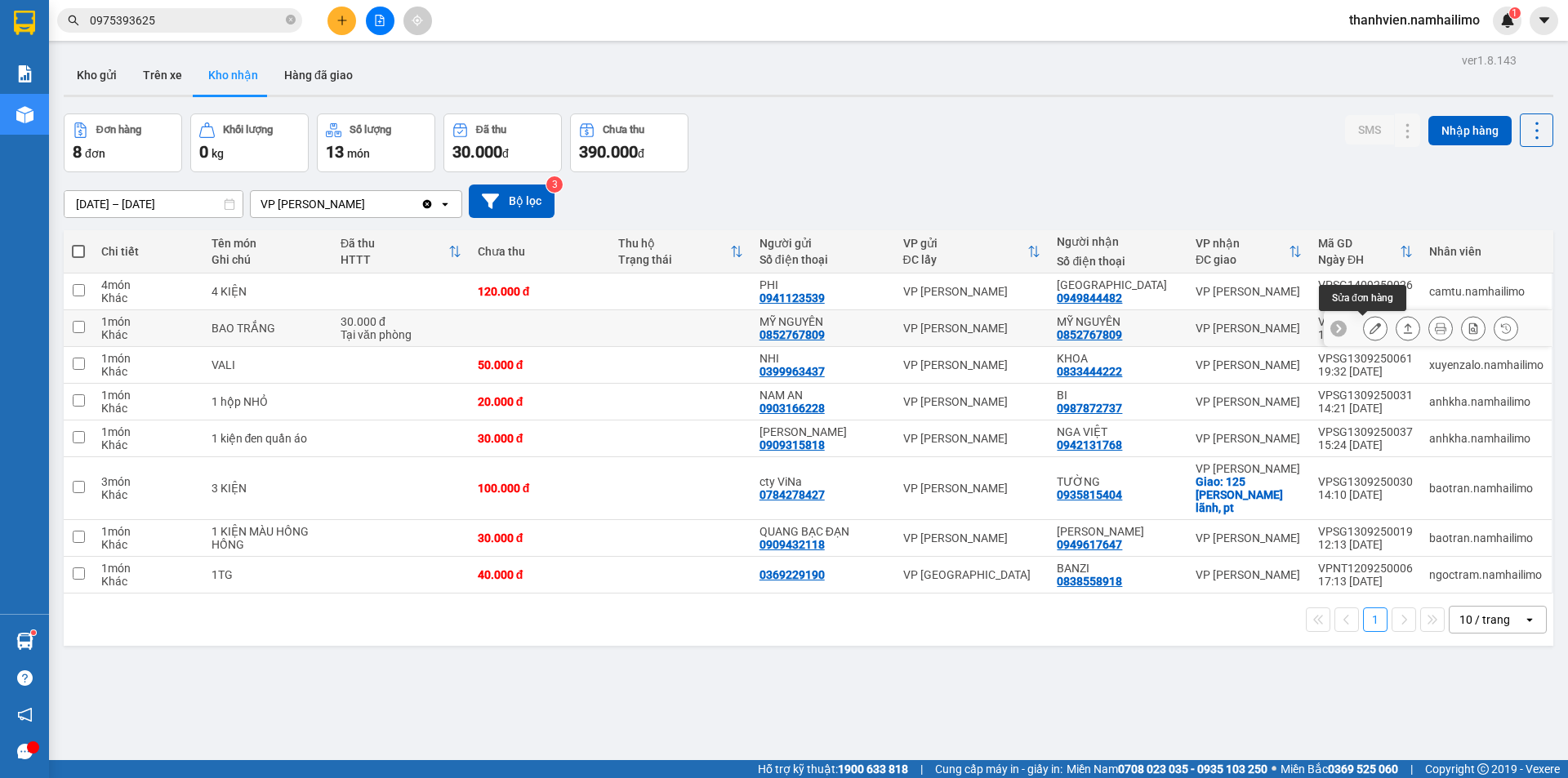
click at [1369, 325] on icon at bounding box center [1375, 328] width 11 height 11
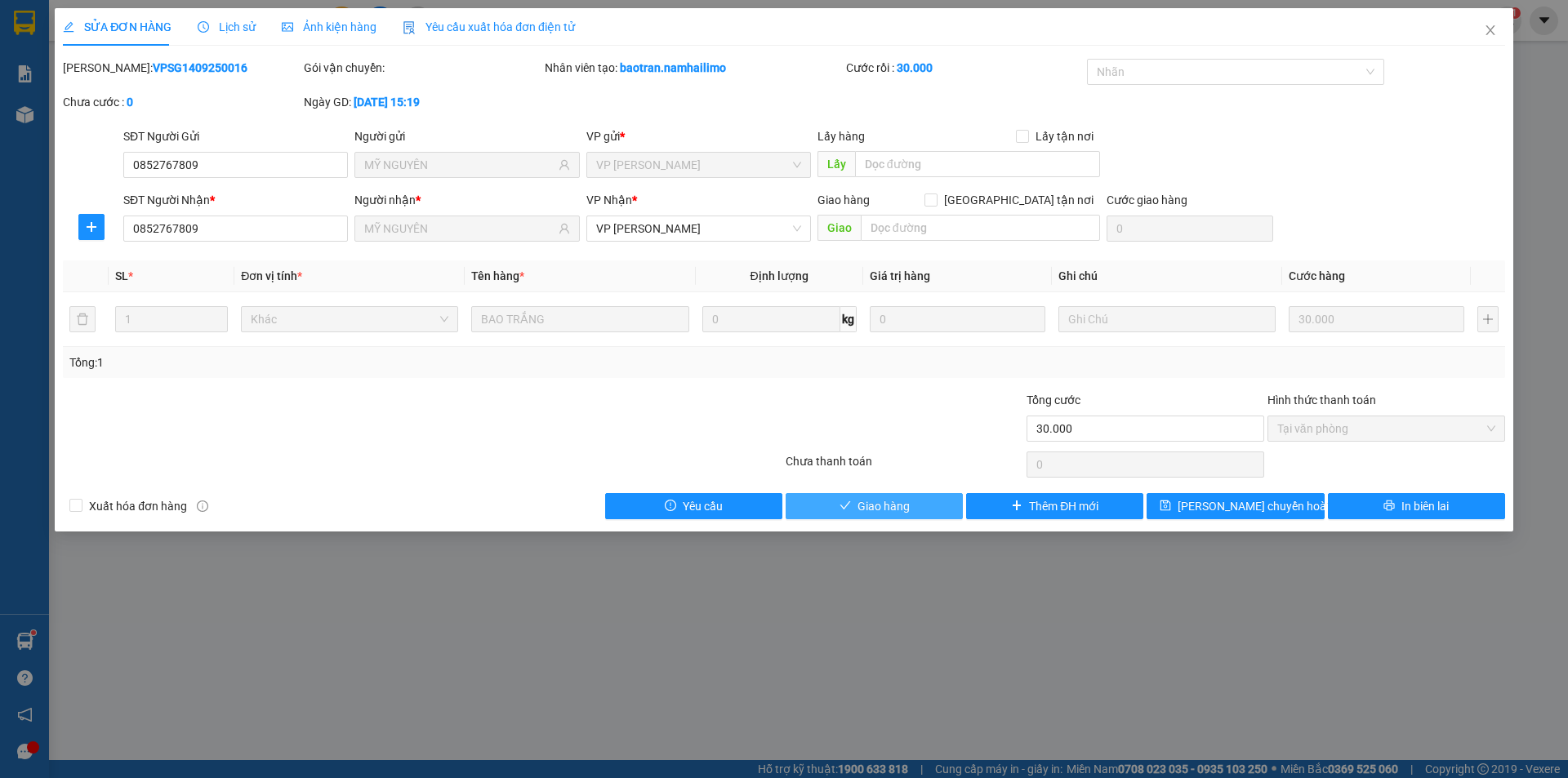
click at [915, 508] on button "Giao hàng" at bounding box center [874, 507] width 177 height 26
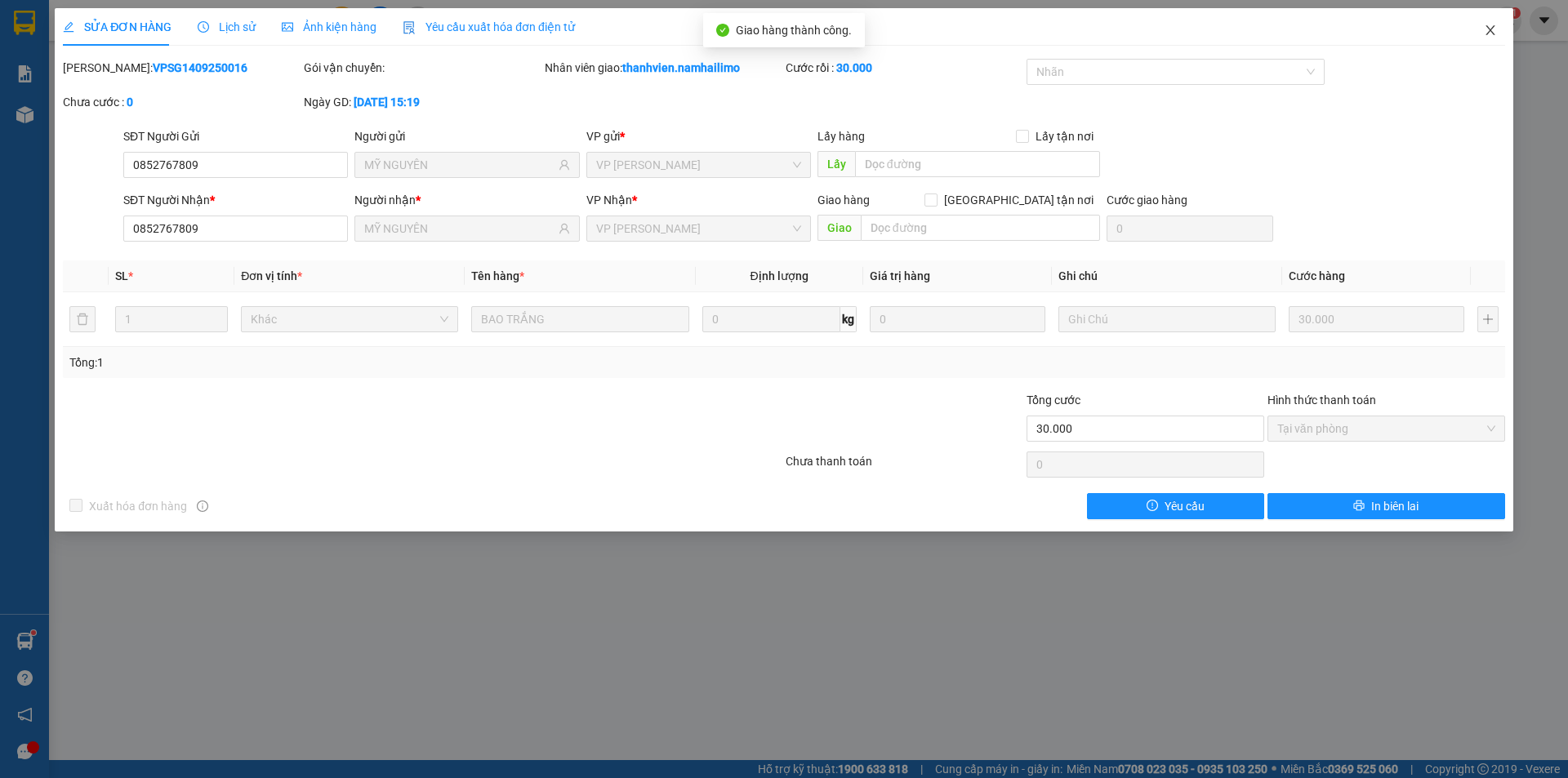
click at [1493, 35] on icon "close" at bounding box center [1490, 30] width 9 height 10
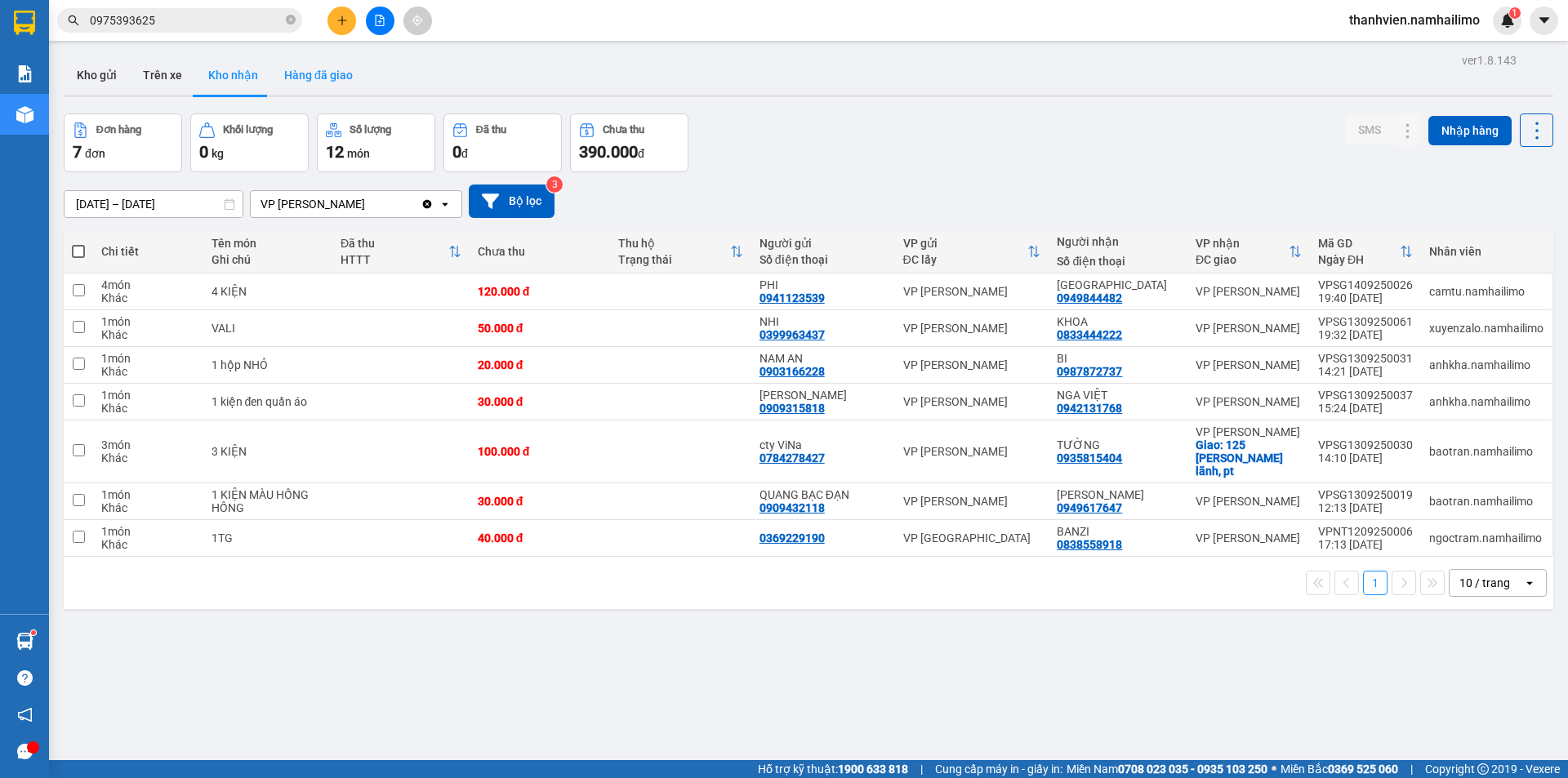
click at [335, 80] on button "Hàng đã giao" at bounding box center [319, 75] width 95 height 40
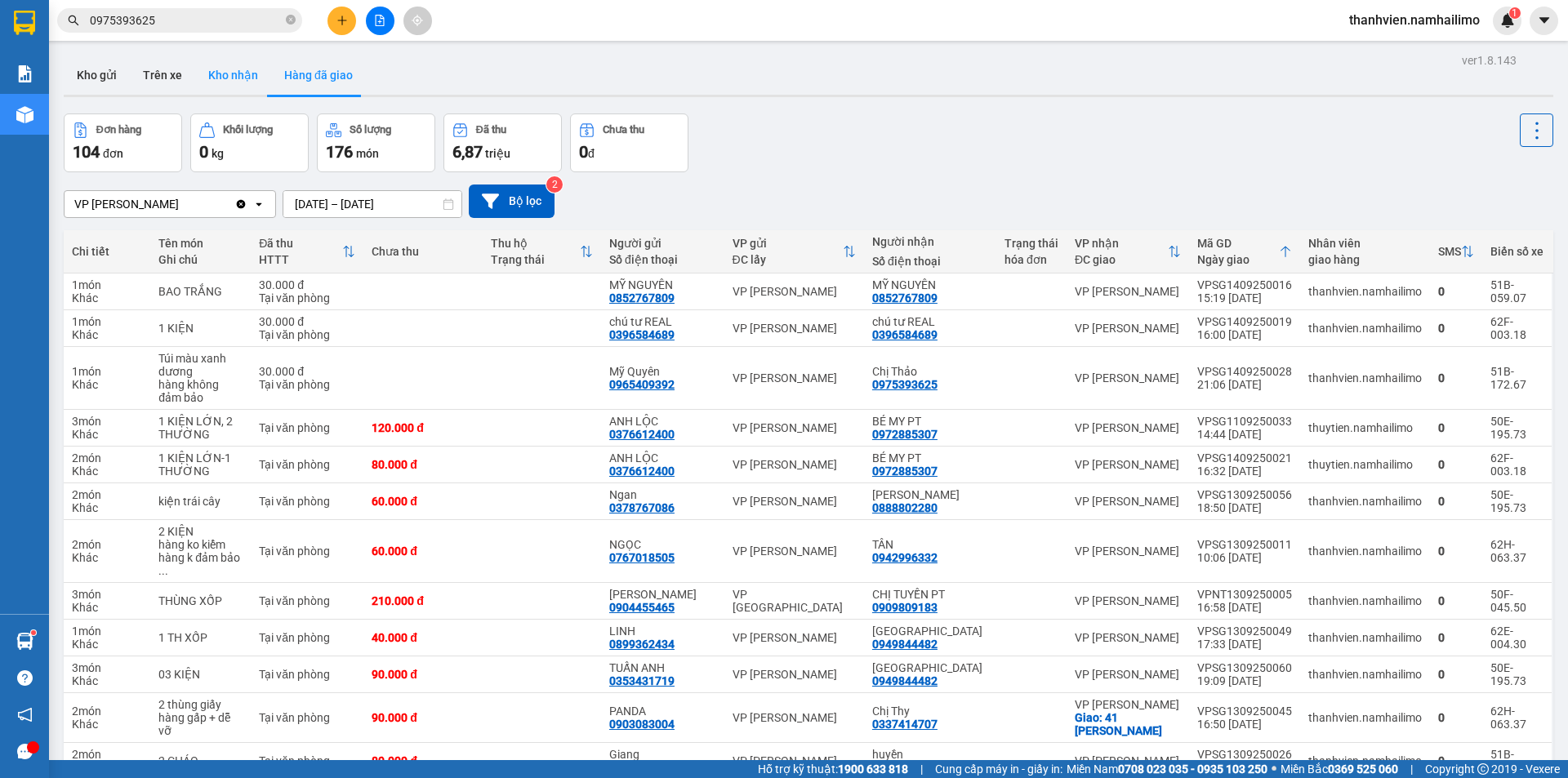
click at [218, 75] on button "Kho nhận" at bounding box center [233, 75] width 76 height 40
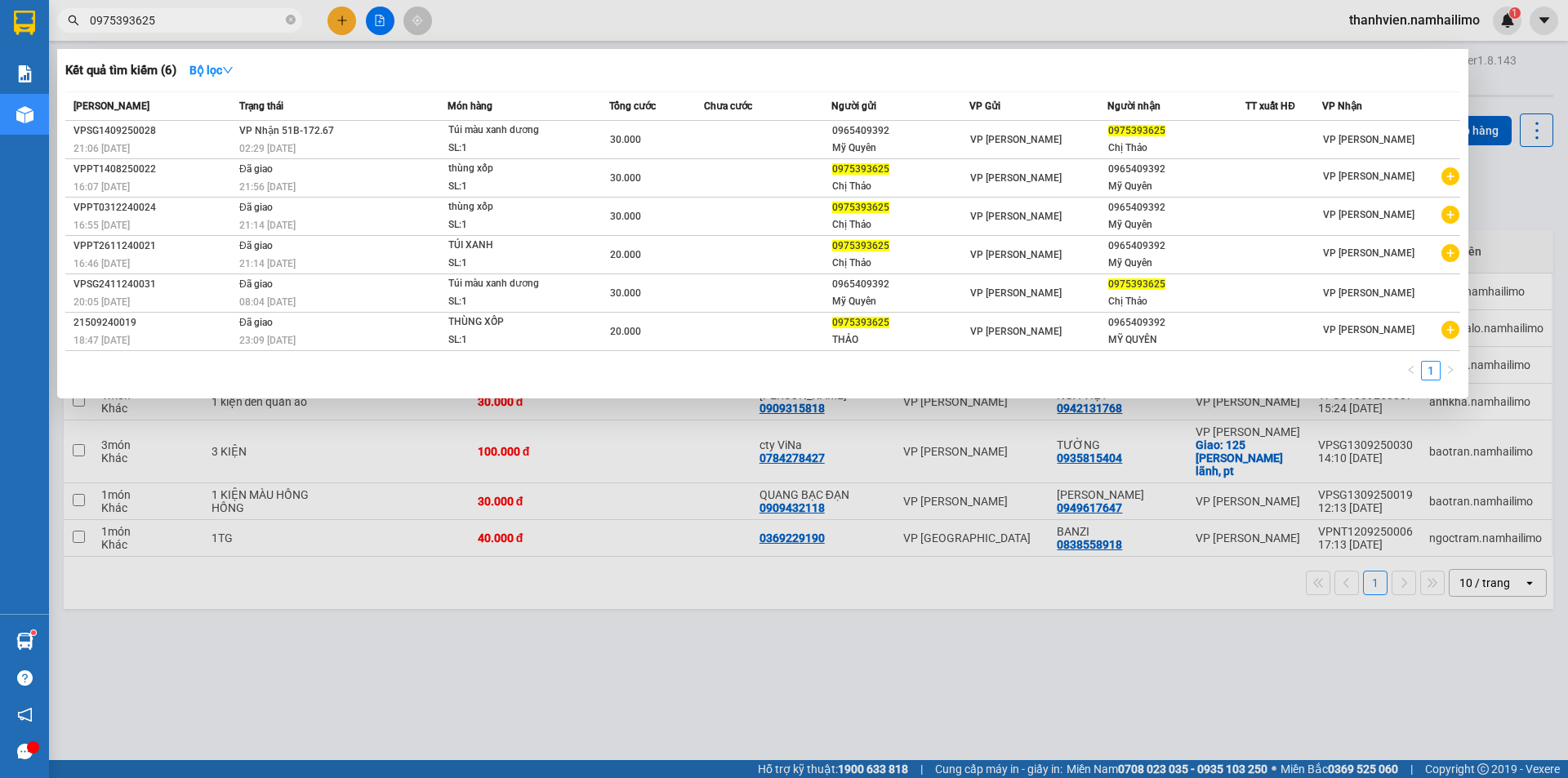
click at [177, 22] on input "0975393625" at bounding box center [185, 20] width 192 height 18
type input "0"
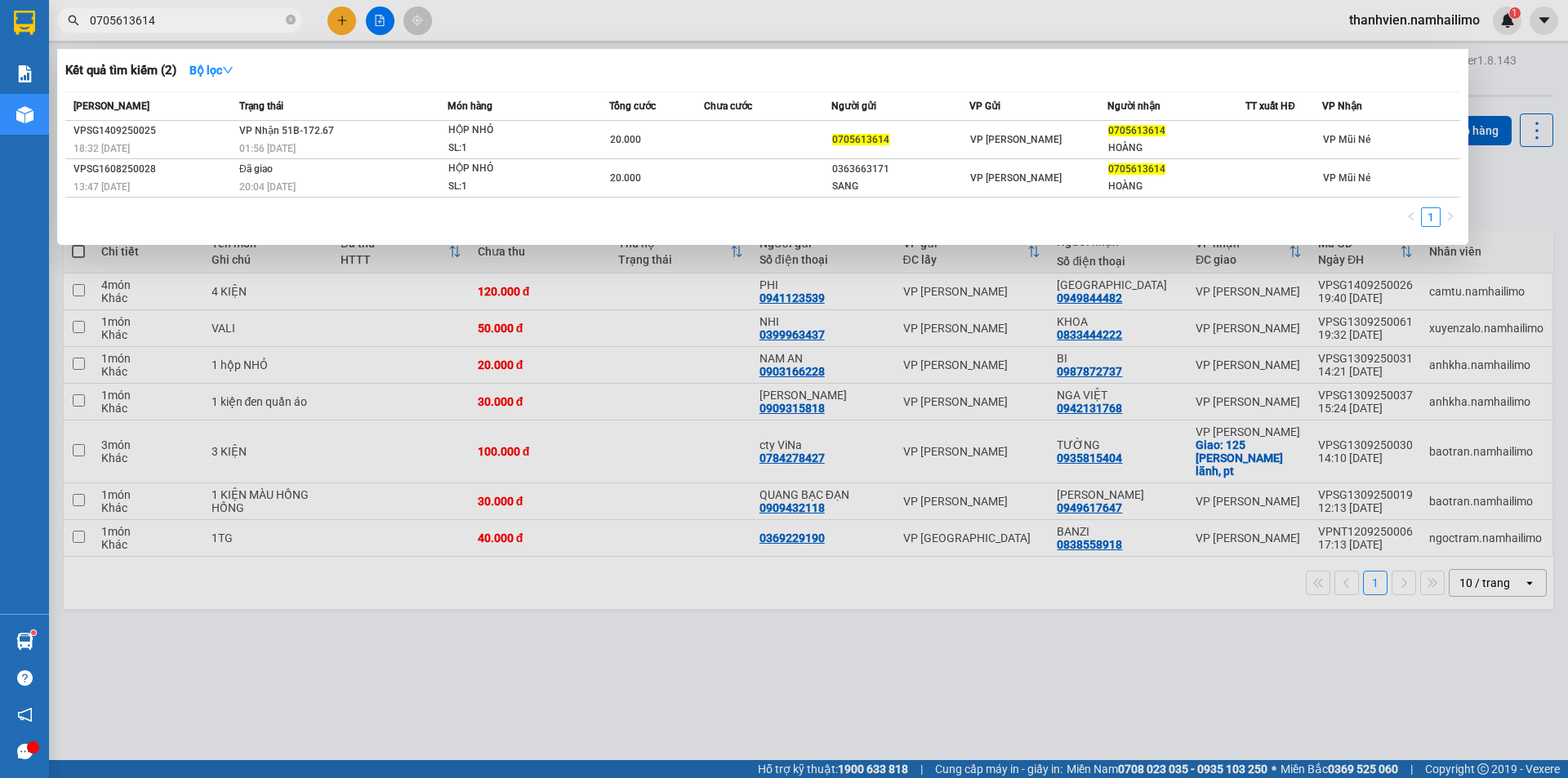
click at [741, 696] on div at bounding box center [784, 389] width 1568 height 778
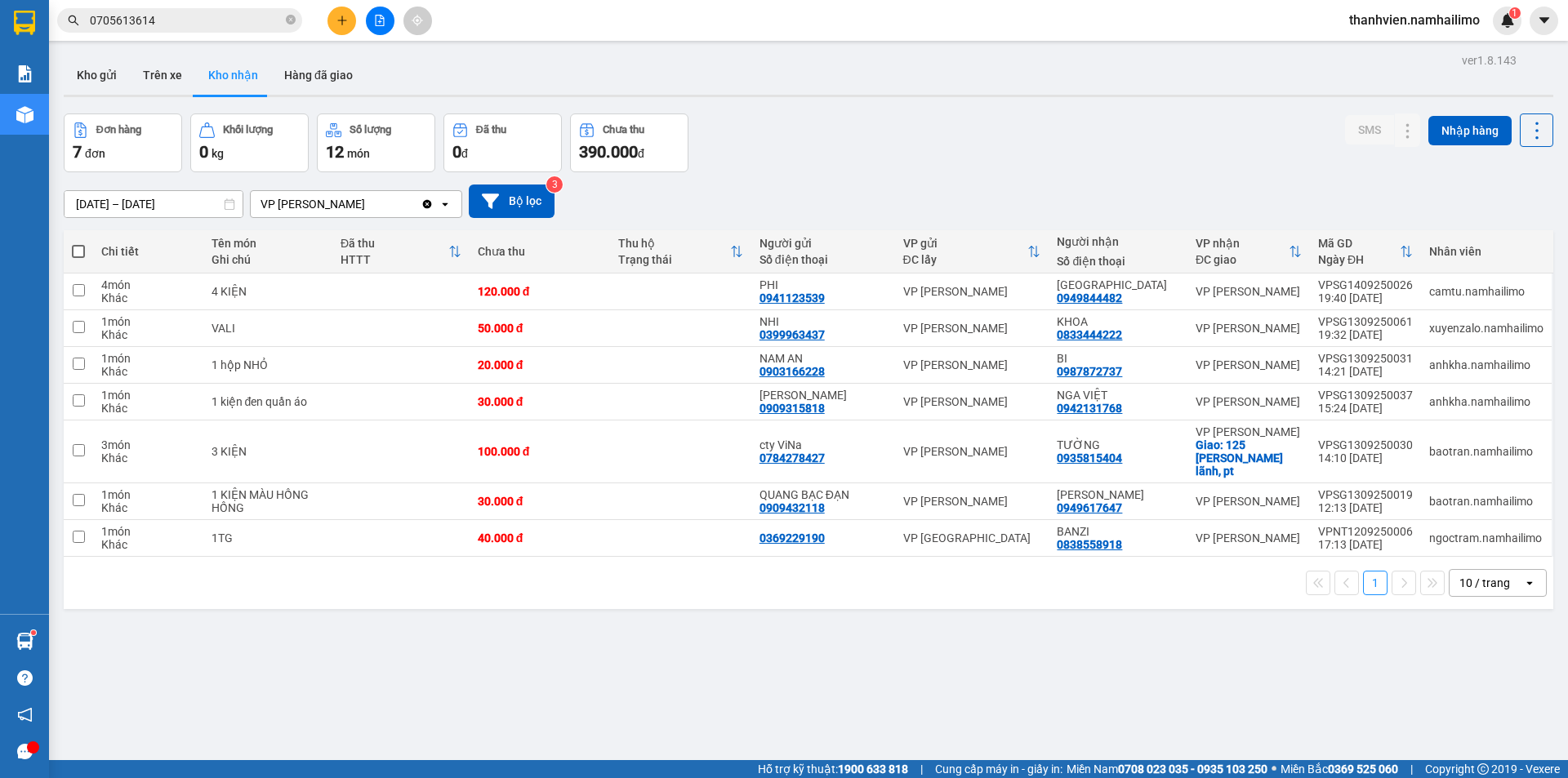
click at [1367, 572] on button "1" at bounding box center [1376, 583] width 25 height 25
click at [227, 76] on button "Kho nhận" at bounding box center [233, 75] width 76 height 40
click at [314, 77] on button "Hàng đã giao" at bounding box center [319, 75] width 95 height 40
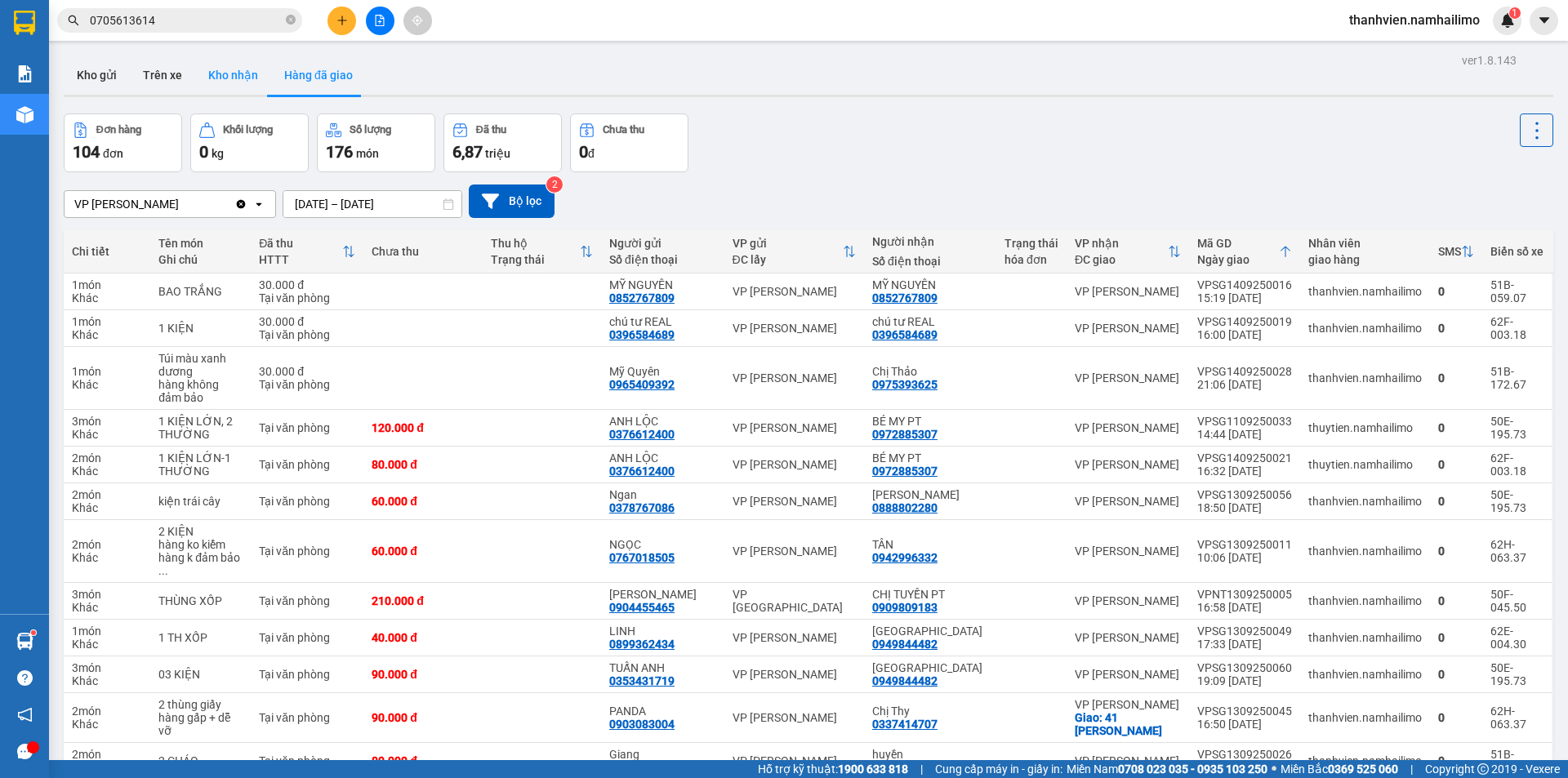
click at [209, 76] on button "Kho nhận" at bounding box center [233, 75] width 76 height 40
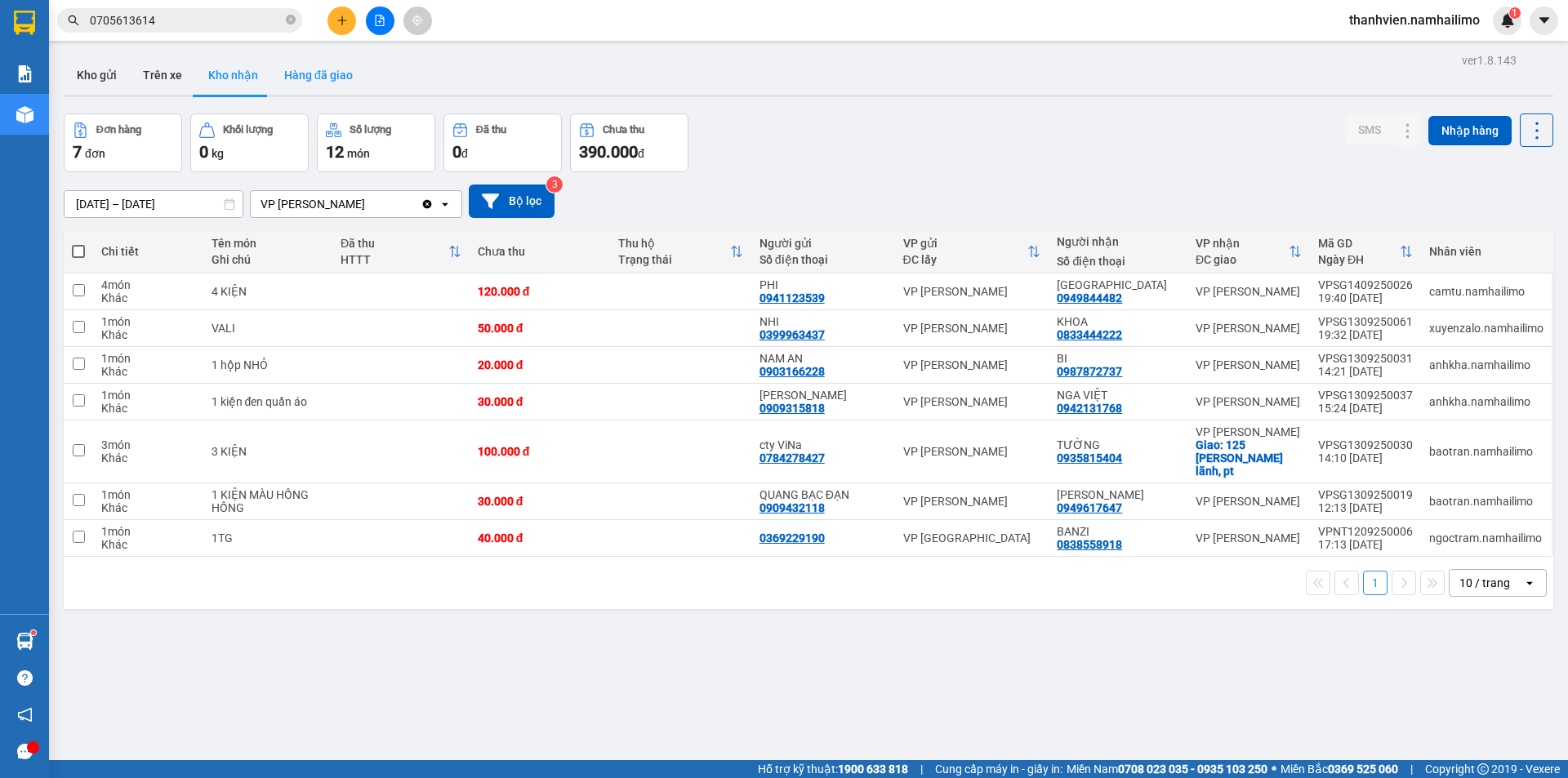
click at [328, 87] on button "Hàng đã giao" at bounding box center [319, 75] width 95 height 40
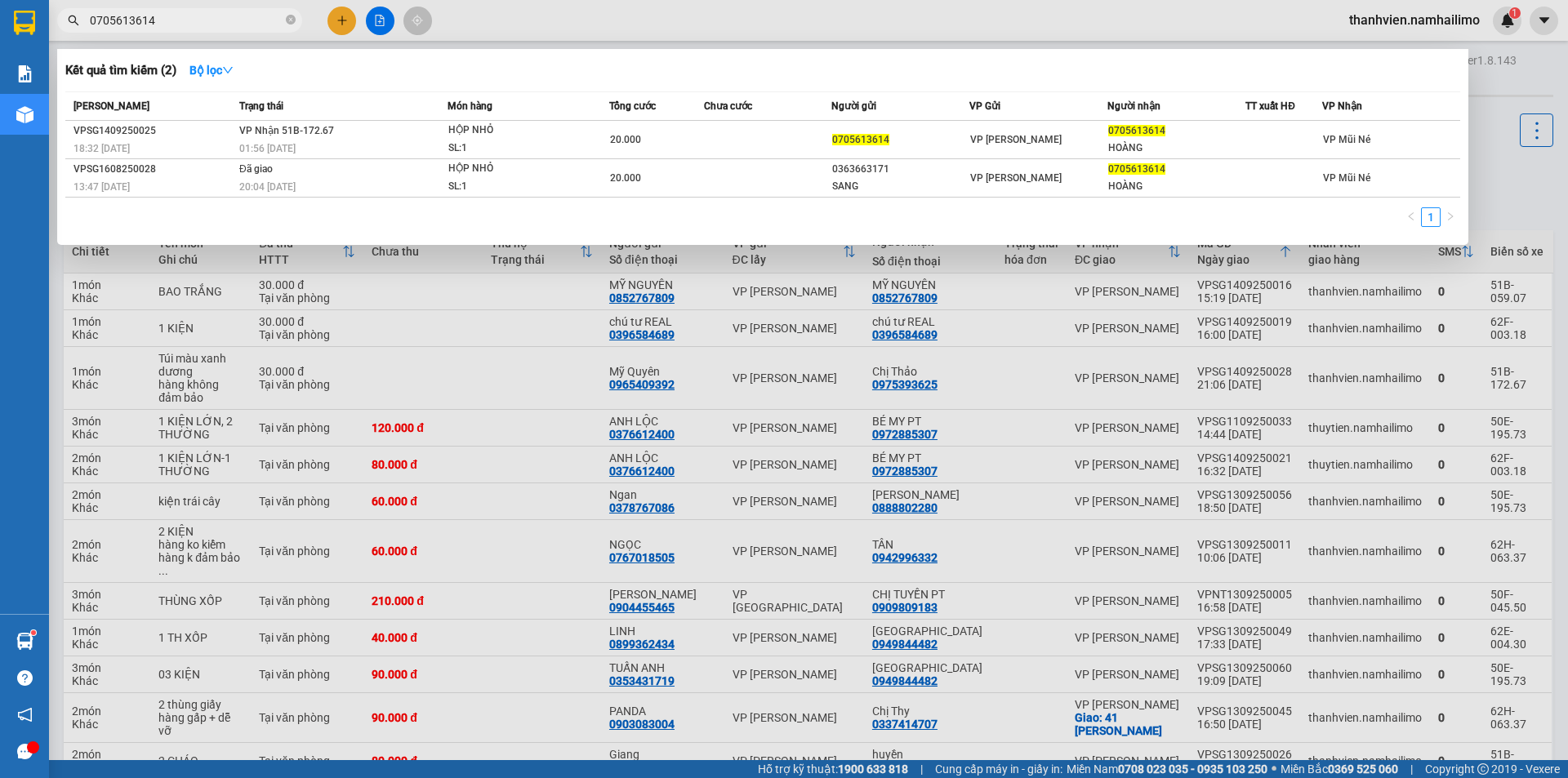
click at [169, 13] on input "0705613614" at bounding box center [185, 20] width 192 height 18
type input "0"
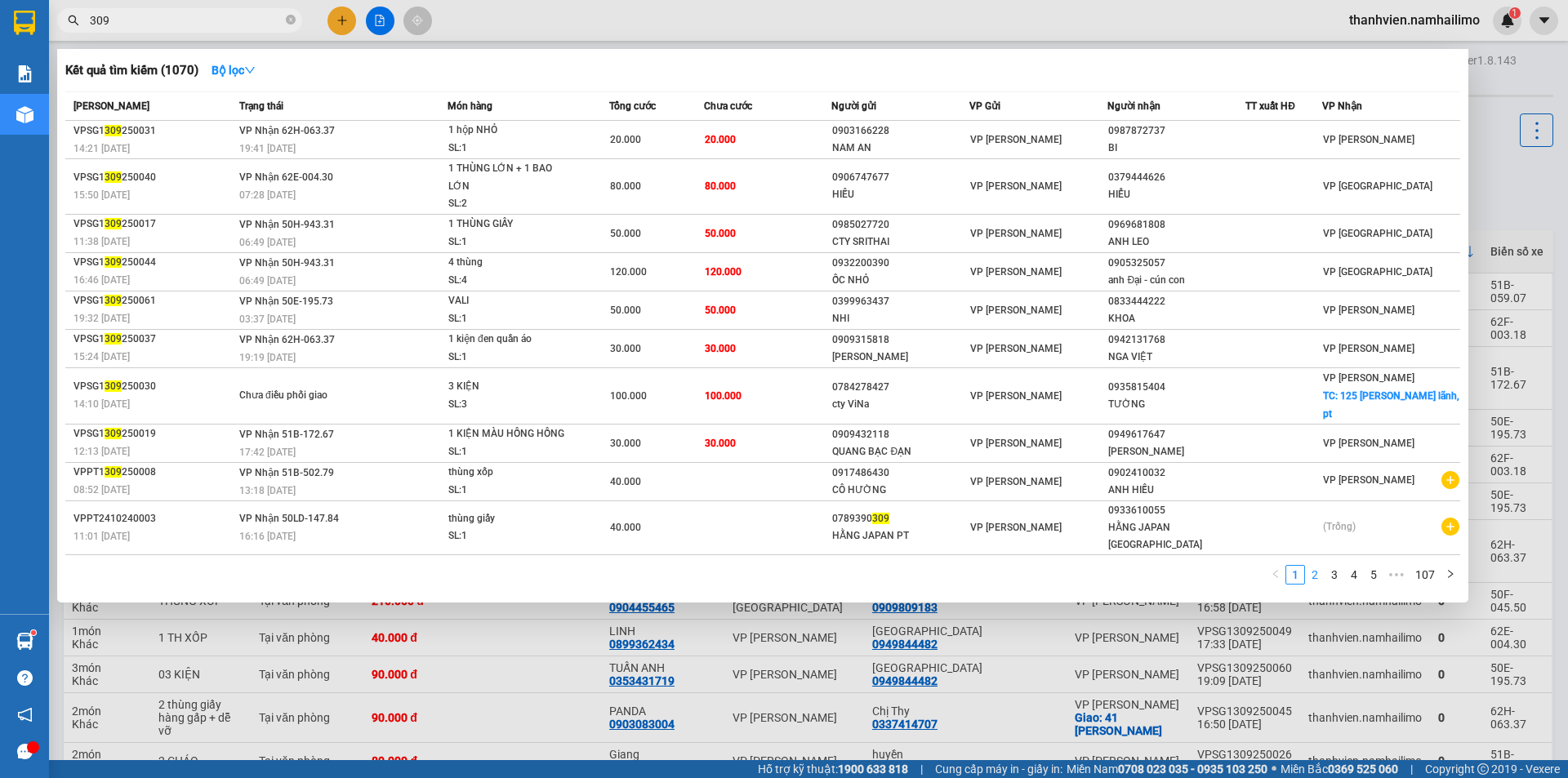
click at [1318, 565] on link "2" at bounding box center [1315, 574] width 18 height 18
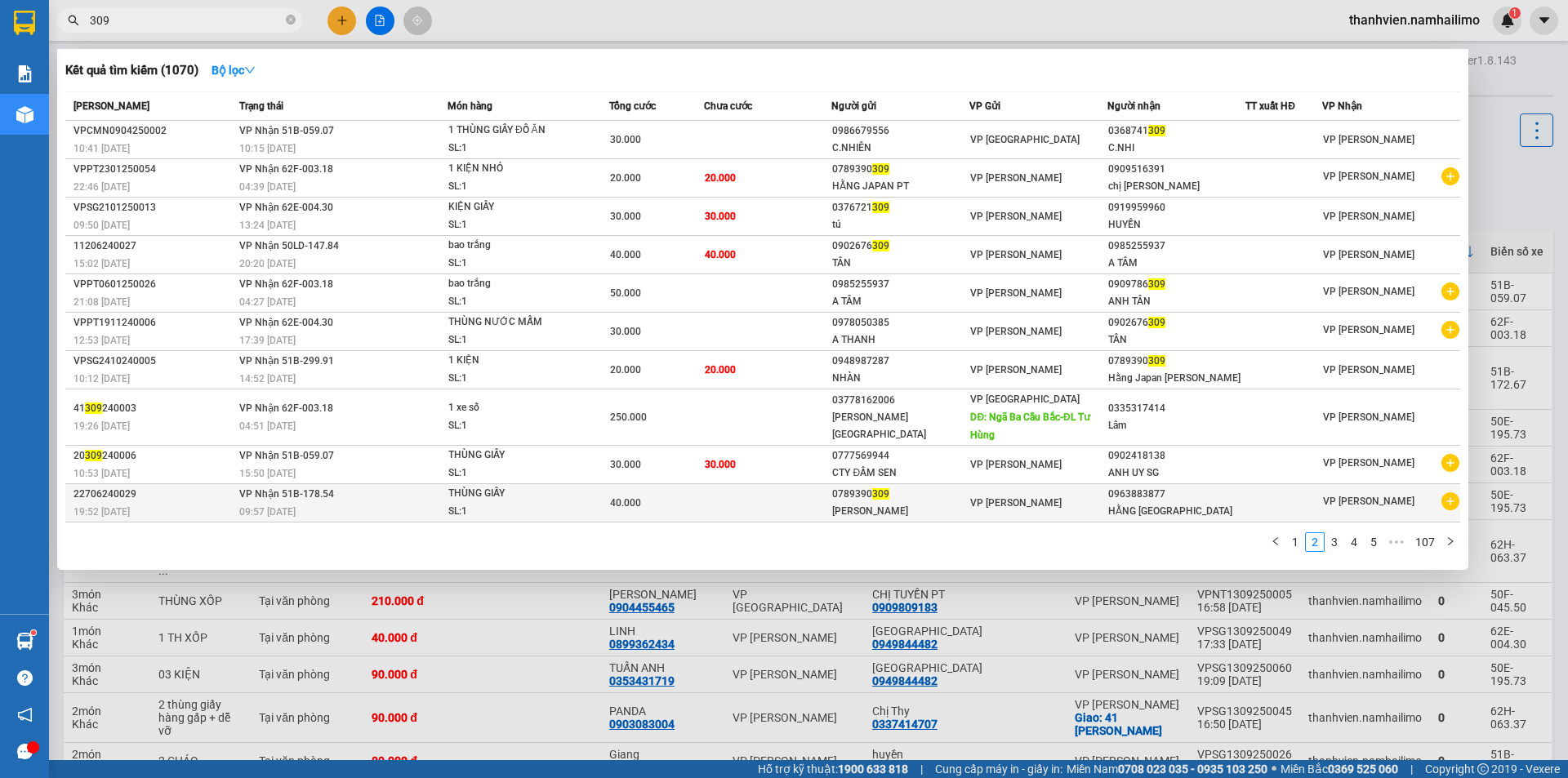
click at [1446, 502] on icon "plus-circle" at bounding box center [1450, 501] width 18 height 18
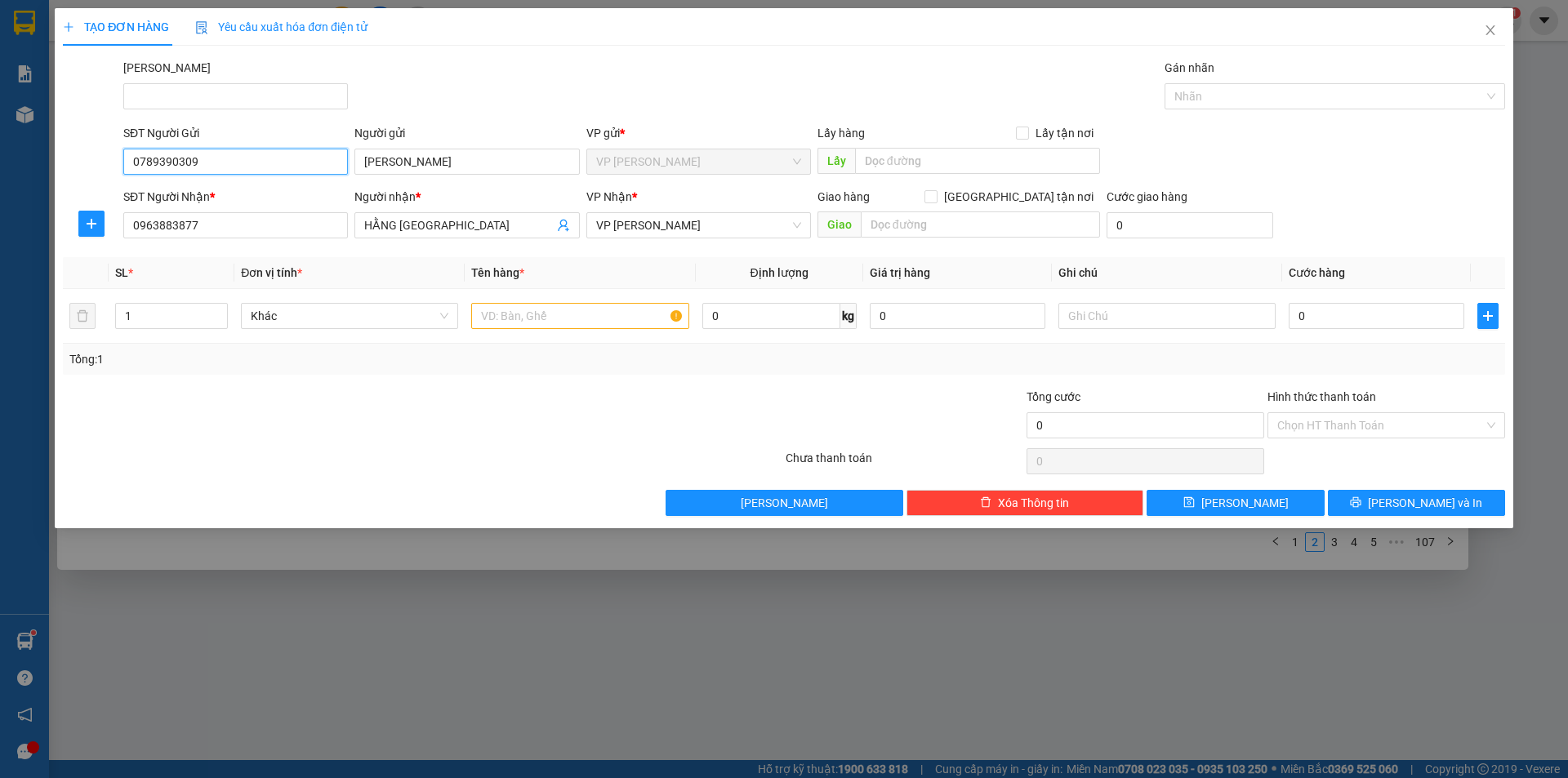
drag, startPoint x: 214, startPoint y: 163, endPoint x: 63, endPoint y: 170, distance: 151.2
click at [63, 170] on div "SĐT Người Gửi 0789390309 0789390309 Người gửi MINH NGUYỆT VP gửi * VP Phan Thiế…" at bounding box center [784, 152] width 1445 height 57
click at [1494, 33] on icon "close" at bounding box center [1490, 30] width 13 height 13
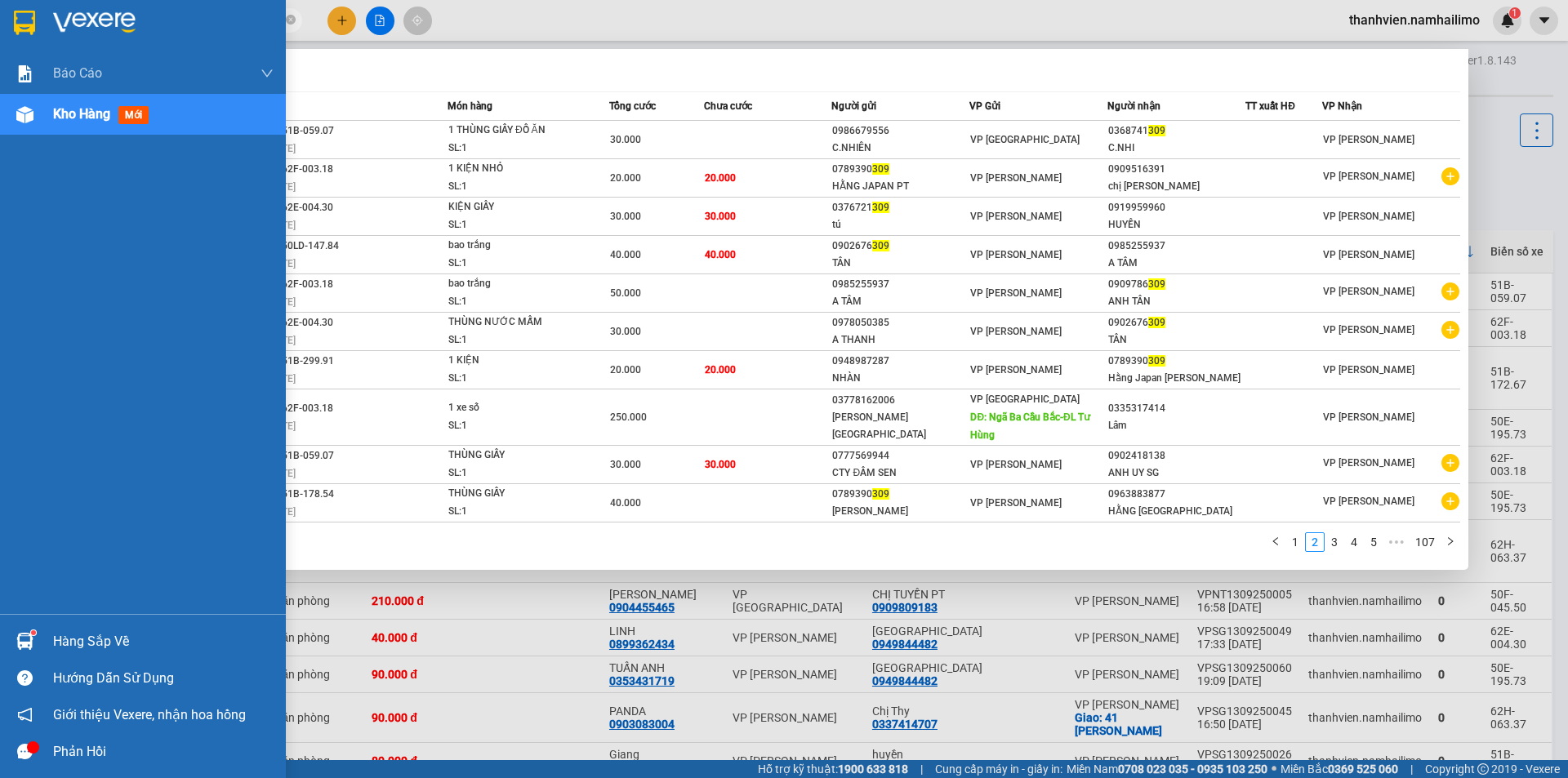
click at [0, 465] on div "Báo cáo Báo cáo dòng tiền (trạm) Doanh số tạo đơn theo VP gửi (trạm) Kho hàng m…" at bounding box center [142, 333] width 285 height 561
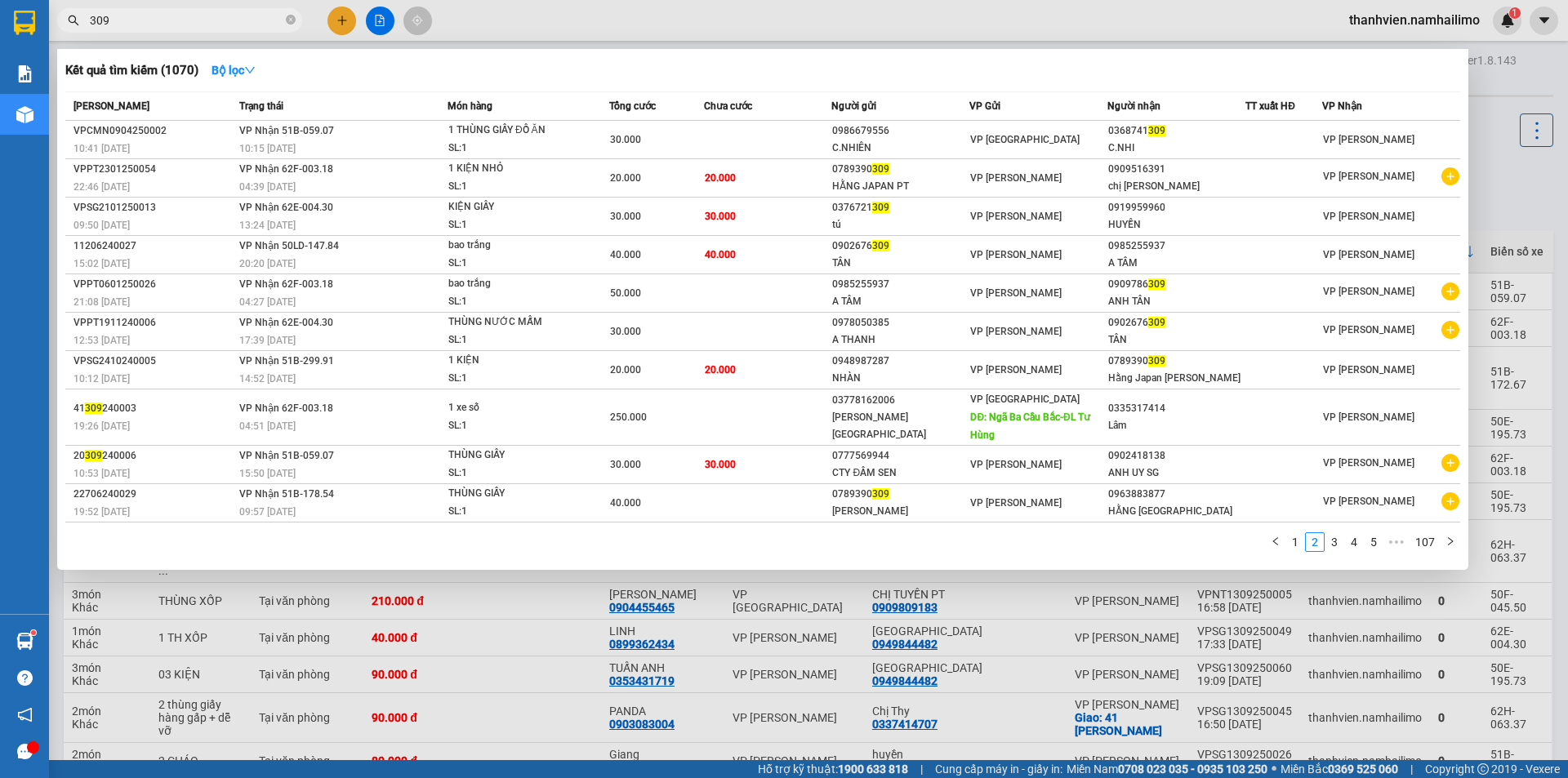
click at [1539, 64] on div at bounding box center [784, 389] width 1568 height 778
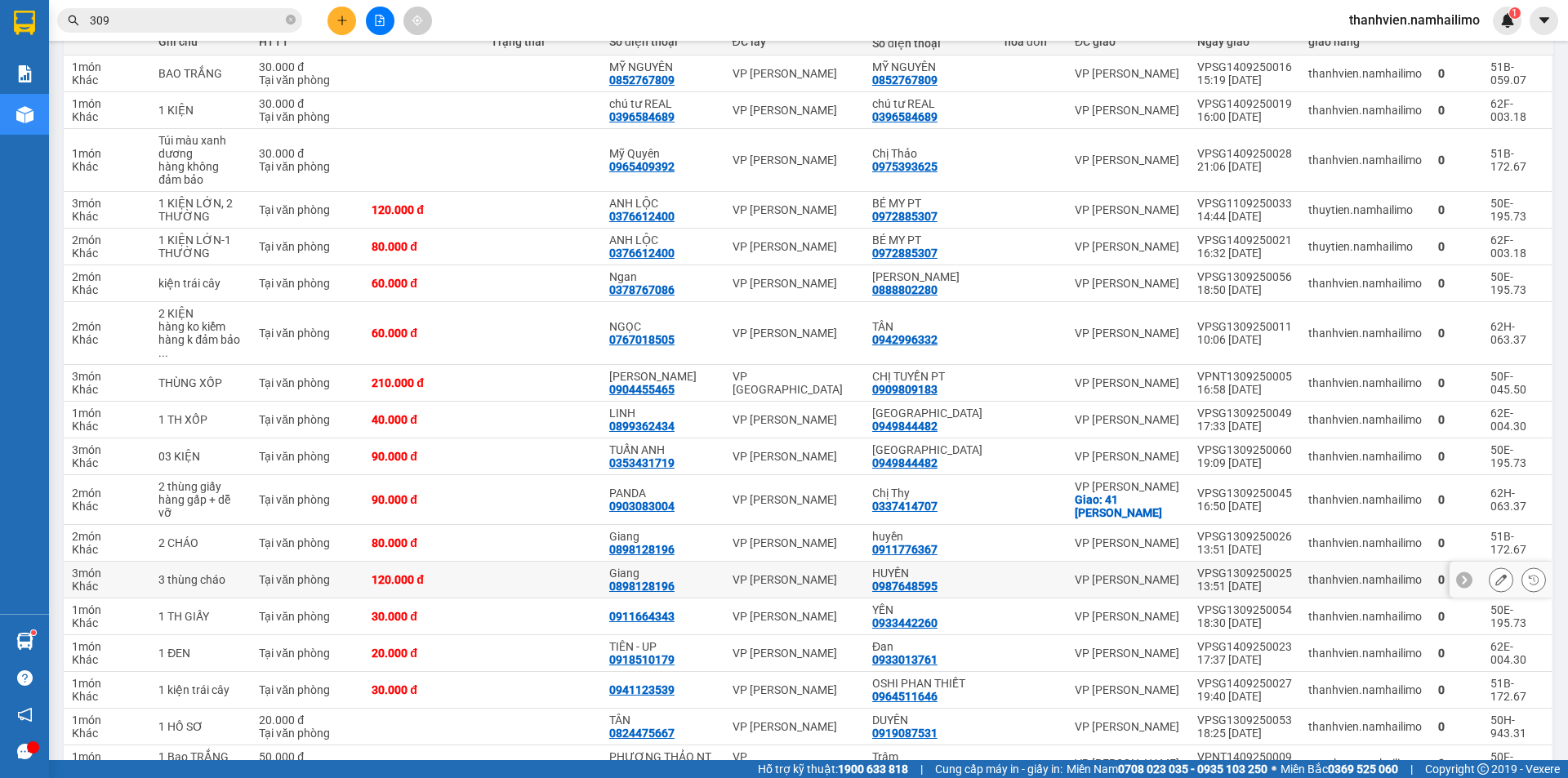
scroll to position [367, 0]
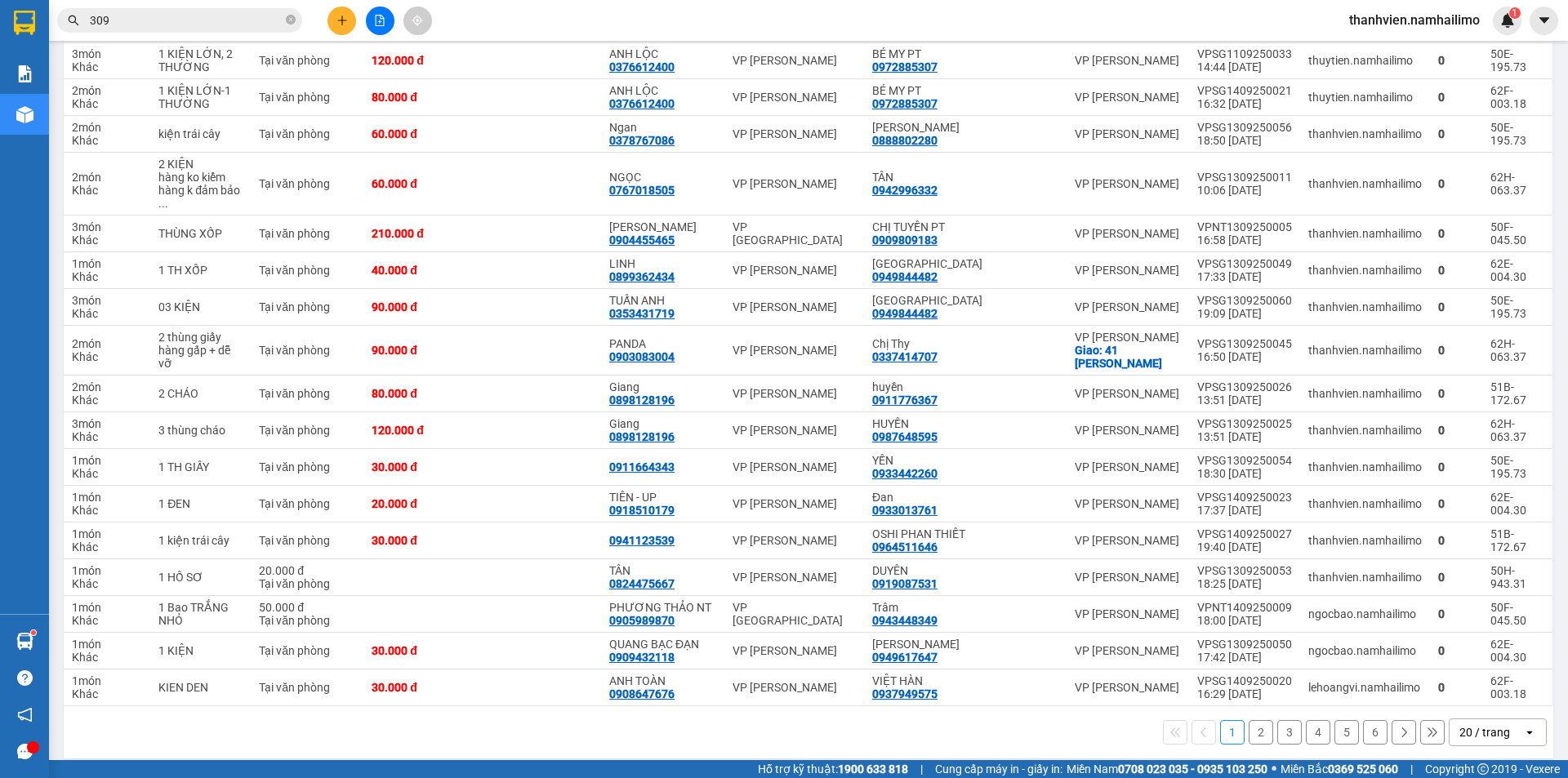
click at [1251, 726] on button "2" at bounding box center [1261, 732] width 25 height 25
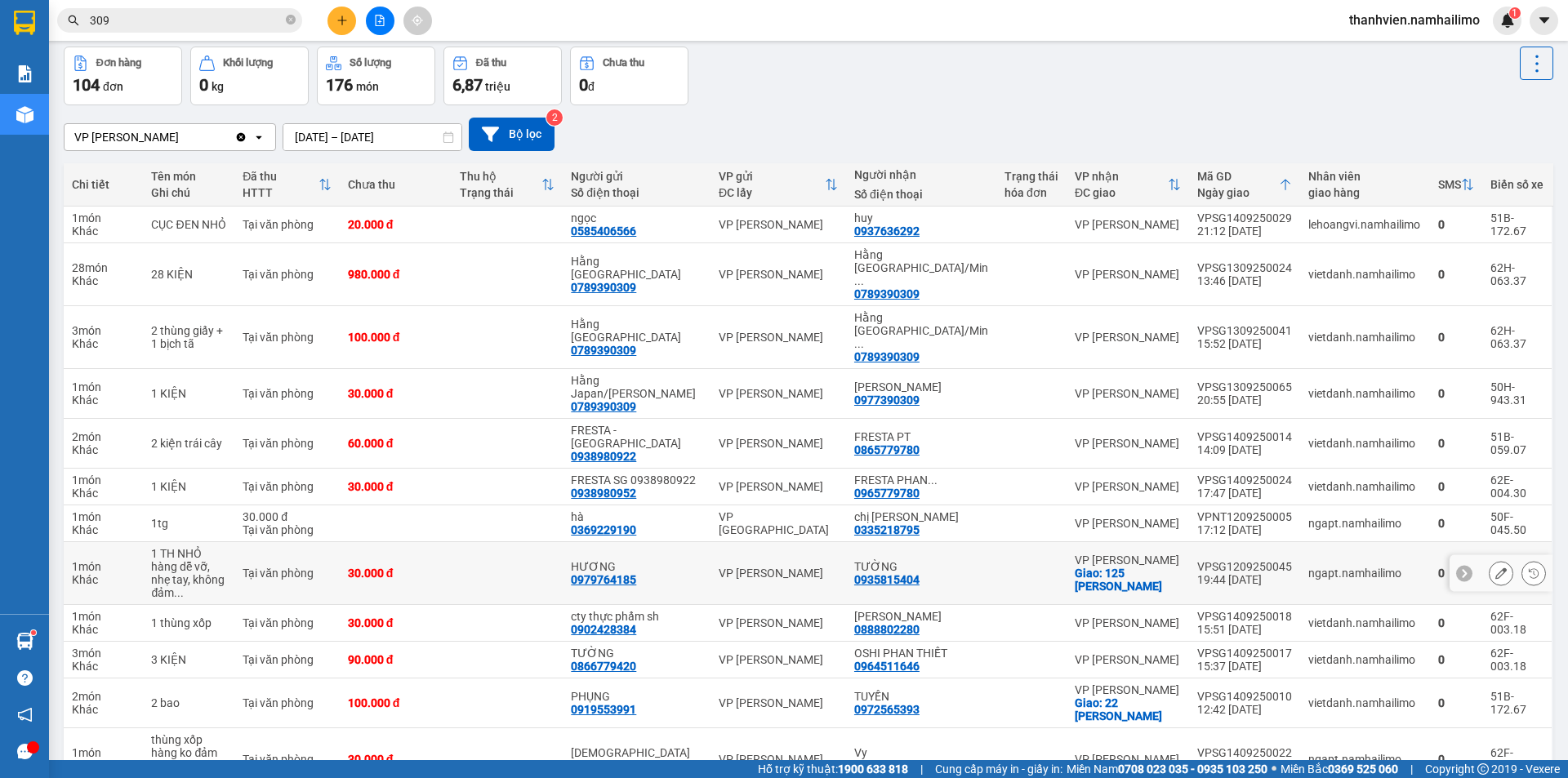
scroll to position [0, 0]
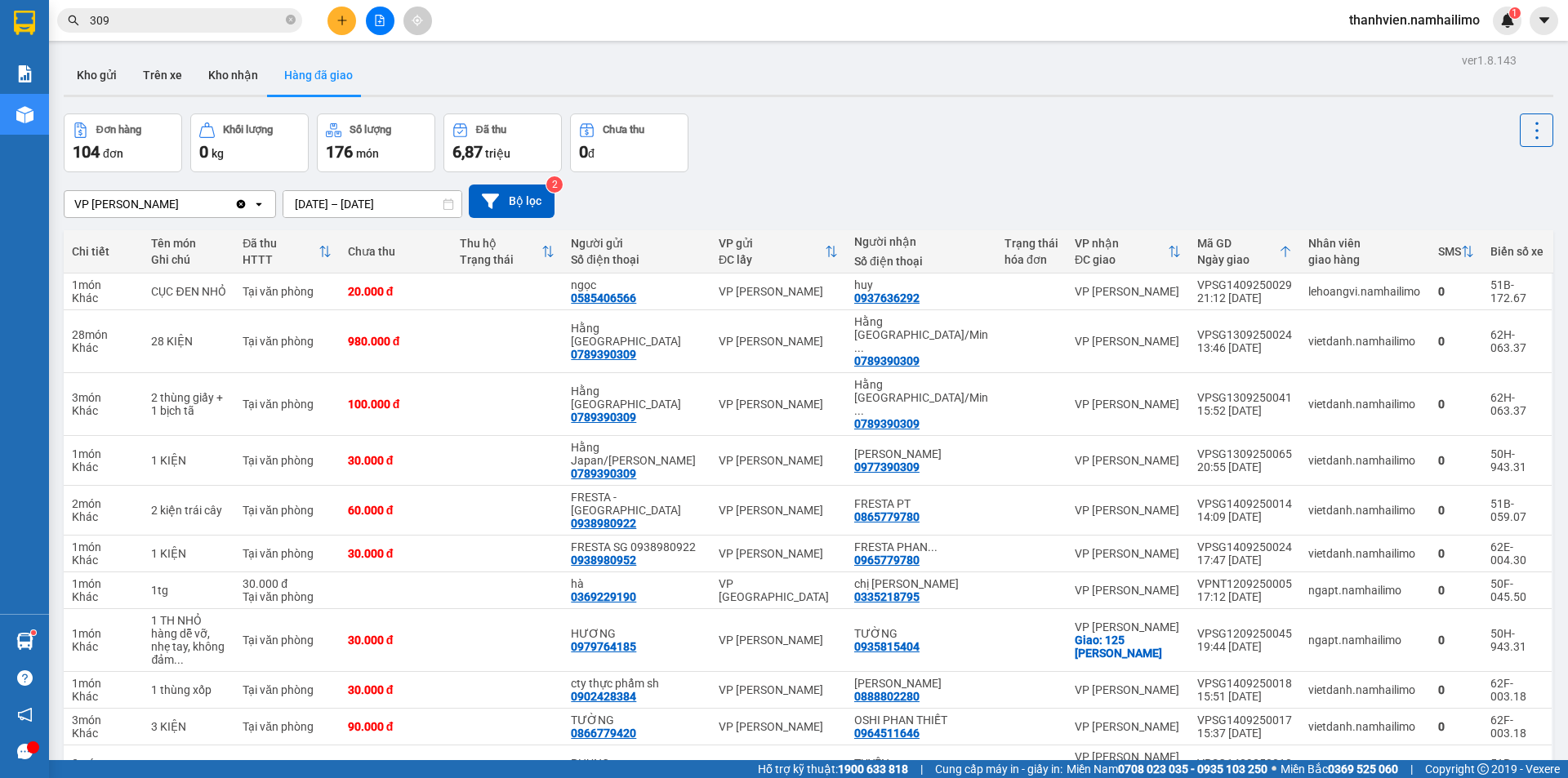
click at [300, 82] on button "Hàng đã giao" at bounding box center [319, 75] width 95 height 40
click at [153, 74] on button "Trên xe" at bounding box center [163, 75] width 65 height 40
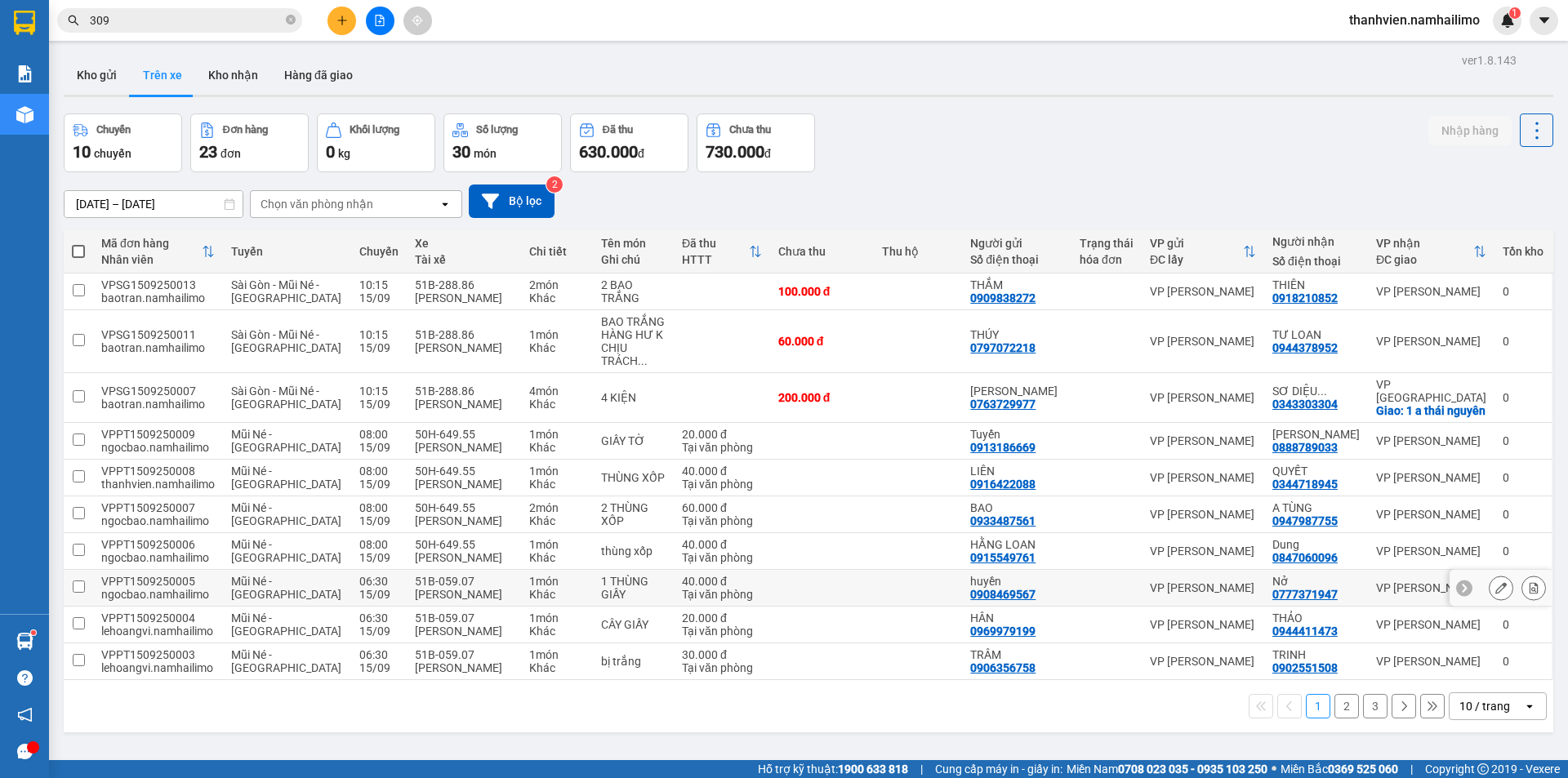
scroll to position [76, 0]
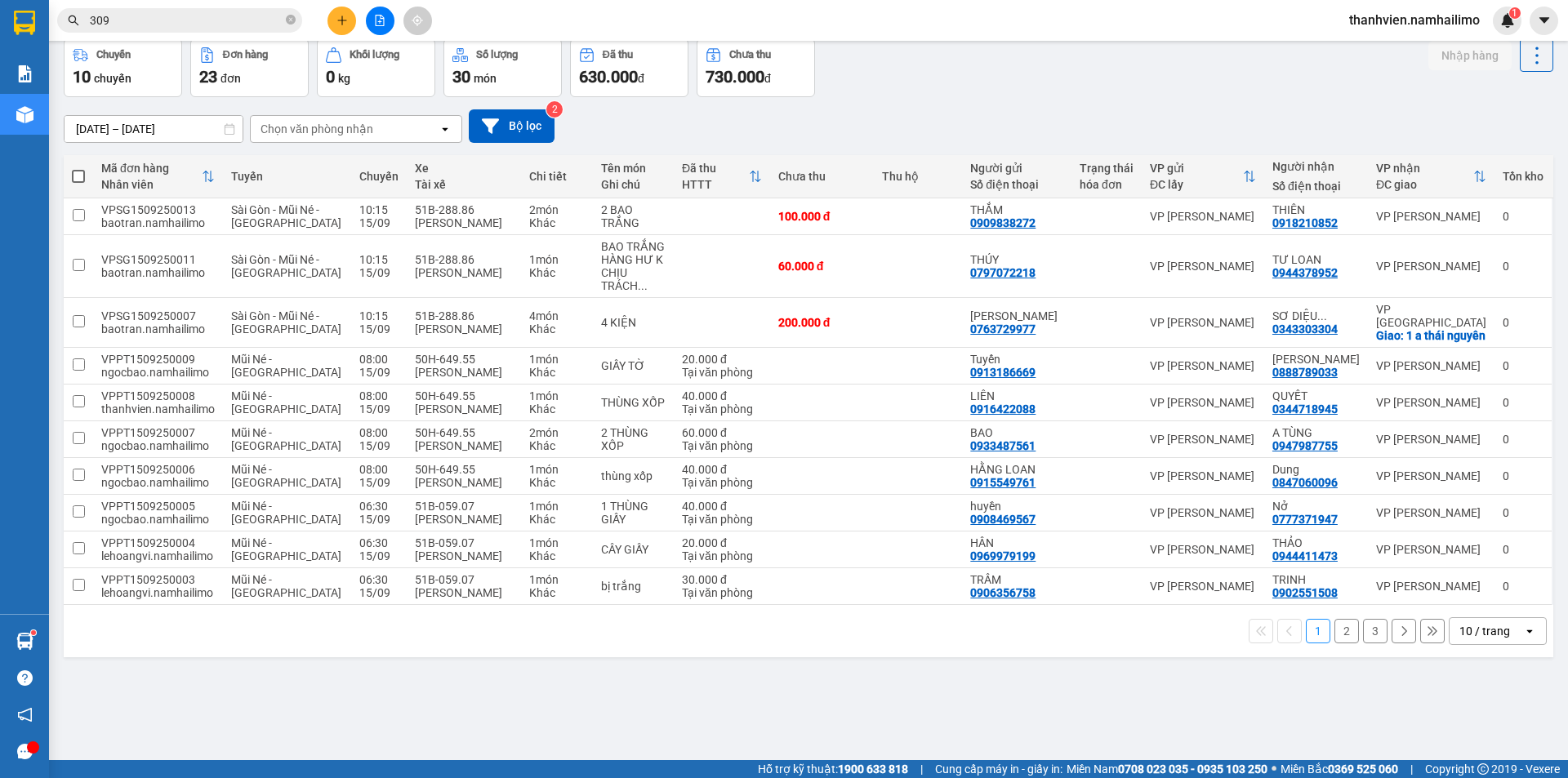
click at [1336, 644] on button "2" at bounding box center [1347, 631] width 25 height 25
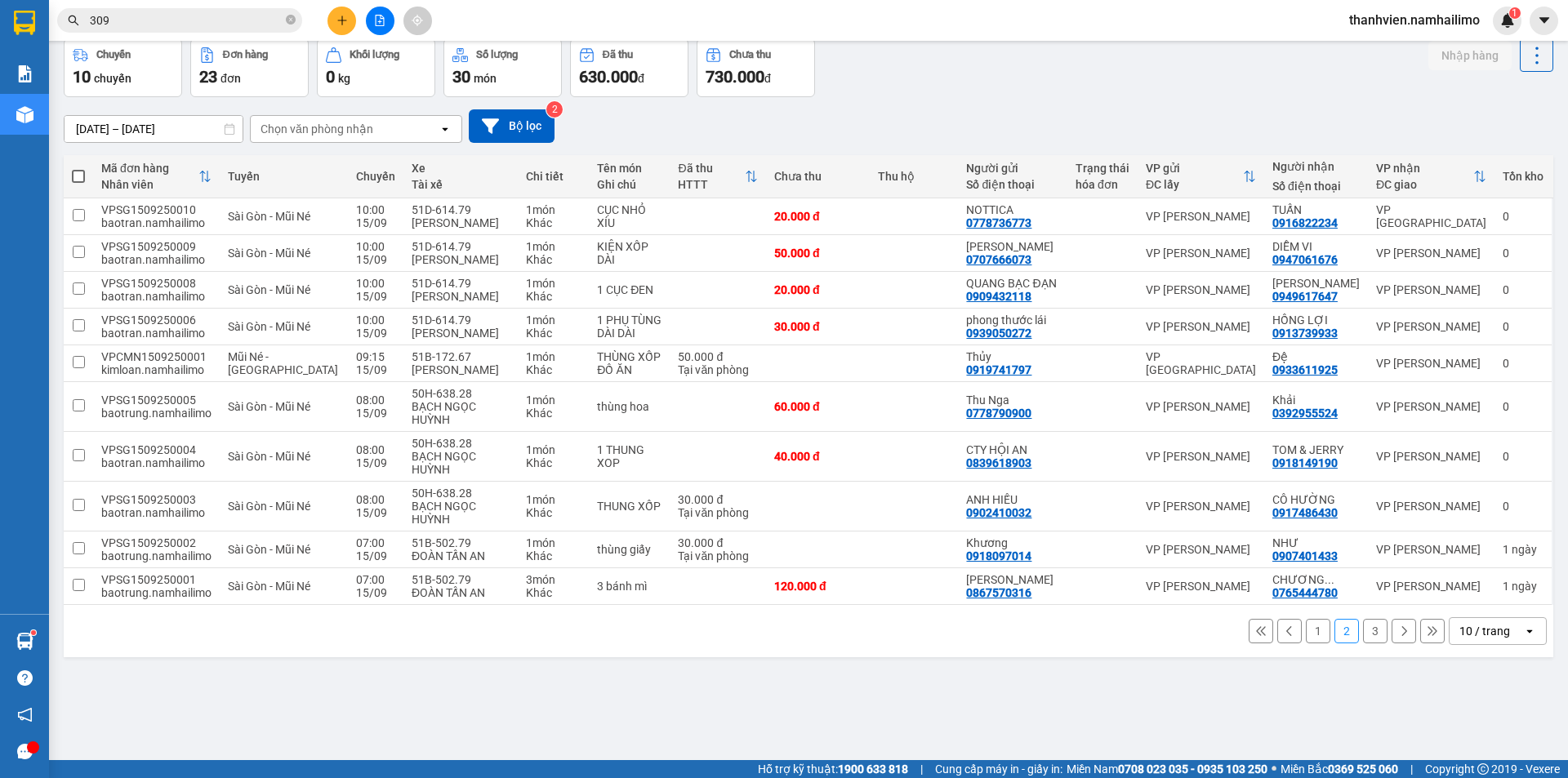
click at [342, 9] on button at bounding box center [342, 20] width 29 height 29
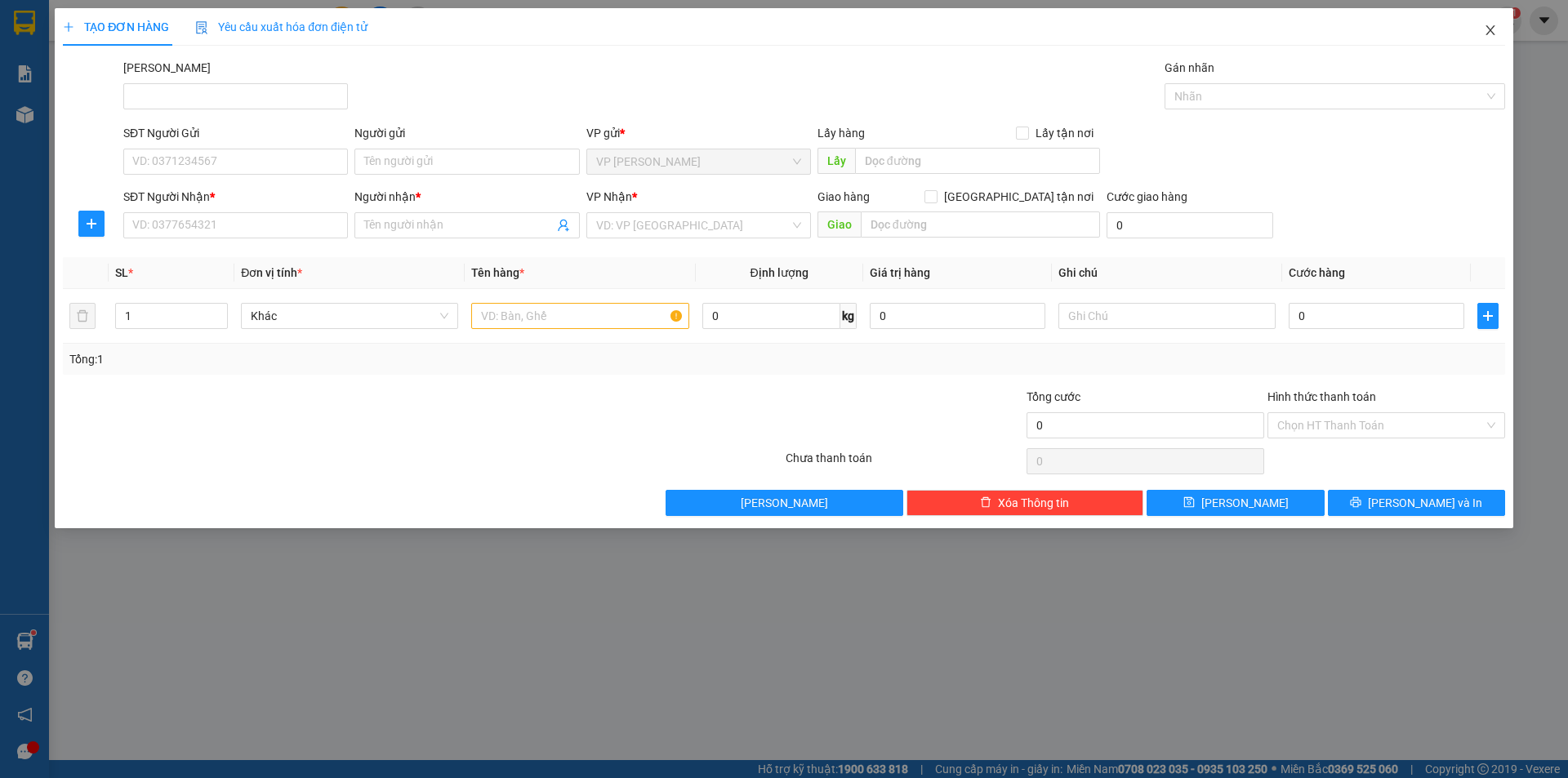
click at [1496, 31] on icon "close" at bounding box center [1490, 30] width 13 height 13
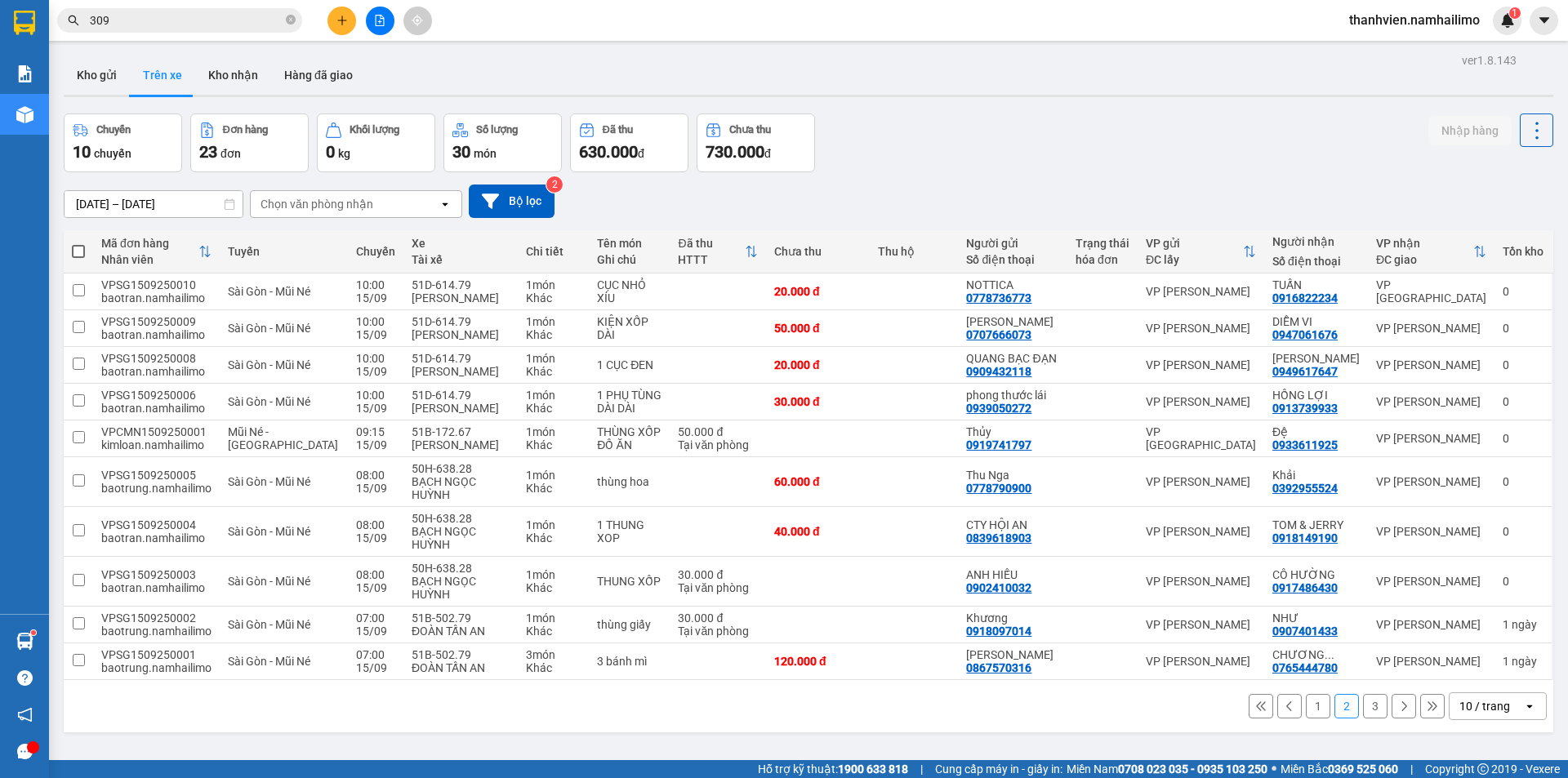
click at [140, 18] on input "309" at bounding box center [185, 20] width 192 height 18
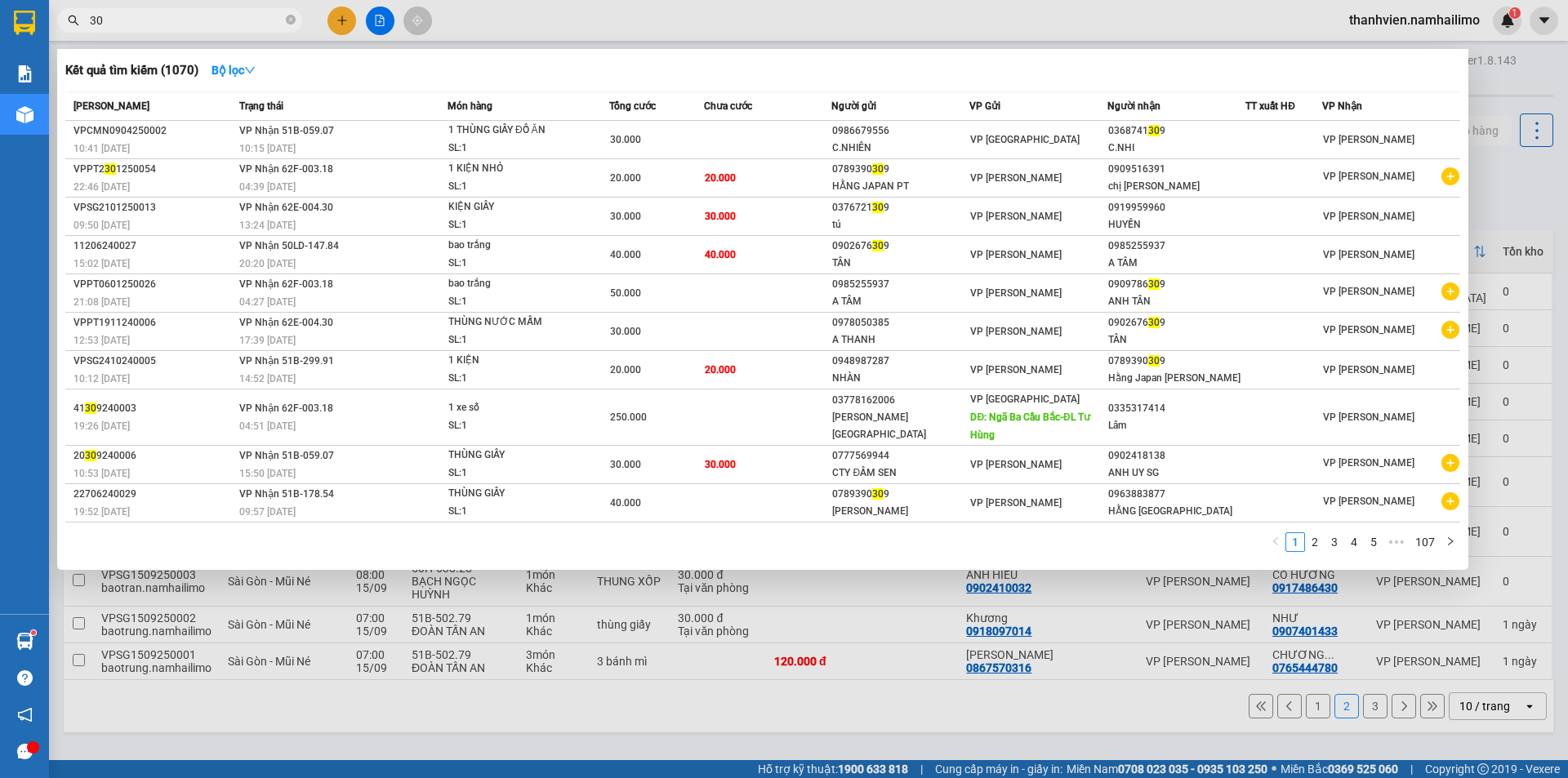
type input "3"
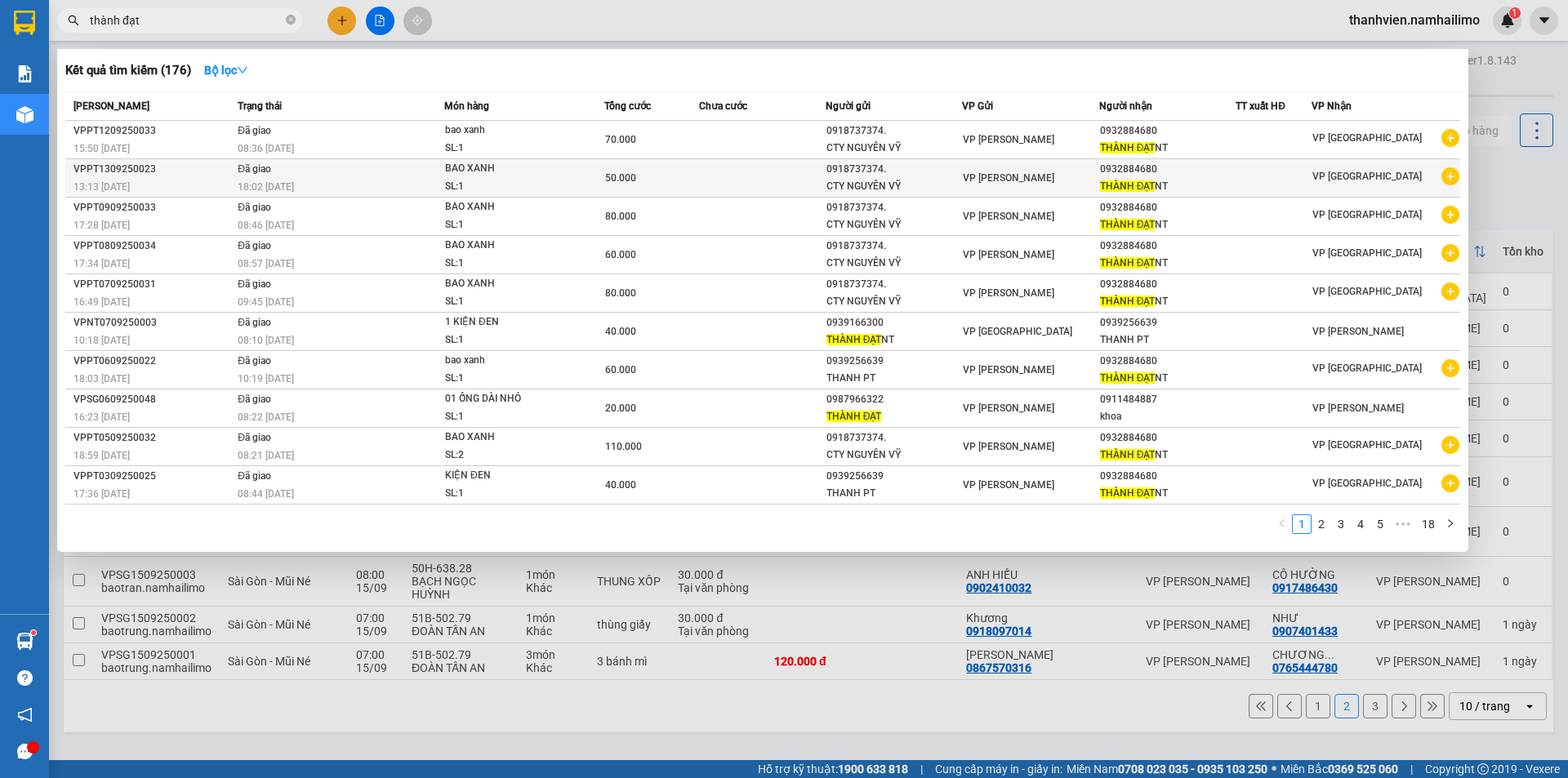
type input "thành đạt"
click at [1455, 184] on icon "plus-circle" at bounding box center [1450, 176] width 18 height 18
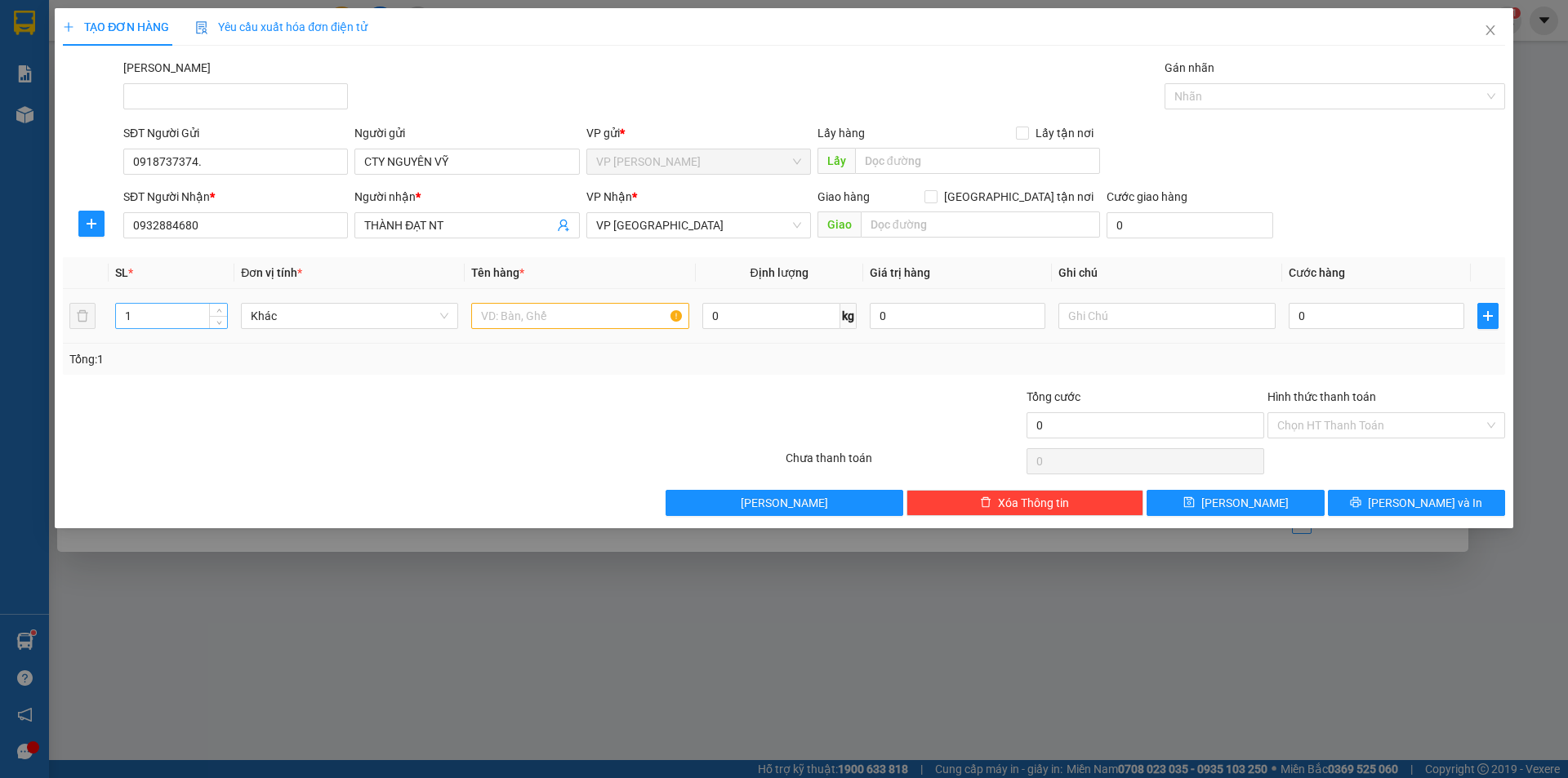
click at [141, 322] on input "1" at bounding box center [171, 316] width 111 height 25
type input "2"
click at [554, 312] on input "text" at bounding box center [579, 316] width 217 height 26
type input "bao xanh"
type input "1"
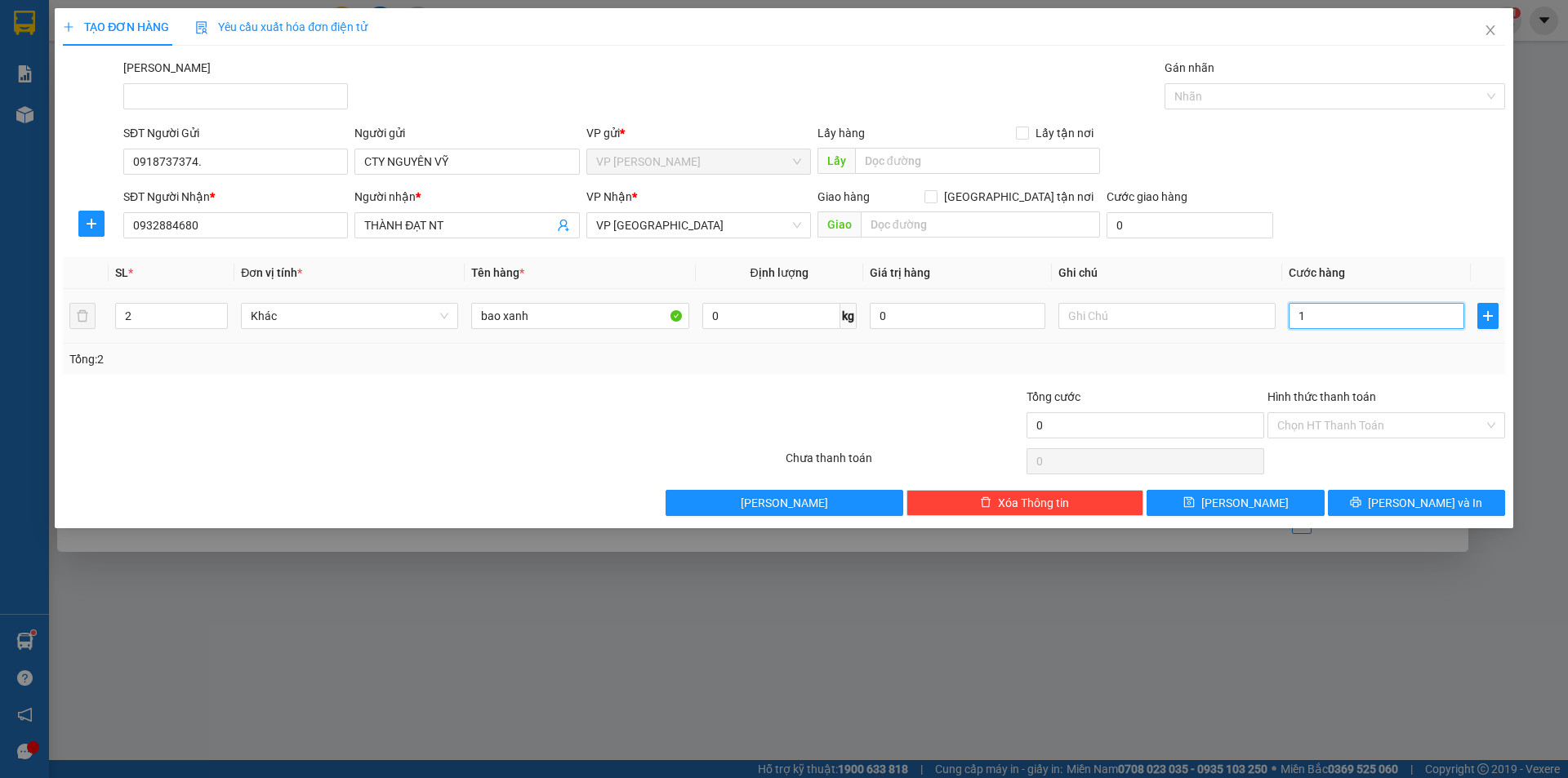
type input "1"
type input "12"
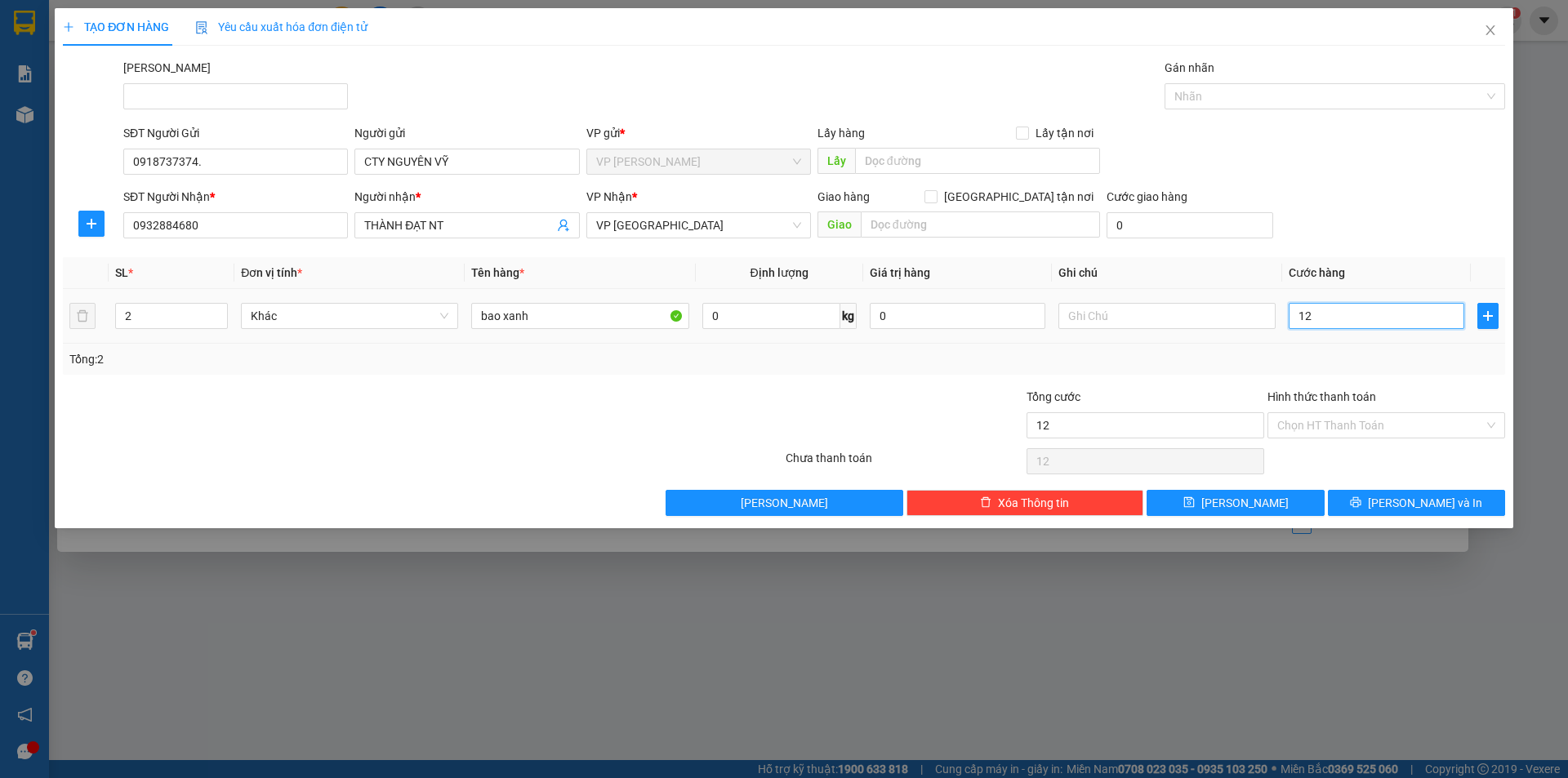
type input "120"
type input "120.000"
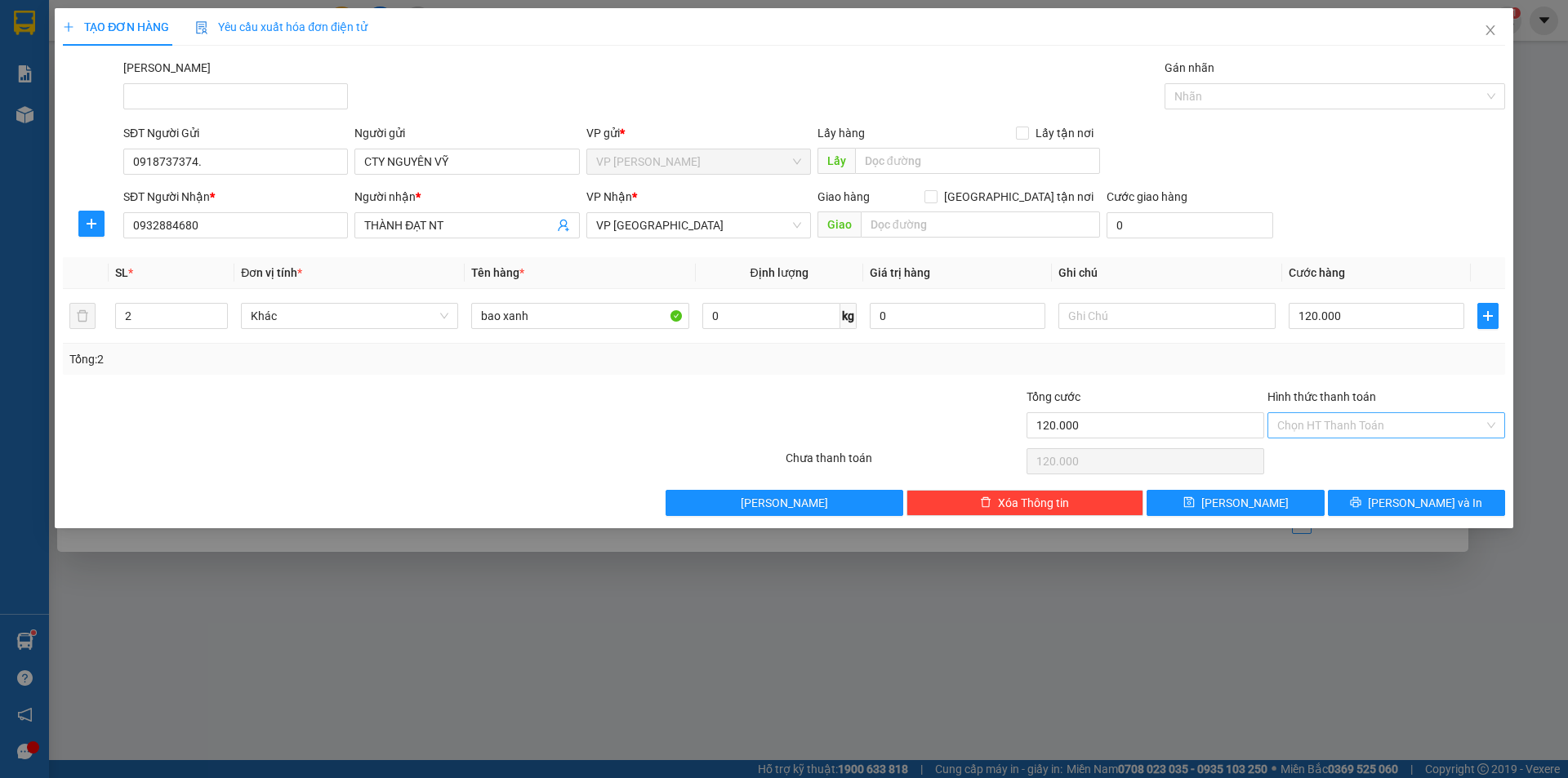
click at [1353, 422] on input "Hình thức thanh toán" at bounding box center [1380, 425] width 206 height 25
click at [1364, 458] on div "Tại văn phòng" at bounding box center [1386, 457] width 218 height 18
type input "0"
drag, startPoint x: 1373, startPoint y: 505, endPoint x: 1362, endPoint y: 521, distance: 19.4
click at [1372, 505] on button "Lưu và In" at bounding box center [1417, 503] width 177 height 26
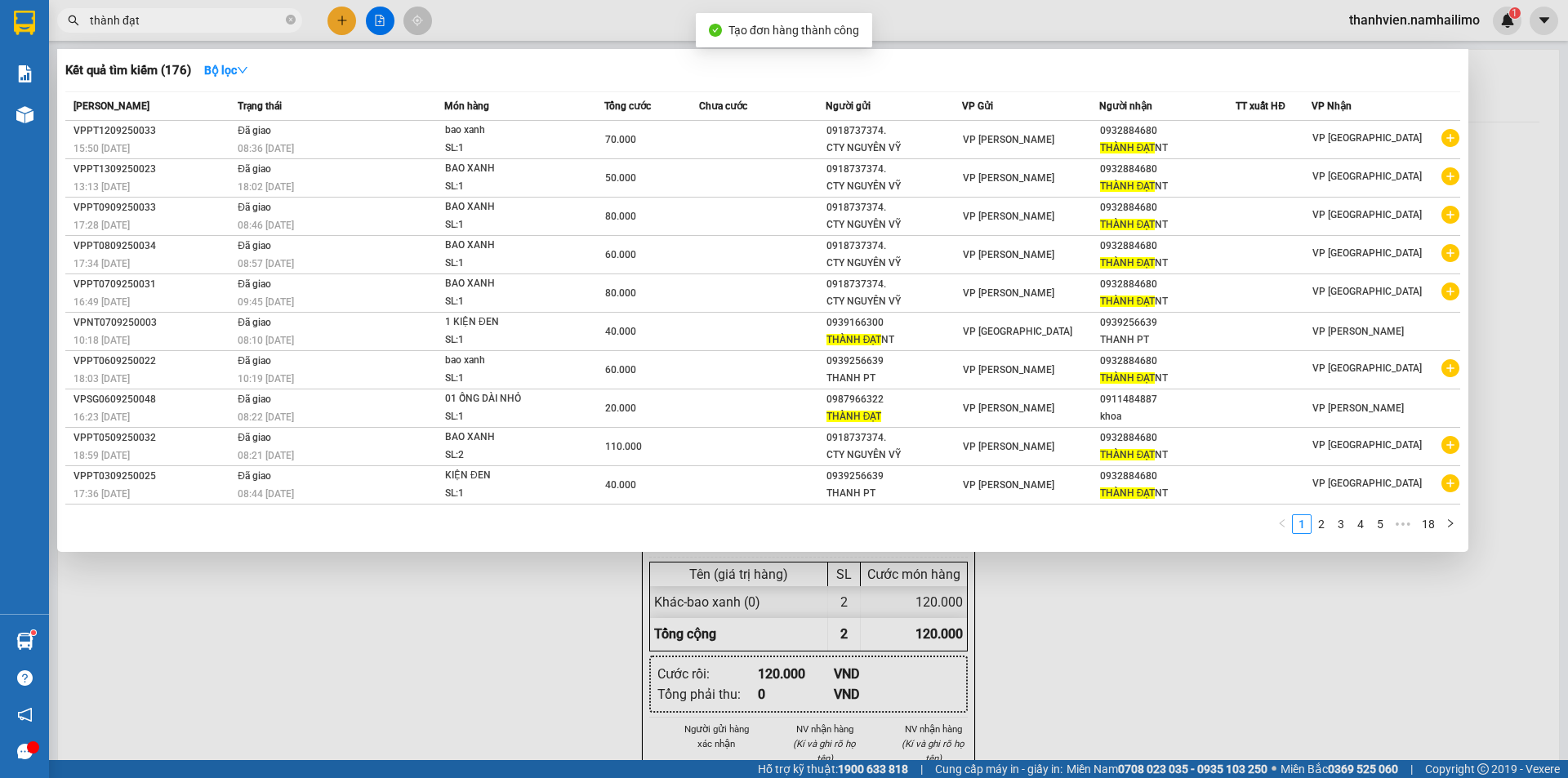
drag, startPoint x: 1132, startPoint y: 662, endPoint x: 1149, endPoint y: 655, distance: 18.4
click at [1136, 662] on div at bounding box center [784, 389] width 1568 height 778
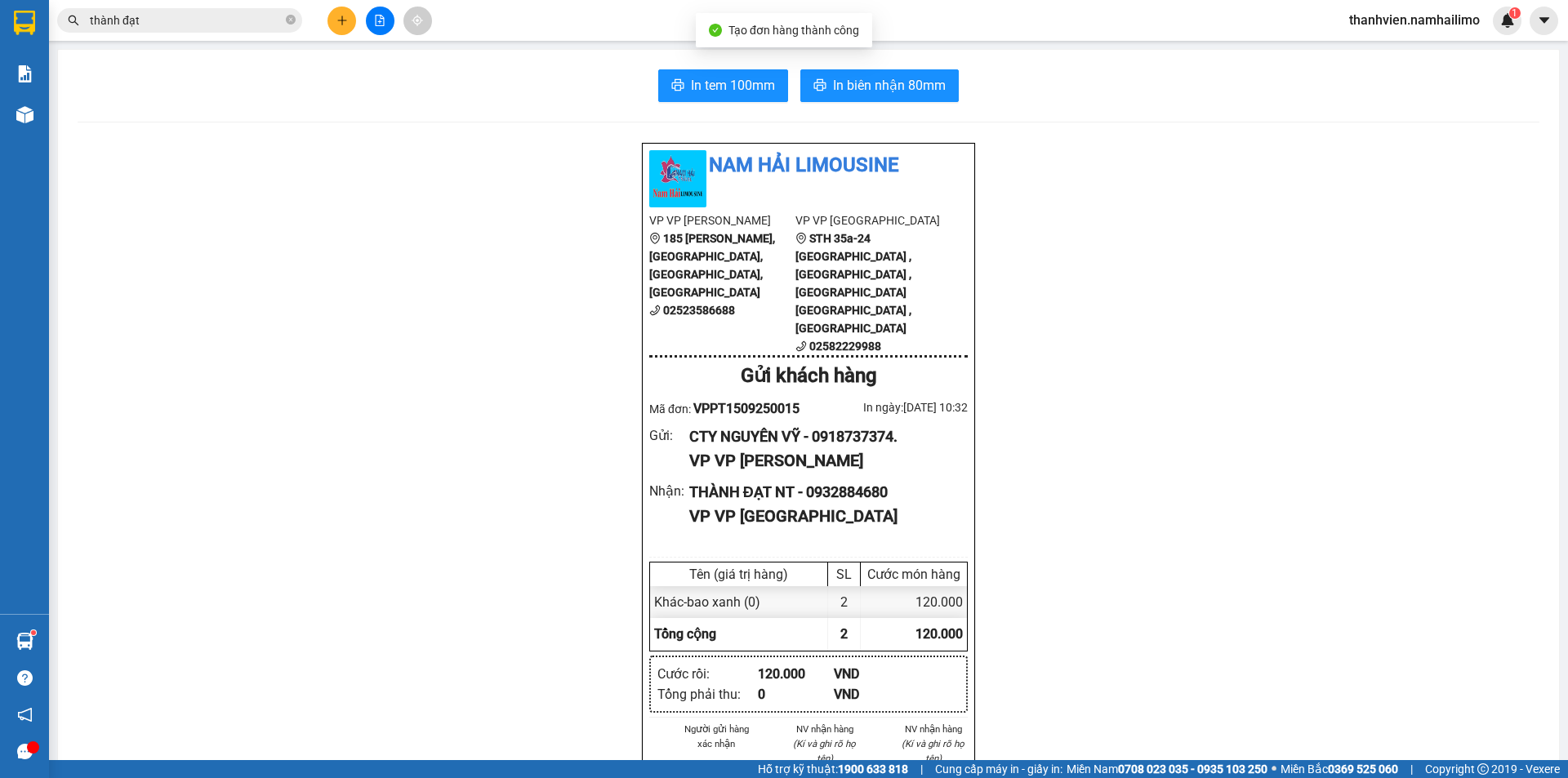
click at [894, 68] on div "In tem 100mm In biên nhận 80mm Nam Hải Limousine VP VP Phan Thiết 185 Tôn Đức T…" at bounding box center [808, 775] width 1501 height 1452
click at [898, 87] on span "In biên nhận 80mm" at bounding box center [889, 85] width 112 height 20
click at [743, 87] on span "In tem 100mm" at bounding box center [733, 85] width 84 height 20
click at [343, 15] on icon "plus" at bounding box center [342, 20] width 11 height 11
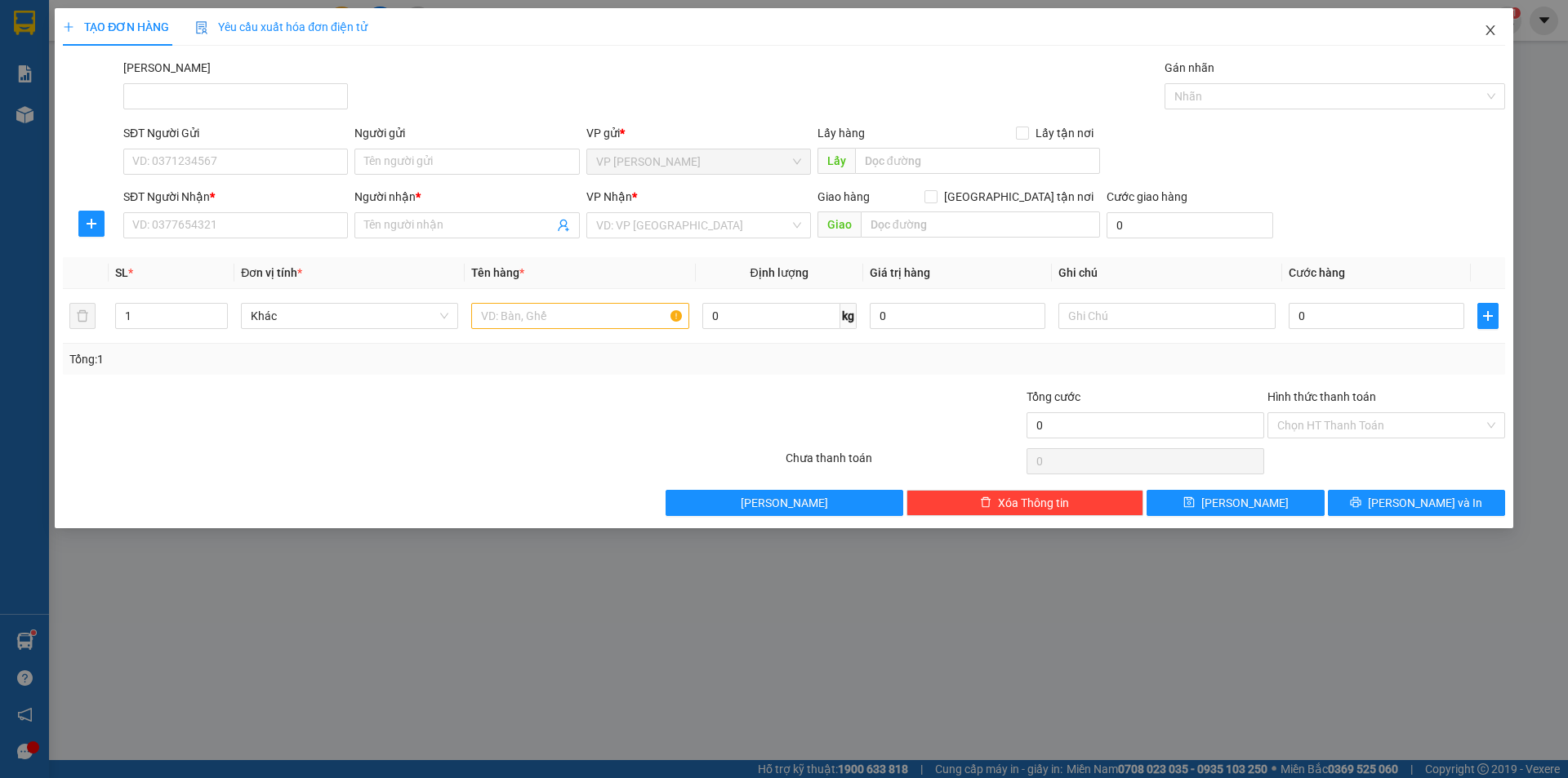
click at [1493, 32] on icon "close" at bounding box center [1490, 30] width 13 height 13
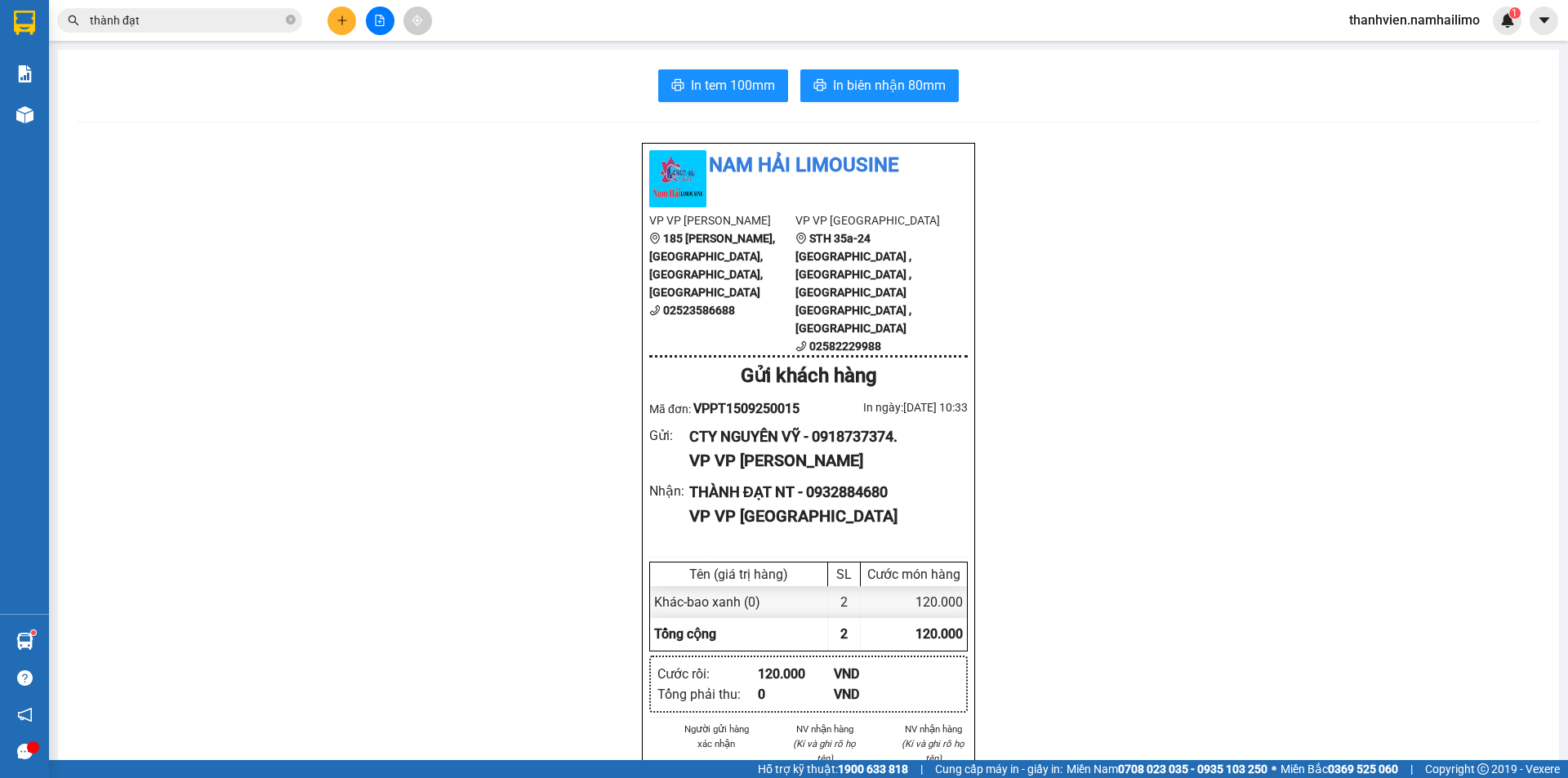
click at [182, 21] on input "thành đạt" at bounding box center [185, 20] width 192 height 18
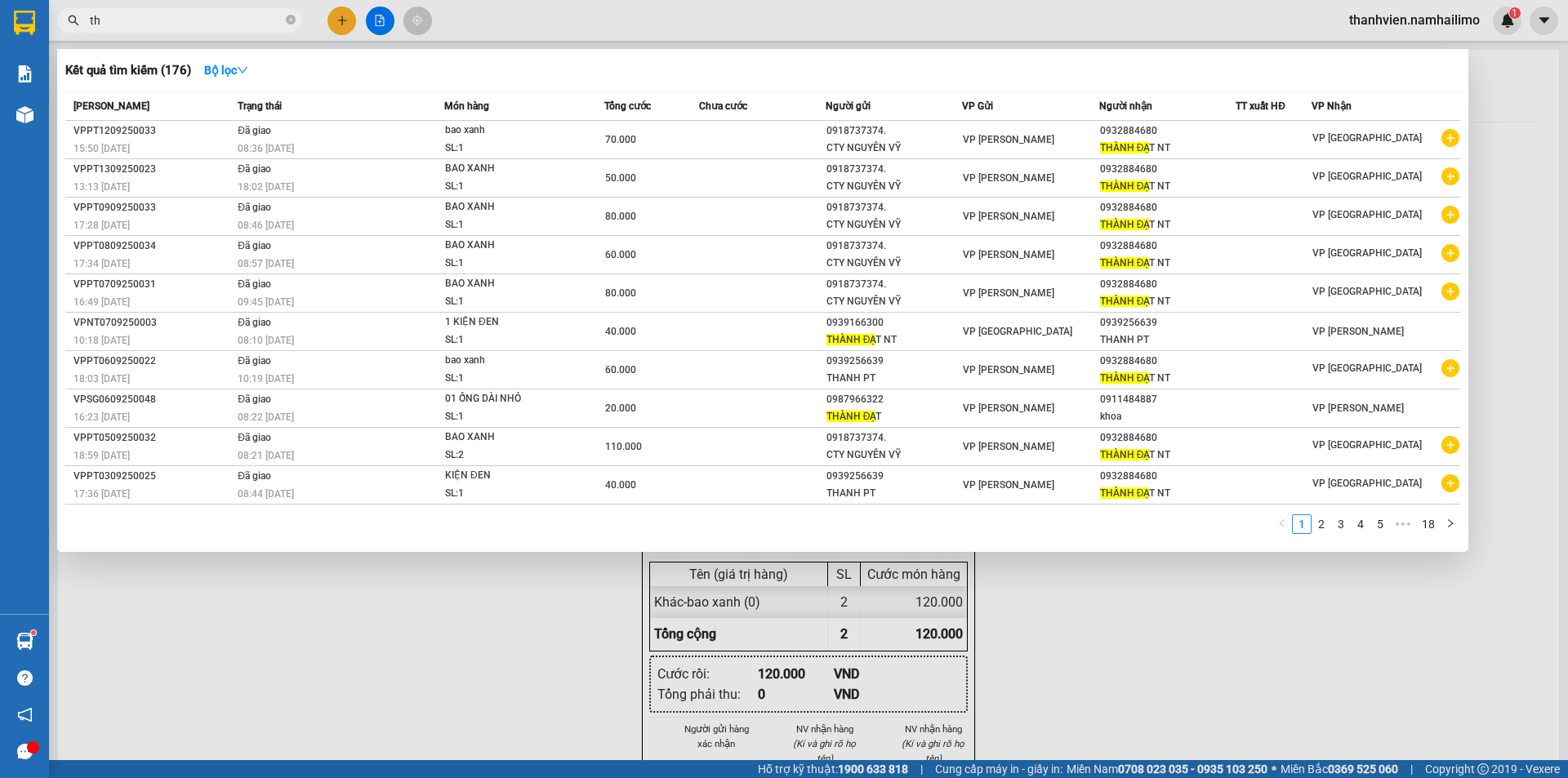
type input "t"
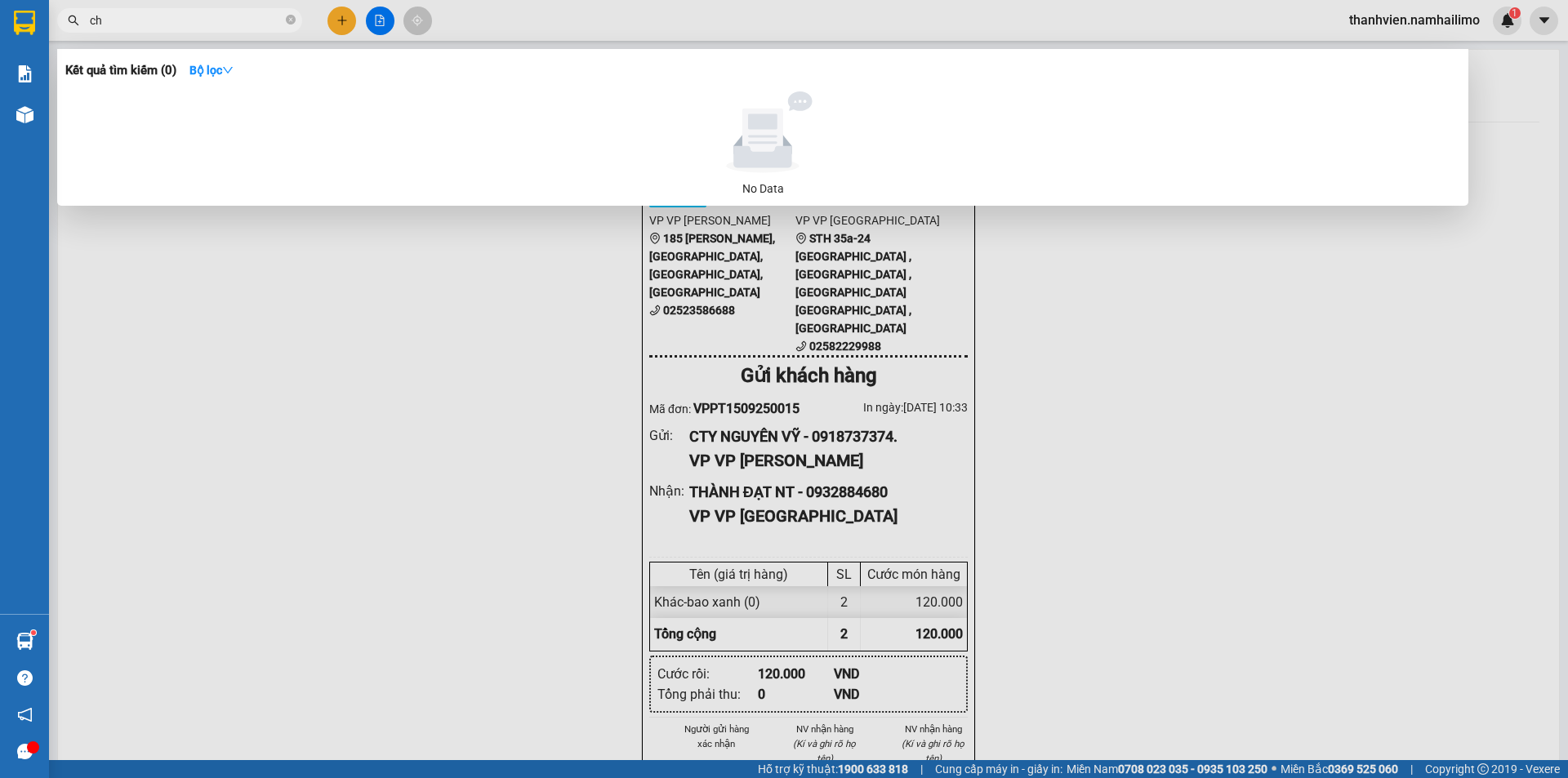
type input "c"
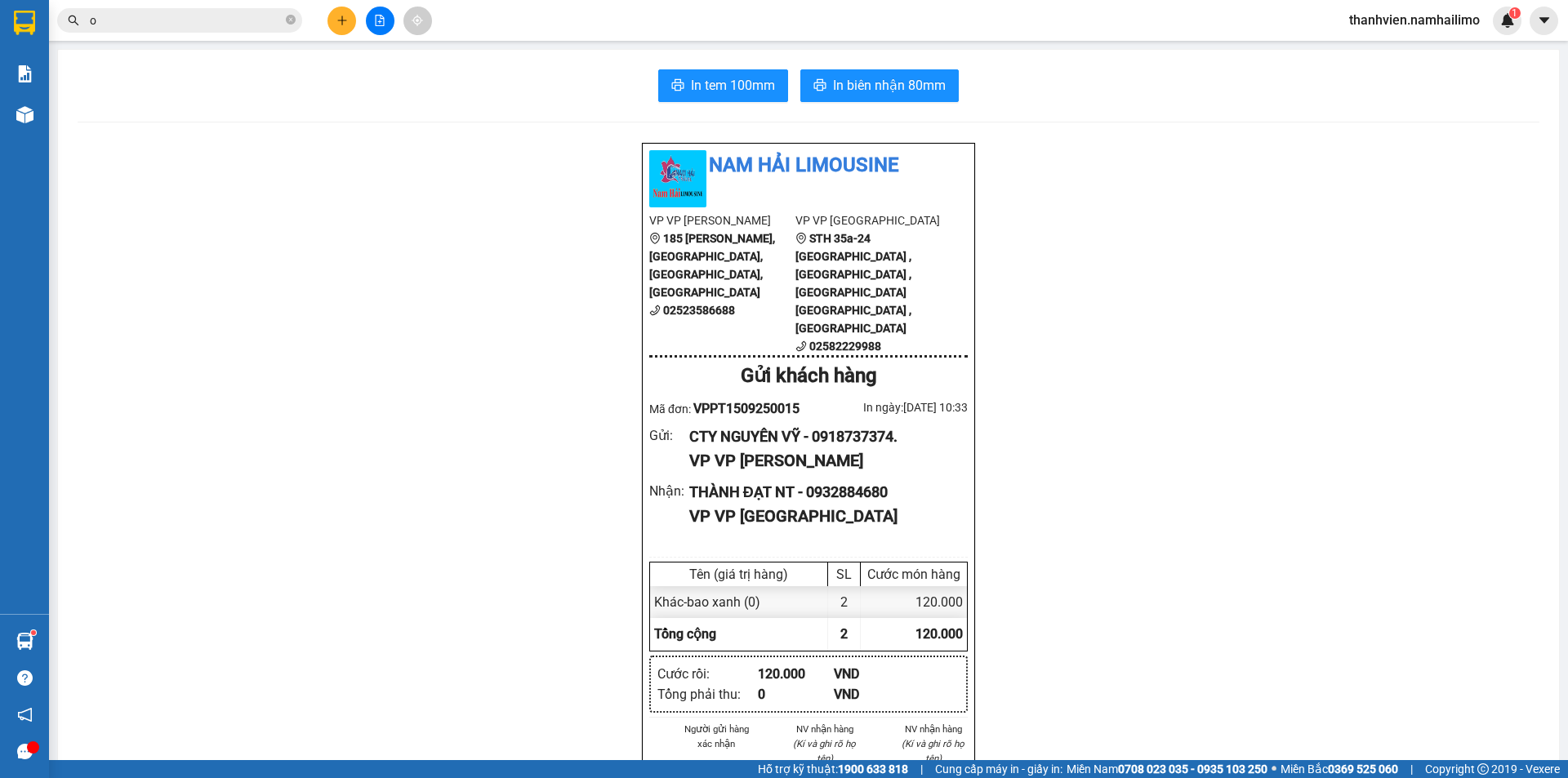
type input "o"
click at [334, 23] on button at bounding box center [342, 20] width 29 height 29
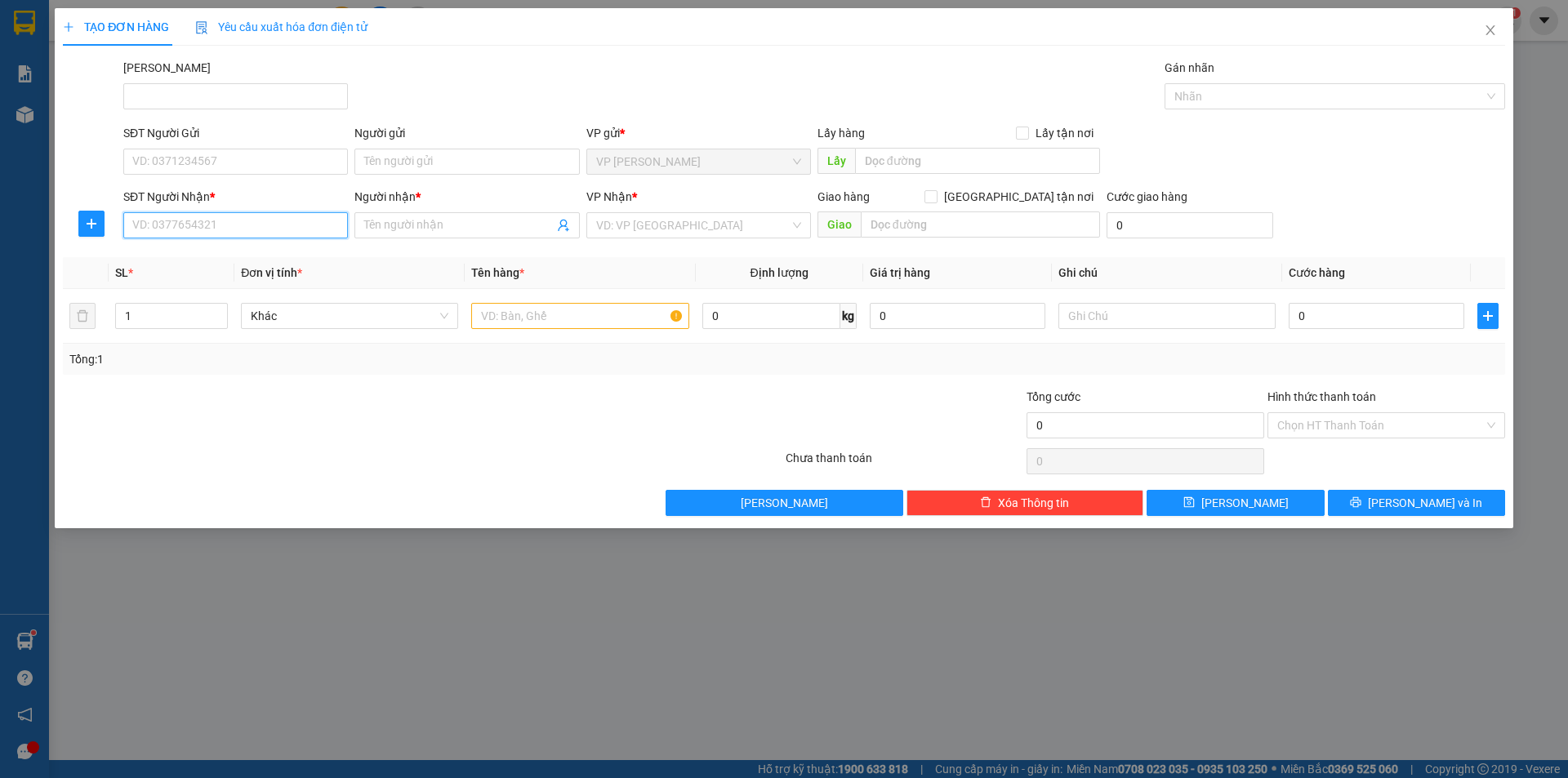
click at [269, 237] on input "SĐT Người Nhận *" at bounding box center [235, 226] width 225 height 26
type input "0909977748"
click at [394, 214] on span at bounding box center [466, 226] width 225 height 26
type input "chị oanh sg"
click at [214, 145] on div "SĐT Người Gửi" at bounding box center [235, 136] width 225 height 25
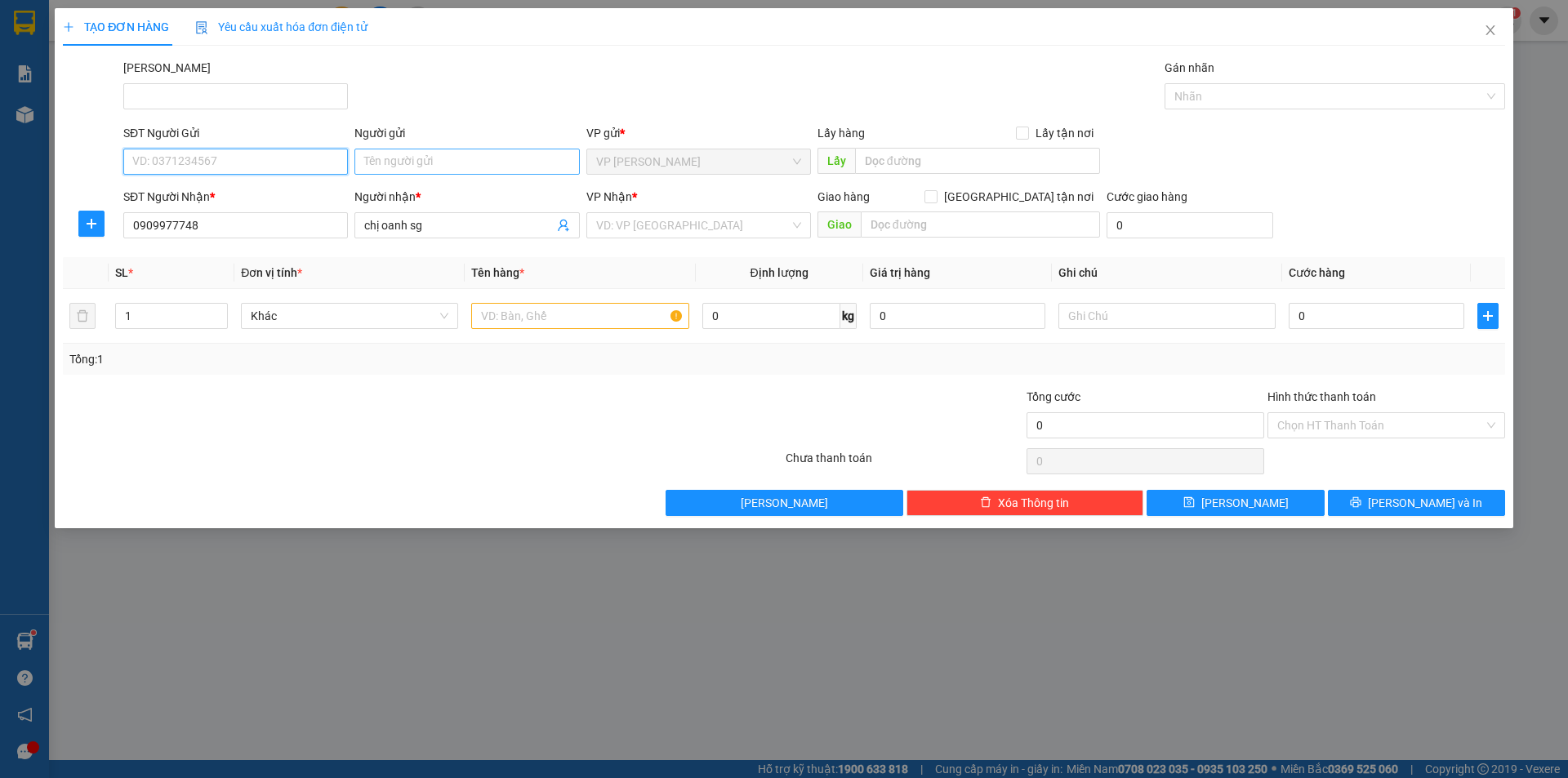
drag, startPoint x: 214, startPoint y: 153, endPoint x: 401, endPoint y: 148, distance: 187.1
click at [222, 153] on input "SĐT Người Gửi" at bounding box center [235, 162] width 225 height 26
click at [431, 148] on input "Người gửi" at bounding box center [466, 162] width 225 height 26
type input "nguyên vĩ"
click at [264, 161] on input "SĐT Người Gửi" at bounding box center [235, 162] width 225 height 26
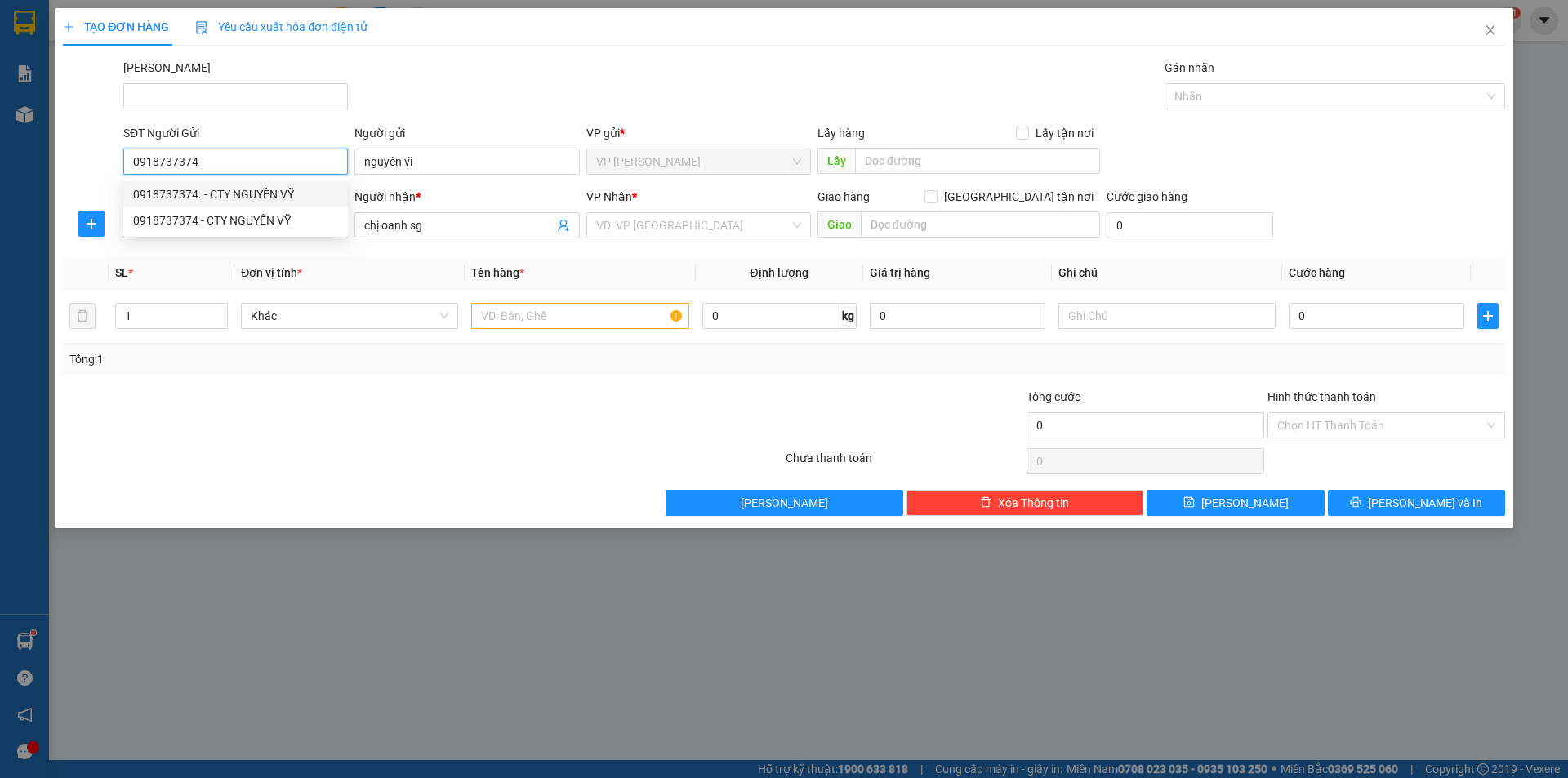
click at [267, 198] on div "0918737374. - CTY NGUYÊN VỸ" at bounding box center [235, 194] width 205 height 18
type input "0918737374."
type input "CTY NGUYÊN VỸ"
type input "120.000"
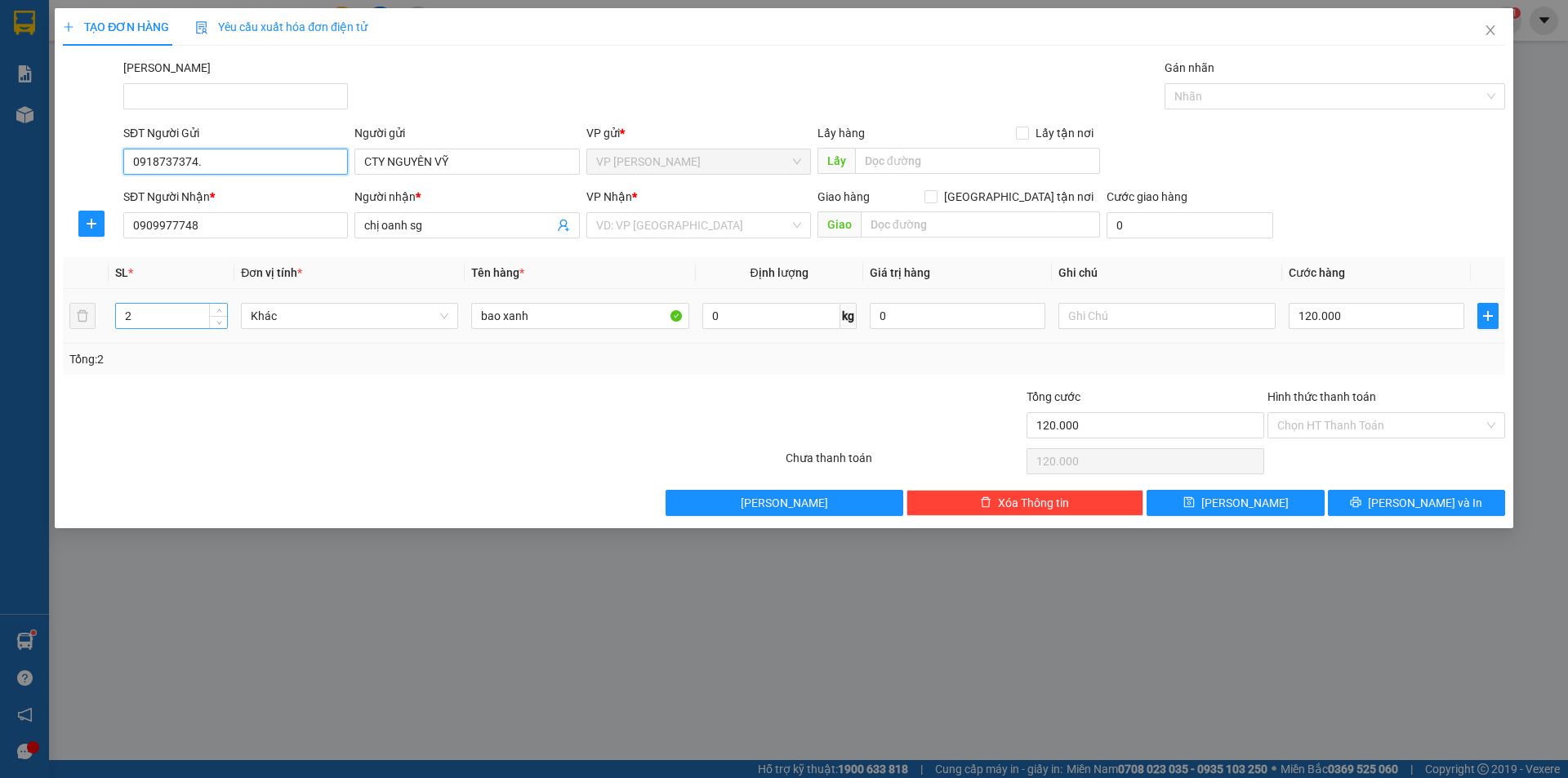
type input "0918737374."
click at [150, 315] on input "2" at bounding box center [171, 316] width 111 height 25
click at [1357, 319] on input "120.000" at bounding box center [1377, 316] width 176 height 26
type input "6"
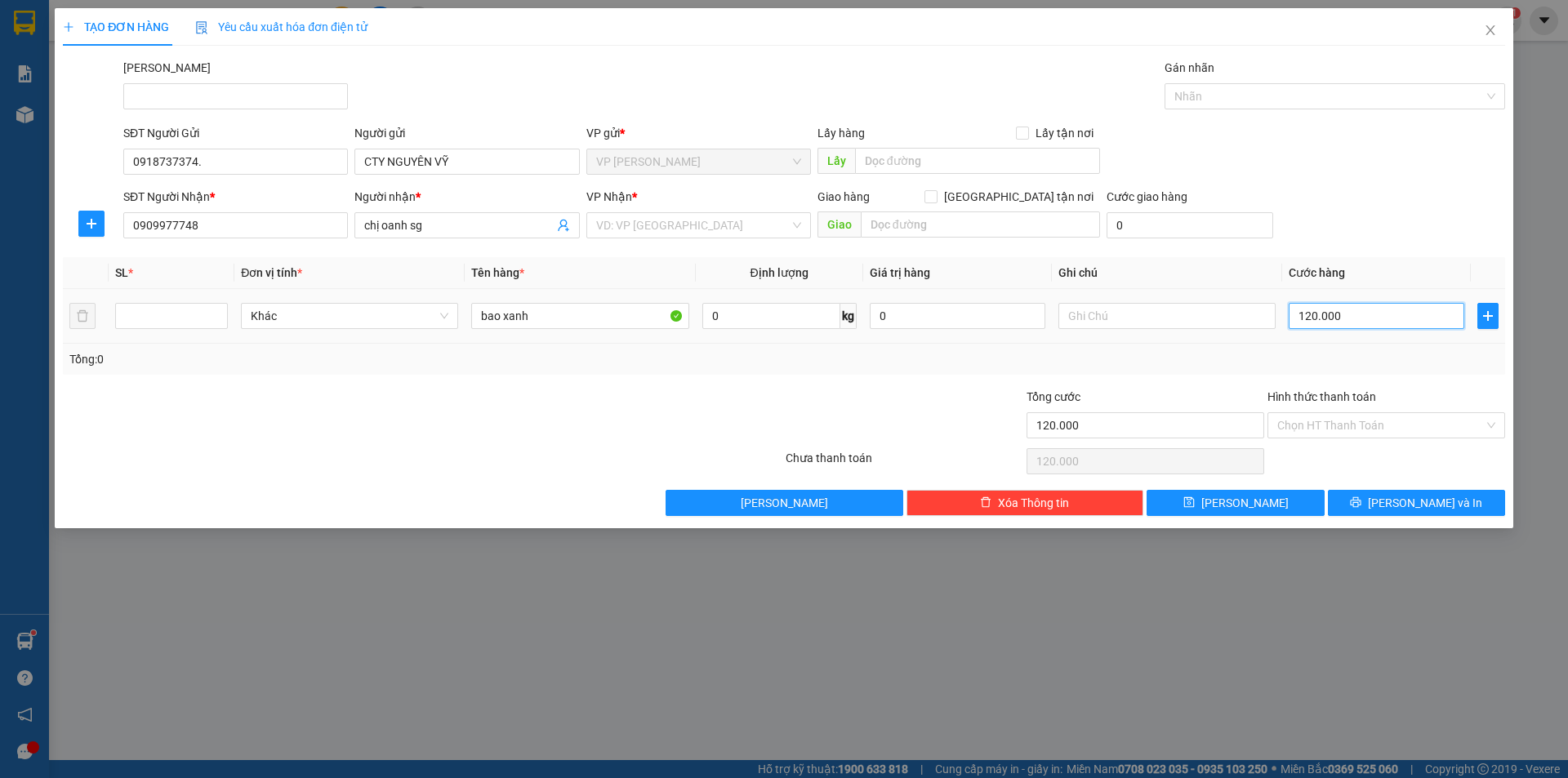
type input "6"
type input "60"
type input "60.000"
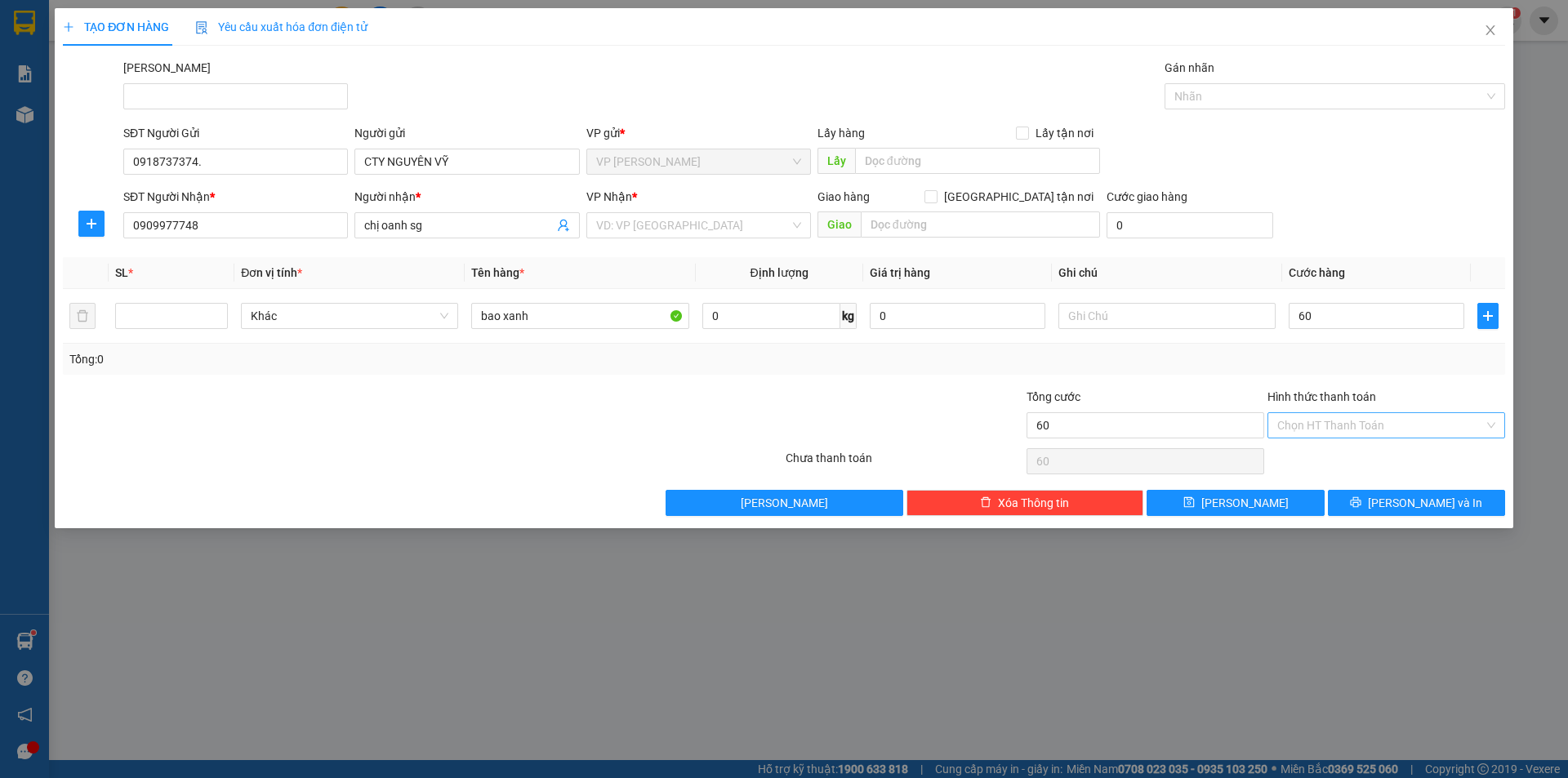
type input "60.000"
click at [1361, 419] on input "Hình thức thanh toán" at bounding box center [1380, 425] width 206 height 25
click at [1357, 454] on div "Tại văn phòng" at bounding box center [1386, 457] width 218 height 18
type input "0"
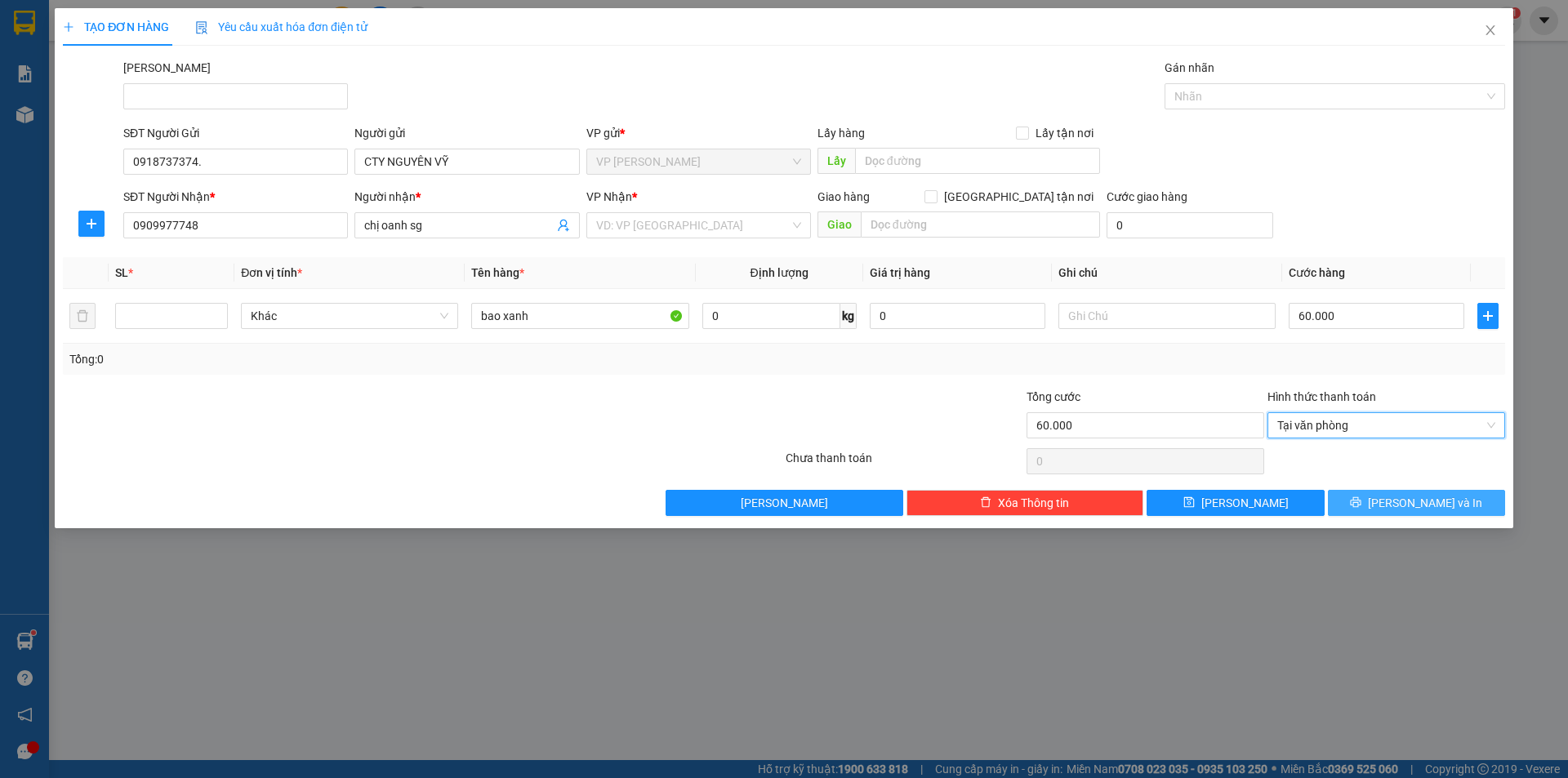
click at [1468, 495] on button "Lưu và In" at bounding box center [1417, 503] width 177 height 26
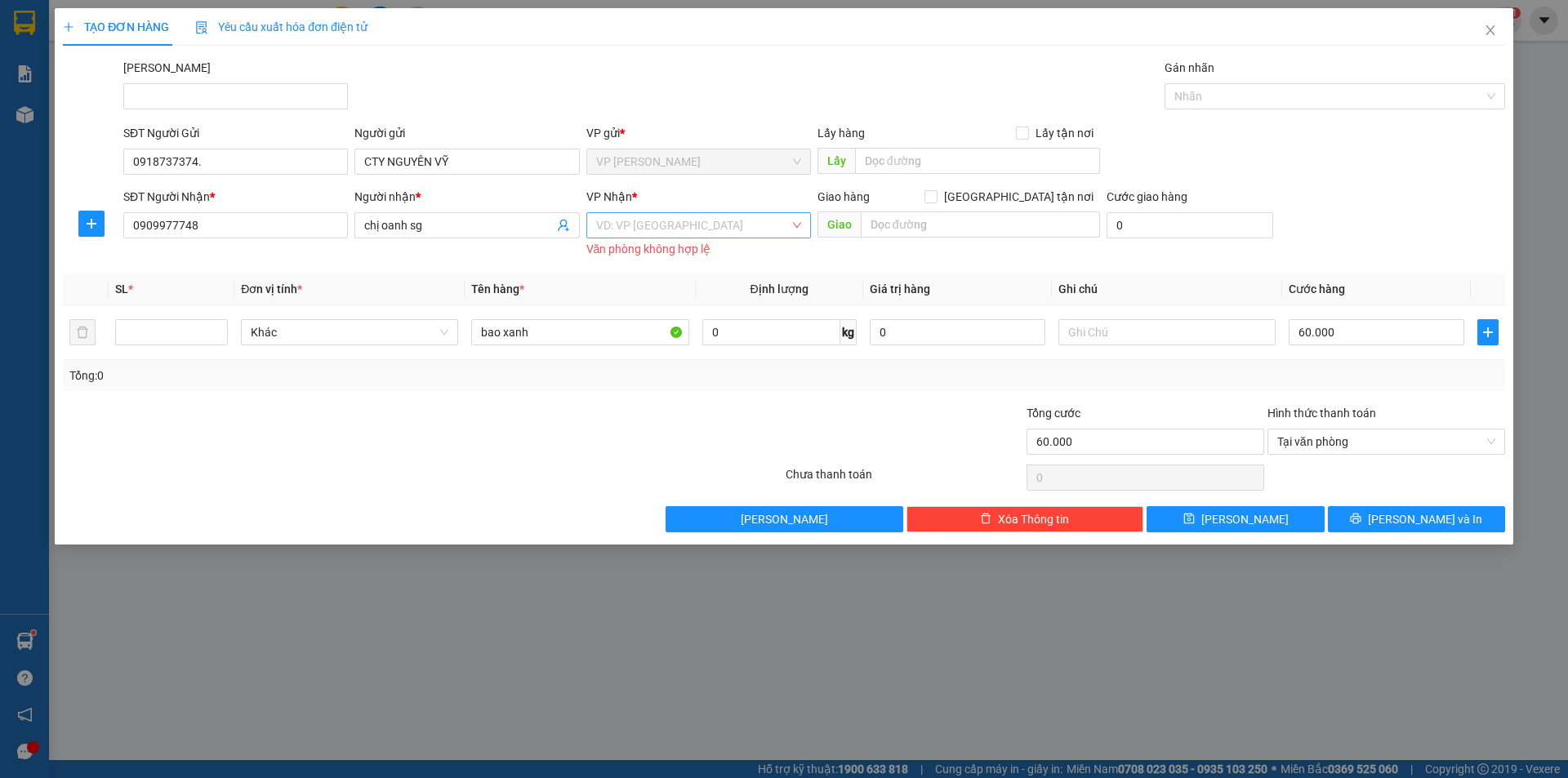
click at [644, 228] on input "search" at bounding box center [693, 226] width 193 height 25
click at [654, 285] on div "VP [PERSON_NAME]" at bounding box center [698, 284] width 205 height 18
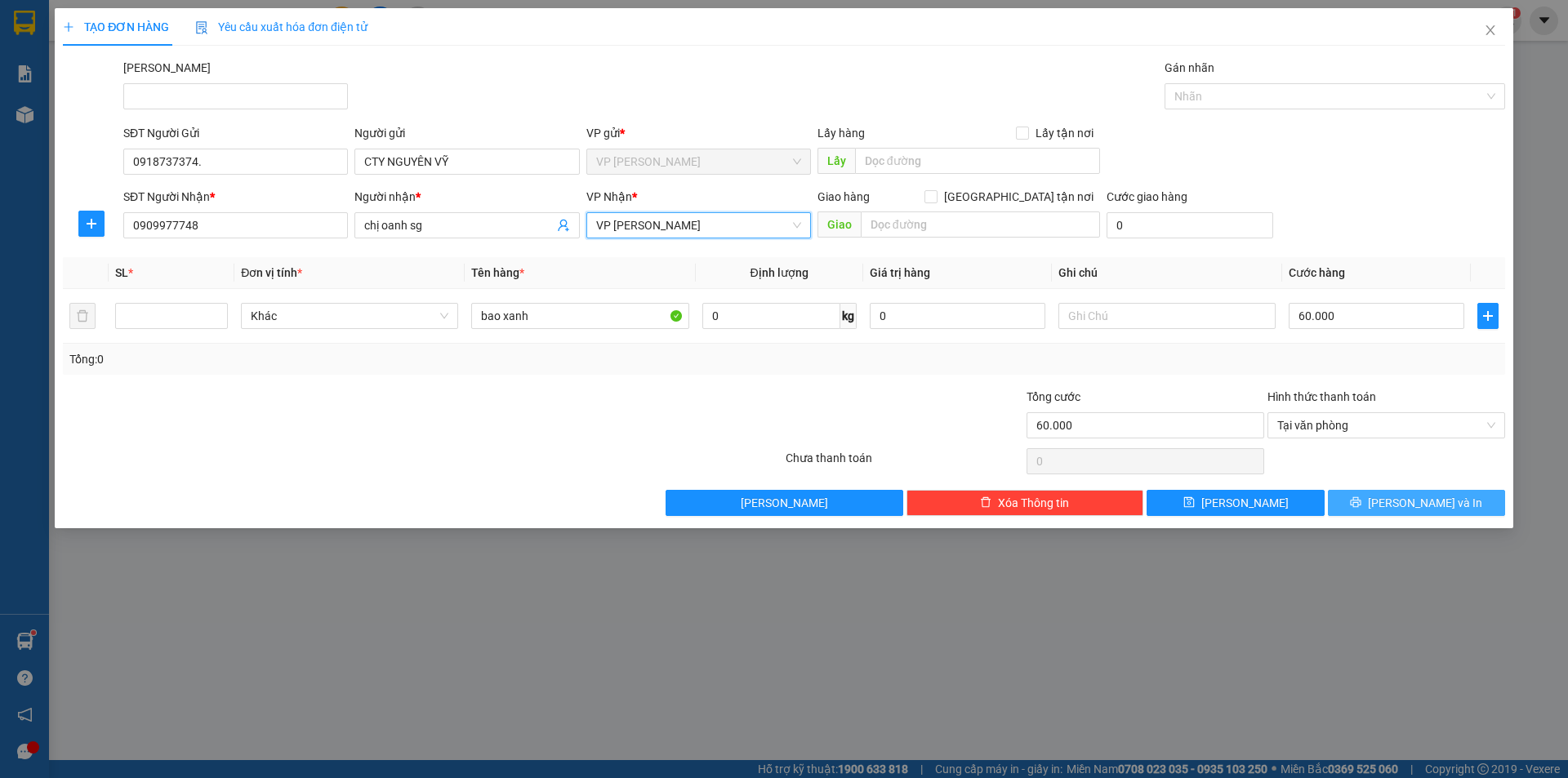
click at [1432, 501] on span "Lưu và In" at bounding box center [1425, 502] width 114 height 18
click at [1441, 496] on span "Lưu và In" at bounding box center [1425, 502] width 114 height 18
click at [191, 317] on input "number" at bounding box center [171, 316] width 111 height 25
type input "1"
click at [1362, 497] on icon "printer" at bounding box center [1356, 502] width 11 height 11
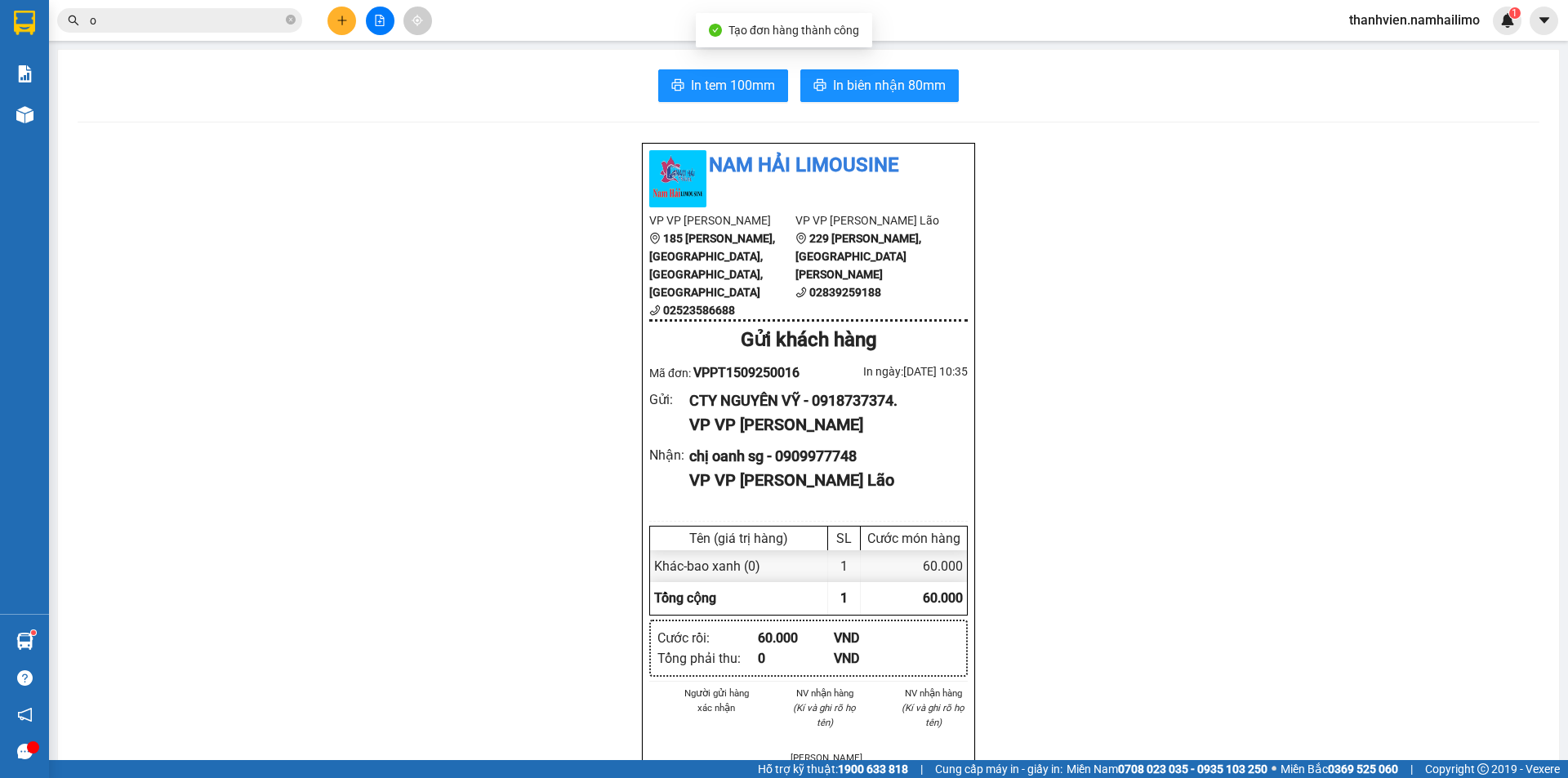
click at [915, 62] on div "In tem 100mm In biên nhận 80mm Nam Hải Limousine VP VP Phan Thiết 185 Tôn Đức T…" at bounding box center [808, 758] width 1501 height 1416
click at [900, 81] on span "In biên nhận 80mm" at bounding box center [889, 85] width 112 height 20
click at [736, 87] on span "In tem 100mm" at bounding box center [733, 85] width 84 height 20
click at [380, 18] on icon "file-add" at bounding box center [380, 20] width 9 height 11
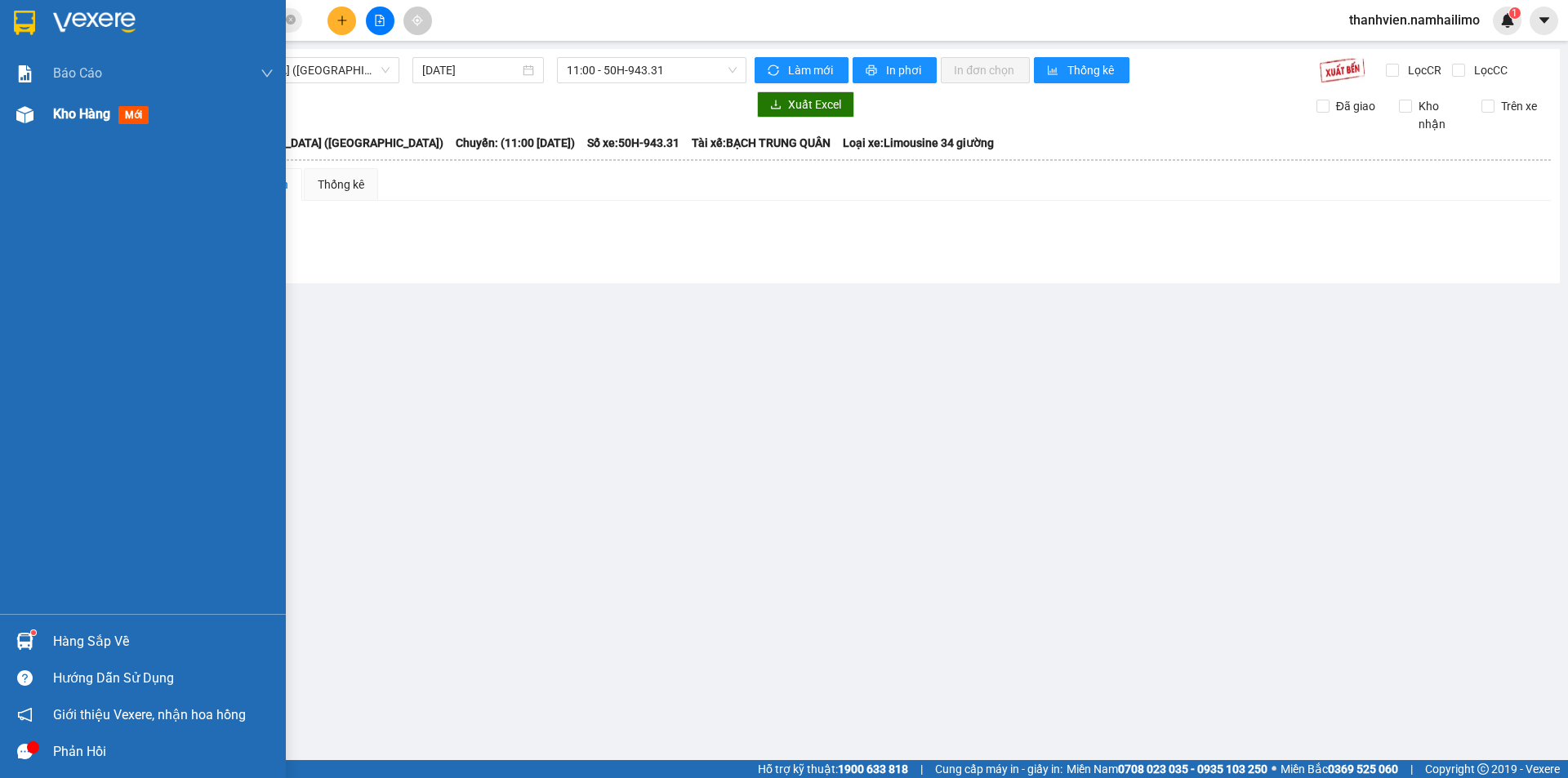
click at [103, 111] on span "Kho hàng" at bounding box center [81, 114] width 57 height 16
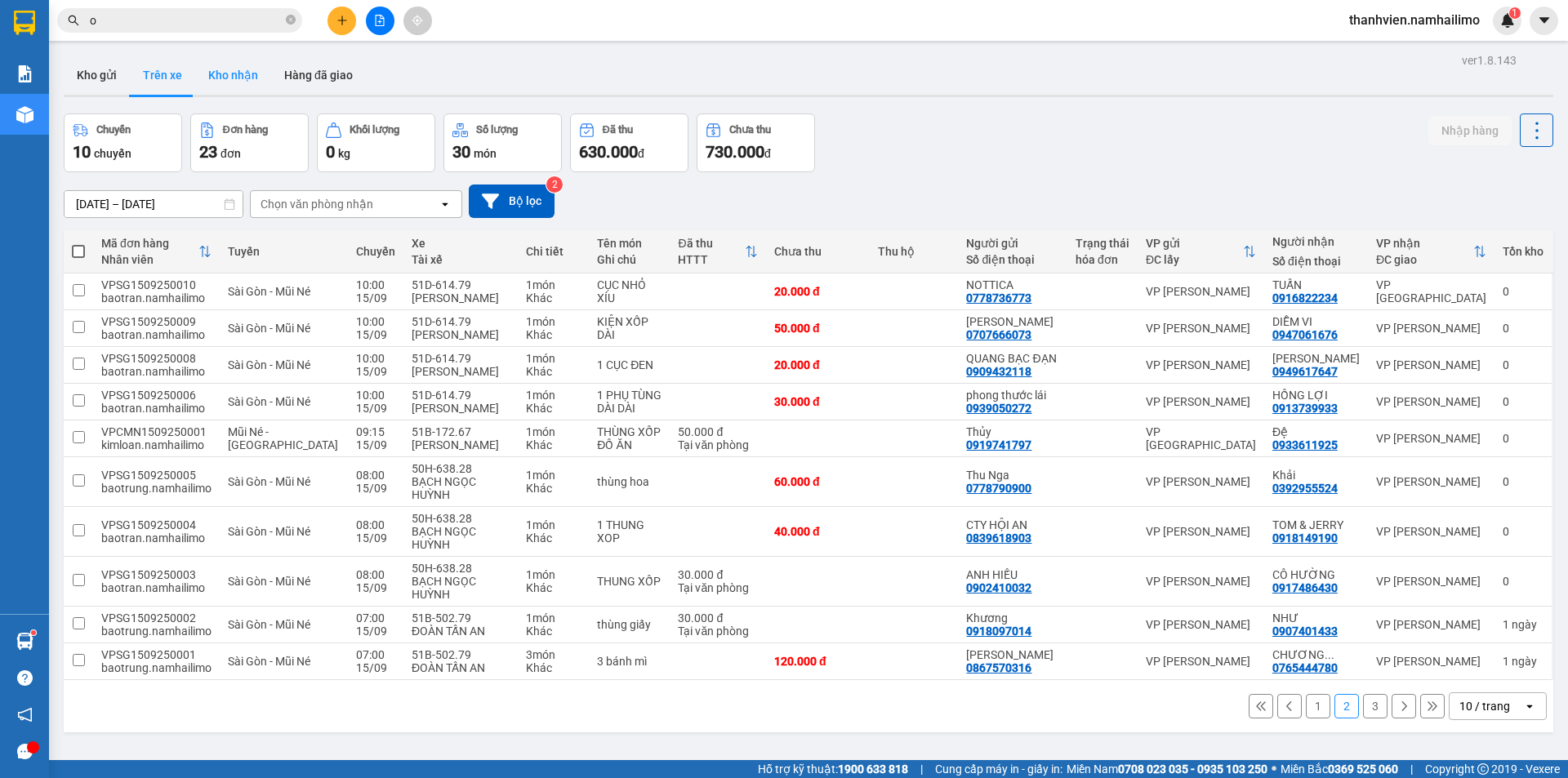
click at [236, 82] on button "Kho nhận" at bounding box center [233, 75] width 76 height 40
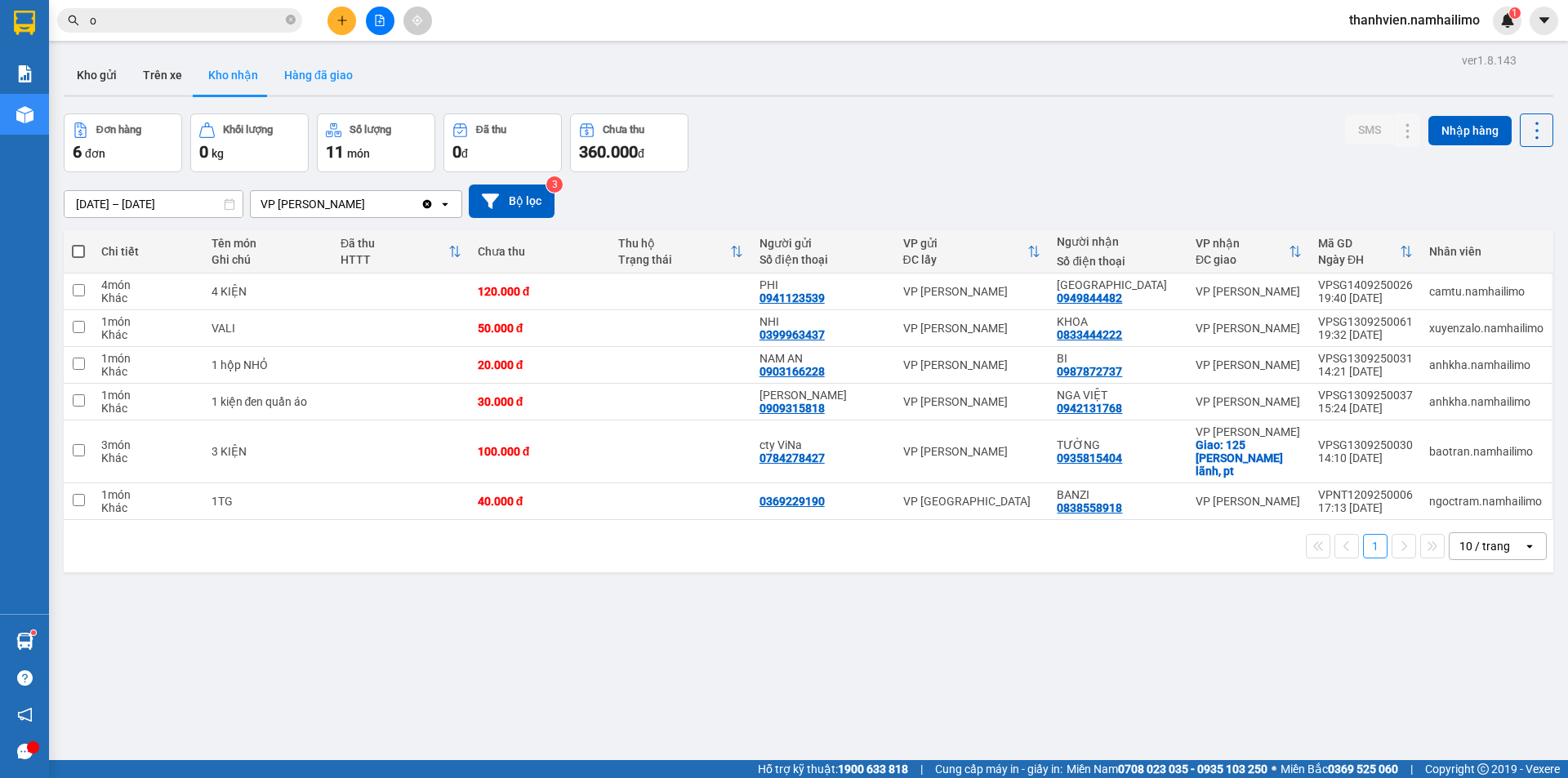
click at [342, 81] on button "Hàng đã giao" at bounding box center [319, 75] width 95 height 40
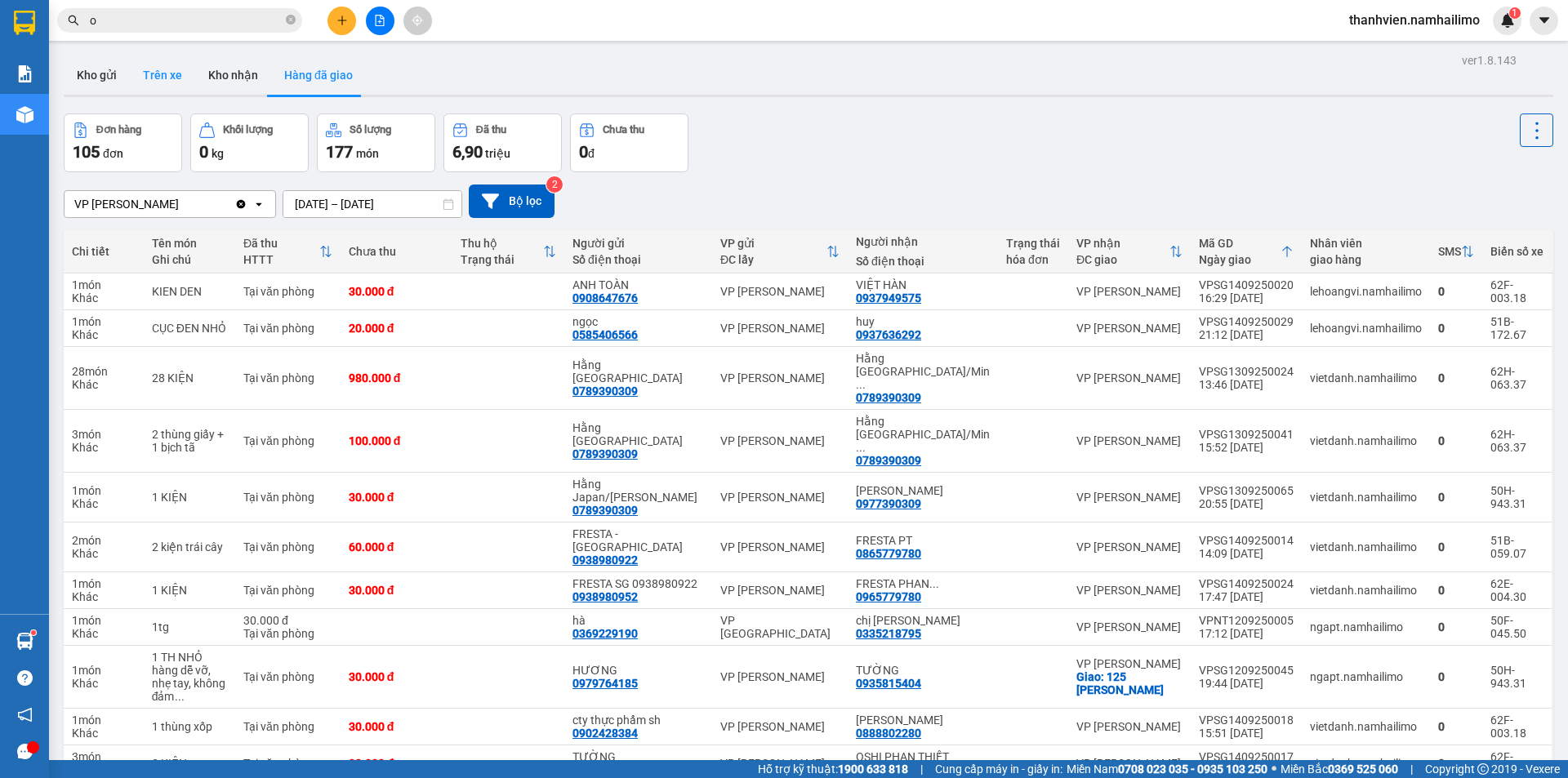
click at [152, 65] on button "Trên xe" at bounding box center [163, 75] width 65 height 40
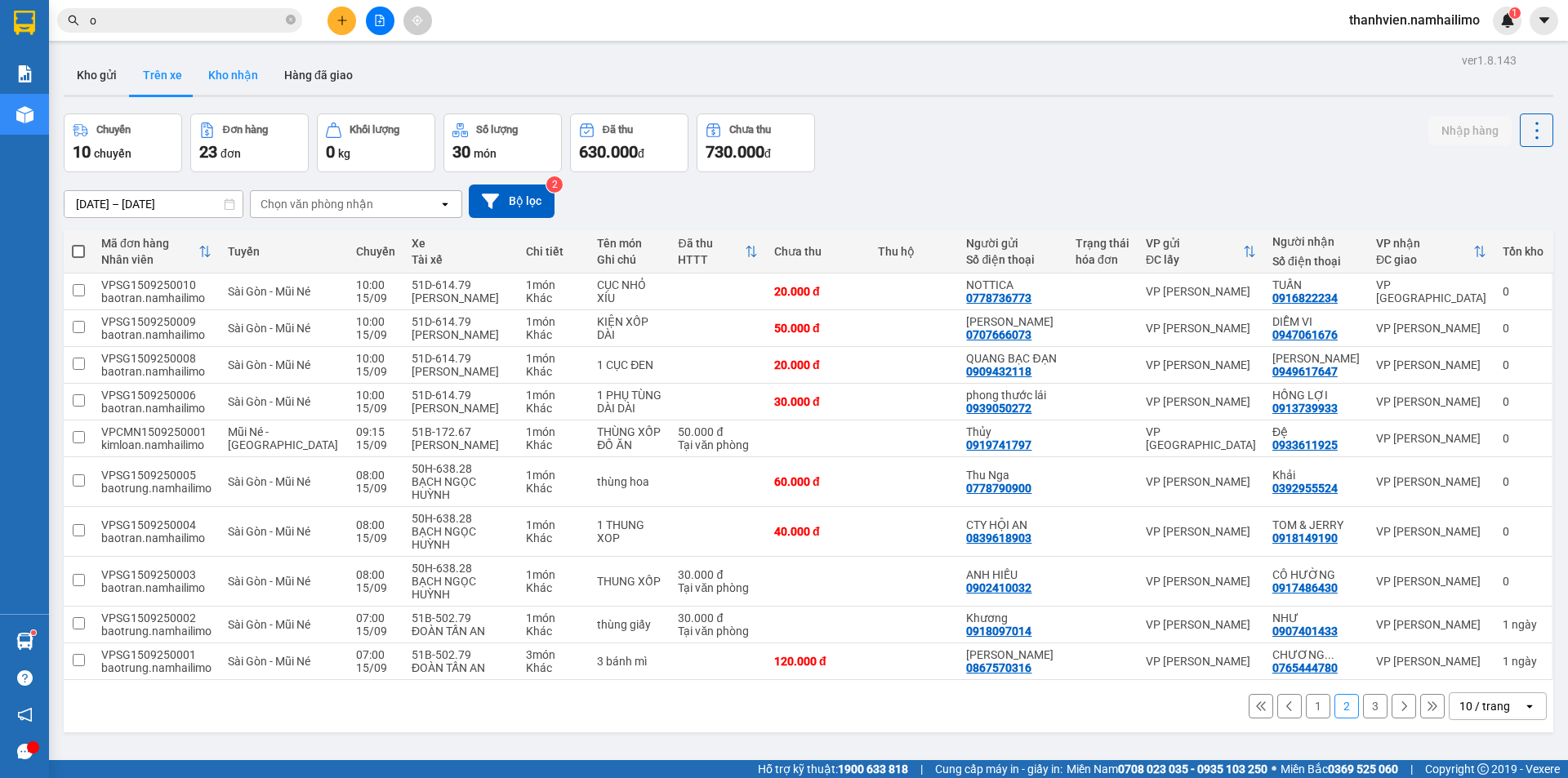
click at [230, 76] on button "Kho nhận" at bounding box center [233, 75] width 76 height 40
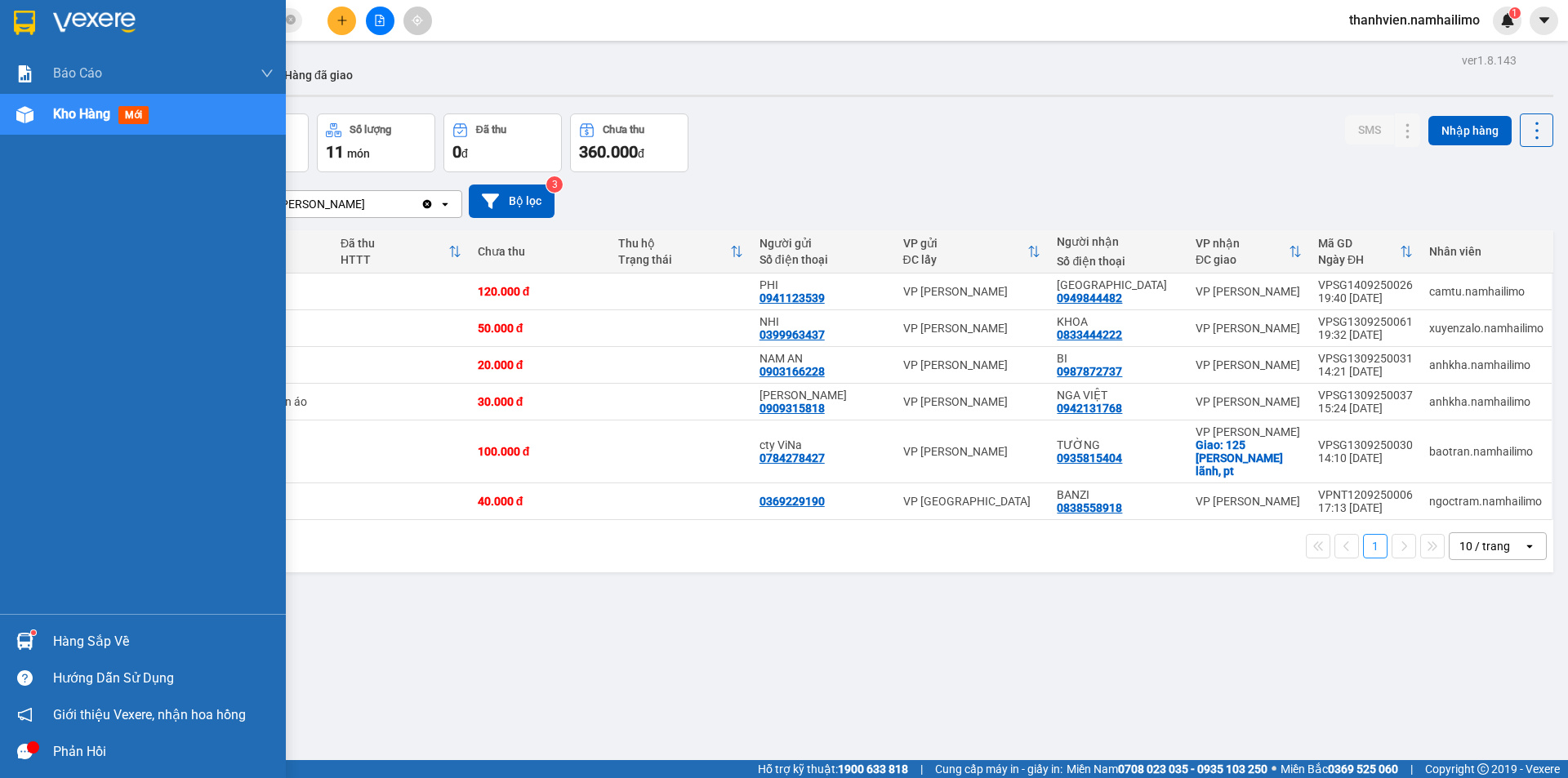
click at [27, 112] on img at bounding box center [25, 115] width 18 height 18
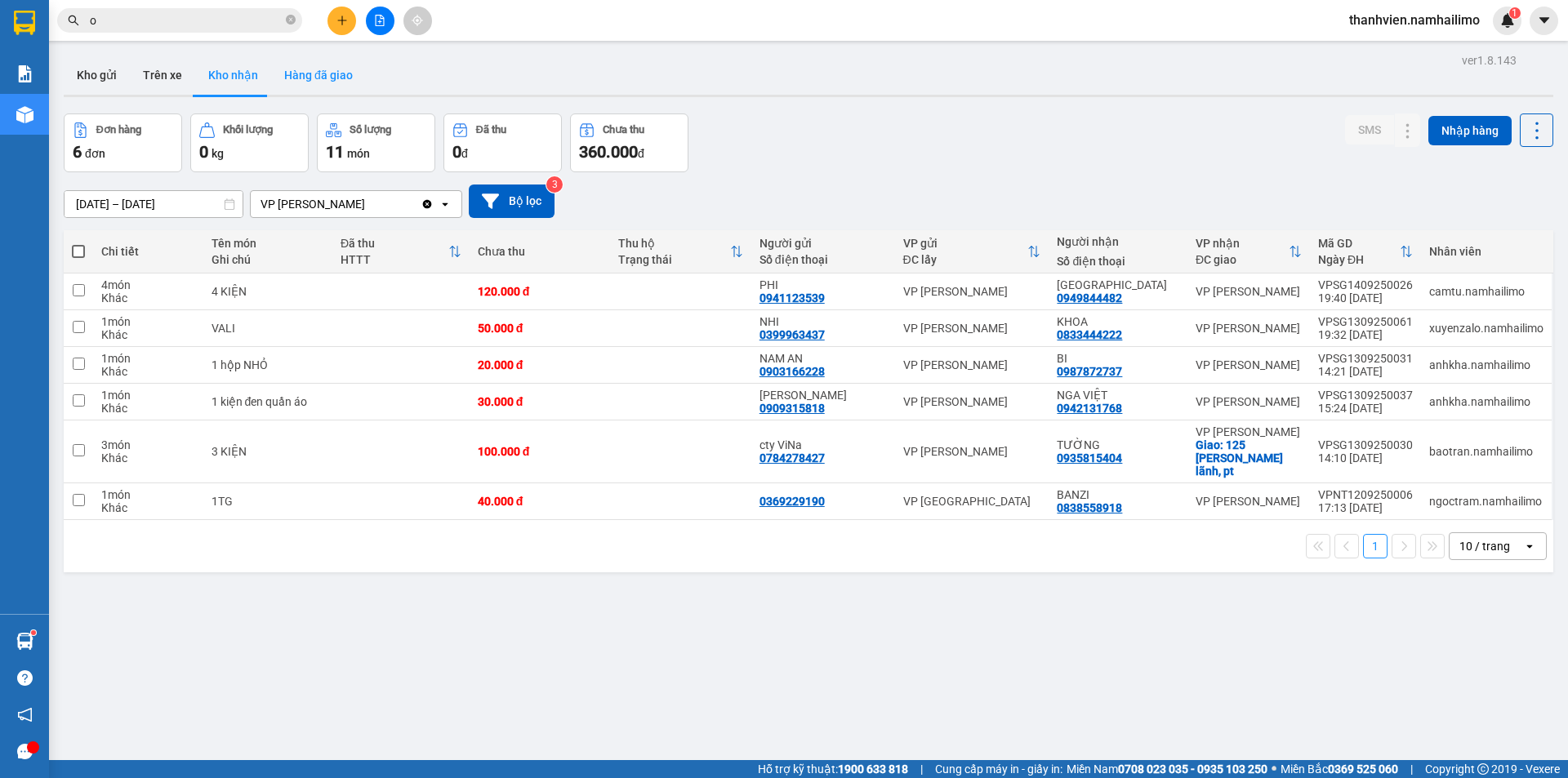
click at [329, 71] on button "Hàng đã giao" at bounding box center [319, 75] width 95 height 40
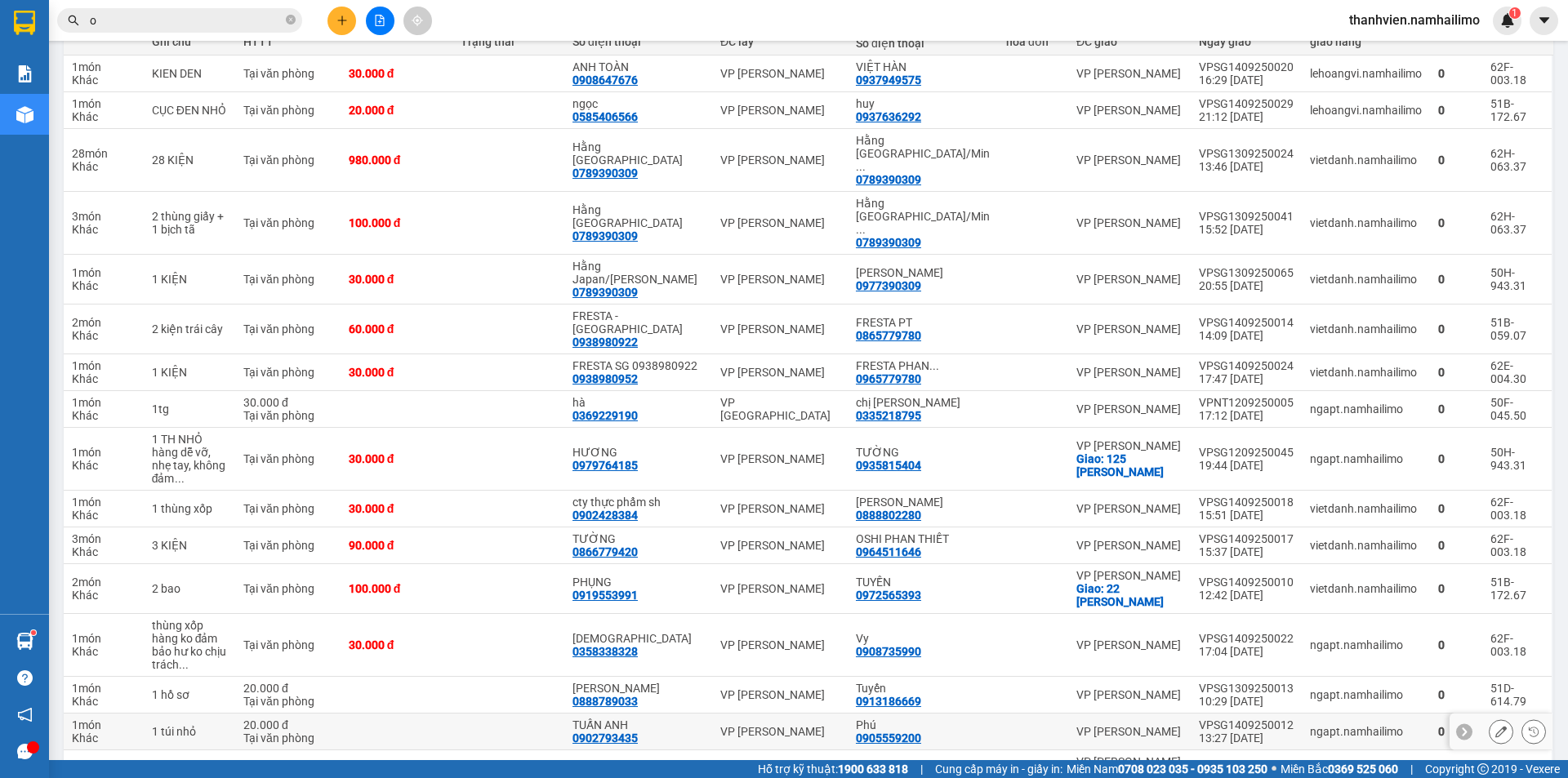
scroll to position [393, 0]
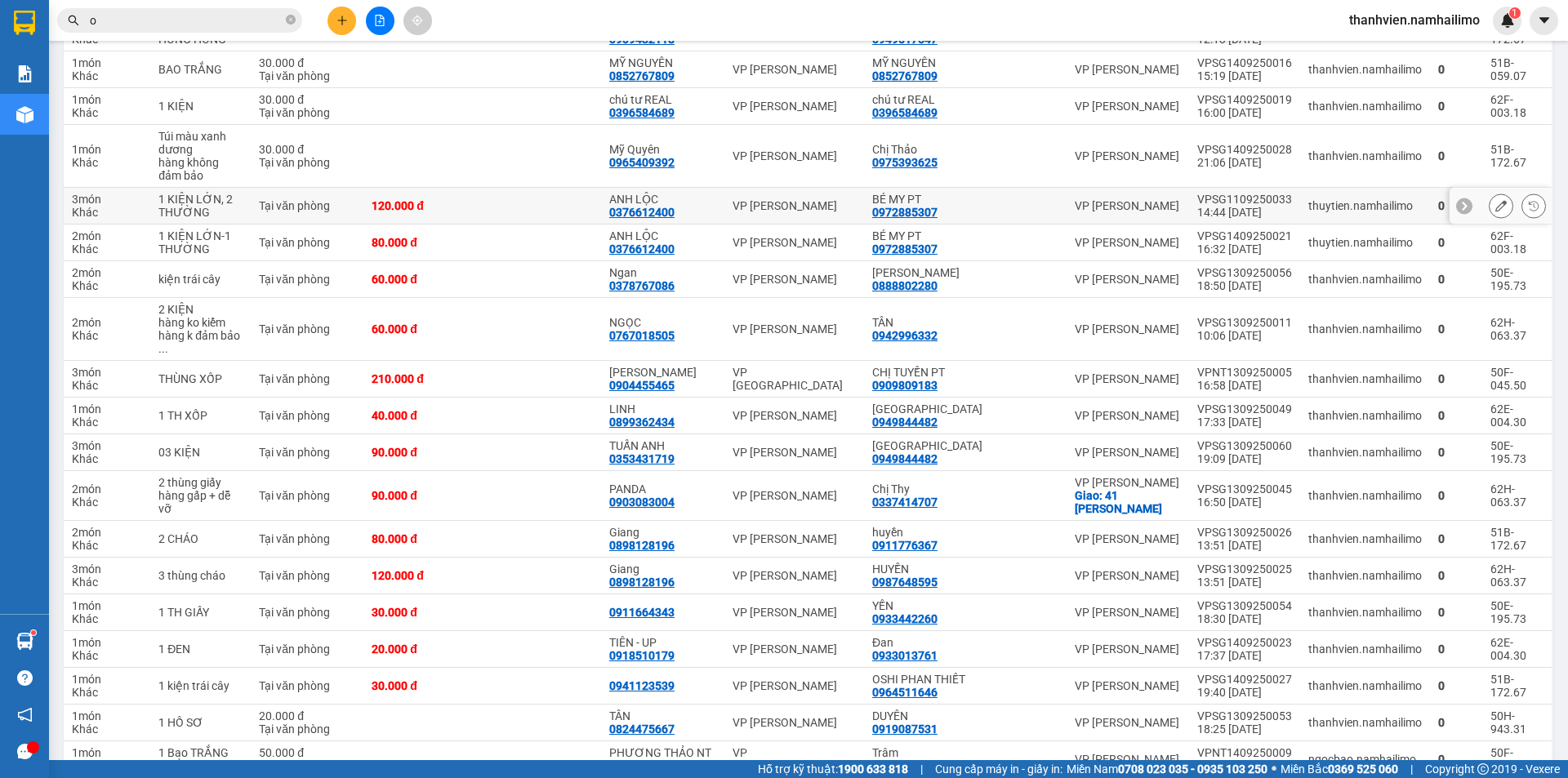
scroll to position [0, 0]
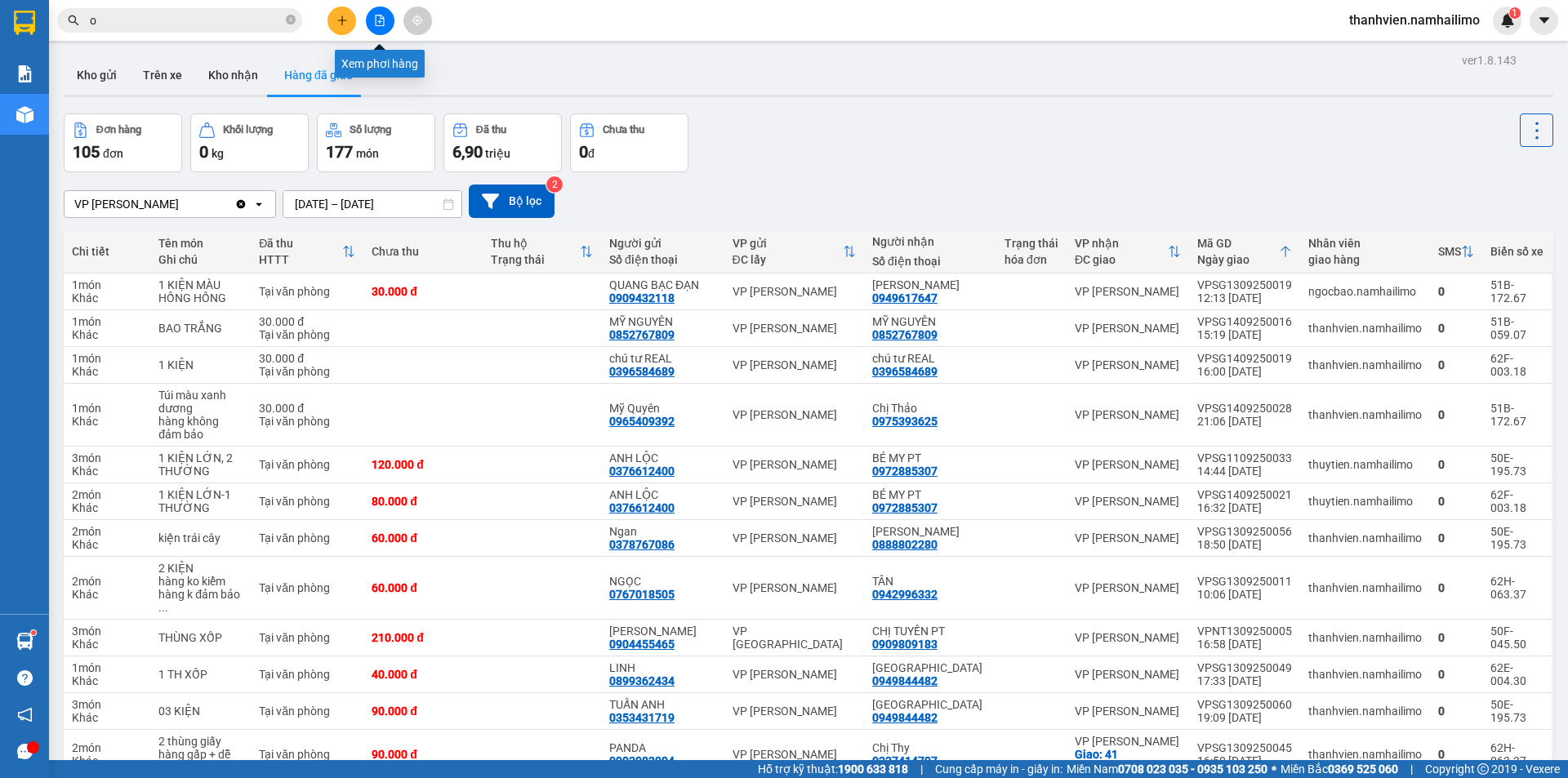
click at [384, 22] on icon "file-add" at bounding box center [380, 20] width 9 height 11
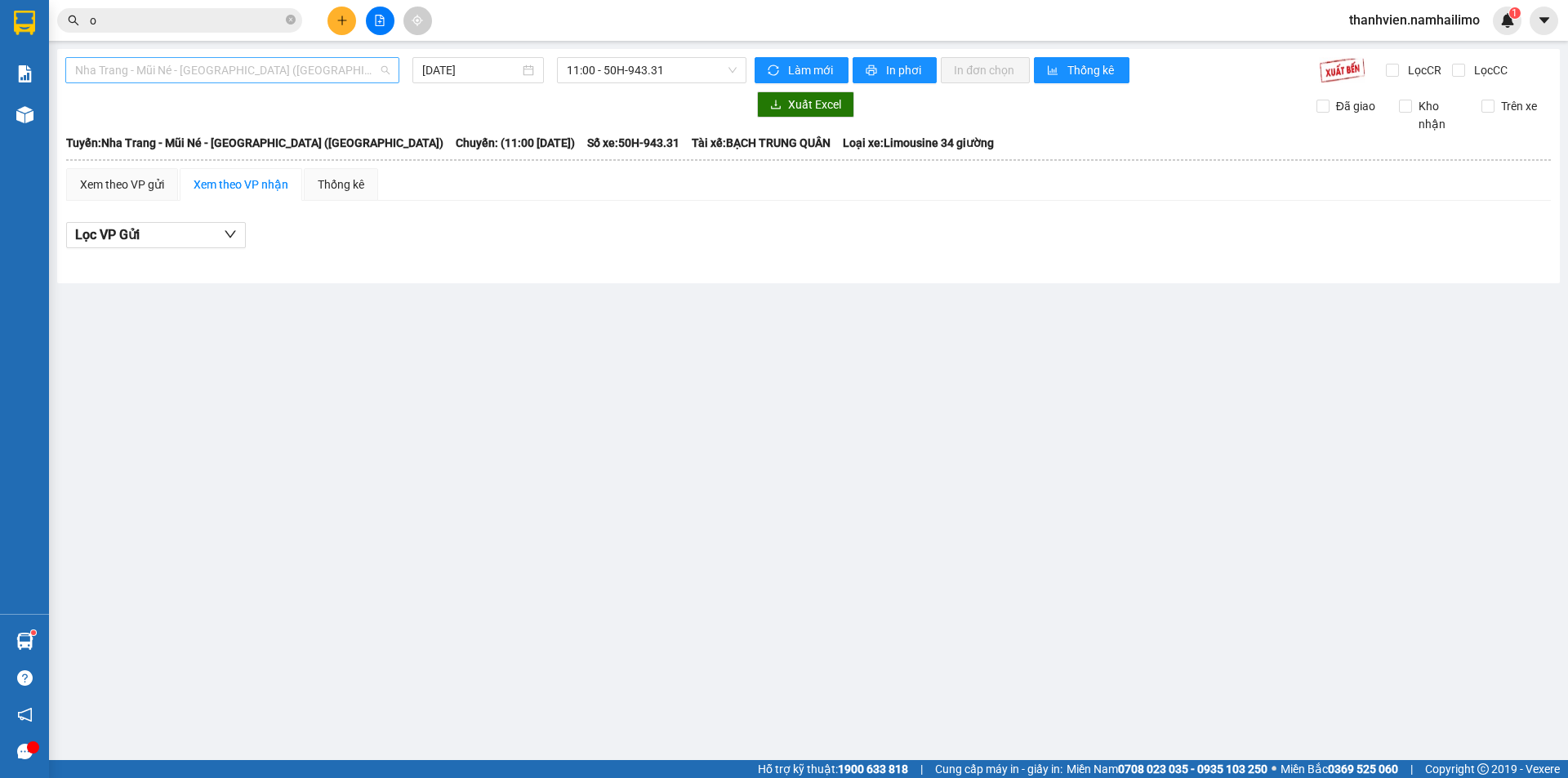
click at [317, 75] on span "Nha Trang - Mũi Né - [GEOGRAPHIC_DATA] ([GEOGRAPHIC_DATA])" at bounding box center [233, 70] width 314 height 25
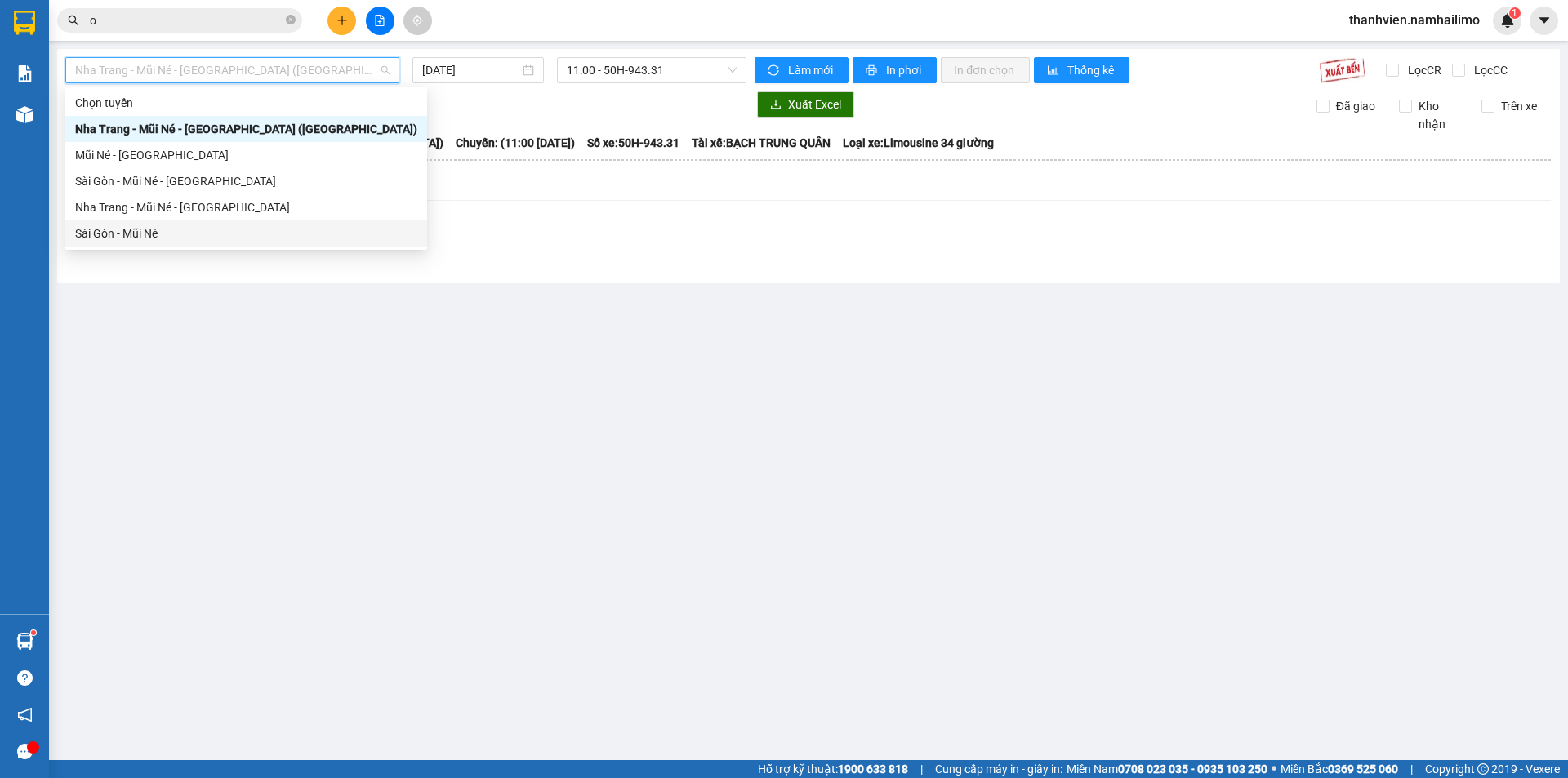
click at [153, 230] on div "Sài Gòn - Mũi Né" at bounding box center [247, 234] width 343 height 18
type input "[DATE]"
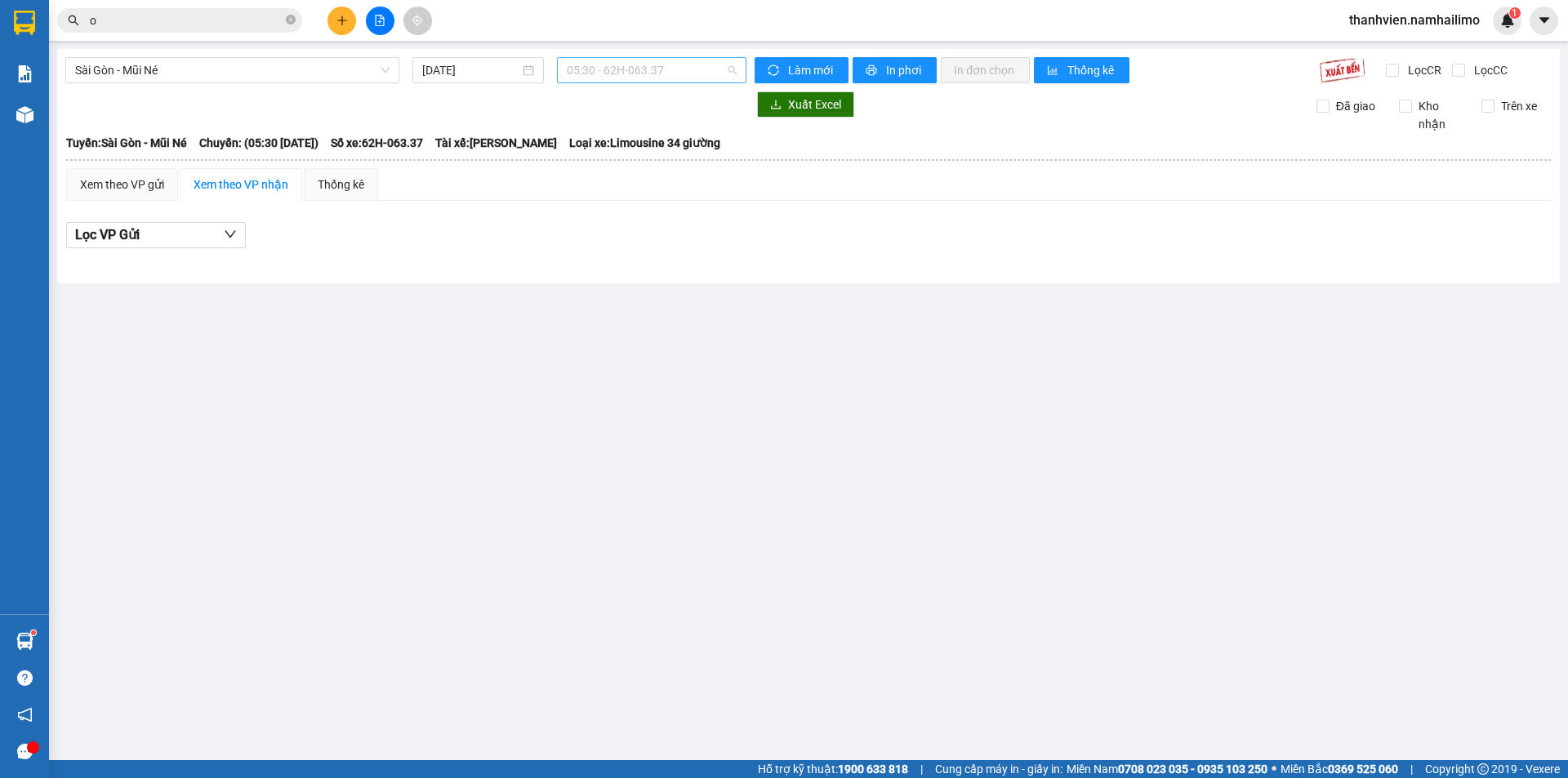
click at [683, 71] on span "05:30 - 62H-063.37" at bounding box center [651, 70] width 170 height 25
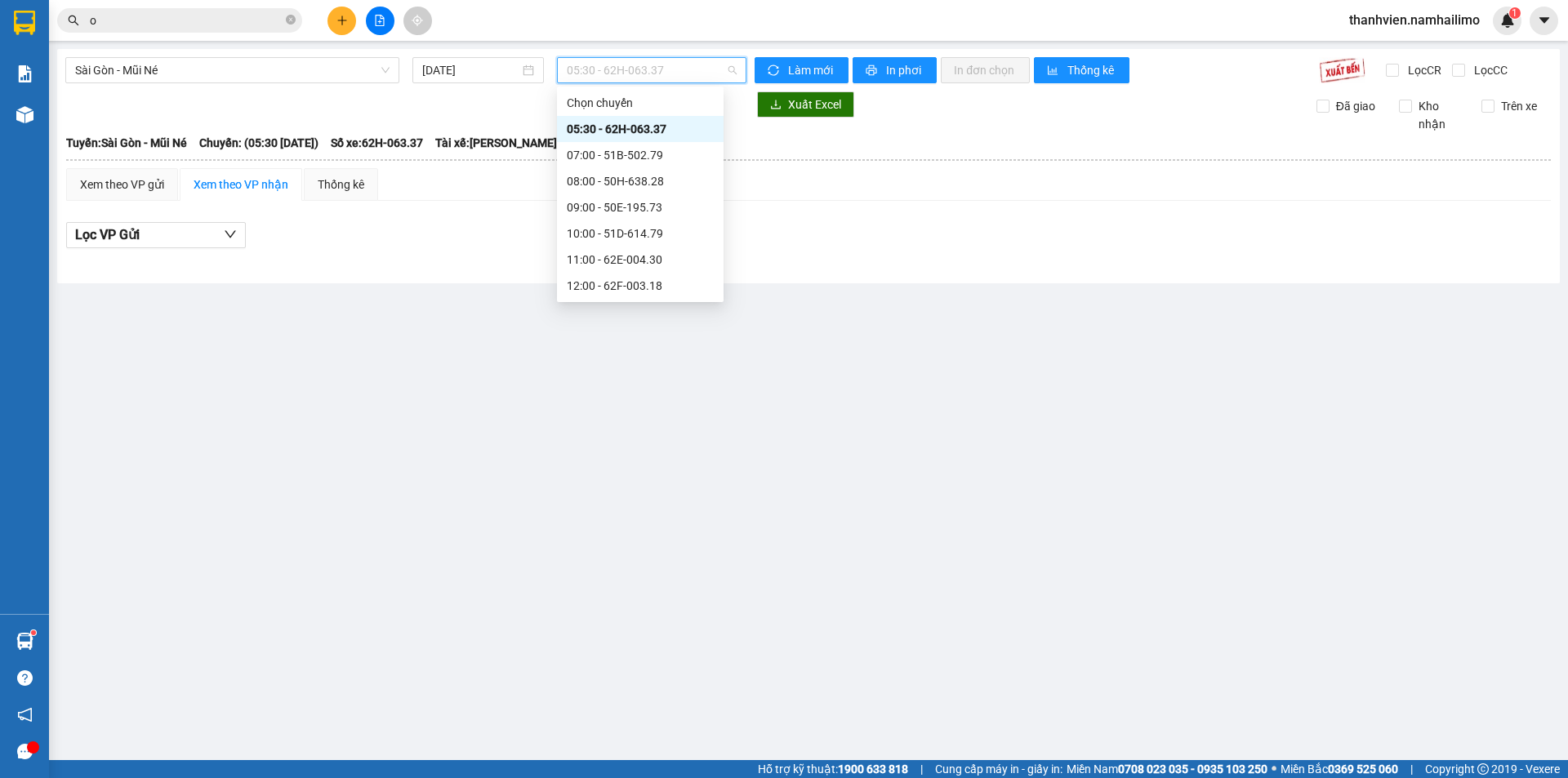
click at [681, 132] on div "05:30 - 62H-063.37" at bounding box center [639, 129] width 147 height 18
click at [690, 78] on span "05:30 - 62H-063.37" at bounding box center [651, 70] width 170 height 25
click at [690, 148] on div "07:00 - 51B-502.79" at bounding box center [639, 155] width 147 height 18
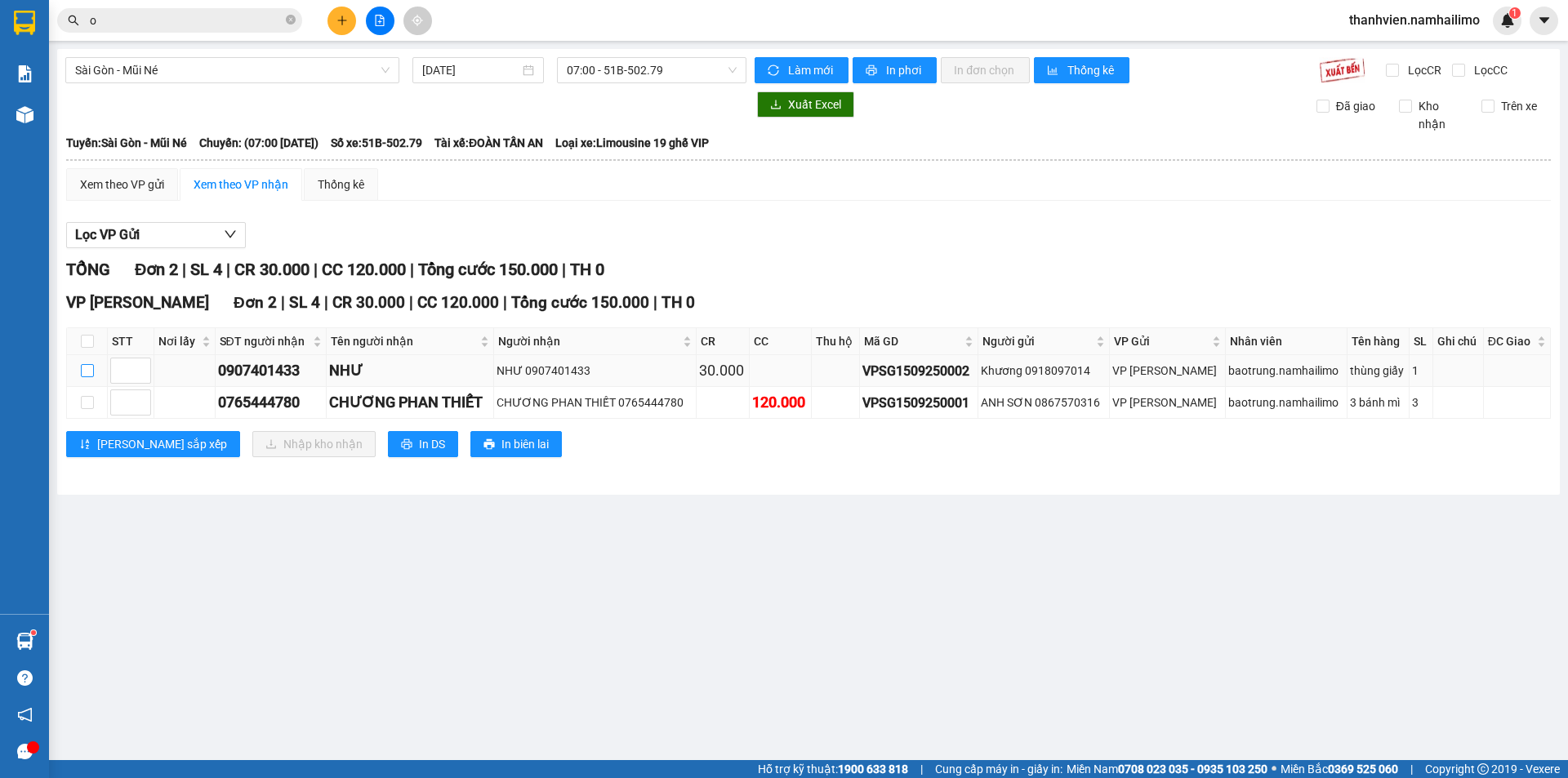
click at [90, 373] on input "checkbox" at bounding box center [87, 371] width 13 height 13
checkbox input "true"
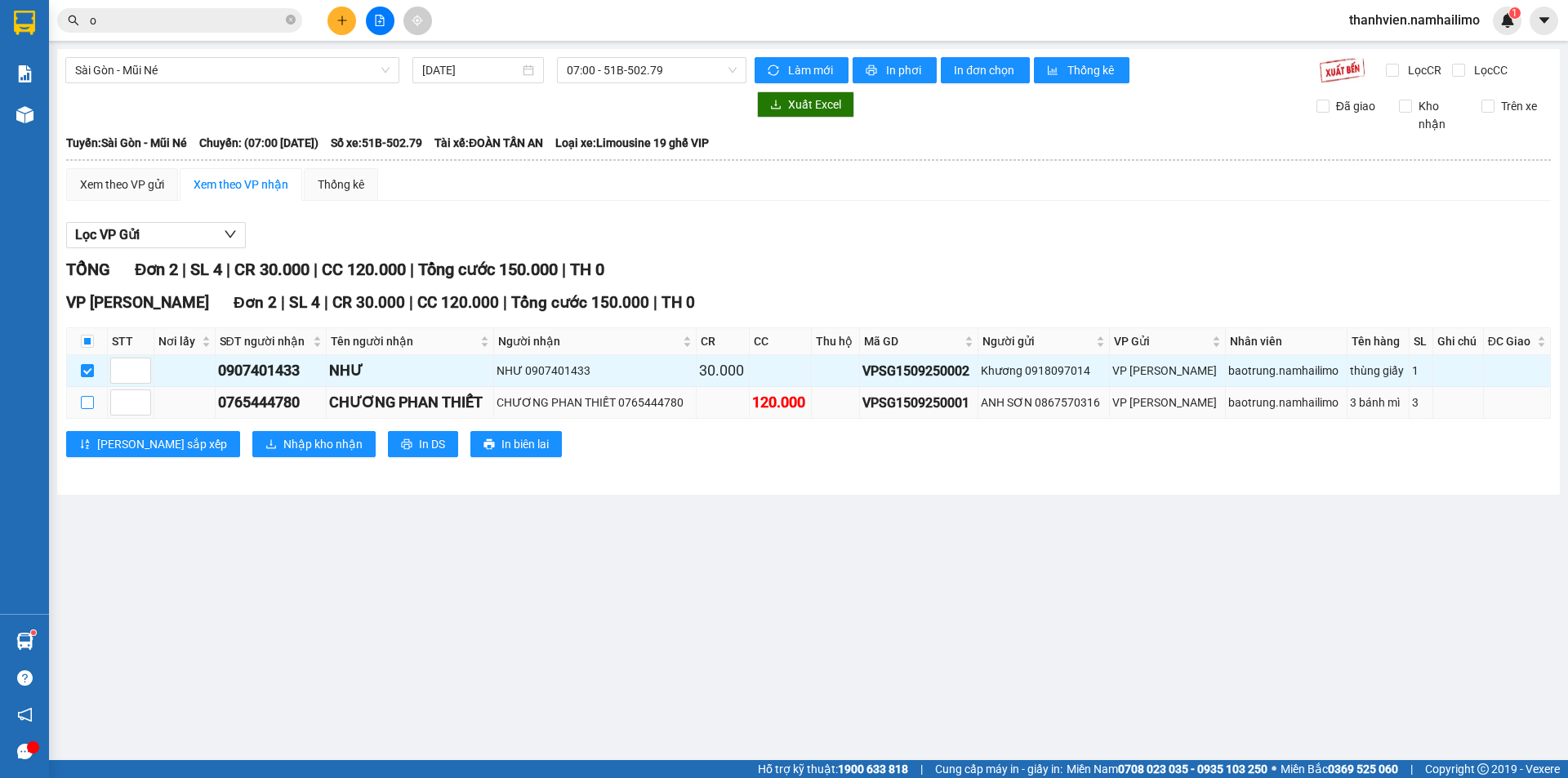
click at [83, 400] on input "checkbox" at bounding box center [87, 402] width 13 height 13
checkbox input "true"
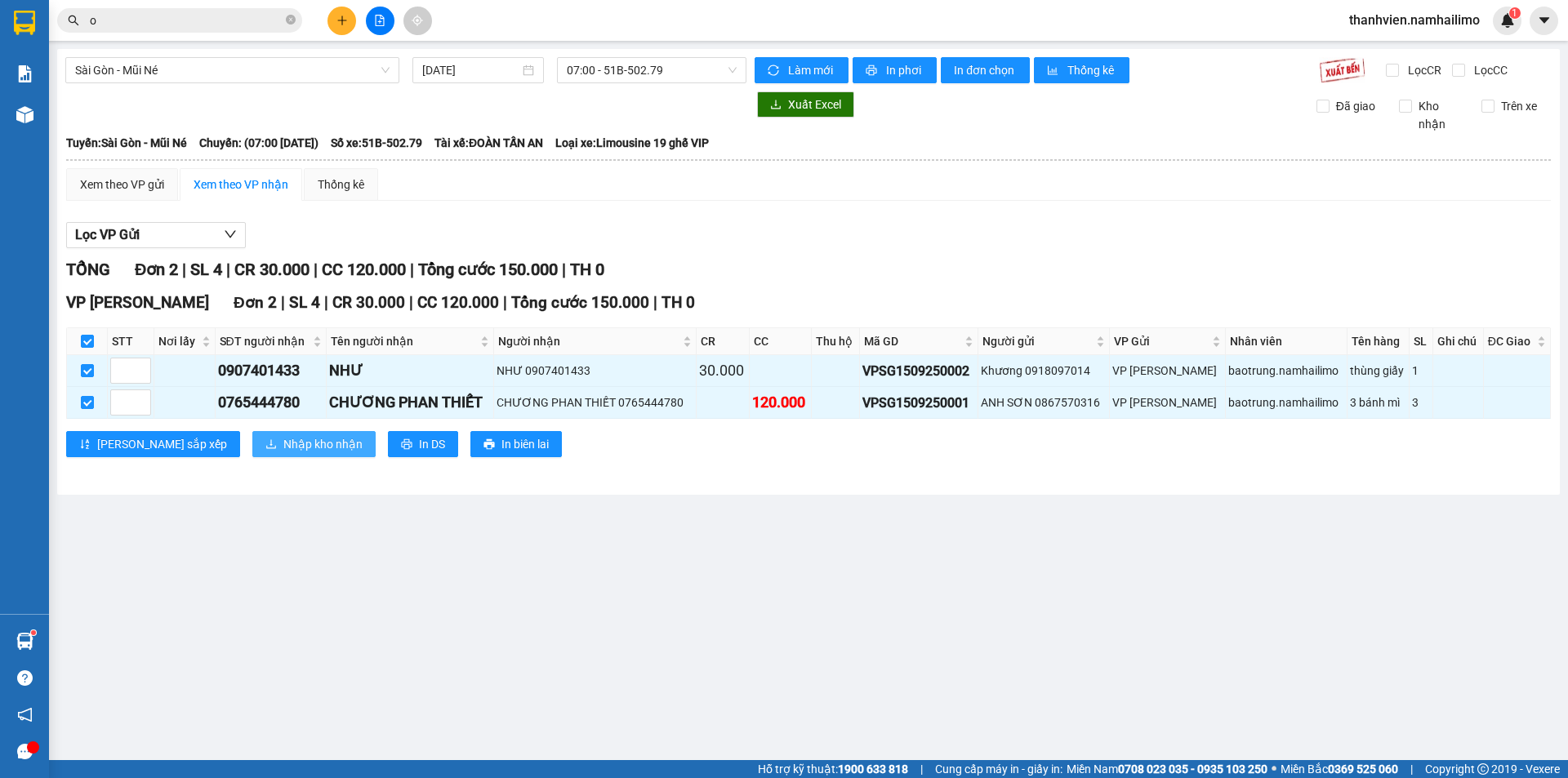
click at [284, 436] on span "Nhập kho nhận" at bounding box center [323, 444] width 79 height 18
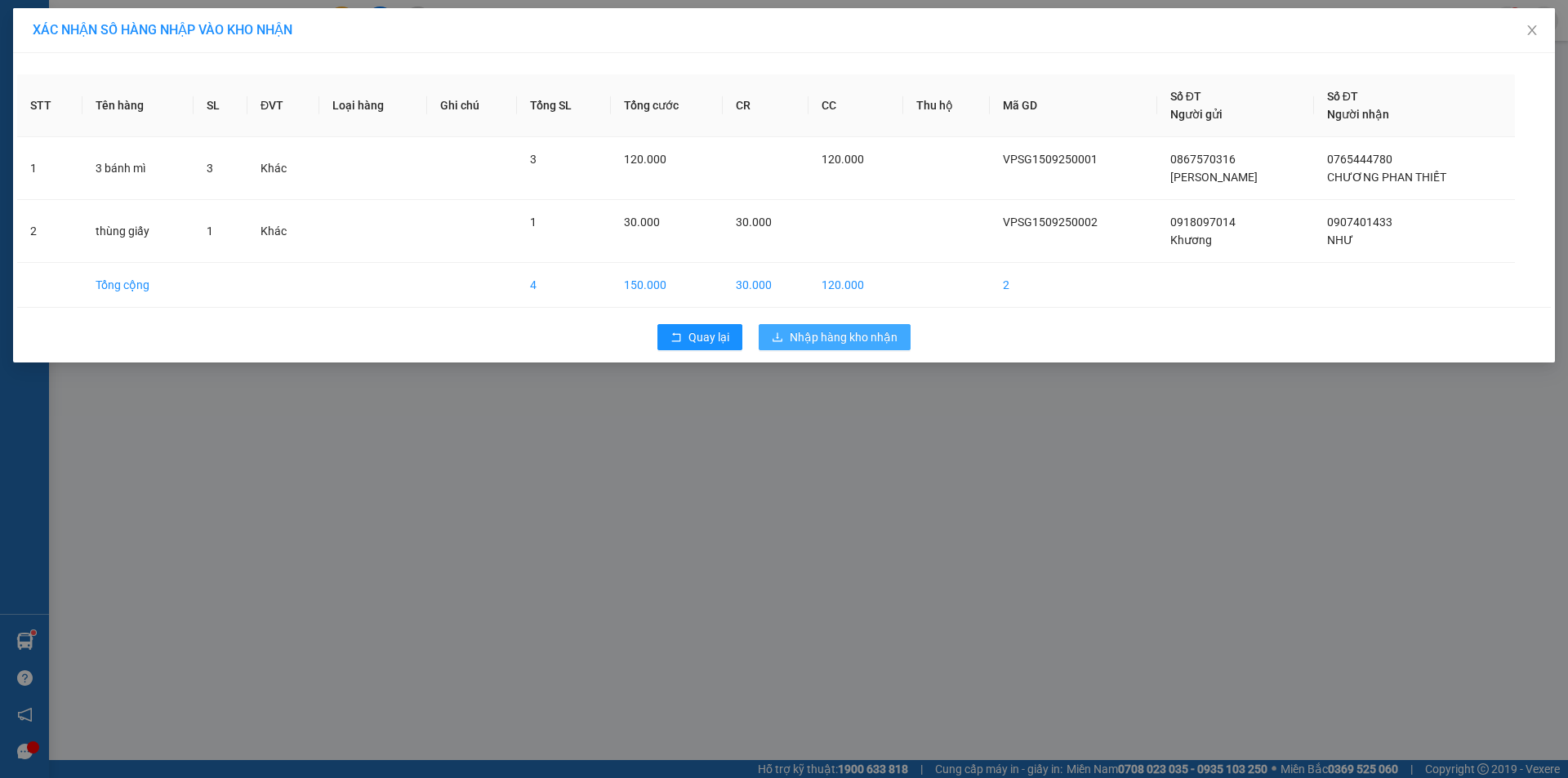
click at [807, 342] on span "Nhập hàng kho nhận" at bounding box center [843, 337] width 108 height 18
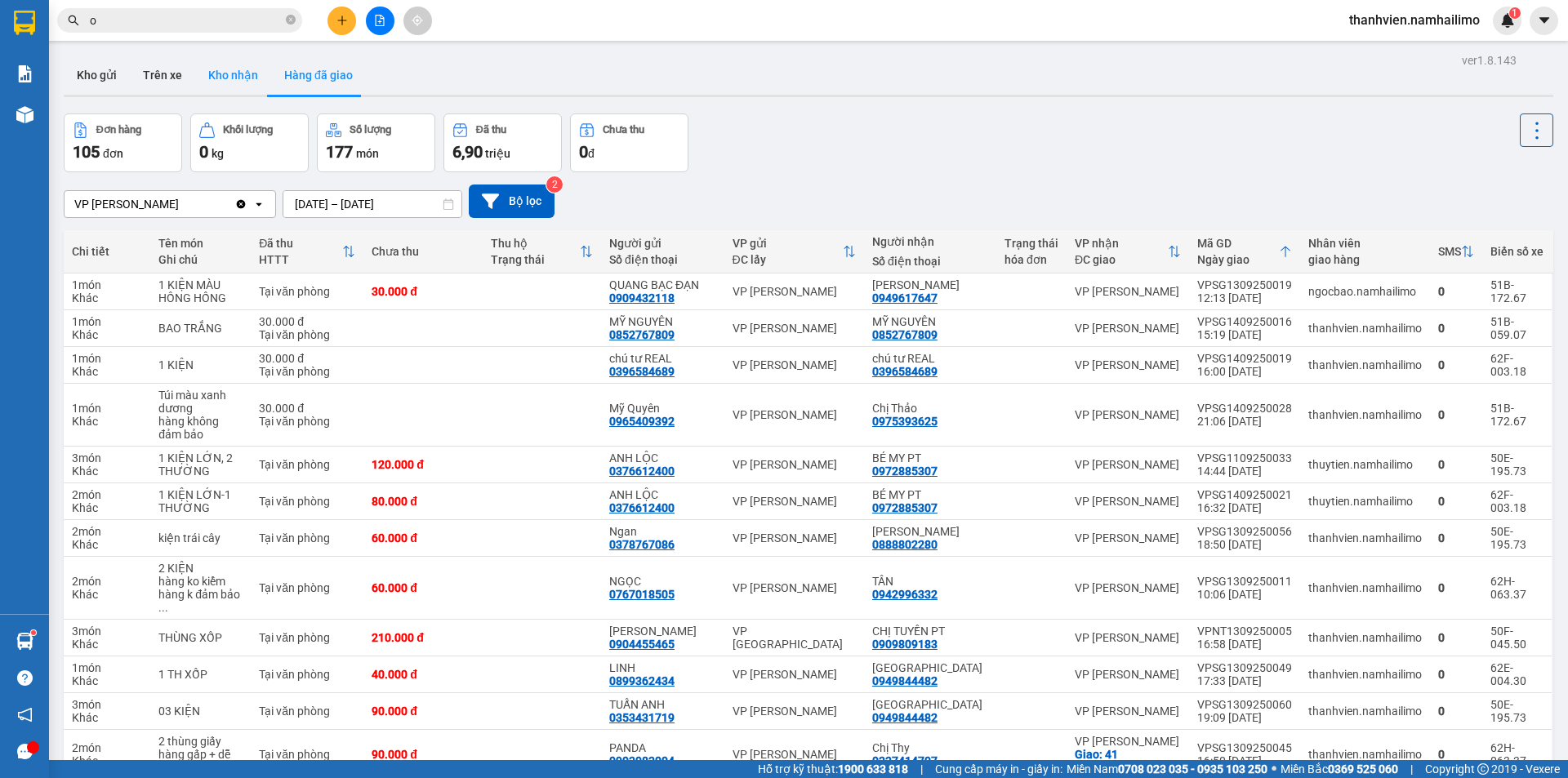
click at [227, 78] on button "Kho nhận" at bounding box center [233, 75] width 76 height 40
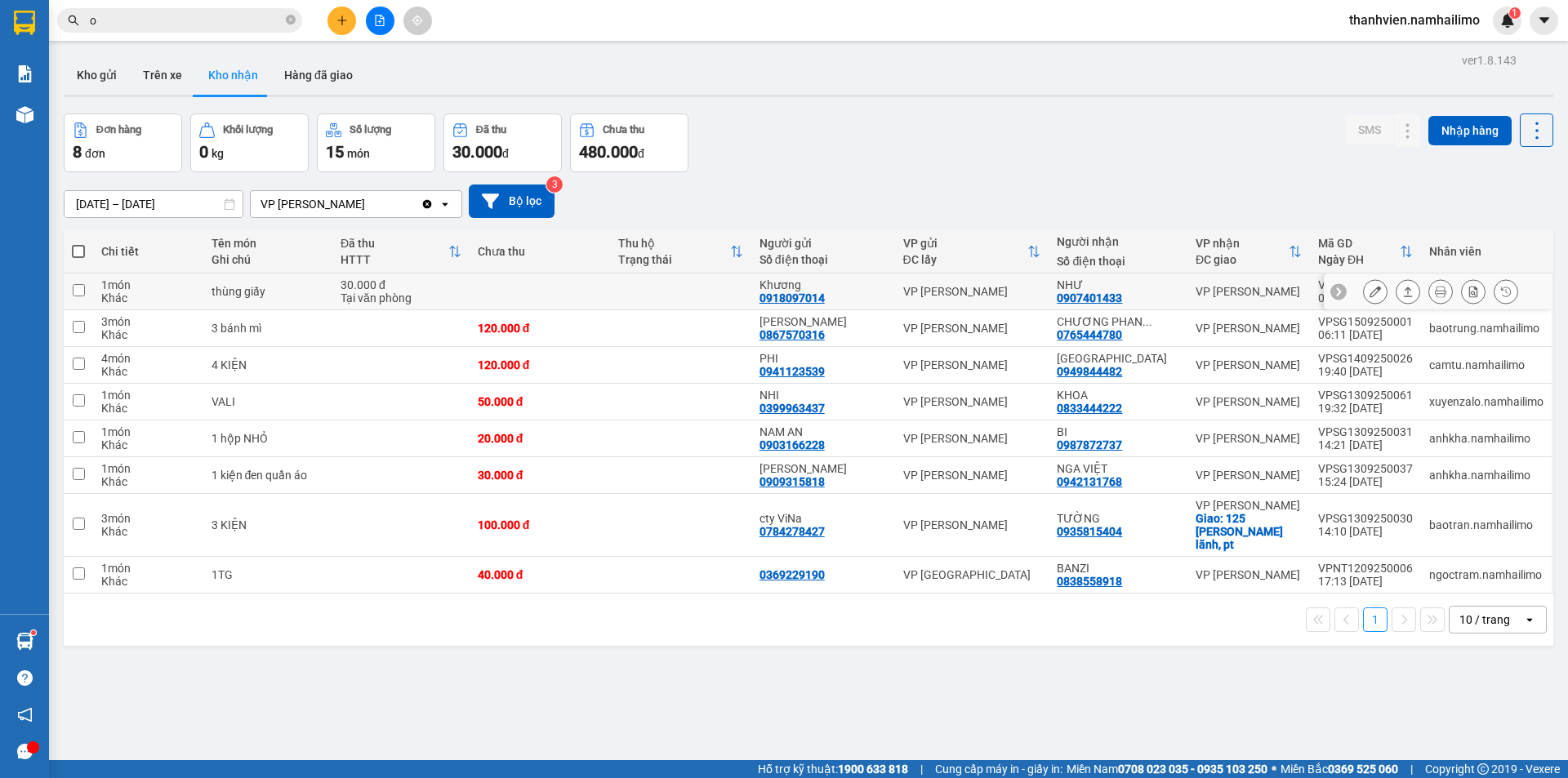
click at [1369, 289] on icon at bounding box center [1375, 291] width 11 height 11
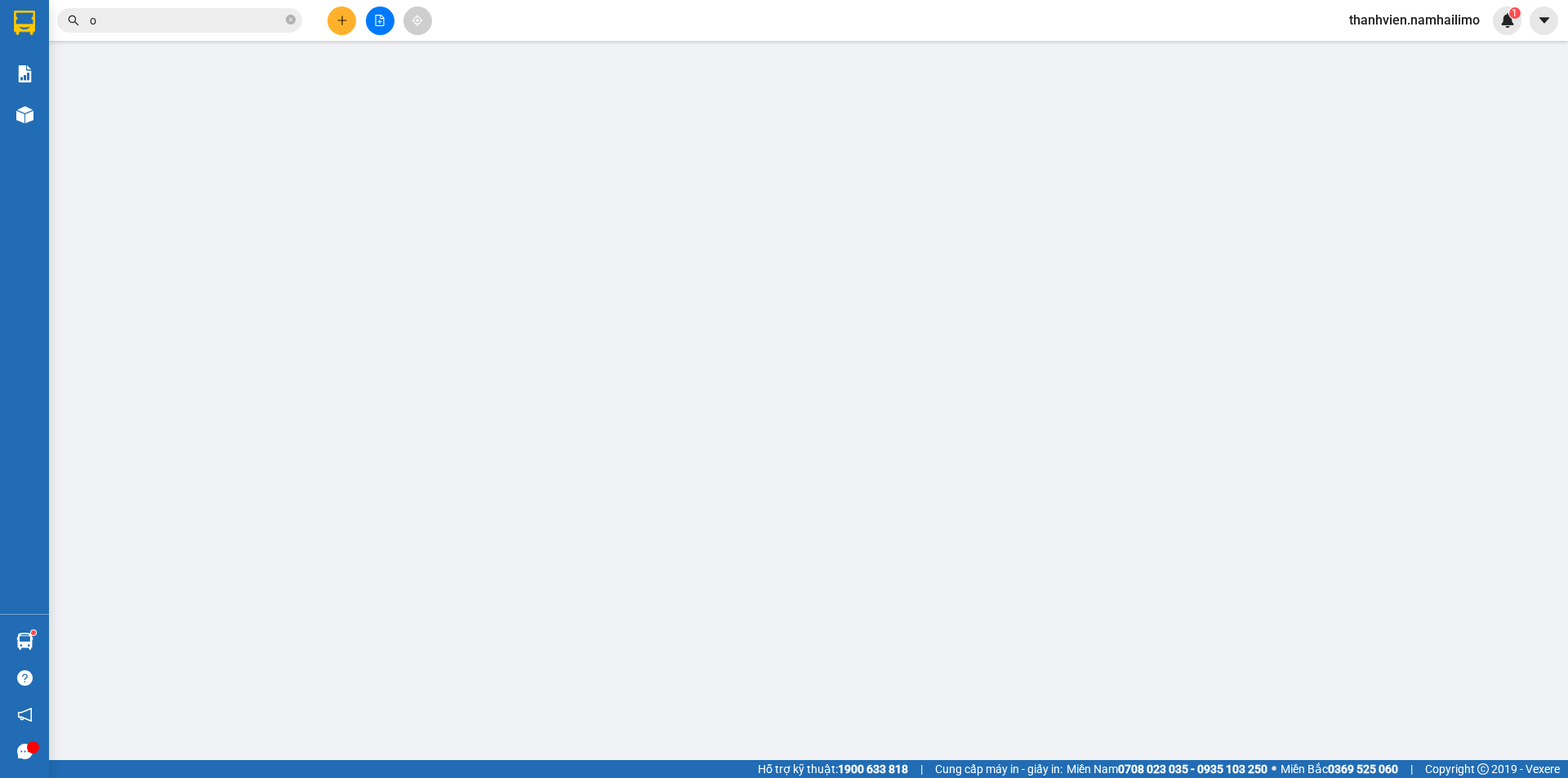
type input "0918097014"
type input "Khương"
type input "0907401433"
type input "NHƯ"
type input "30.000"
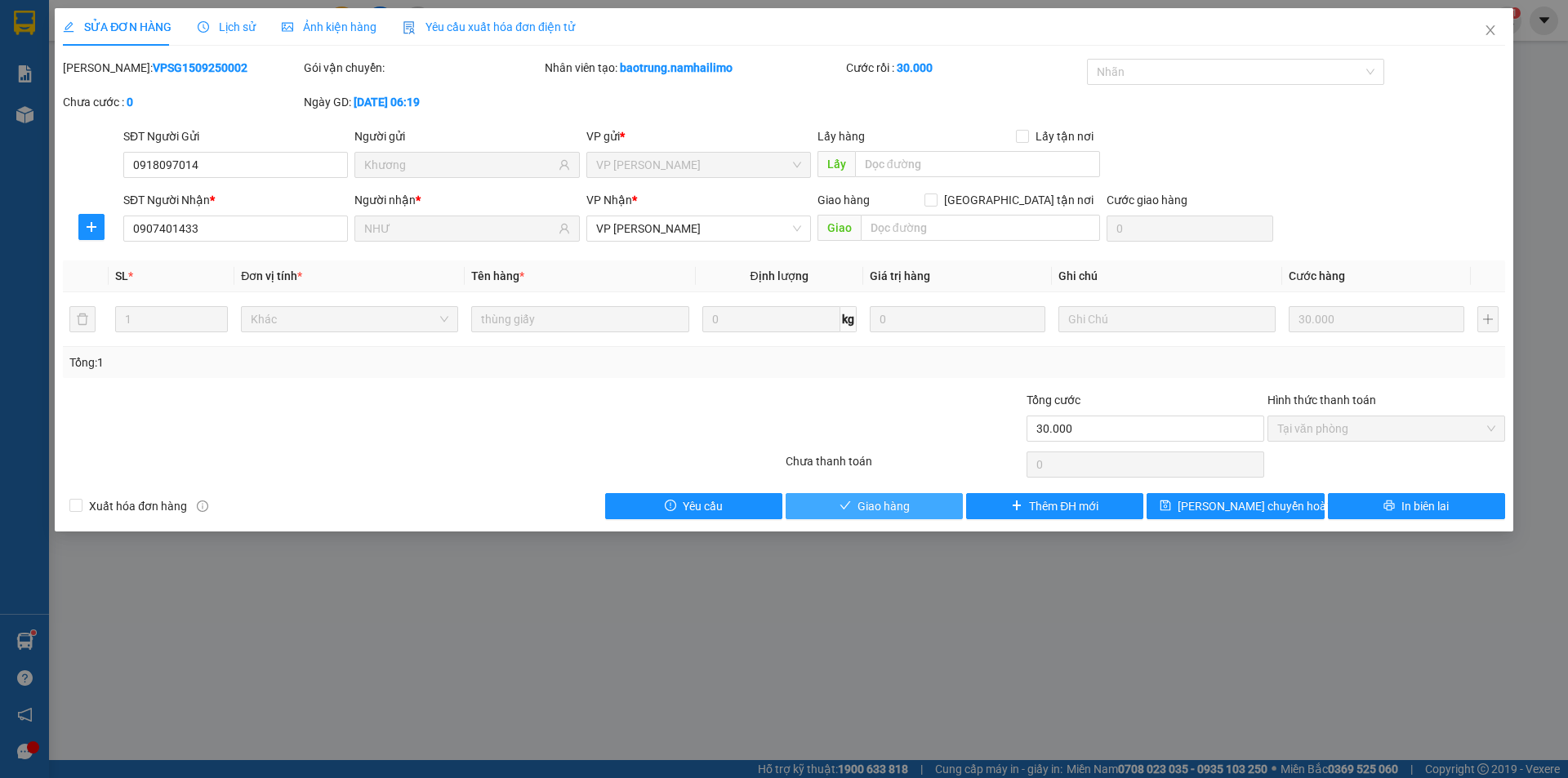
click at [909, 510] on span "Giao hàng" at bounding box center [883, 506] width 52 height 18
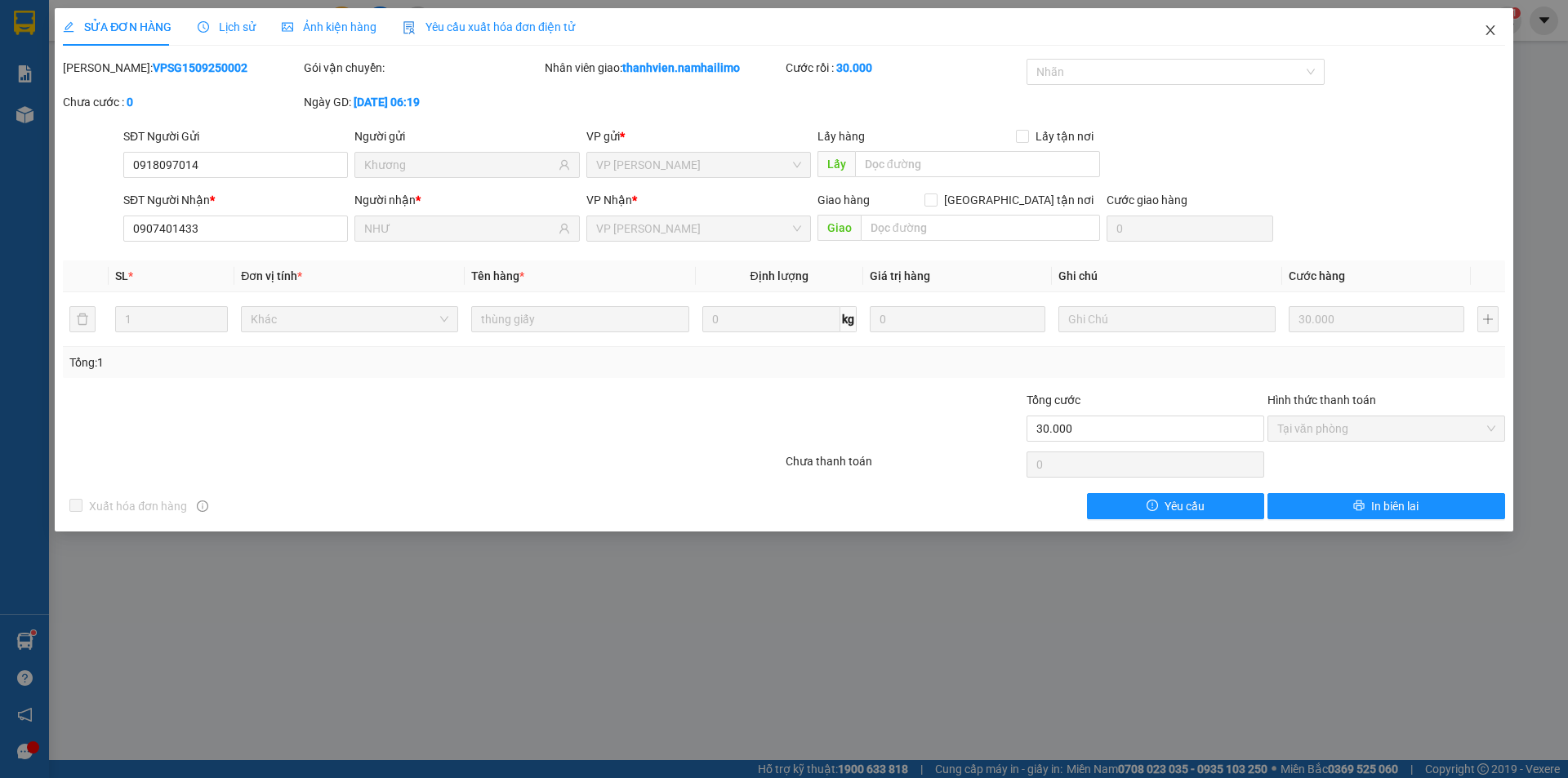
click at [1493, 32] on icon "close" at bounding box center [1490, 30] width 13 height 13
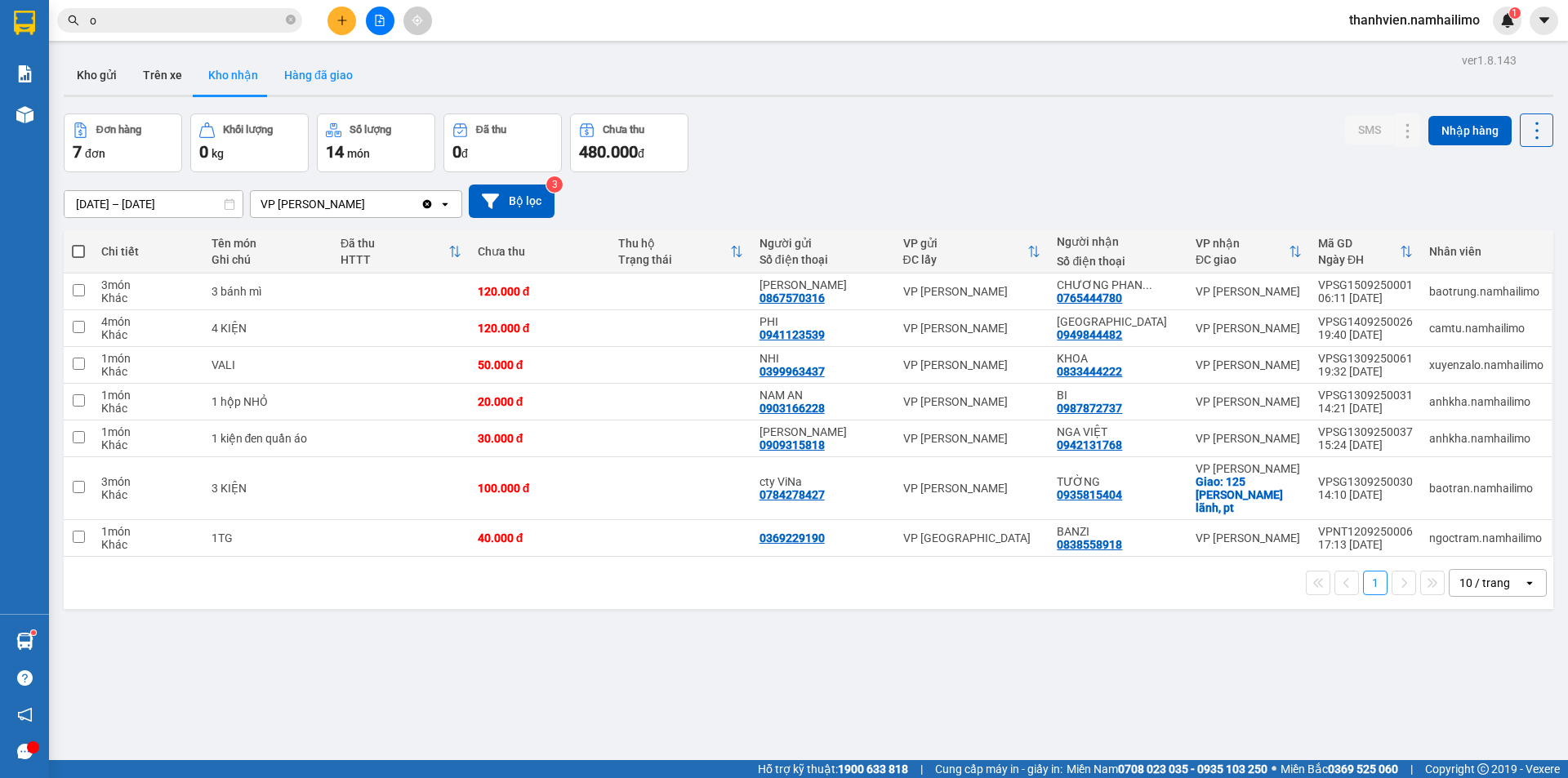
click at [307, 77] on button "Hàng đã giao" at bounding box center [319, 75] width 95 height 40
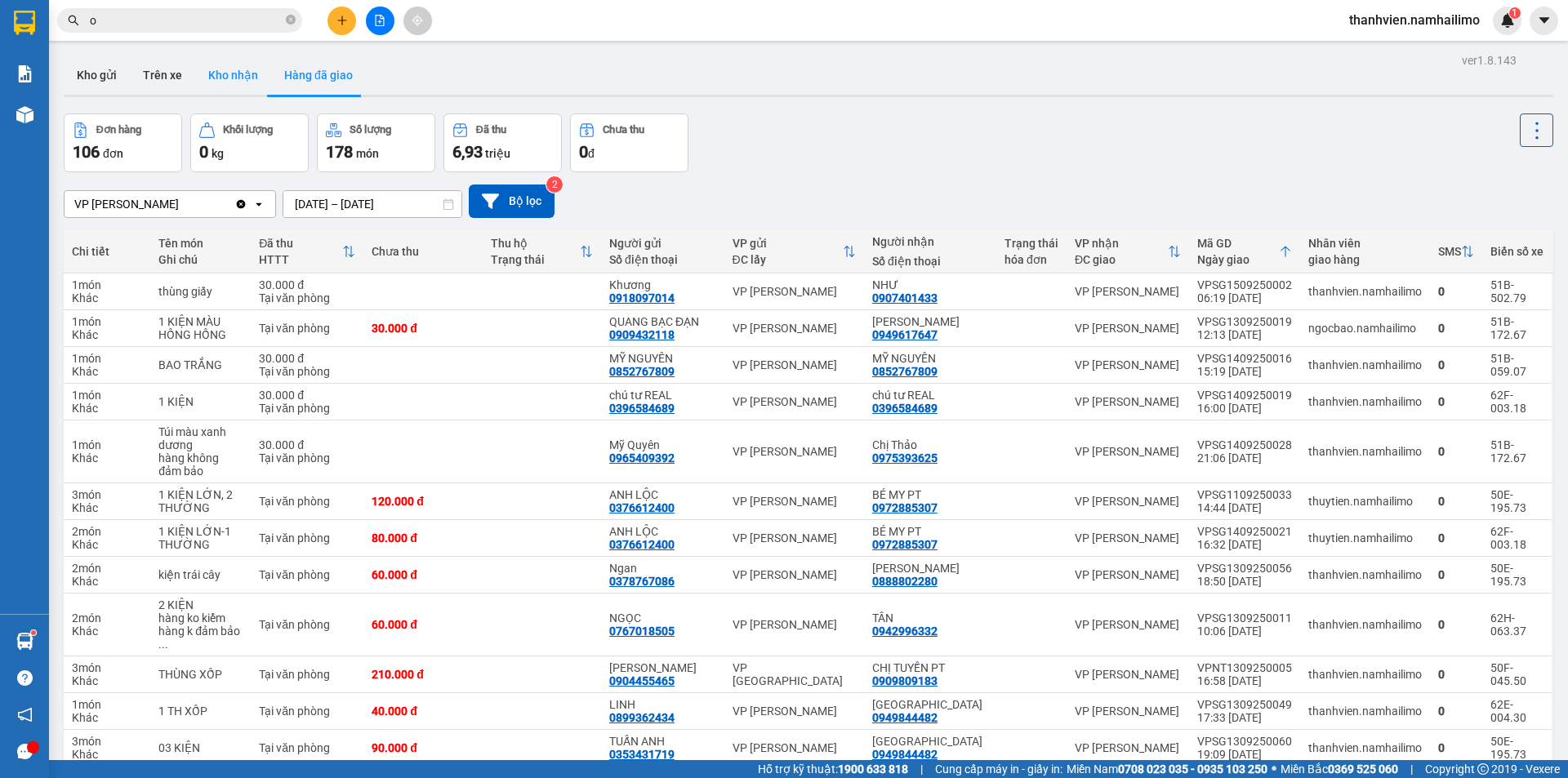
click at [248, 81] on button "Kho nhận" at bounding box center [233, 75] width 76 height 40
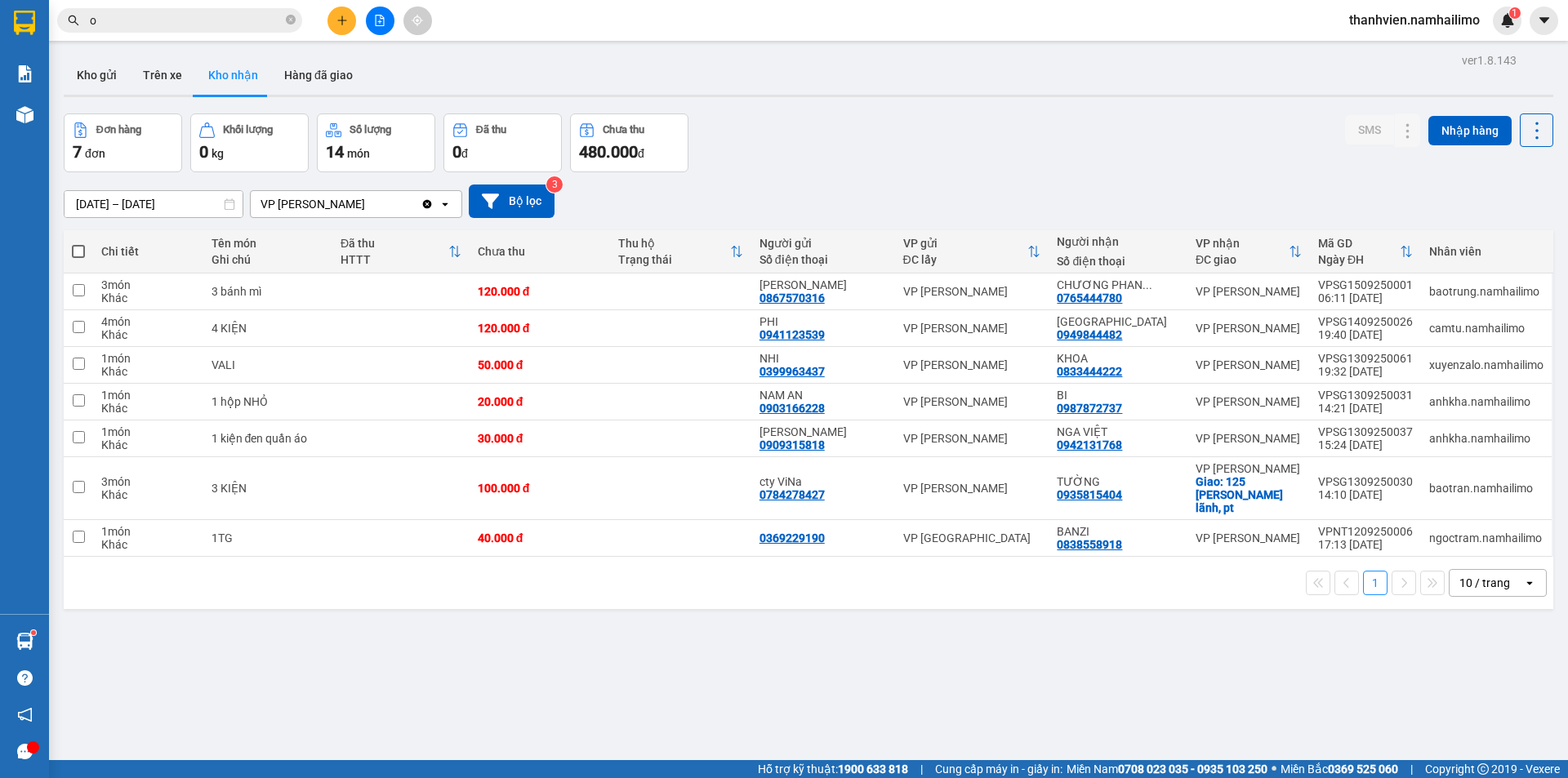
click at [380, 30] on button at bounding box center [379, 20] width 29 height 29
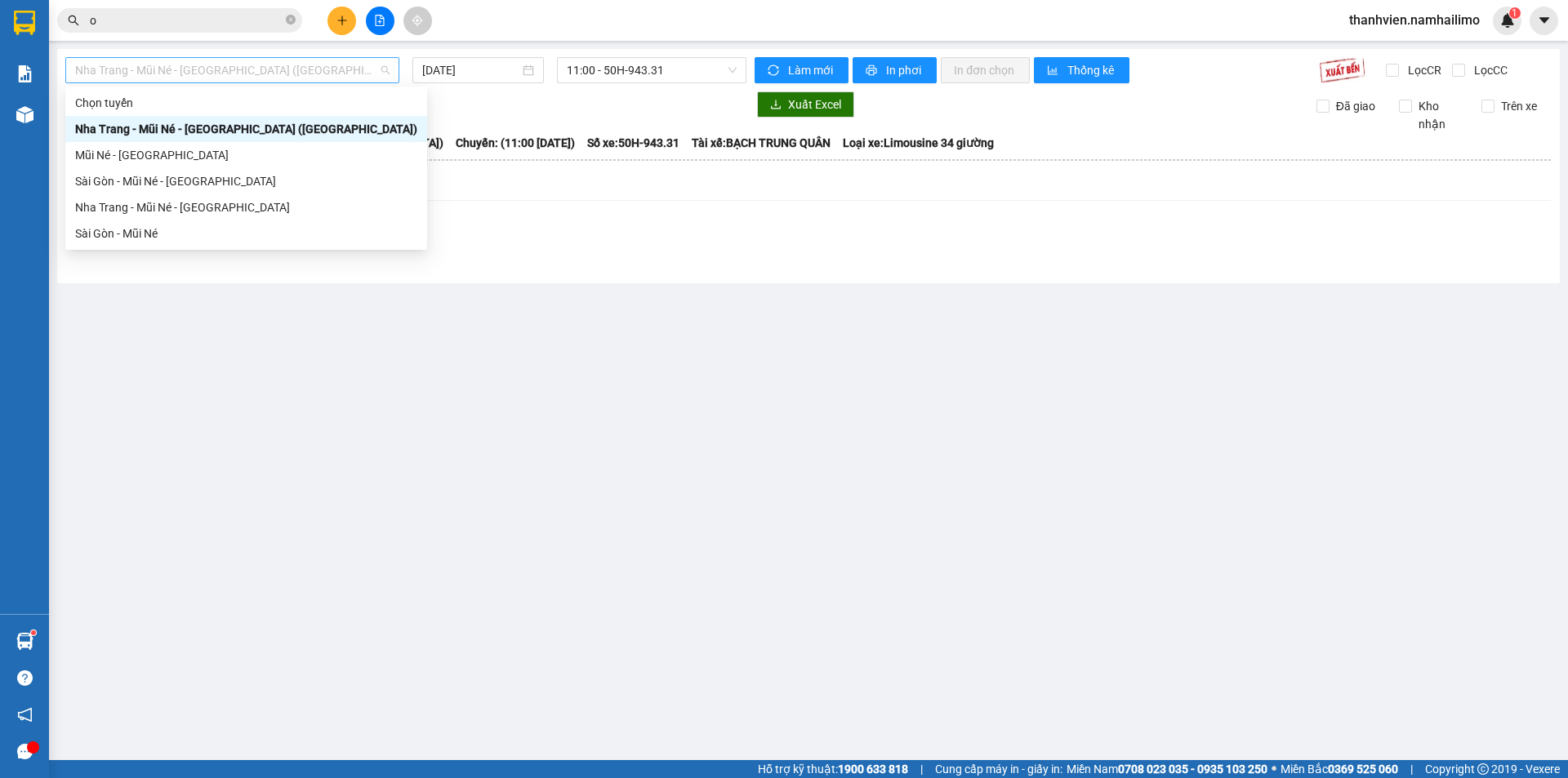
click at [335, 78] on span "Nha Trang - Mũi Né - [GEOGRAPHIC_DATA] ([GEOGRAPHIC_DATA])" at bounding box center [233, 70] width 314 height 25
click at [154, 227] on div "Sài Gòn - Mũi Né" at bounding box center [247, 234] width 343 height 18
type input "[DATE]"
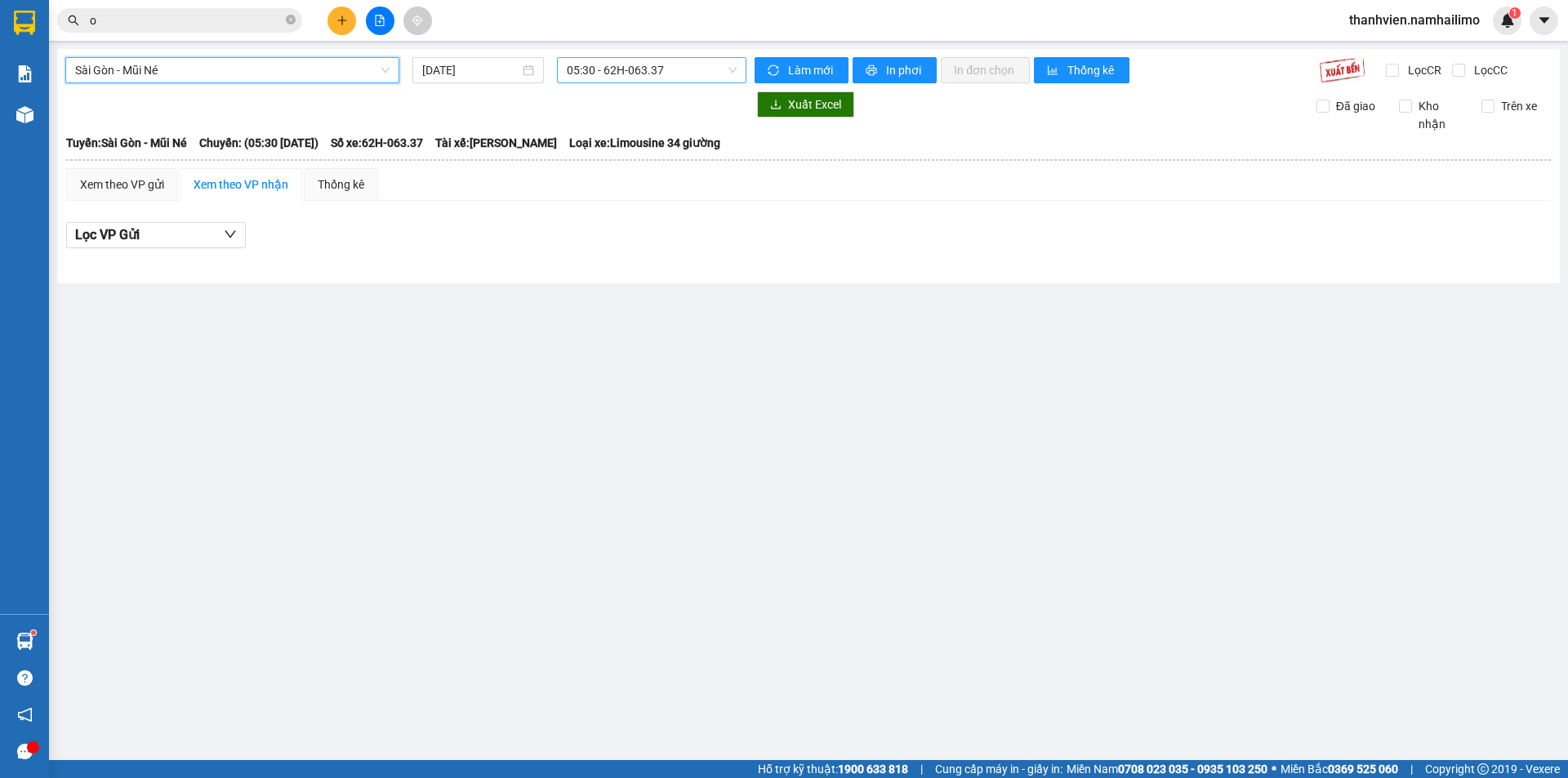
click at [687, 71] on span "05:30 - 62H-063.37" at bounding box center [651, 70] width 170 height 25
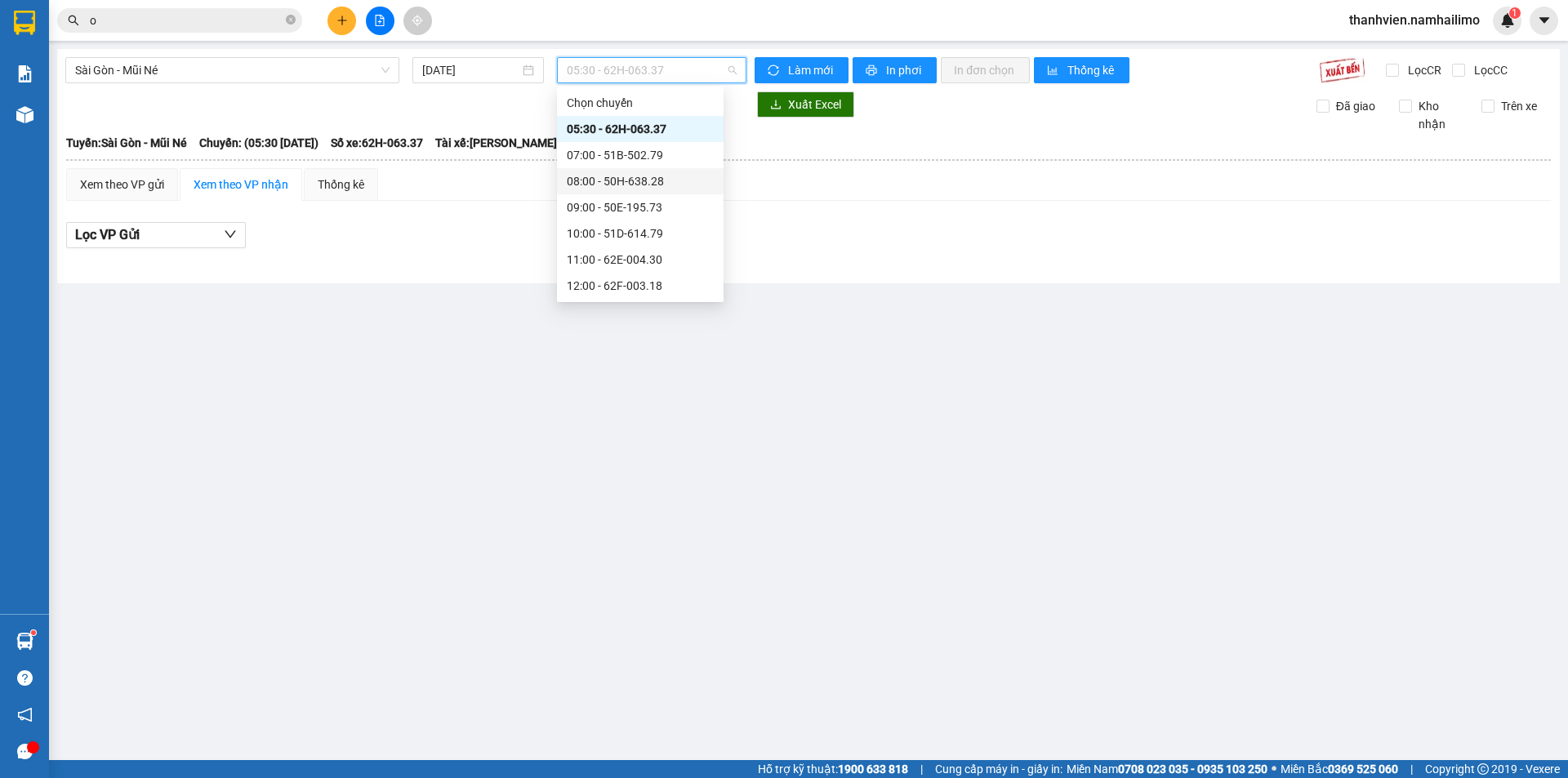
click at [645, 184] on div "08:00 - 50H-638.28" at bounding box center [639, 181] width 147 height 18
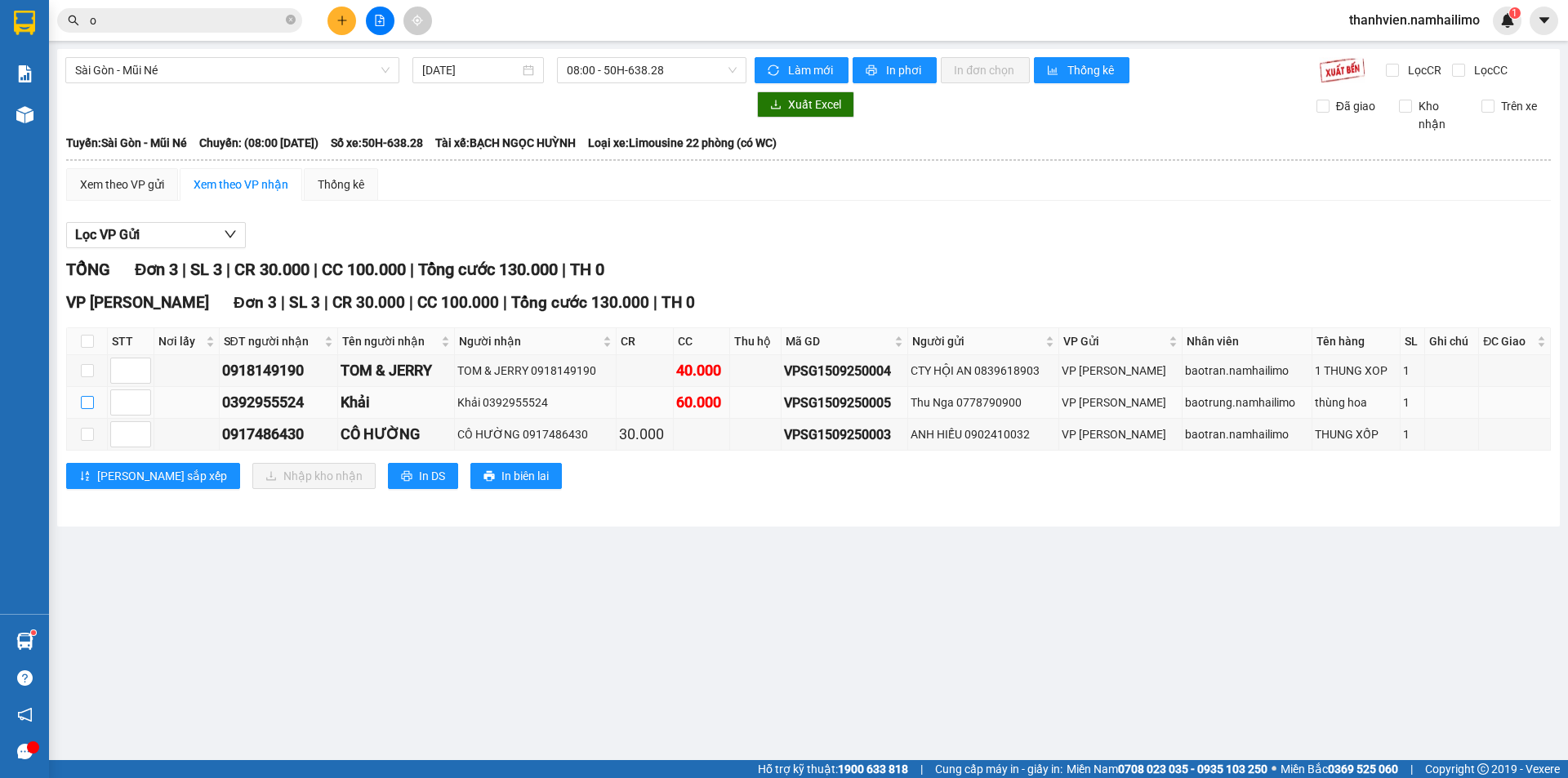
click at [88, 404] on input "checkbox" at bounding box center [87, 402] width 13 height 13
checkbox input "true"
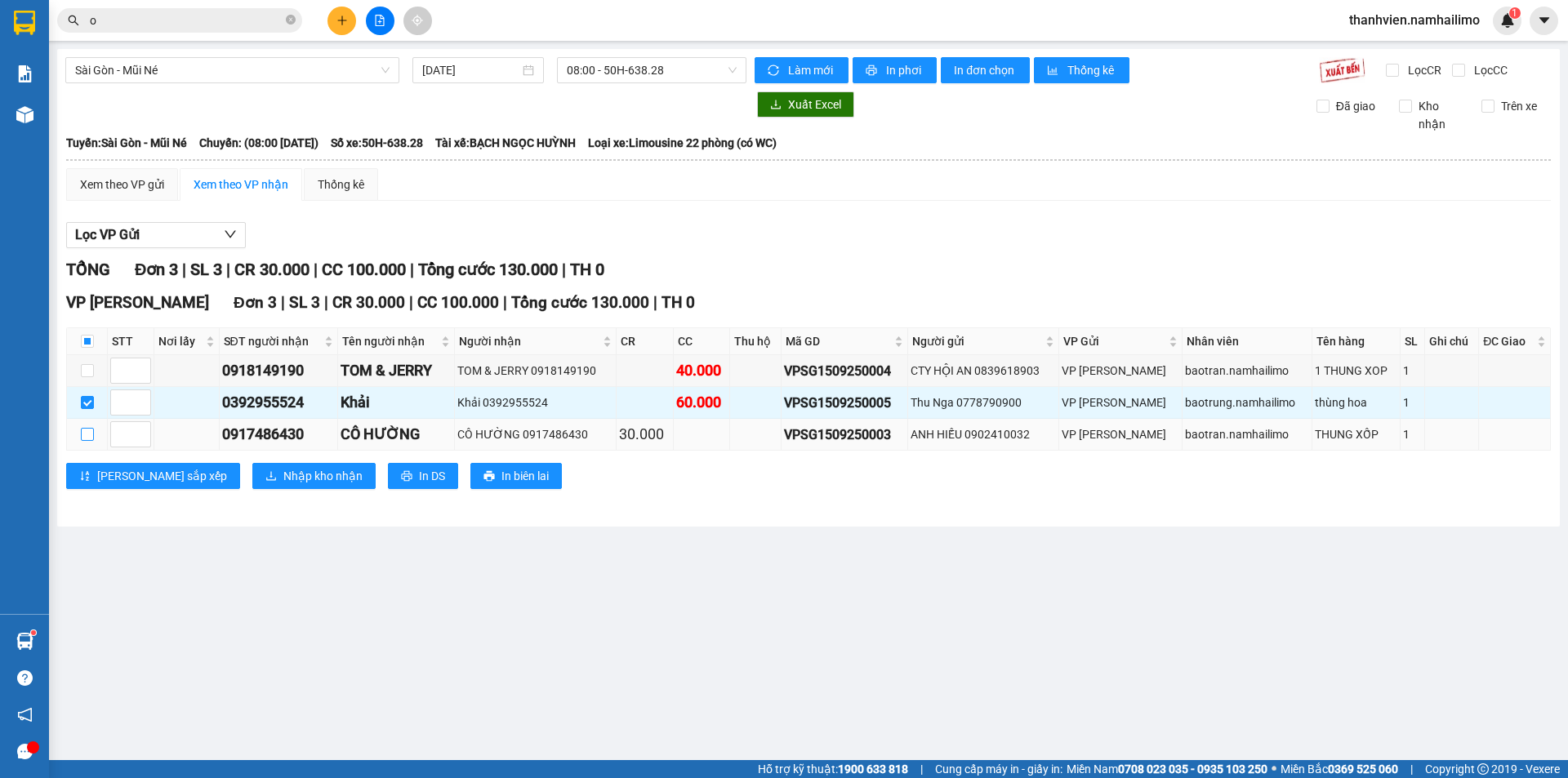
click at [88, 434] on input "checkbox" at bounding box center [87, 434] width 13 height 13
checkbox input "true"
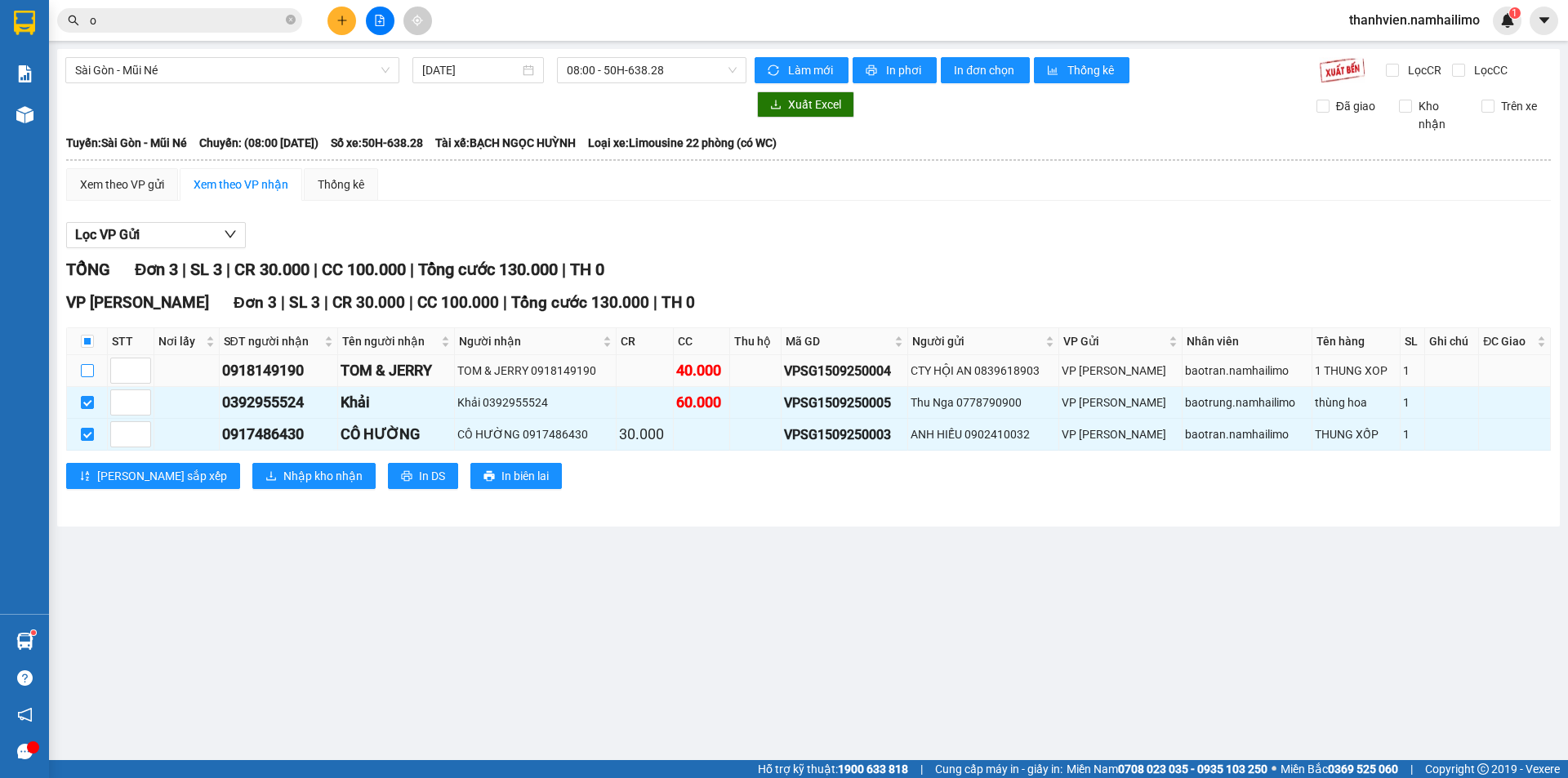
click at [92, 374] on input "checkbox" at bounding box center [87, 371] width 13 height 13
checkbox input "true"
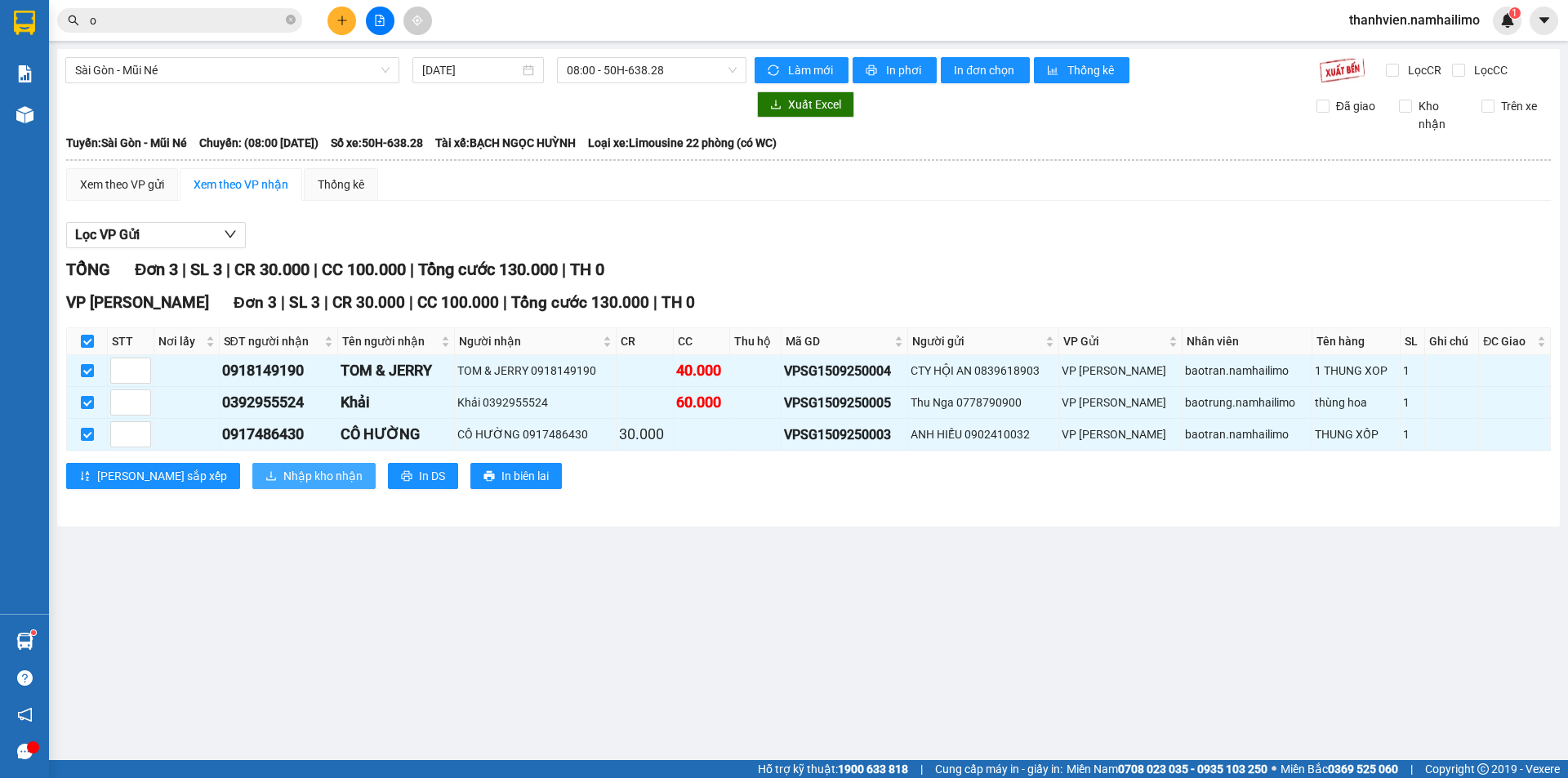
click at [284, 476] on span "Nhập kho nhận" at bounding box center [323, 476] width 79 height 18
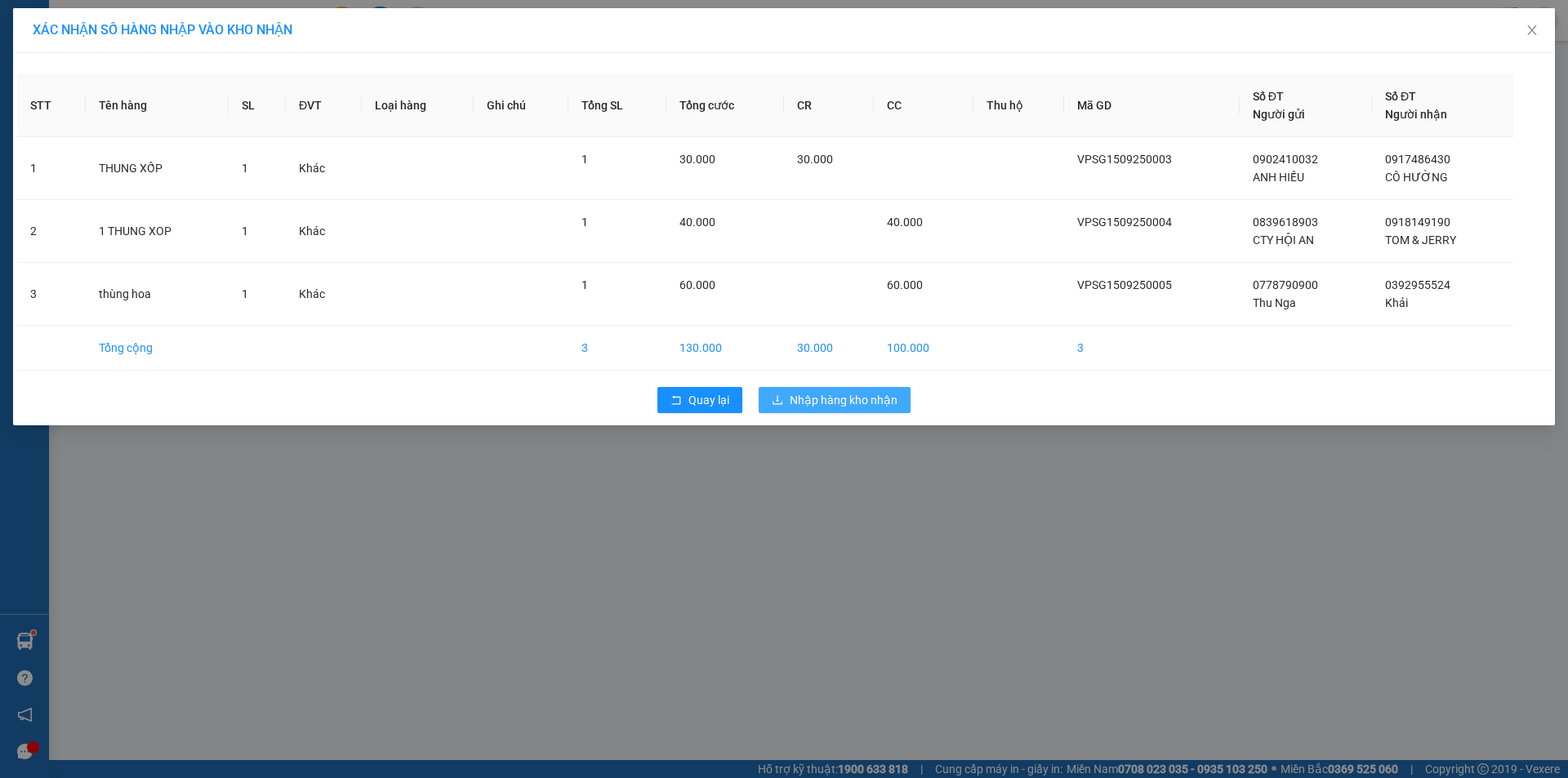
click at [830, 400] on span "Nhập hàng kho nhận" at bounding box center [843, 400] width 108 height 18
